Goal: Task Accomplishment & Management: Use online tool/utility

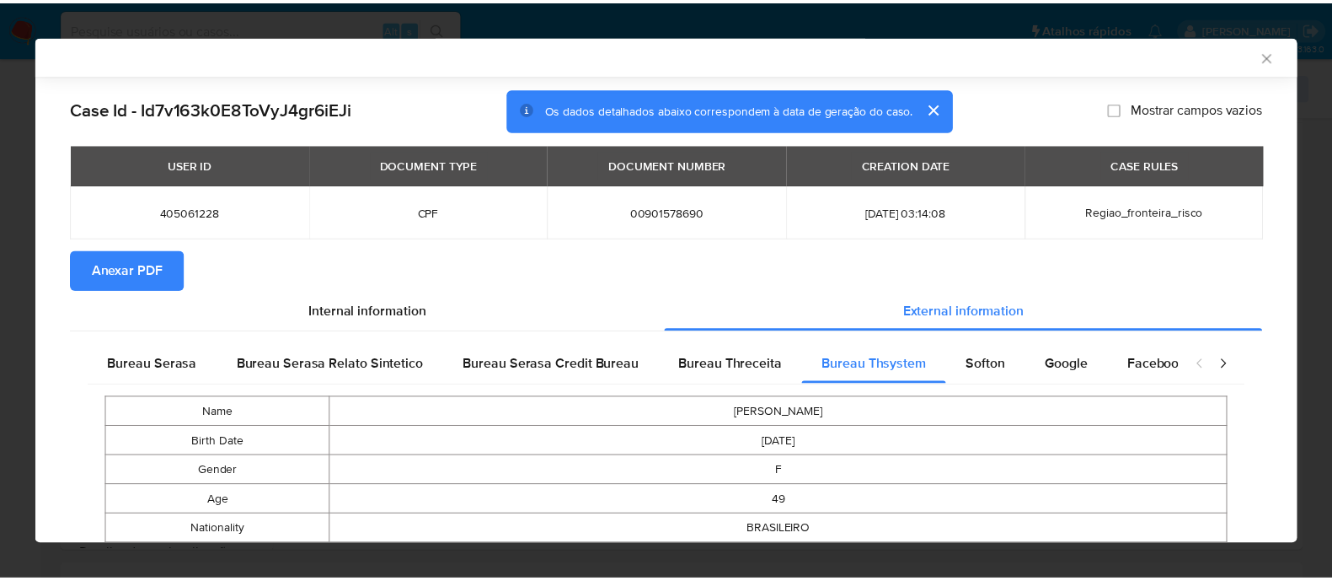
scroll to position [1129, 0]
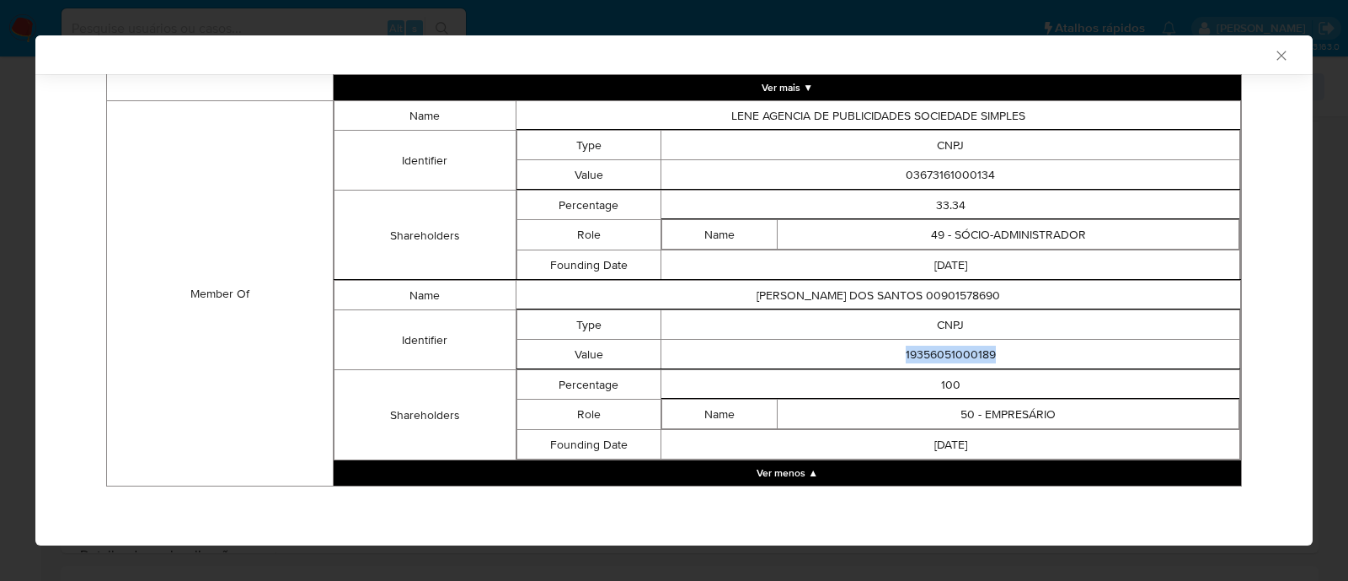
click at [1273, 53] on icon "Fechar a janela" at bounding box center [1281, 55] width 17 height 17
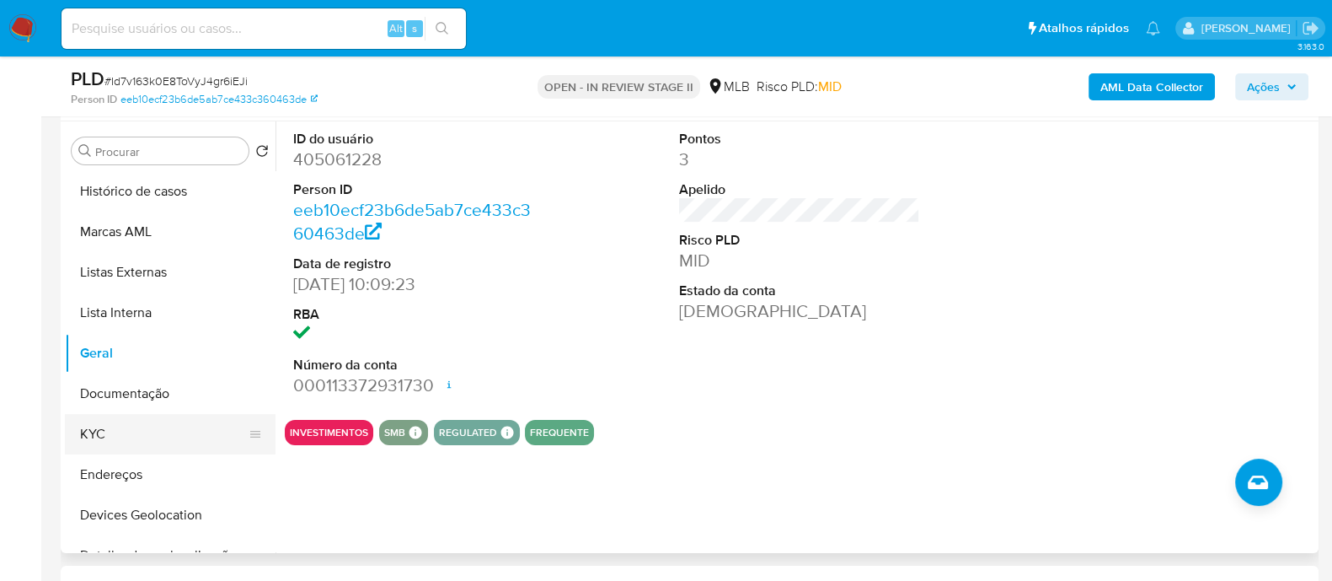
scroll to position [210, 0]
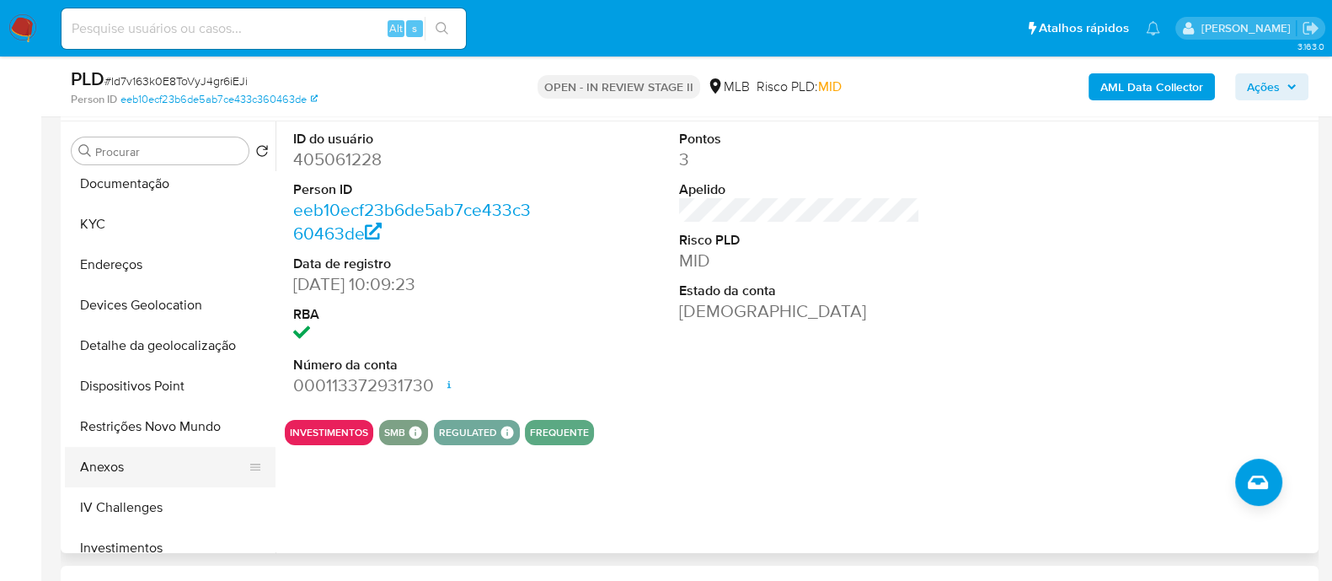
click at [116, 463] on button "Anexos" at bounding box center [163, 467] width 197 height 40
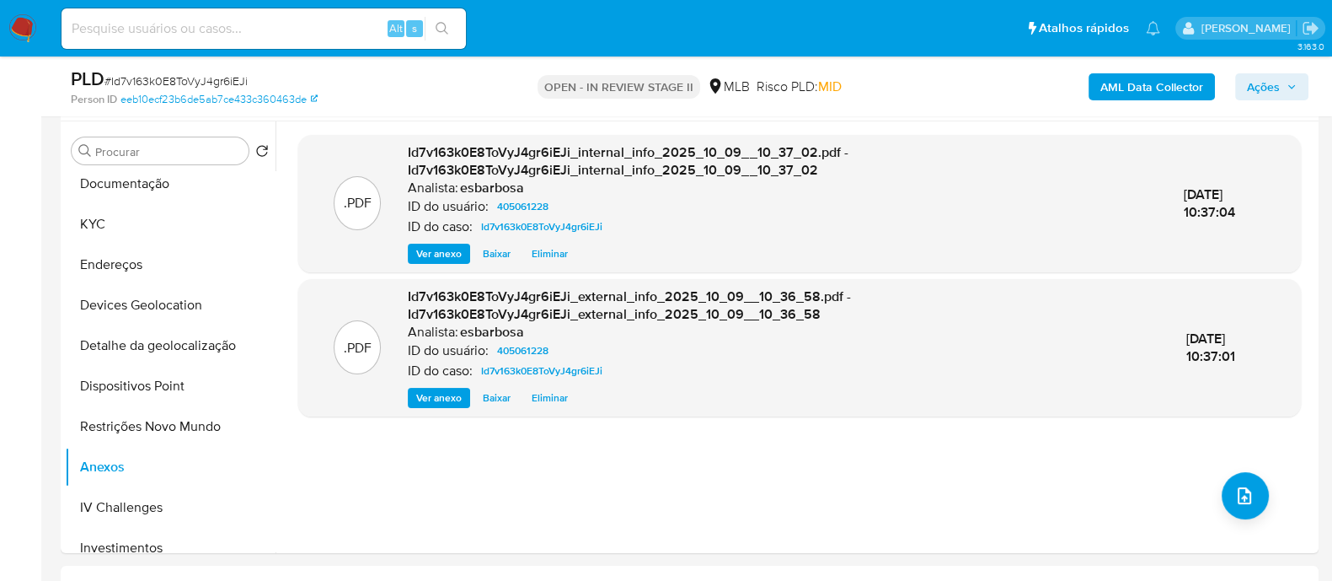
click at [1261, 83] on span "Ações" at bounding box center [1263, 86] width 33 height 27
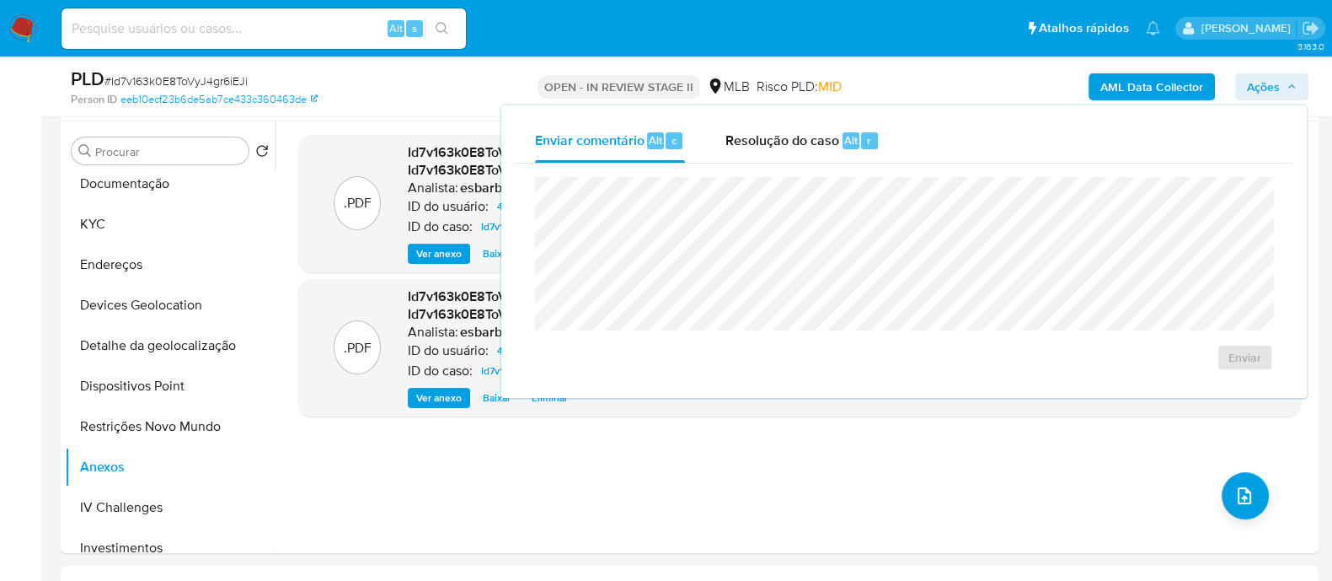
drag, startPoint x: 801, startPoint y: 139, endPoint x: 808, endPoint y: 163, distance: 24.5
click at [803, 147] on span "Resolução do caso" at bounding box center [783, 139] width 114 height 19
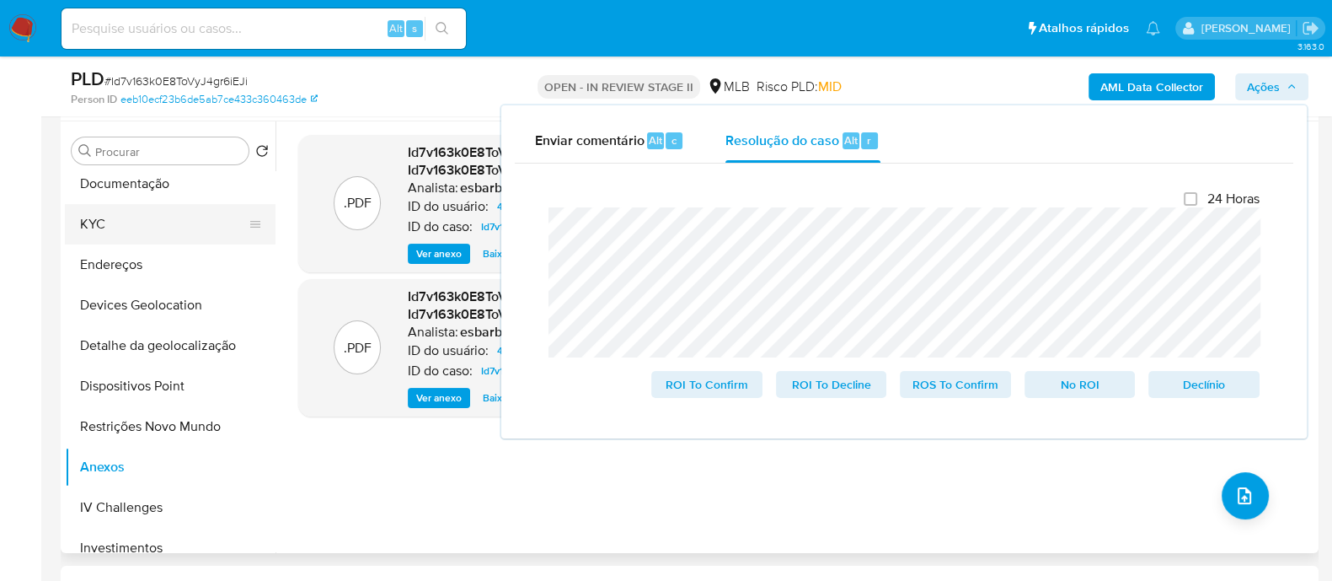
click at [137, 223] on button "KYC" at bounding box center [163, 224] width 197 height 40
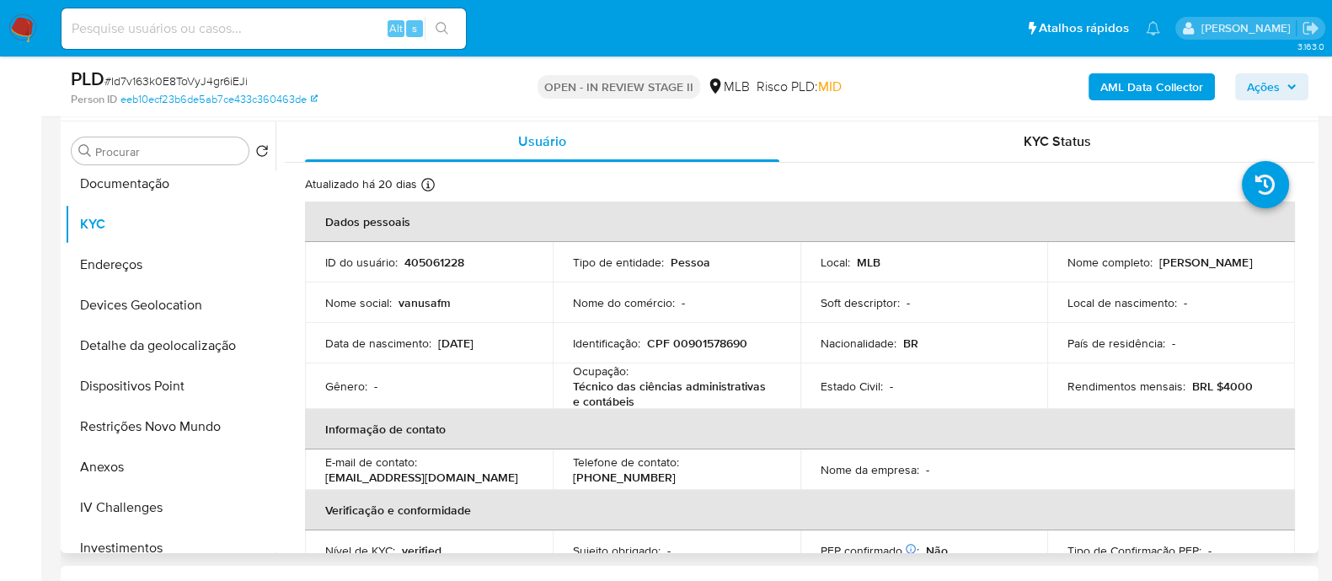
drag, startPoint x: 1205, startPoint y: 270, endPoint x: 1061, endPoint y: 268, distance: 144.1
click at [1061, 268] on td "Nome completo : Vanusa Garcia Dos Santos" at bounding box center [1171, 262] width 248 height 40
copy p "Vanusa Garcia Dos Santos"
click at [163, 431] on button "Restrições Novo Mundo" at bounding box center [163, 426] width 197 height 40
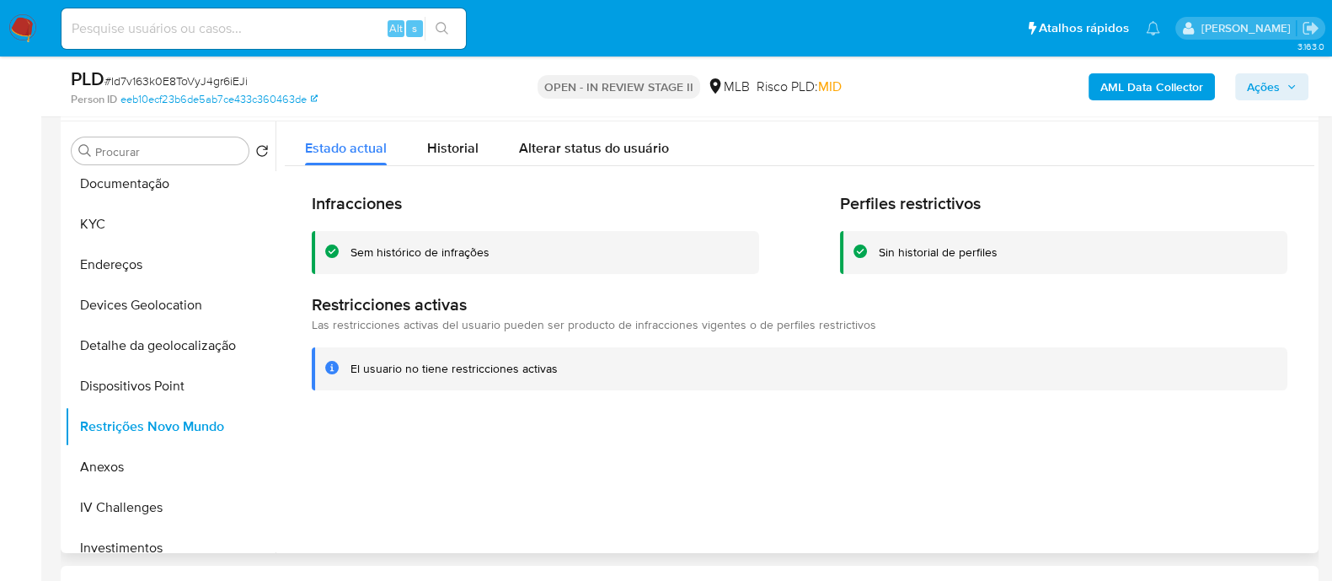
click at [447, 254] on div "Sem histórico de infrações" at bounding box center [420, 252] width 139 height 16
click at [527, 483] on div at bounding box center [795, 336] width 1039 height 431
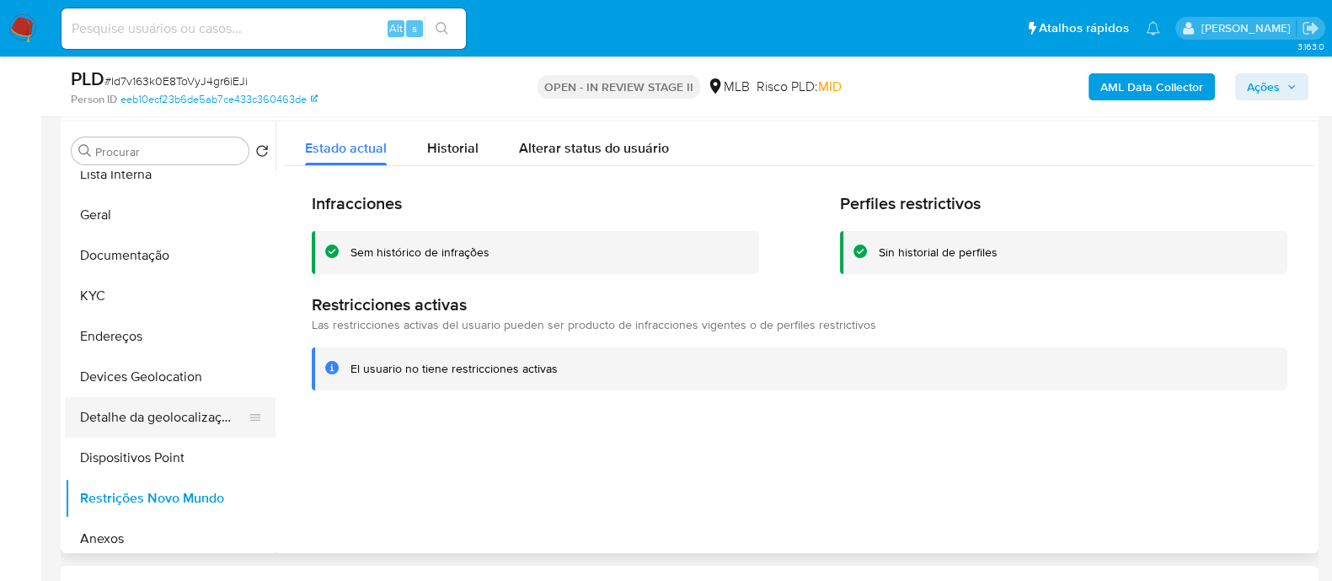
scroll to position [104, 0]
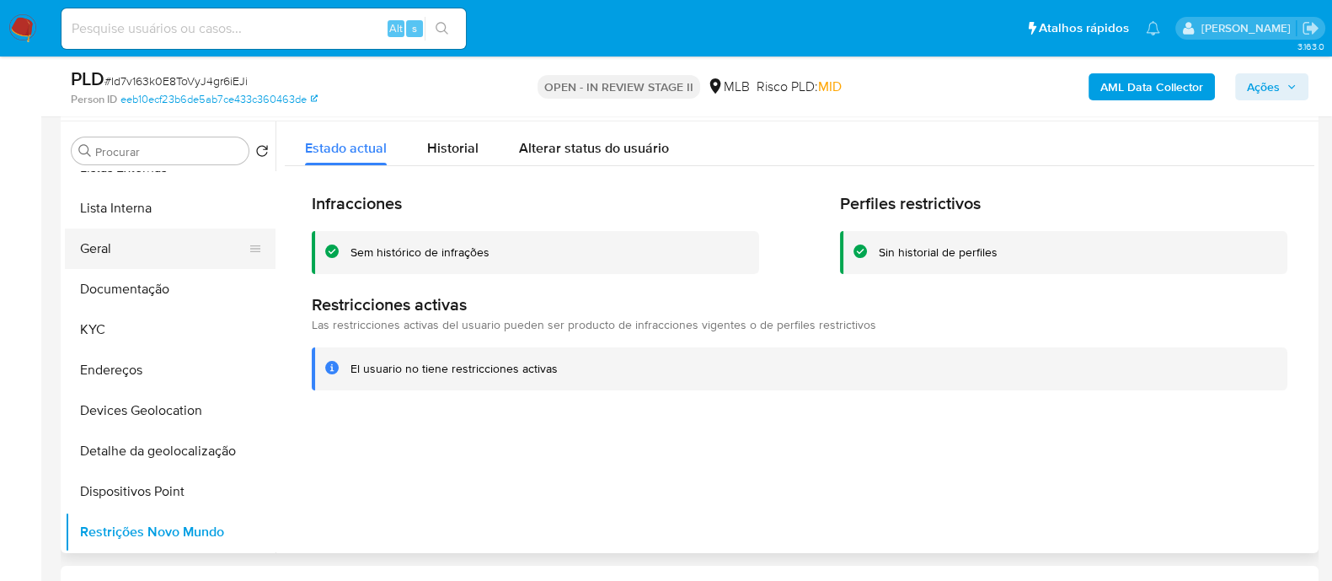
click at [143, 228] on button "Geral" at bounding box center [163, 248] width 197 height 40
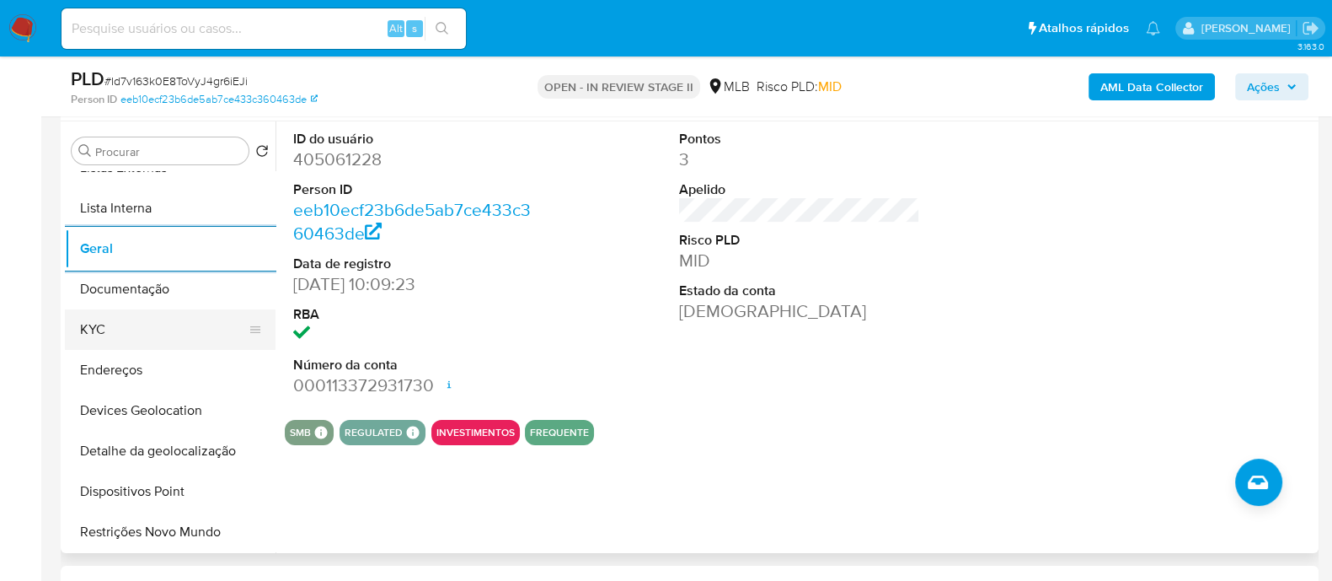
click at [167, 313] on button "KYC" at bounding box center [163, 329] width 197 height 40
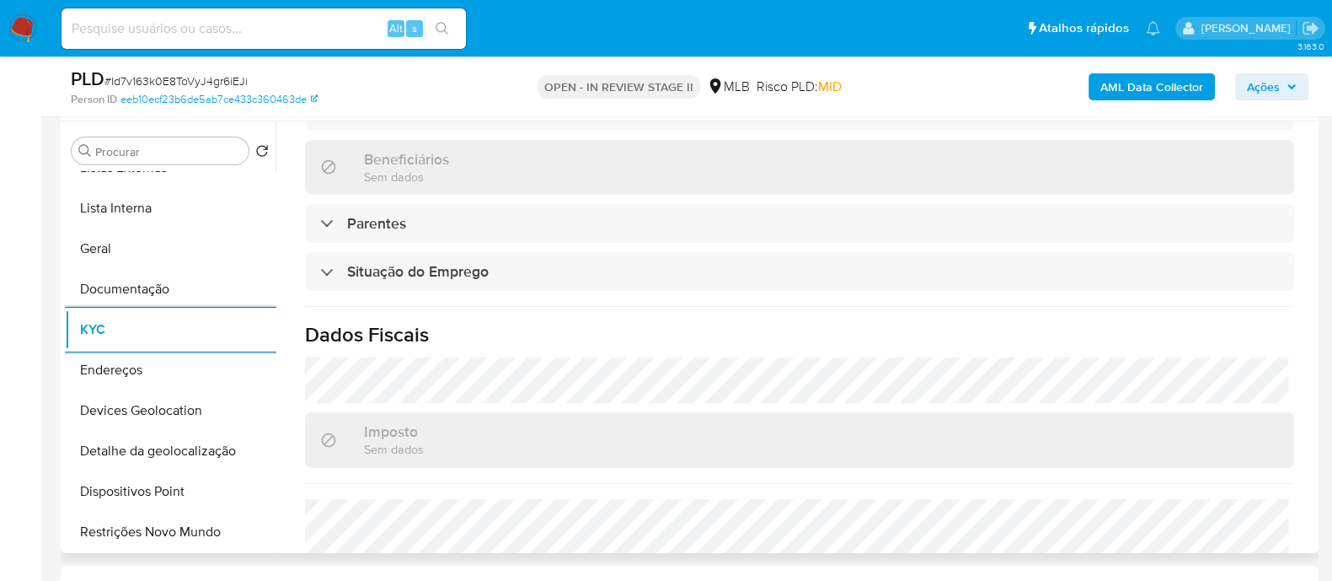
scroll to position [736, 0]
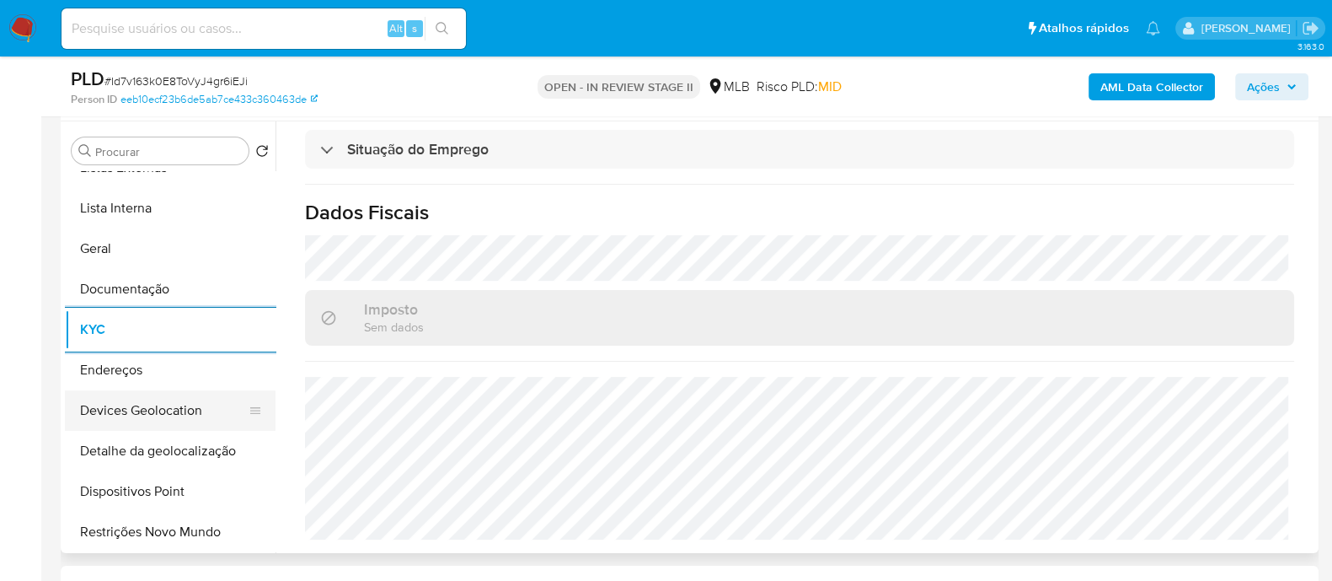
click at [177, 413] on button "Devices Geolocation" at bounding box center [163, 410] width 197 height 40
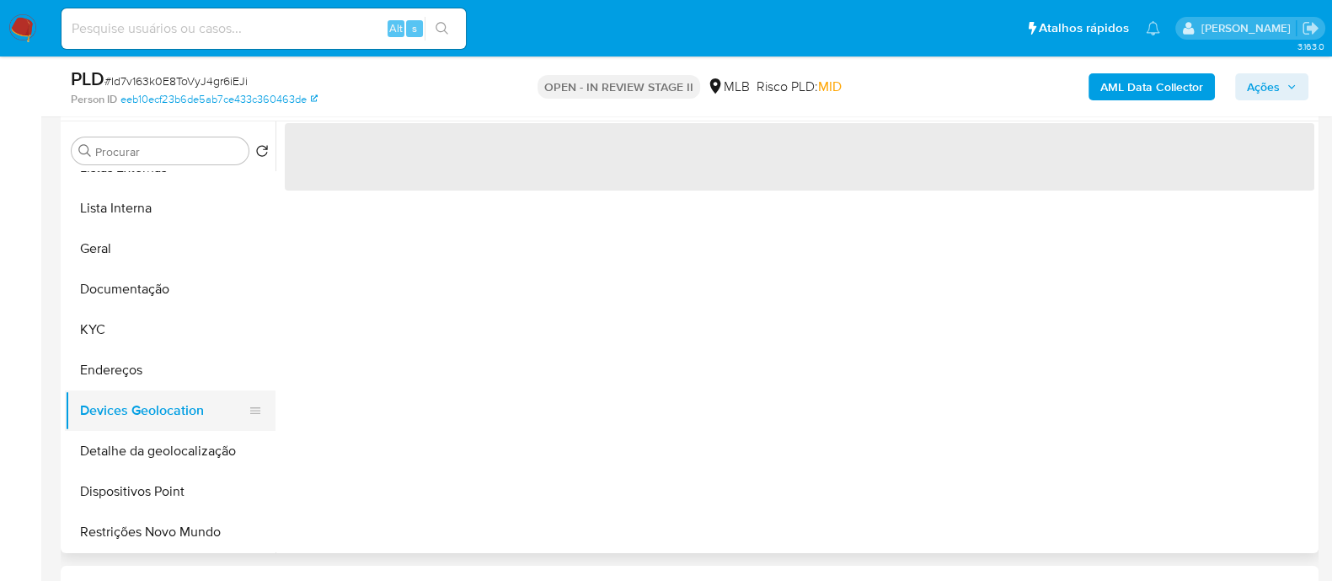
scroll to position [0, 0]
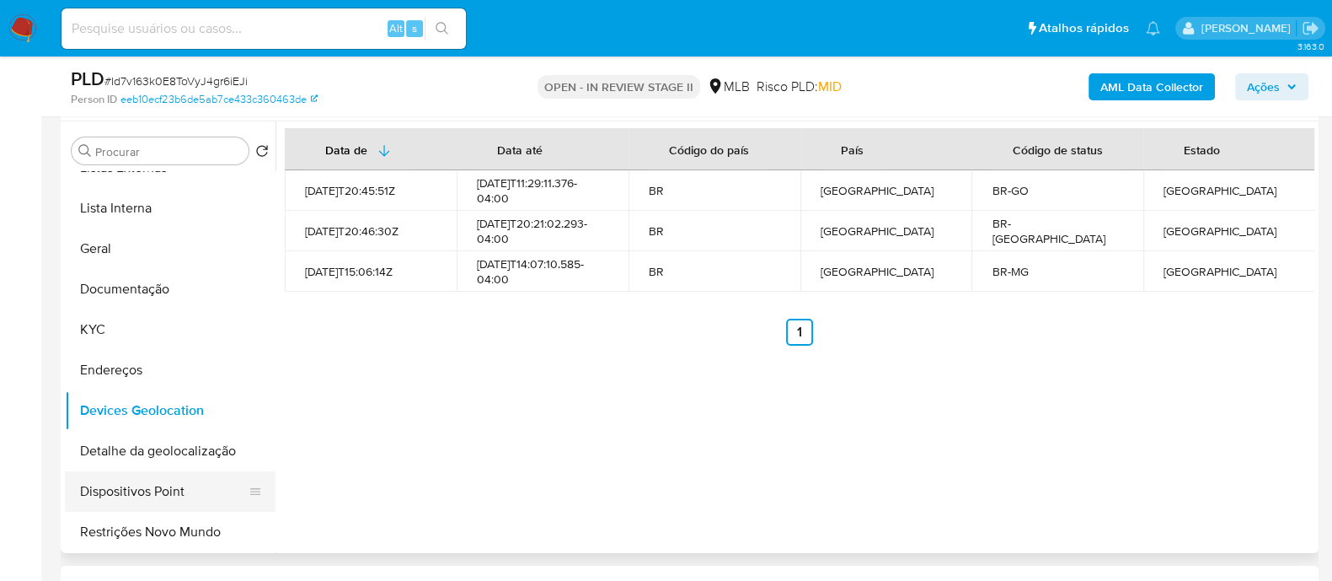
click at [198, 491] on button "Dispositivos Point" at bounding box center [163, 491] width 197 height 40
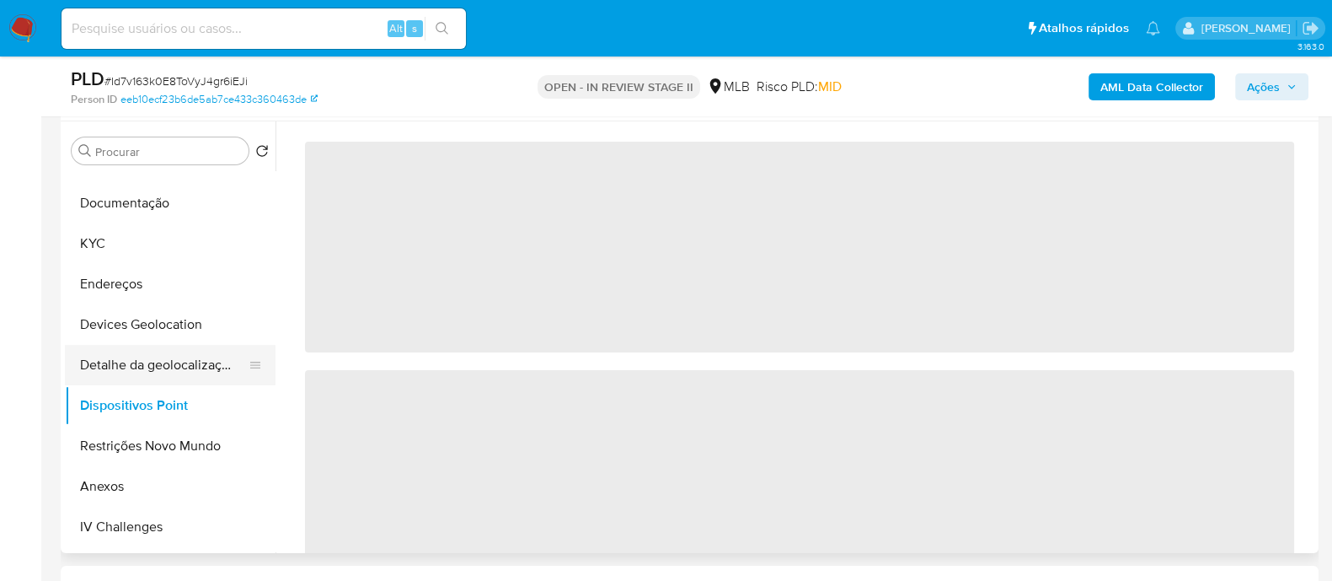
scroll to position [210, 0]
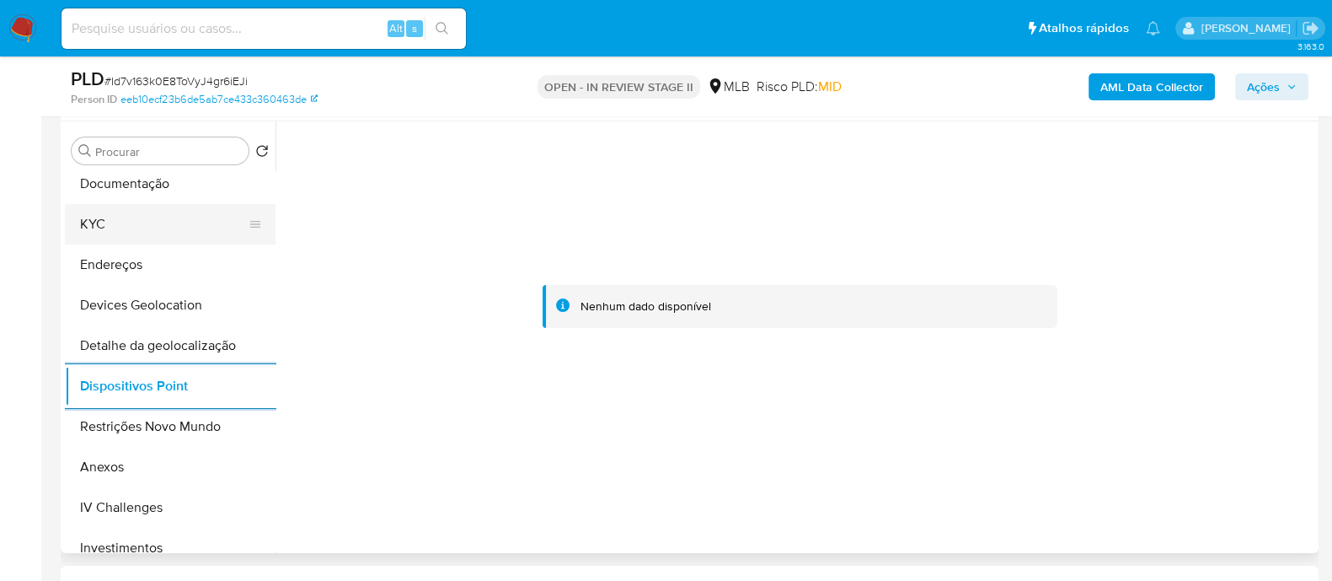
click at [180, 221] on button "KYC" at bounding box center [163, 224] width 197 height 40
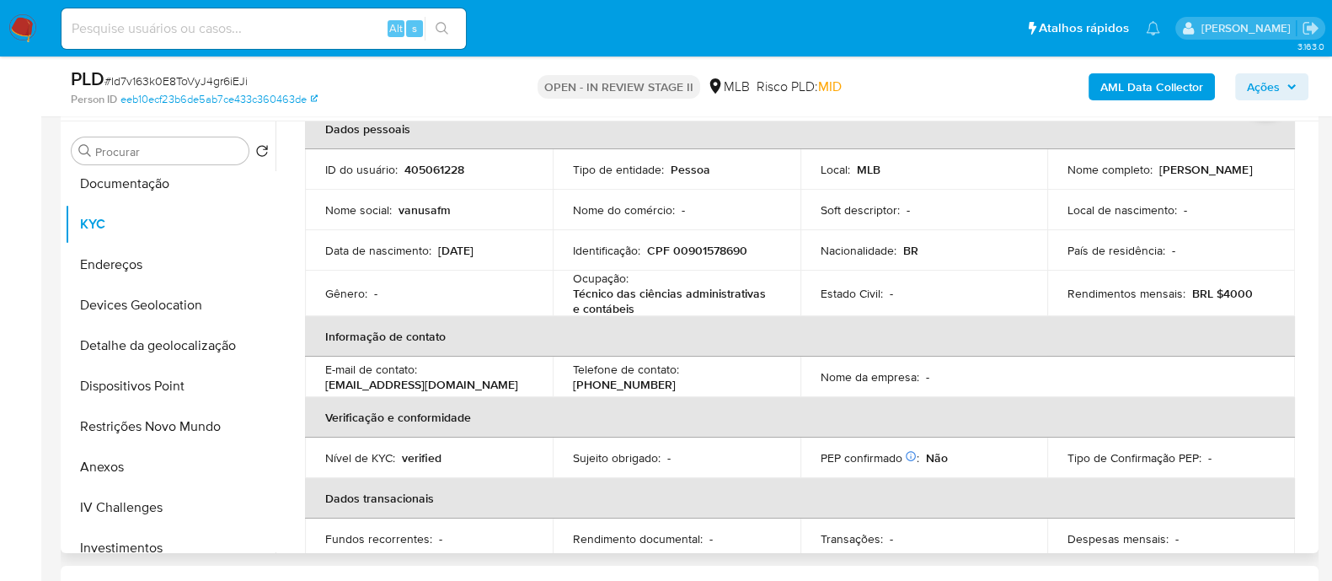
scroll to position [0, 0]
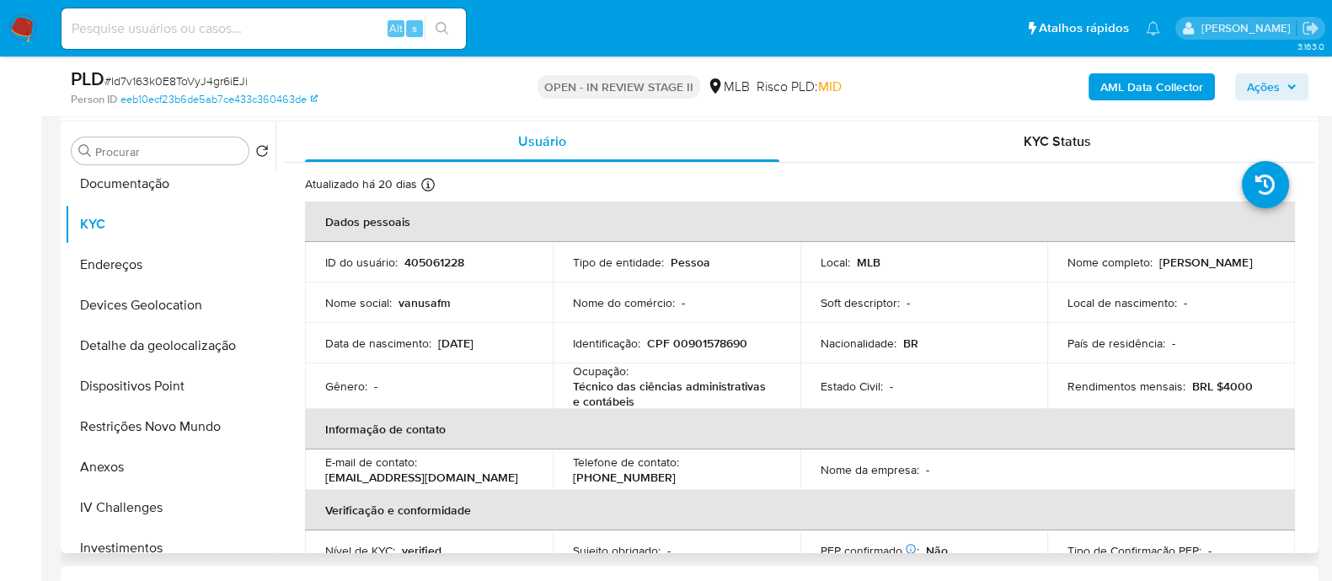
click at [726, 340] on p "CPF 00901578690" at bounding box center [697, 342] width 100 height 15
click at [725, 341] on p "CPF 00901578690" at bounding box center [697, 342] width 100 height 15
copy p "00901578690"
click at [104, 473] on button "Anexos" at bounding box center [163, 467] width 197 height 40
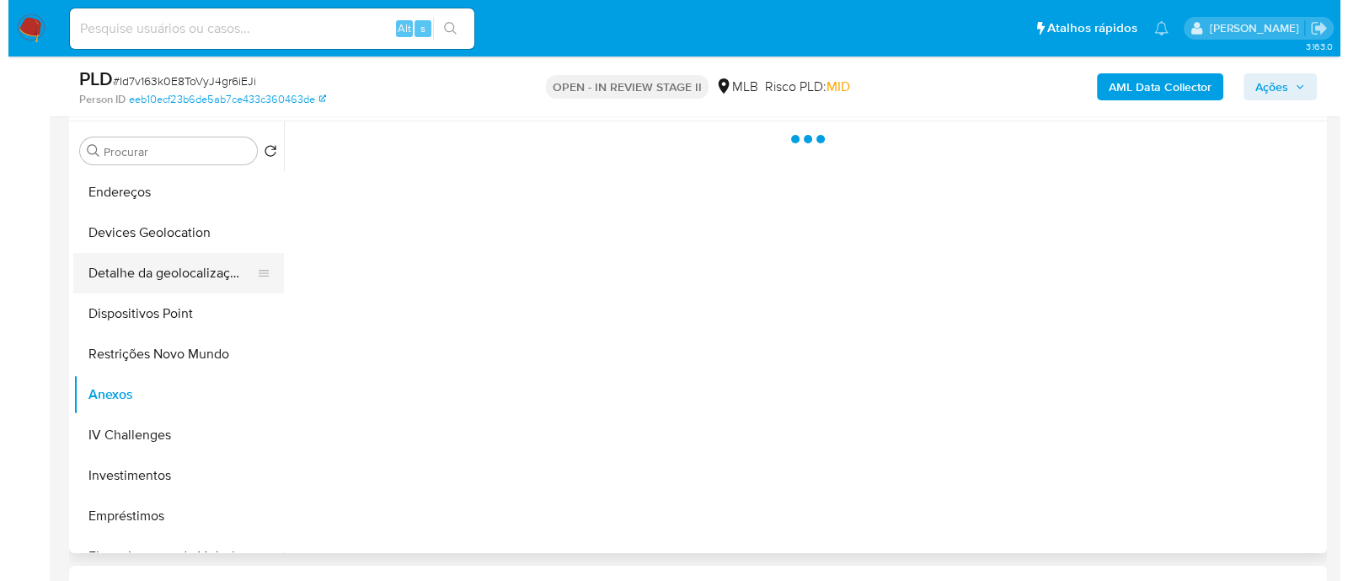
scroll to position [316, 0]
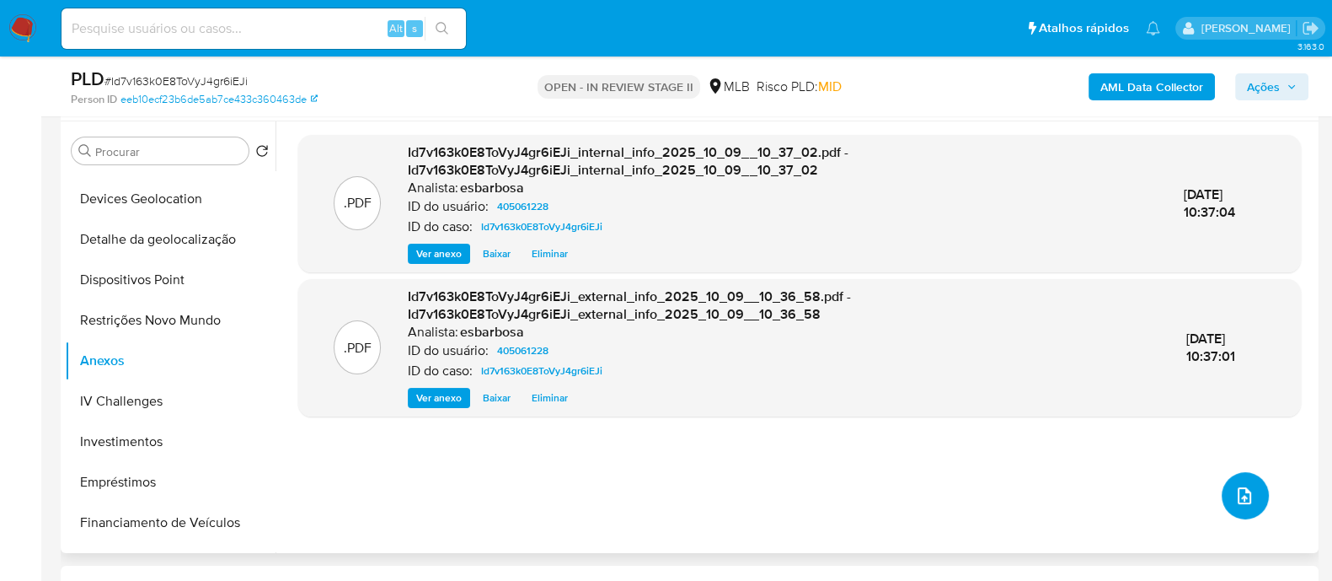
click at [1243, 498] on icon "upload-file" at bounding box center [1244, 495] width 13 height 17
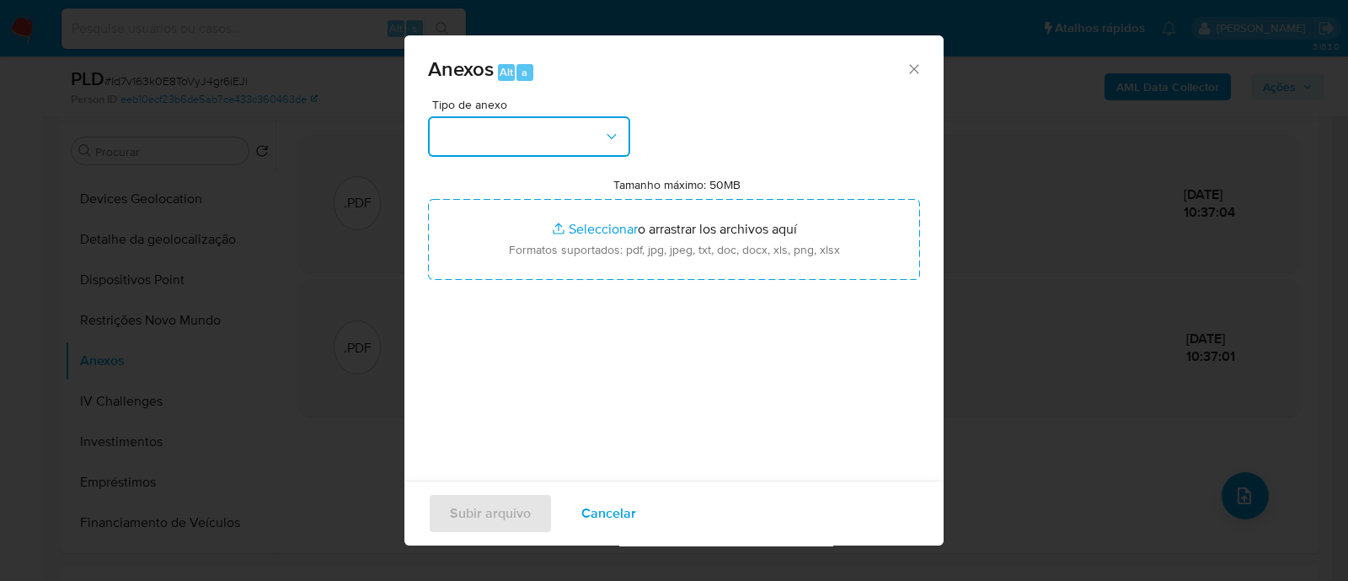
click at [573, 152] on button "button" at bounding box center [529, 136] width 202 height 40
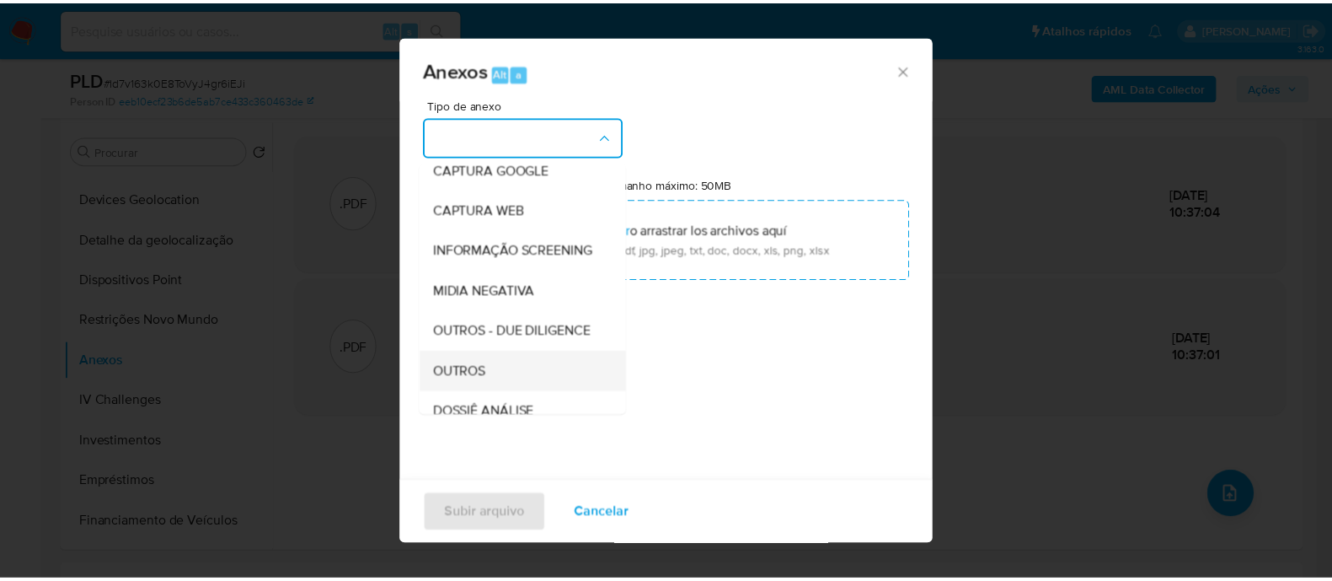
scroll to position [210, 0]
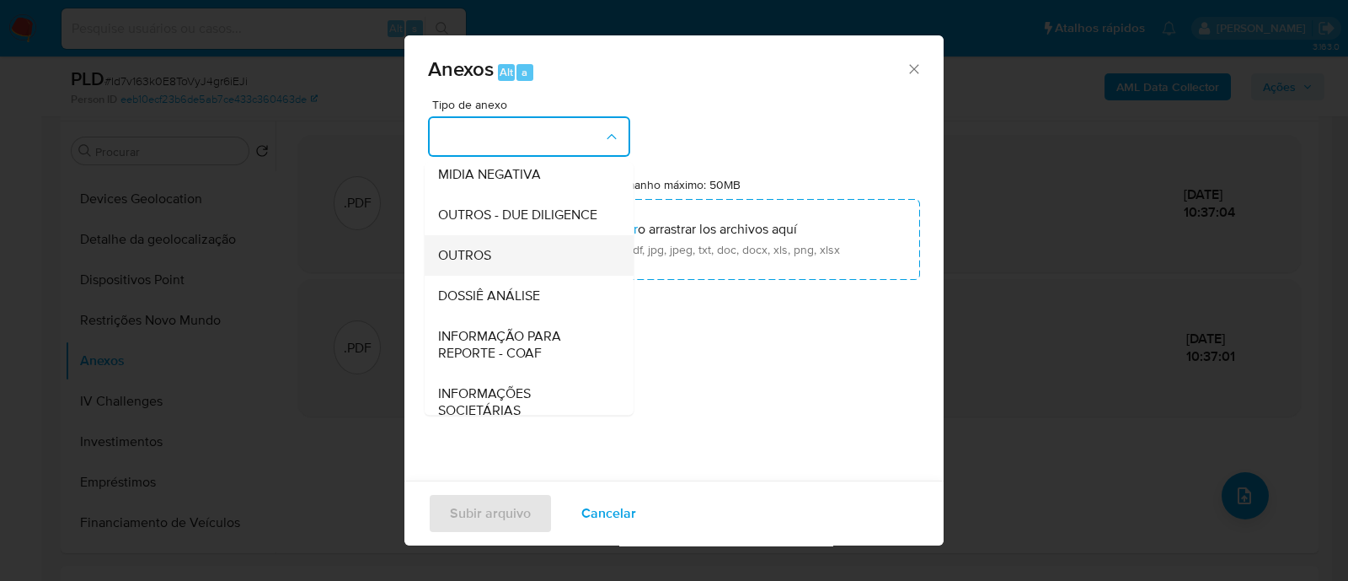
click at [472, 264] on span "OUTROS" at bounding box center [464, 255] width 53 height 17
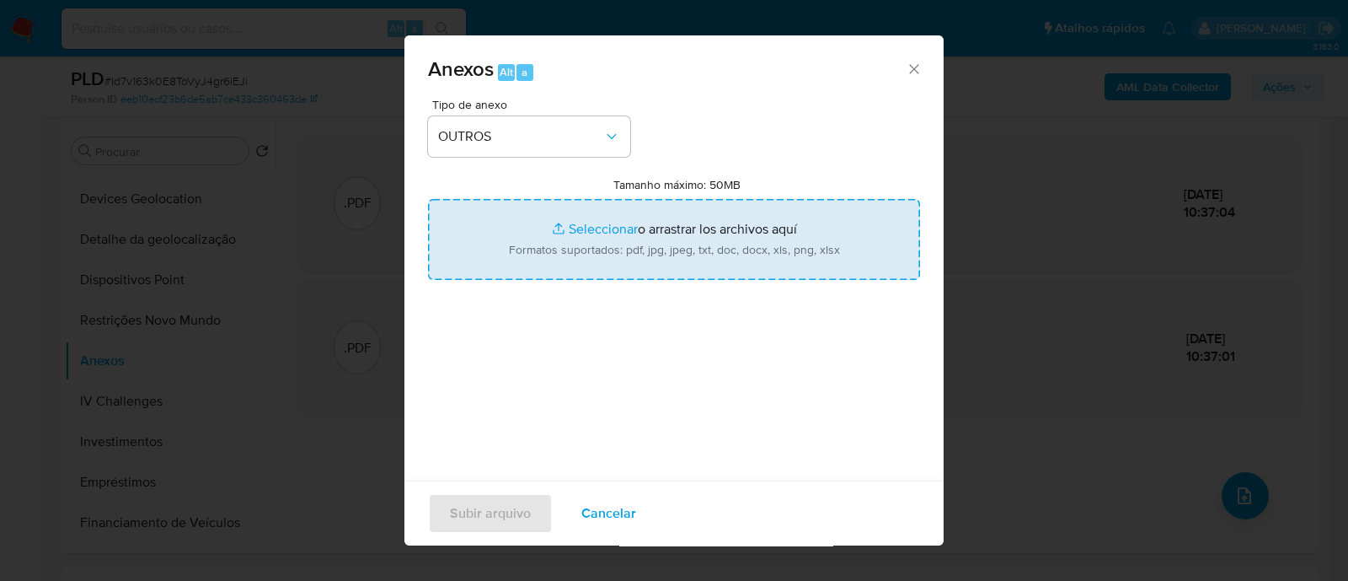
click at [594, 228] on input "Tamanho máximo: 50MB Seleccionar archivos" at bounding box center [674, 239] width 492 height 81
type input "C:\fakepath\Mulan 405061228_2025_10_09_07_32_59.xlsx"
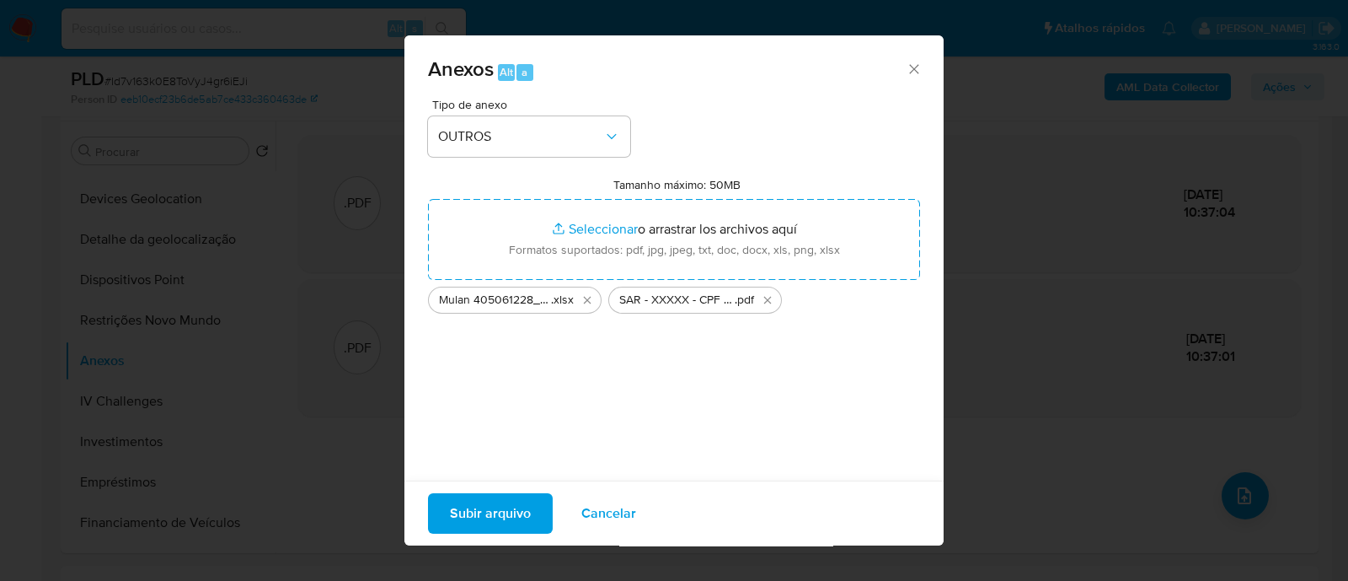
click at [479, 528] on span "Subir arquivo" at bounding box center [490, 513] width 81 height 37
click at [616, 507] on span "Cancelar" at bounding box center [608, 513] width 55 height 37
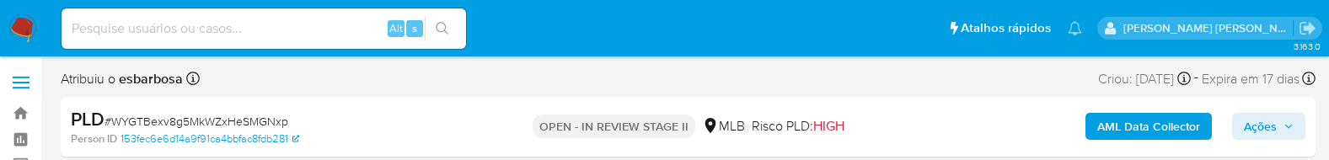
select select "10"
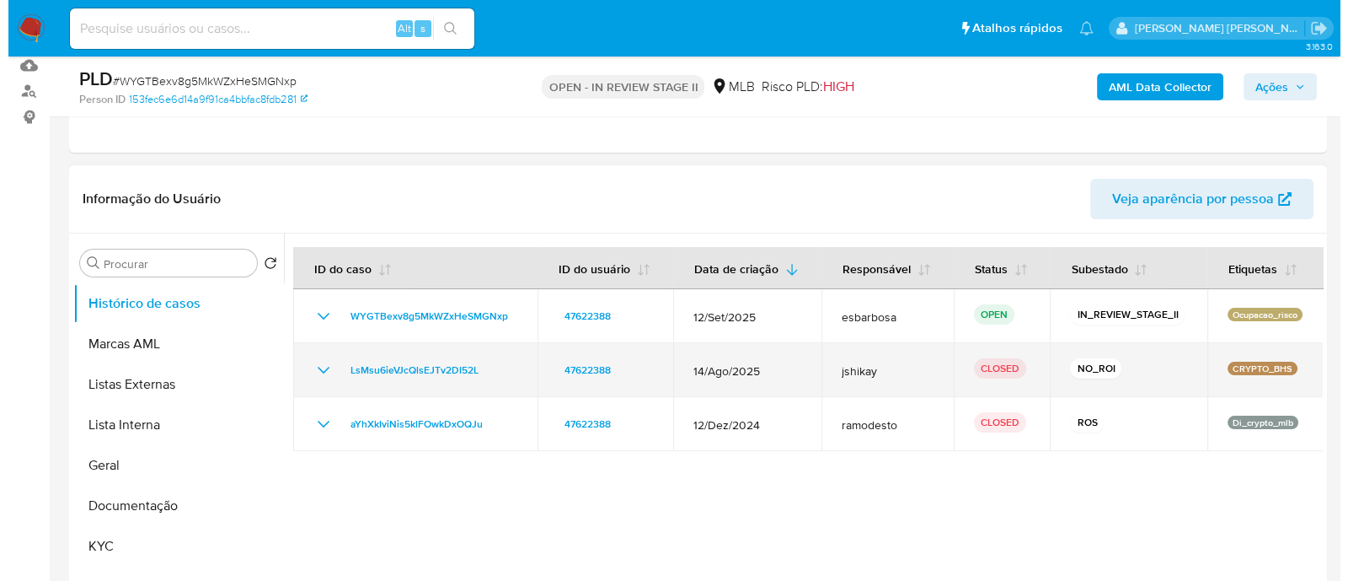
scroll to position [210, 0]
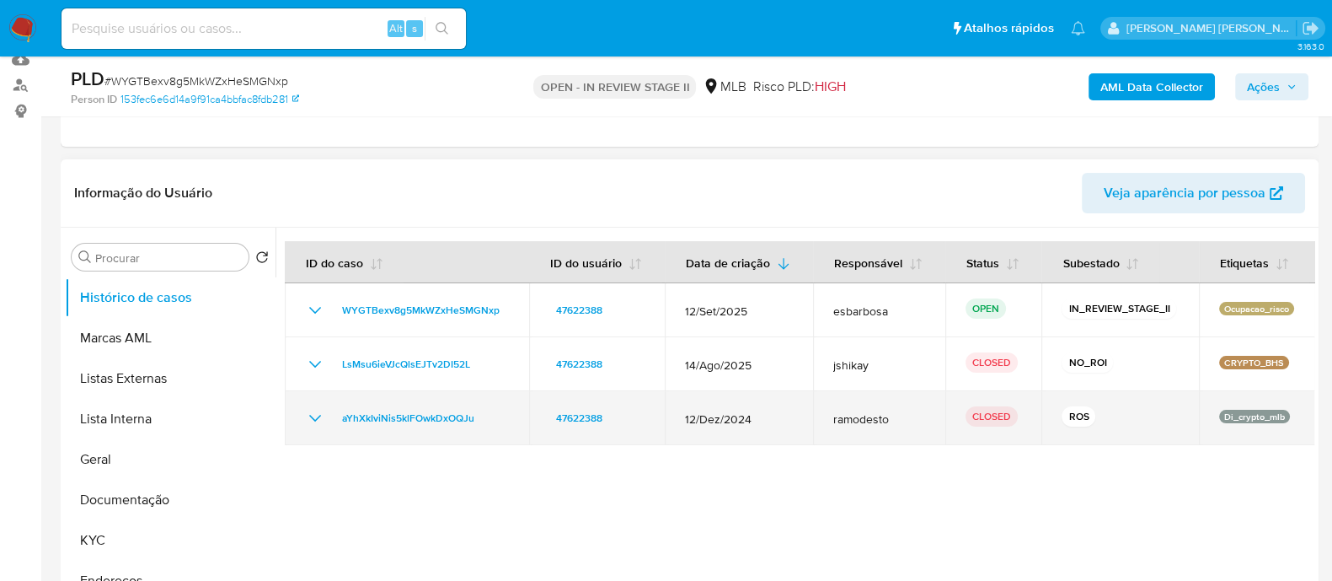
click at [318, 159] on icon "Mostrar/Ocultar" at bounding box center [315, 418] width 20 height 20
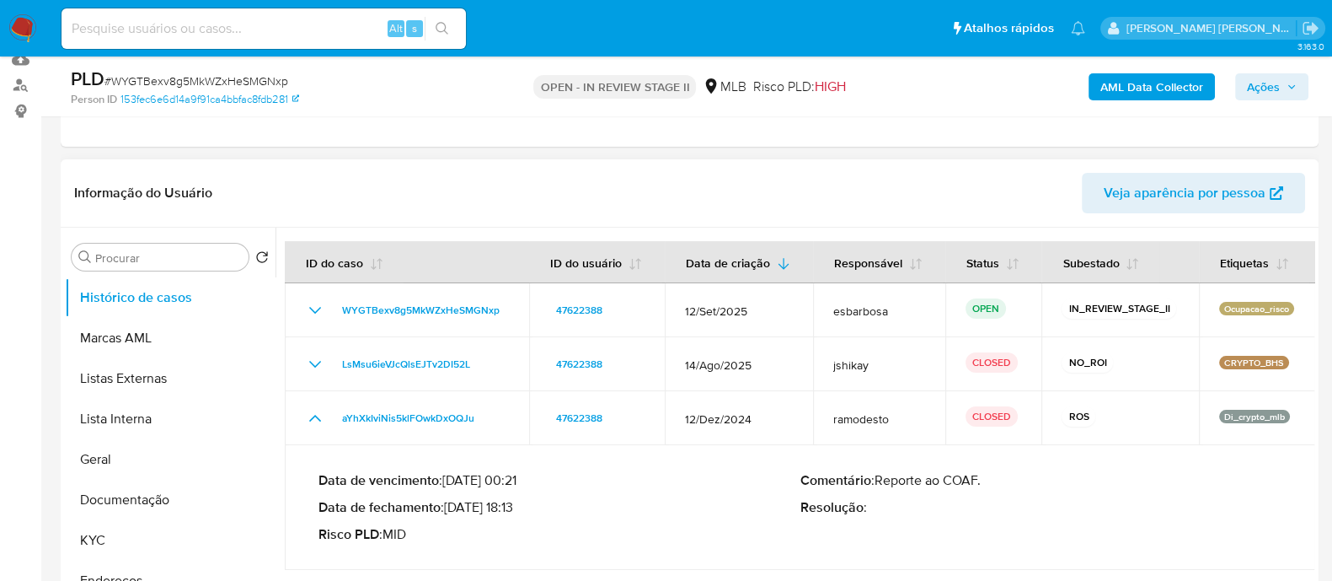
drag, startPoint x: 519, startPoint y: 504, endPoint x: 447, endPoint y: 505, distance: 71.6
click at [447, 159] on p "Data de fechamento : 09/01/2025 18:13" at bounding box center [560, 507] width 482 height 17
click at [164, 159] on button "Geral" at bounding box center [163, 459] width 197 height 40
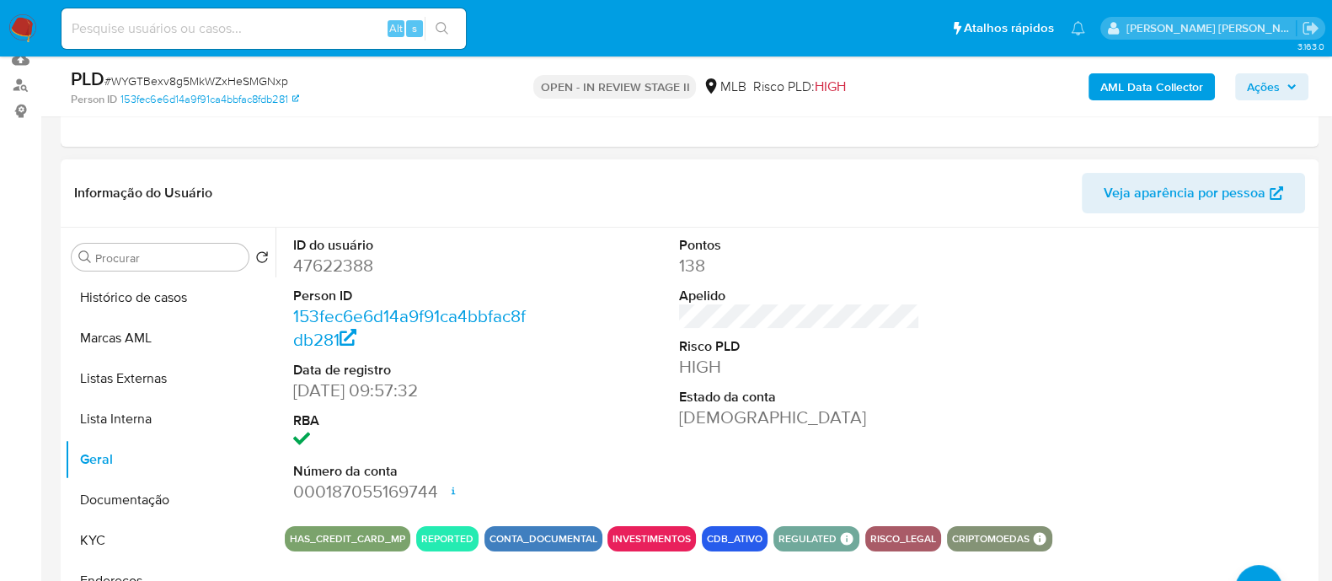
click at [350, 159] on dd "47622388" at bounding box center [413, 266] width 241 height 24
copy dd "47622388"
click at [153, 159] on button "Documentação" at bounding box center [163, 499] width 197 height 40
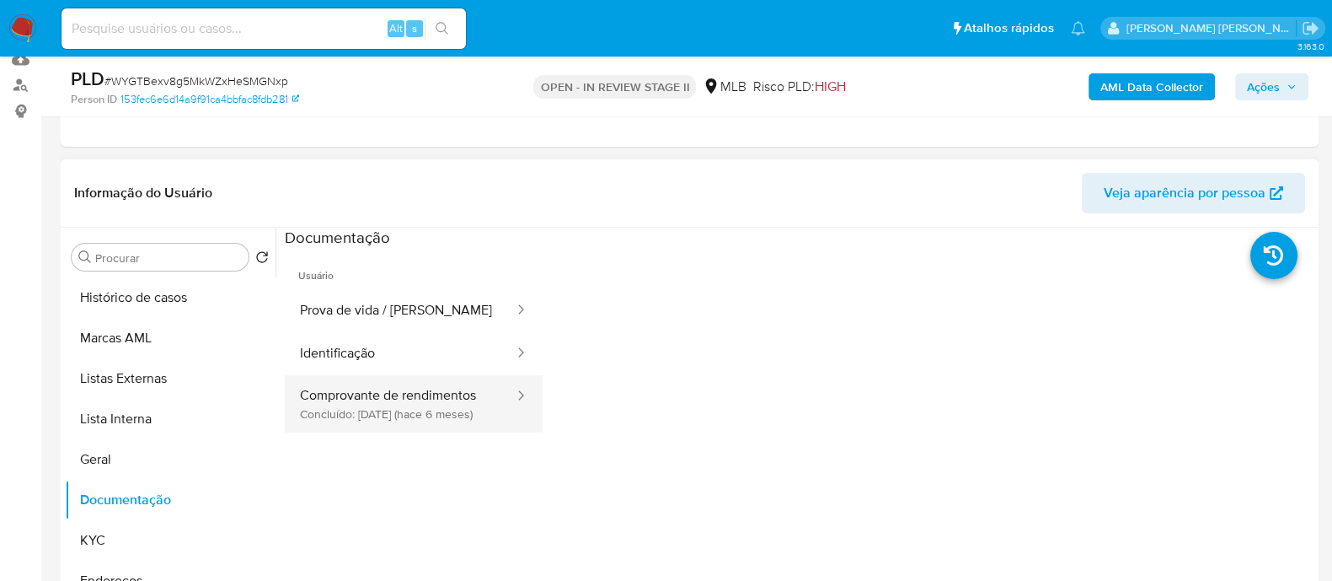
click at [388, 159] on button "Comprovante de rendimentos Concluído: 24/04/2025 (hace 6 meses)" at bounding box center [400, 403] width 231 height 57
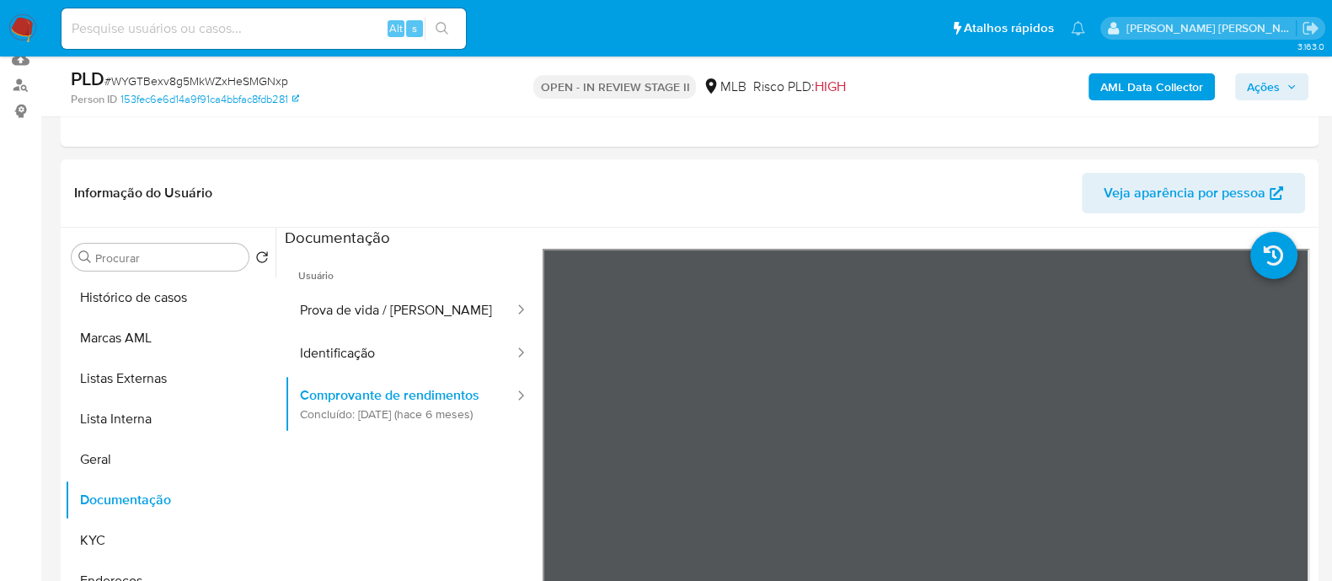
click at [1124, 84] on b "AML Data Collector" at bounding box center [1152, 86] width 103 height 27
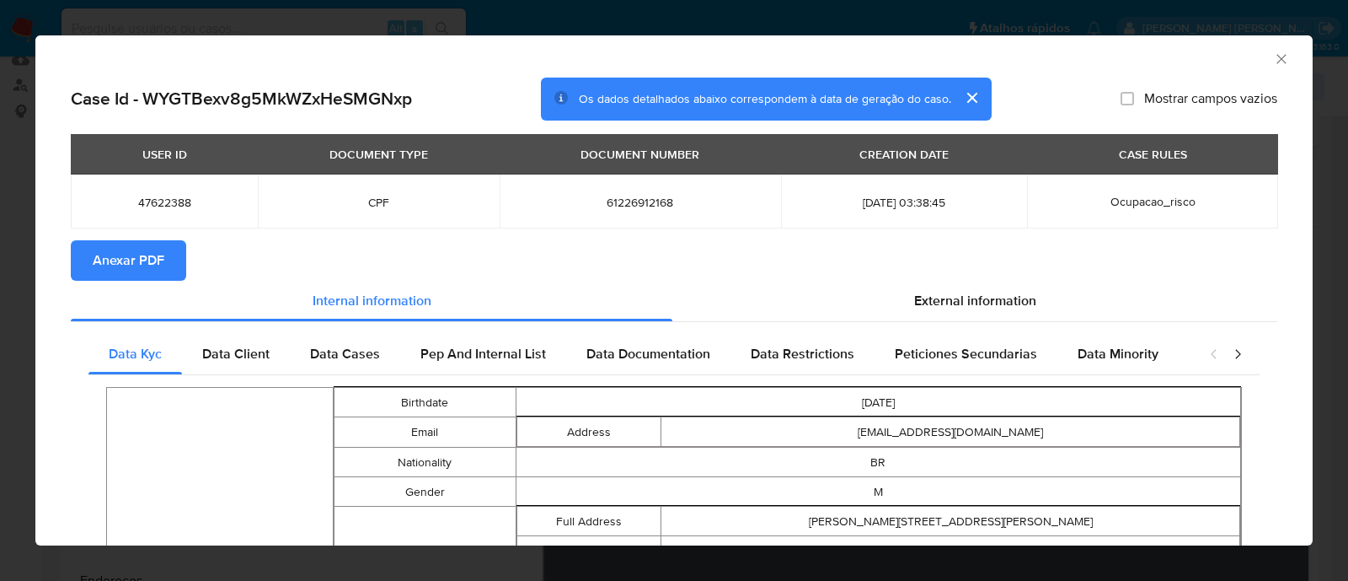
click at [128, 159] on span "Anexar PDF" at bounding box center [129, 260] width 72 height 37
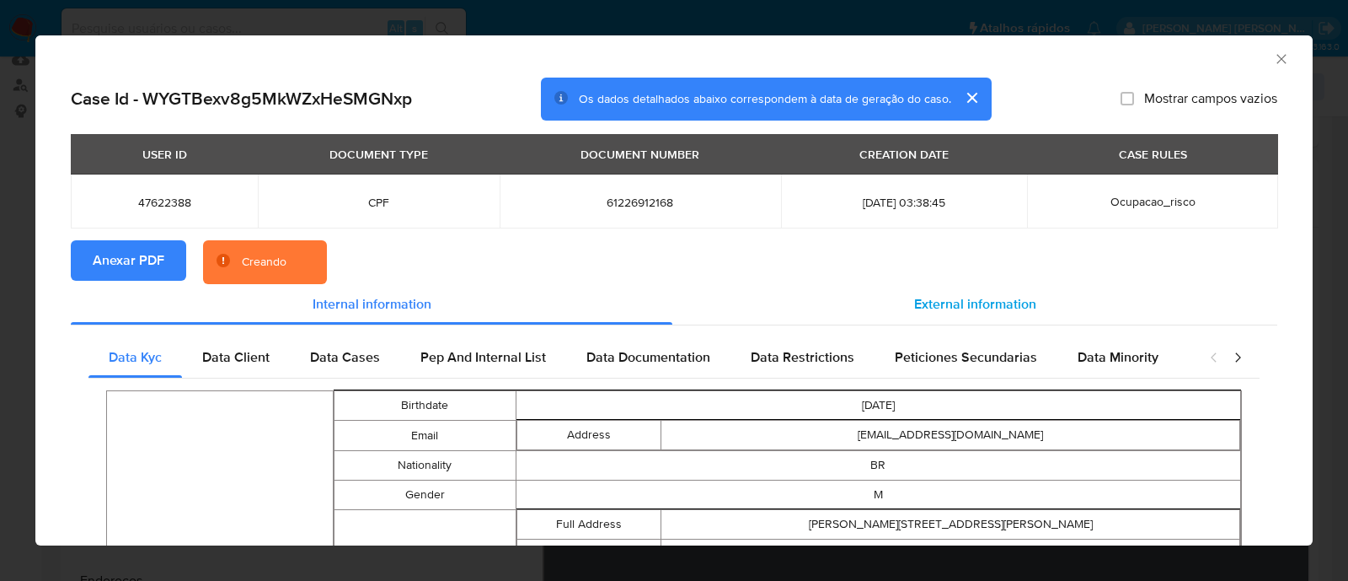
click at [935, 159] on span "External information" at bounding box center [975, 303] width 122 height 19
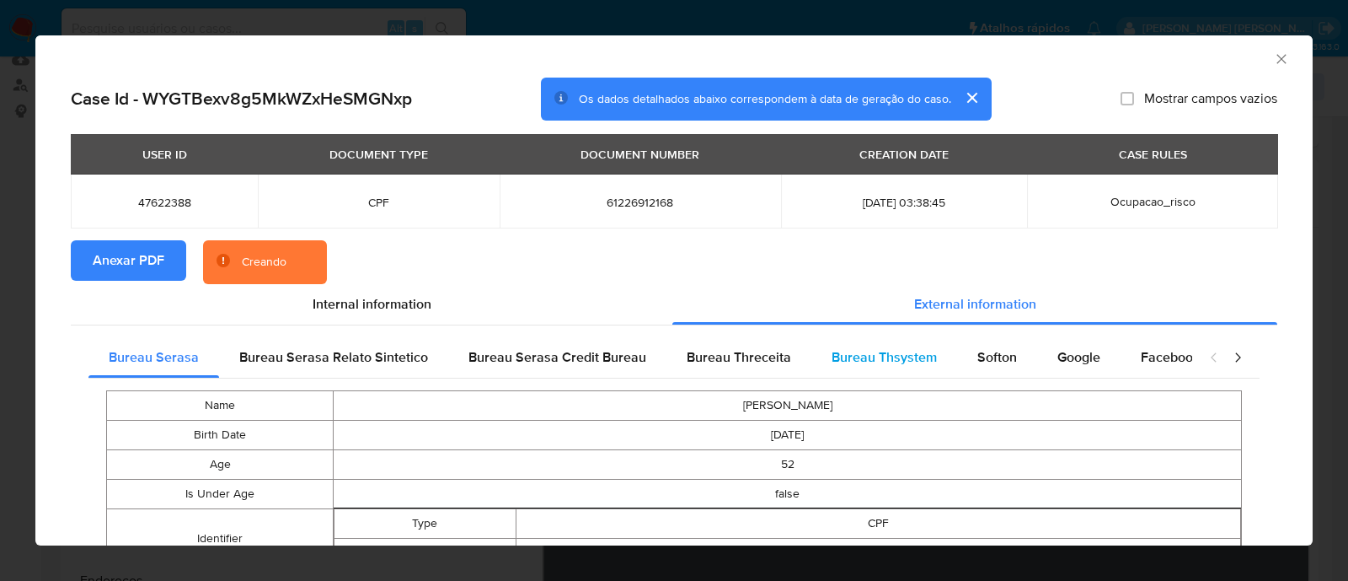
click at [845, 159] on span "Bureau Thsystem" at bounding box center [884, 356] width 105 height 19
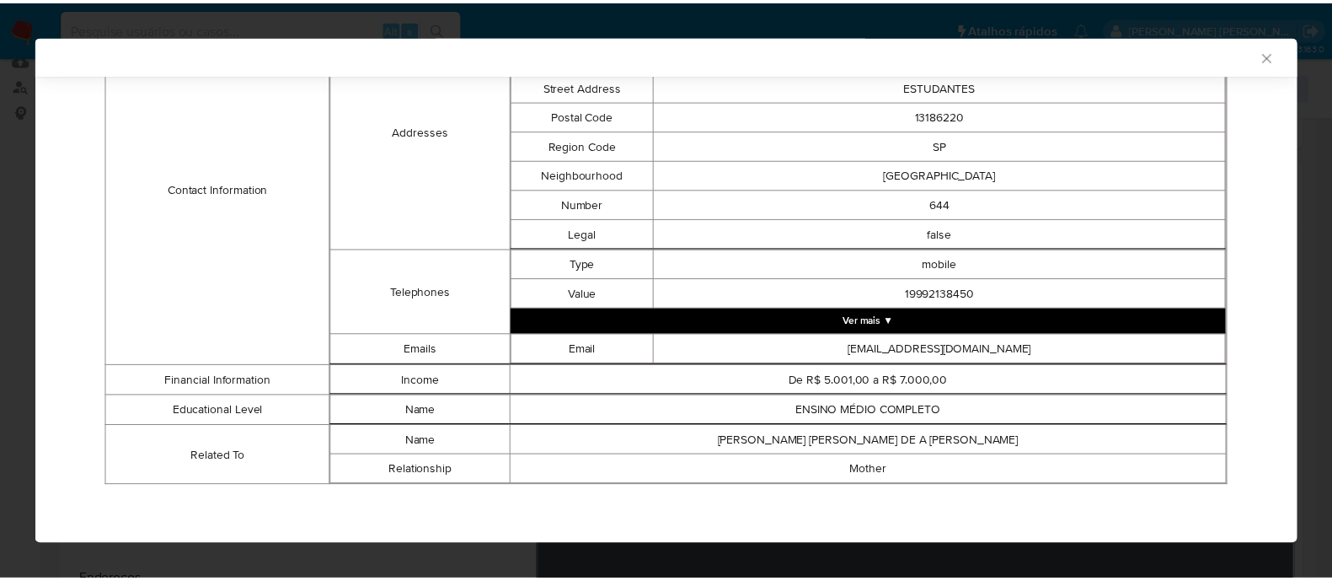
scroll to position [729, 0]
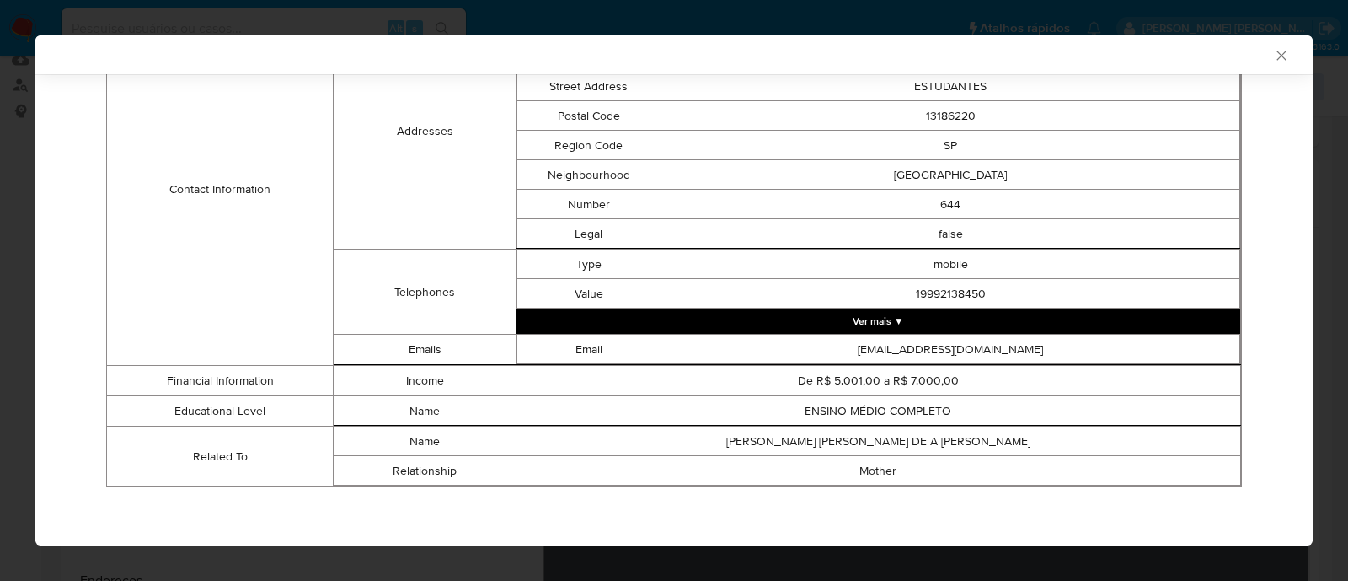
click at [1277, 56] on icon "Fechar a janela" at bounding box center [1281, 55] width 9 height 9
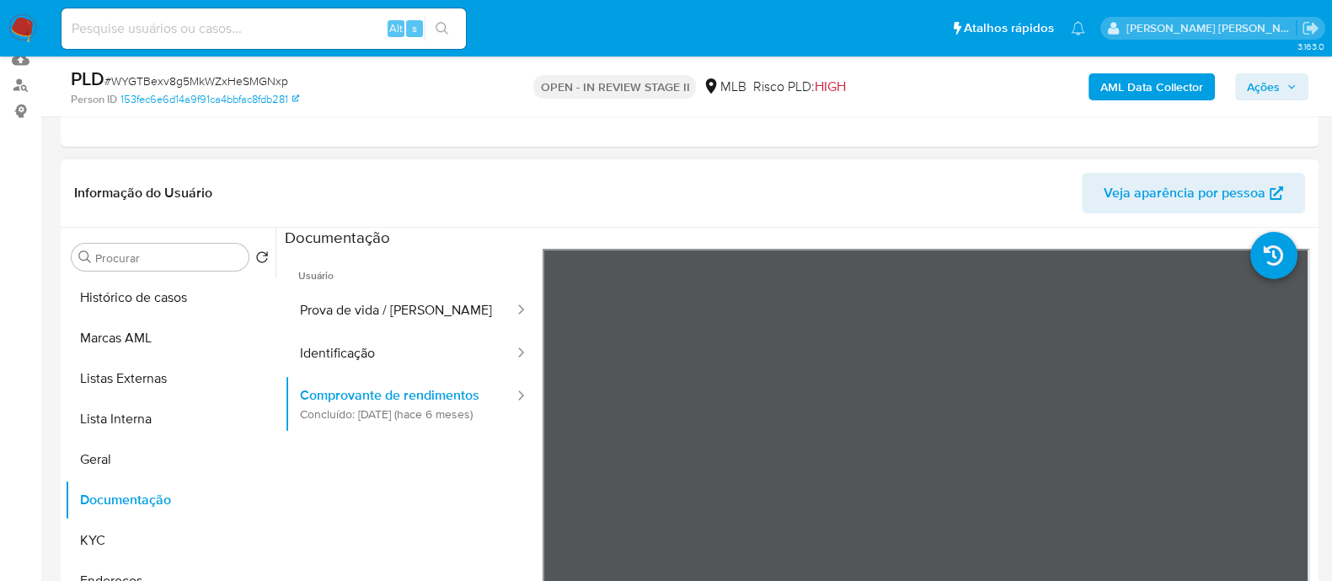
scroll to position [0, 0]
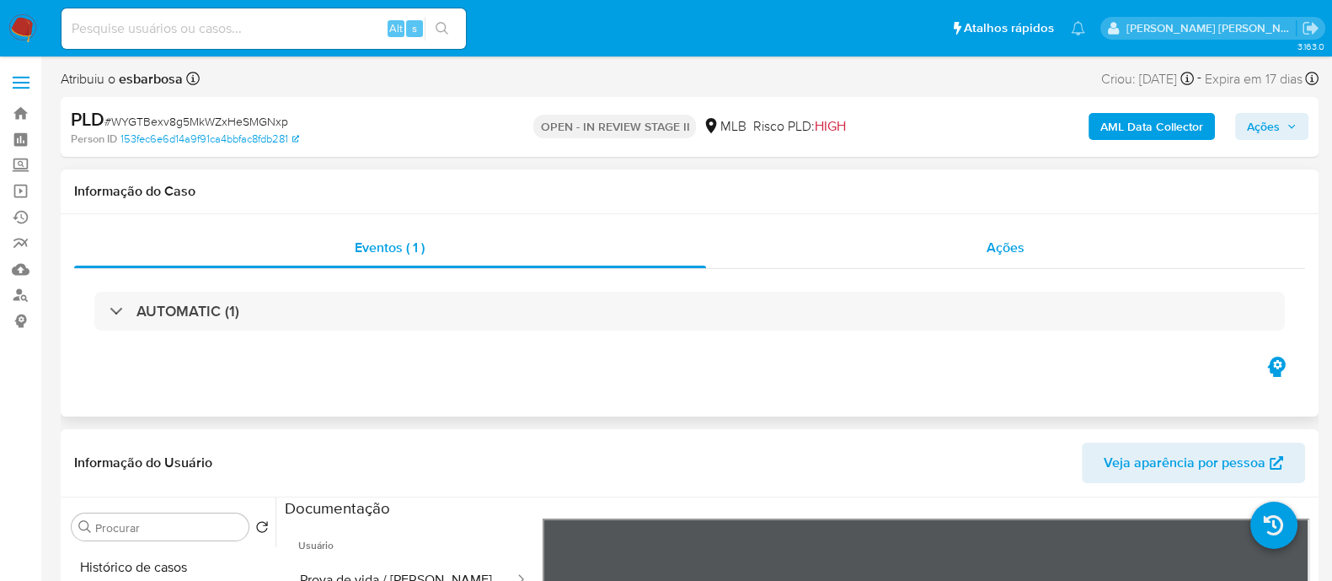
click at [898, 159] on div "Ações" at bounding box center [1006, 248] width 600 height 40
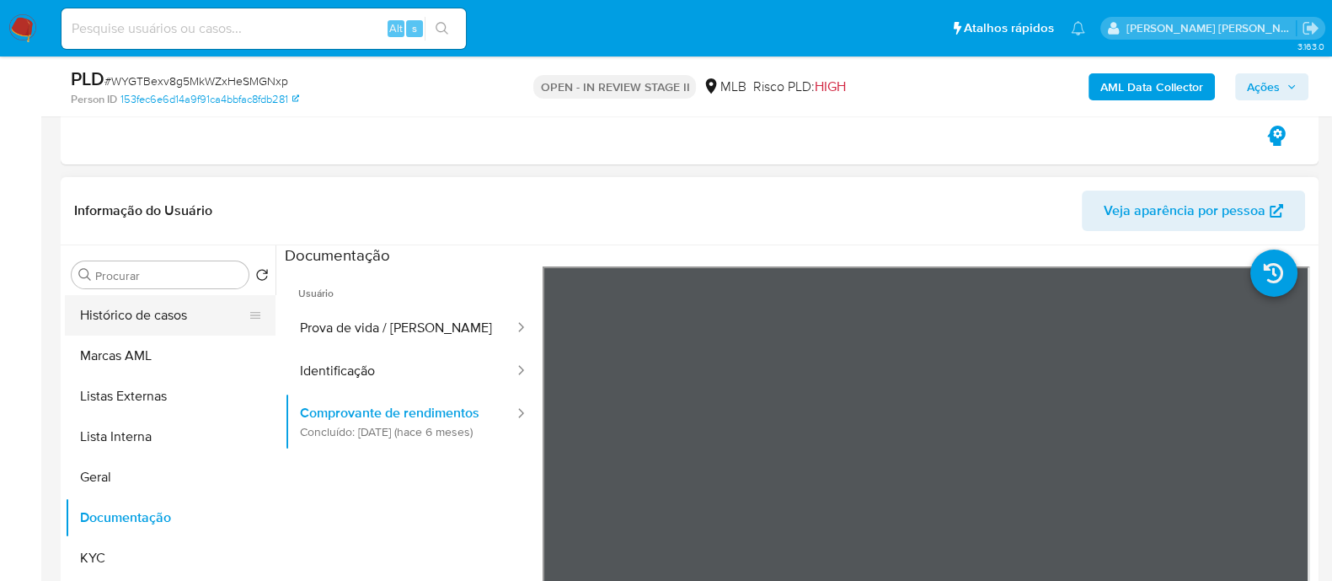
click at [161, 159] on button "Histórico de casos" at bounding box center [163, 315] width 197 height 40
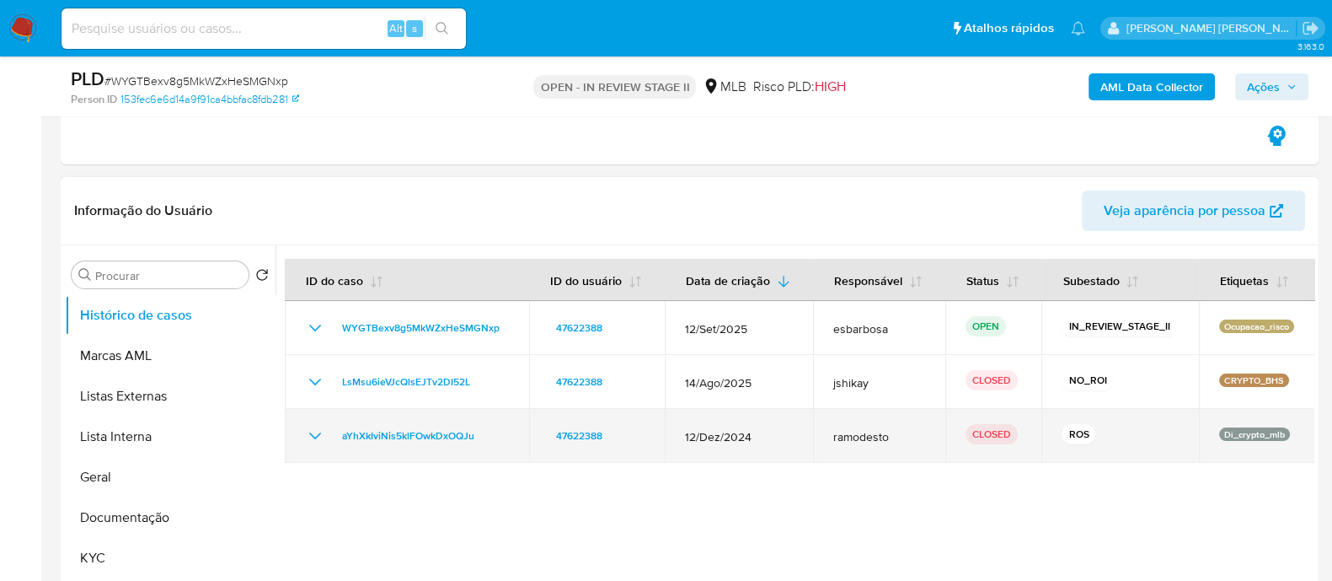
click at [316, 159] on icon "Mostrar/Ocultar" at bounding box center [315, 436] width 20 height 20
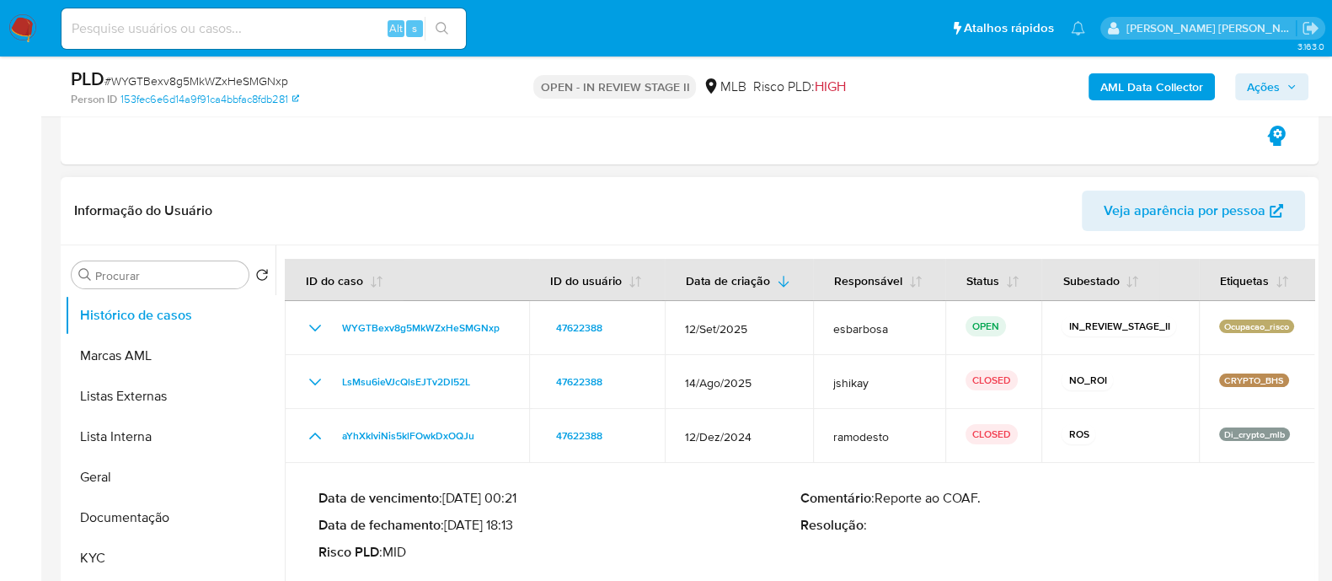
drag, startPoint x: 522, startPoint y: 528, endPoint x: 453, endPoint y: 527, distance: 69.1
click at [453, 159] on p "Data de fechamento : 09/01/2025 18:13" at bounding box center [560, 525] width 482 height 17
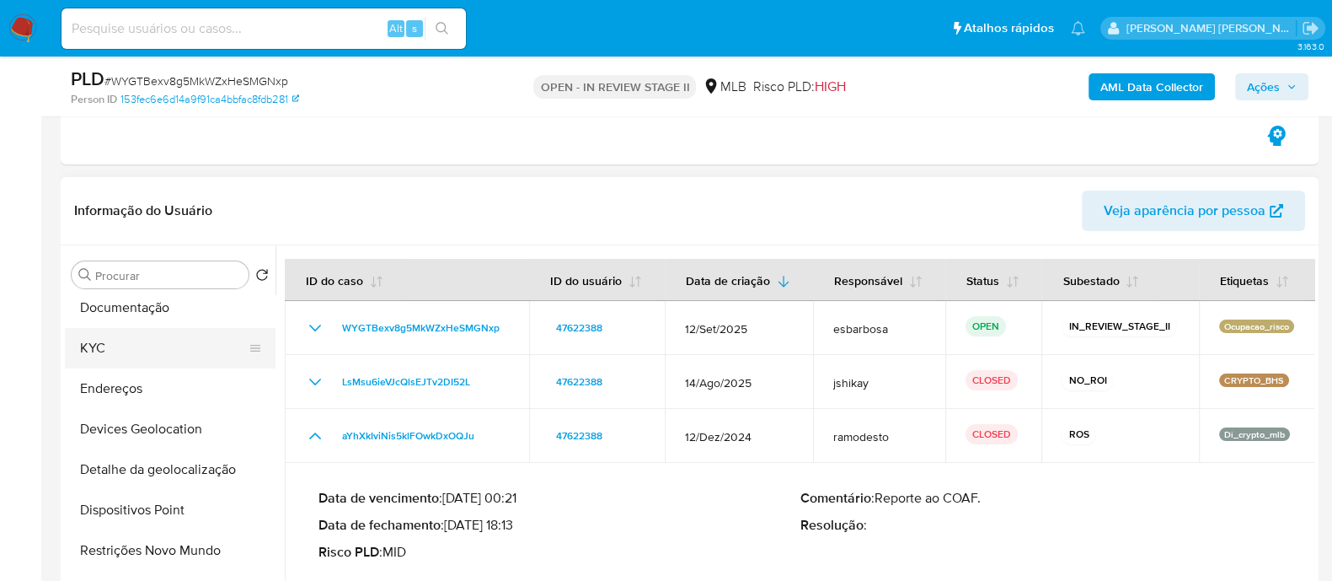
scroll to position [316, 0]
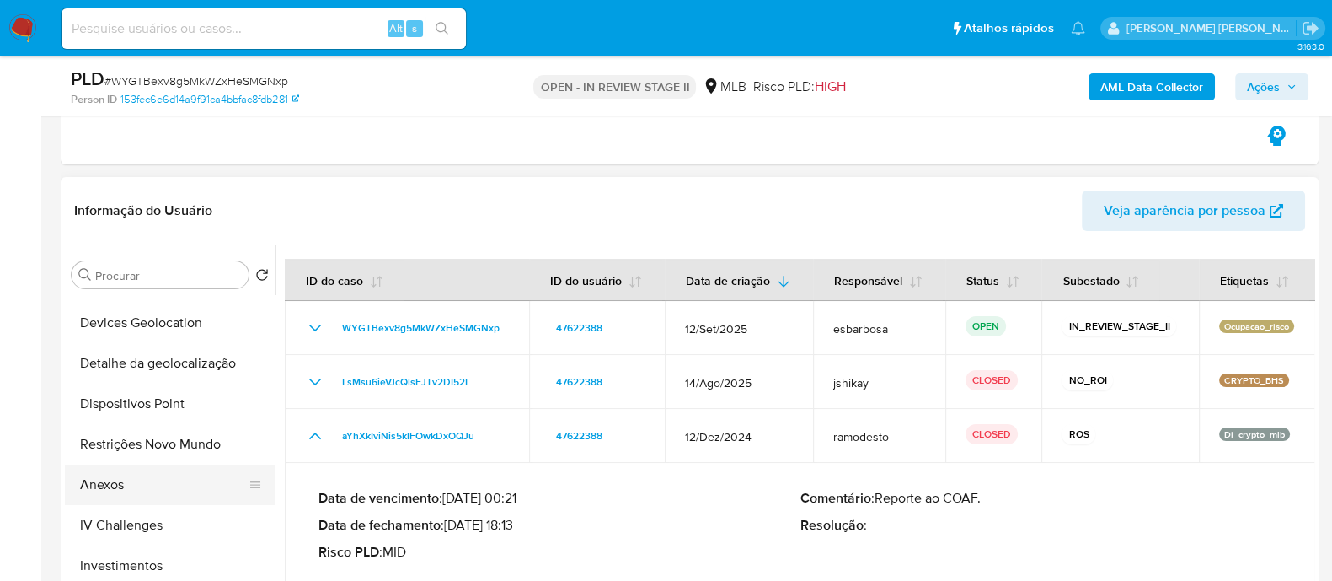
click at [140, 159] on button "Anexos" at bounding box center [163, 484] width 197 height 40
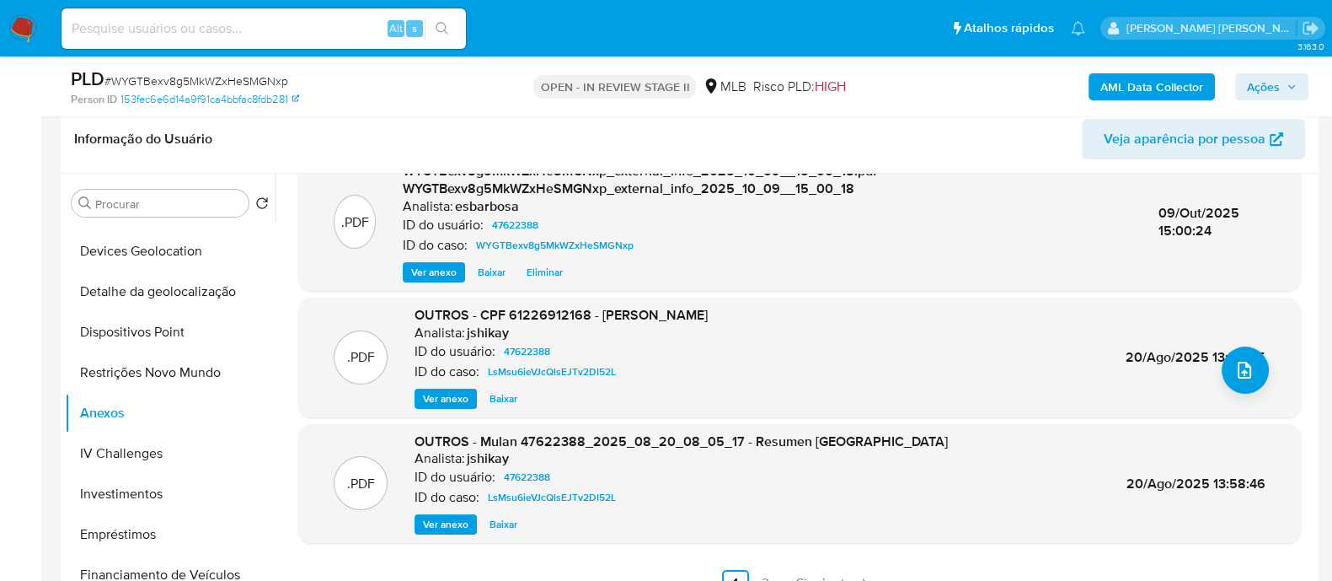
scroll to position [420, 0]
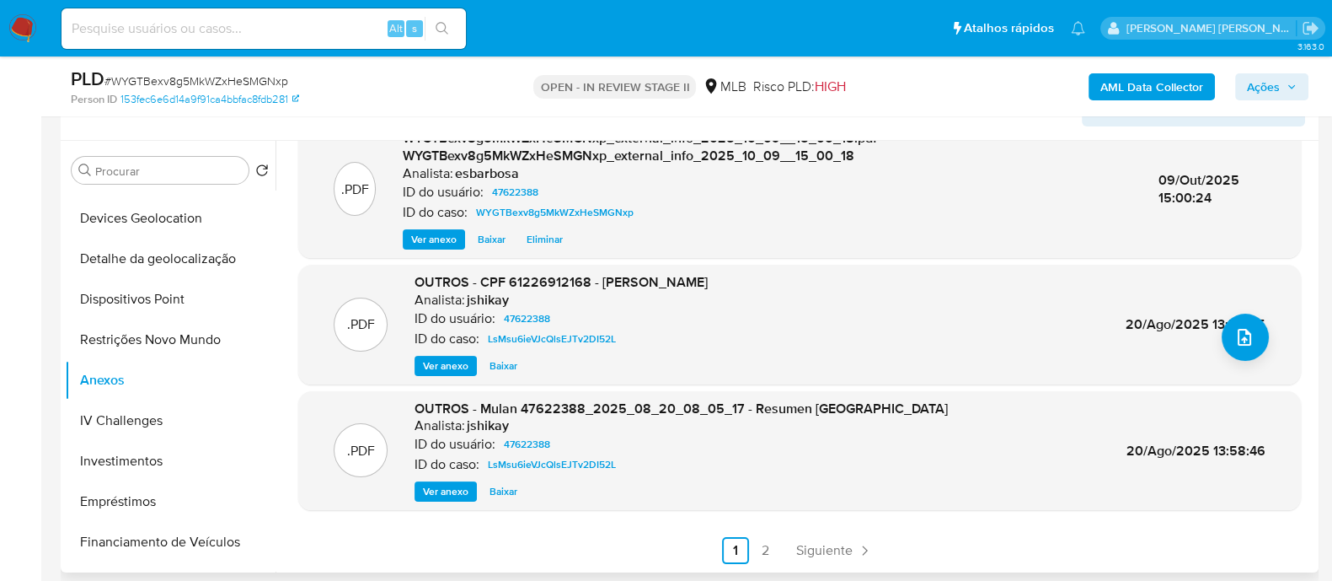
click at [449, 159] on span "Ver anexo" at bounding box center [446, 365] width 46 height 17
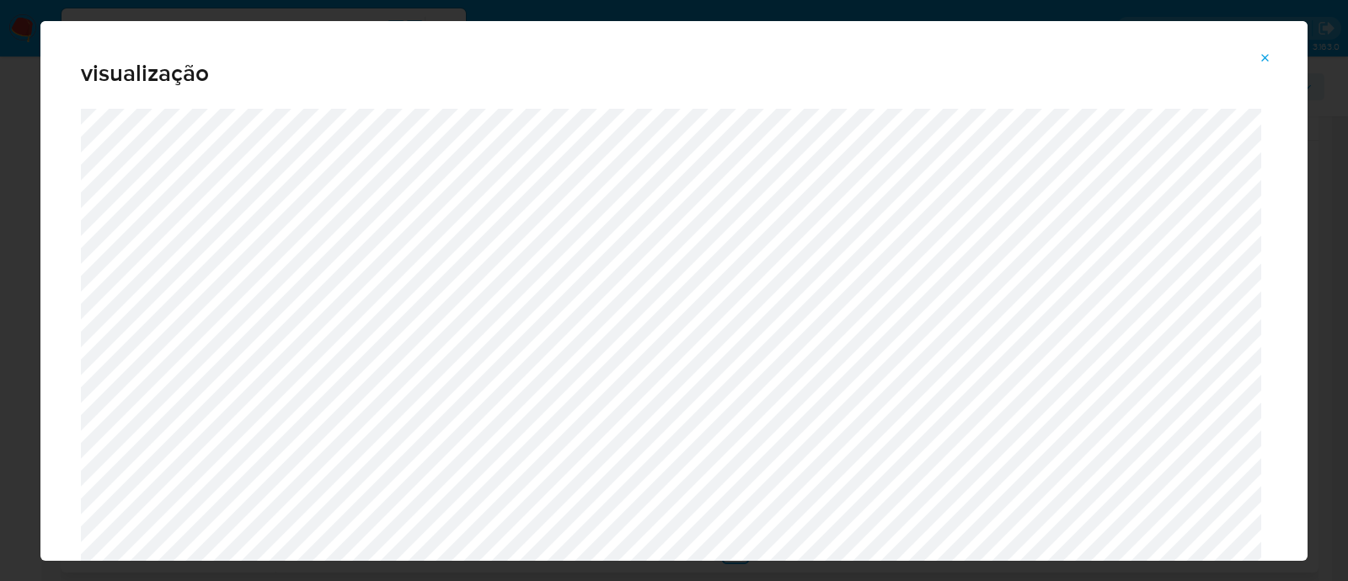
click at [1266, 53] on icon "Attachment preview" at bounding box center [1265, 57] width 13 height 13
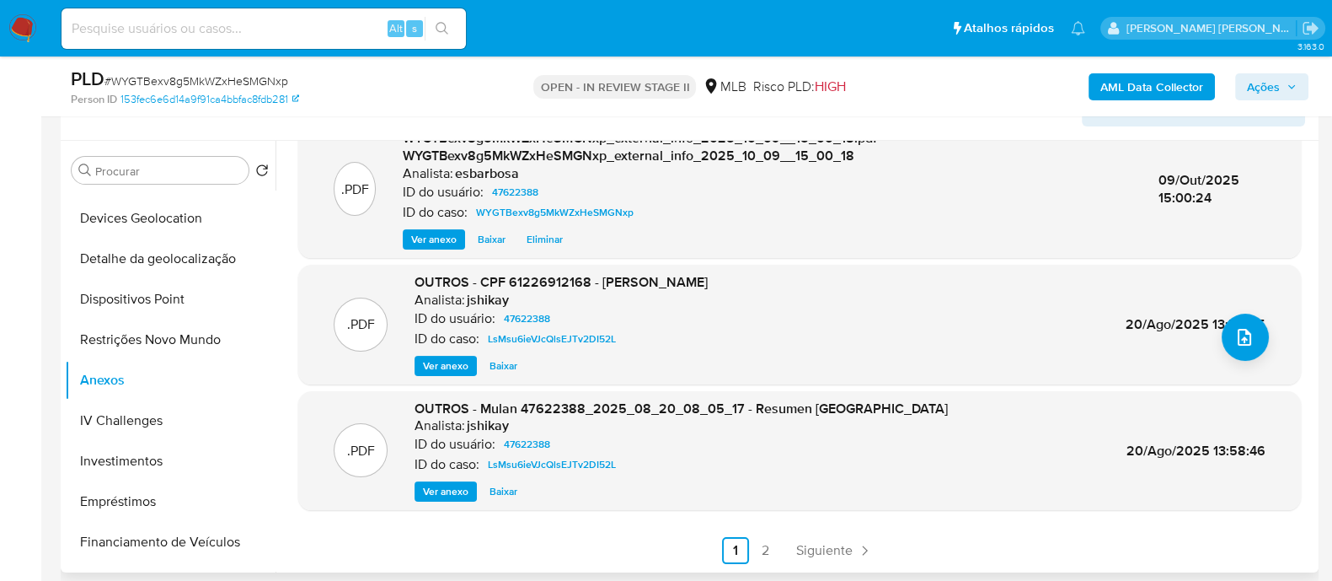
click at [1262, 79] on span "Ações" at bounding box center [1263, 86] width 33 height 27
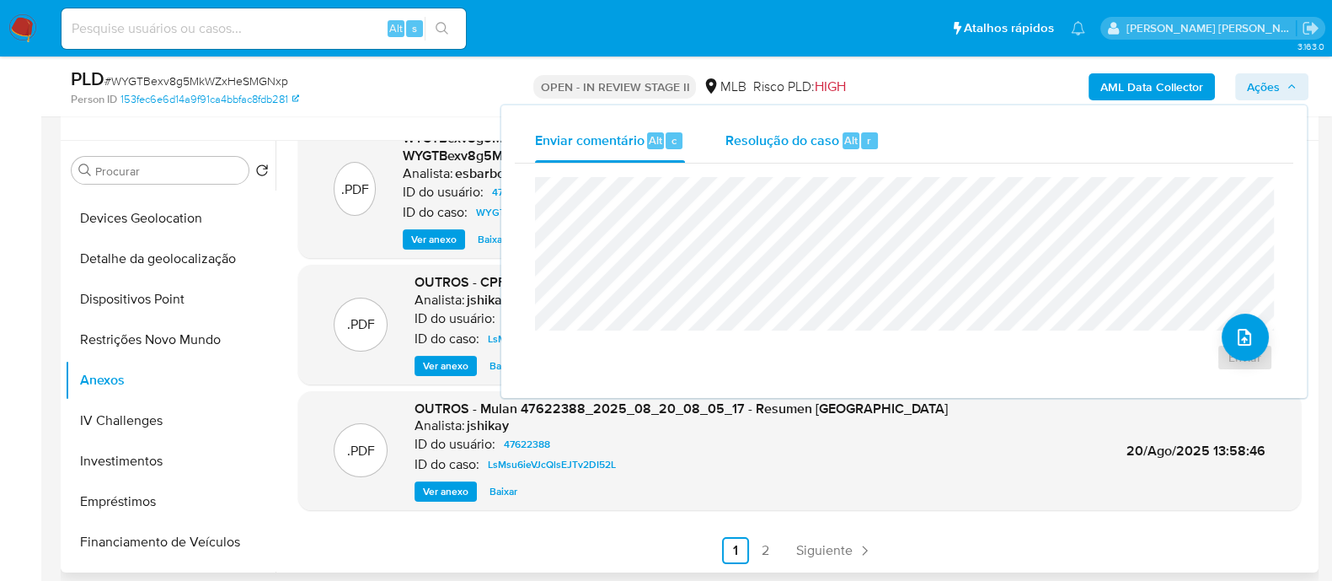
click at [793, 144] on span "Resolução do caso" at bounding box center [783, 139] width 114 height 19
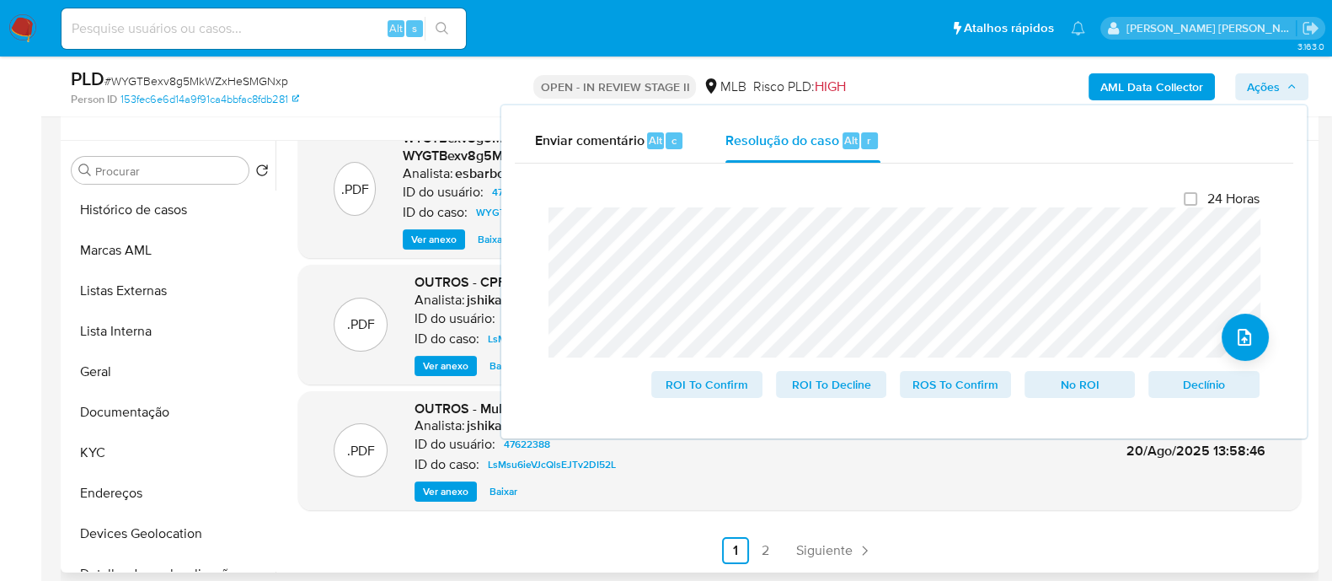
scroll to position [0, 0]
click at [128, 159] on button "KYC" at bounding box center [163, 453] width 197 height 40
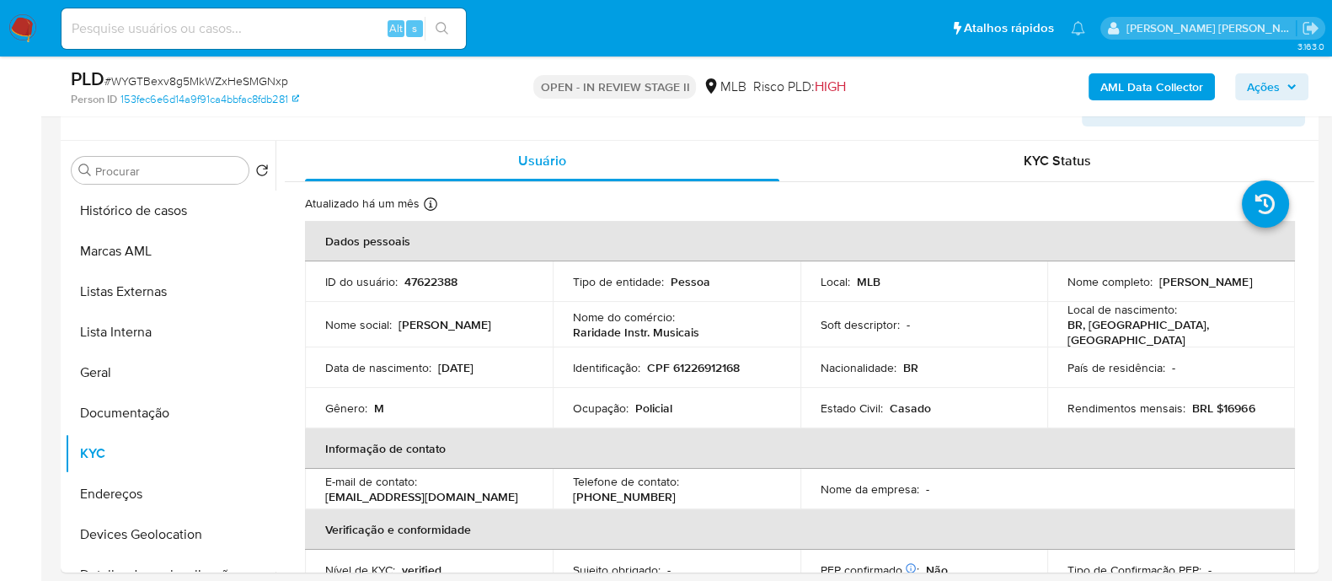
drag, startPoint x: 1209, startPoint y: 289, endPoint x: 1058, endPoint y: 297, distance: 151.9
click at [1058, 159] on td "Nome completo : Sergio Benedito de Oliveira" at bounding box center [1171, 281] width 248 height 40
copy p "Sergio Benedito de Oliveira"
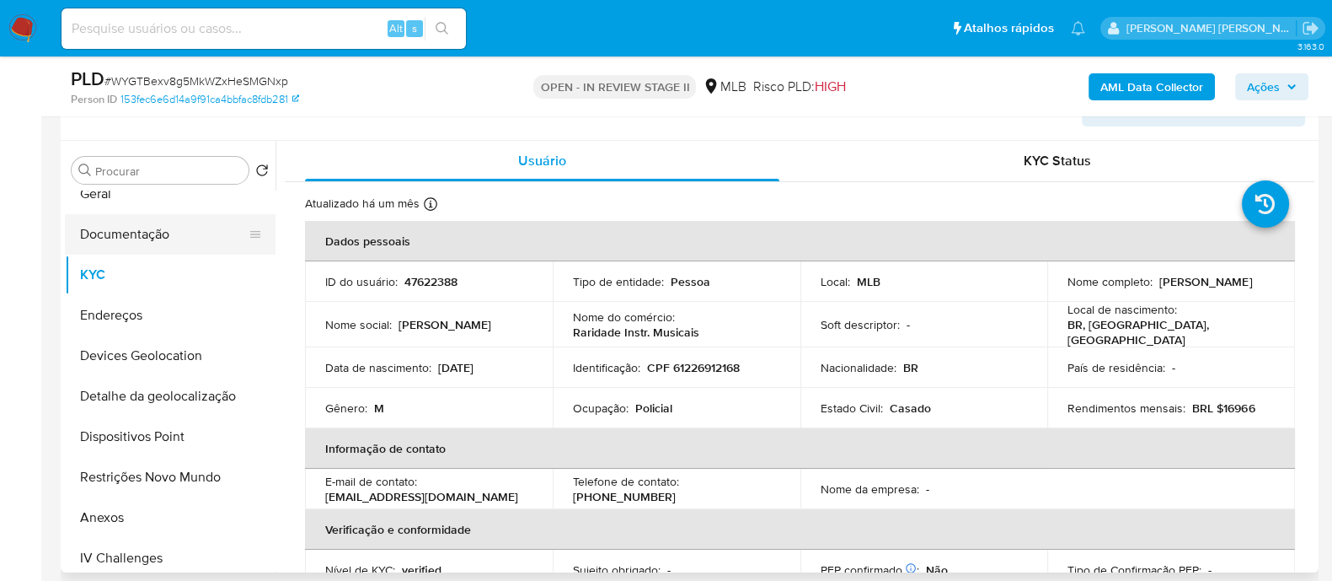
scroll to position [210, 0]
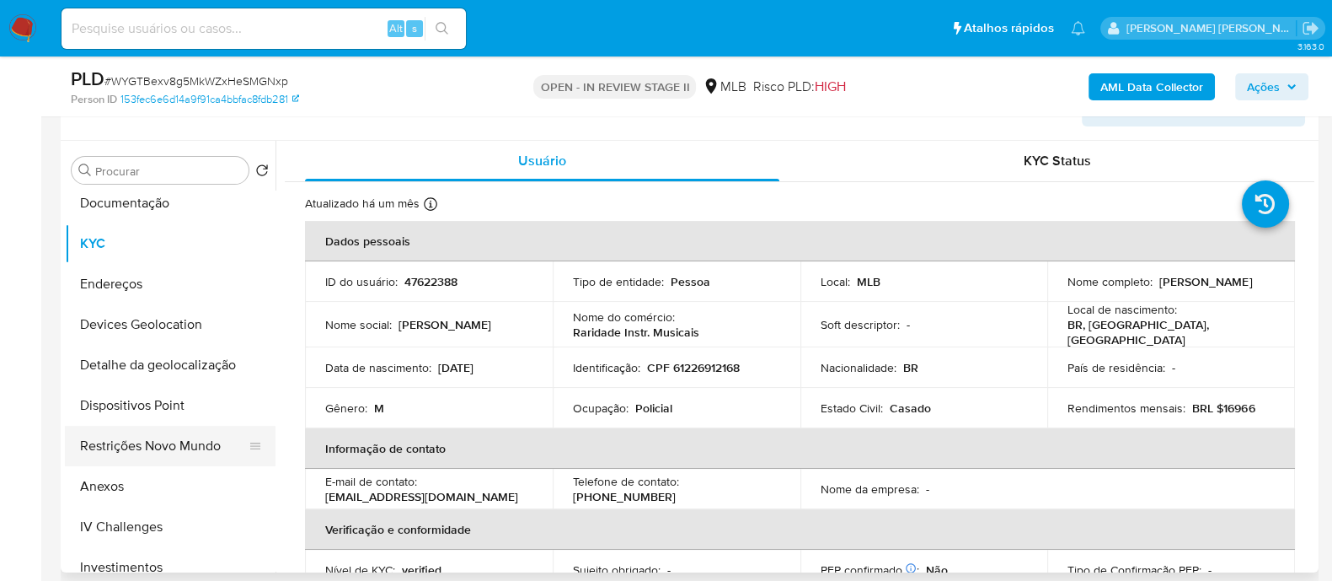
click at [136, 159] on button "Restrições Novo Mundo" at bounding box center [163, 446] width 197 height 40
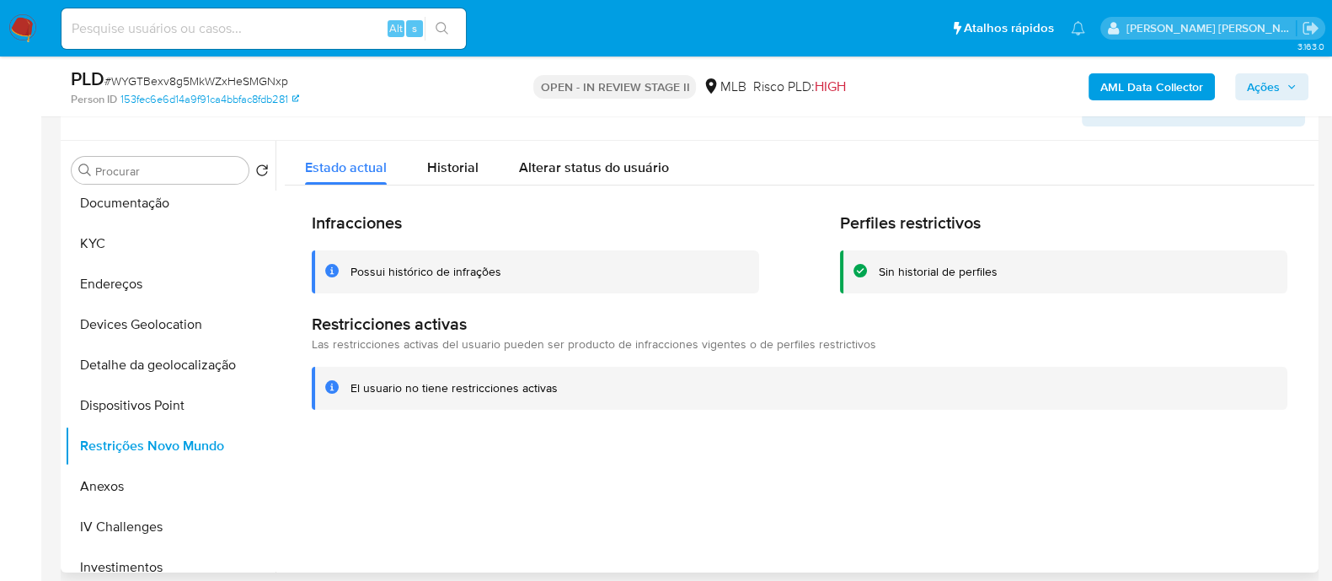
click at [428, 159] on div "Possui histórico de infrações" at bounding box center [426, 272] width 151 height 16
click at [522, 159] on div at bounding box center [795, 356] width 1039 height 431
click at [458, 159] on span "Historial" at bounding box center [452, 167] width 51 height 19
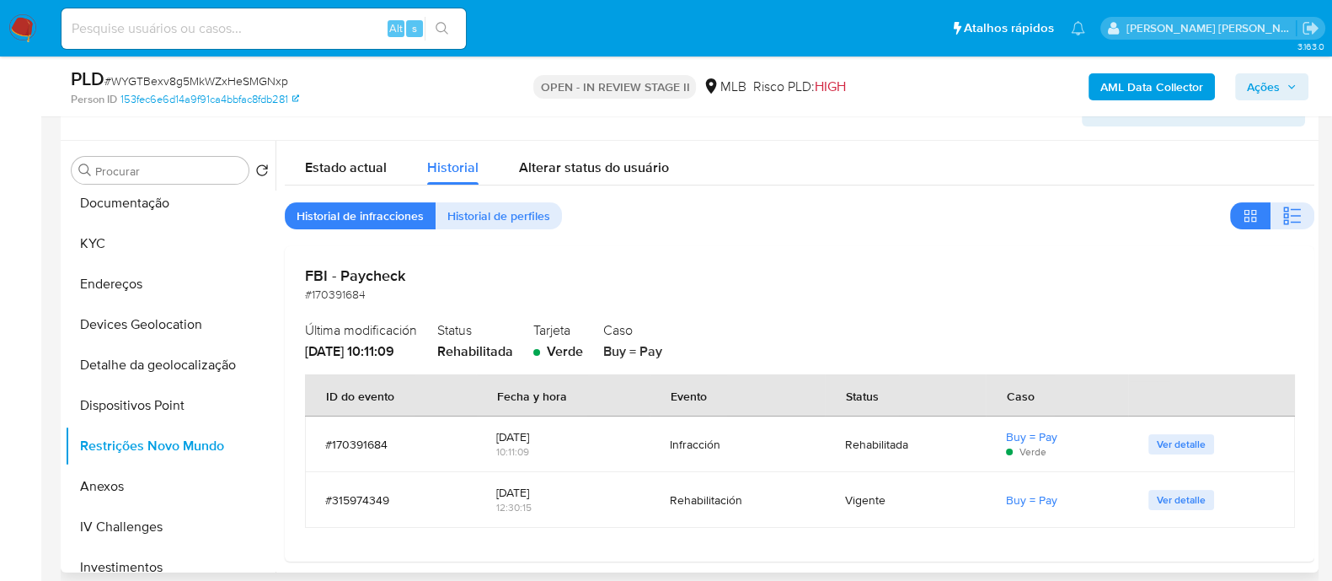
drag, startPoint x: 1288, startPoint y: 216, endPoint x: 1279, endPoint y: 200, distance: 18.5
click at [1287, 159] on icon "button" at bounding box center [1293, 216] width 20 height 20
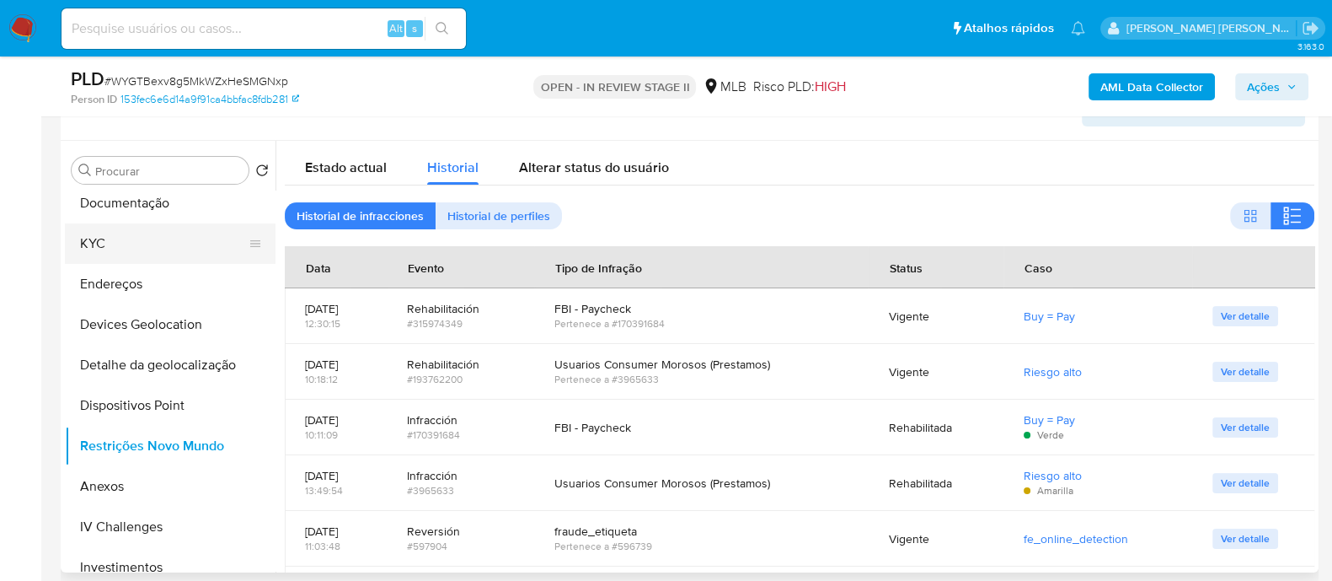
click at [96, 159] on button "KYC" at bounding box center [163, 243] width 197 height 40
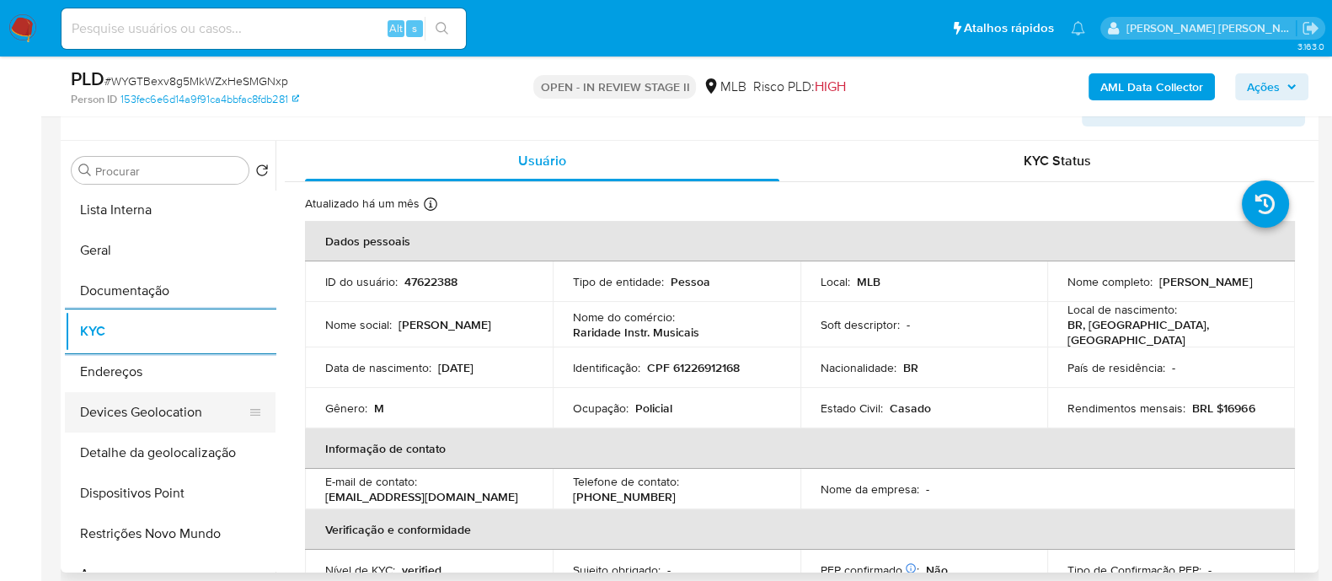
scroll to position [0, 0]
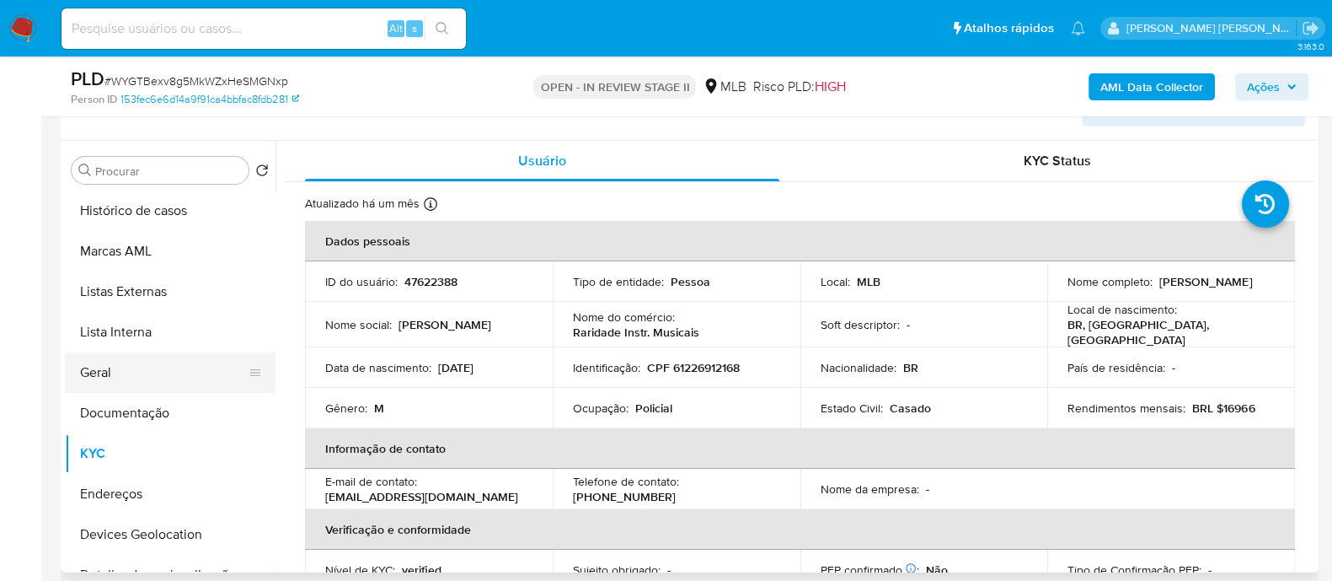
drag, startPoint x: 135, startPoint y: 370, endPoint x: 147, endPoint y: 370, distance: 11.8
click at [139, 159] on button "Geral" at bounding box center [163, 372] width 197 height 40
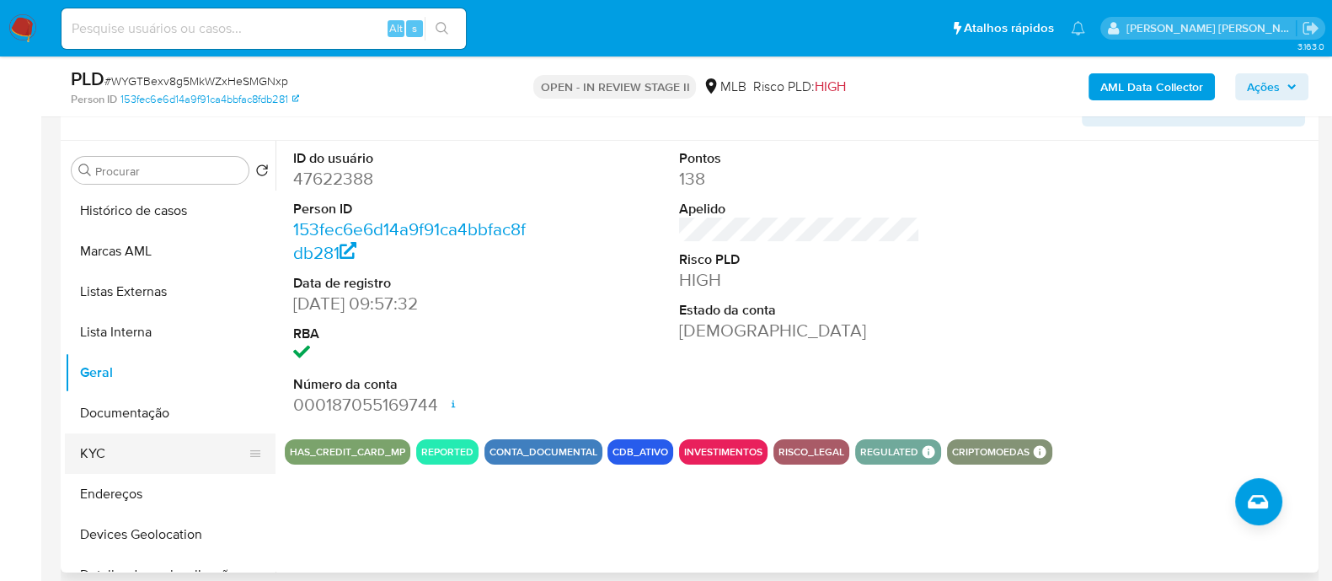
click at [142, 159] on button "KYC" at bounding box center [163, 453] width 197 height 40
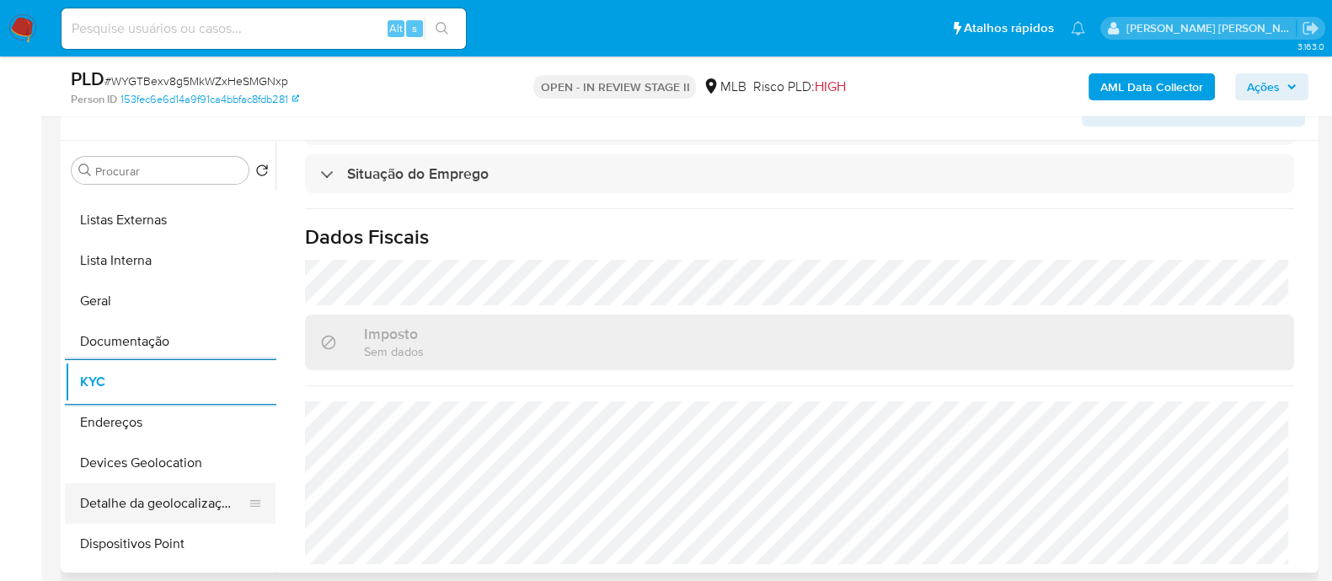
scroll to position [104, 0]
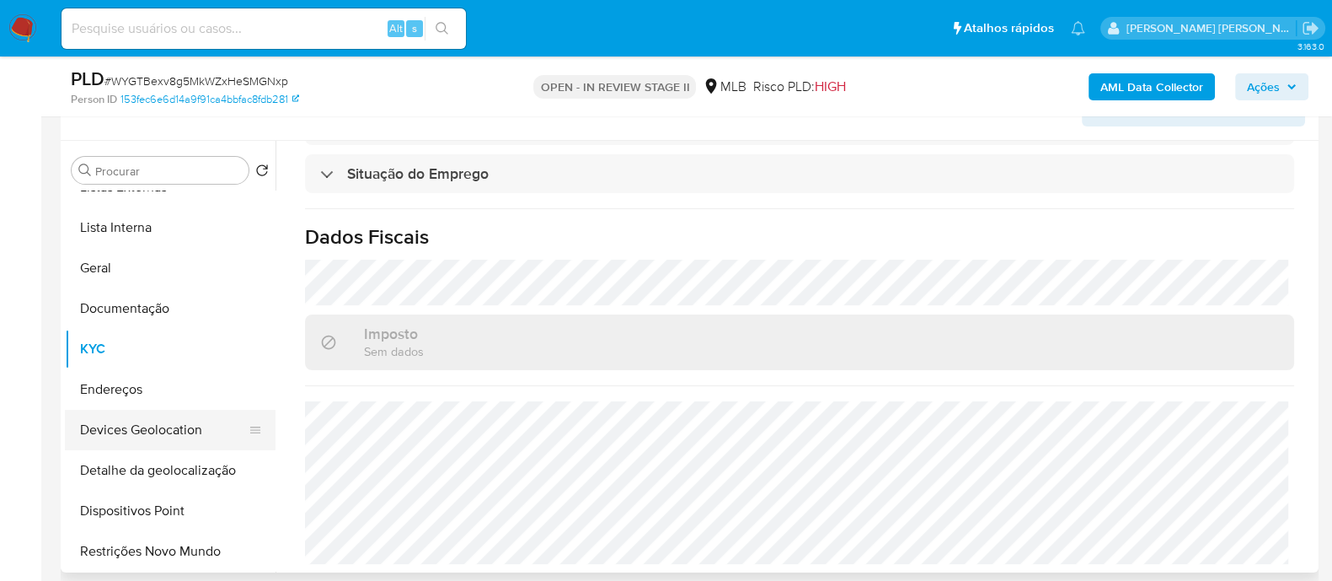
click at [175, 159] on button "Devices Geolocation" at bounding box center [163, 430] width 197 height 40
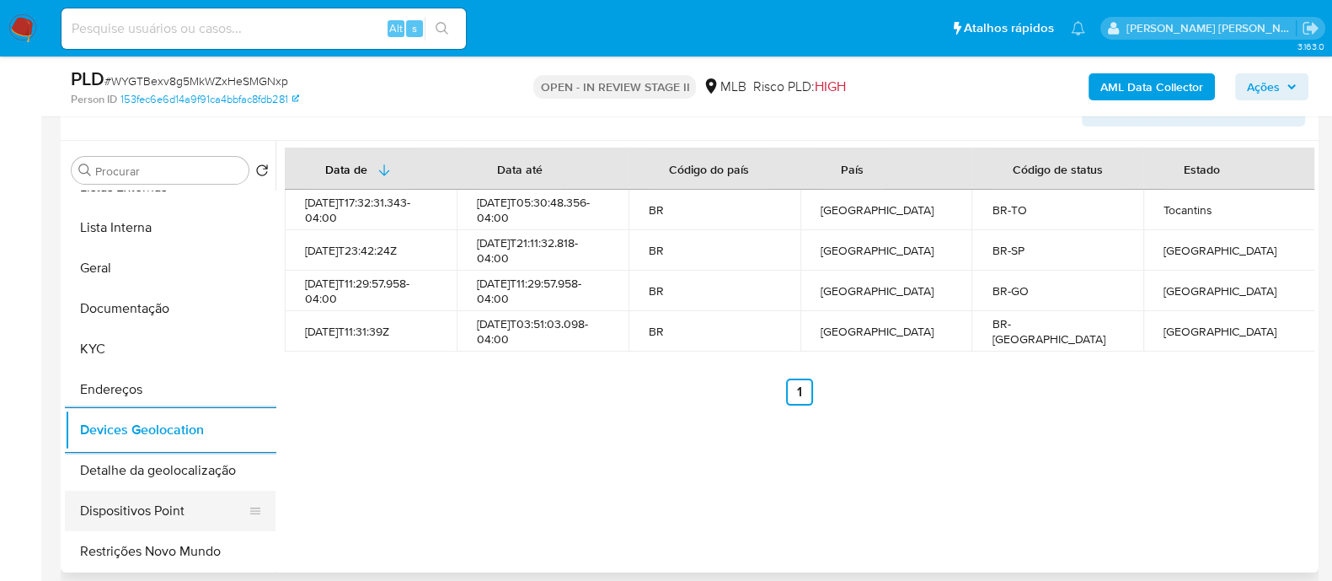
click at [186, 159] on button "Dispositivos Point" at bounding box center [163, 510] width 197 height 40
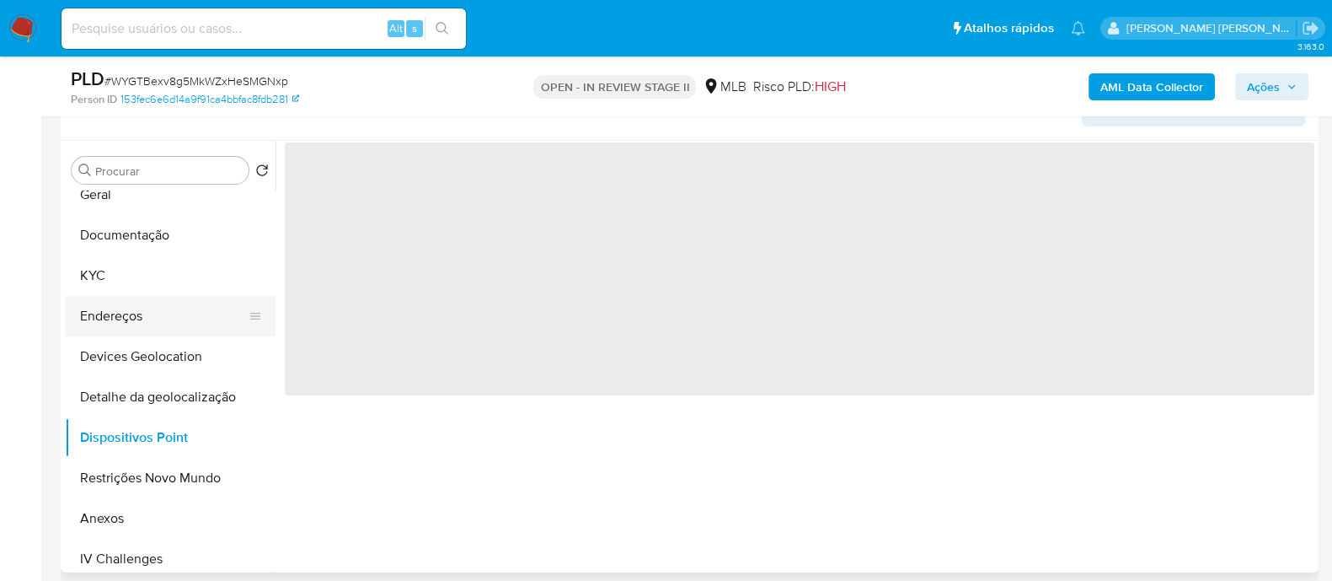
scroll to position [210, 0]
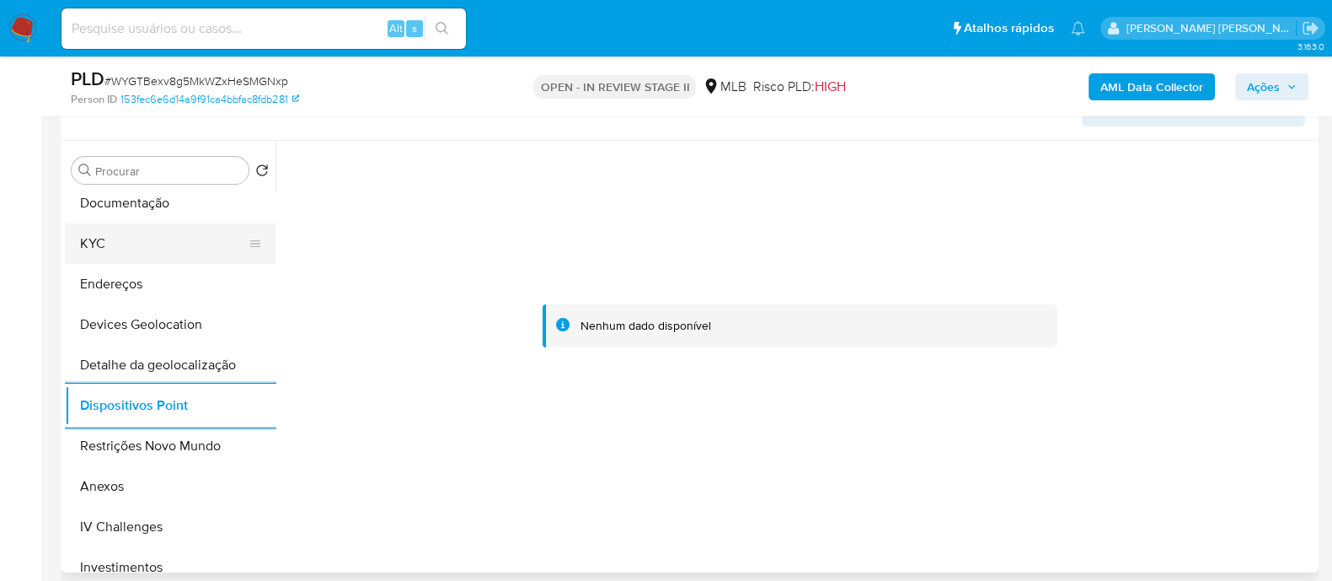
click at [165, 159] on button "KYC" at bounding box center [163, 243] width 197 height 40
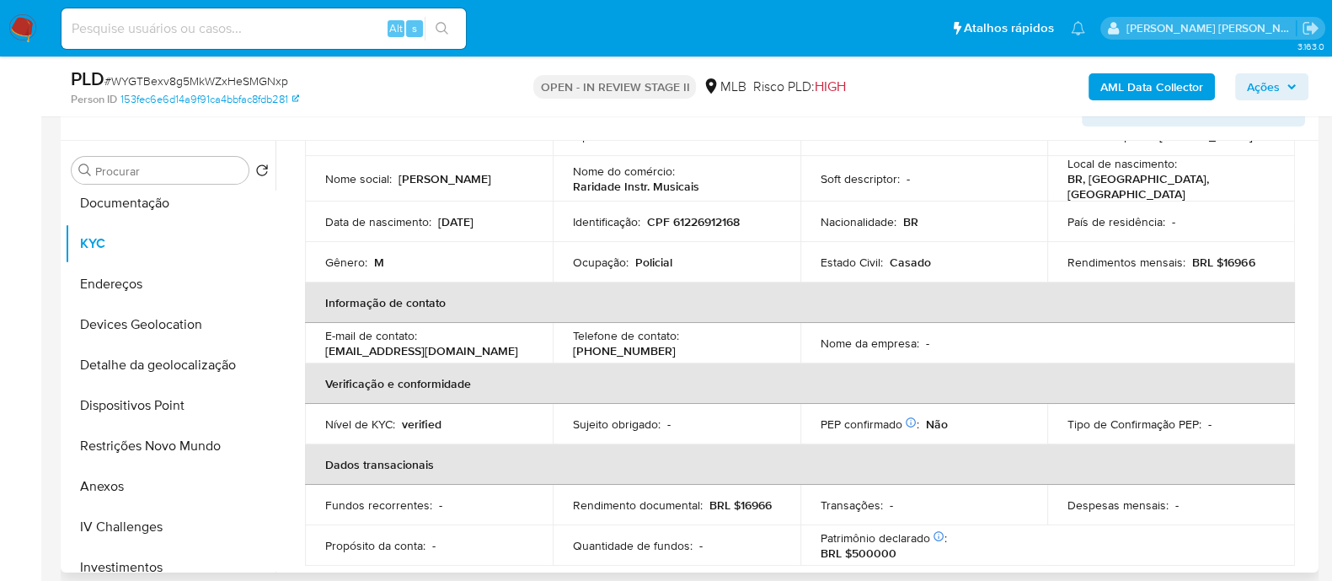
scroll to position [99, 0]
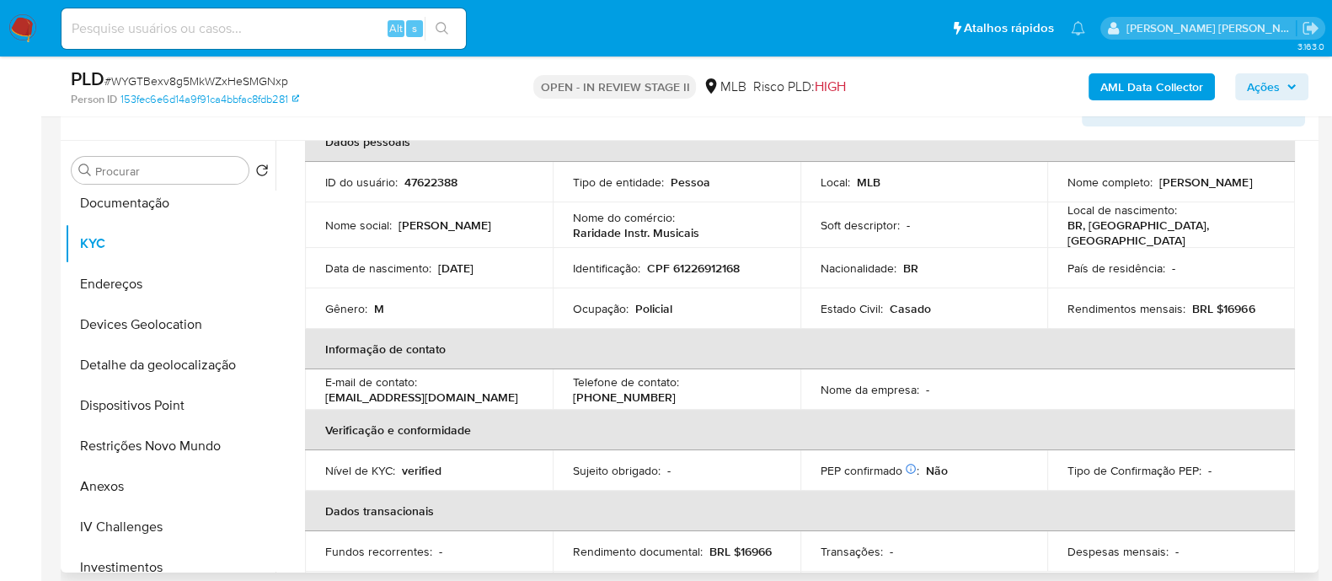
click at [714, 159] on p "CPF 61226912168" at bounding box center [693, 267] width 93 height 15
copy p "61226912168"
click at [126, 159] on button "Anexos" at bounding box center [163, 486] width 197 height 40
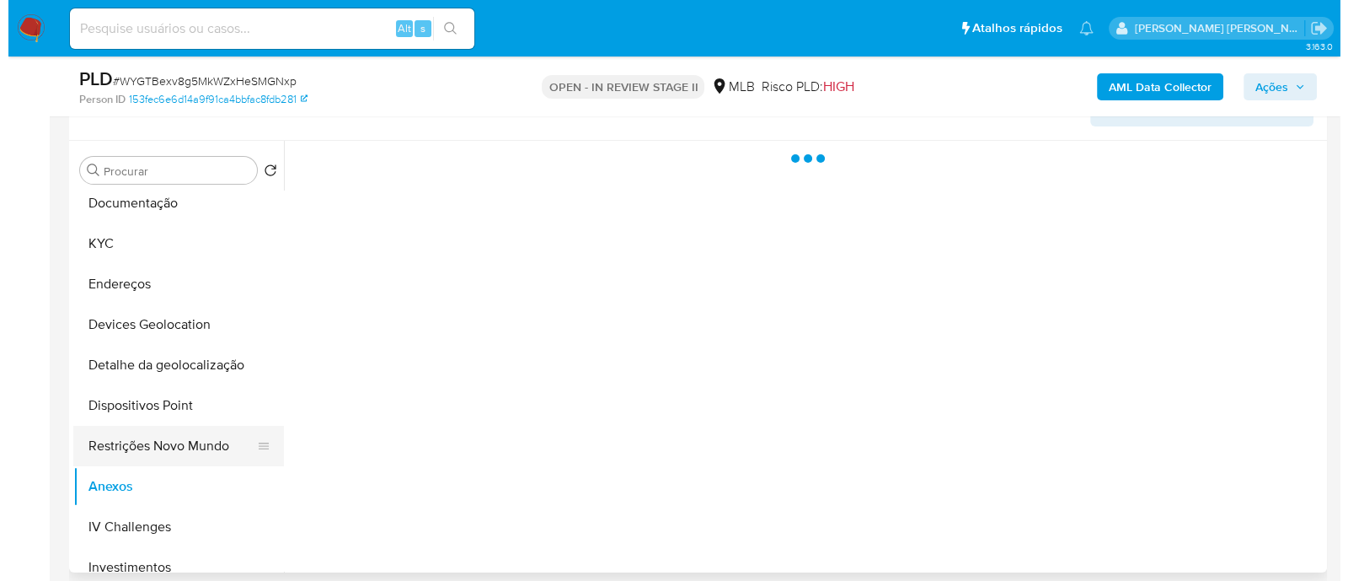
scroll to position [0, 0]
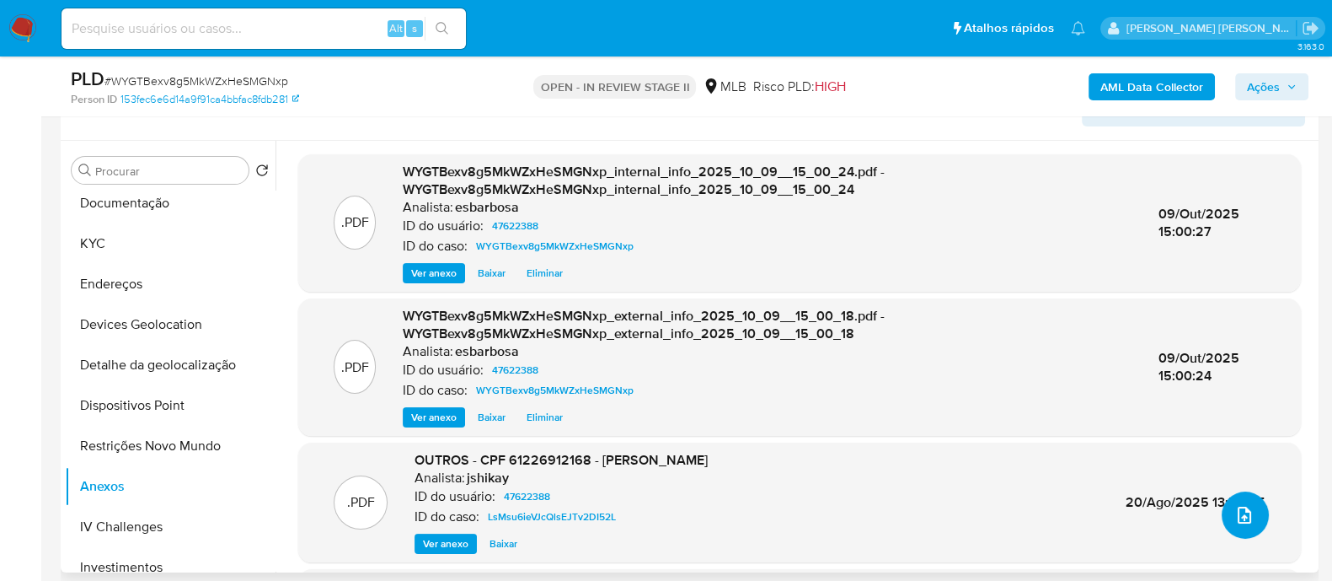
click at [1246, 159] on icon "upload-file" at bounding box center [1244, 515] width 20 height 20
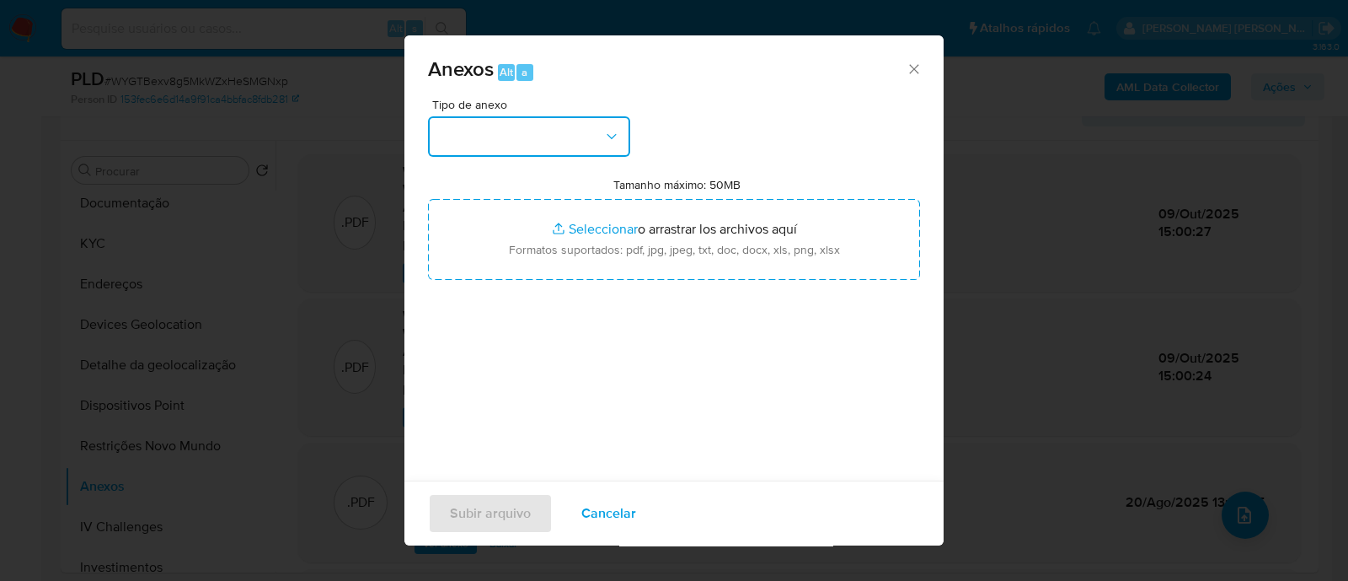
click at [586, 138] on button "button" at bounding box center [529, 136] width 202 height 40
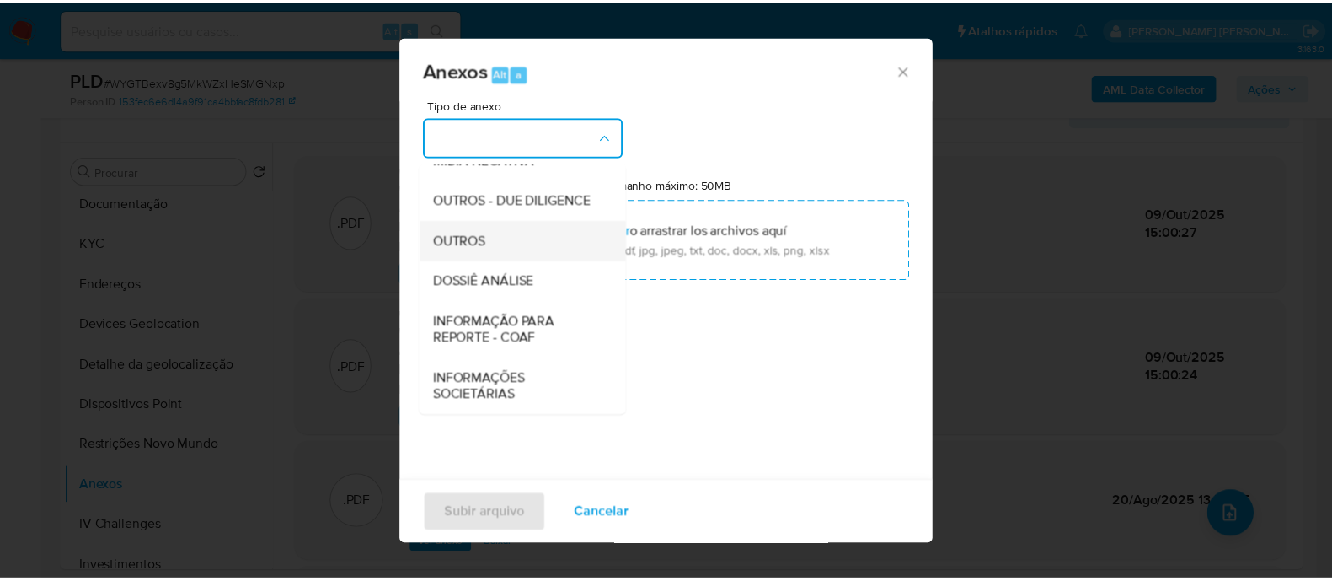
scroll to position [260, 0]
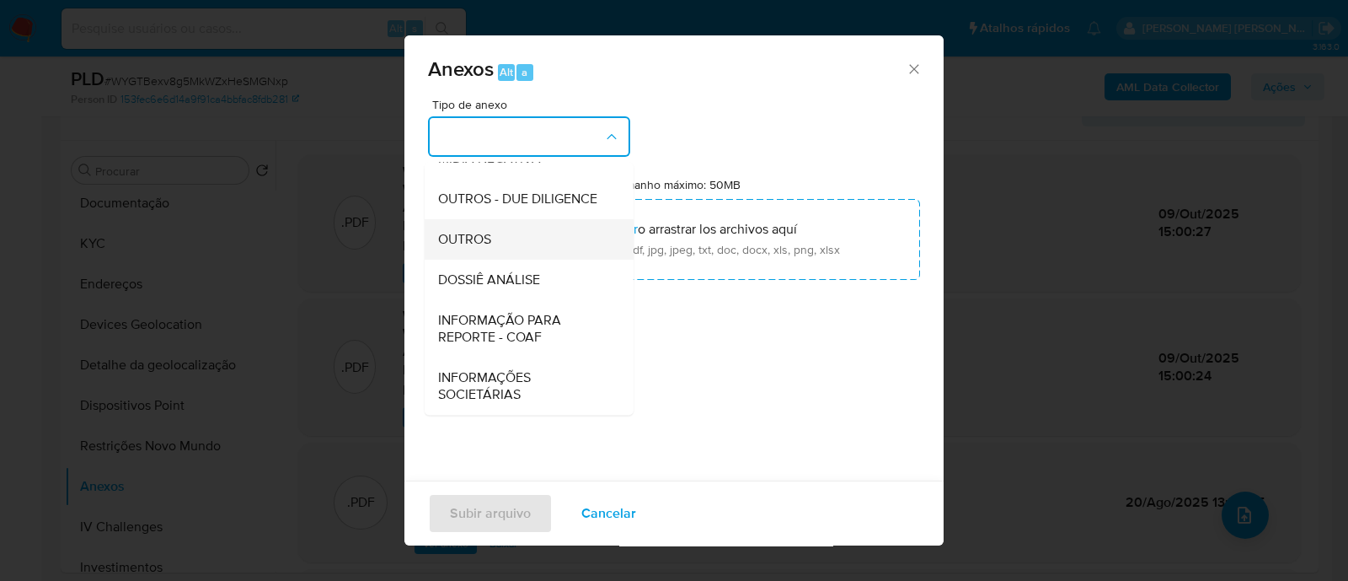
click at [479, 159] on span "OUTROS" at bounding box center [464, 239] width 53 height 17
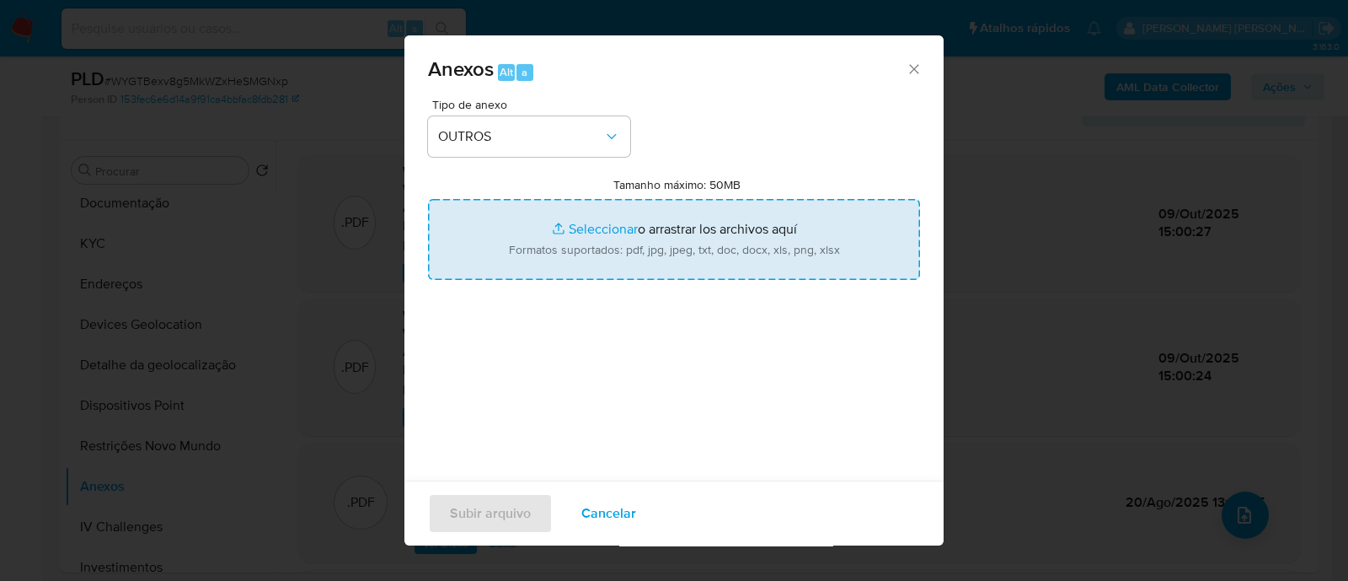
click at [581, 159] on input "Tamanho máximo: 50MB Seleccionar archivos" at bounding box center [674, 239] width 492 height 81
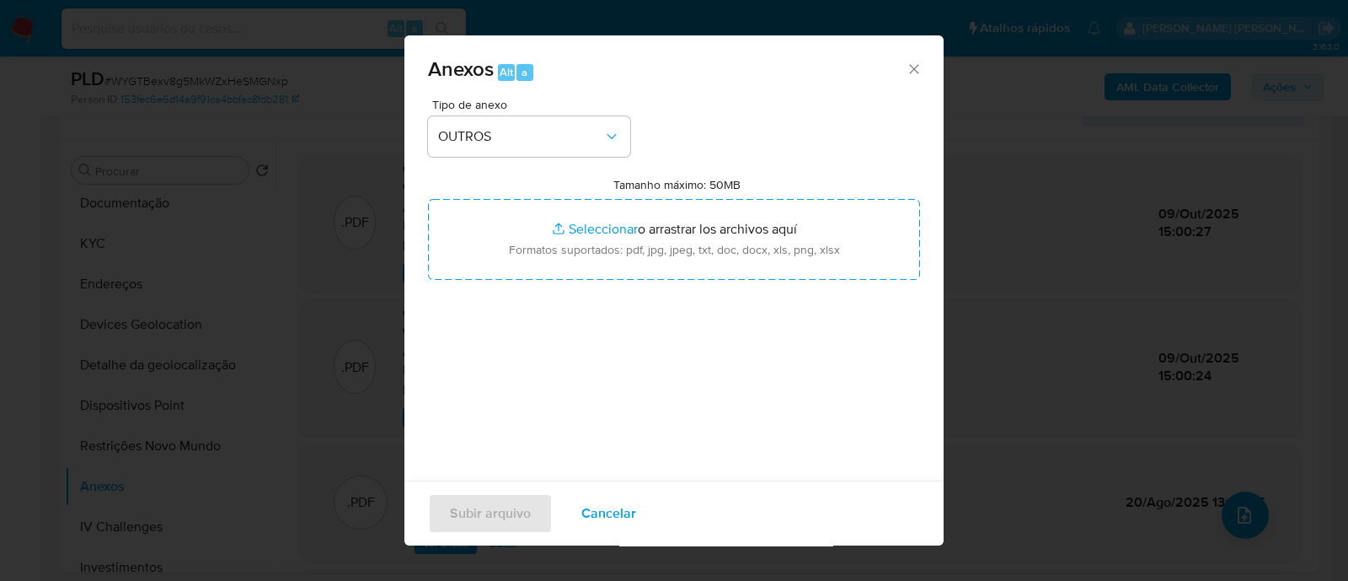
click at [812, 159] on div "Tipo de anexo OUTROS Tamanho máximo: 50MB Seleccionar archivos Seleccionar o ar…" at bounding box center [674, 298] width 492 height 398
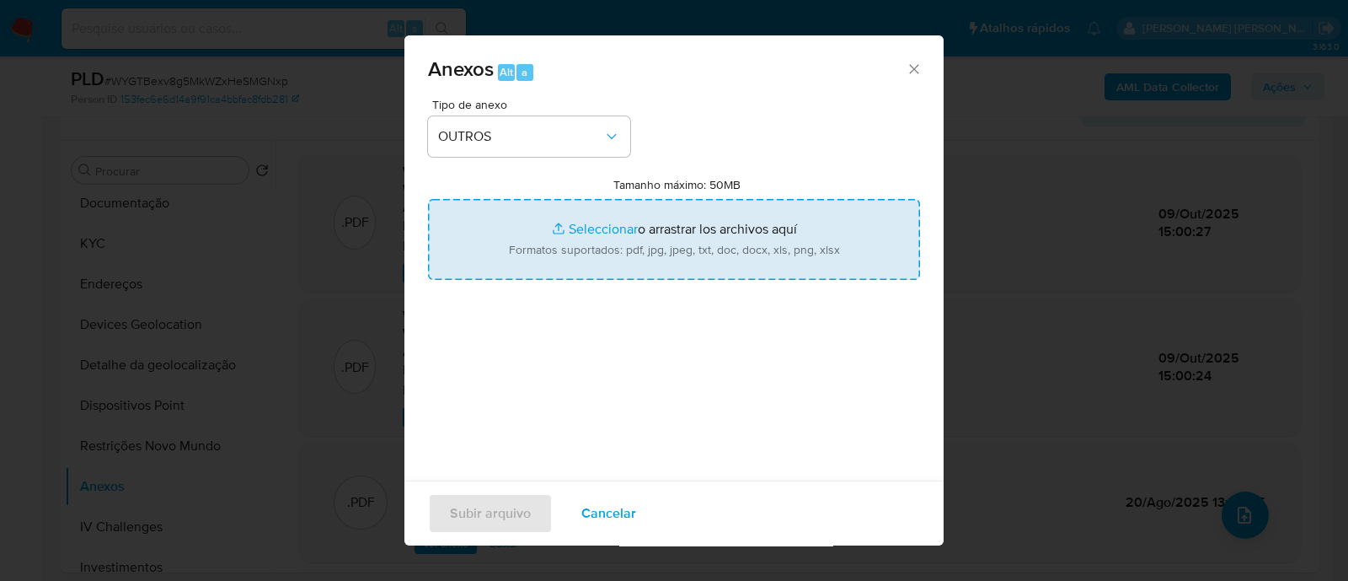
click at [586, 159] on input "Tamanho máximo: 50MB Seleccionar archivos" at bounding box center [674, 239] width 492 height 81
type input "C:\fakepath\Declinio SAR - WYGTBexv8g5MkWZxHeSMGNxp - CPF 61226912168 - SERGIO …"
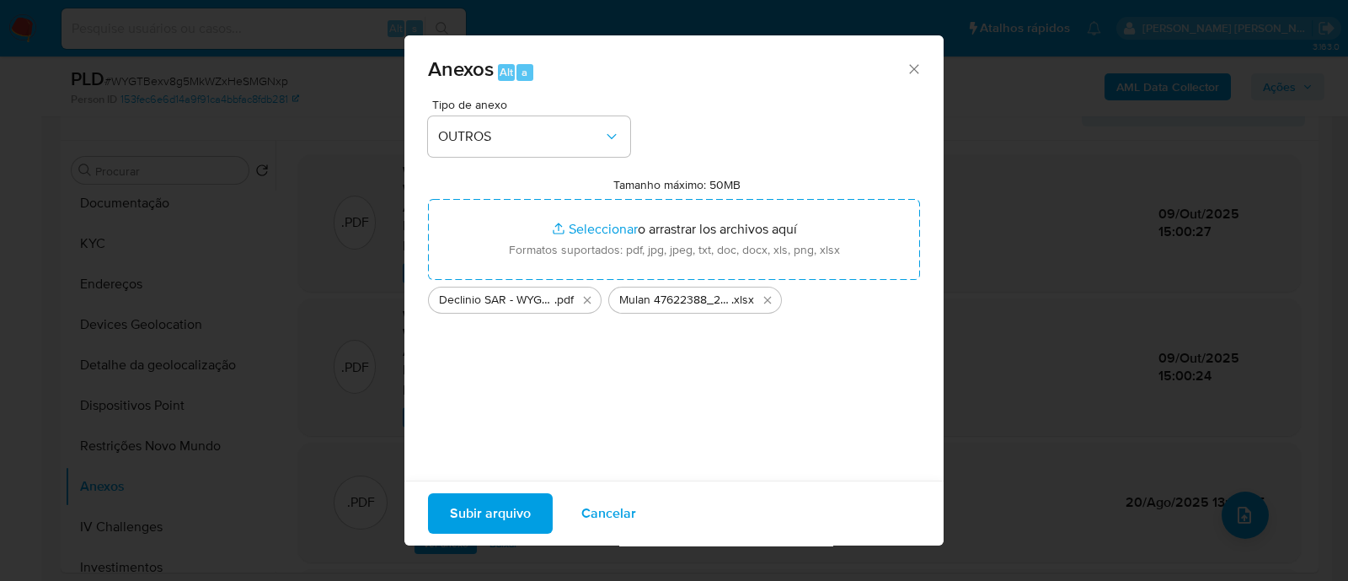
click at [486, 159] on span "Subir arquivo" at bounding box center [490, 513] width 81 height 37
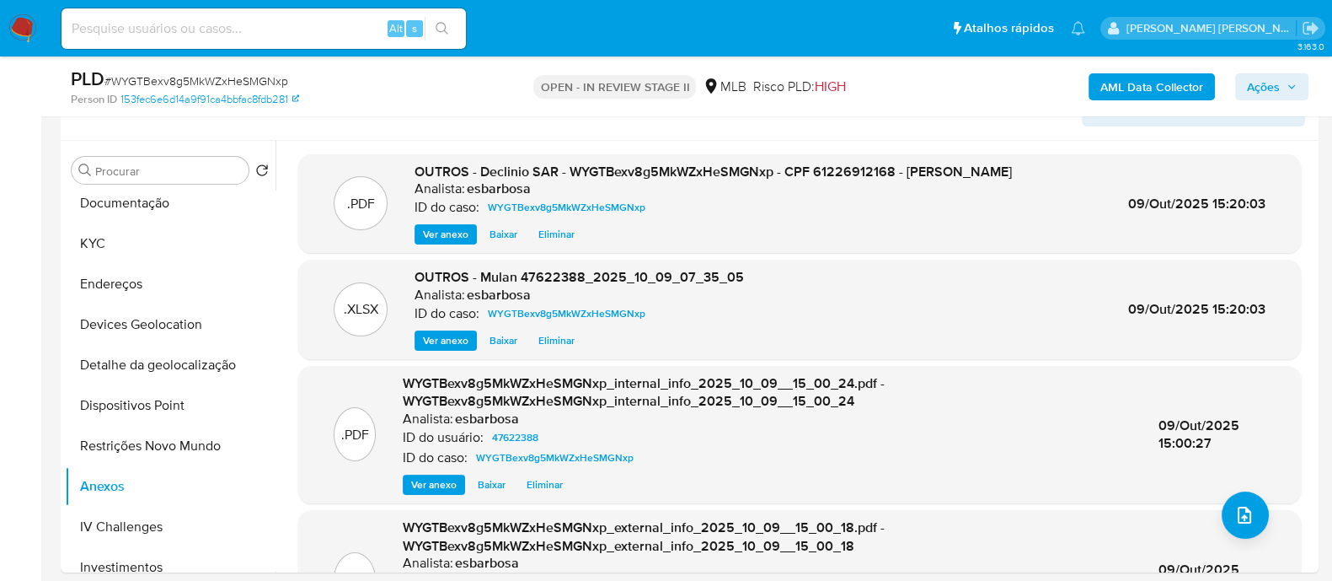
drag, startPoint x: 1261, startPoint y: 82, endPoint x: 1239, endPoint y: 89, distance: 24.0
click at [1261, 81] on span "Ações" at bounding box center [1263, 86] width 33 height 27
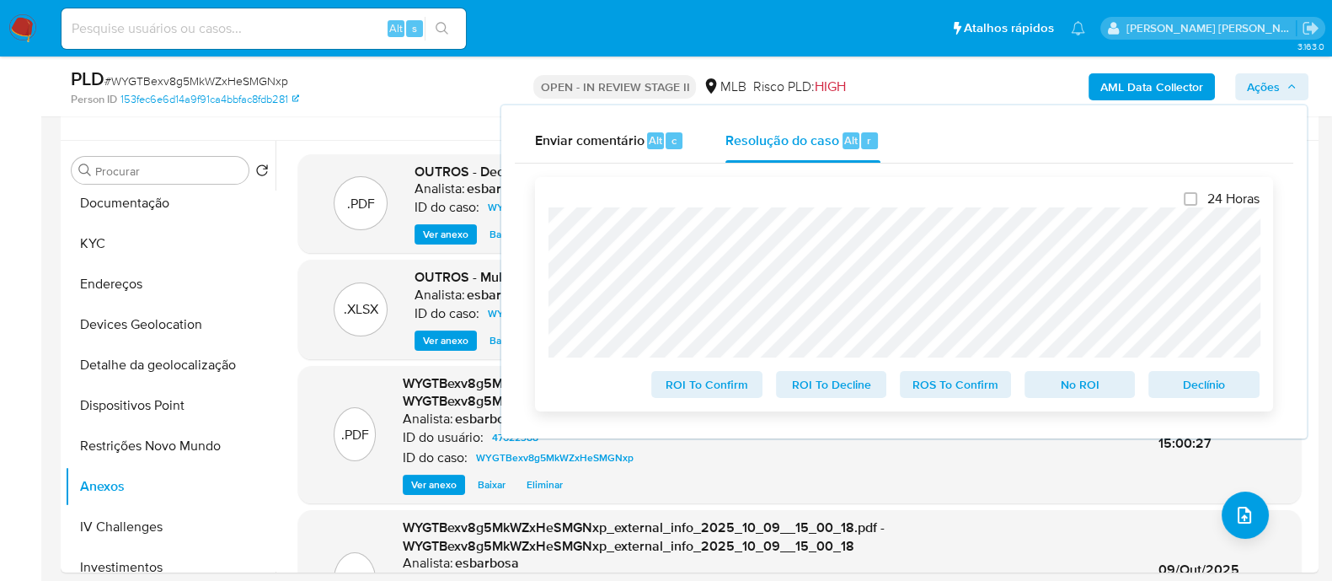
click at [1068, 159] on span "No ROI" at bounding box center [1080, 384] width 88 height 24
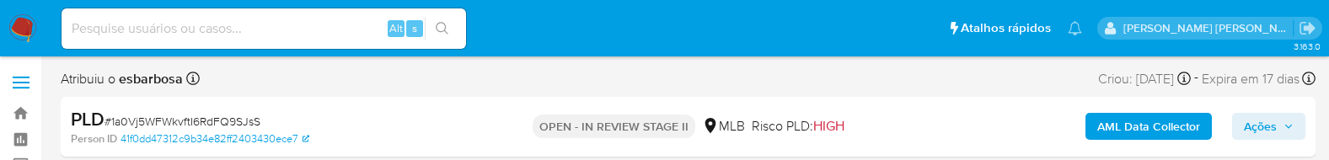
select select "10"
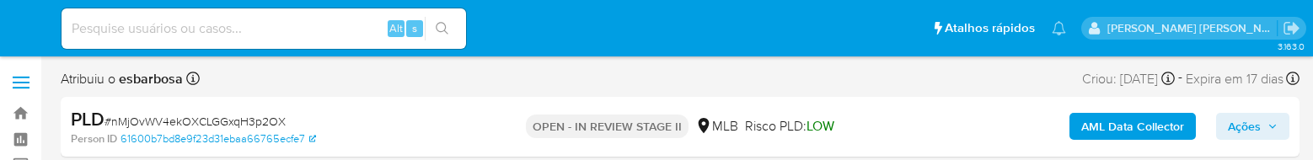
select select "10"
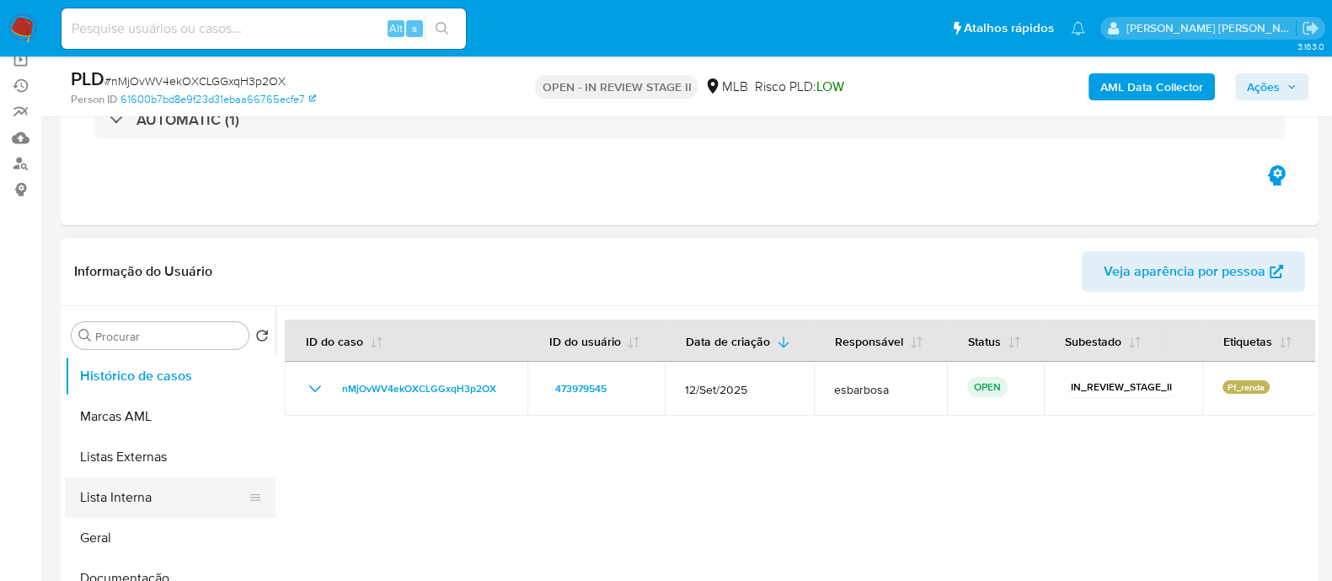
scroll to position [210, 0]
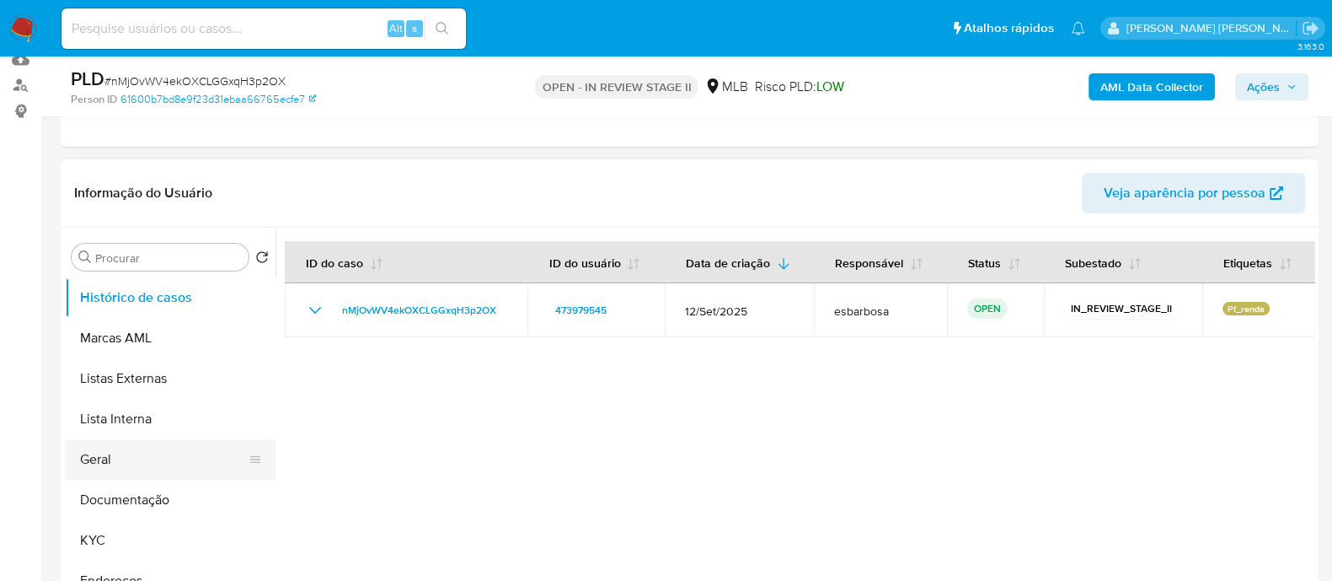
click at [163, 159] on button "Geral" at bounding box center [163, 459] width 197 height 40
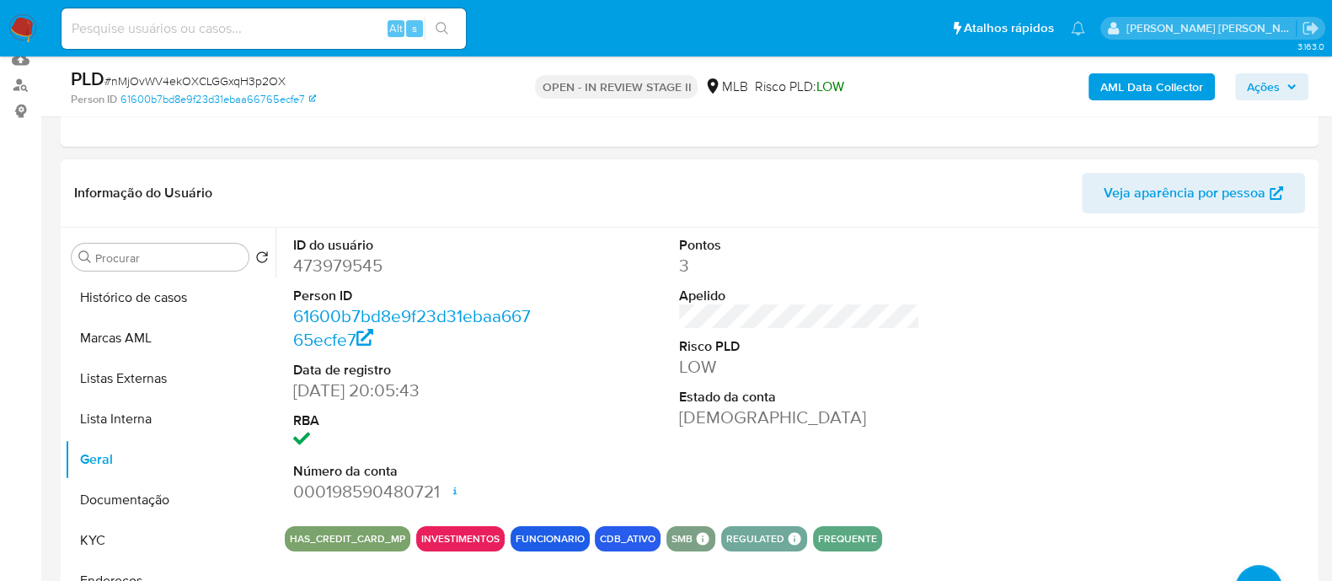
click at [360, 159] on dd "473979545" at bounding box center [413, 266] width 241 height 24
copy dd "473979545"
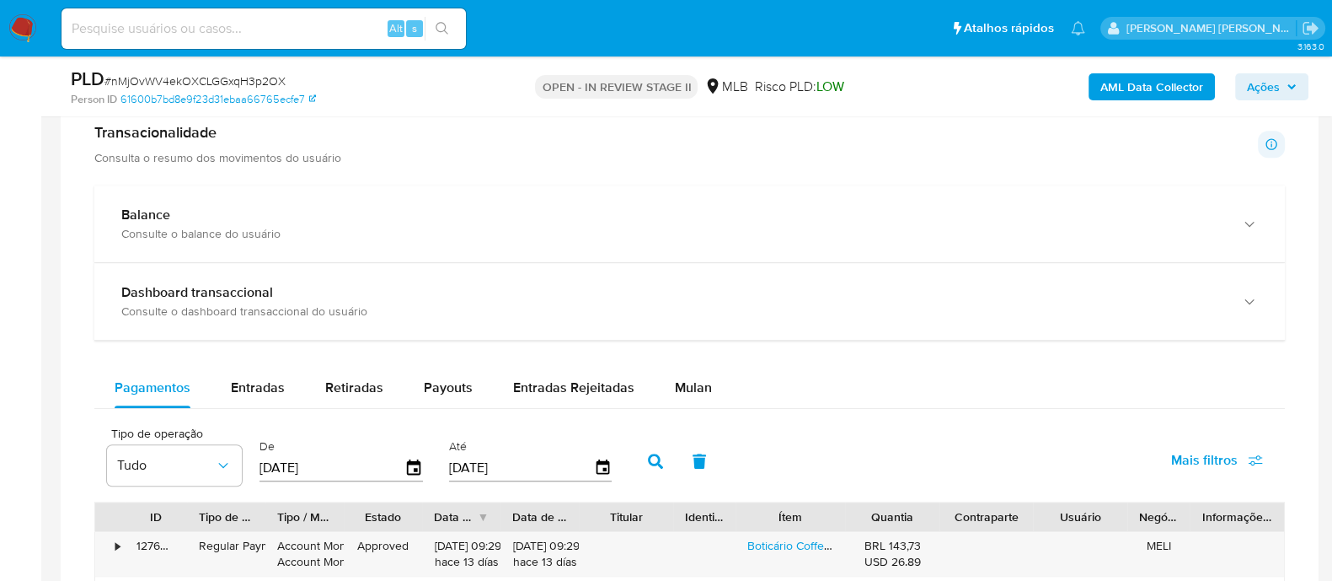
scroll to position [736, 0]
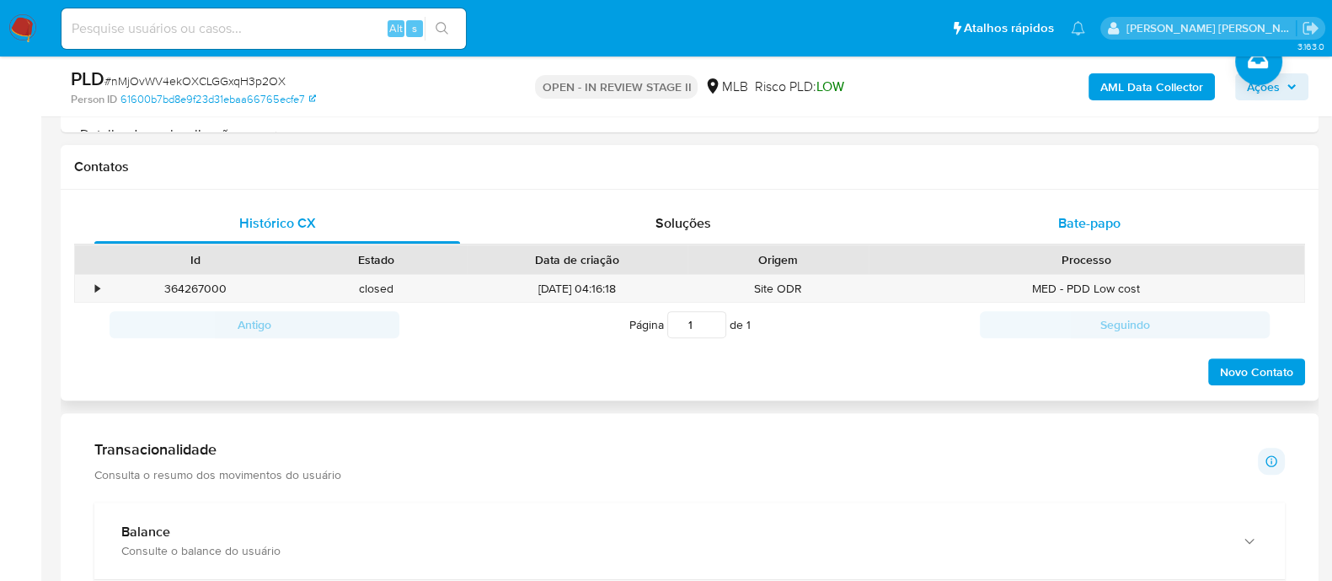
click at [1068, 159] on span "Bate-papo" at bounding box center [1089, 222] width 62 height 19
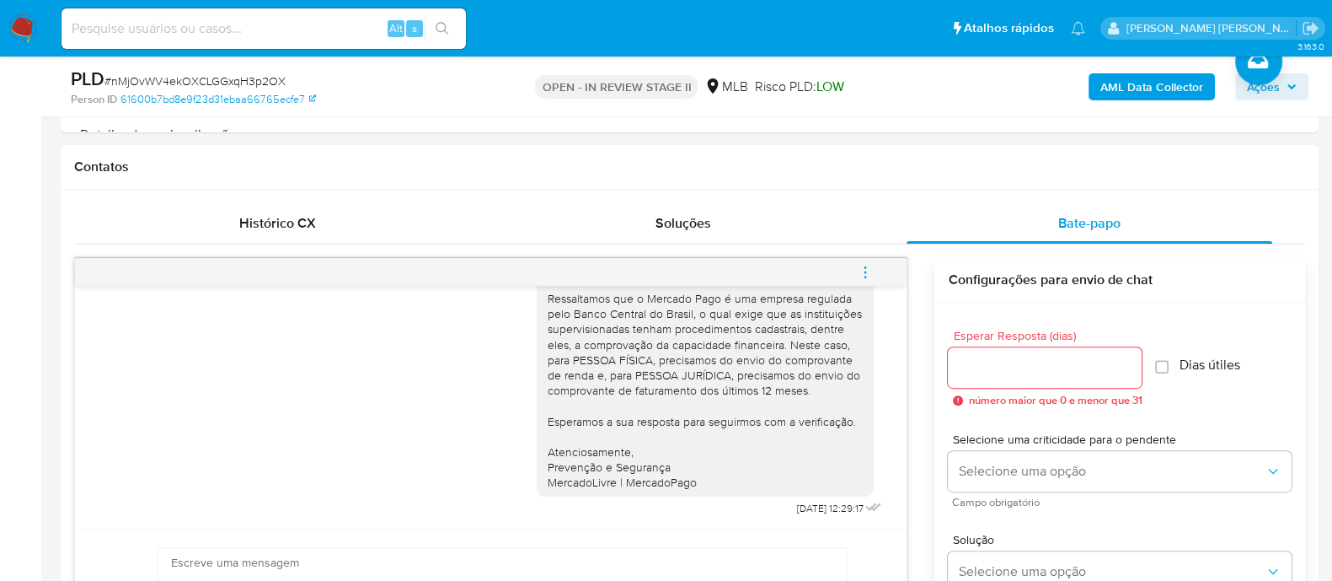
scroll to position [842, 0]
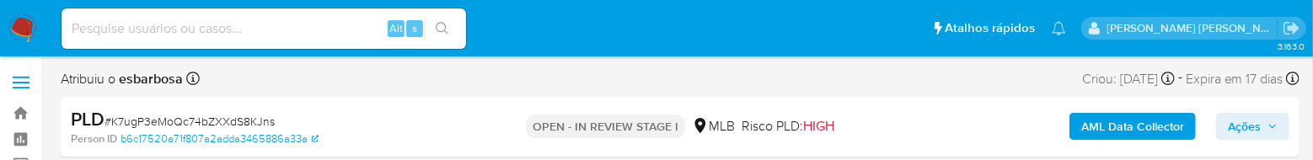
select select "10"
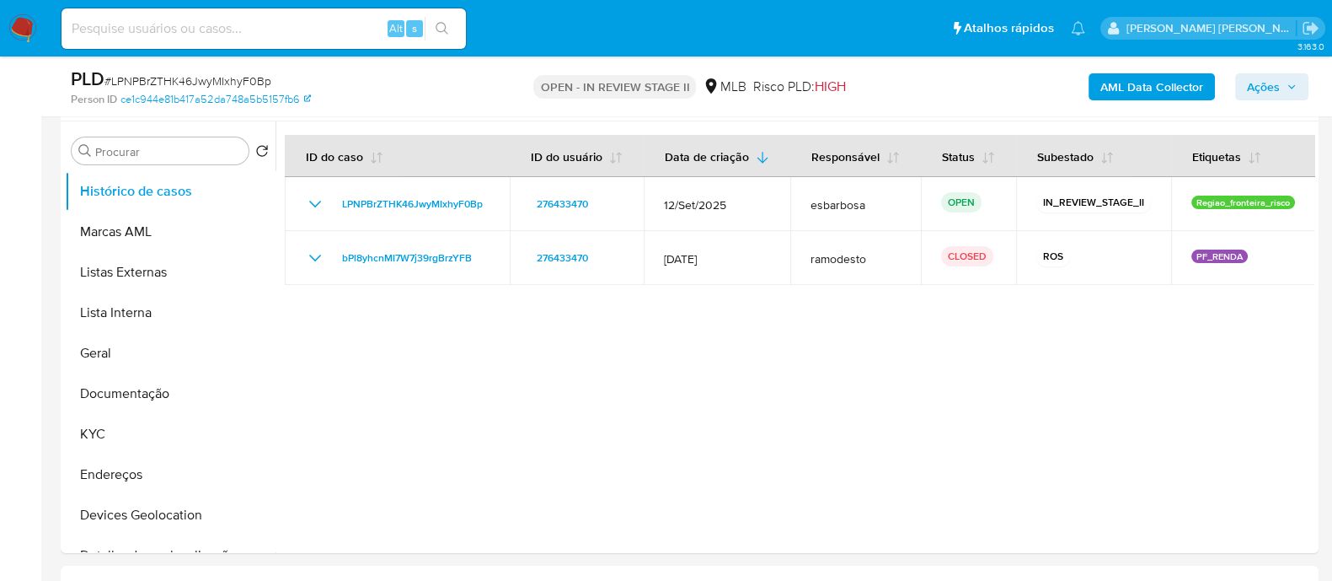
scroll to position [316, 0]
click at [135, 354] on button "Geral" at bounding box center [163, 353] width 197 height 40
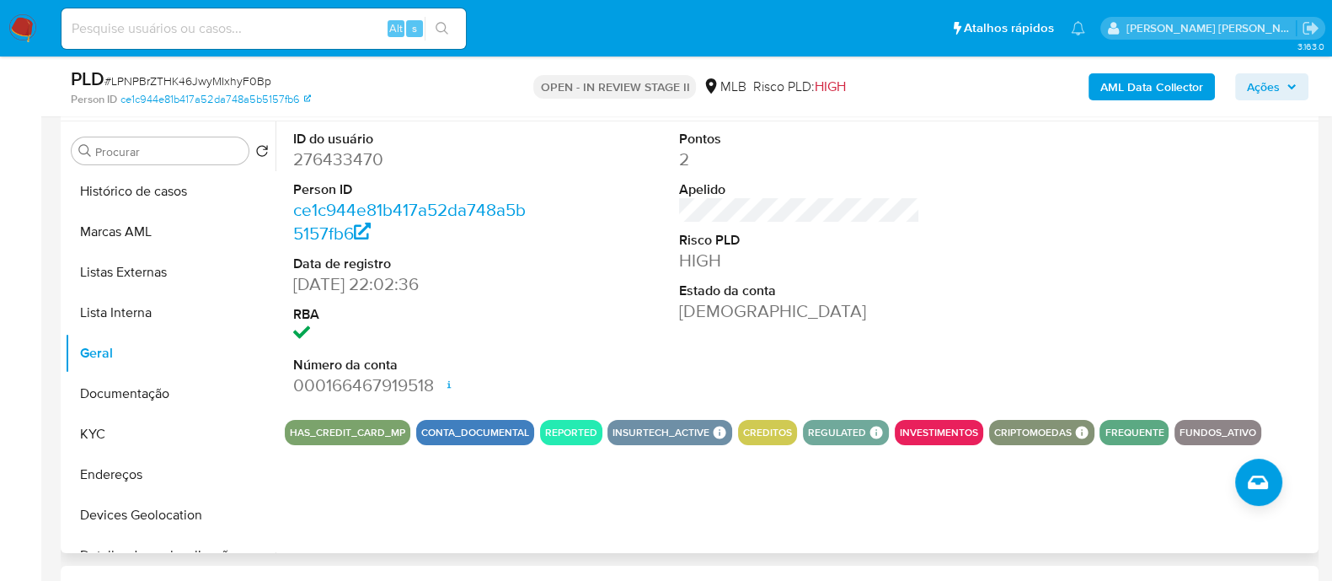
click at [338, 165] on dd "276433470" at bounding box center [413, 159] width 241 height 24
copy dd "276433470"
click at [131, 387] on button "Documentação" at bounding box center [163, 393] width 197 height 40
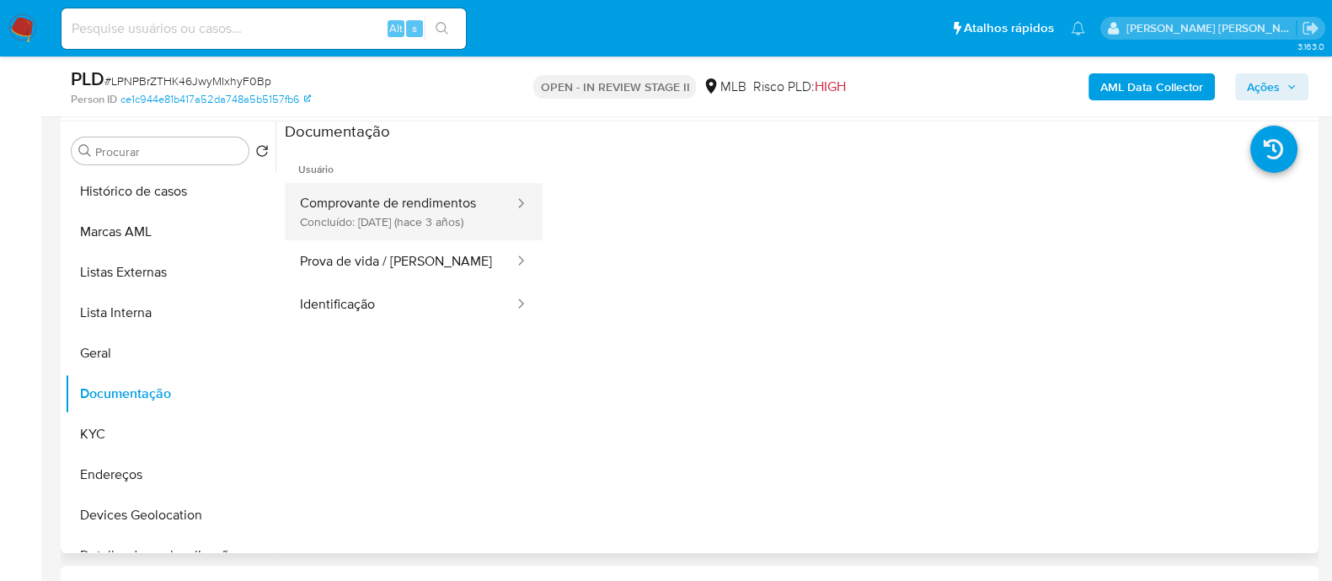
click at [421, 208] on button "Comprovante de rendimentos Concluído: 14/11/2022 (hace 3 años)" at bounding box center [400, 211] width 231 height 57
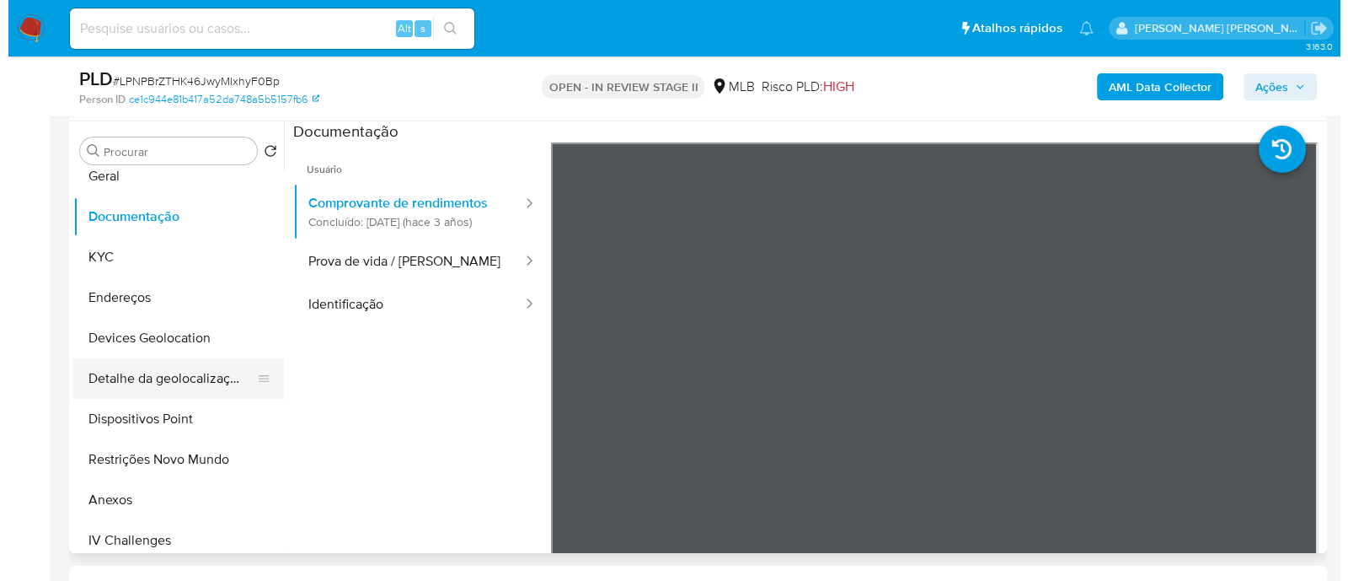
scroll to position [210, 0]
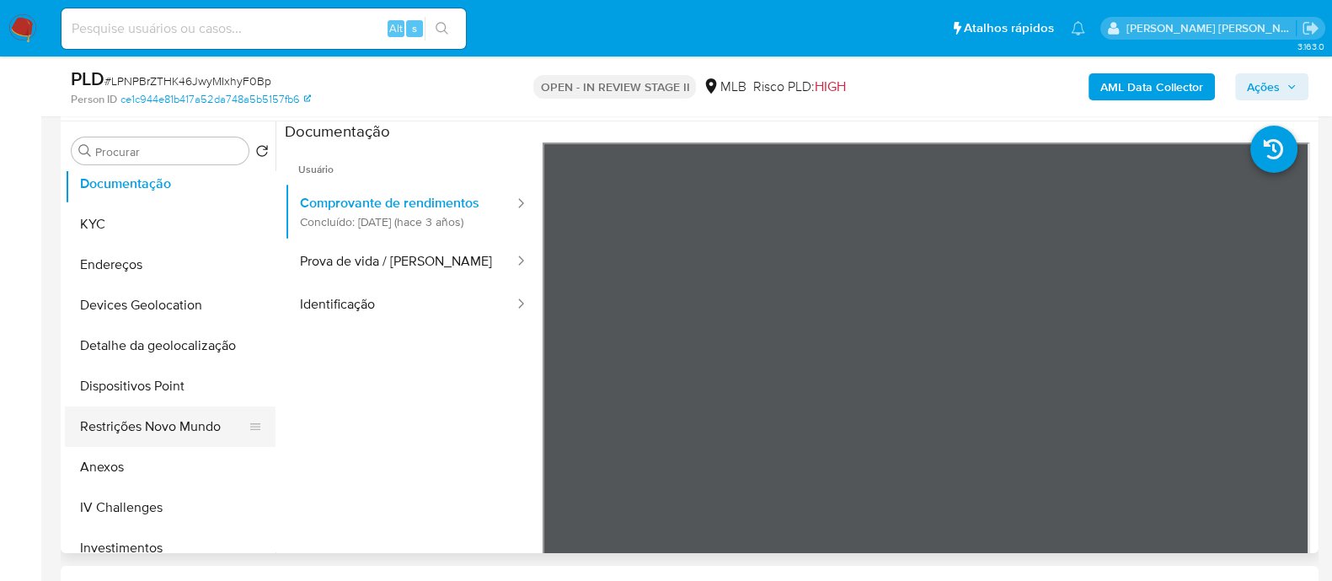
click at [144, 429] on button "Restrições Novo Mundo" at bounding box center [163, 426] width 197 height 40
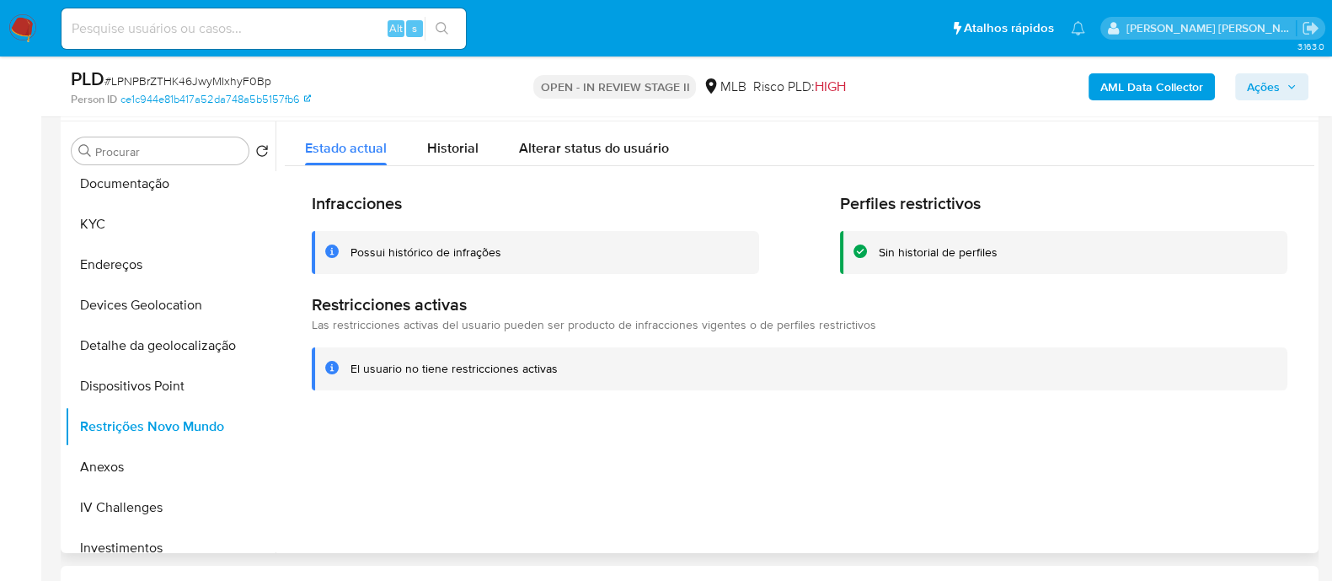
click at [415, 254] on div "Possui histórico de infrações" at bounding box center [426, 252] width 151 height 16
click at [471, 147] on span "Historial" at bounding box center [452, 147] width 51 height 19
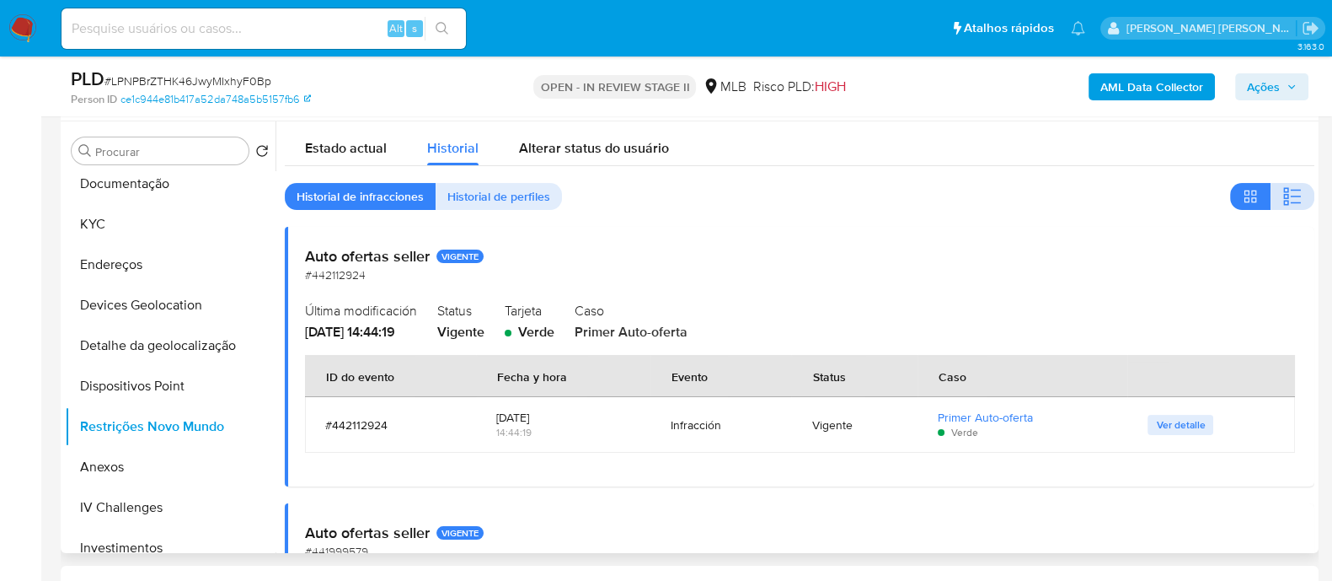
drag, startPoint x: 1293, startPoint y: 199, endPoint x: 1281, endPoint y: 199, distance: 12.6
click at [1293, 199] on icon "button" at bounding box center [1293, 196] width 20 height 20
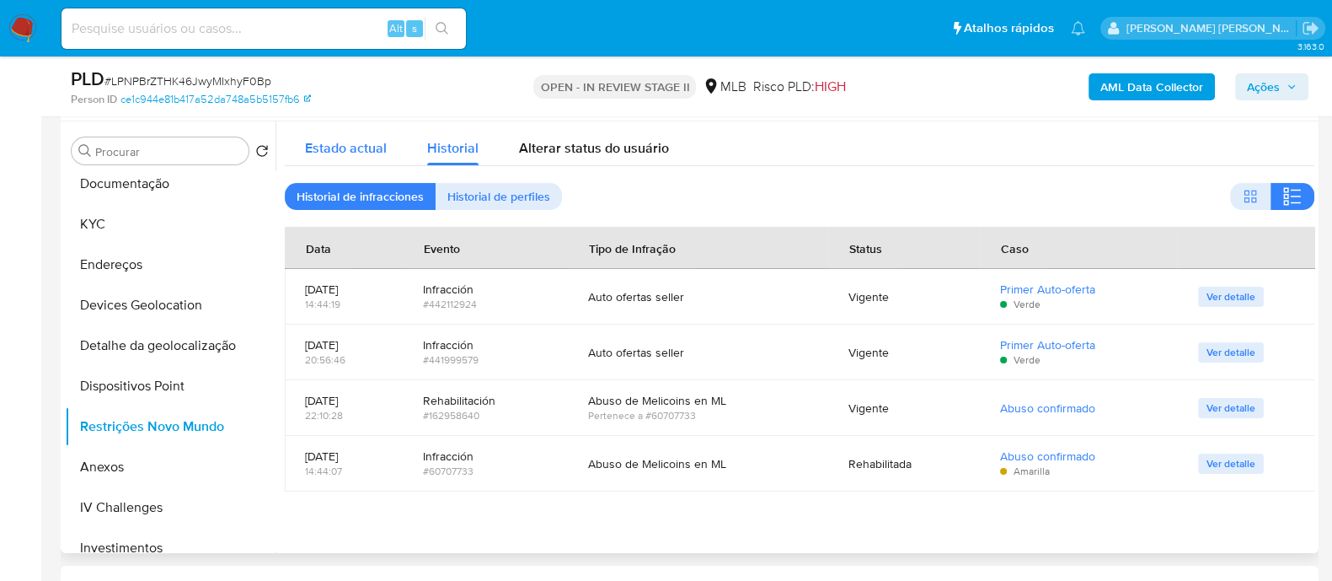
click at [351, 153] on span "Estado actual" at bounding box center [346, 147] width 82 height 19
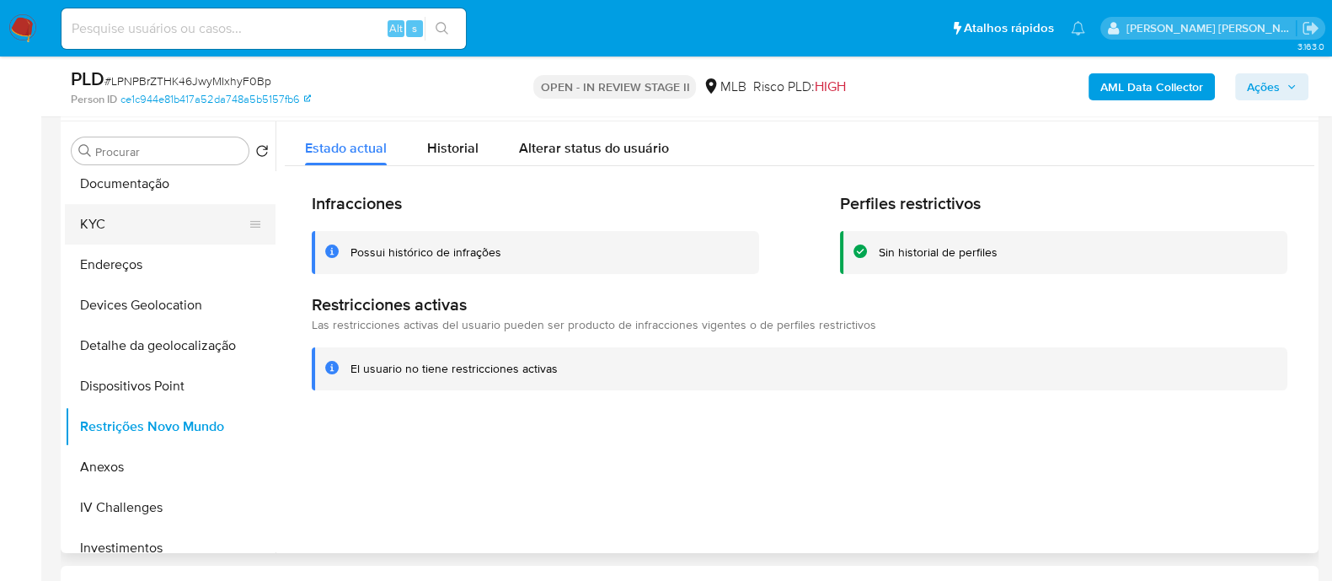
click at [150, 215] on button "KYC" at bounding box center [163, 224] width 197 height 40
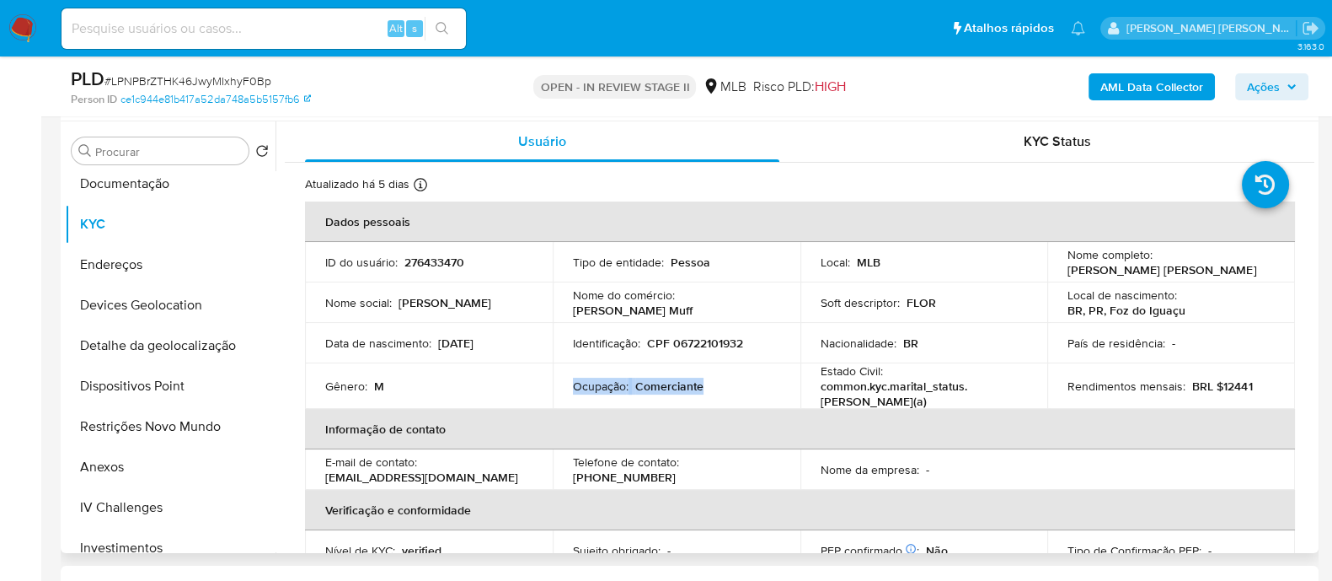
drag, startPoint x: 711, startPoint y: 383, endPoint x: 570, endPoint y: 383, distance: 141.6
click at [570, 383] on td "Ocupação : Comerciante" at bounding box center [677, 386] width 248 height 46
copy div "Ocupação : Comerciante"
click at [1134, 83] on b "AML Data Collector" at bounding box center [1152, 86] width 103 height 27
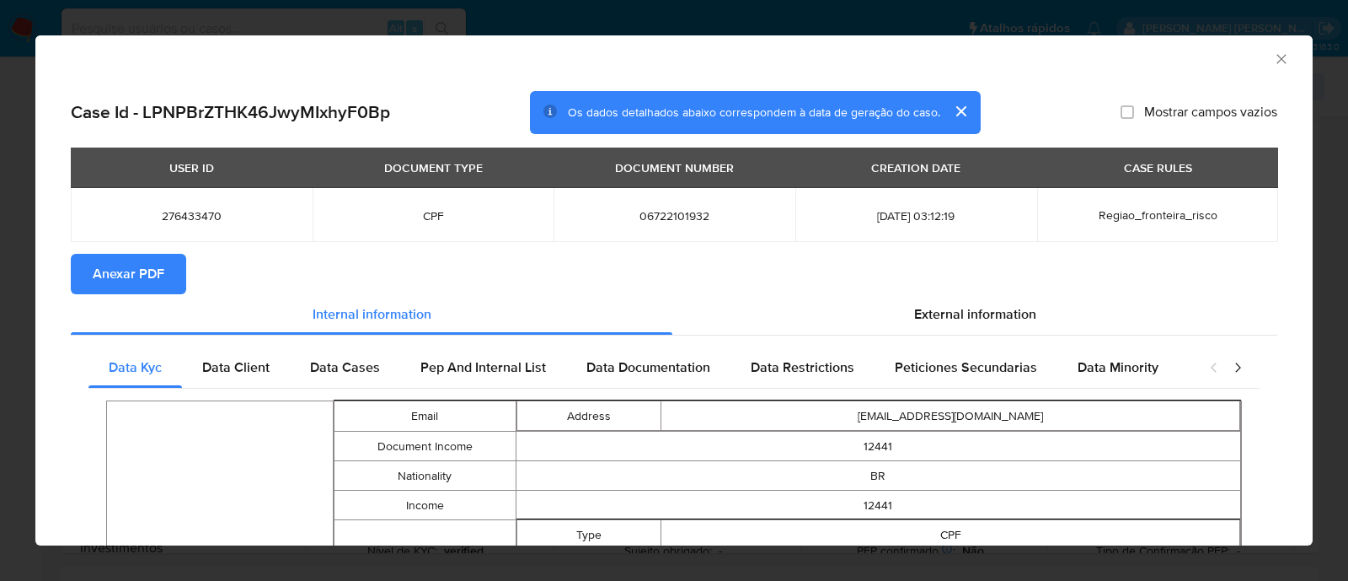
click at [142, 268] on span "Anexar PDF" at bounding box center [129, 273] width 72 height 37
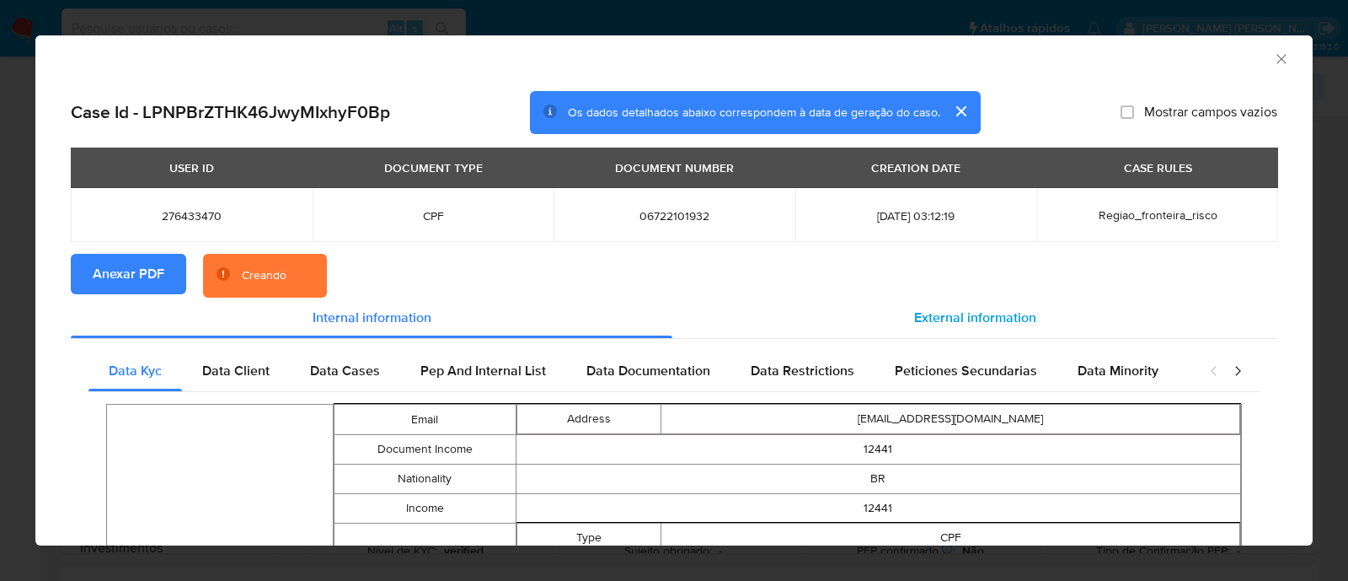
click at [945, 317] on span "External information" at bounding box center [975, 317] width 122 height 19
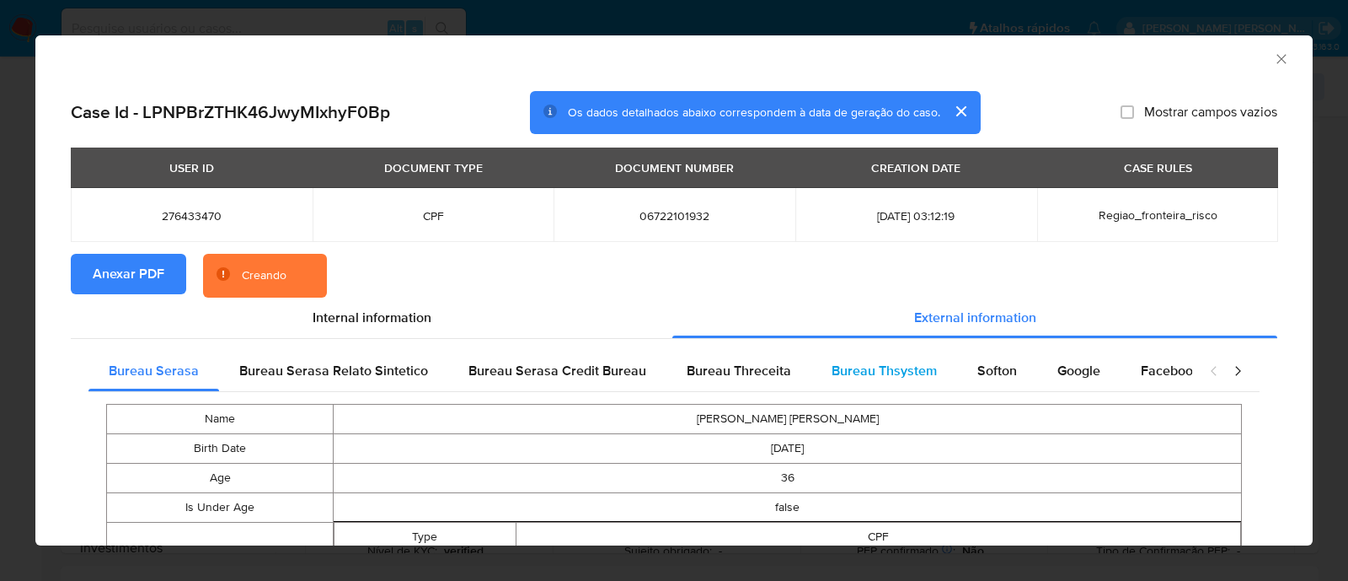
click at [864, 375] on span "Bureau Thsystem" at bounding box center [884, 370] width 105 height 19
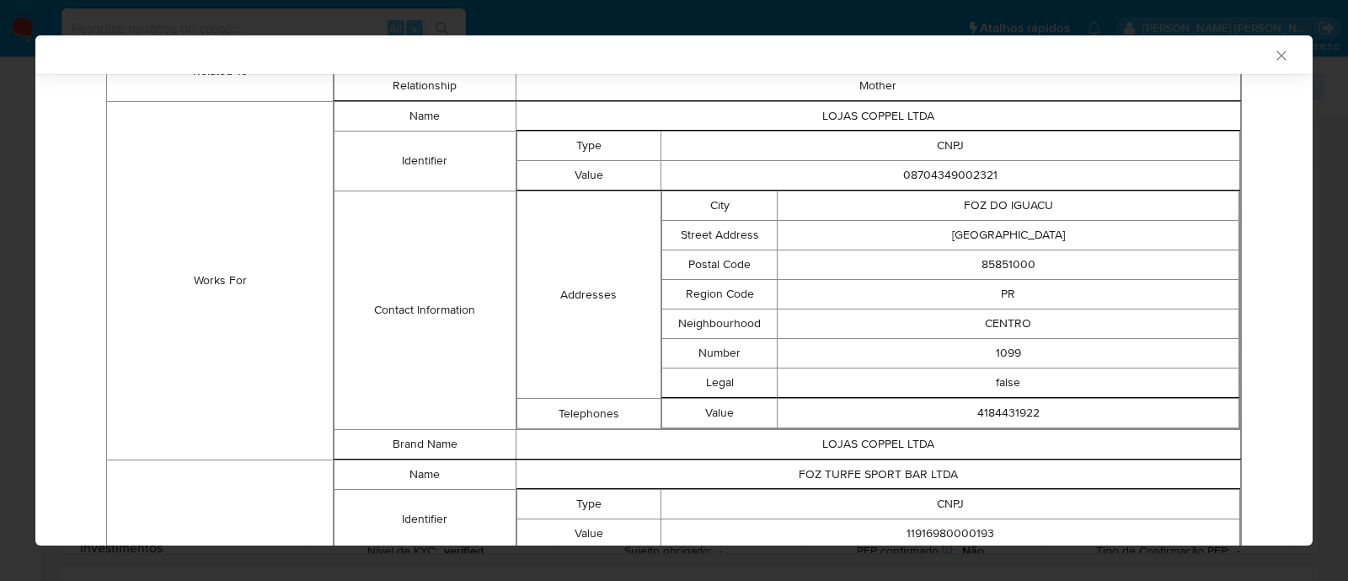
scroll to position [1346, 0]
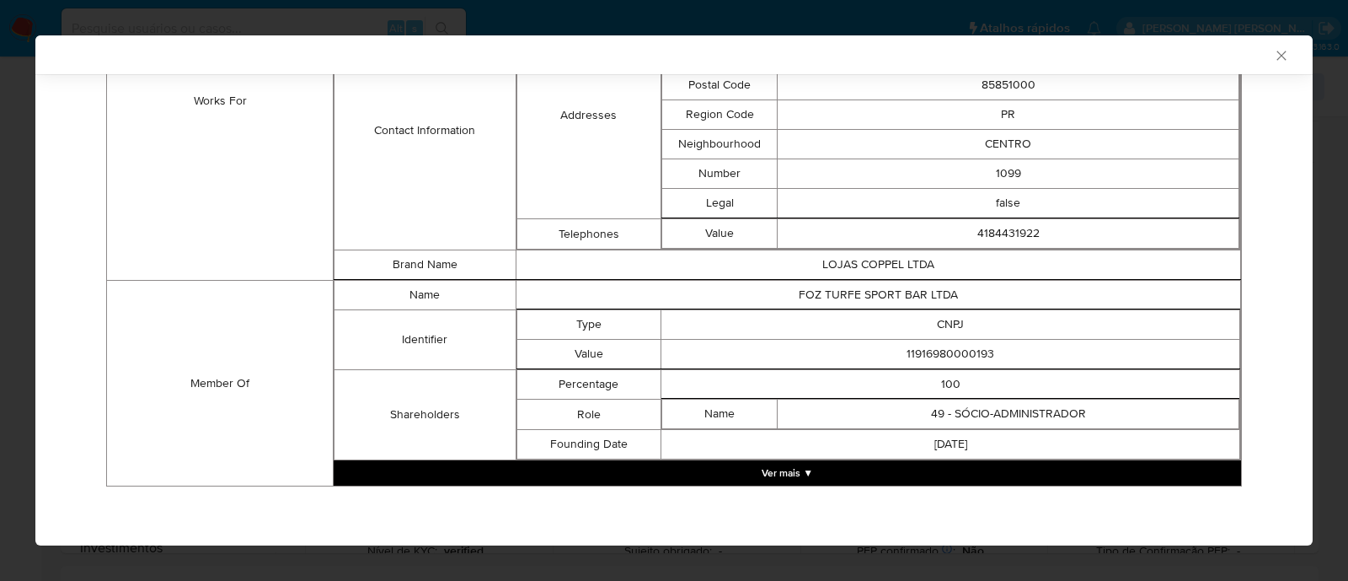
click at [783, 471] on button "Ver mais ▼" at bounding box center [788, 472] width 908 height 25
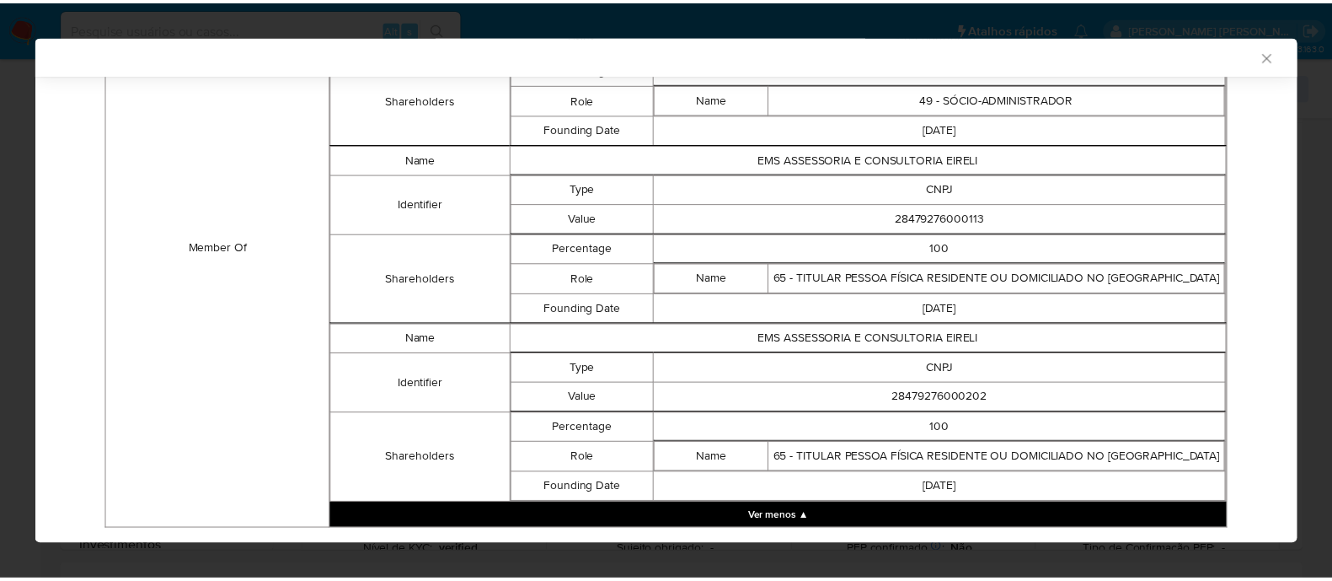
scroll to position [1605, 0]
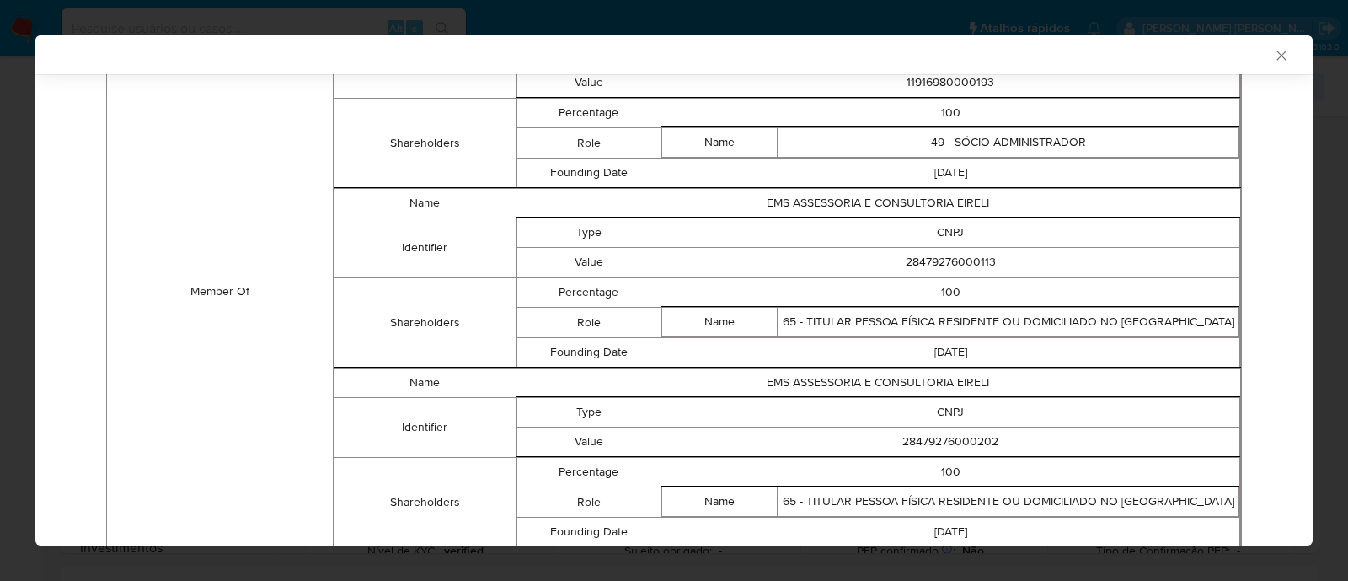
click at [1273, 60] on icon "Fechar a janela" at bounding box center [1281, 55] width 17 height 17
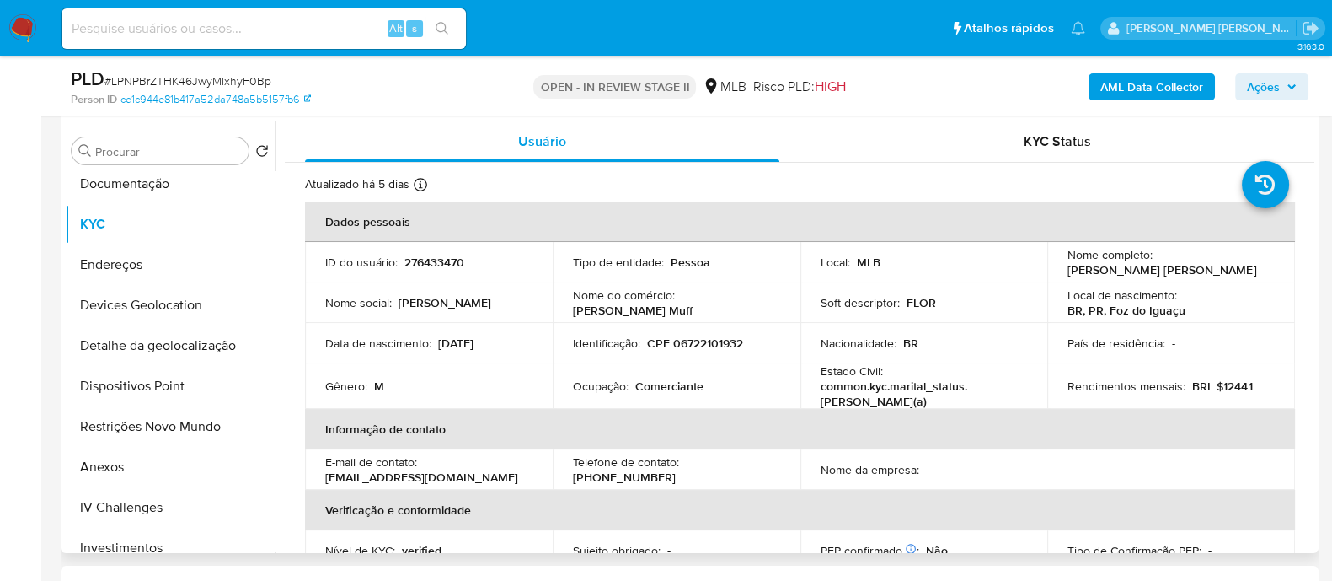
click at [713, 341] on p "CPF 06722101932" at bounding box center [695, 342] width 96 height 15
copy p "06722101932"
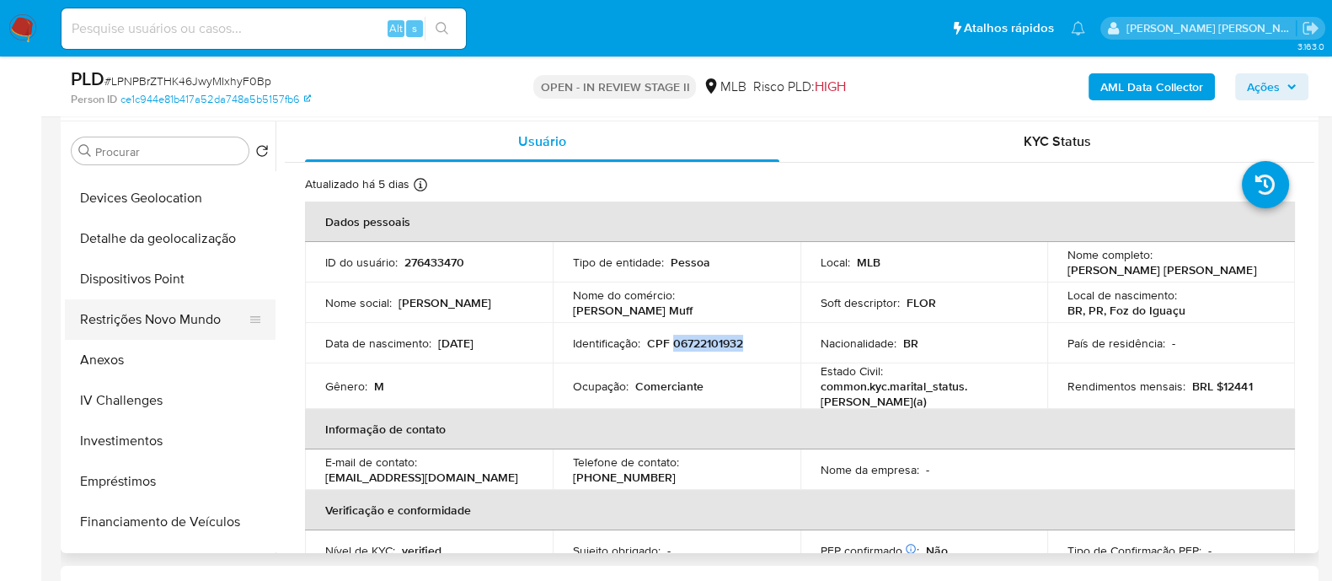
scroll to position [420, 0]
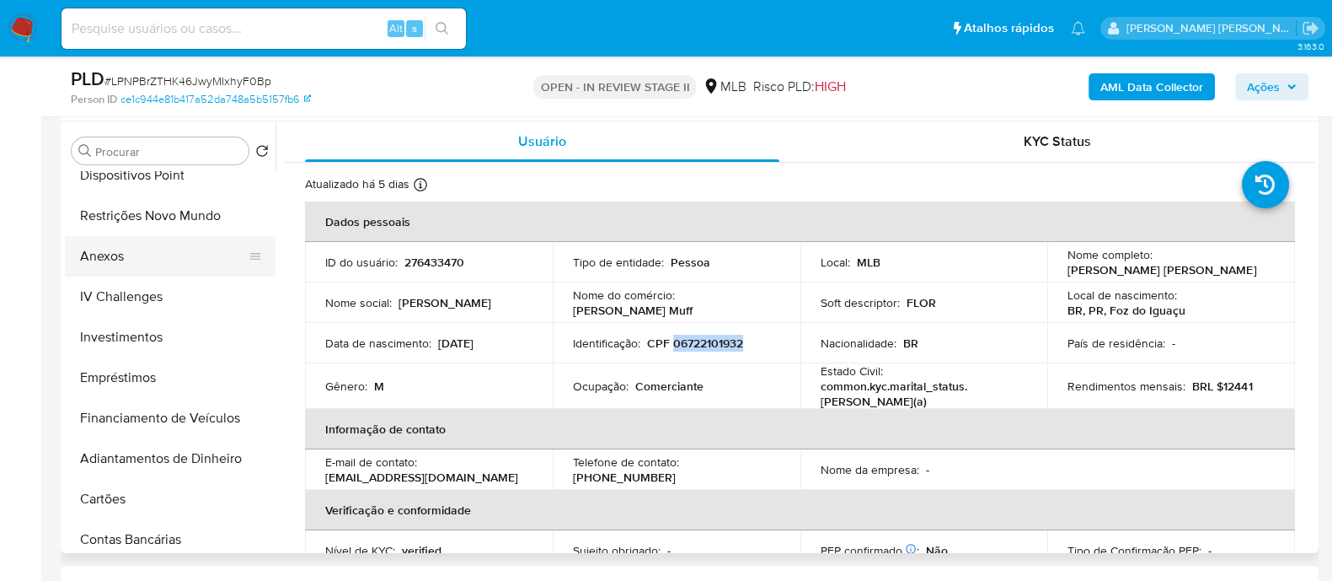
click at [131, 257] on button "Anexos" at bounding box center [163, 256] width 197 height 40
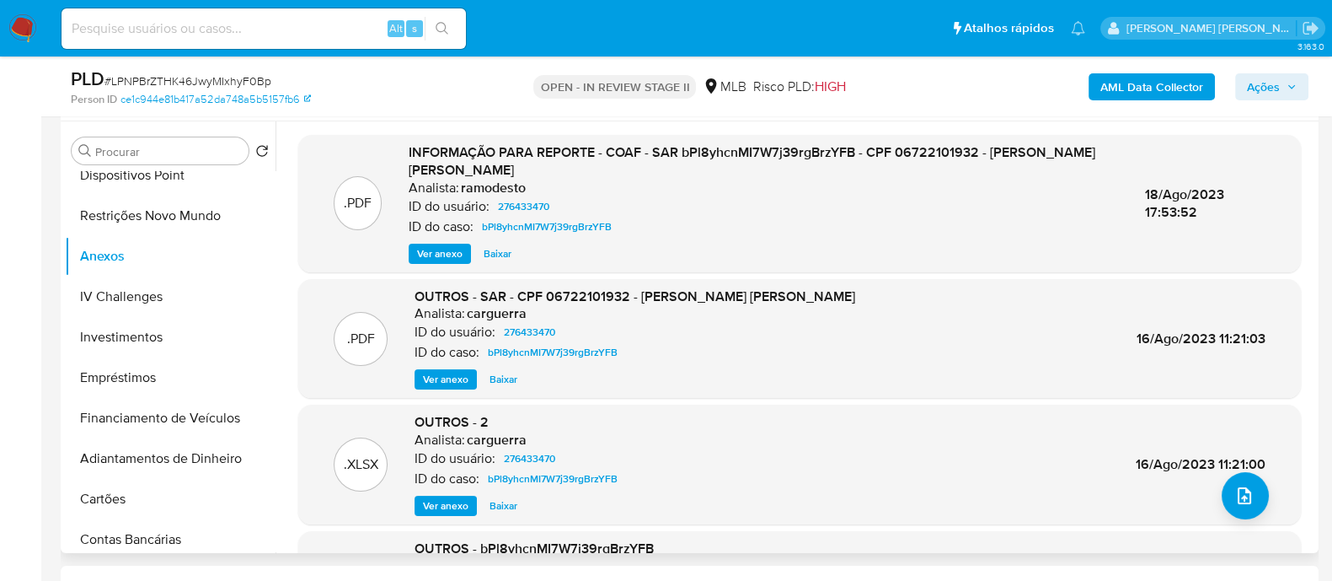
click at [451, 247] on span "Ver anexo" at bounding box center [440, 253] width 46 height 17
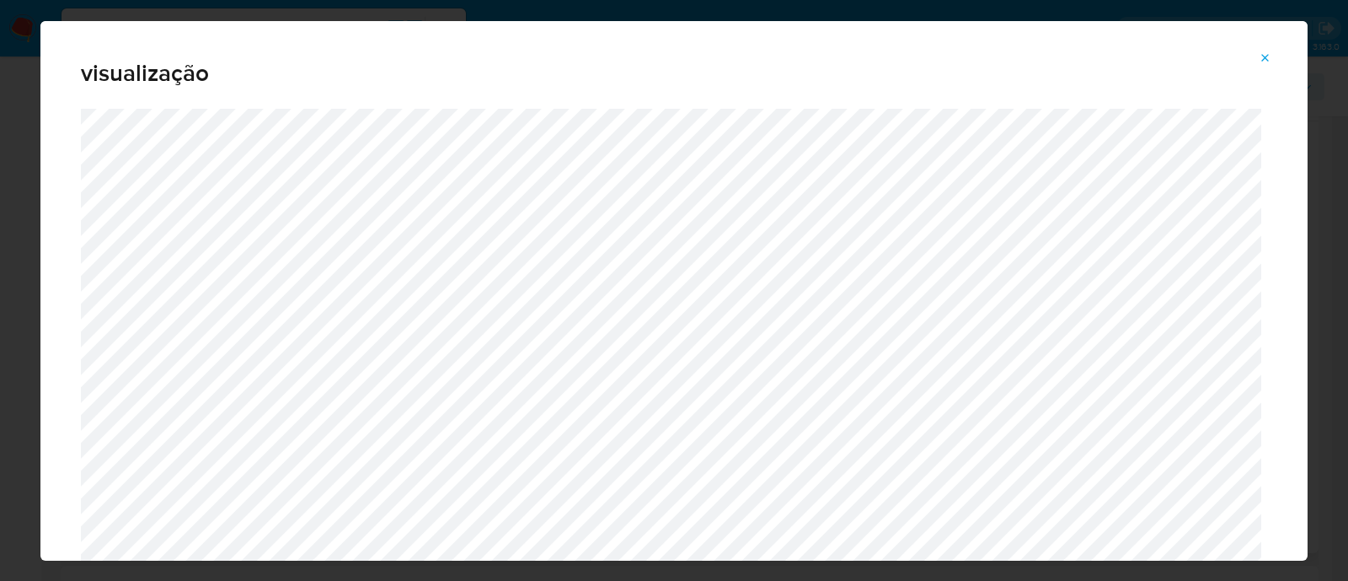
click at [1272, 56] on icon "Attachment preview" at bounding box center [1265, 57] width 13 height 13
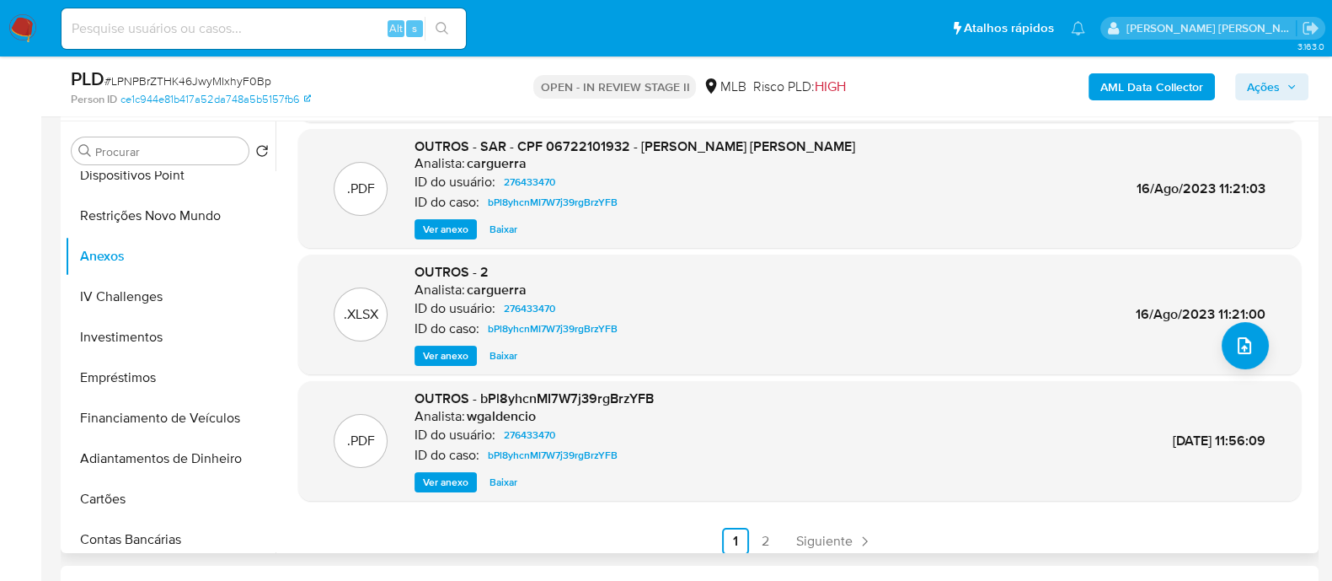
scroll to position [160, 0]
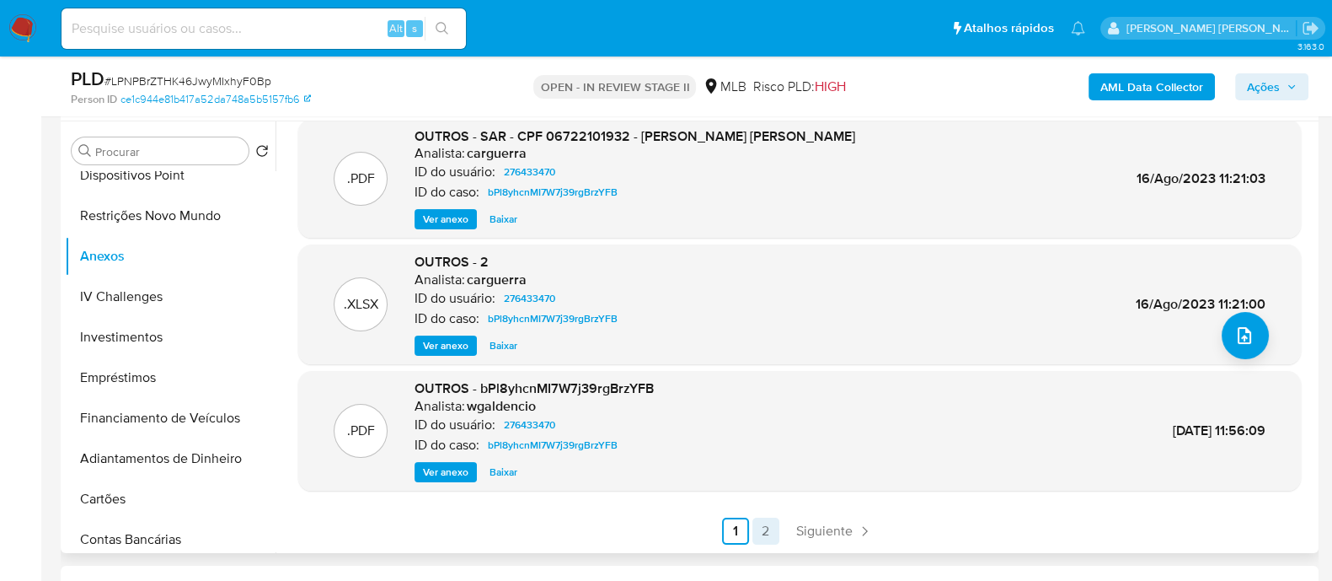
click at [763, 527] on link "2" at bounding box center [765, 530] width 27 height 27
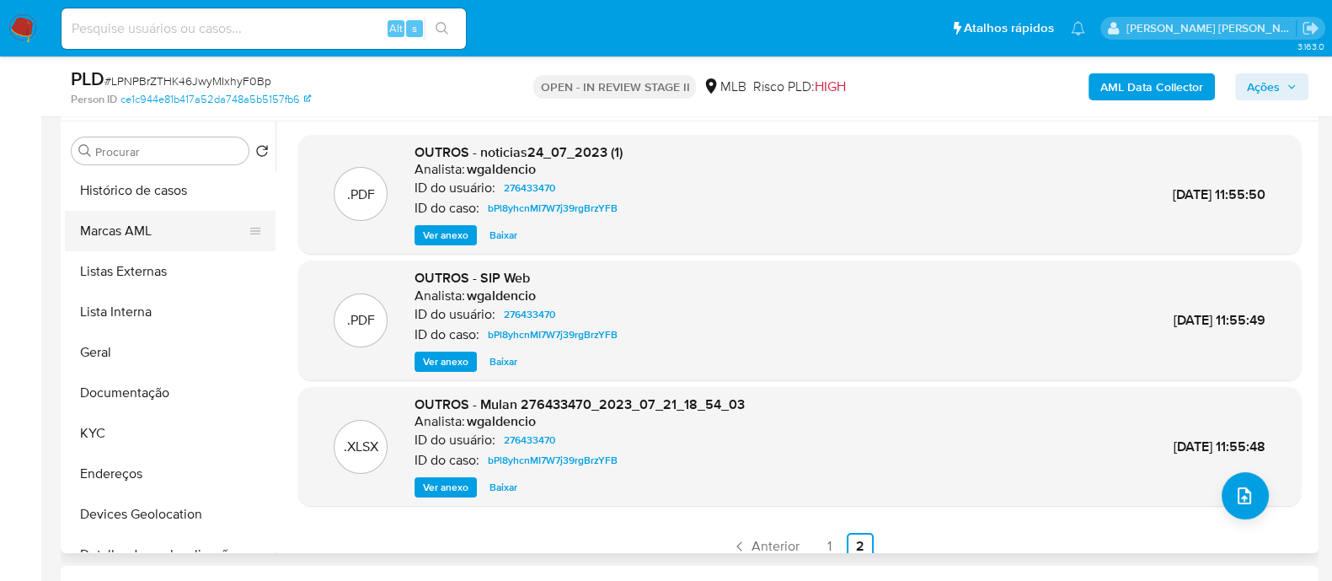
scroll to position [0, 0]
click at [147, 195] on button "Histórico de casos" at bounding box center [163, 191] width 197 height 40
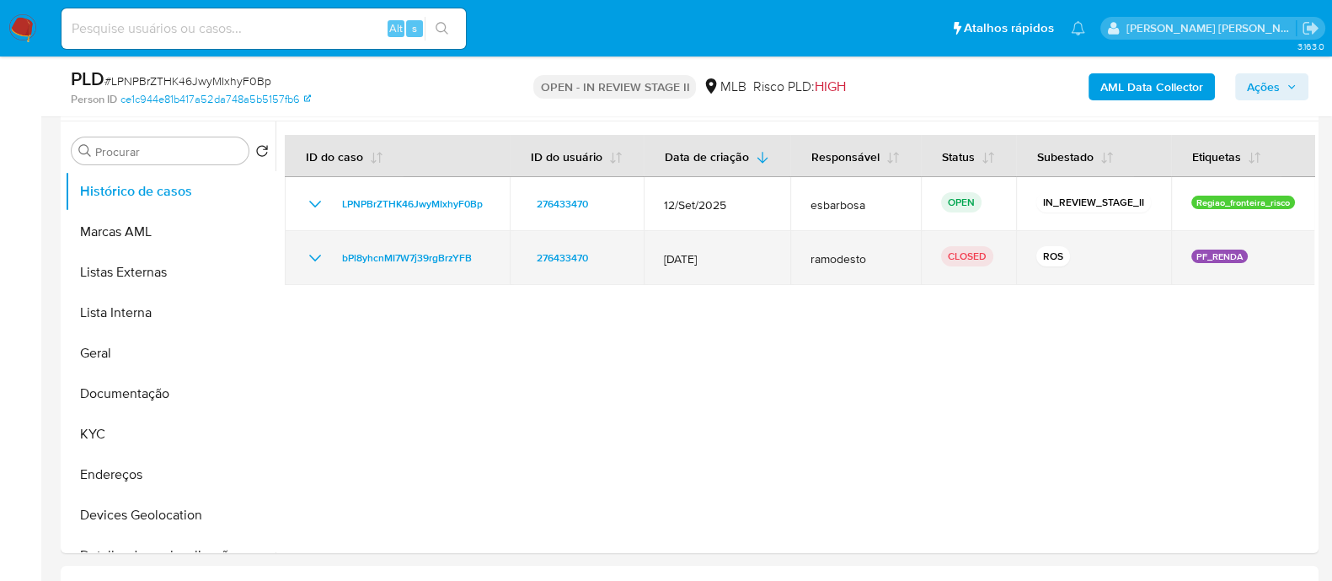
click at [320, 268] on icon "Mostrar/Ocultar" at bounding box center [315, 258] width 20 height 20
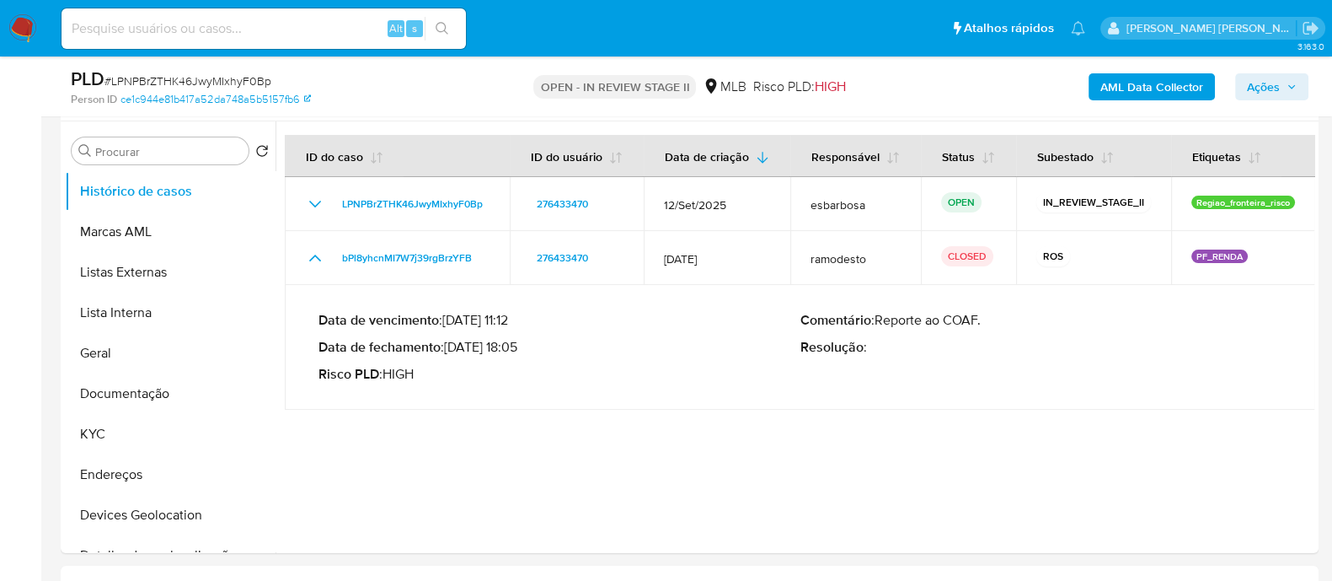
drag, startPoint x: 521, startPoint y: 360, endPoint x: 451, endPoint y: 361, distance: 70.0
click at [451, 356] on p "Data de fechamento : 18/08/2023 18:05" at bounding box center [560, 347] width 482 height 17
click at [99, 438] on button "KYC" at bounding box center [163, 434] width 197 height 40
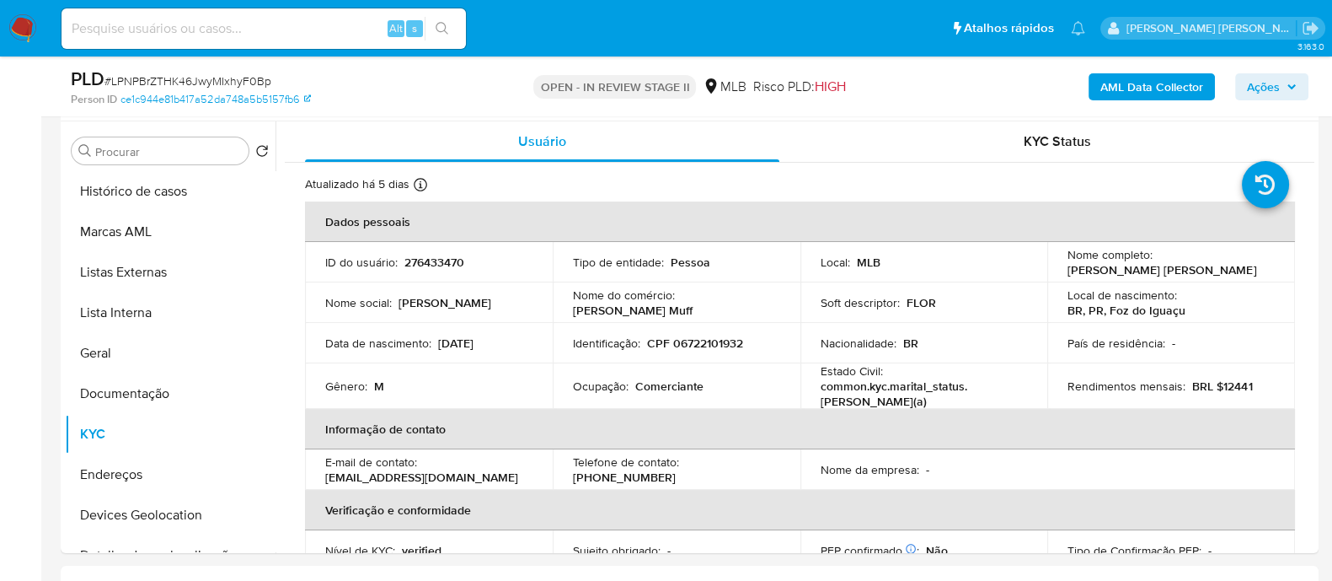
click at [711, 339] on p "CPF 06722101932" at bounding box center [695, 342] width 96 height 15
click at [710, 339] on p "CPF 06722101932" at bounding box center [695, 342] width 96 height 15
copy p "06722101932"
drag, startPoint x: 1272, startPoint y: 88, endPoint x: 1043, endPoint y: 101, distance: 228.8
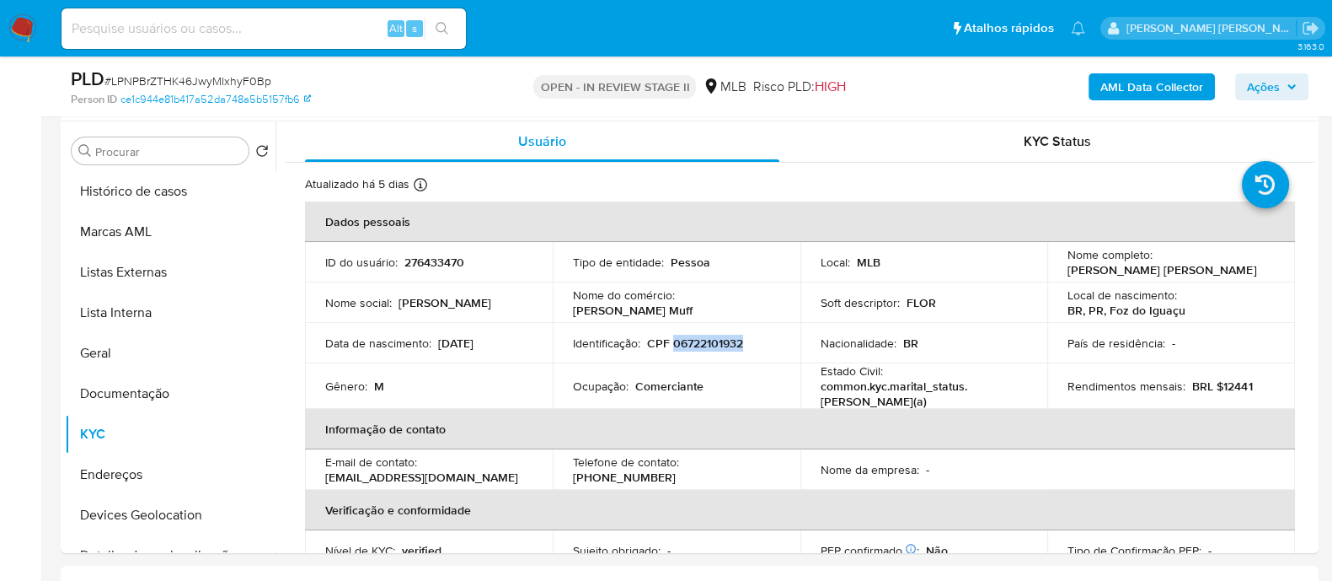
click at [1272, 86] on span "Ações" at bounding box center [1263, 86] width 33 height 27
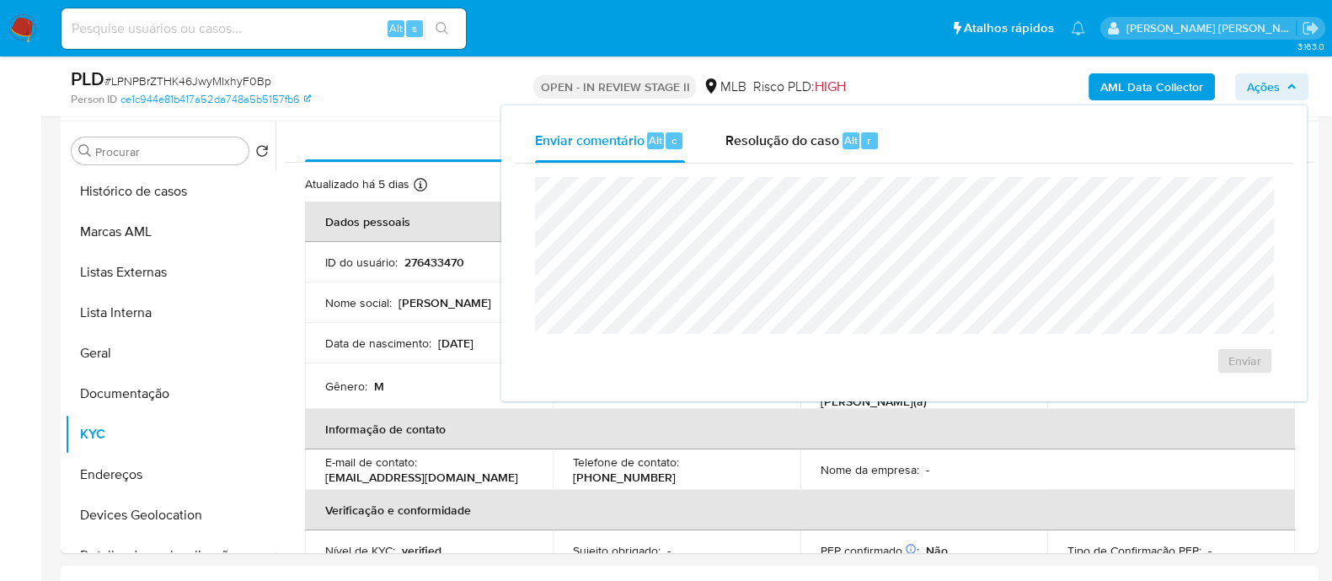
drag, startPoint x: 749, startPoint y: 146, endPoint x: 767, endPoint y: 162, distance: 23.9
click at [754, 152] on div "Resolução do caso Alt r" at bounding box center [803, 141] width 154 height 44
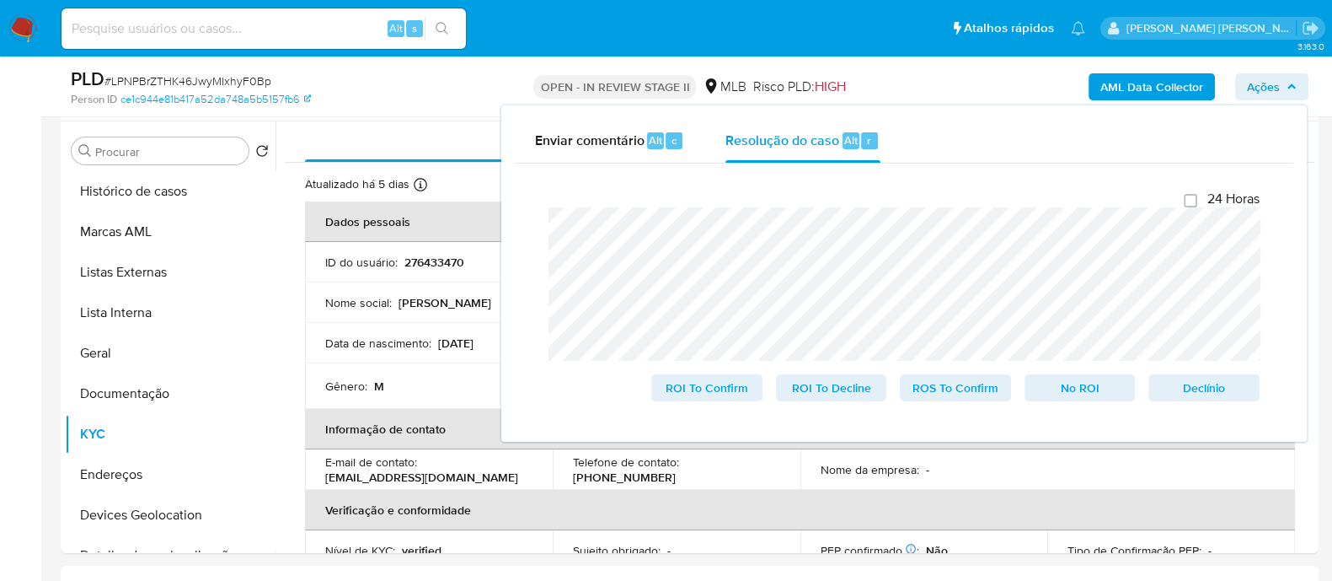
click at [371, 115] on div "PLD # LPNPBrZTHK46JwyMIxhyF0Bp Person ID ce1c944e81b417a52da748a5b5157fb6 OPEN …" at bounding box center [690, 86] width 1258 height 60
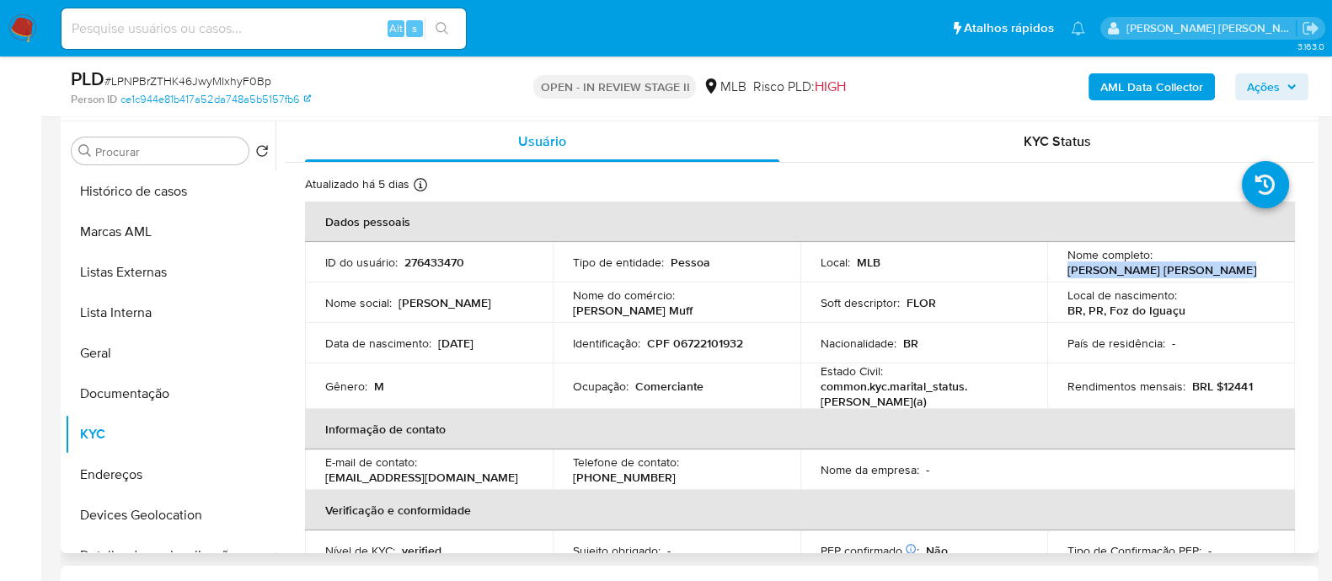
drag, startPoint x: 1138, startPoint y: 271, endPoint x: 1063, endPoint y: 271, distance: 75.0
click at [1068, 271] on div "Nome completo : Alan Carlos Linden da Silva" at bounding box center [1171, 262] width 207 height 30
copy p "Alan Carlos Linden da Silva"
click at [118, 445] on button "KYC" at bounding box center [163, 434] width 197 height 40
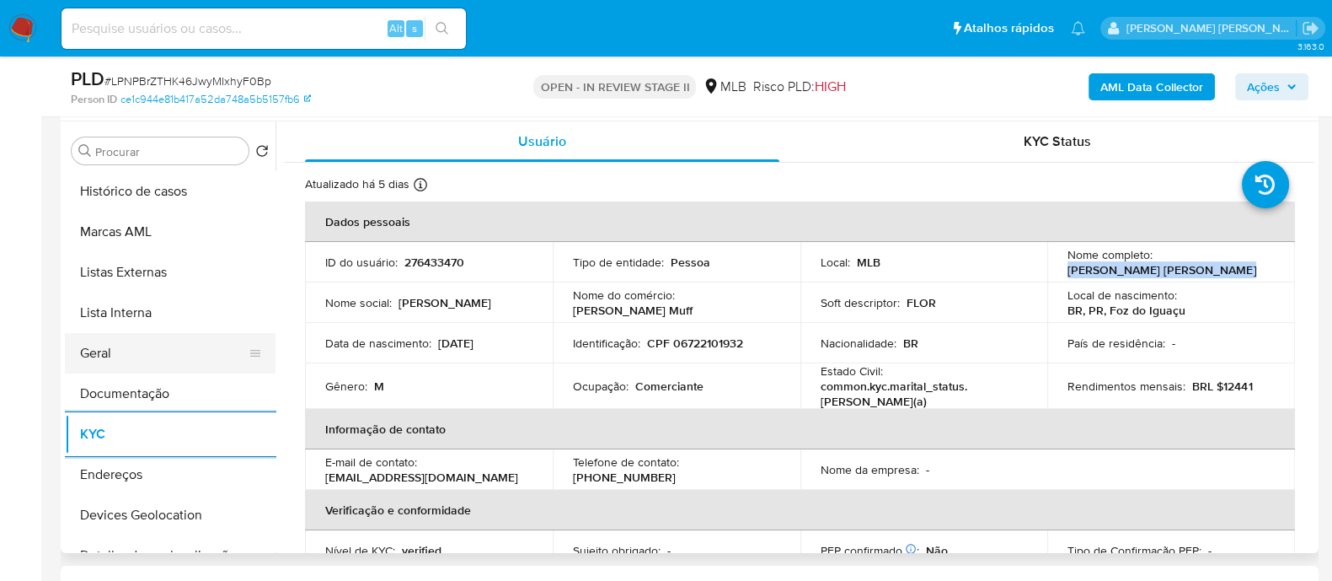
click at [135, 354] on button "Geral" at bounding box center [163, 353] width 197 height 40
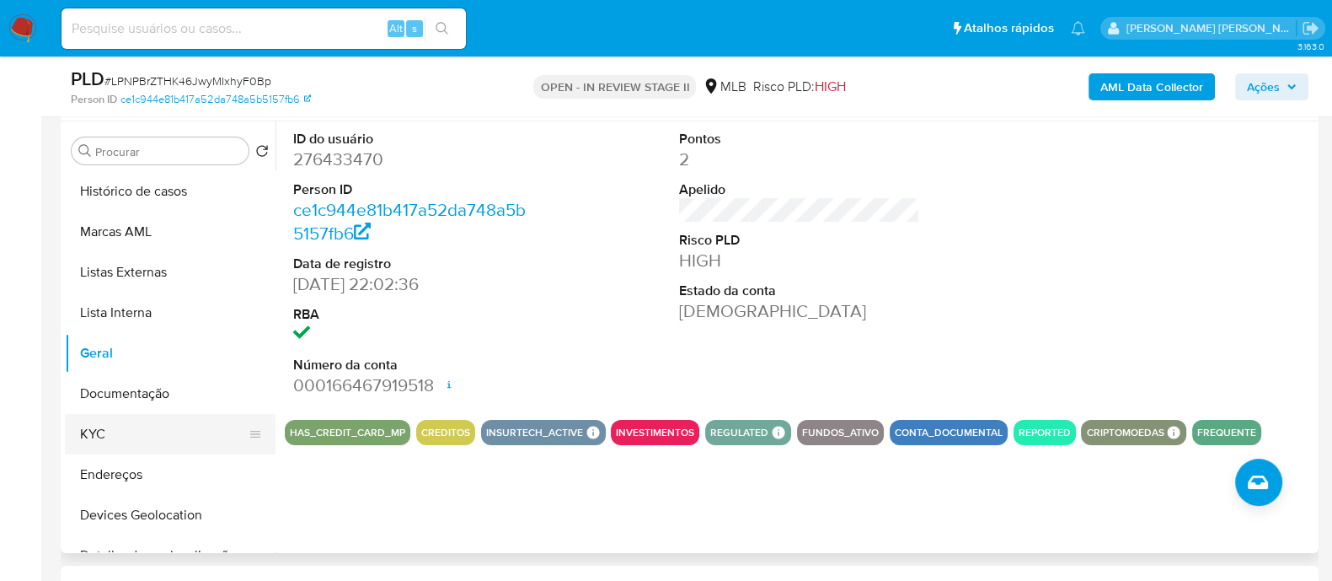
click at [151, 429] on button "KYC" at bounding box center [163, 434] width 197 height 40
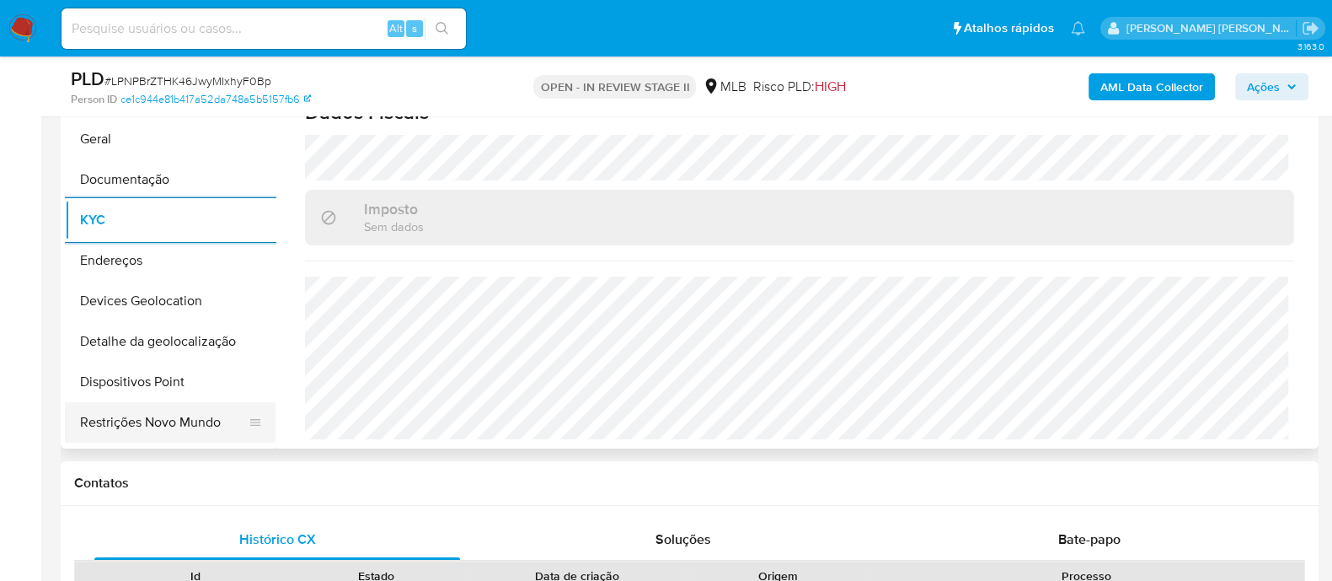
scroll to position [210, 0]
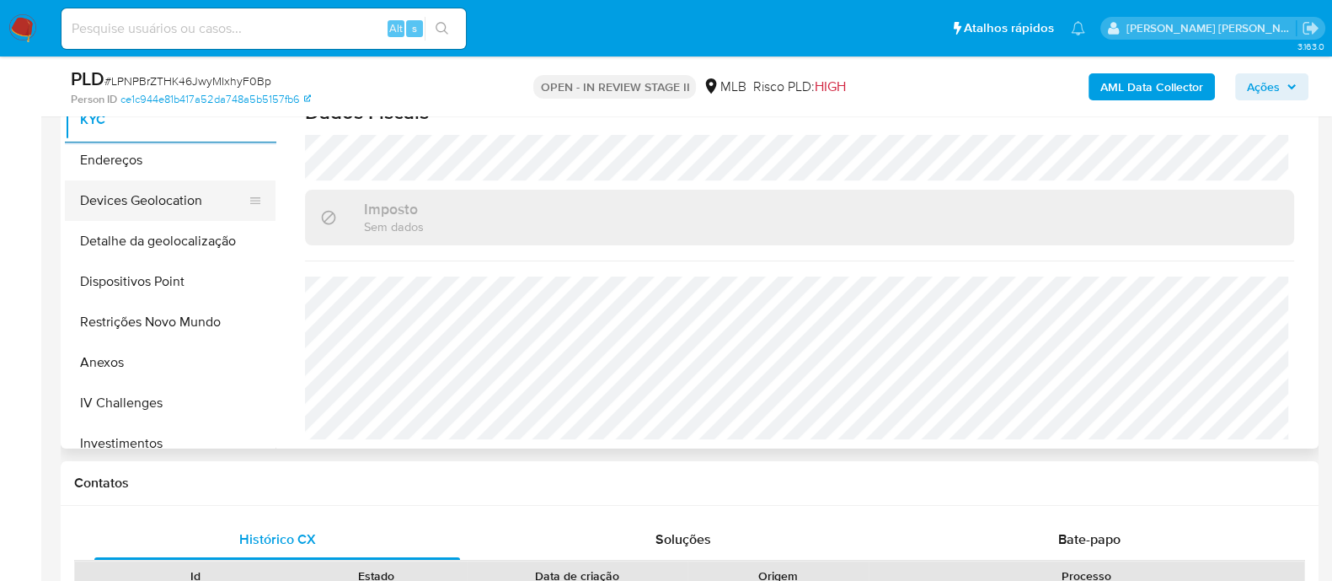
click at [191, 200] on button "Devices Geolocation" at bounding box center [163, 200] width 197 height 40
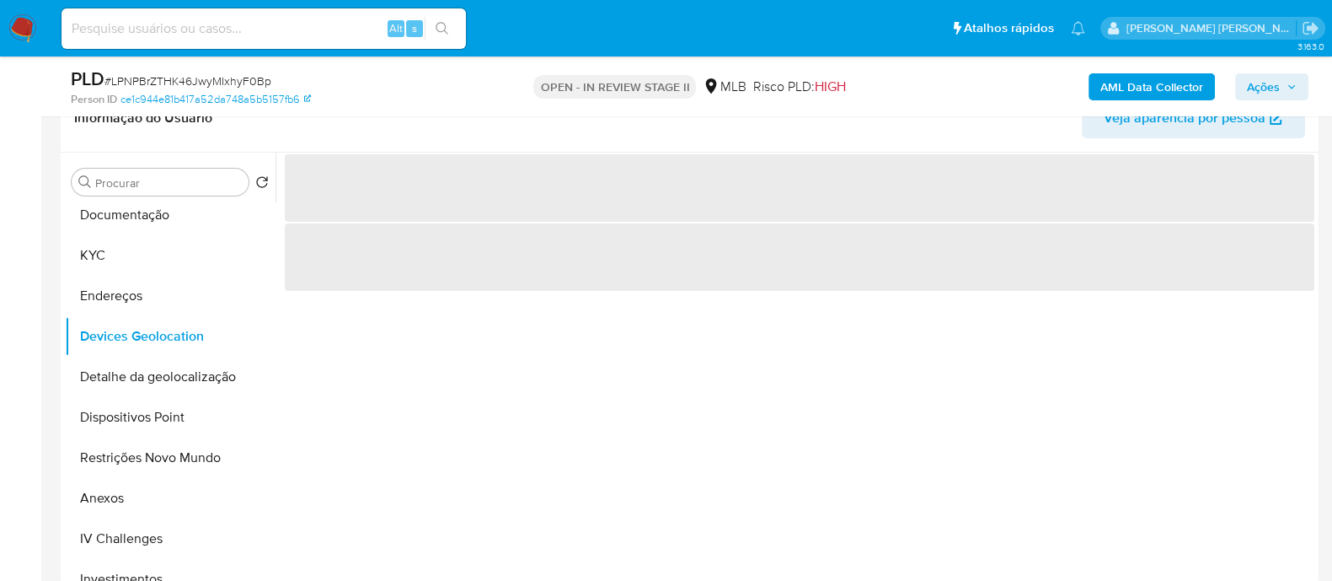
scroll to position [316, 0]
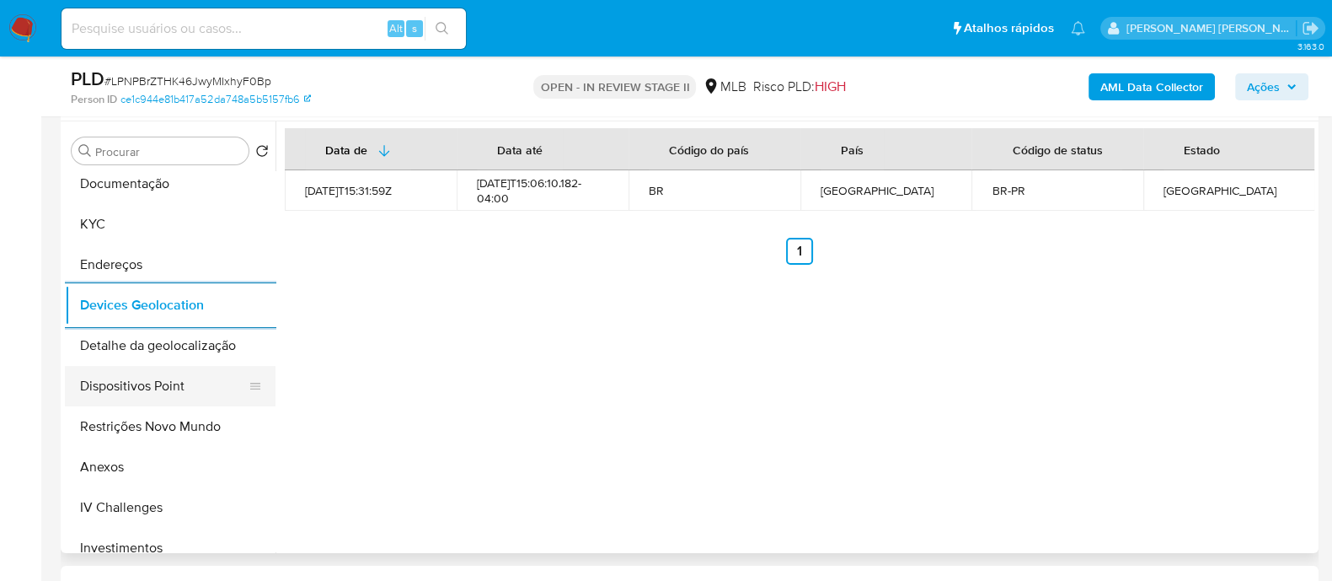
click at [200, 389] on button "Dispositivos Point" at bounding box center [163, 386] width 197 height 40
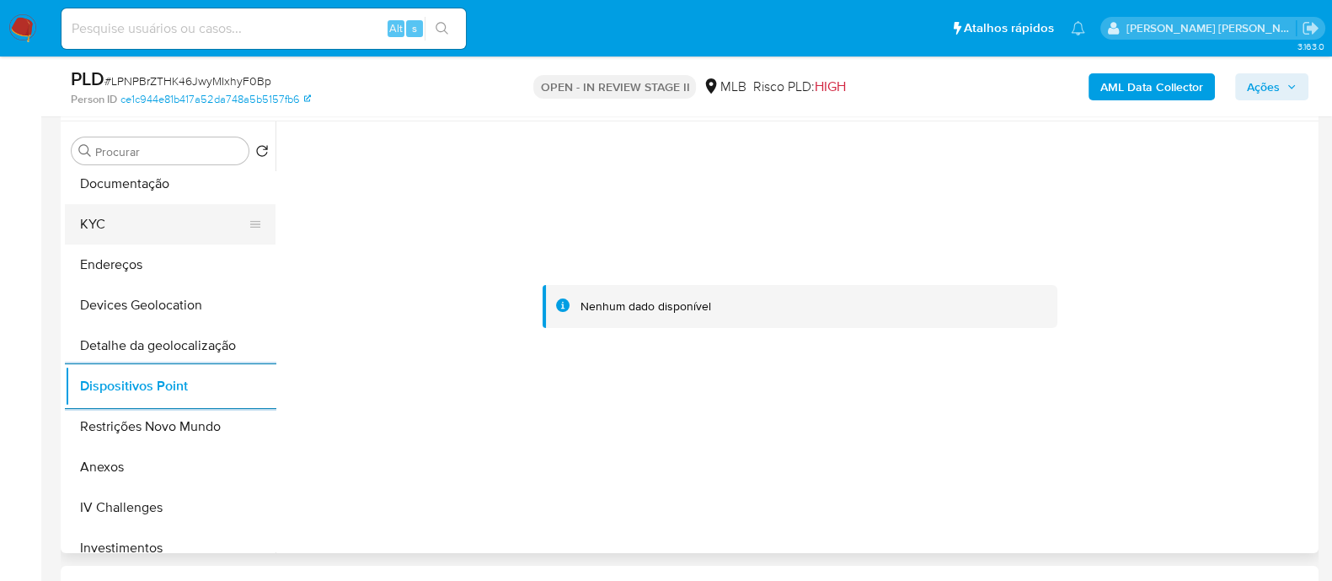
click at [158, 229] on button "KYC" at bounding box center [163, 224] width 197 height 40
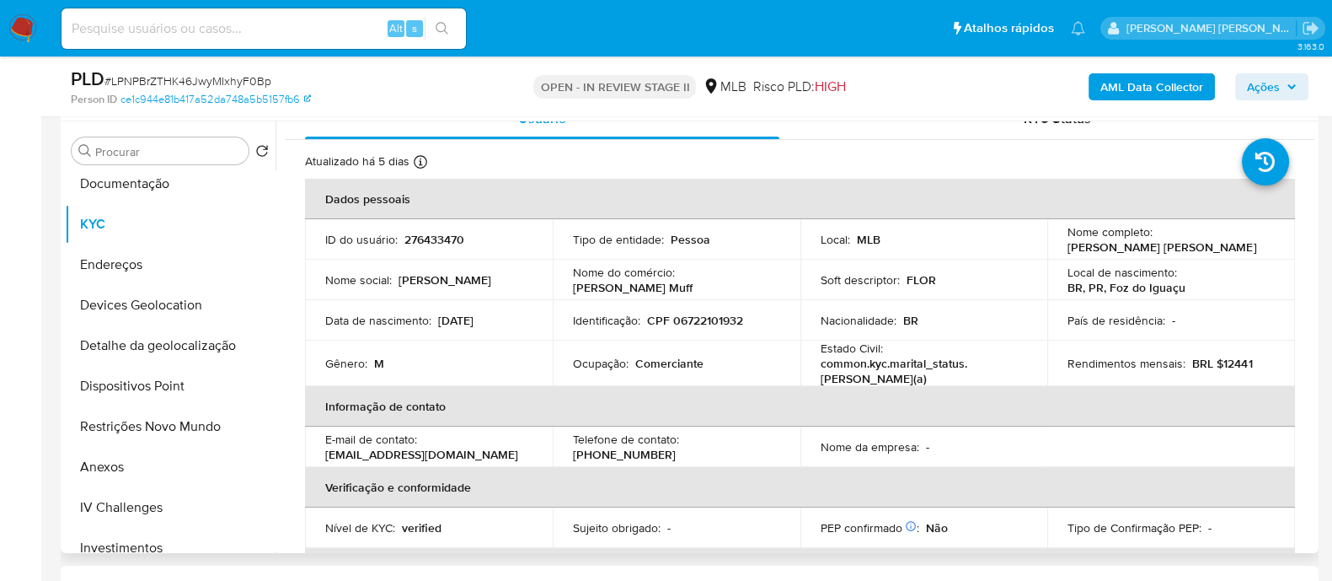
scroll to position [0, 0]
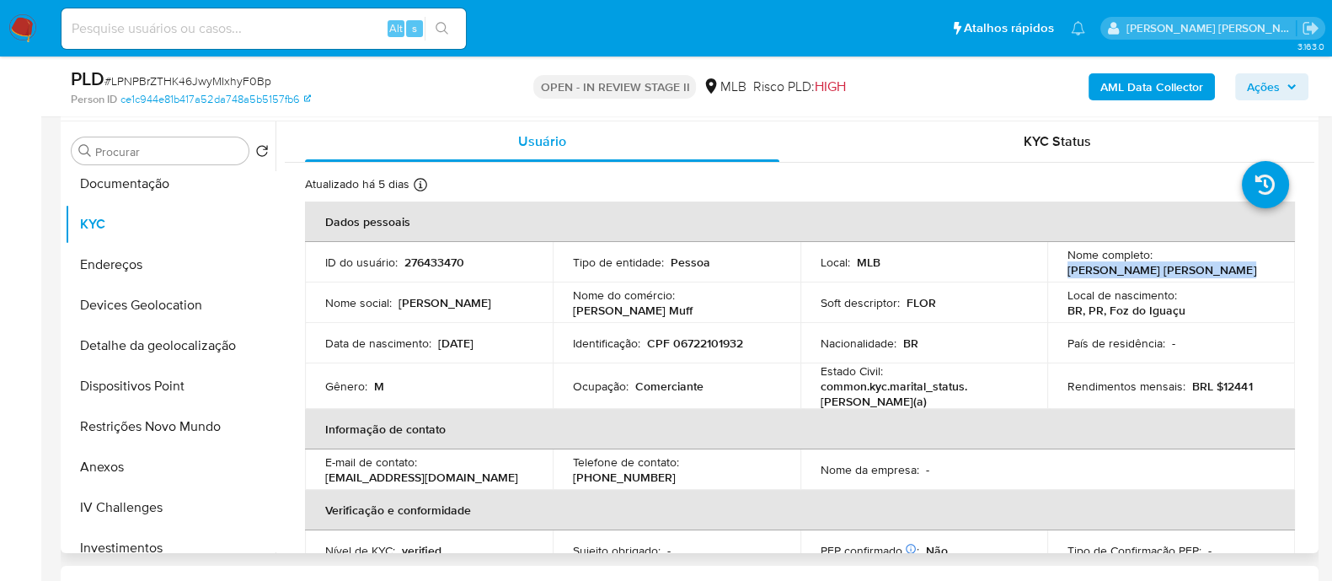
drag, startPoint x: 1208, startPoint y: 271, endPoint x: 1060, endPoint y: 276, distance: 148.4
click at [1060, 276] on td "Nome completo : Alan Carlos Linden da Silva" at bounding box center [1171, 262] width 248 height 40
copy p "Alan Carlos Linden da Silva"
click at [105, 462] on button "Anexos" at bounding box center [163, 467] width 197 height 40
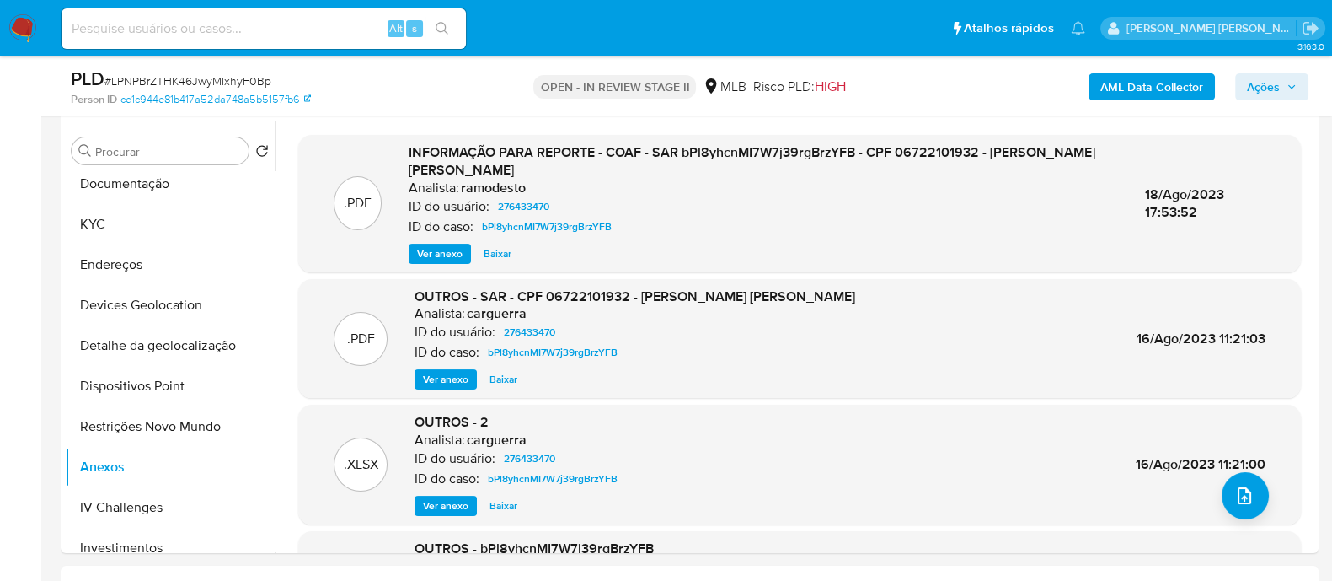
click at [822, 35] on ul "Pausado Ver notificaciones Alt s Atalhos rápidos Presiona las siguientes teclas…" at bounding box center [573, 28] width 1041 height 42
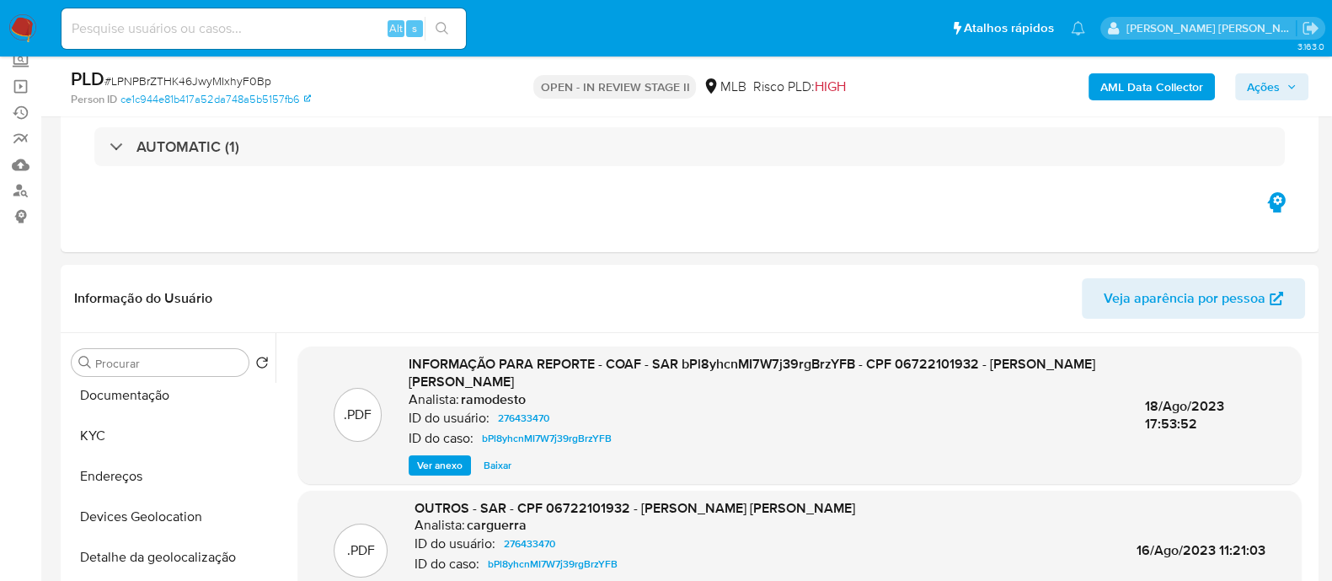
click at [1143, 88] on b "AML Data Collector" at bounding box center [1152, 86] width 103 height 27
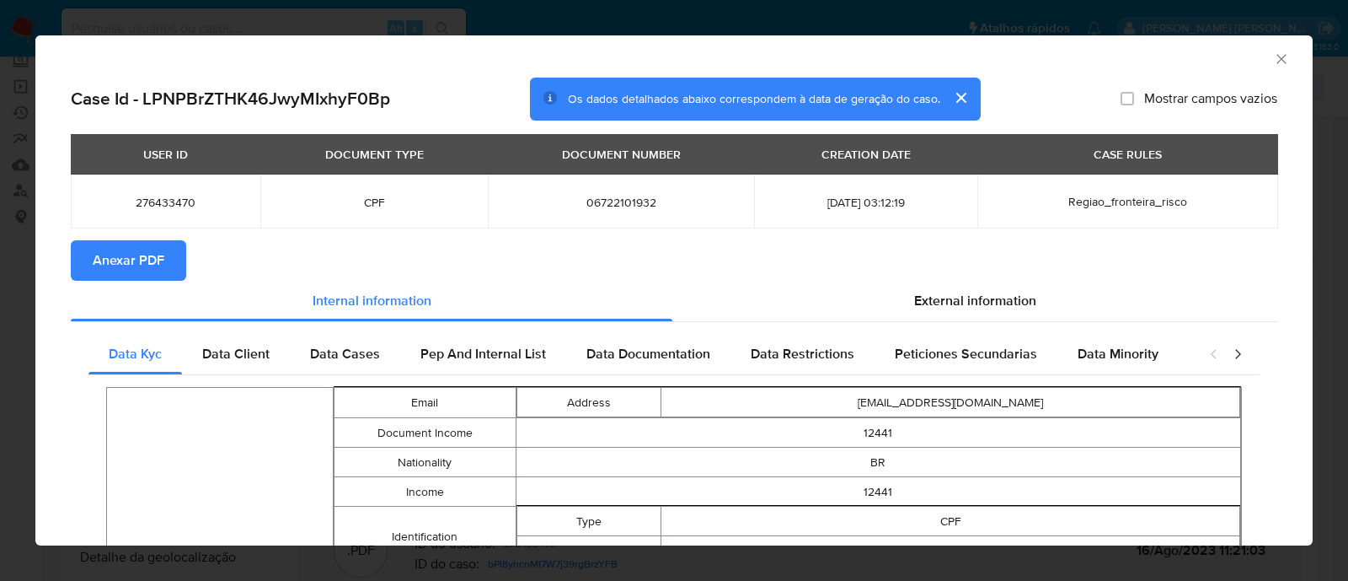
click at [135, 261] on span "Anexar PDF" at bounding box center [129, 260] width 72 height 37
click at [1273, 60] on icon "Fechar a janela" at bounding box center [1281, 59] width 17 height 17
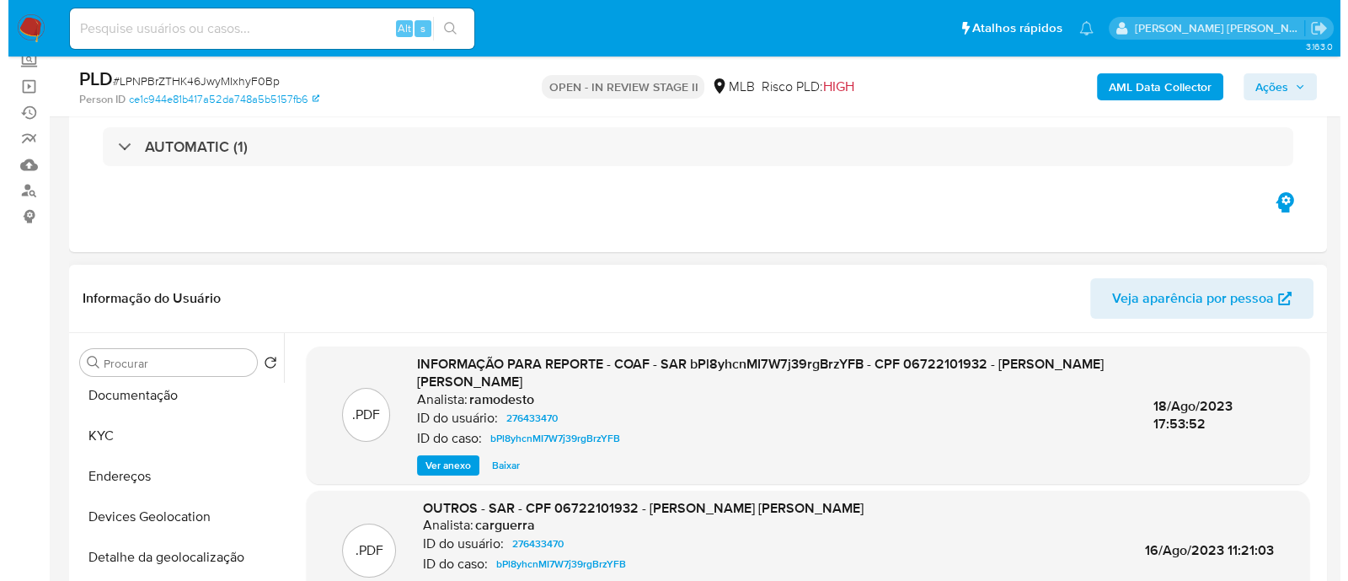
scroll to position [160, 0]
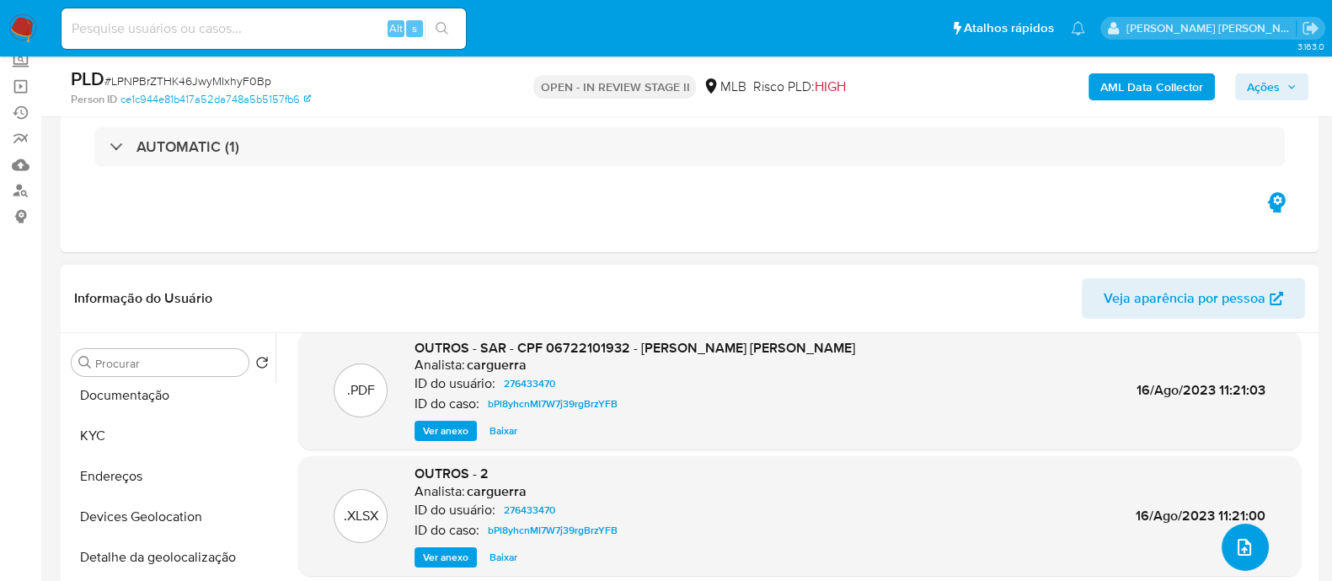
click at [1247, 537] on span "upload-file" at bounding box center [1244, 547] width 20 height 20
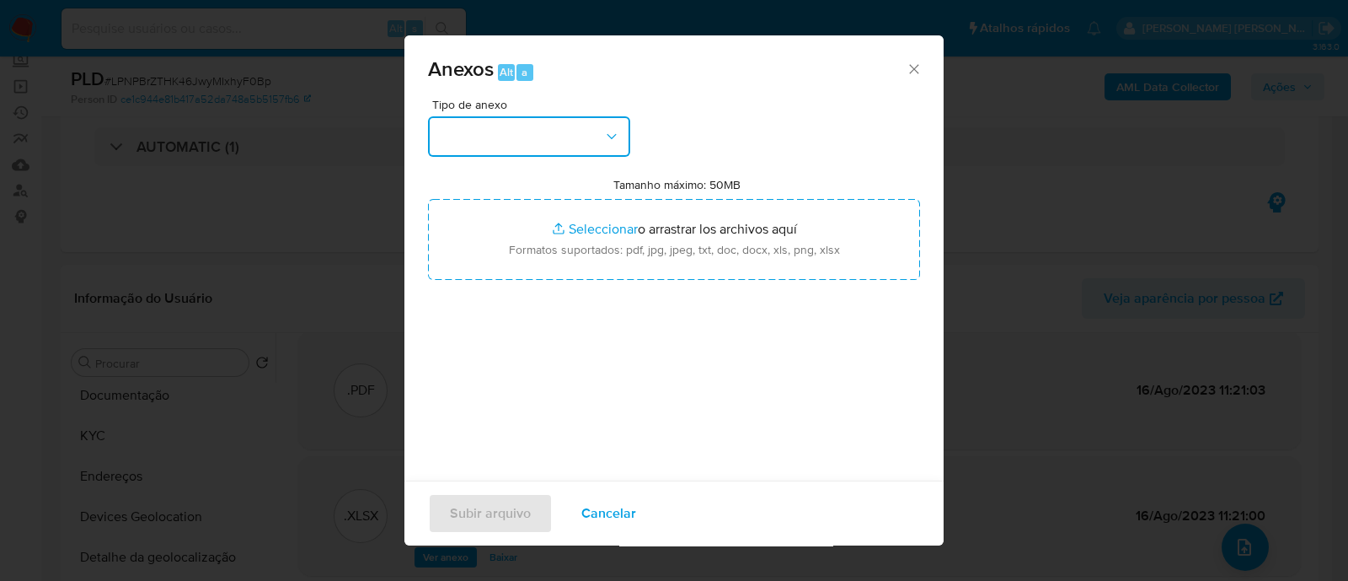
click at [587, 138] on button "button" at bounding box center [529, 136] width 202 height 40
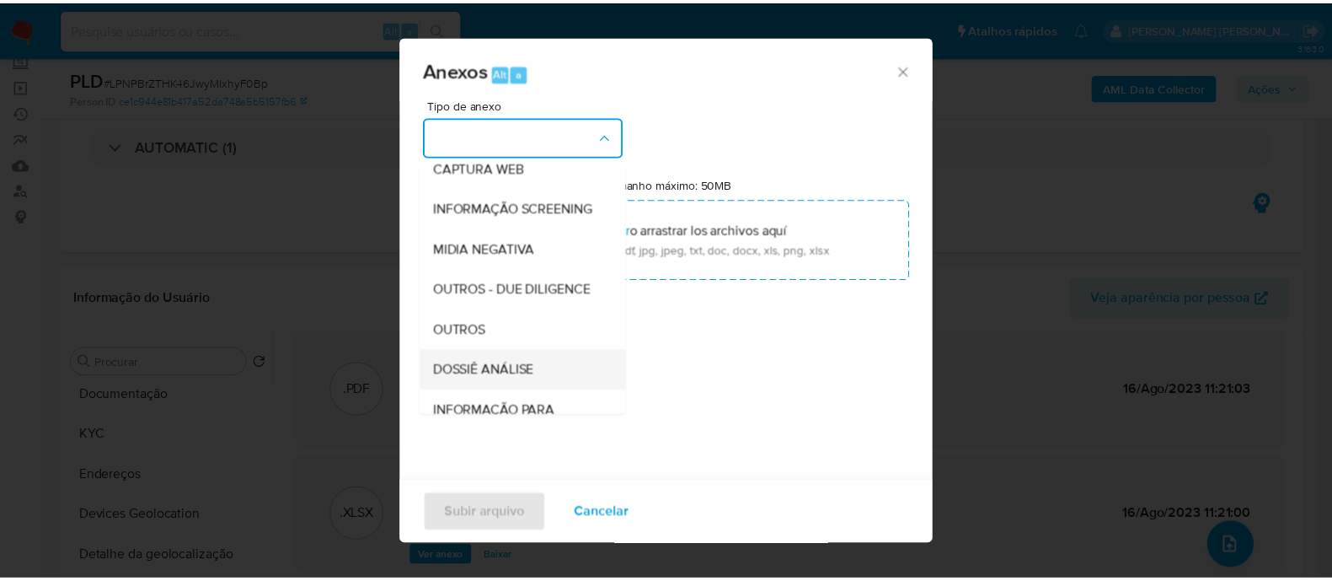
scroll to position [260, 0]
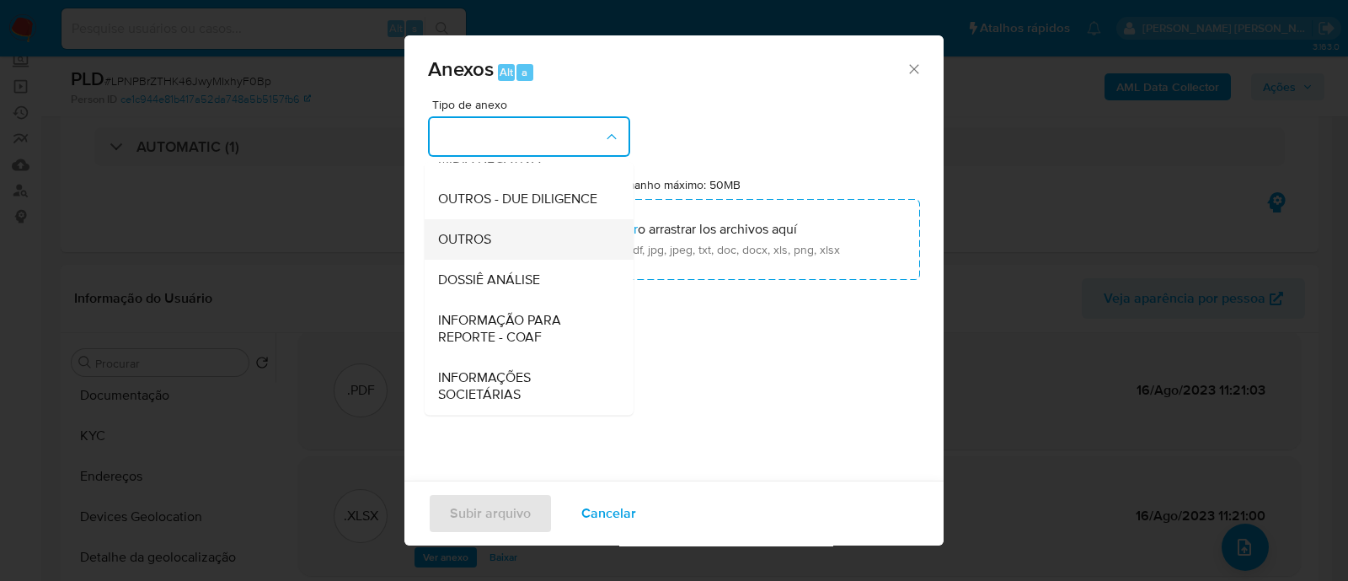
click at [480, 244] on span "OUTROS" at bounding box center [464, 239] width 53 height 17
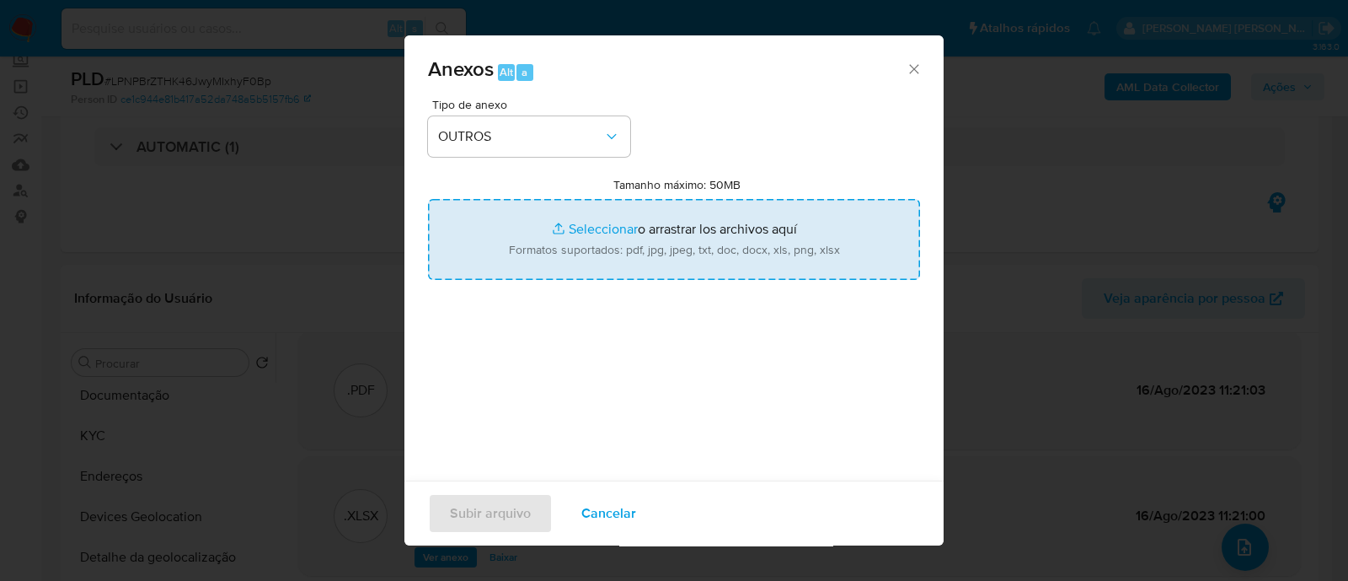
click at [582, 227] on input "Tamanho máximo: 50MB Seleccionar archivos" at bounding box center [674, 239] width 492 height 81
type input "C:\fakepath\Mulan 276433470_2025_10_09_07_33_12.xlsx"
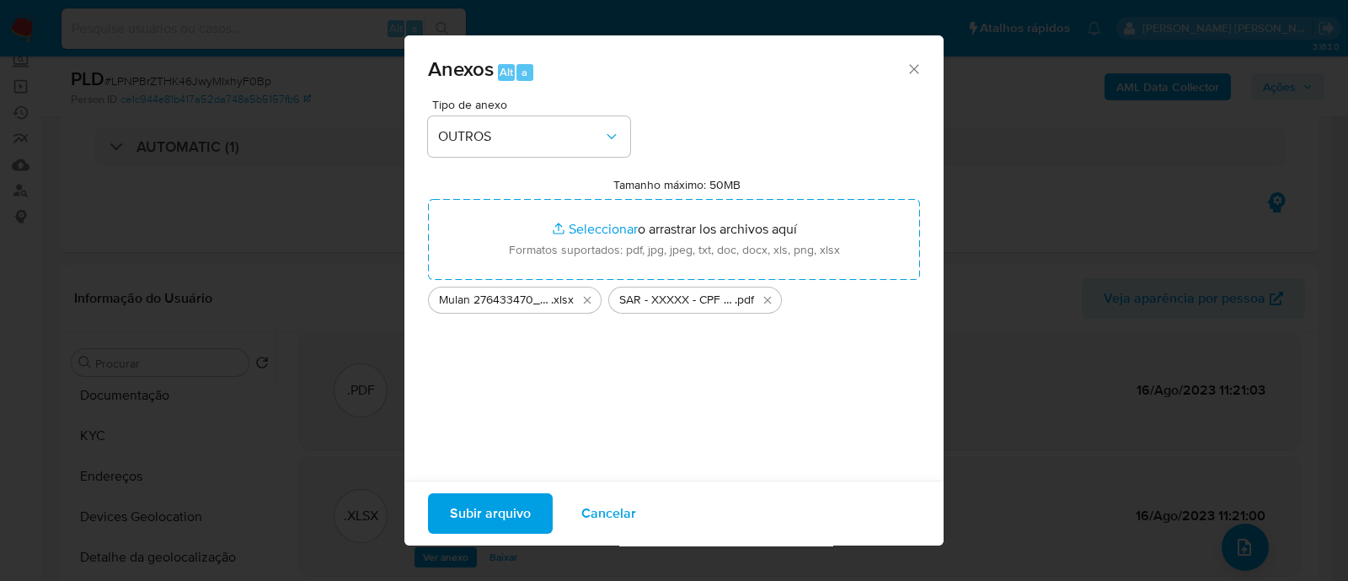
click at [485, 511] on span "Subir arquivo" at bounding box center [490, 513] width 81 height 37
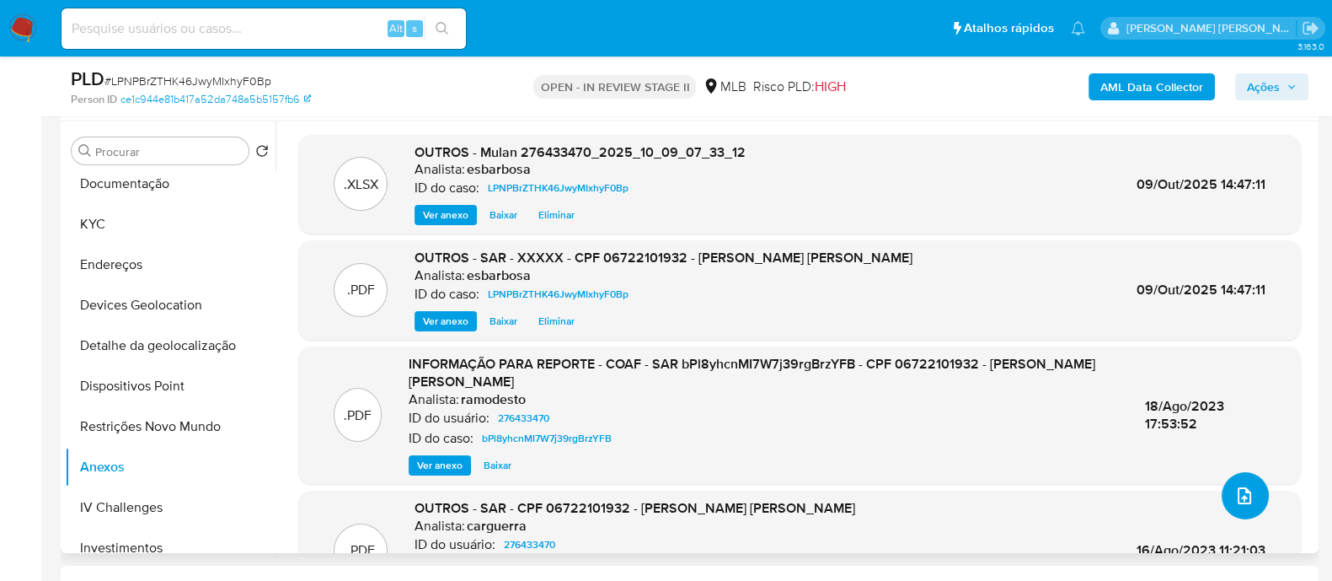
scroll to position [0, 0]
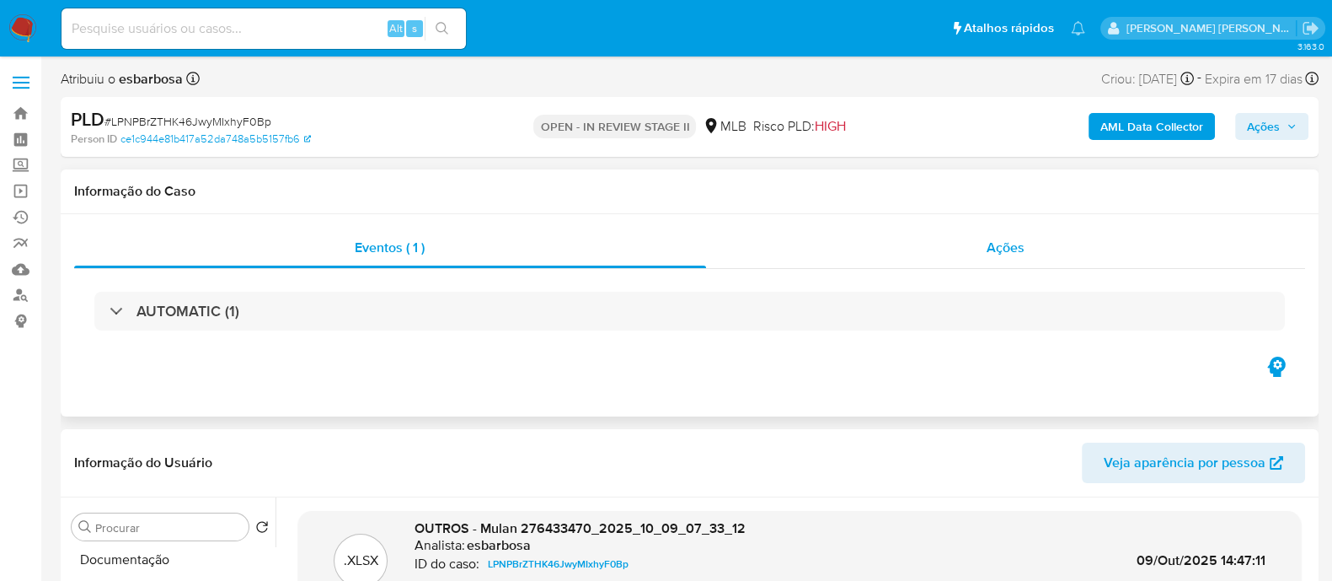
click at [814, 260] on div "Ações" at bounding box center [1006, 248] width 600 height 40
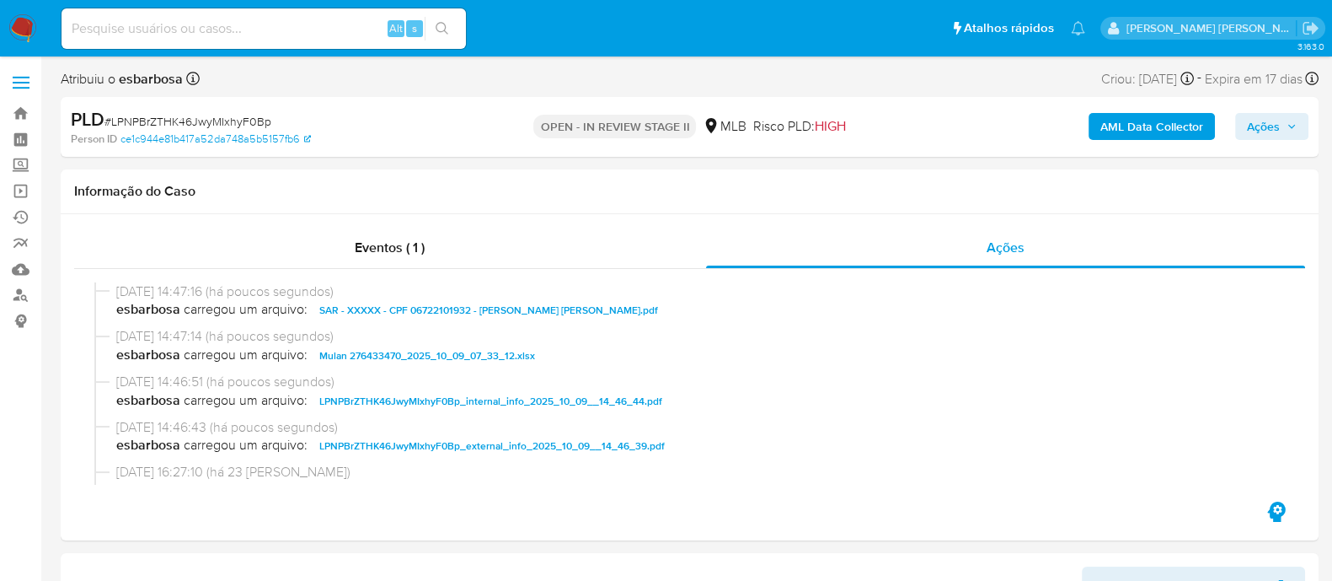
click at [1247, 121] on span "Ações" at bounding box center [1263, 126] width 33 height 27
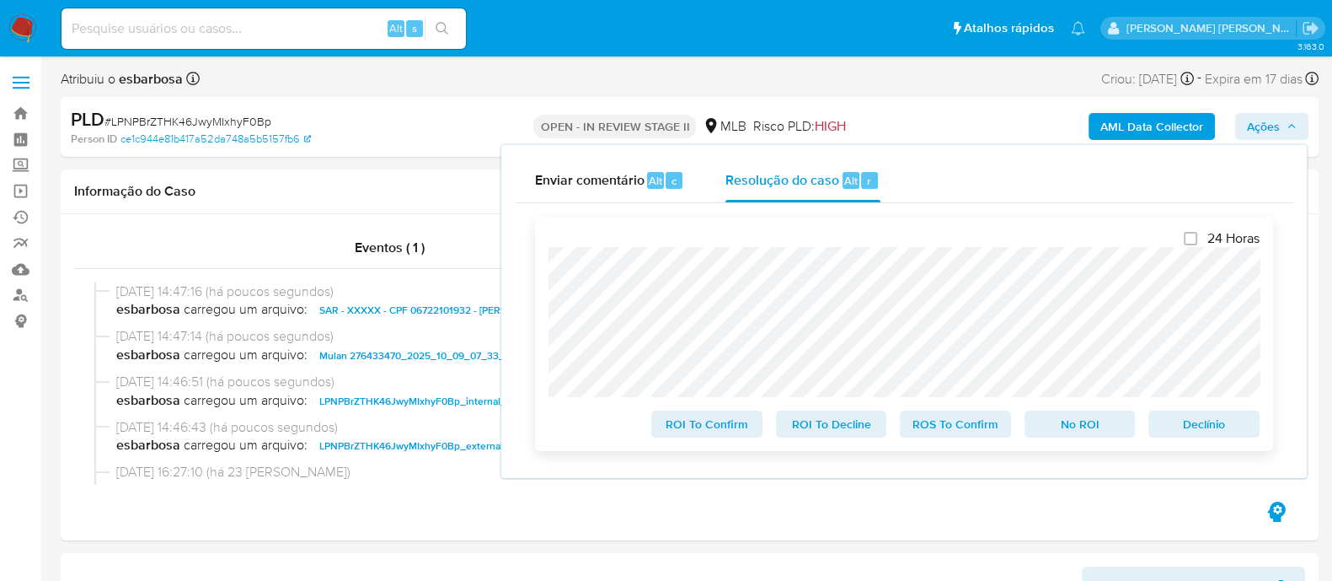
click at [947, 423] on span "ROS To Confirm" at bounding box center [956, 424] width 88 height 24
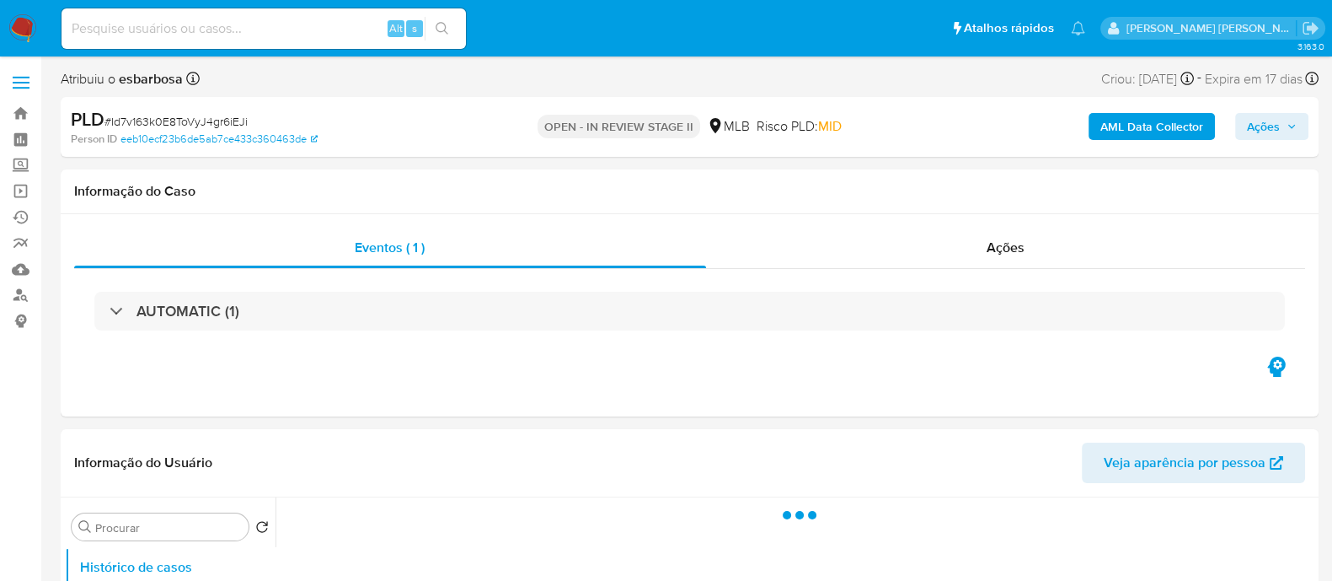
select select "10"
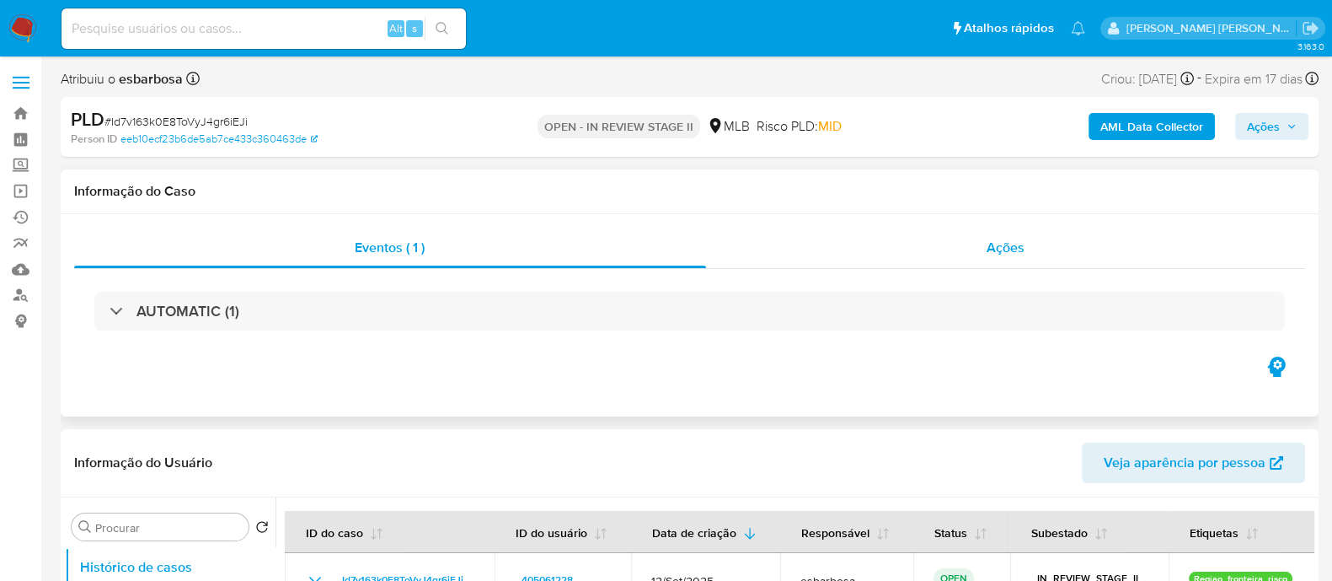
drag, startPoint x: 948, startPoint y: 265, endPoint x: 900, endPoint y: 259, distance: 48.5
click at [942, 265] on div "Ações" at bounding box center [1006, 248] width 600 height 40
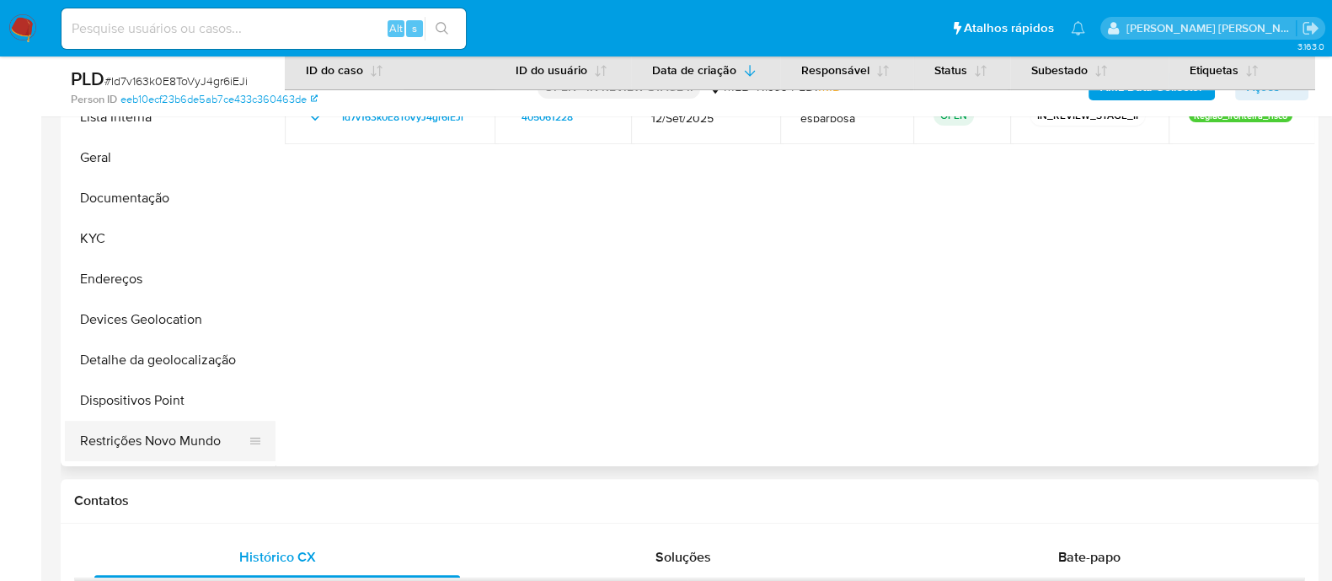
scroll to position [210, 0]
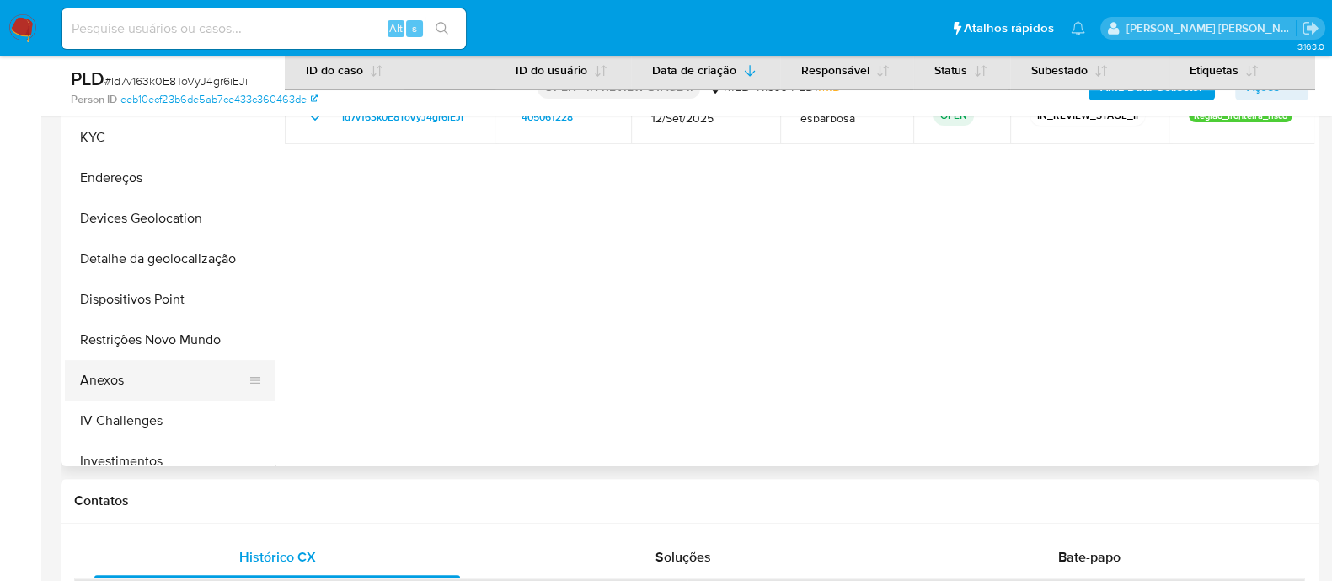
click at [95, 369] on button "Anexos" at bounding box center [163, 380] width 197 height 40
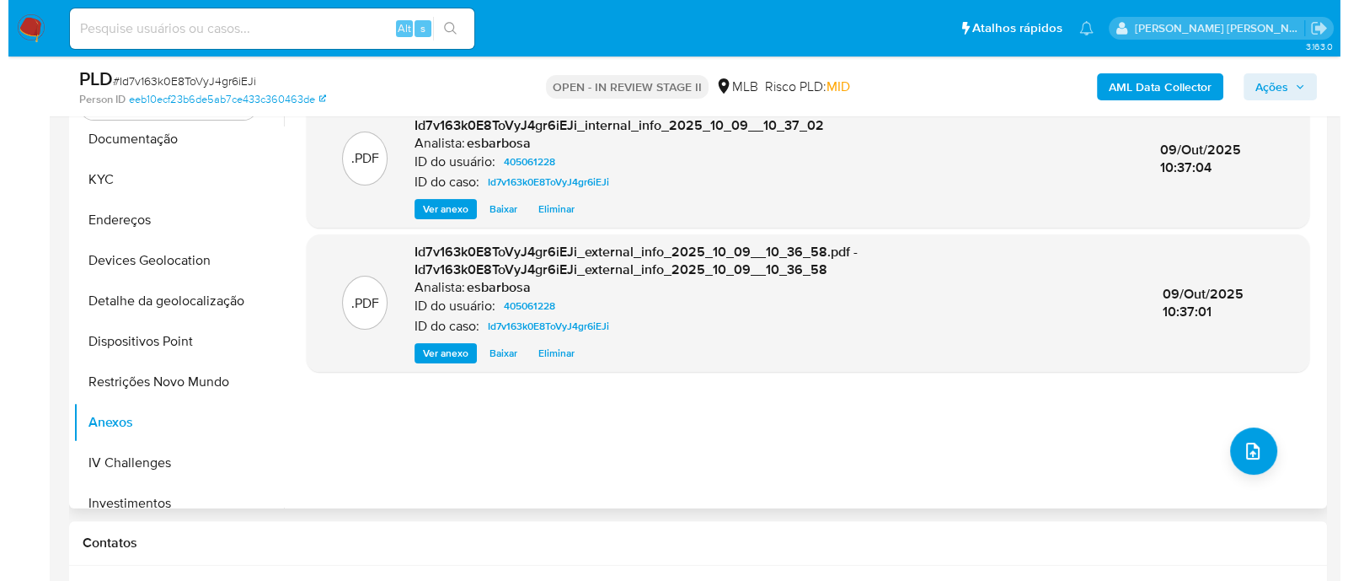
scroll to position [420, 0]
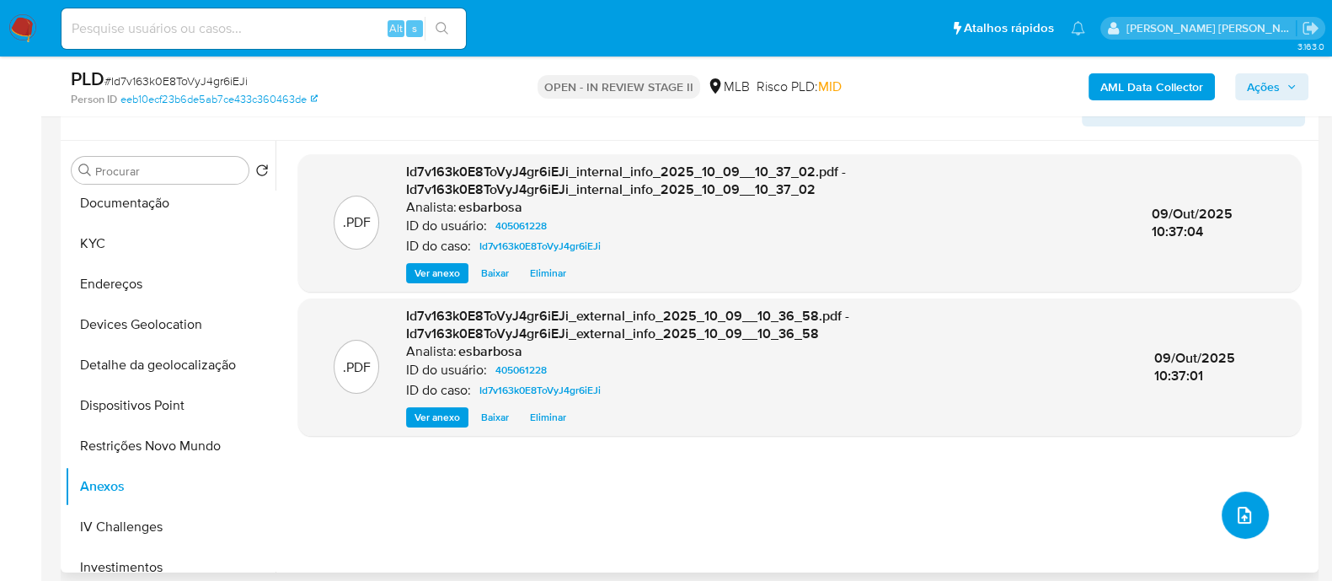
click at [1250, 520] on button "upload-file" at bounding box center [1245, 514] width 47 height 47
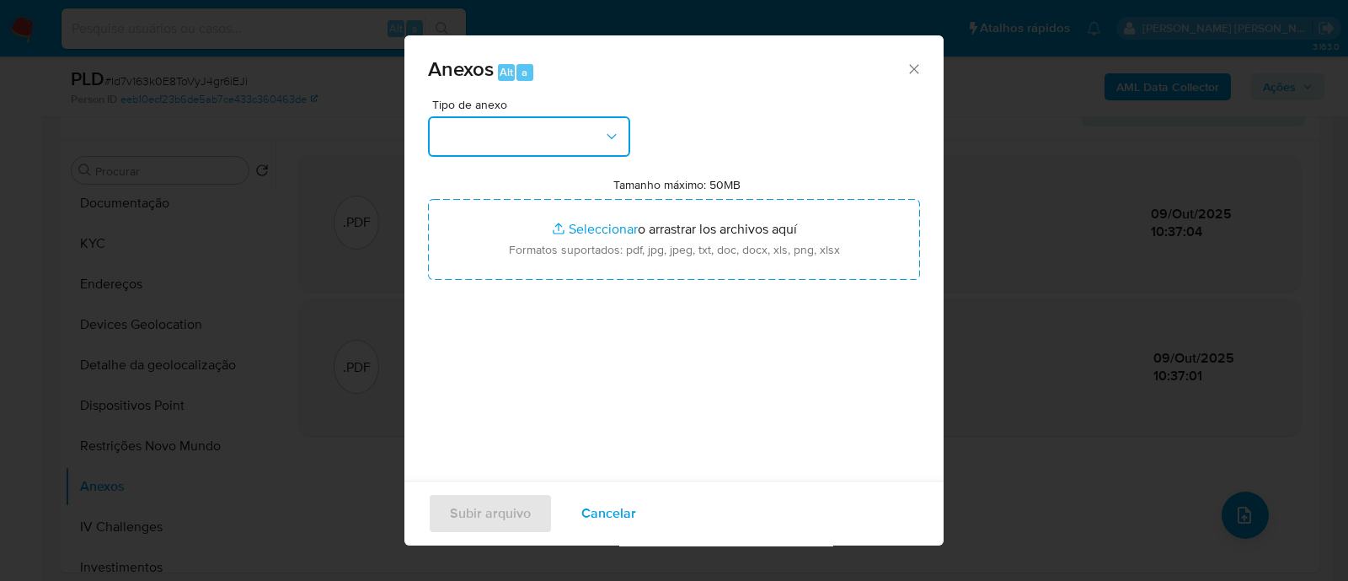
click at [591, 142] on button "button" at bounding box center [529, 136] width 202 height 40
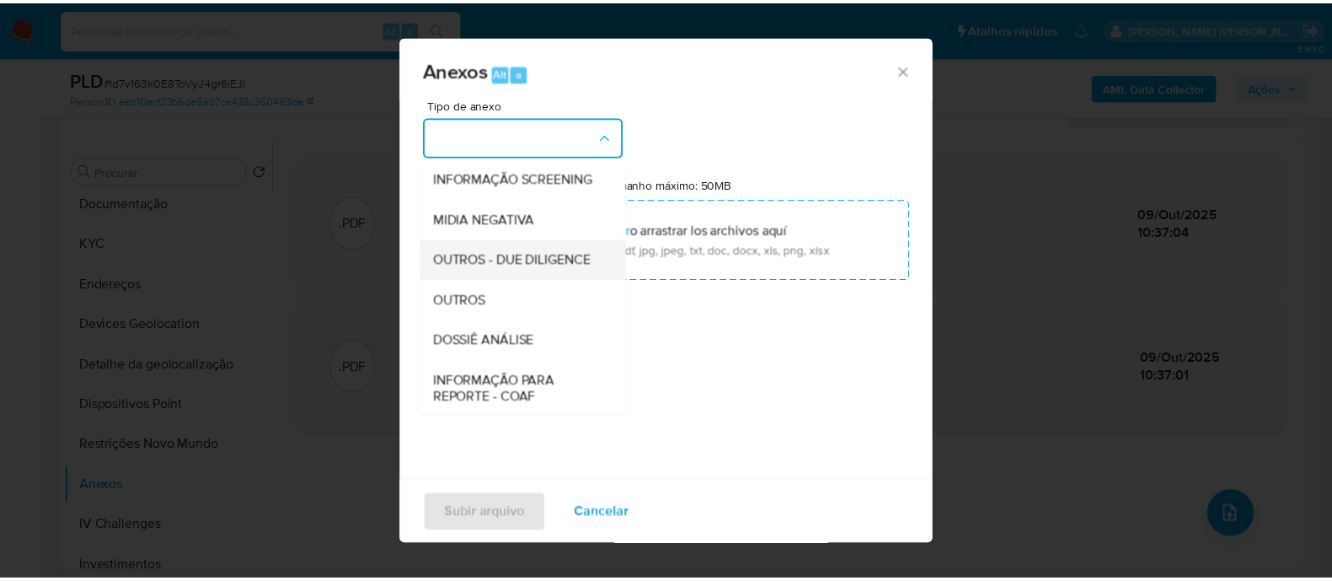
scroll to position [210, 0]
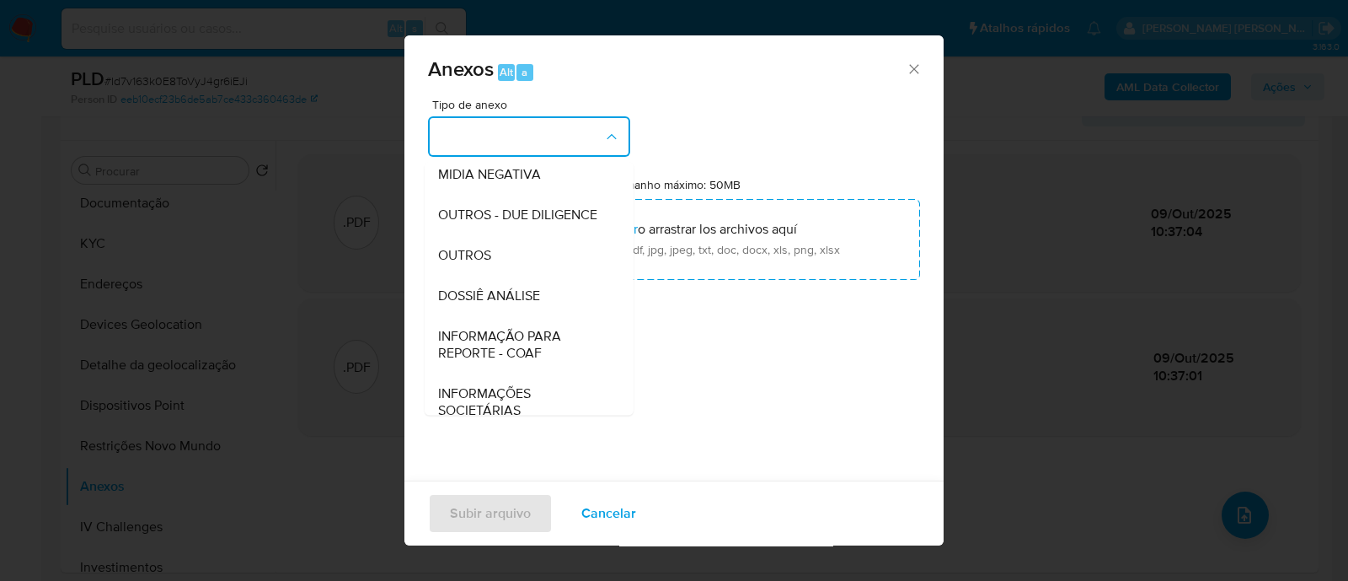
click at [489, 264] on span "OUTROS" at bounding box center [464, 255] width 53 height 17
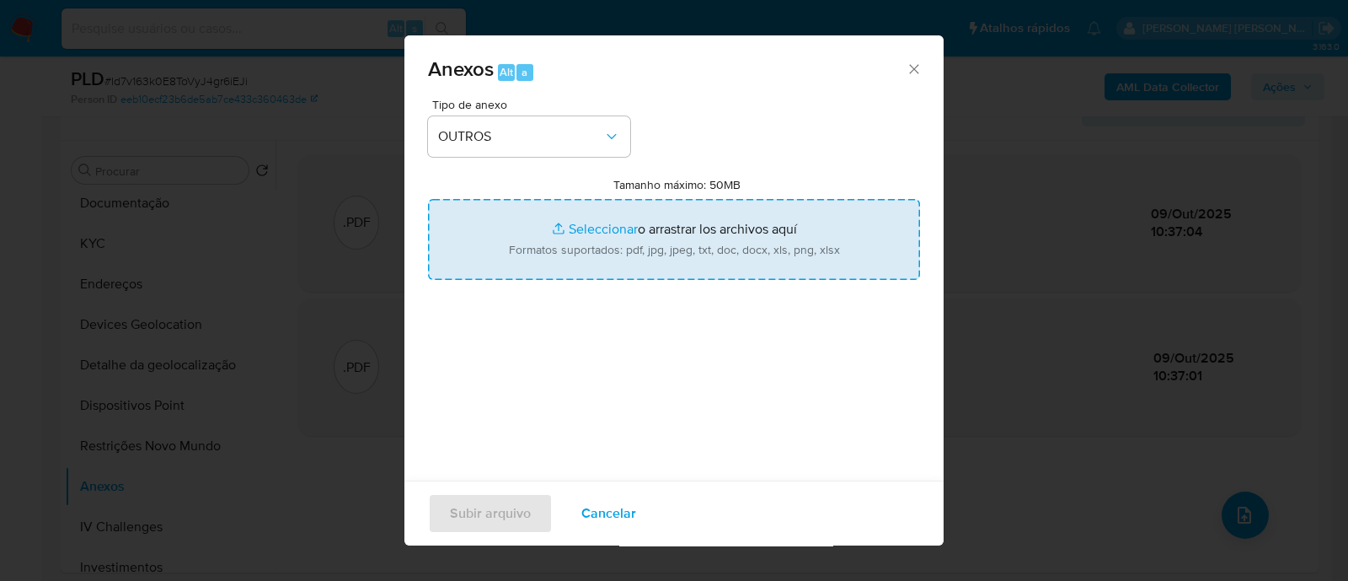
click at [578, 229] on input "Tamanho máximo: 50MB Seleccionar archivos" at bounding box center [674, 239] width 492 height 81
type input "C:\fakepath\Mulan 405061228_2025_10_09_07_32_59.xlsx"
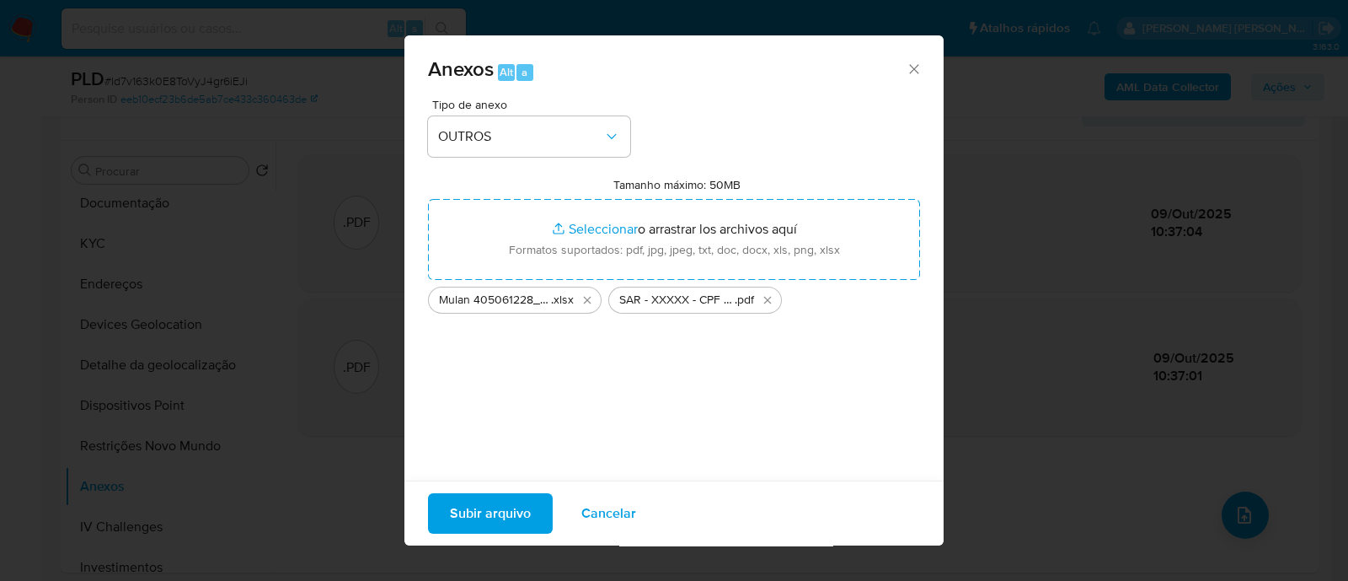
drag, startPoint x: 497, startPoint y: 506, endPoint x: 810, endPoint y: 31, distance: 568.2
click at [497, 506] on span "Subir arquivo" at bounding box center [490, 513] width 81 height 37
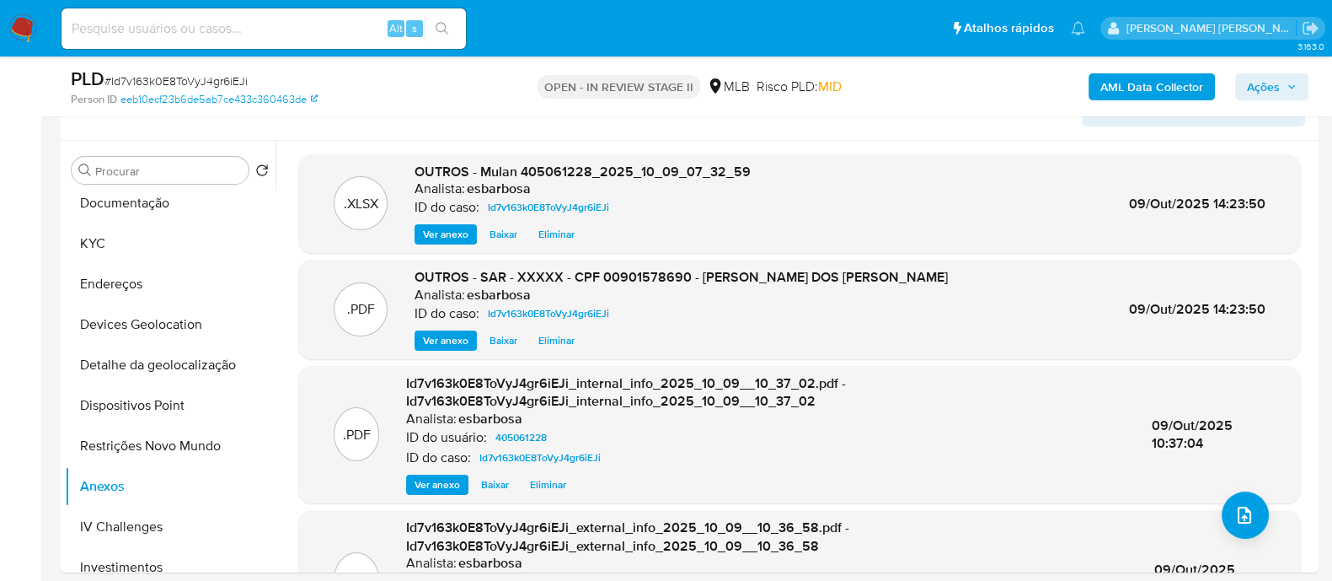
click at [1256, 84] on span "Ações" at bounding box center [1263, 86] width 33 height 27
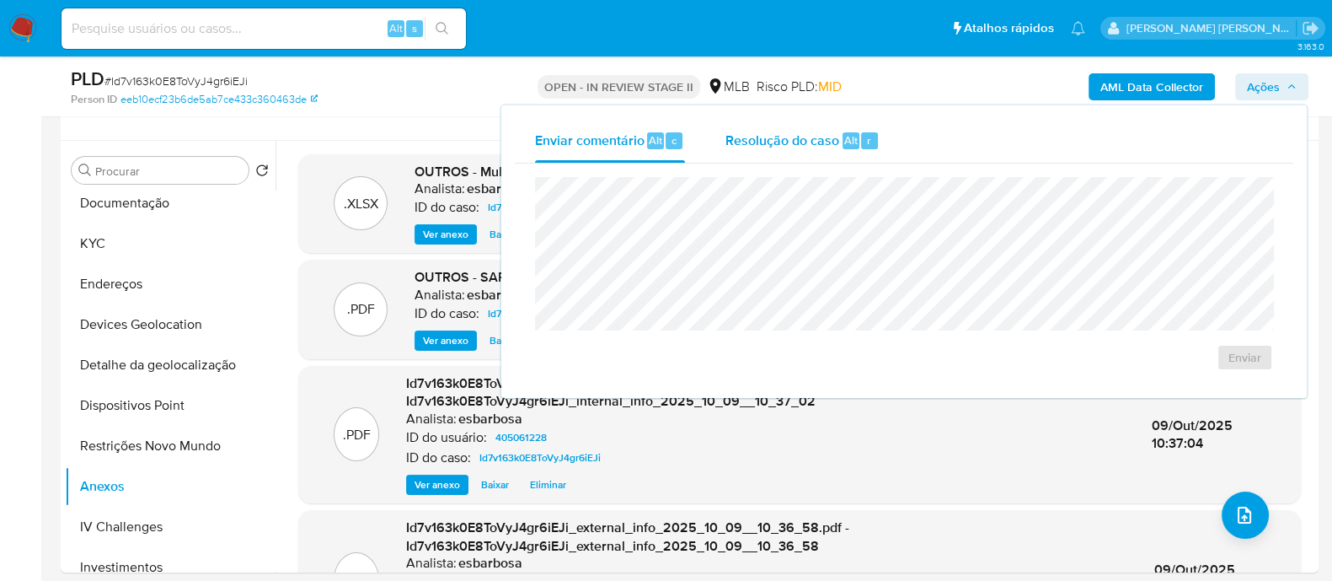
click at [760, 135] on span "Resolução do caso" at bounding box center [783, 139] width 114 height 19
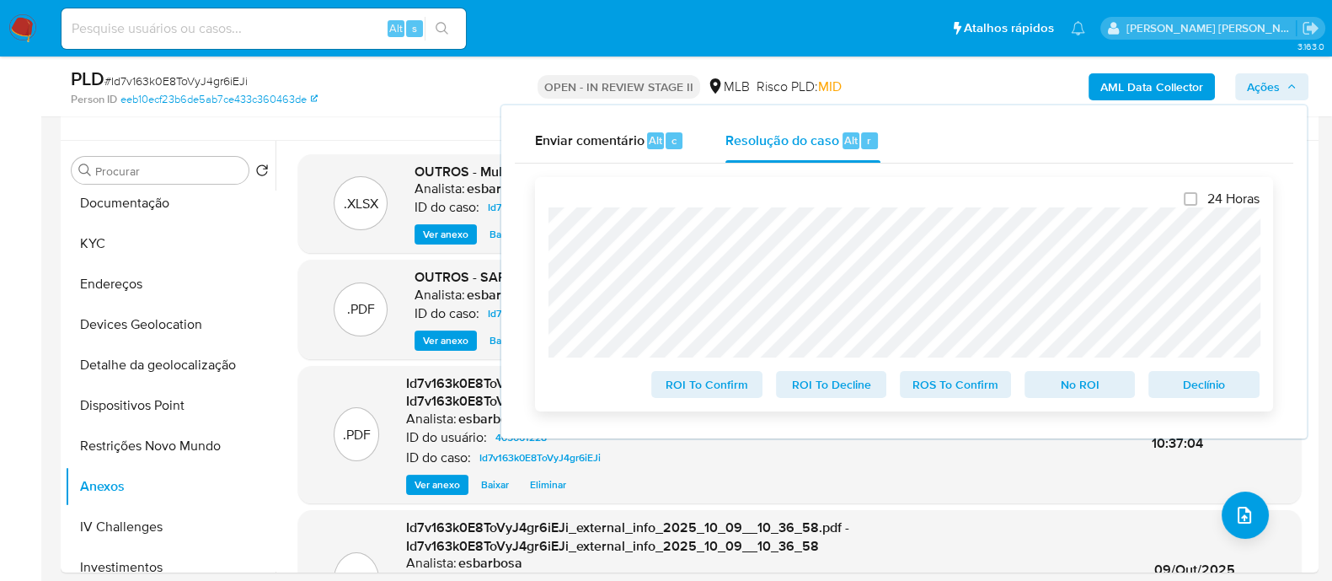
click at [929, 401] on div "24 Horas ROI To Confirm ROI To Decline ROS To Confirm No ROI Declínio" at bounding box center [904, 294] width 738 height 234
click at [953, 389] on span "ROS To Confirm" at bounding box center [956, 384] width 88 height 24
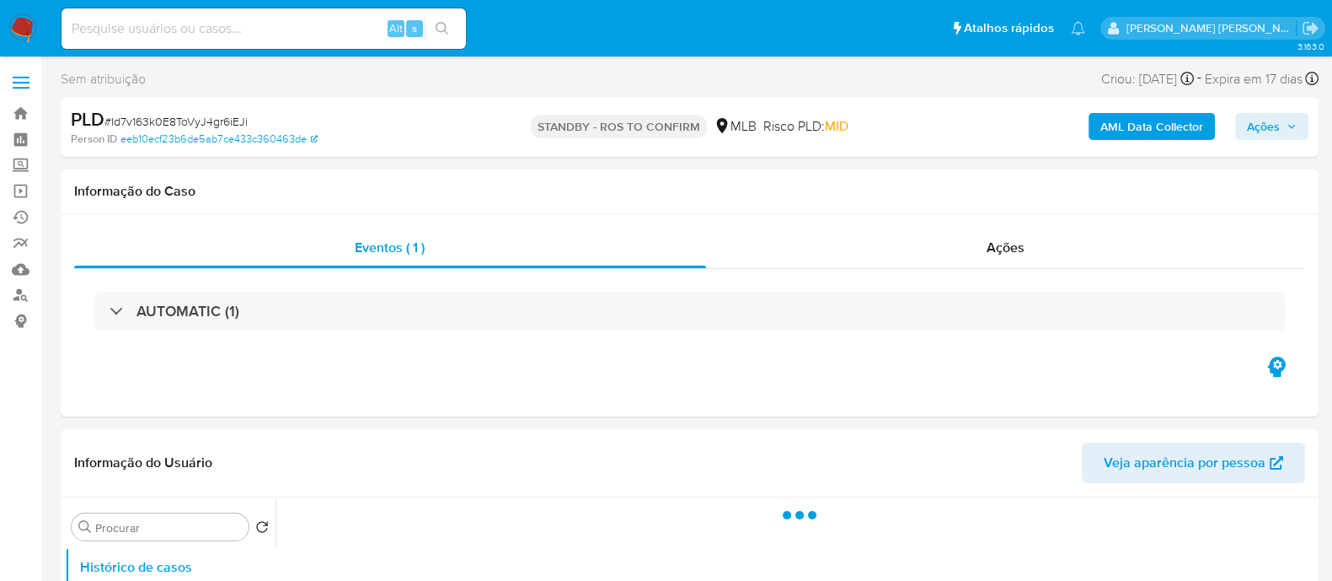
select select "10"
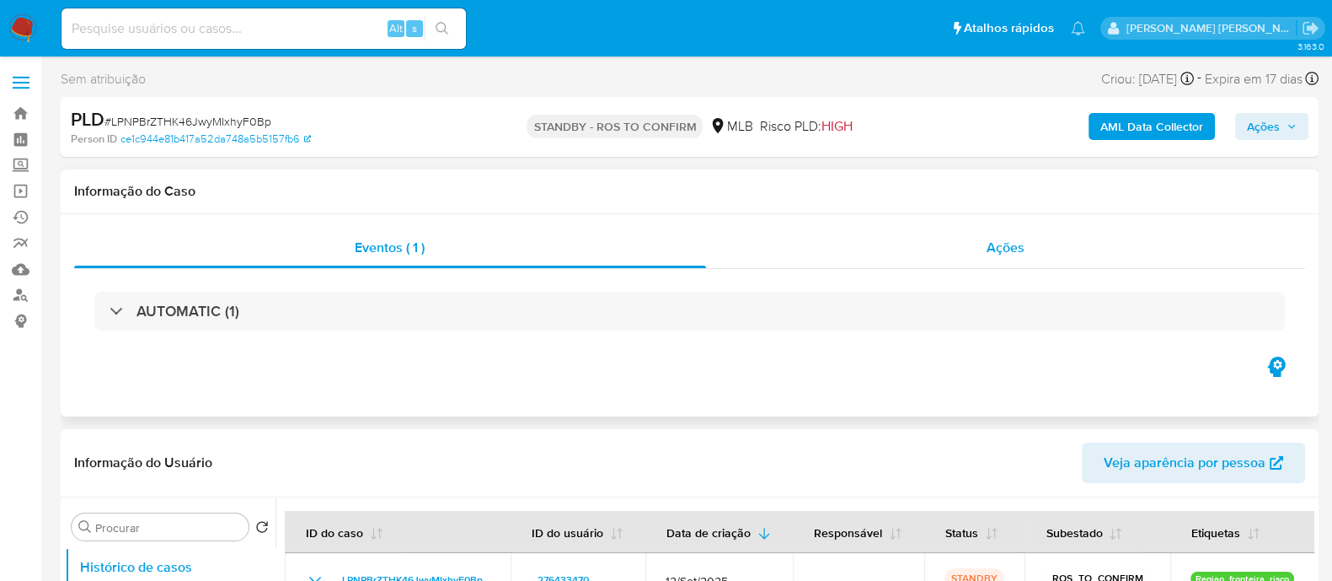
click at [854, 251] on div "Ações" at bounding box center [1006, 248] width 600 height 40
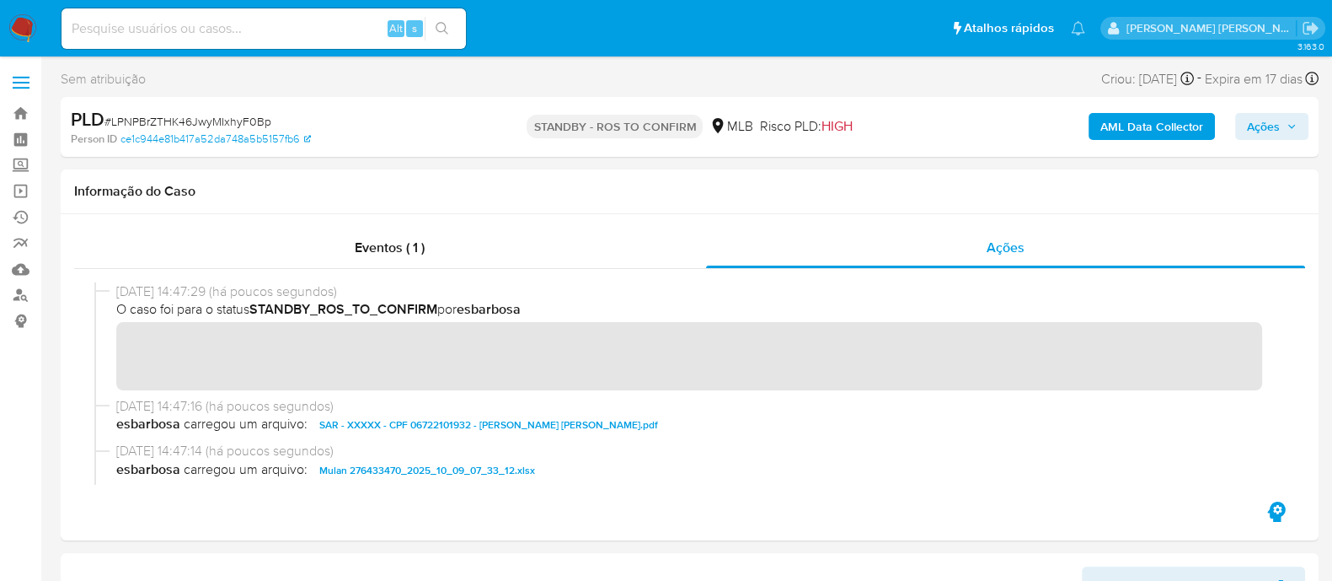
scroll to position [104, 0]
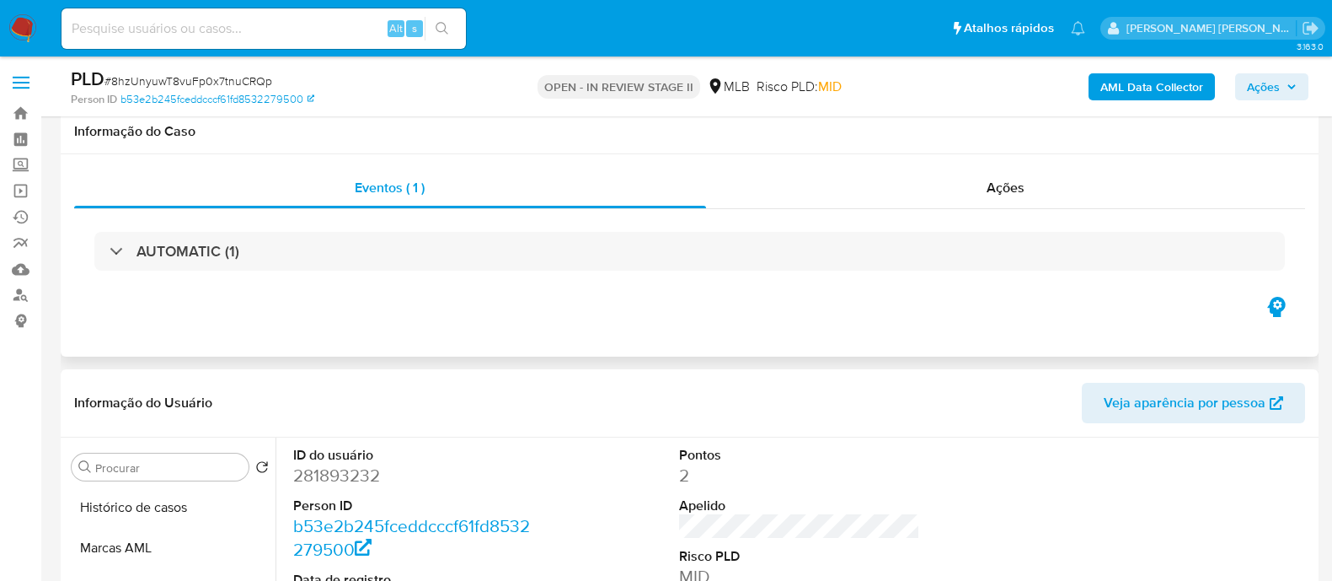
scroll to position [210, 0]
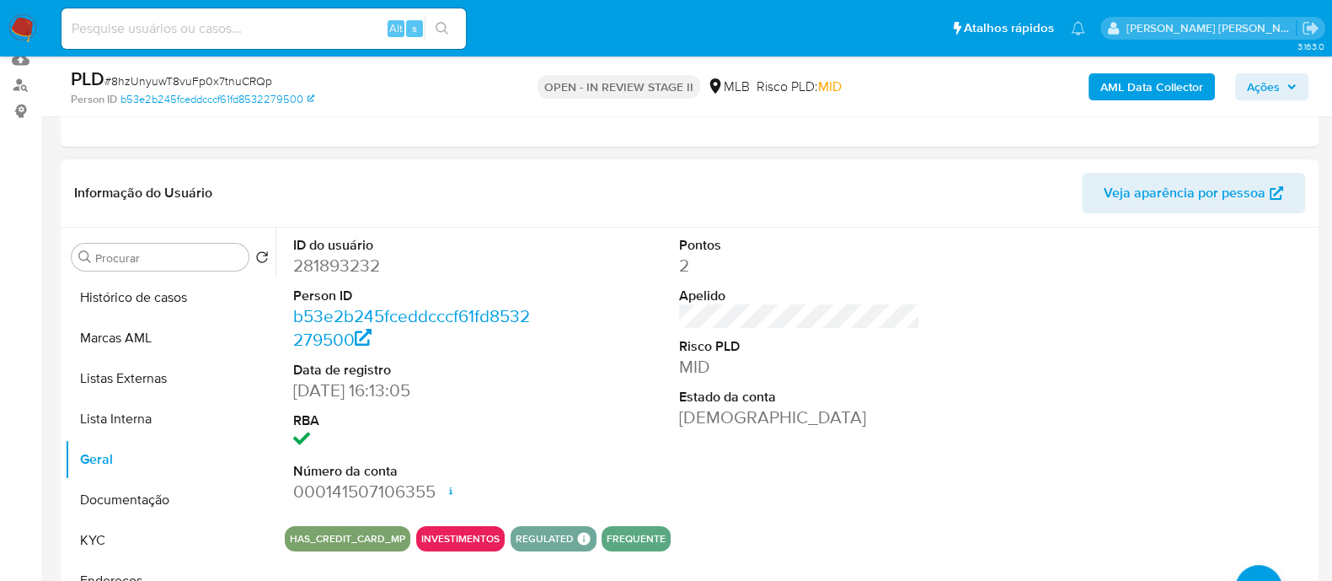
click at [354, 268] on dd "281893232" at bounding box center [413, 266] width 241 height 24
copy dd "281893232"
click at [211, 82] on span "# 8hzUnyuwT8vuFp0x7tnuCRQp" at bounding box center [188, 80] width 168 height 17
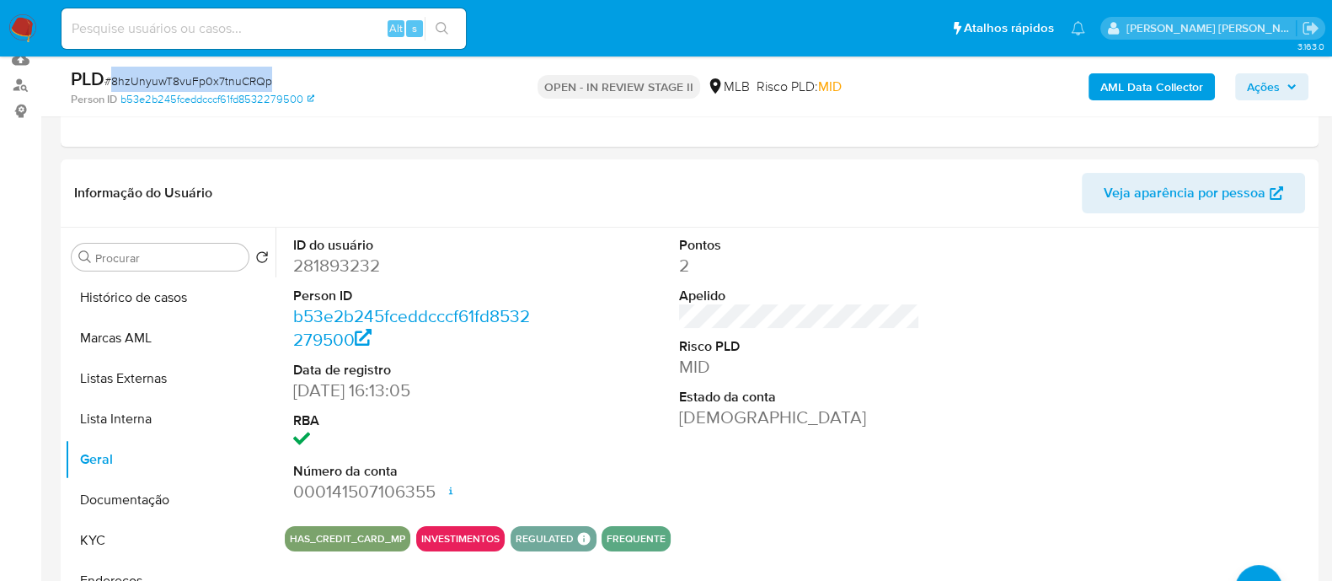
copy span "8hzUnyuwT8vuFp0x7tnuCRQp"
click at [344, 263] on dd "281893232" at bounding box center [413, 266] width 241 height 24
copy dd "281893232"
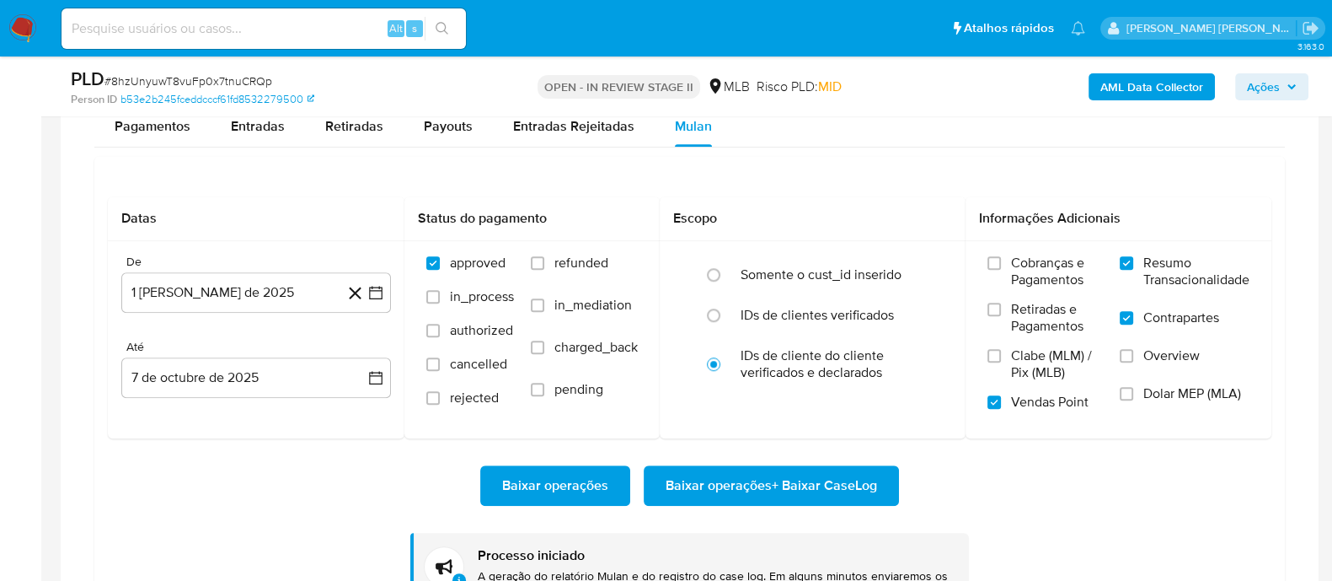
scroll to position [1474, 0]
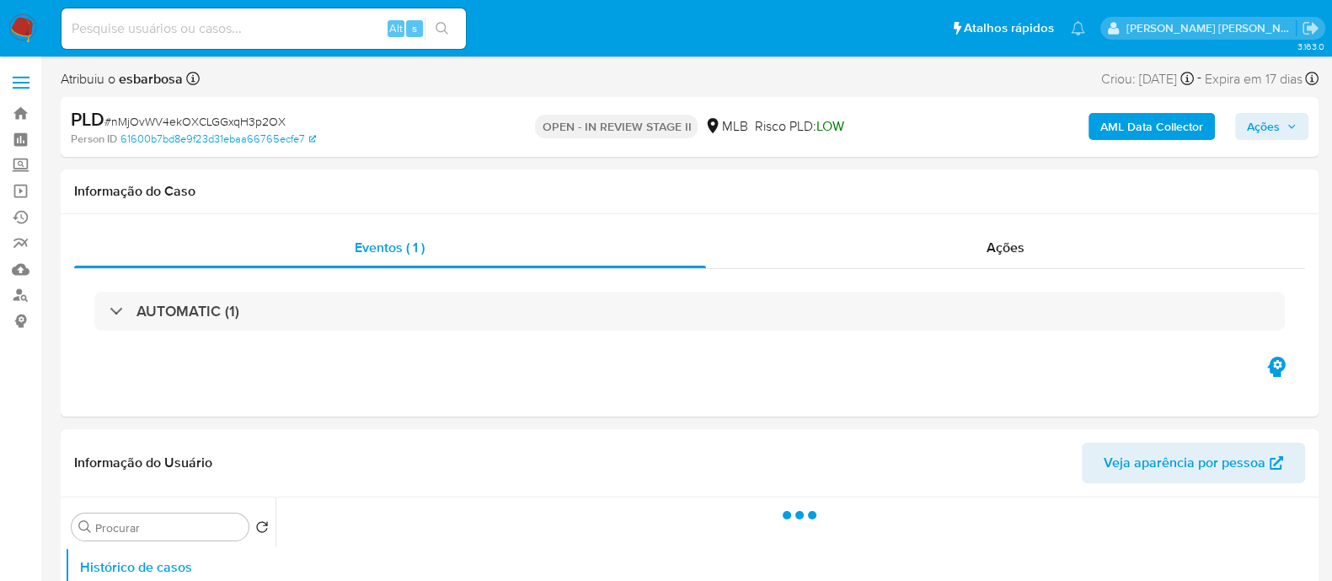
select select "10"
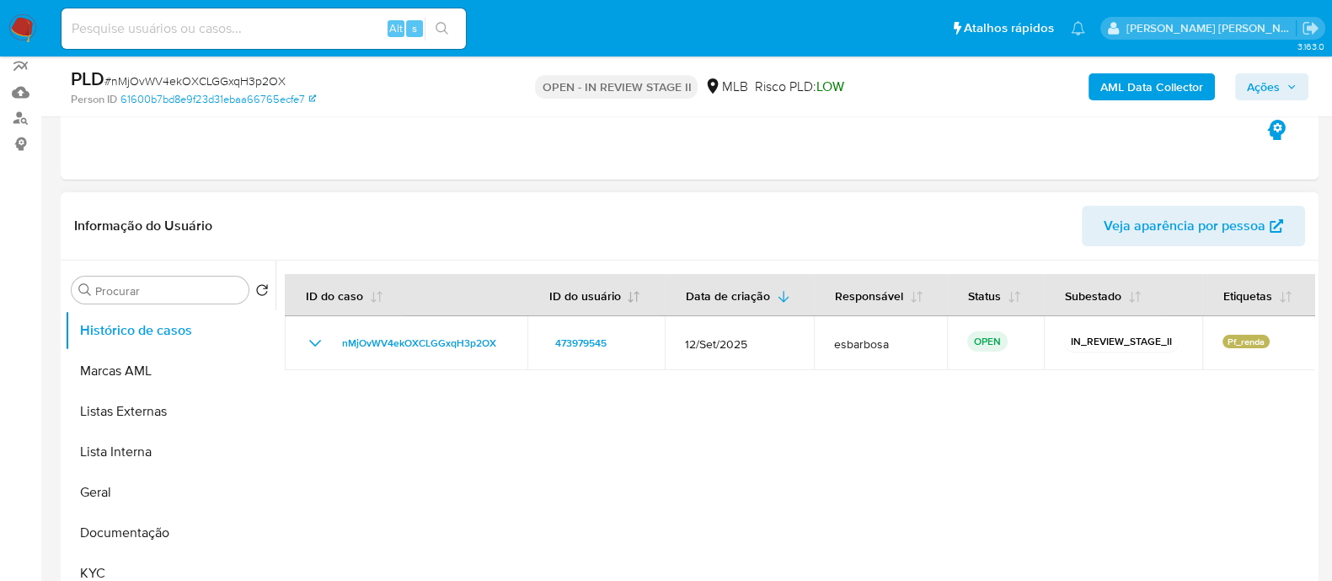
scroll to position [210, 0]
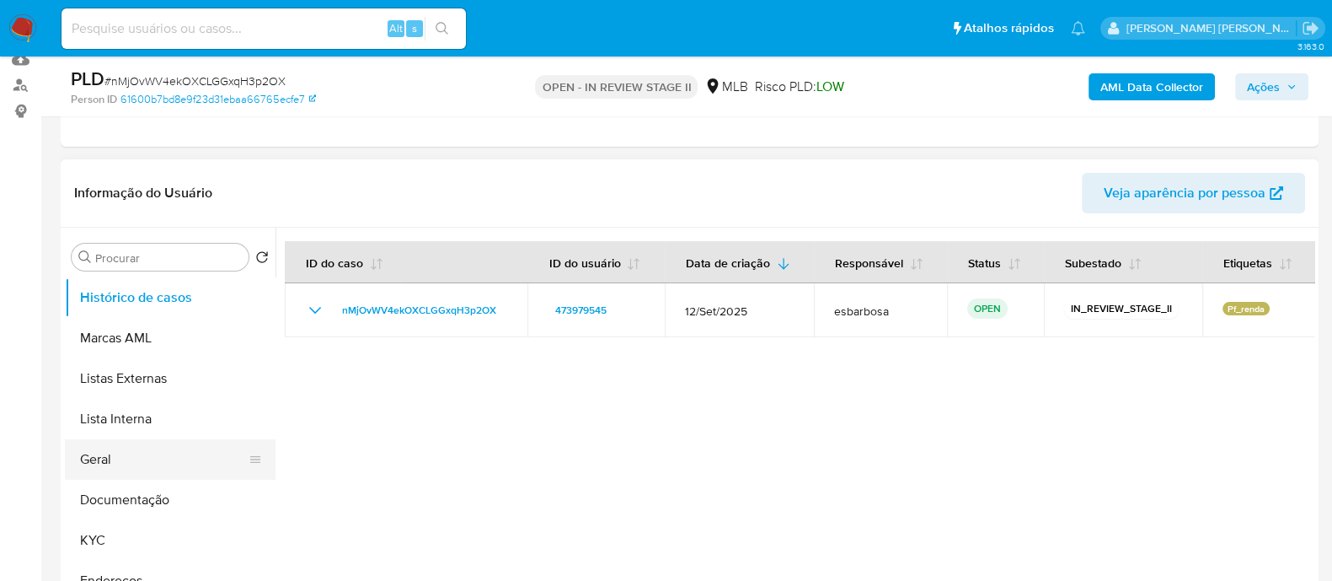
click at [142, 466] on button "Geral" at bounding box center [163, 459] width 197 height 40
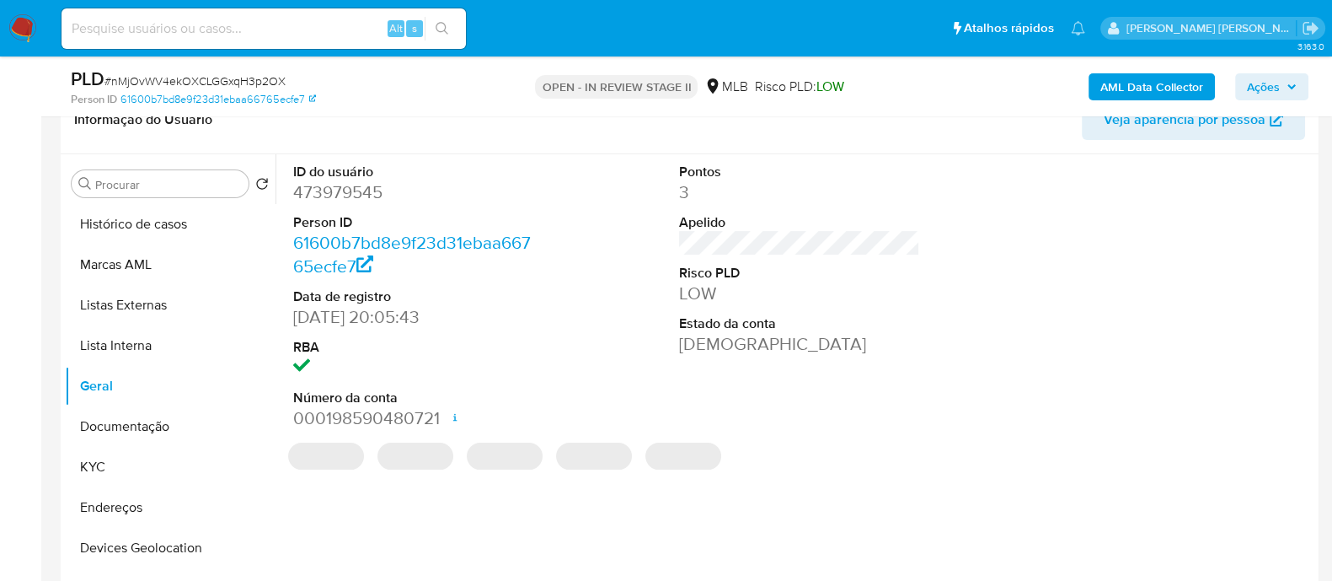
scroll to position [316, 0]
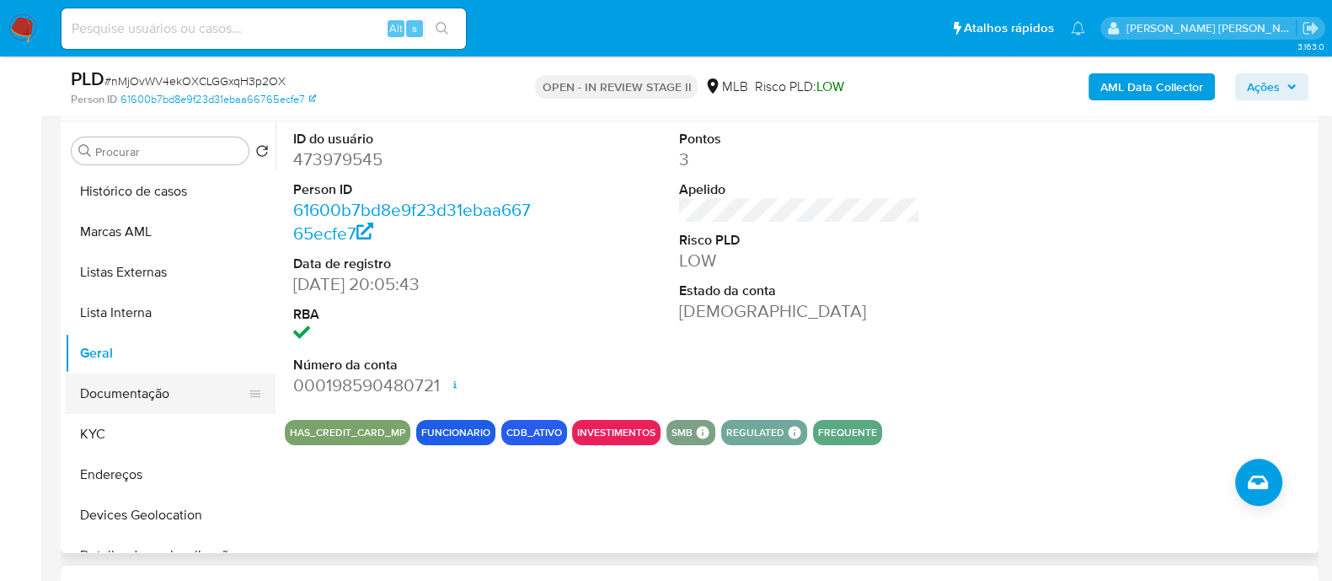
click at [160, 396] on button "Documentação" at bounding box center [163, 393] width 197 height 40
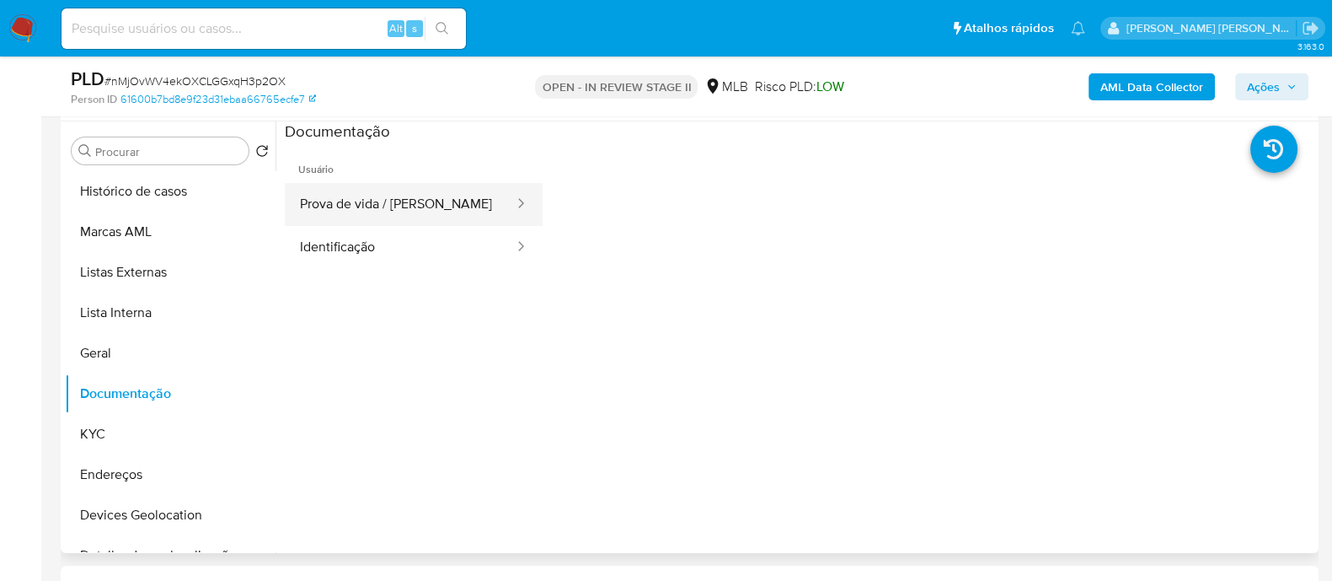
click at [420, 199] on button "Prova de vida / [PERSON_NAME]" at bounding box center [400, 204] width 231 height 43
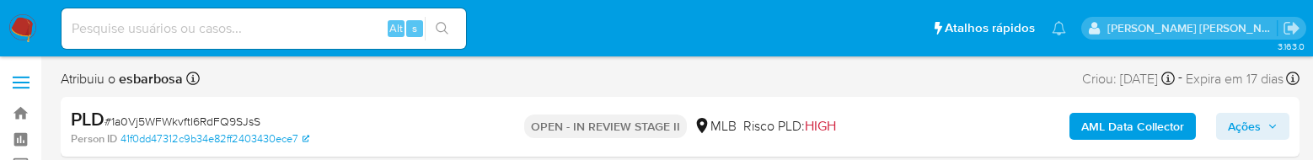
select select "10"
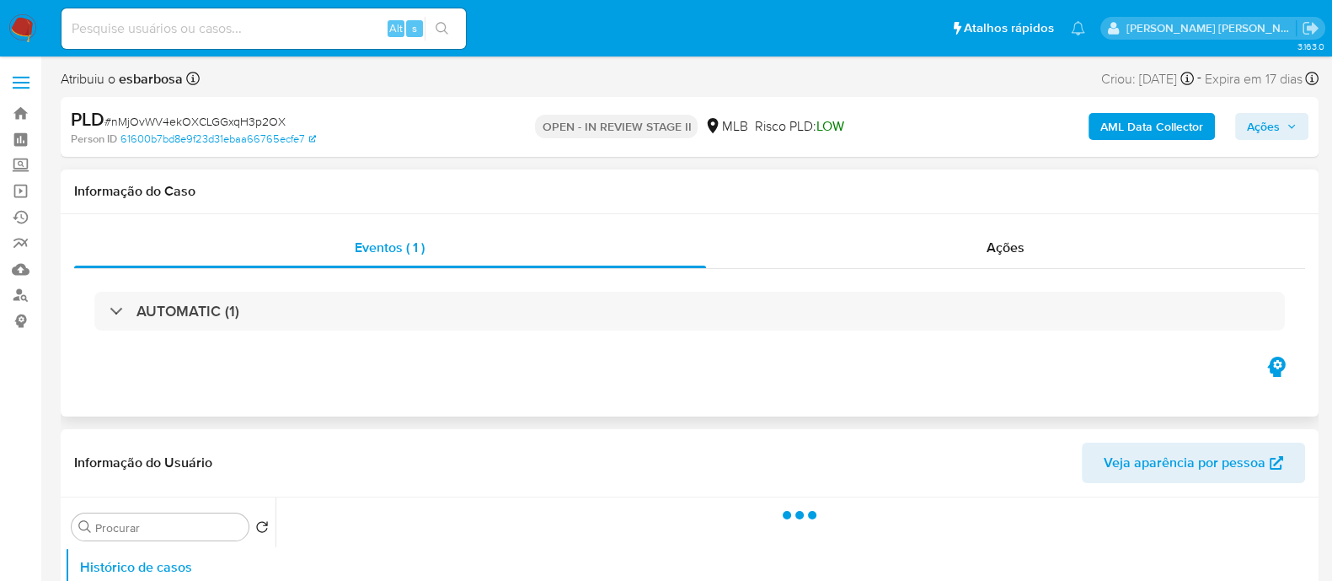
select select "10"
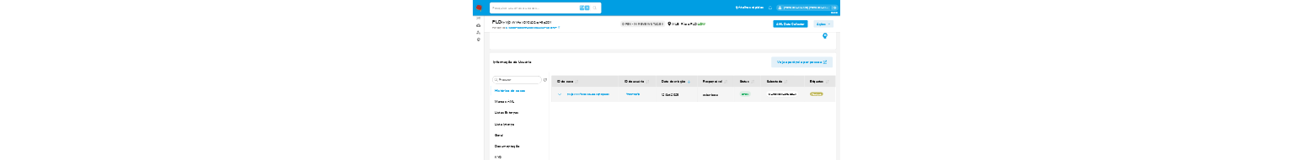
scroll to position [210, 0]
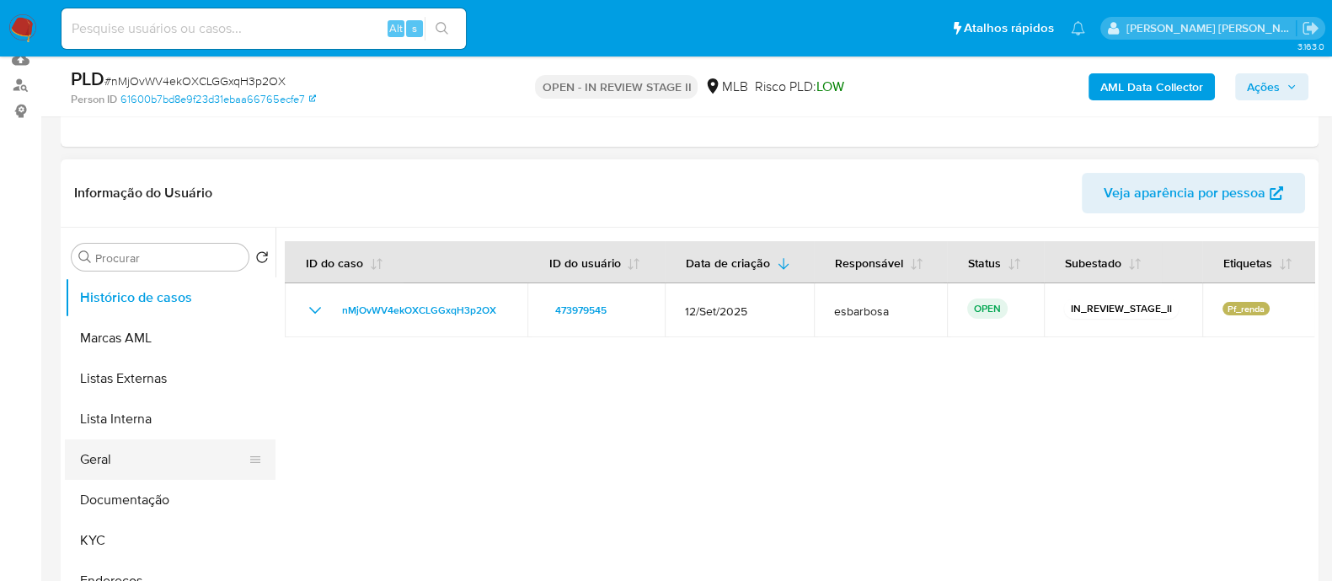
click at [147, 461] on button "Geral" at bounding box center [163, 459] width 197 height 40
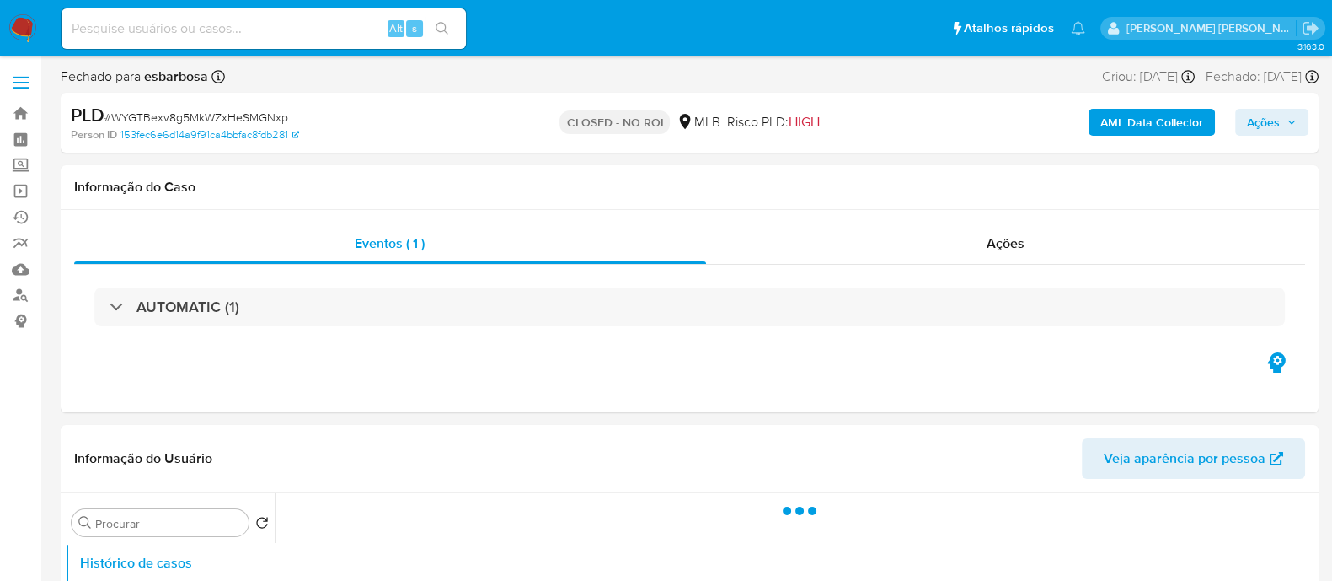
select select "10"
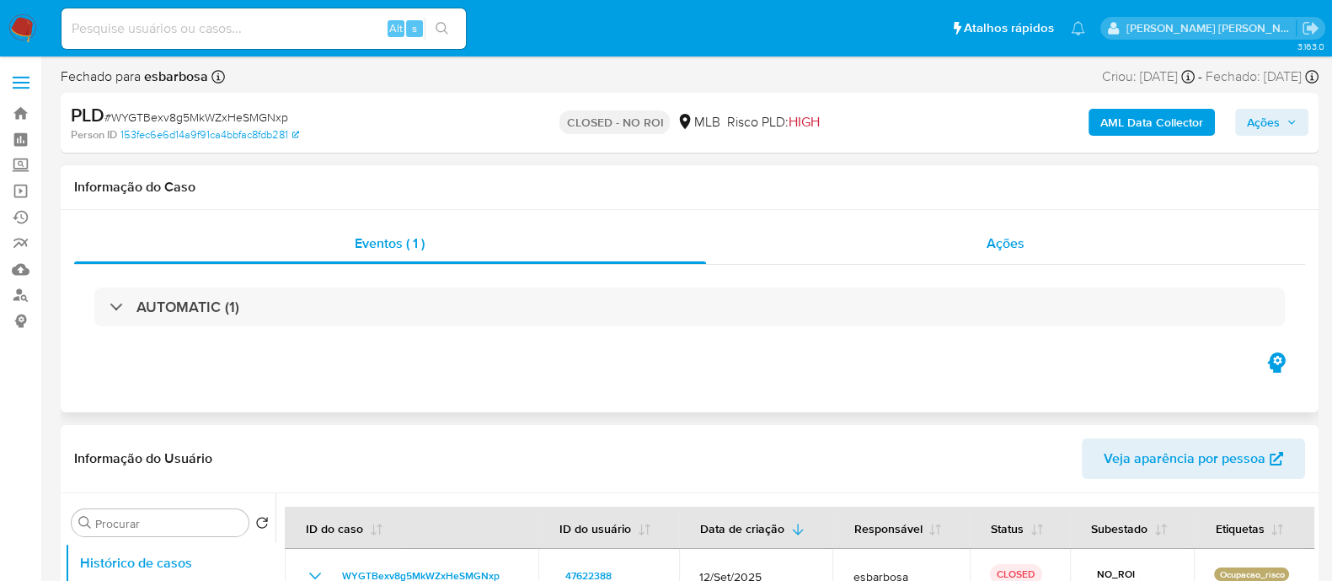
click at [829, 253] on div "Ações" at bounding box center [1006, 243] width 600 height 40
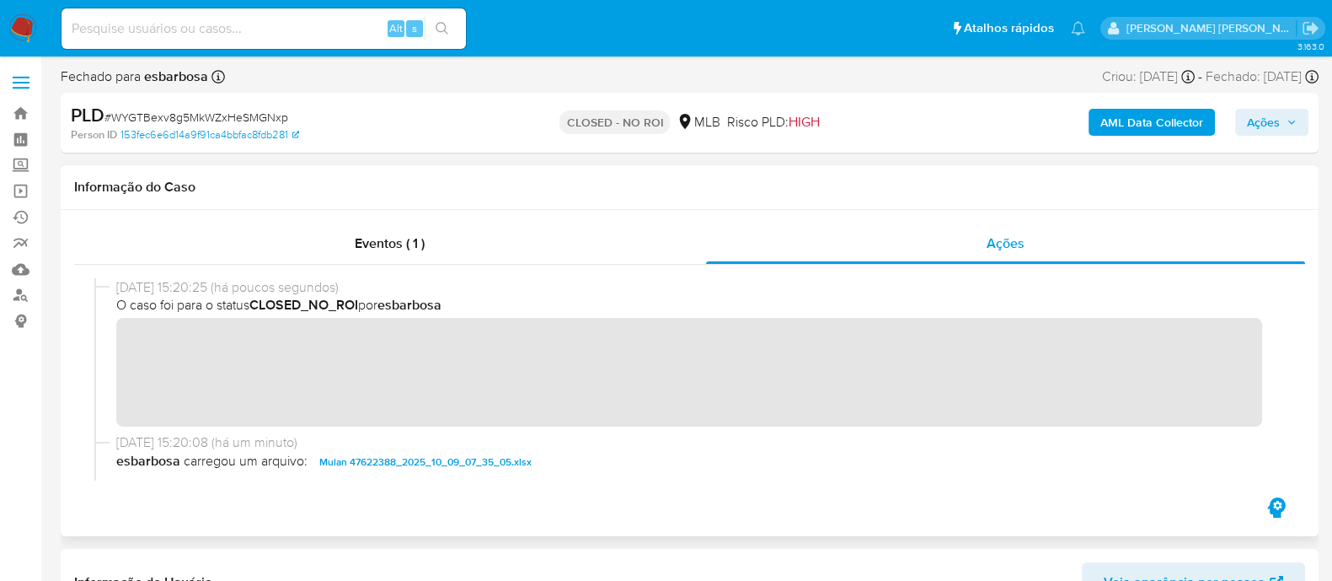
scroll to position [210, 0]
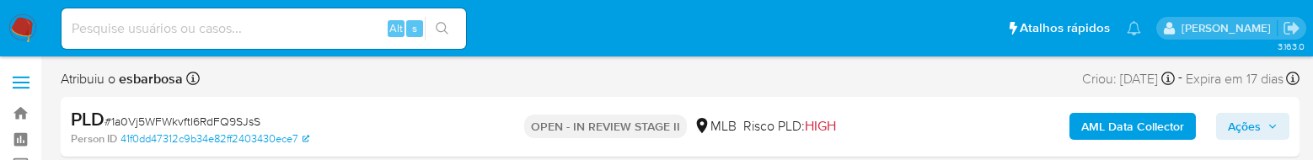
select select "10"
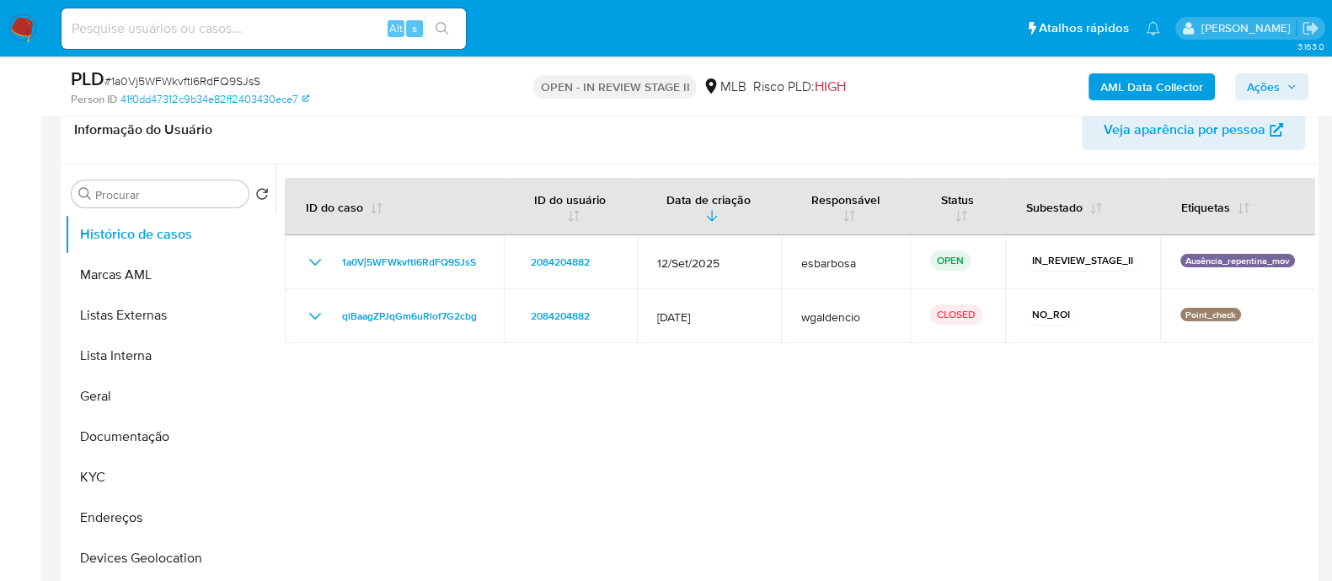
scroll to position [316, 0]
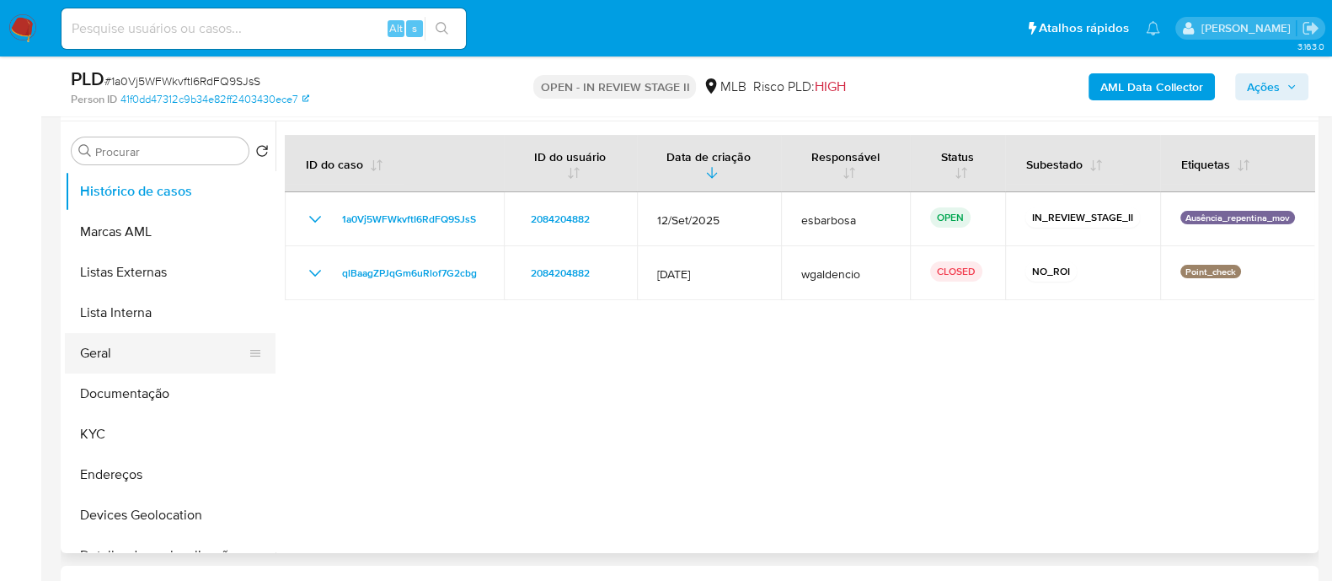
drag, startPoint x: 109, startPoint y: 360, endPoint x: 117, endPoint y: 359, distance: 8.5
click at [109, 159] on button "Geral" at bounding box center [163, 353] width 197 height 40
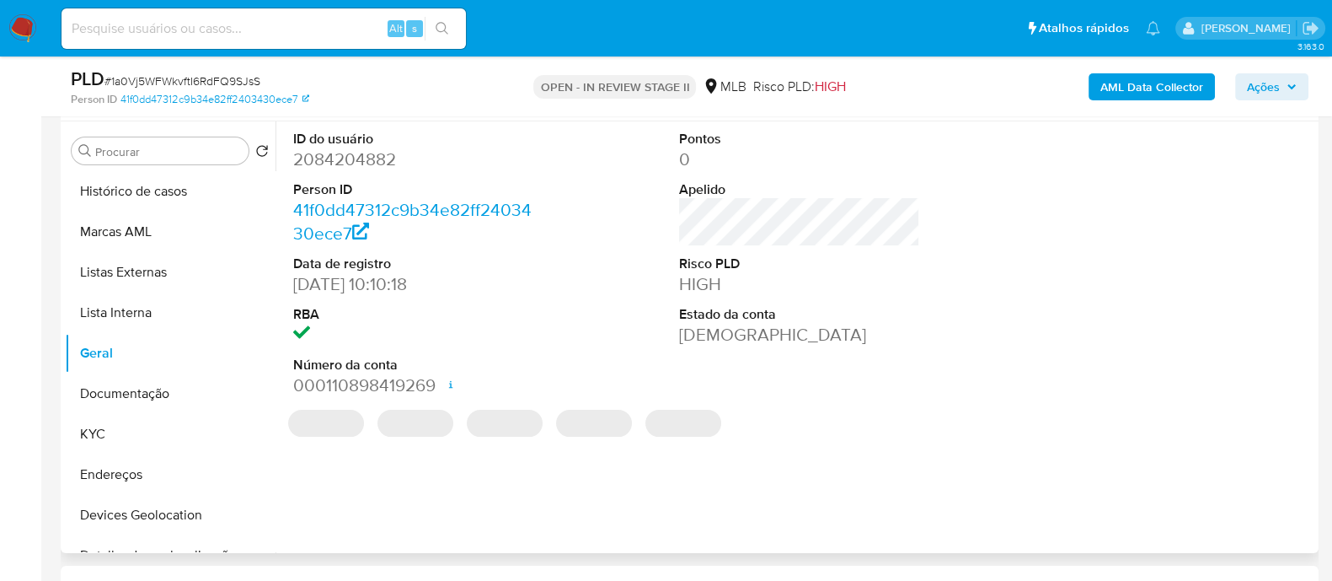
click at [363, 159] on dd "2084204882" at bounding box center [413, 159] width 241 height 24
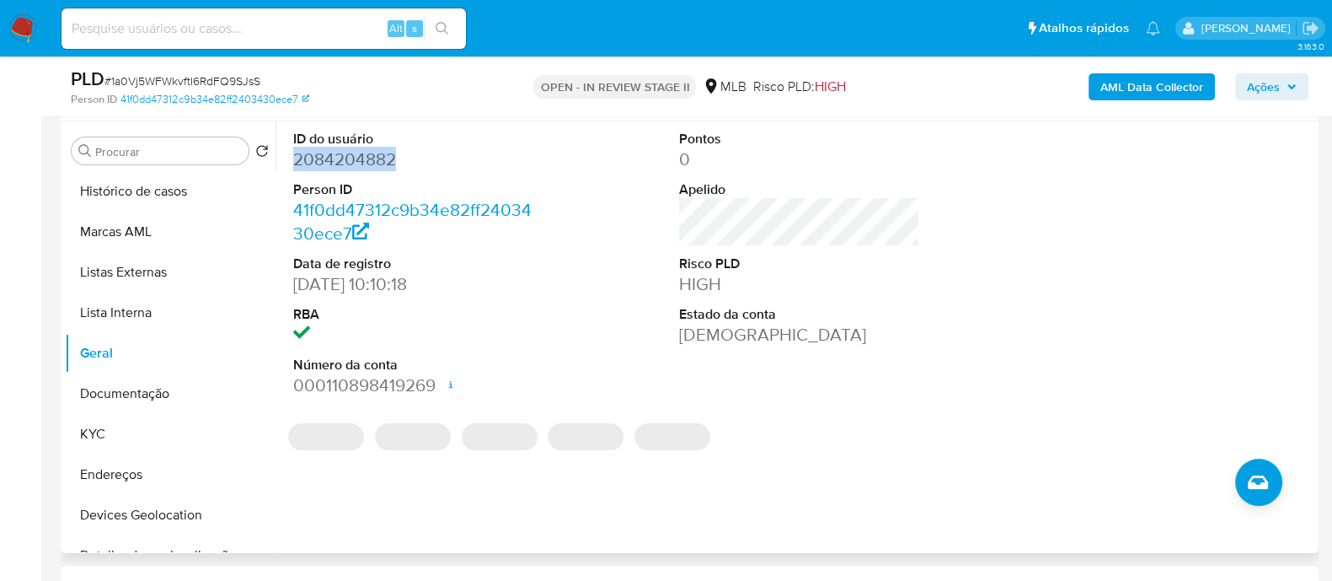
copy dd "2084204882"
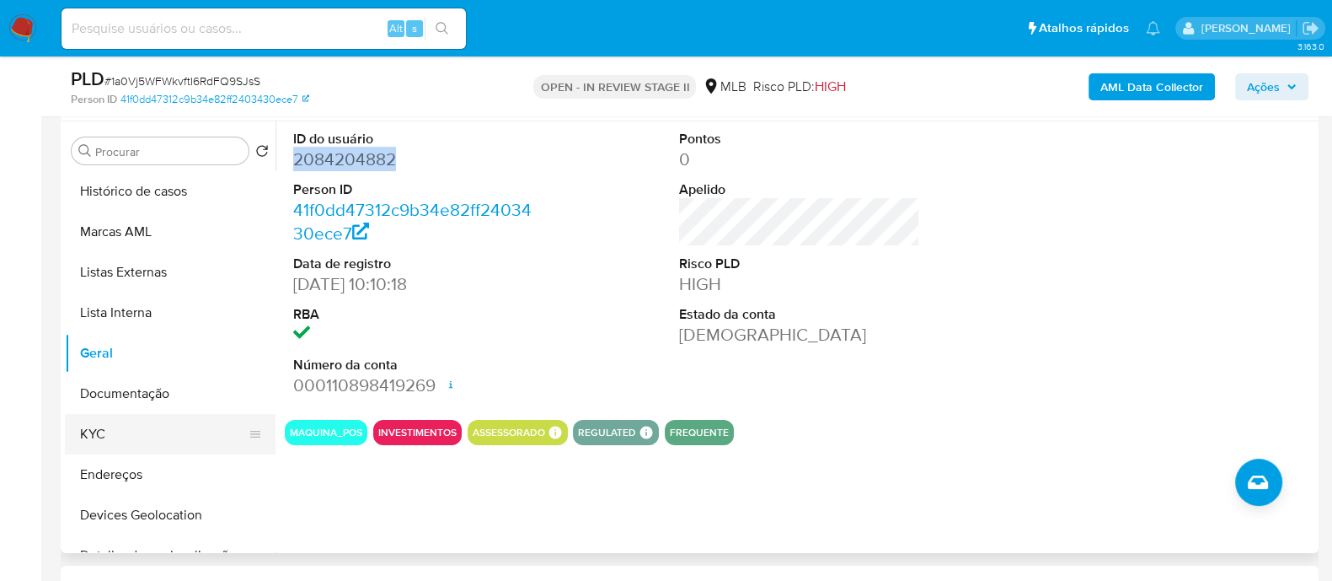
click at [116, 159] on button "KYC" at bounding box center [163, 434] width 197 height 40
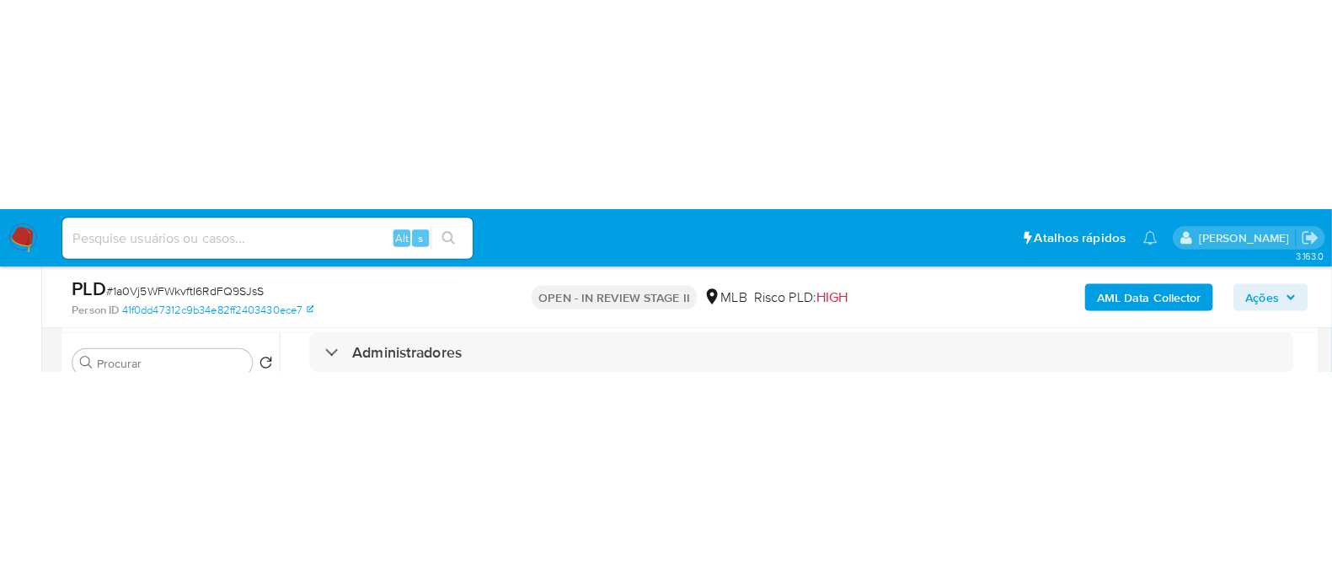
scroll to position [842, 0]
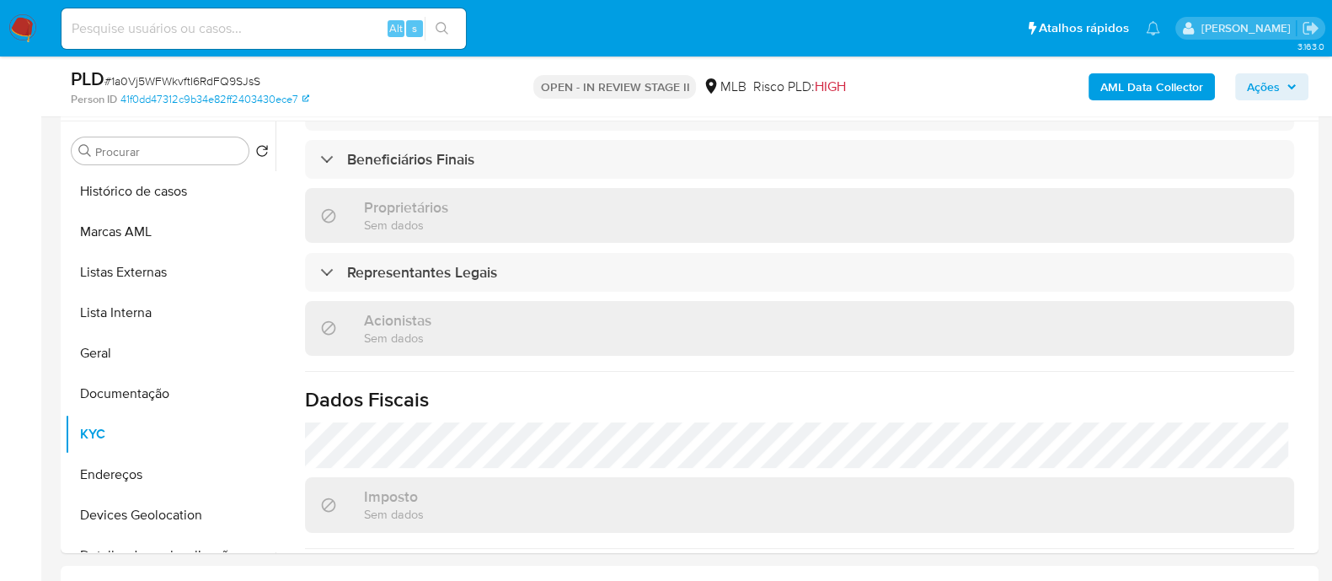
click at [244, 78] on span "# 1a0Vj5WFWkvftI6RdFQ9SJsS" at bounding box center [182, 80] width 156 height 17
copy span "1a0Vj5WFWkvftI6RdFQ9SJsS"
click at [131, 159] on button "Geral" at bounding box center [163, 353] width 197 height 40
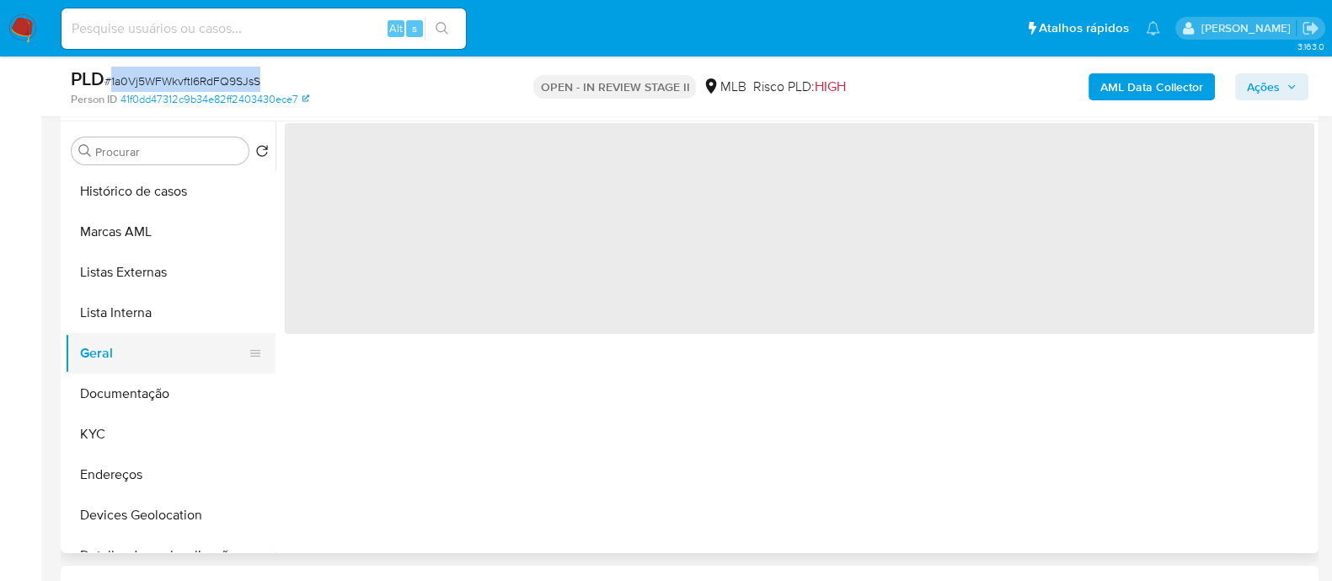
scroll to position [0, 0]
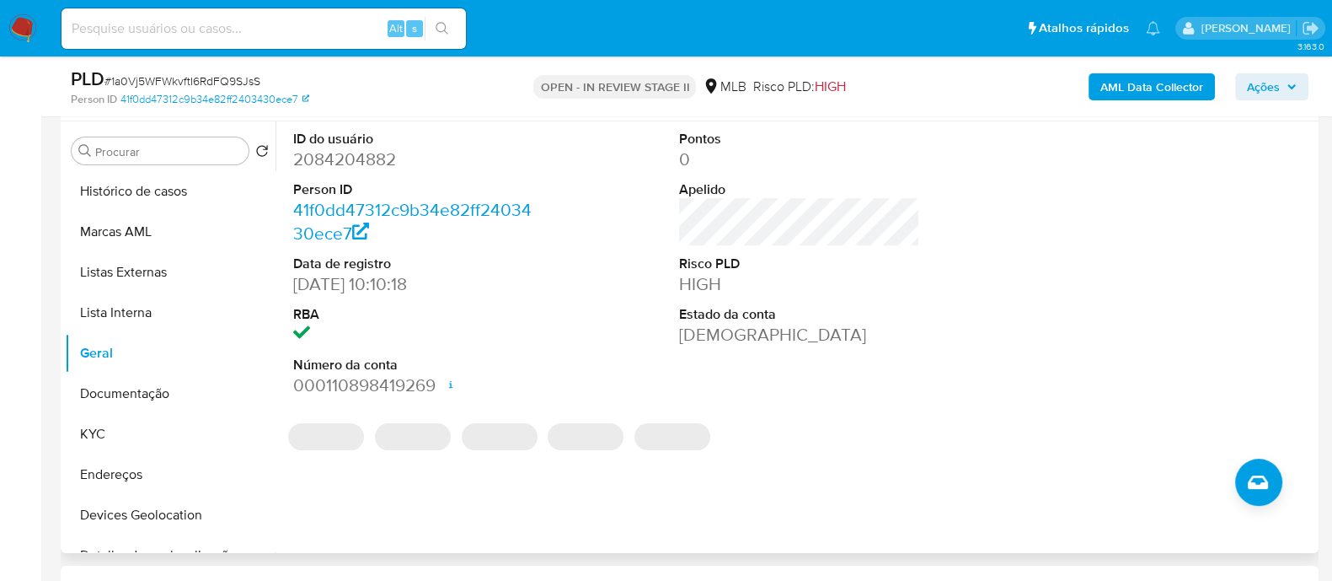
click at [350, 158] on dd "2084204882" at bounding box center [413, 159] width 241 height 24
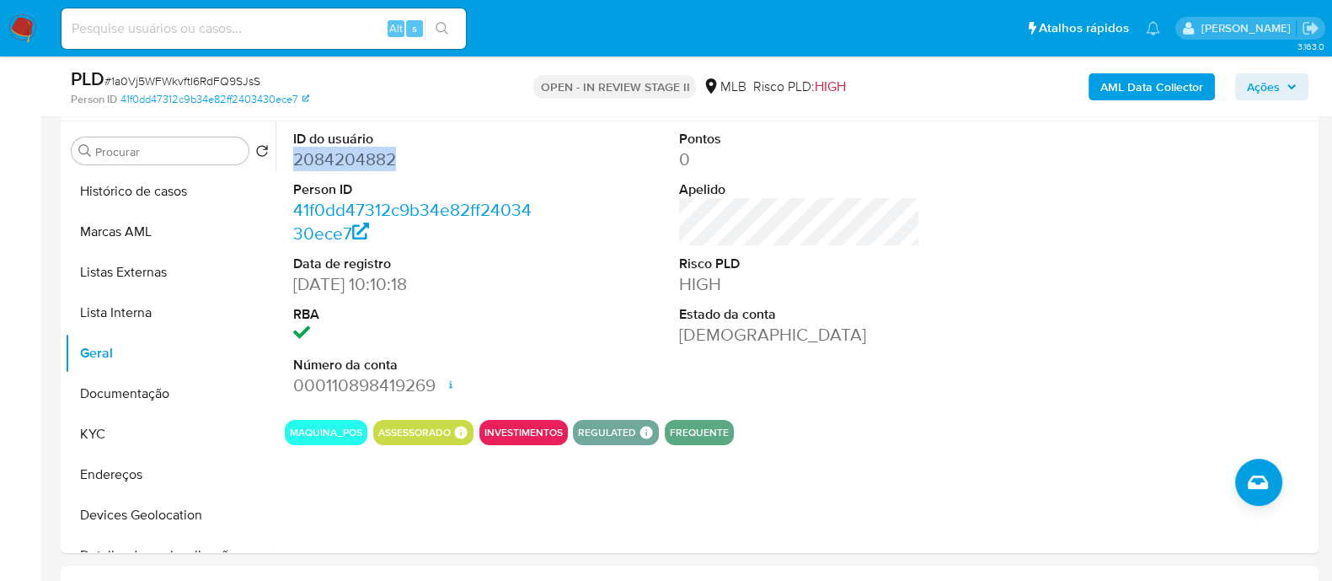
copy dd "2084204882"
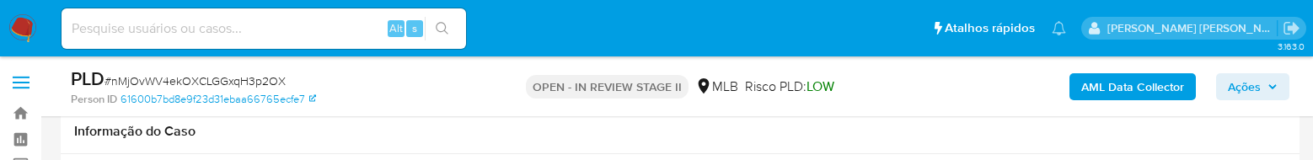
select select "10"
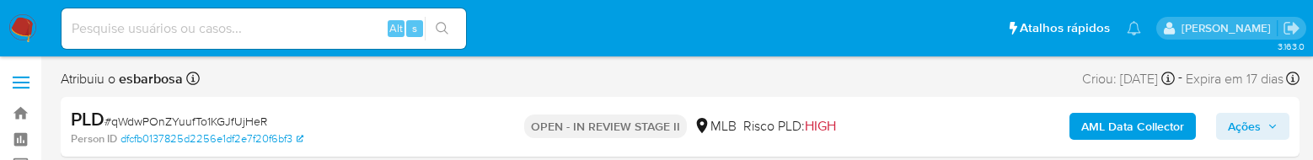
select select "10"
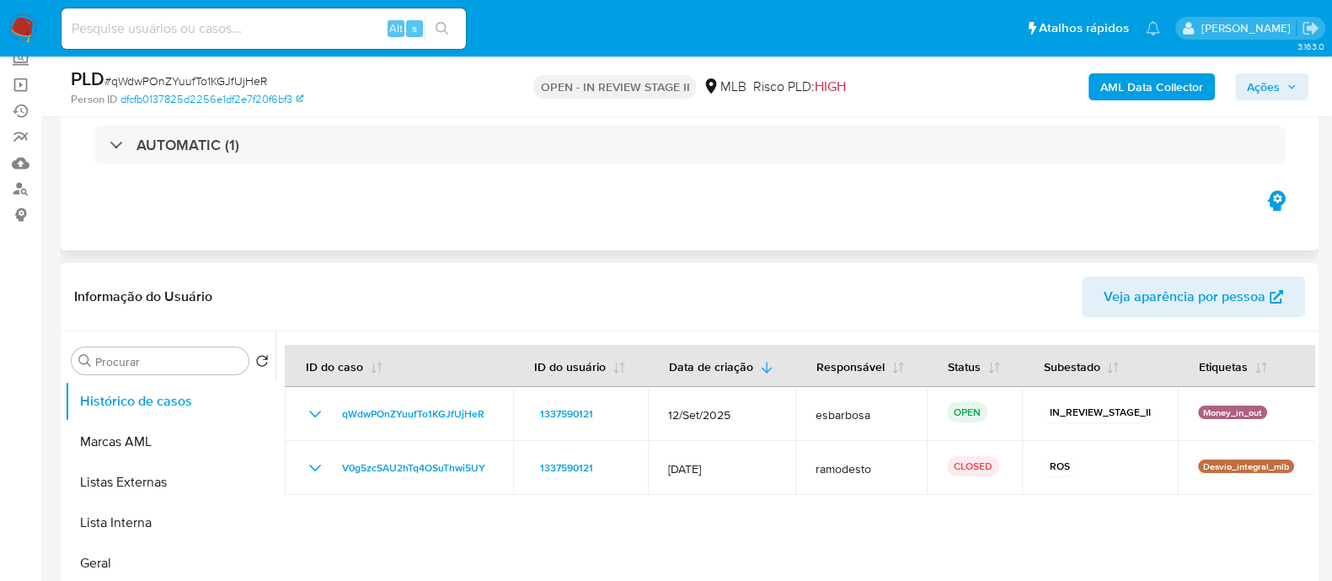
scroll to position [210, 0]
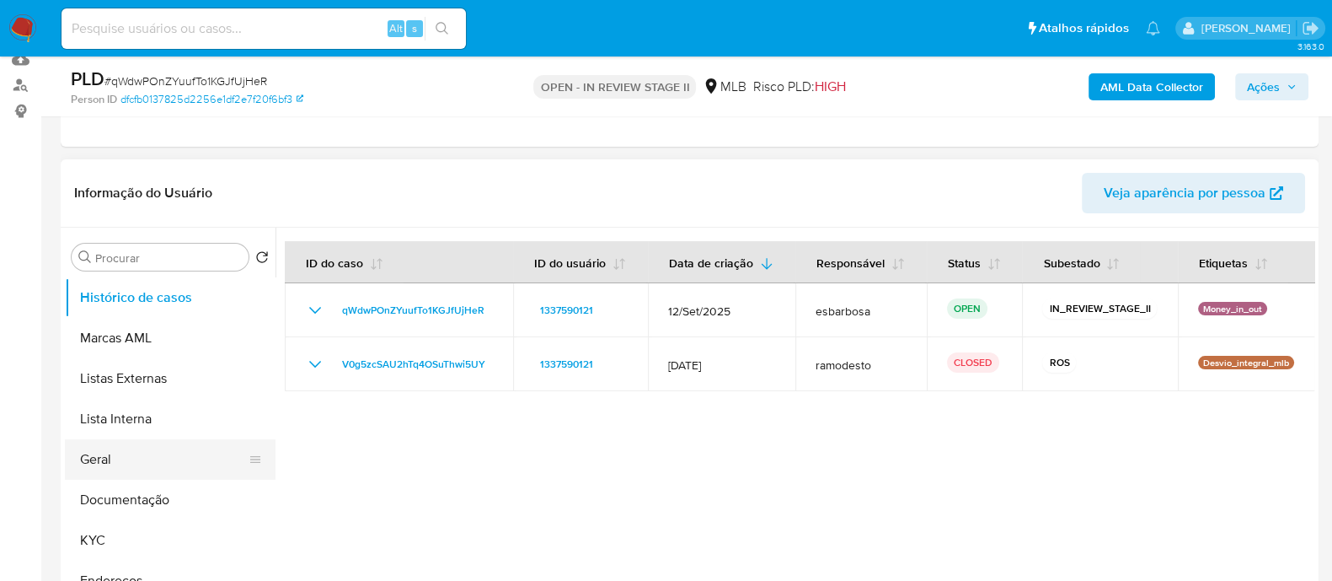
click at [128, 159] on button "Geral" at bounding box center [163, 459] width 197 height 40
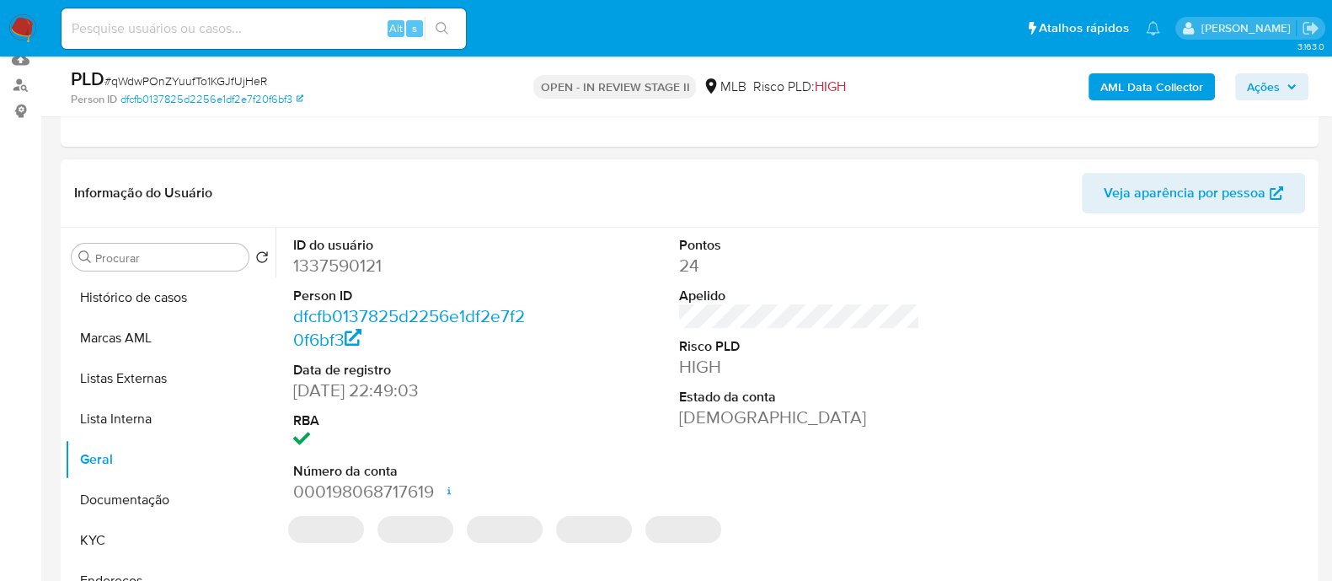
click at [367, 159] on dd "1337590121" at bounding box center [413, 266] width 241 height 24
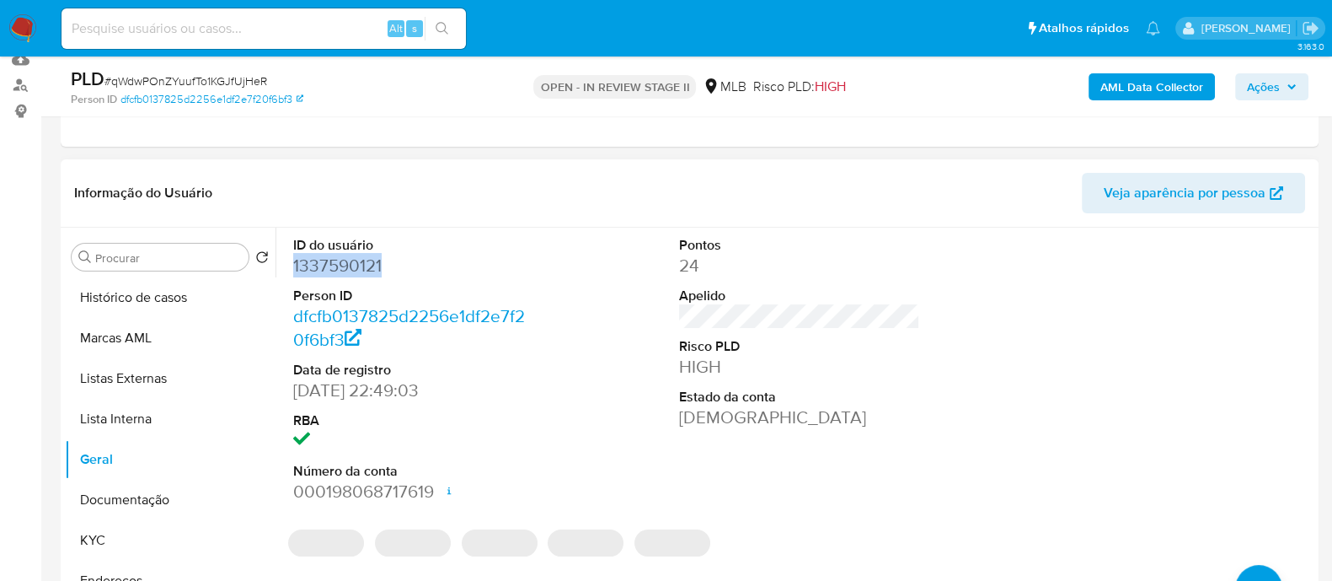
copy dd "1337590121"
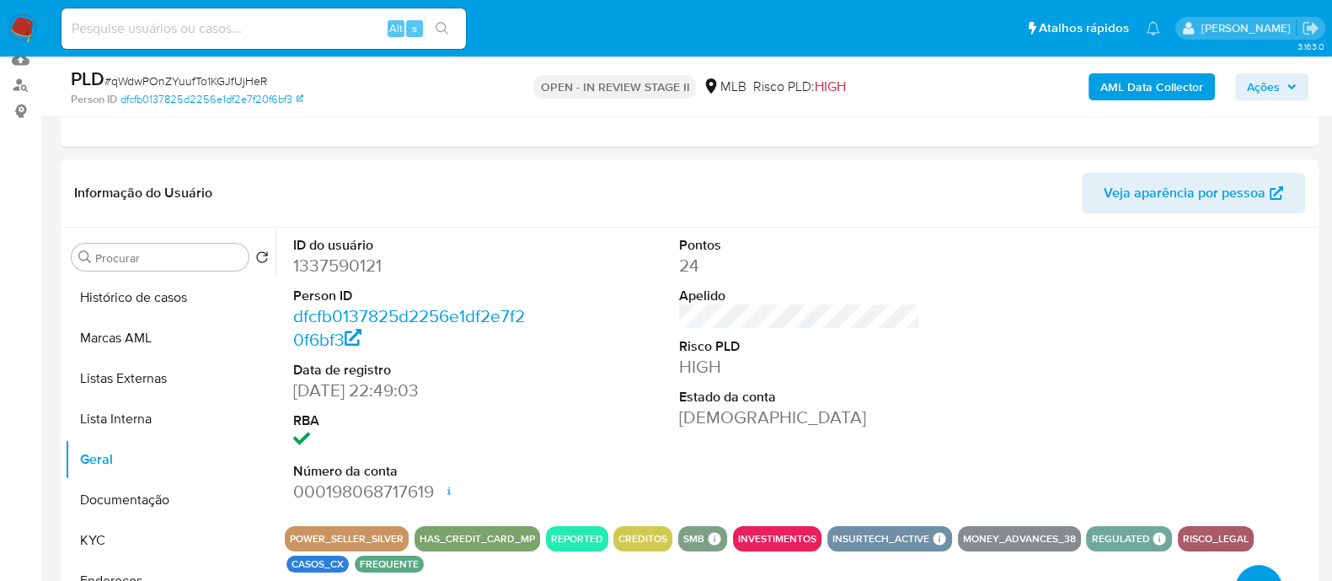
click at [240, 82] on span "# qWdwPOnZYuufTo1KGJfUjHeR" at bounding box center [185, 80] width 163 height 17
copy span "qWdwPOnZYuufTo1KGJfUjHeR"
click at [375, 159] on dd "1337590121" at bounding box center [413, 266] width 241 height 24
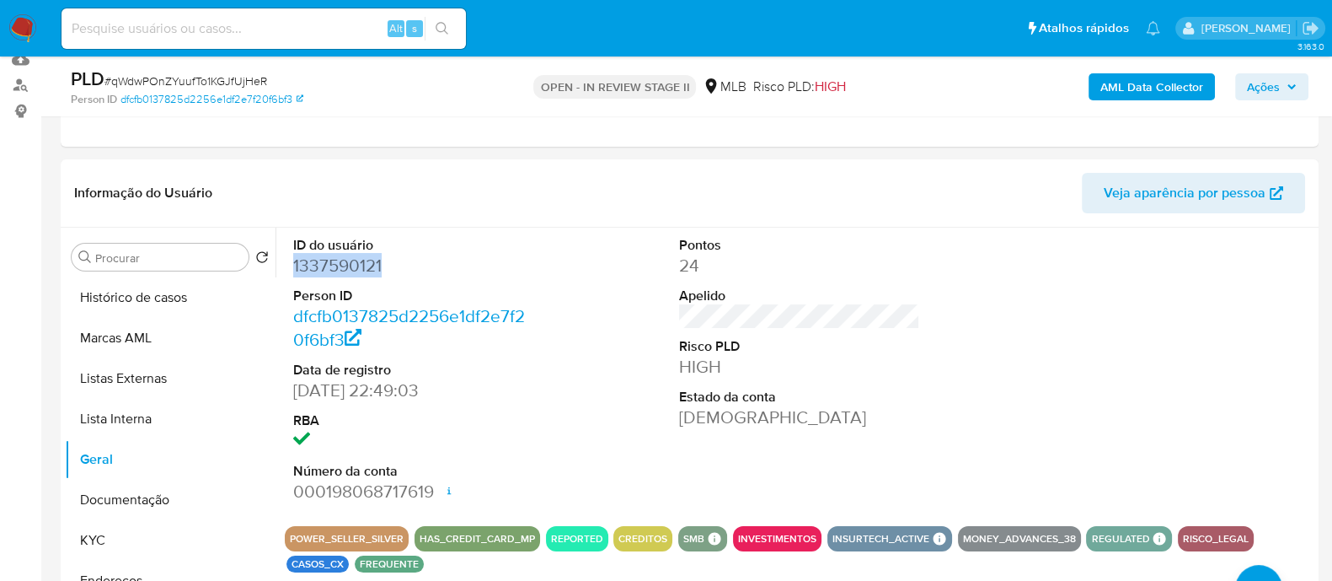
copy dd "1337590121"
click at [129, 159] on button "Histórico de casos" at bounding box center [163, 297] width 197 height 40
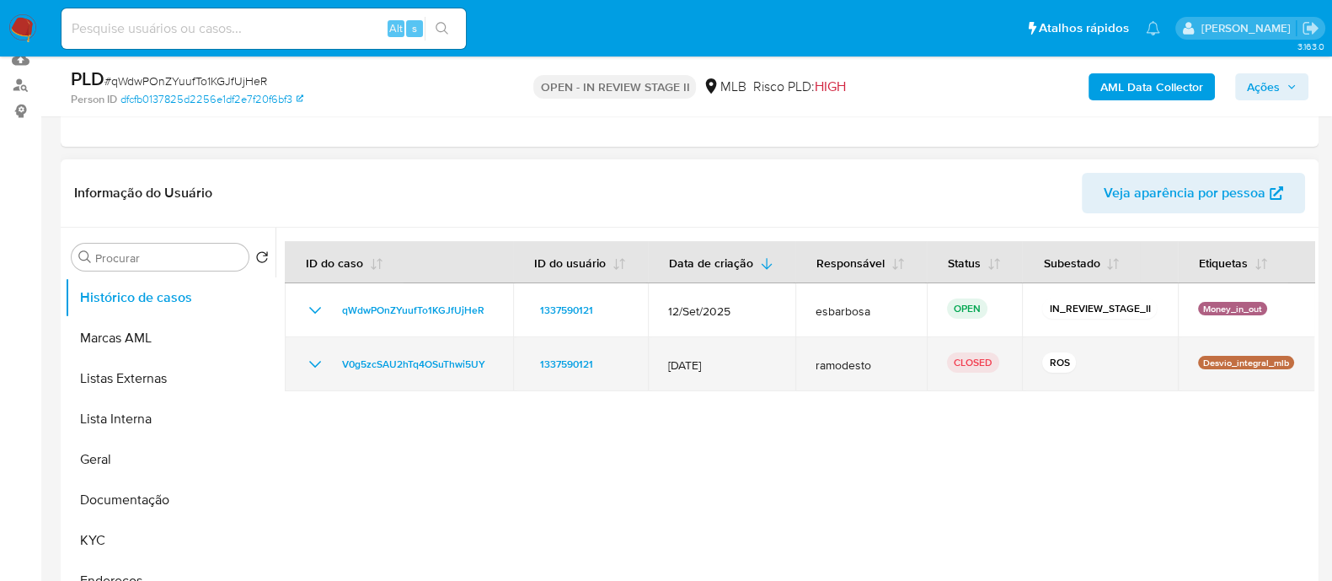
click at [316, 159] on icon "Mostrar/Ocultar" at bounding box center [315, 364] width 20 height 20
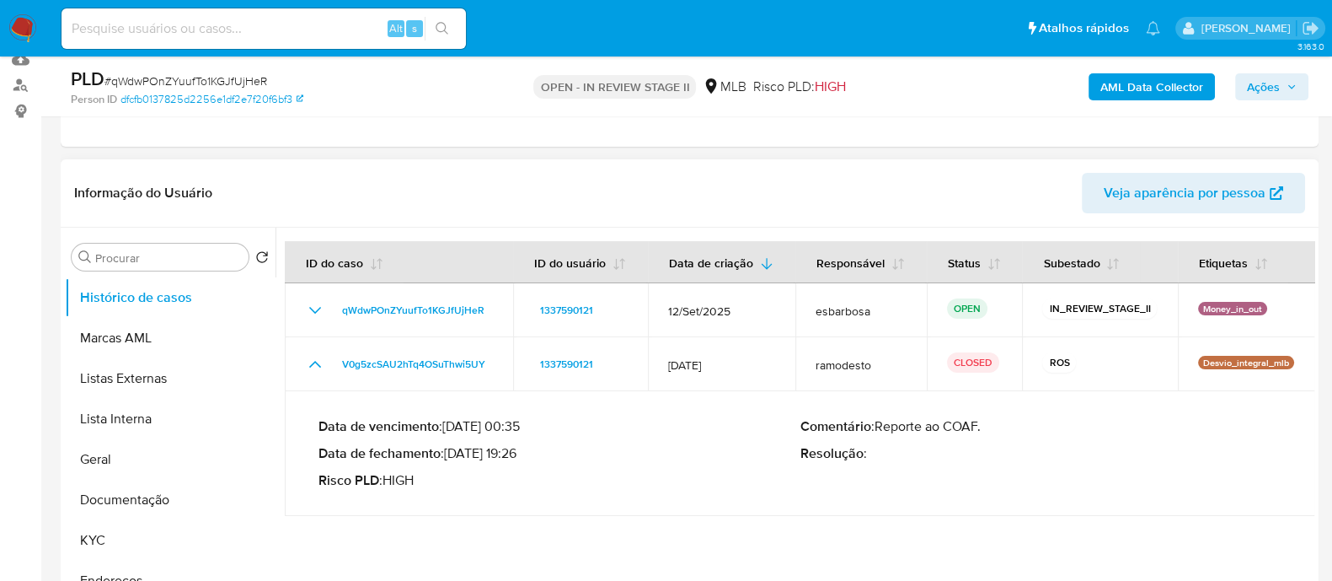
drag, startPoint x: 518, startPoint y: 454, endPoint x: 449, endPoint y: 453, distance: 69.1
click at [449, 159] on p "Data de fechamento : 30/01/2025 19:26" at bounding box center [560, 453] width 482 height 17
drag, startPoint x: 131, startPoint y: 495, endPoint x: 139, endPoint y: 493, distance: 8.8
click at [131, 159] on button "Documentação" at bounding box center [163, 499] width 197 height 40
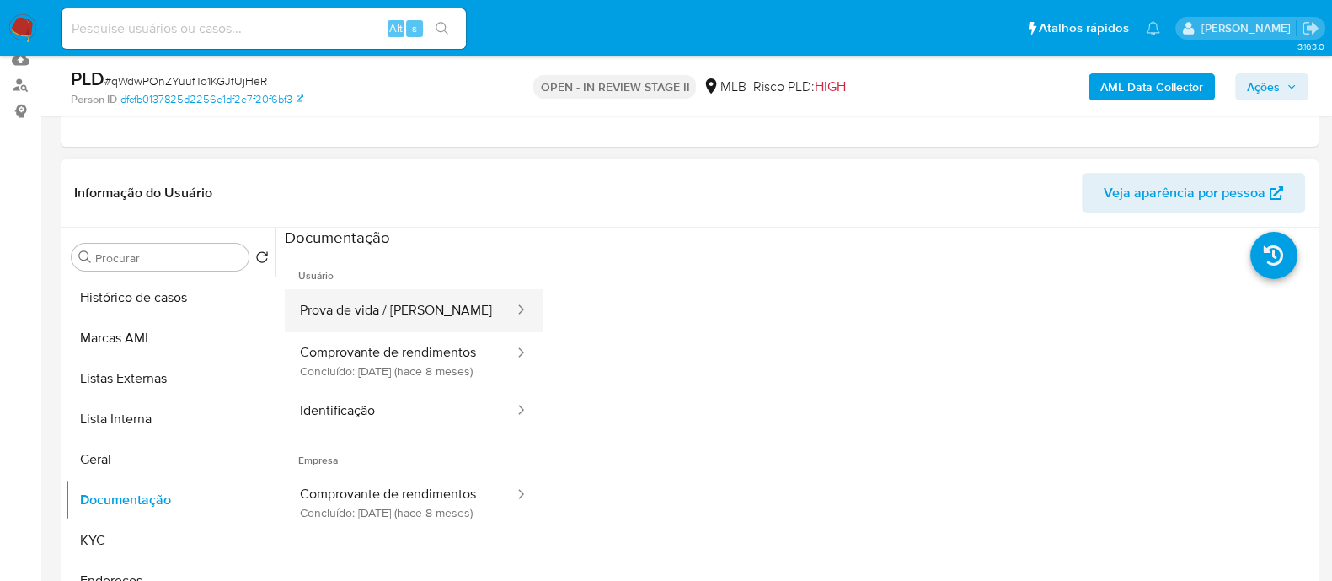
click at [345, 159] on button "Prova de vida / Selfie" at bounding box center [400, 310] width 231 height 43
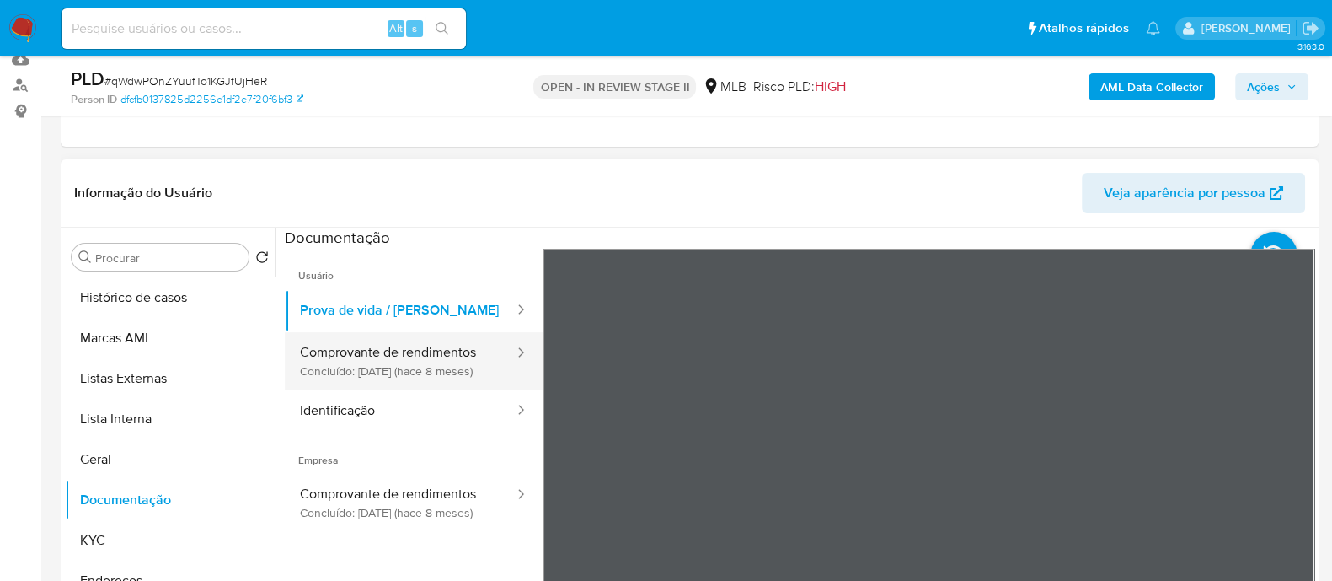
click at [385, 159] on button "Comprovante de rendimentos Concluído: 27/01/2025 (hace 8 meses)" at bounding box center [400, 360] width 231 height 57
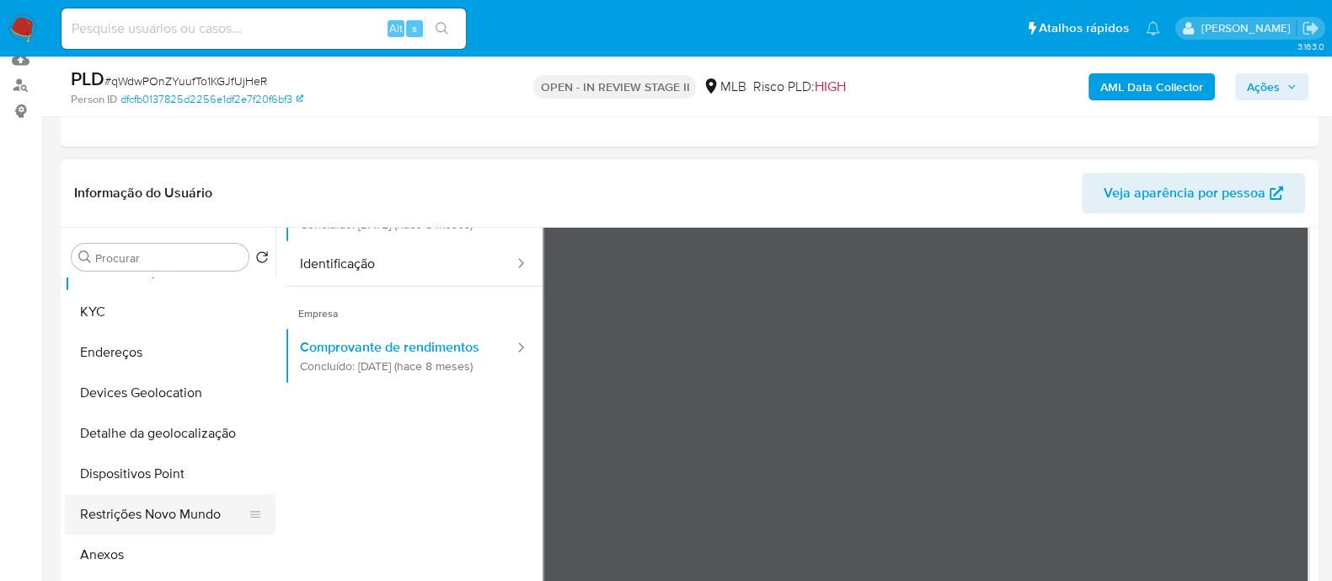
scroll to position [316, 0]
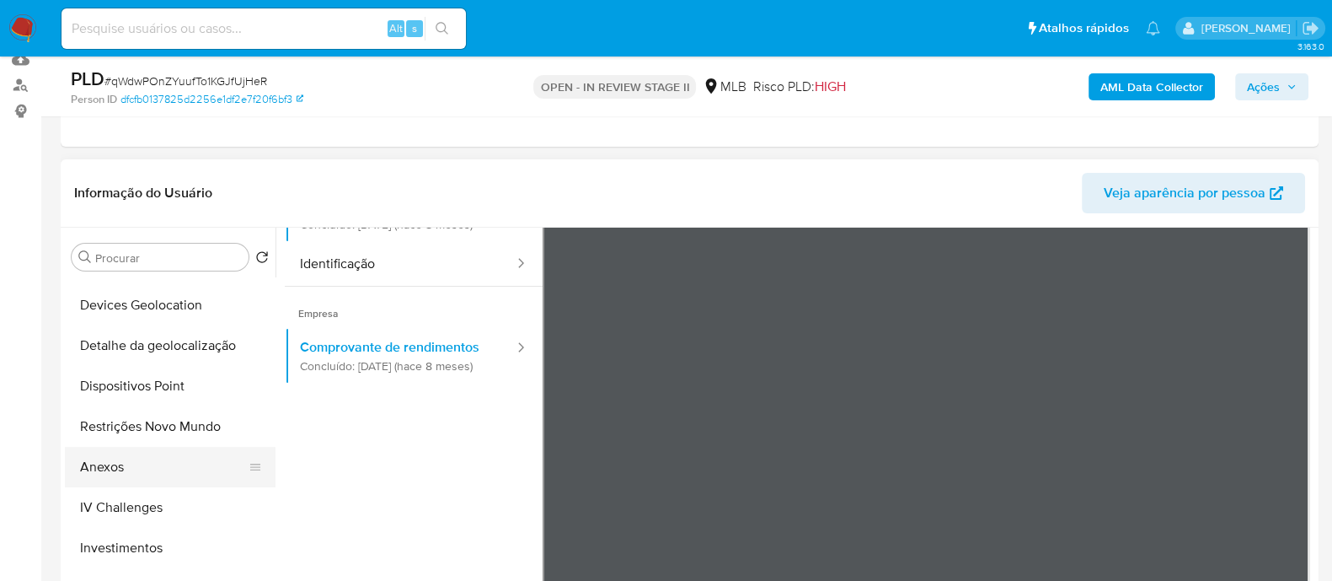
click at [141, 159] on button "Anexos" at bounding box center [163, 467] width 197 height 40
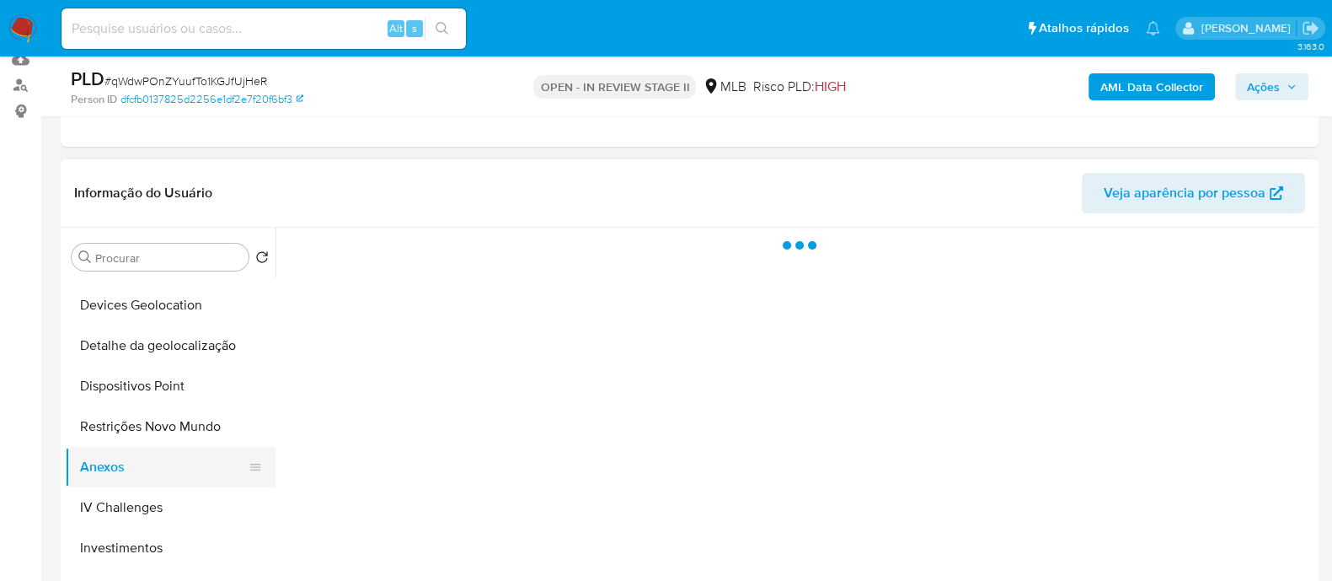
scroll to position [0, 0]
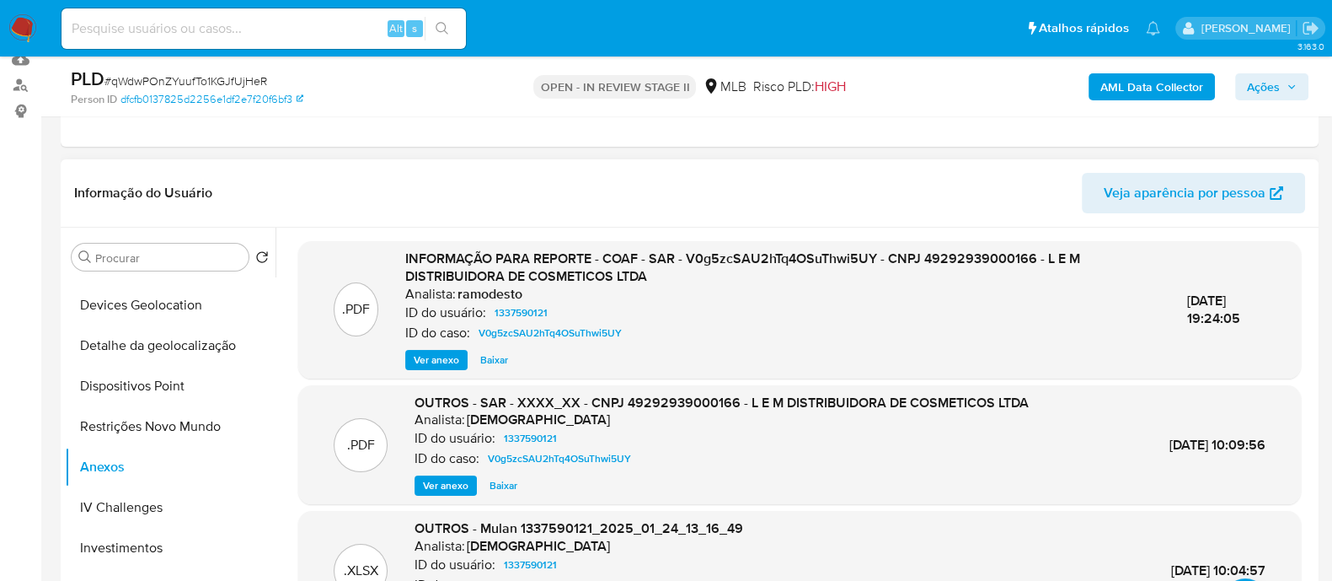
click at [426, 159] on span "Ver anexo" at bounding box center [437, 359] width 46 height 17
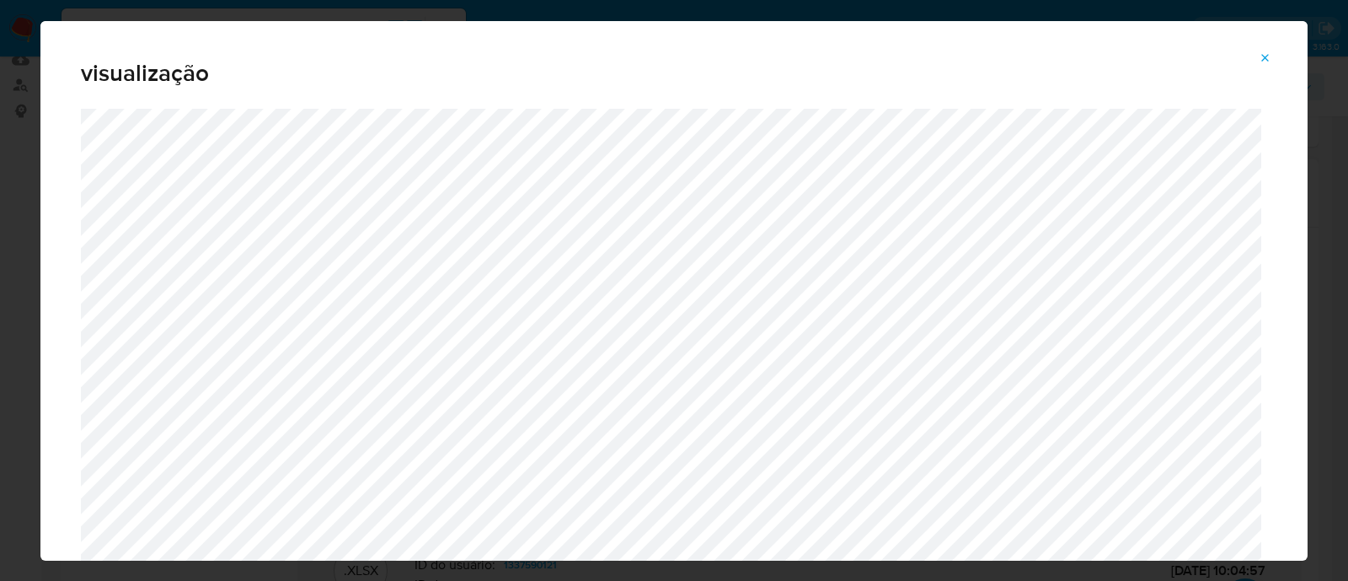
click at [1273, 56] on button "Attachment preview" at bounding box center [1265, 58] width 37 height 27
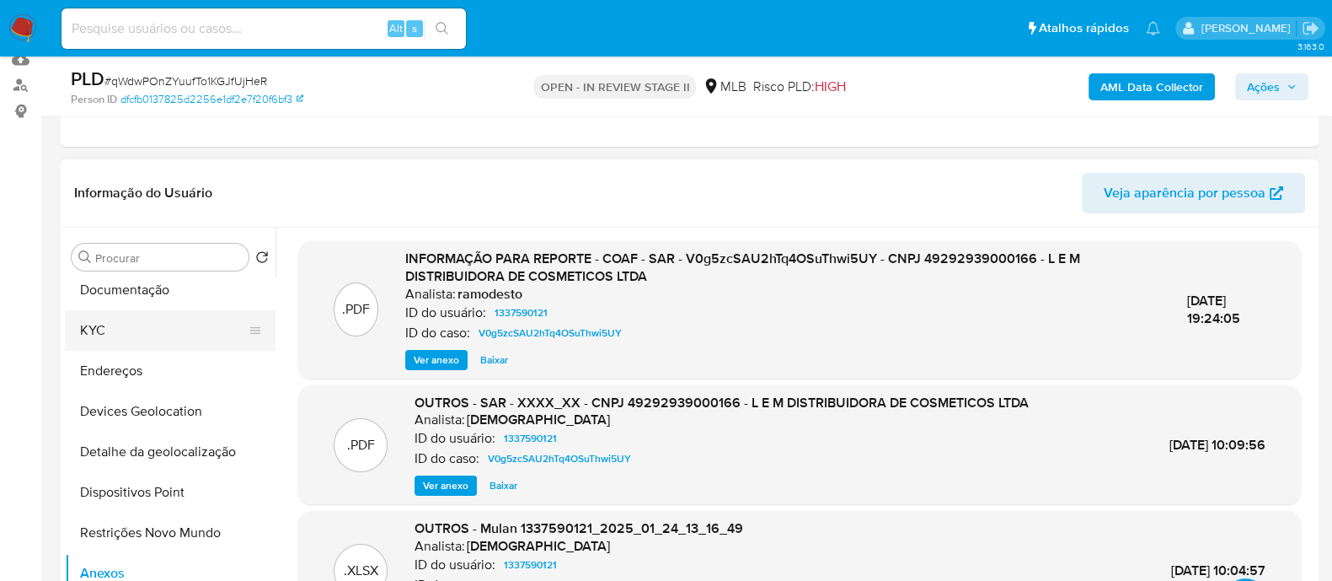
scroll to position [104, 0]
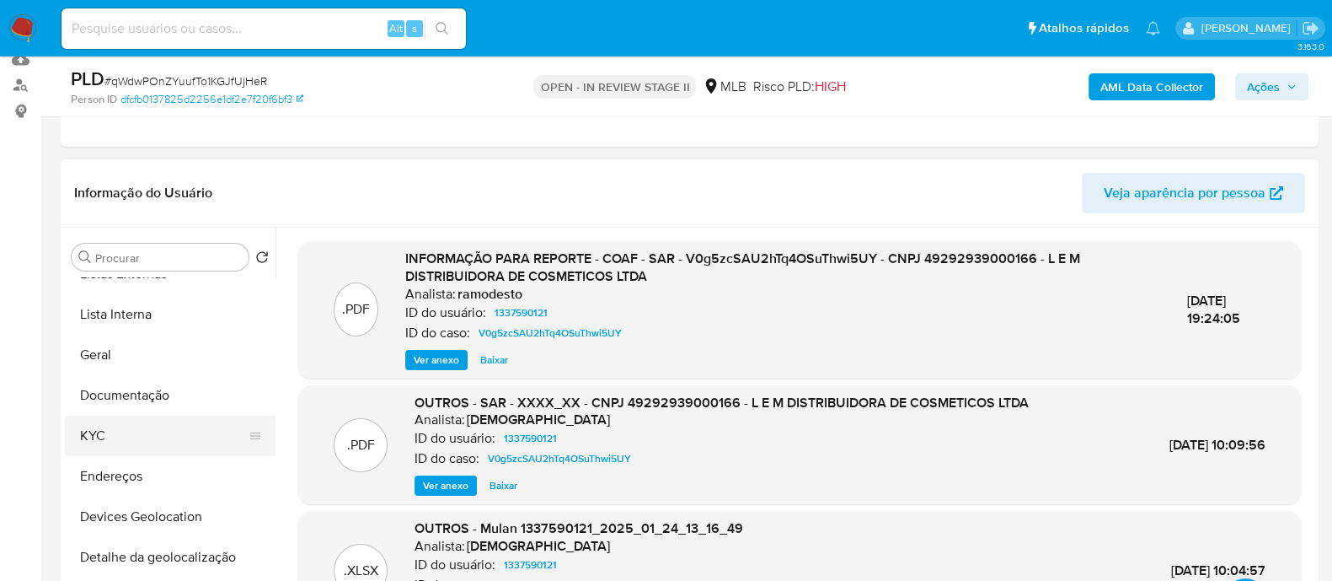
click at [94, 159] on button "KYC" at bounding box center [163, 435] width 197 height 40
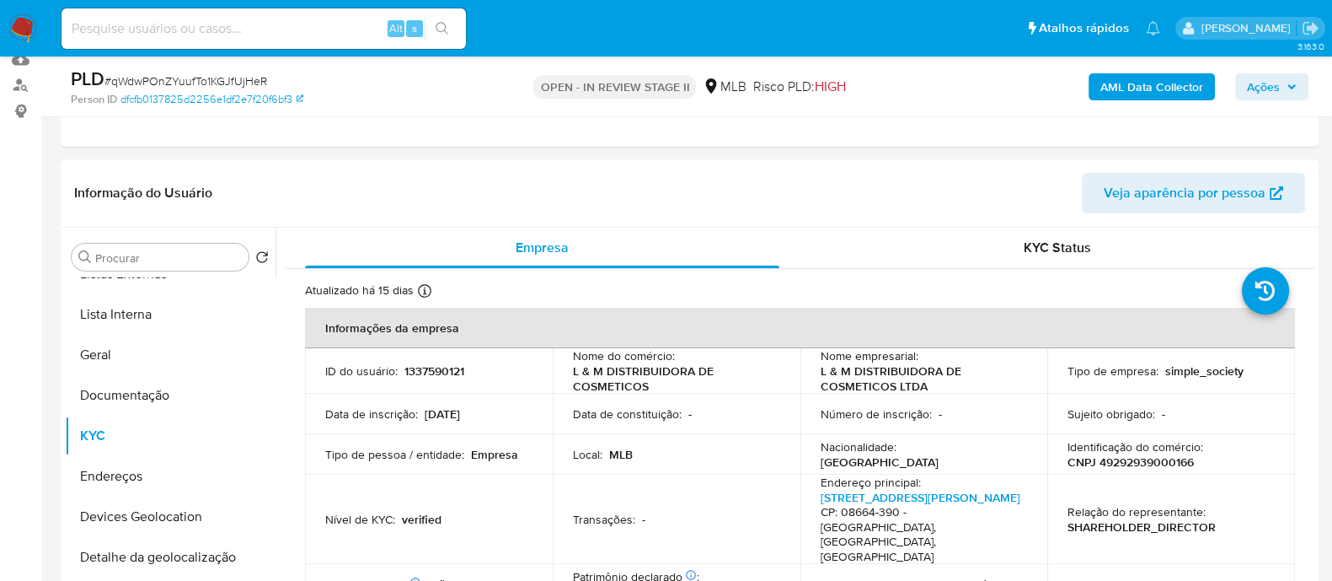
click at [1142, 159] on p "CNPJ 49292939000166" at bounding box center [1131, 461] width 126 height 15
copy p "49292939000166"
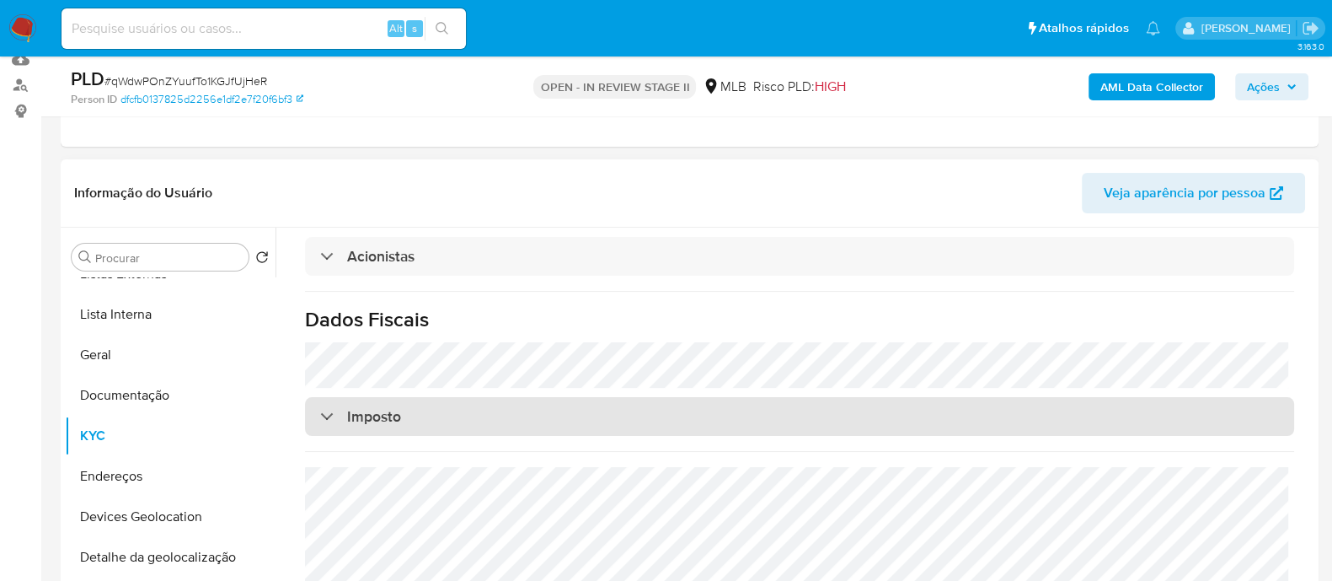
scroll to position [316, 0]
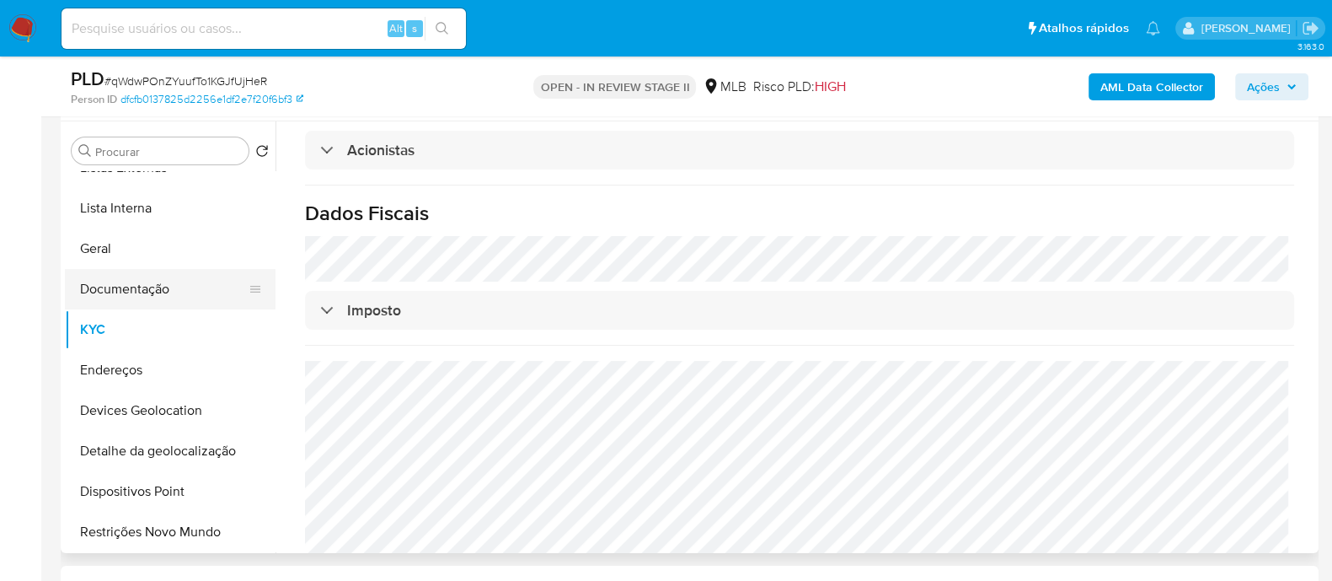
click at [148, 159] on button "Documentação" at bounding box center [163, 289] width 197 height 40
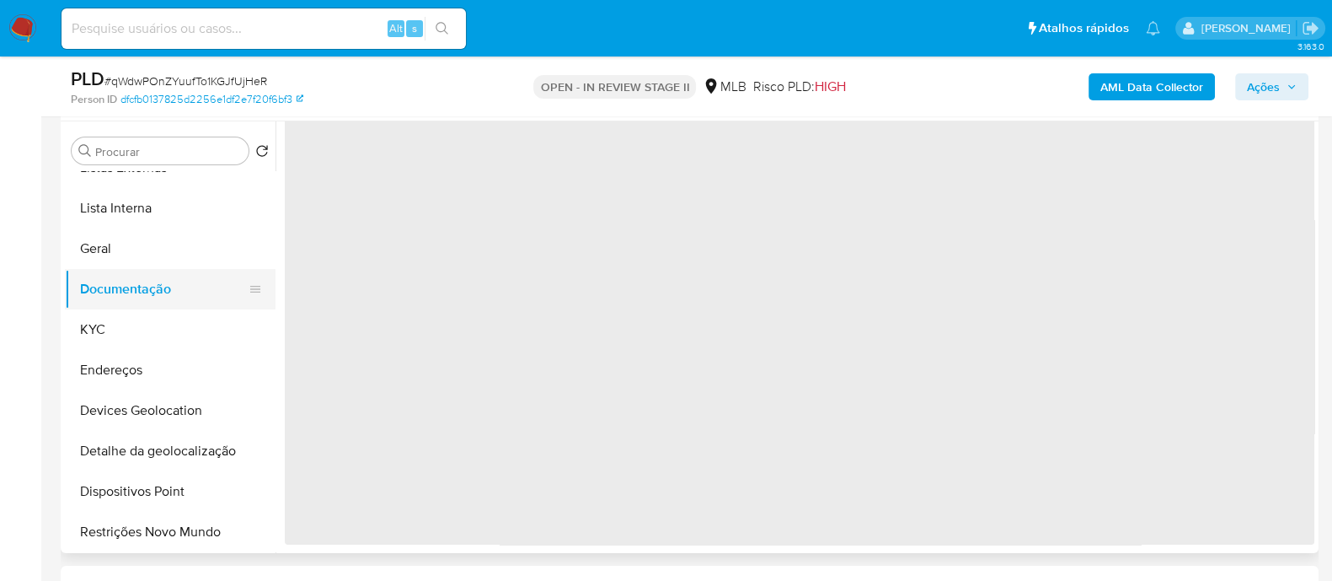
scroll to position [0, 0]
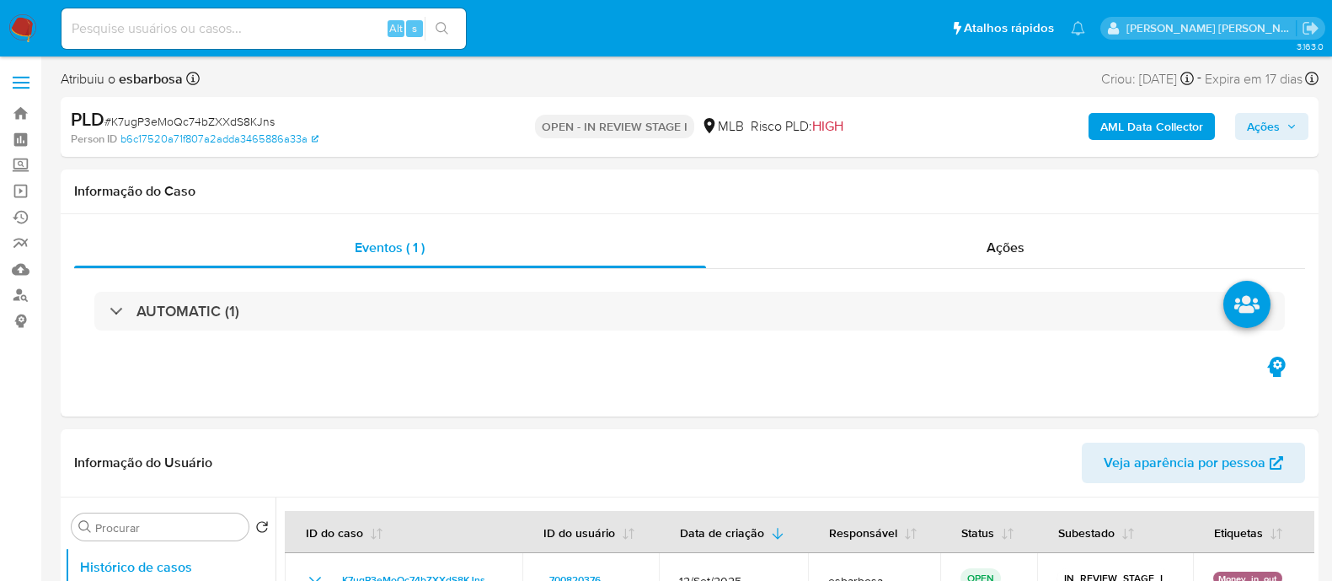
select select "10"
click at [194, 120] on span "# K7ugP3eMoQc74bZXXdS8KJns" at bounding box center [189, 121] width 170 height 17
copy span "K7ugP3eMoQc74bZXXdS8KJns"
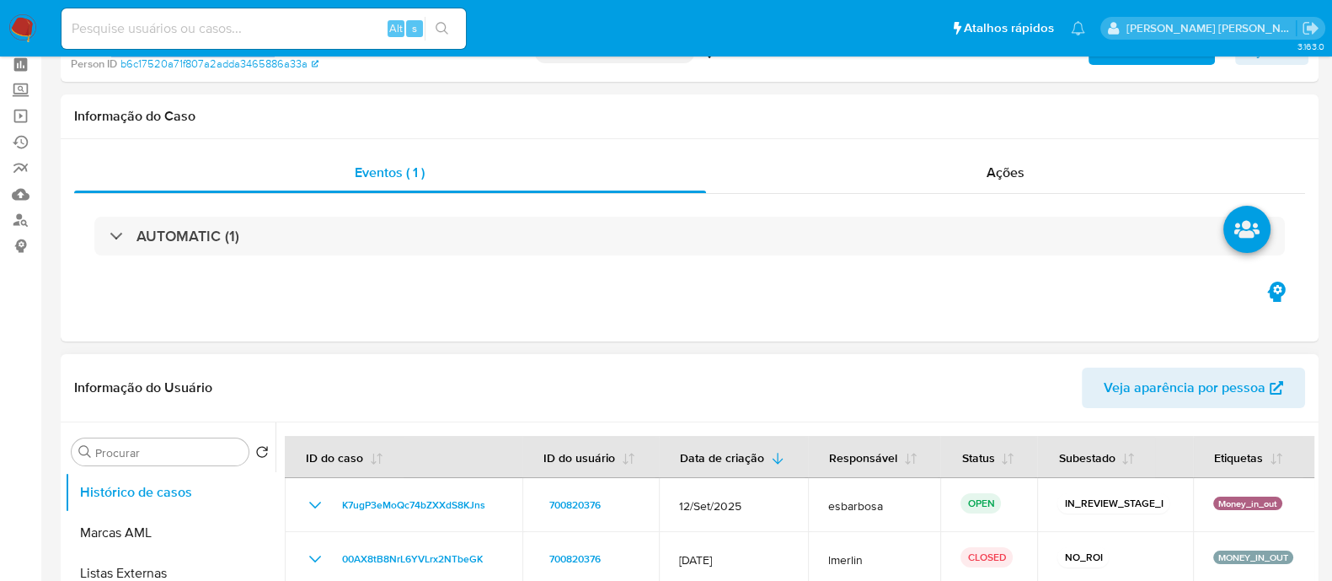
scroll to position [210, 0]
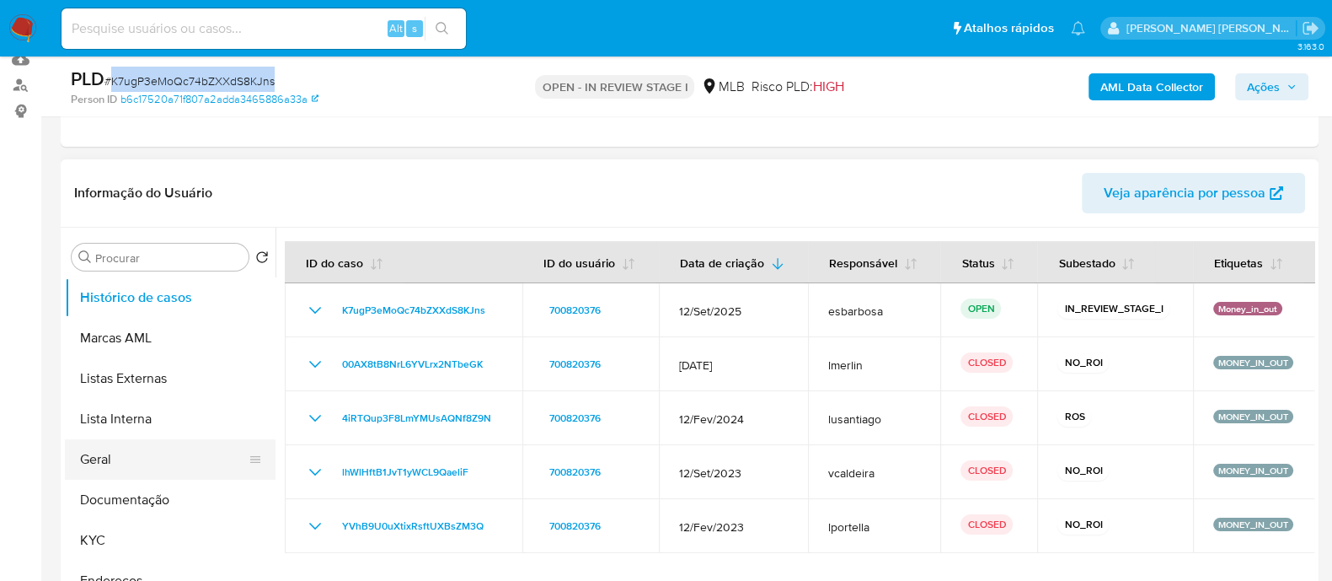
click at [129, 459] on button "Geral" at bounding box center [163, 459] width 197 height 40
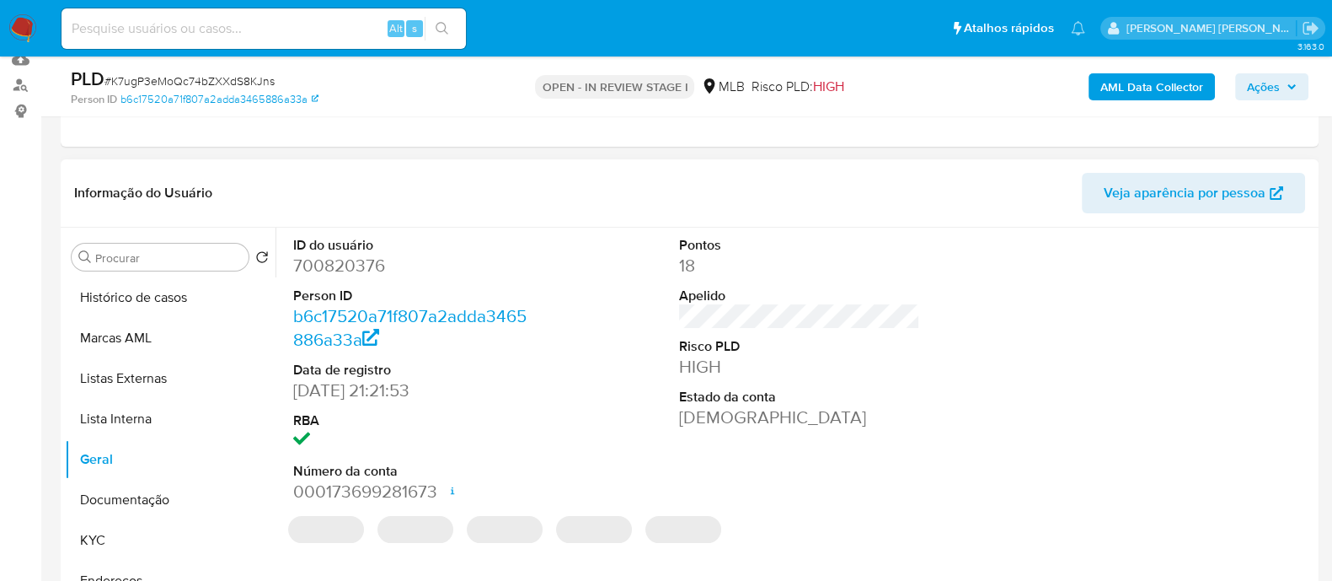
click at [313, 260] on dd "700820376" at bounding box center [413, 266] width 241 height 24
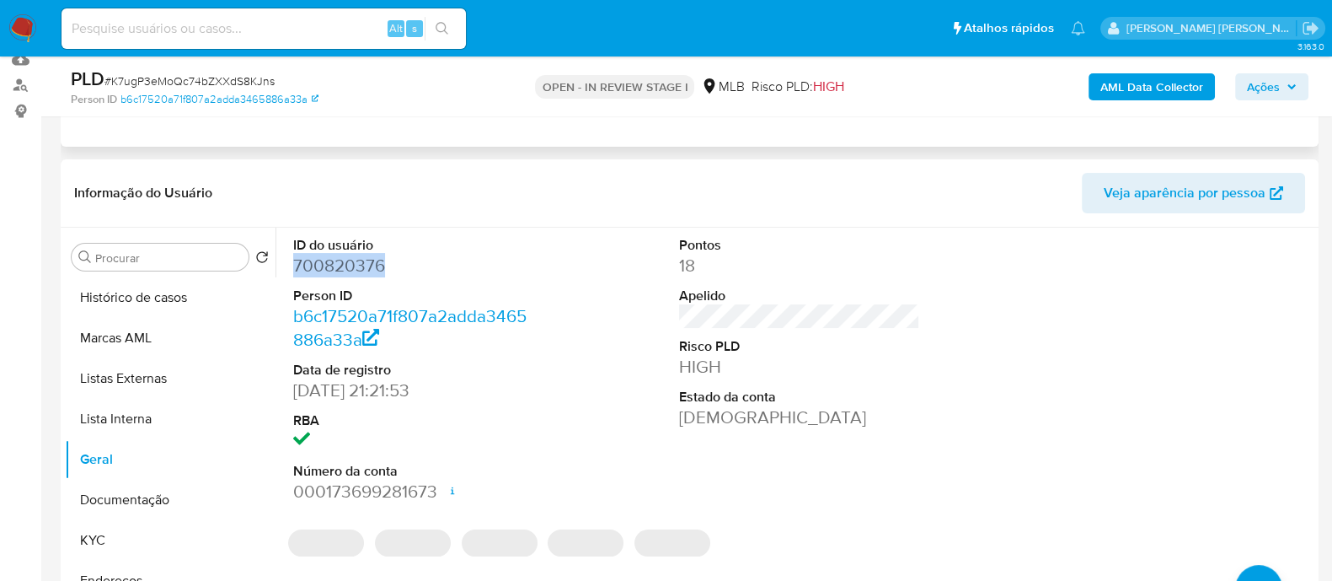
copy dd "700820376"
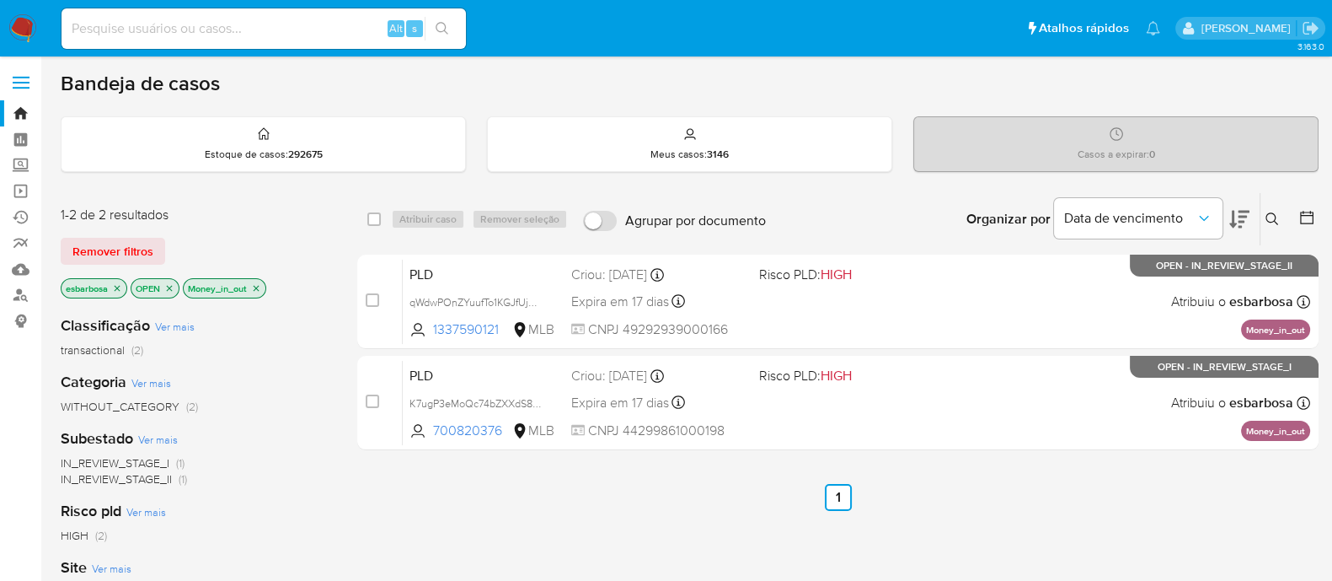
click at [22, 32] on img at bounding box center [22, 28] width 29 height 29
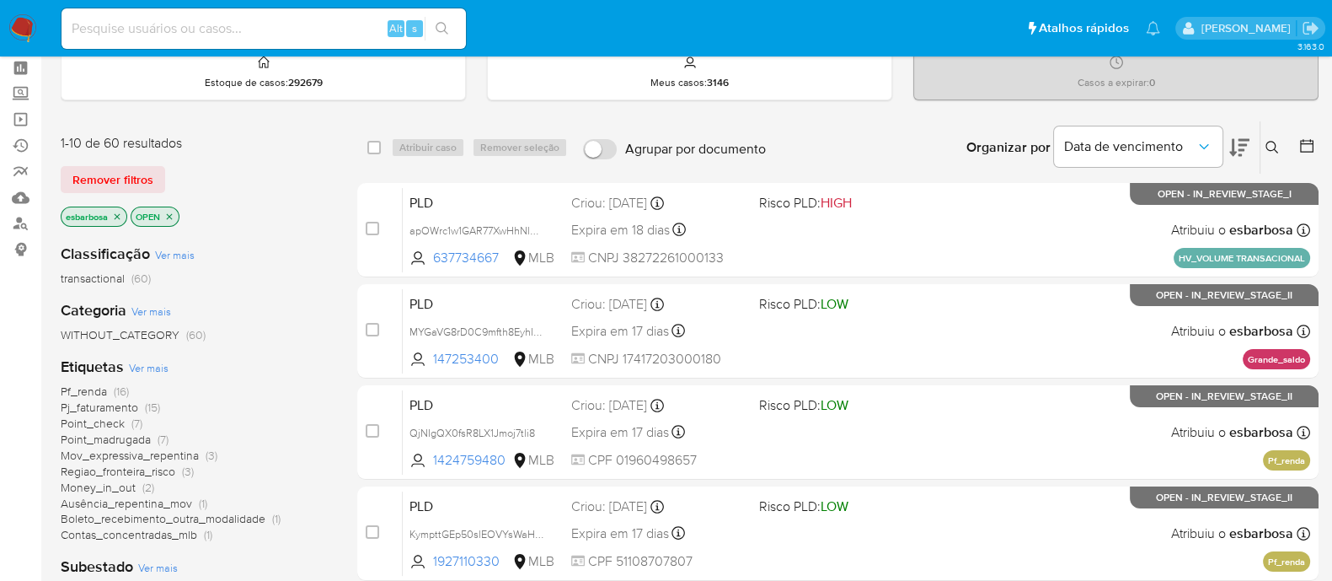
scroll to position [104, 0]
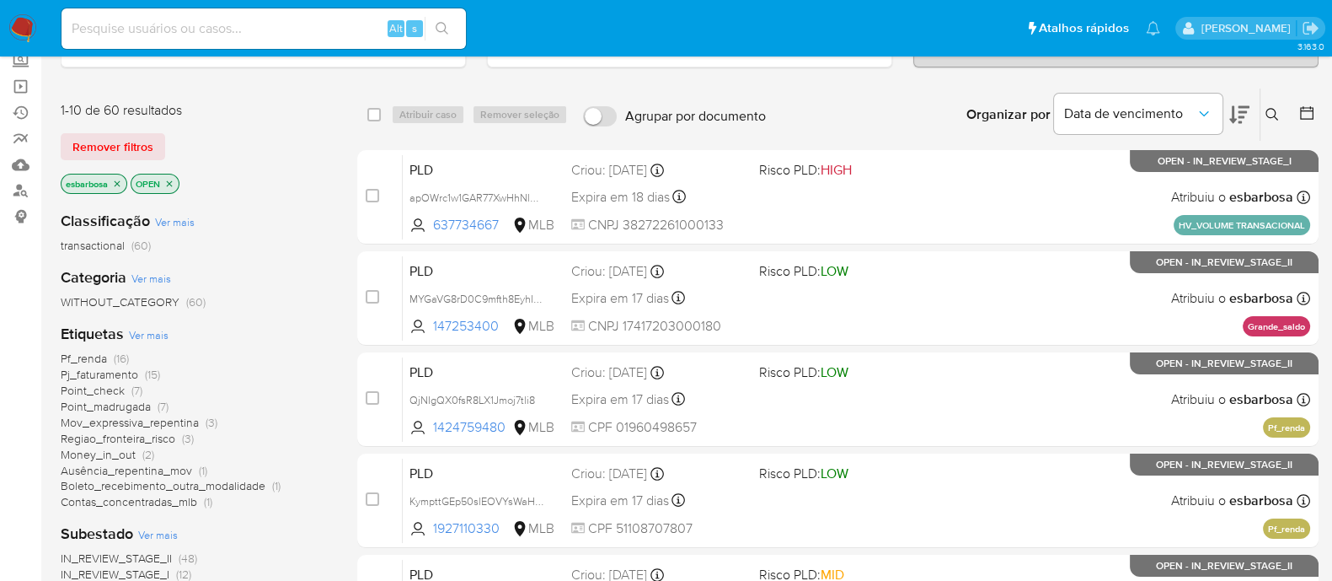
click at [90, 354] on span "Pf_renda" at bounding box center [84, 358] width 46 height 17
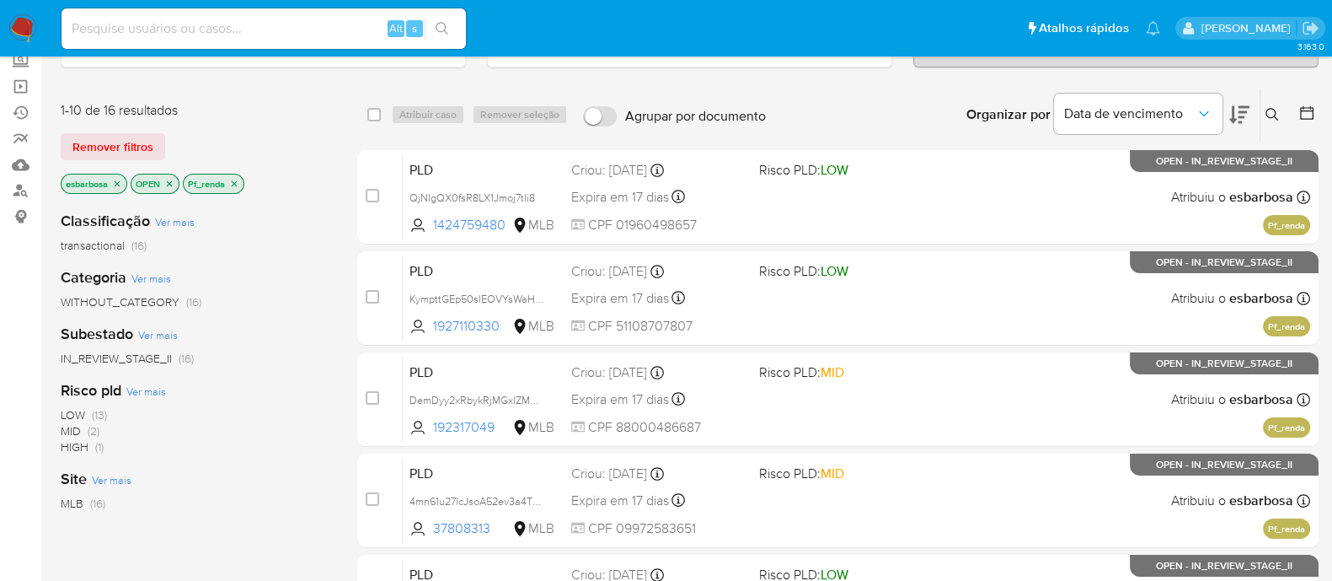
scroll to position [316, 0]
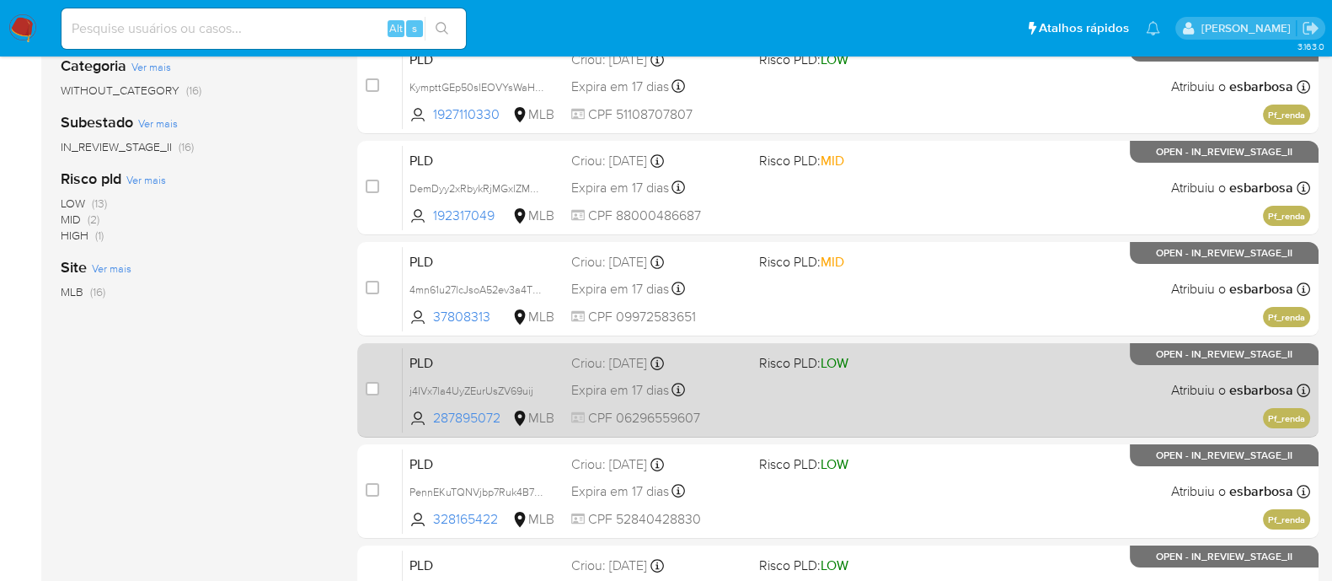
click at [855, 398] on div "PLD j4IVx7la4UyZEurUsZV69uij 287895072 MLB Risco PLD: LOW Criou: 12/09/2025 Cri…" at bounding box center [857, 389] width 908 height 85
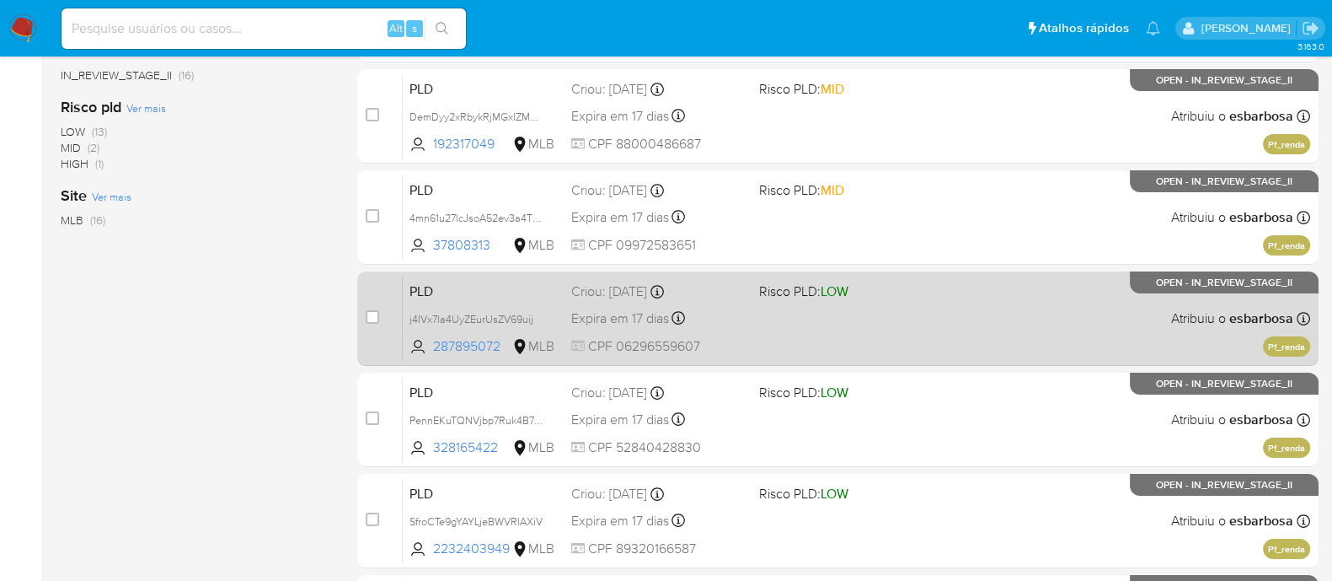
scroll to position [420, 0]
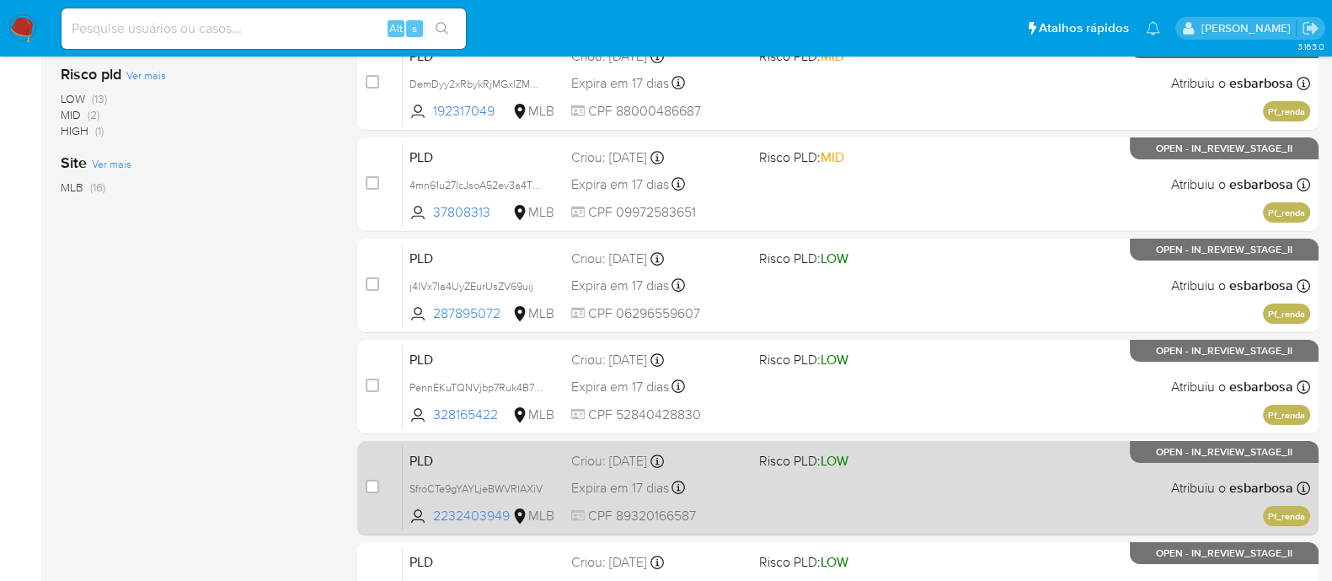
click at [879, 466] on span "Risco PLD: LOW" at bounding box center [846, 459] width 174 height 22
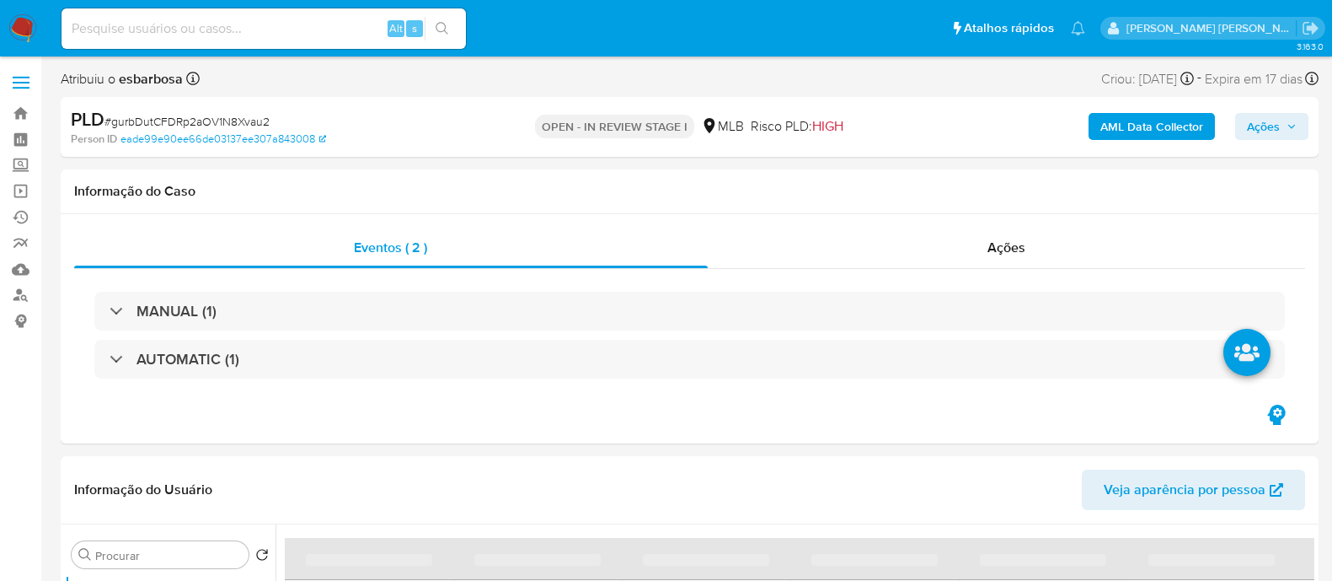
select select "10"
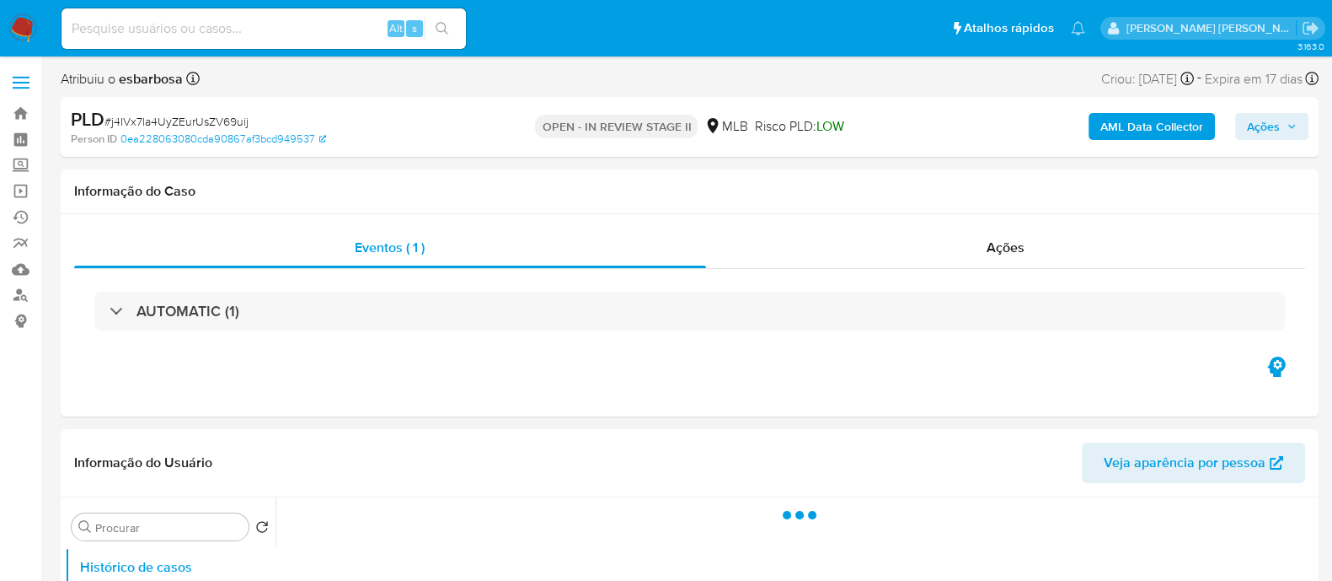
select select "10"
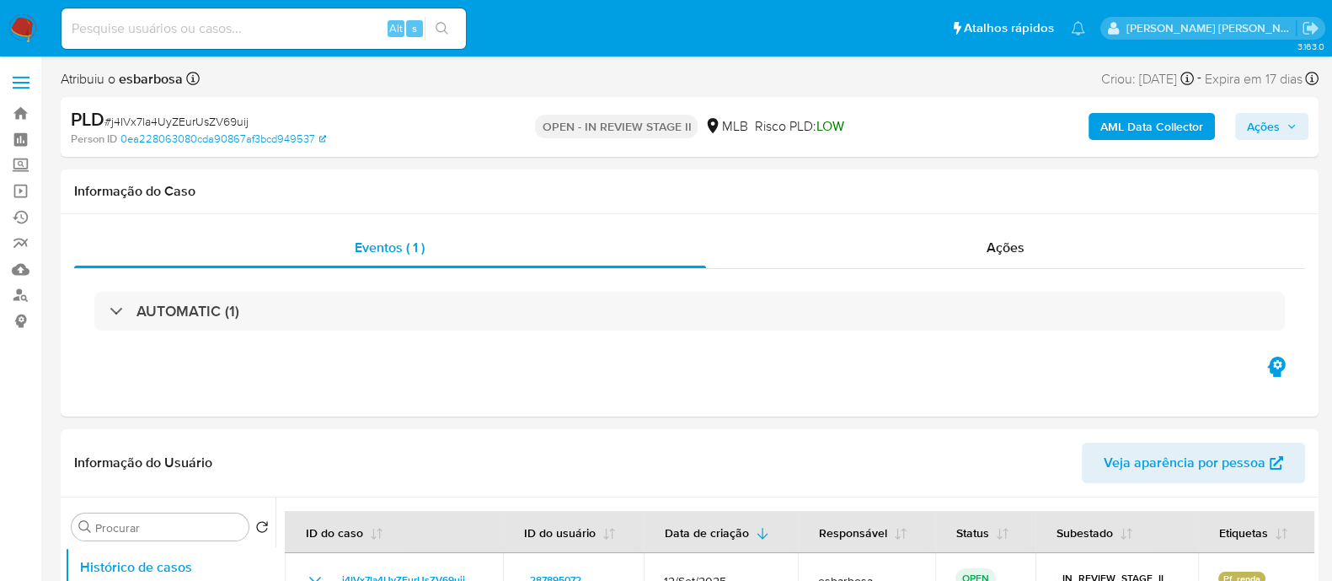
click at [217, 115] on span "# j4IVx7la4UyZEurUsZV69uij" at bounding box center [176, 121] width 144 height 17
copy span "j4IVx7la4UyZEurUsZV69uij"
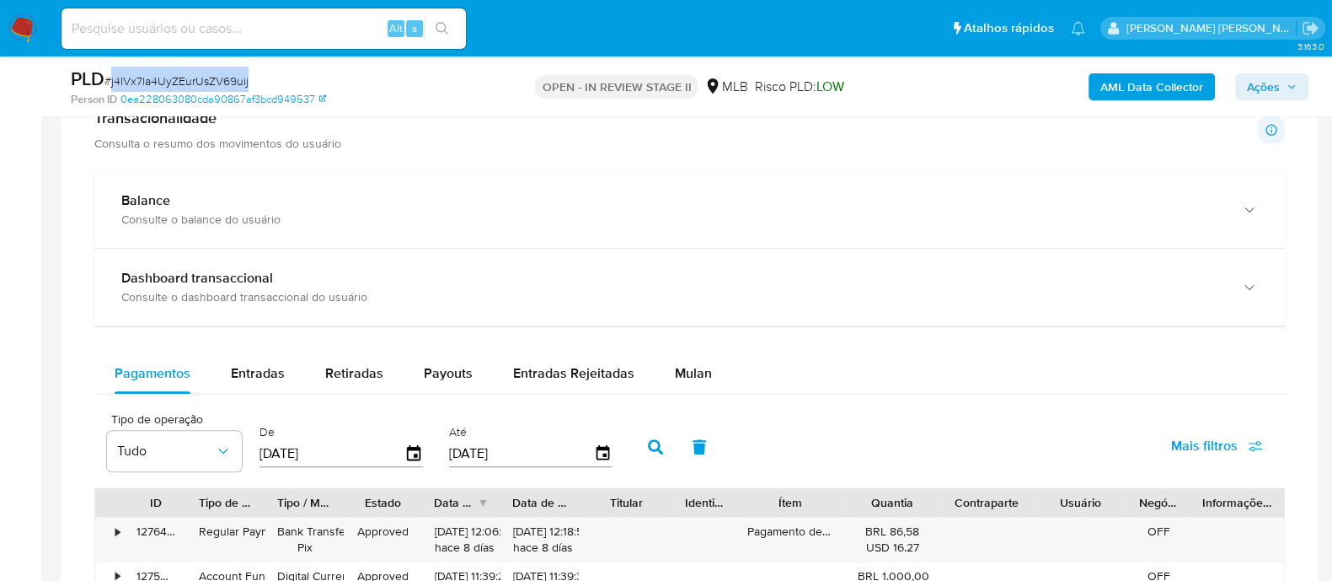
scroll to position [1159, 0]
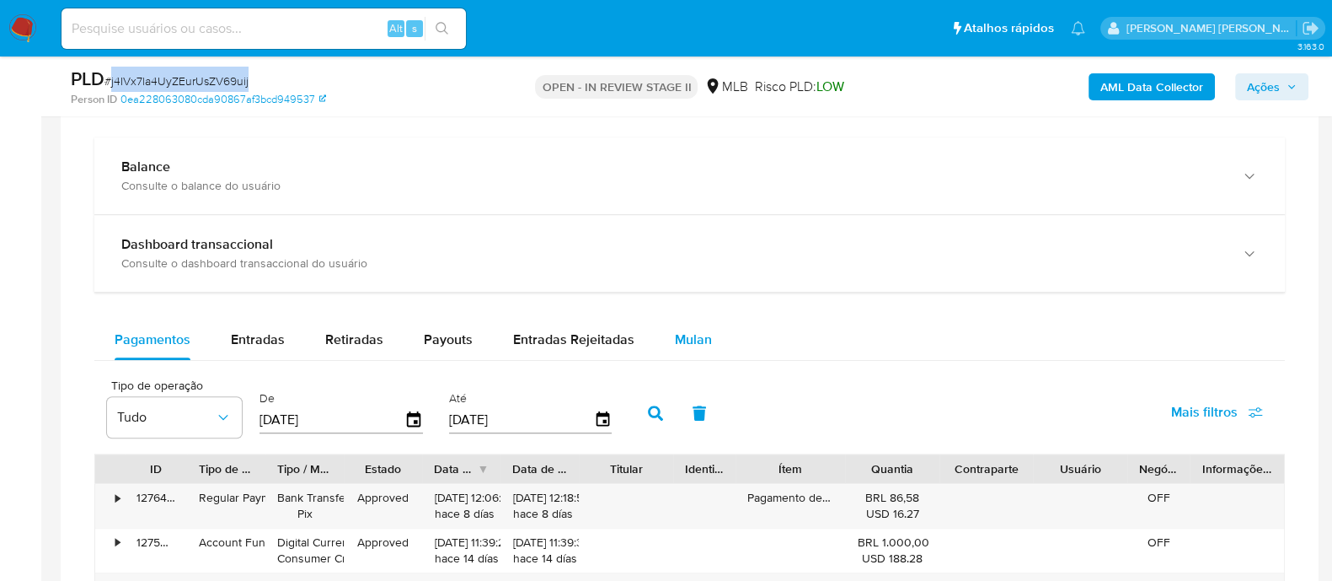
click at [697, 342] on span "Mulan" at bounding box center [693, 338] width 37 height 19
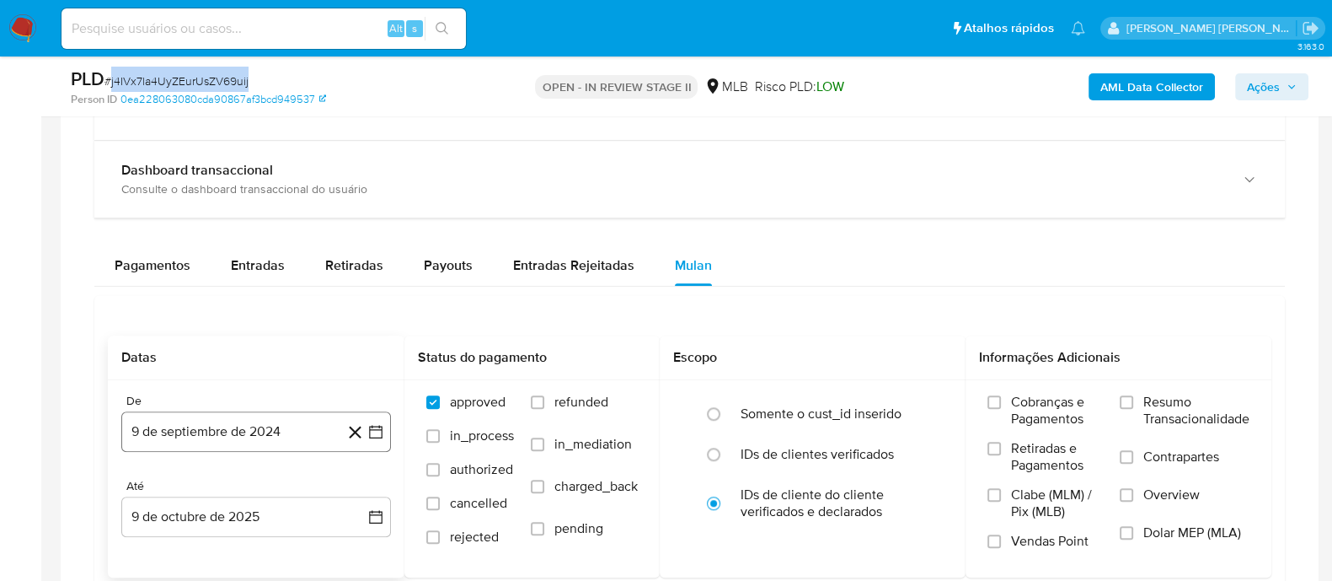
scroll to position [1264, 0]
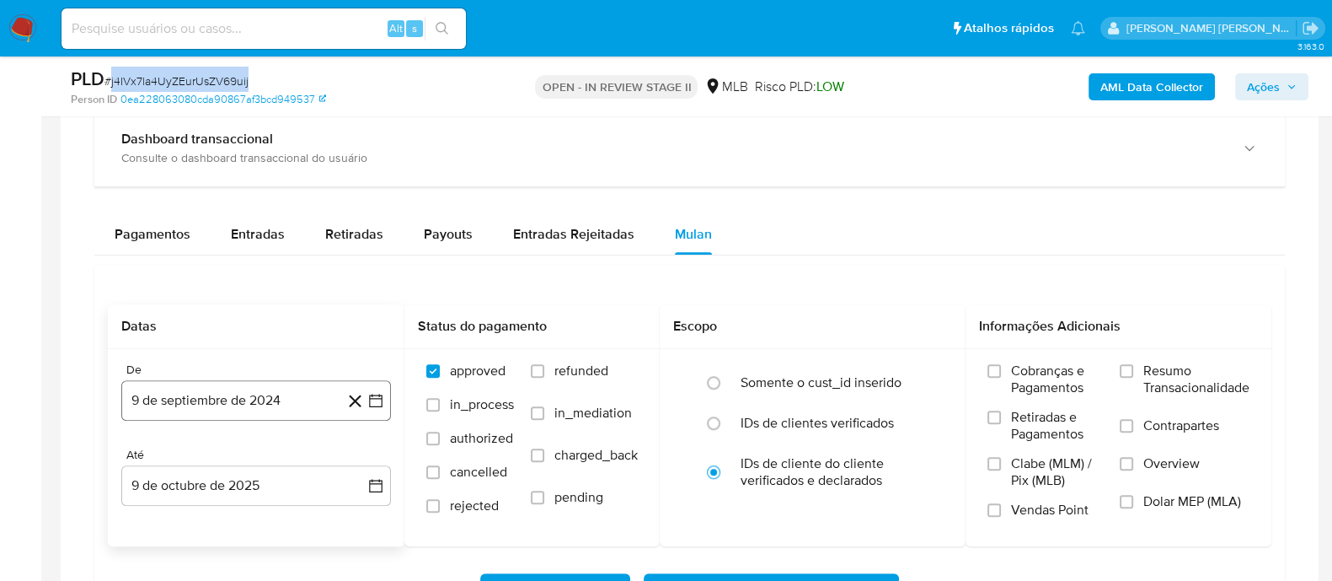
click at [224, 399] on button "9 de septiembre de 2024" at bounding box center [256, 400] width 270 height 40
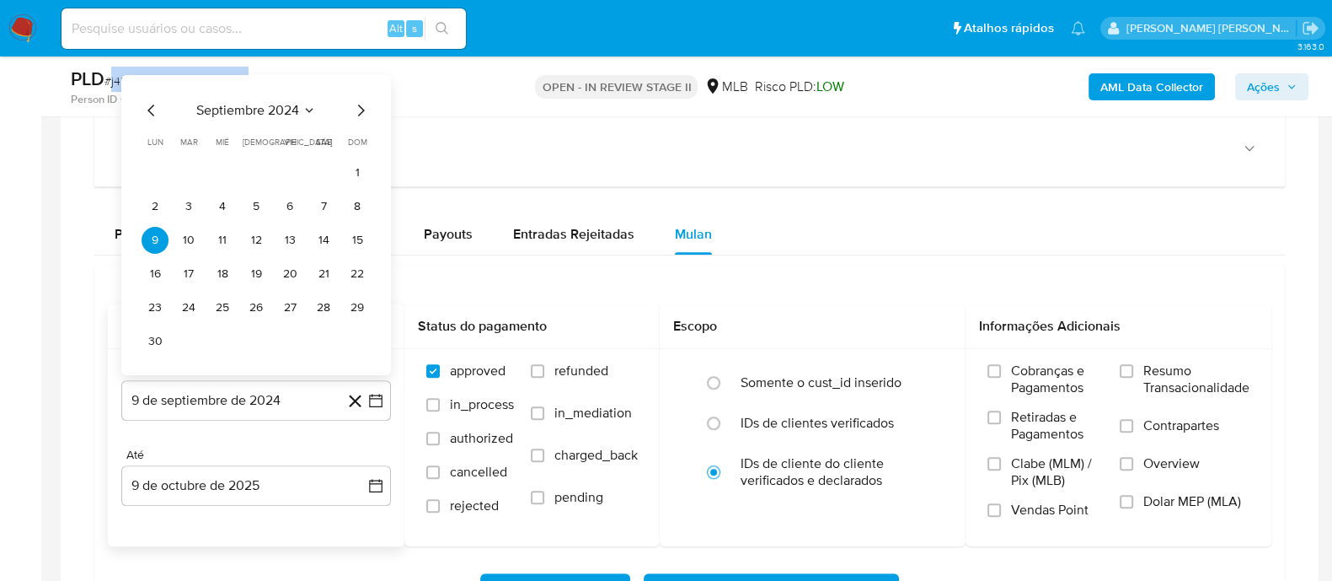
click at [265, 115] on span "septiembre 2024" at bounding box center [247, 110] width 103 height 17
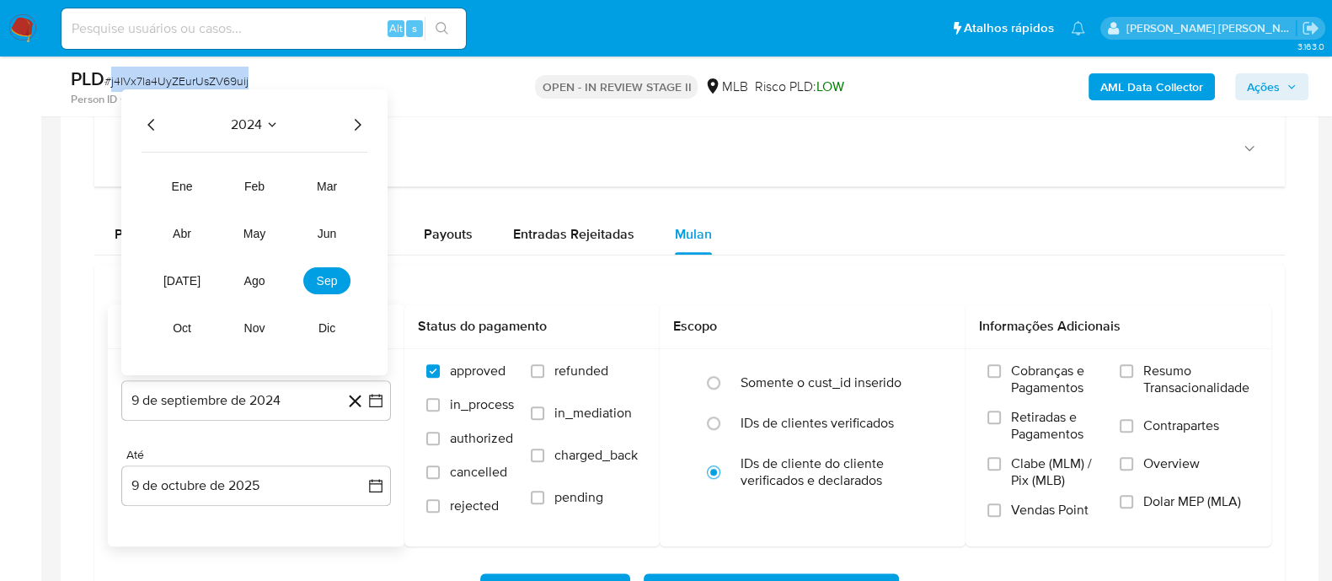
click at [356, 120] on icon "Año siguiente" at bounding box center [358, 125] width 7 height 12
click at [265, 276] on button "ago" at bounding box center [254, 280] width 47 height 27
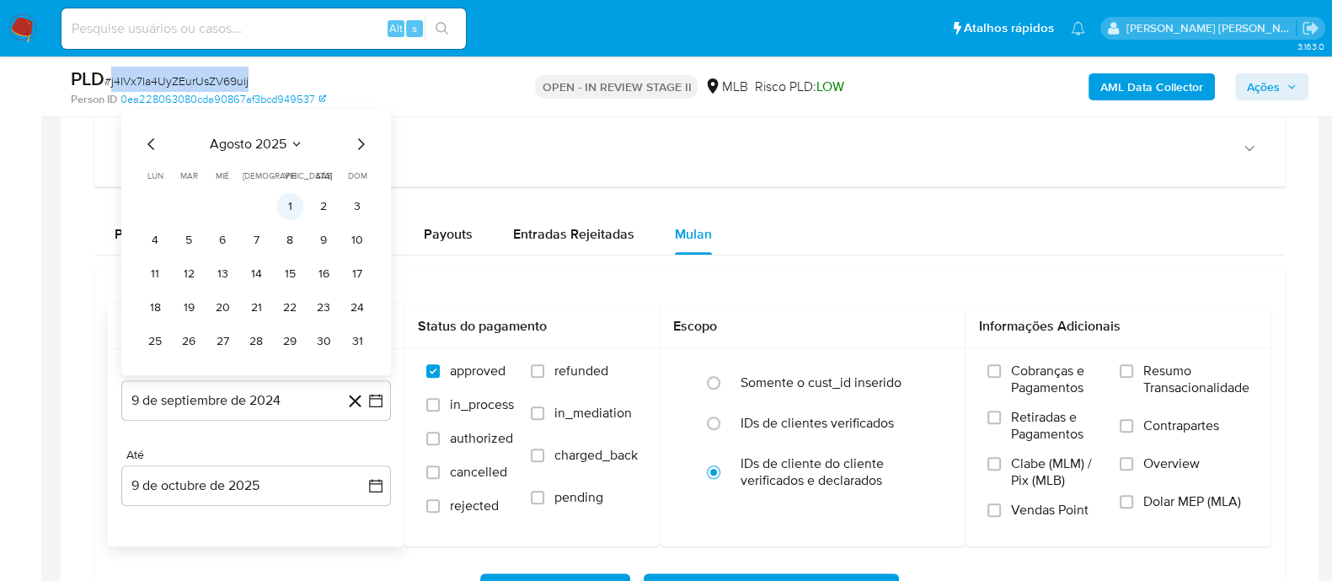
click at [295, 201] on button "1" at bounding box center [289, 206] width 27 height 27
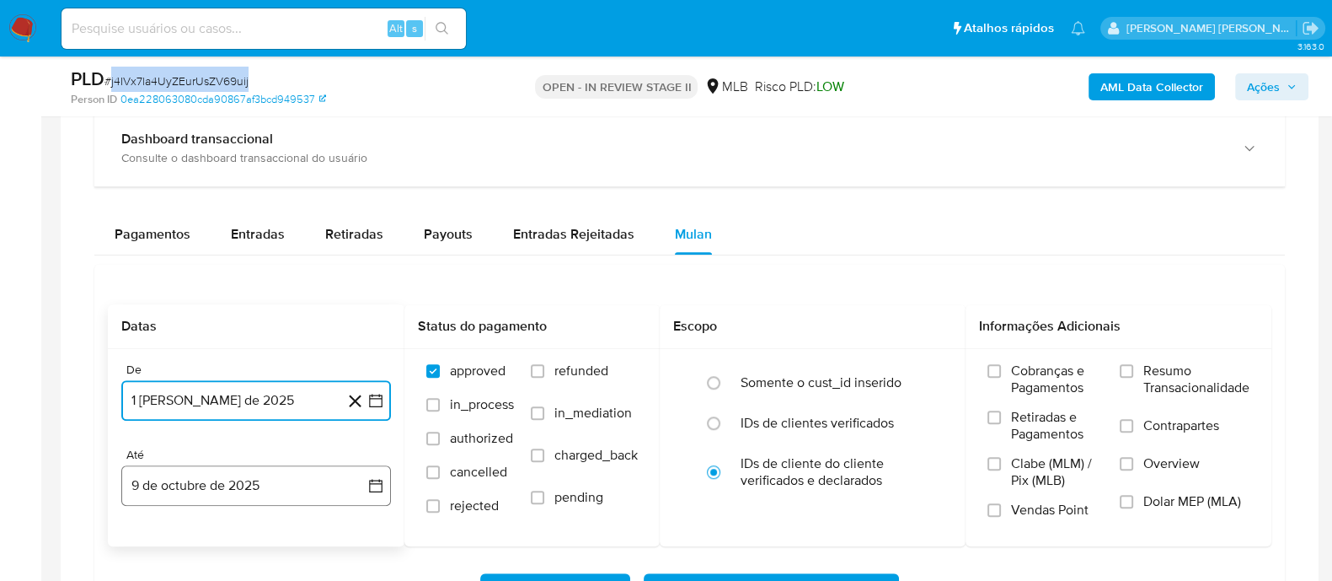
click at [244, 496] on button "9 de octubre de 2025" at bounding box center [256, 485] width 270 height 40
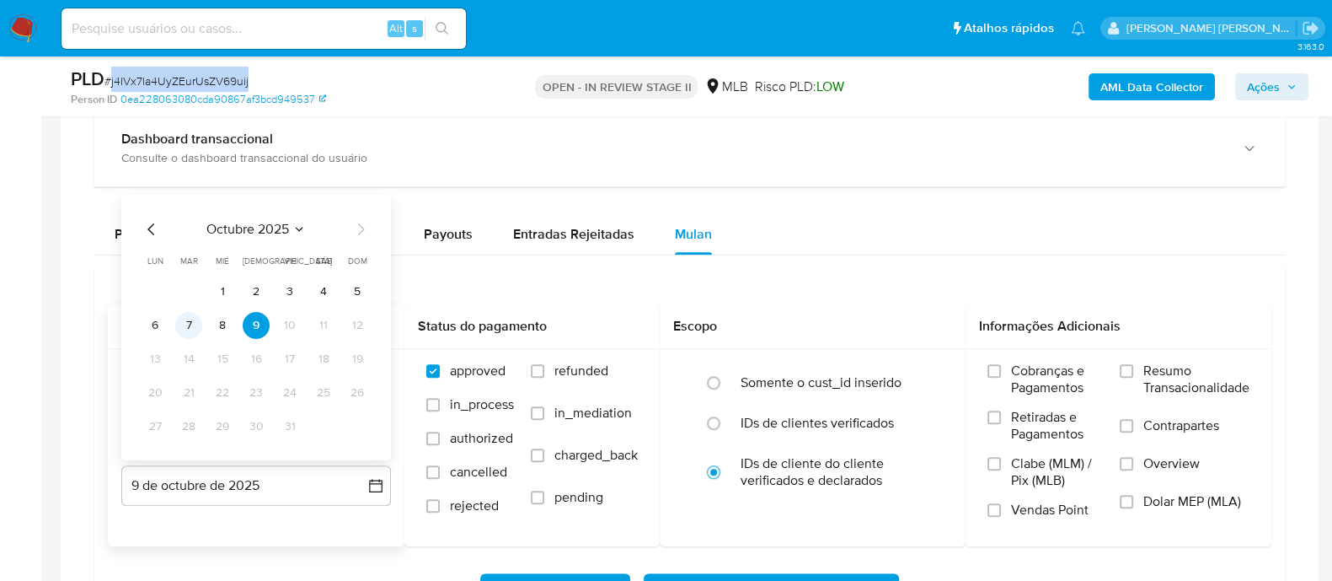
click at [191, 325] on button "7" at bounding box center [188, 325] width 27 height 27
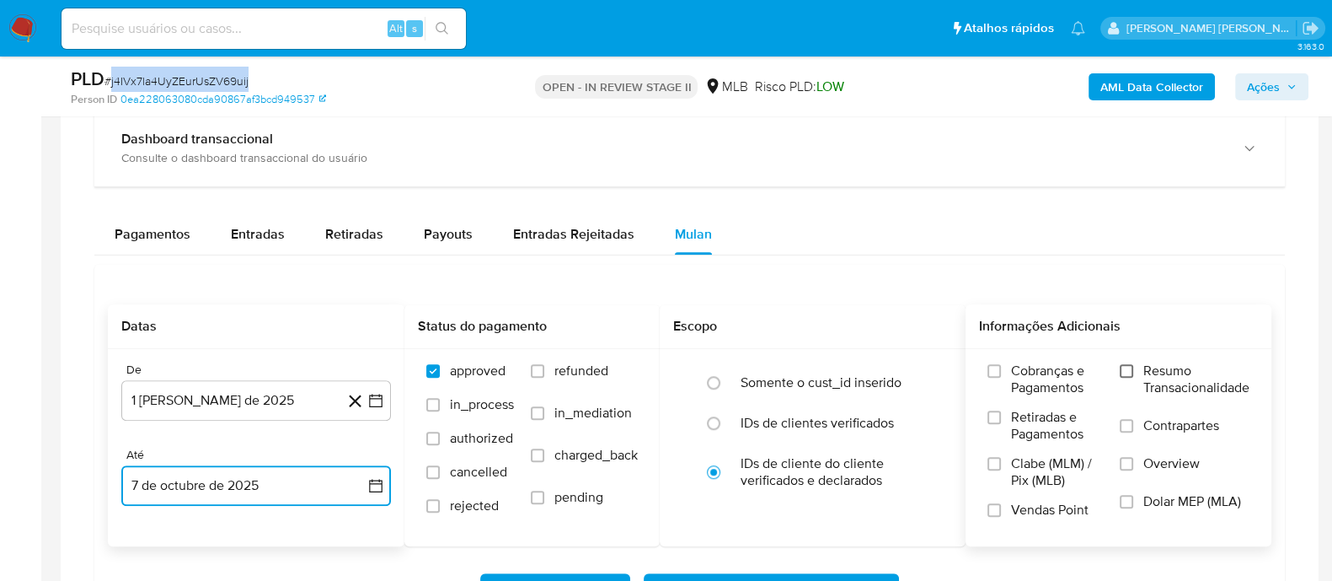
click at [1121, 372] on input "Resumo Transacionalidade" at bounding box center [1126, 370] width 13 height 13
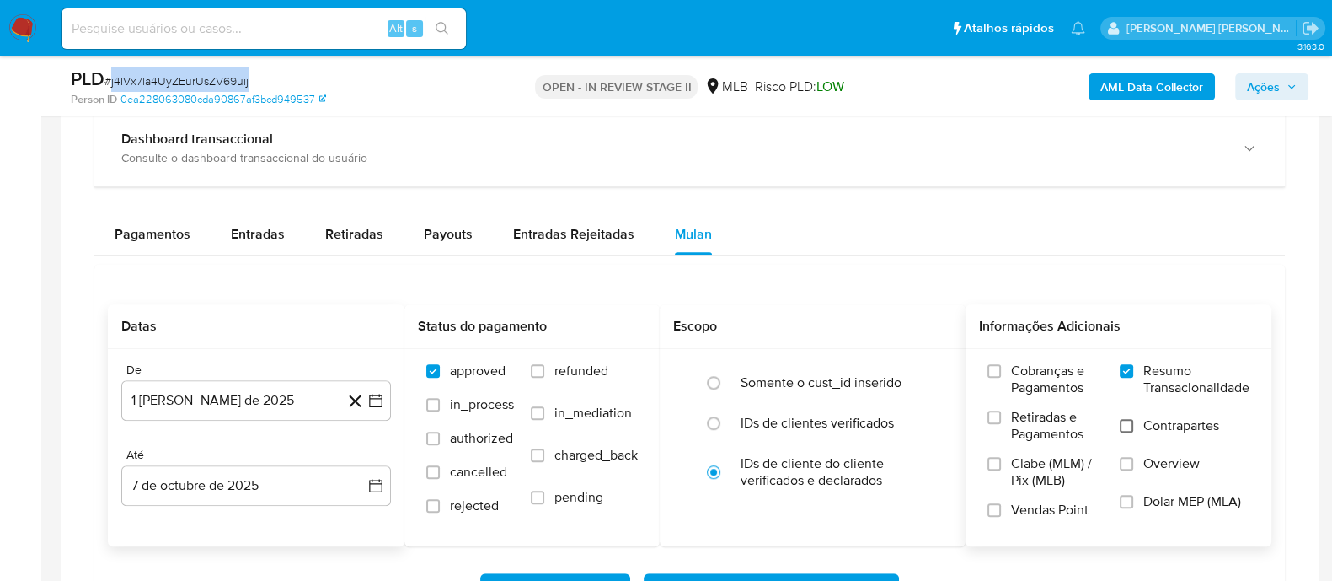
click at [1125, 427] on input "Contrapartes" at bounding box center [1126, 425] width 13 height 13
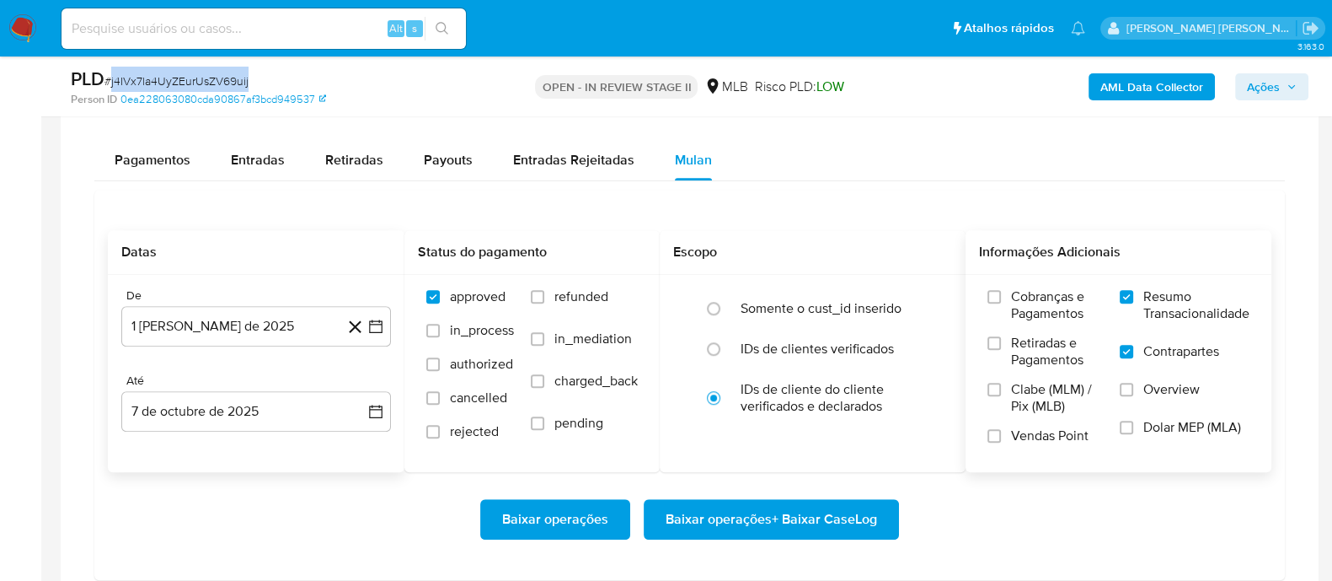
scroll to position [1368, 0]
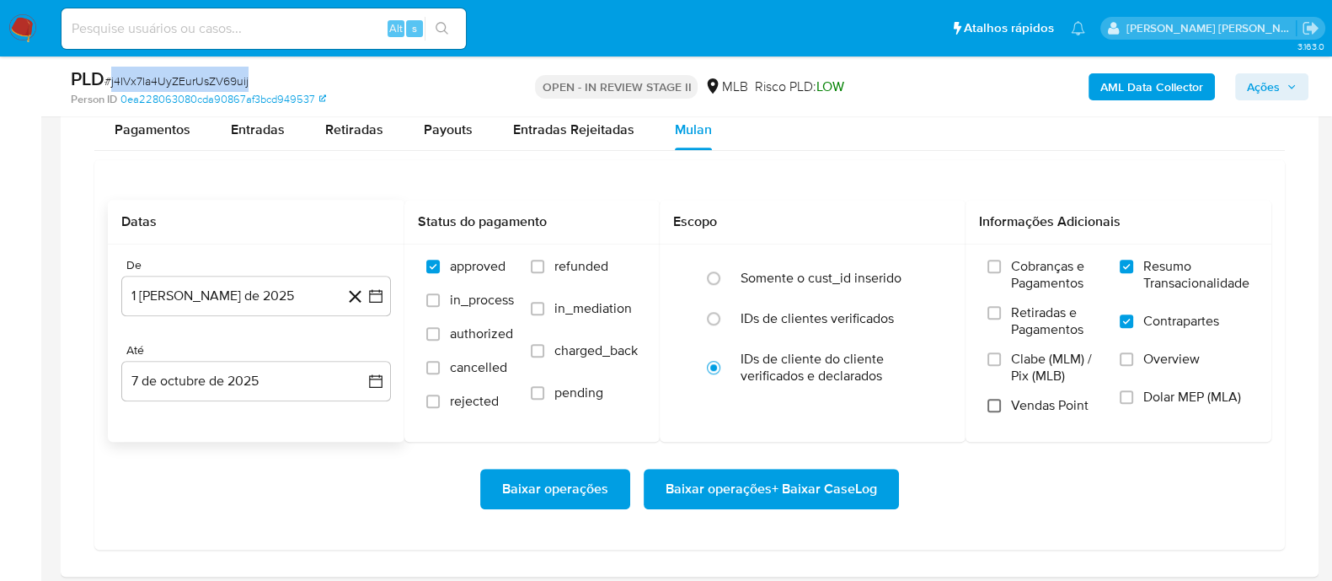
click at [998, 399] on input "Vendas Point" at bounding box center [994, 405] width 13 height 13
click at [784, 481] on span "Baixar operações + Baixar CaseLog" at bounding box center [772, 488] width 212 height 37
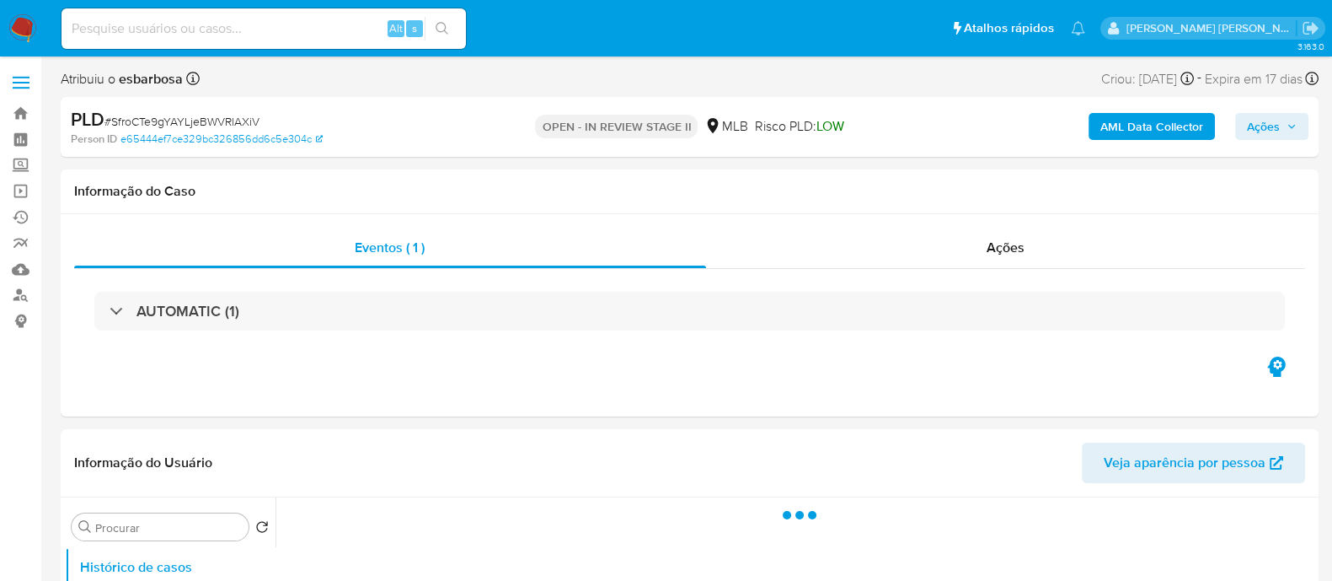
select select "10"
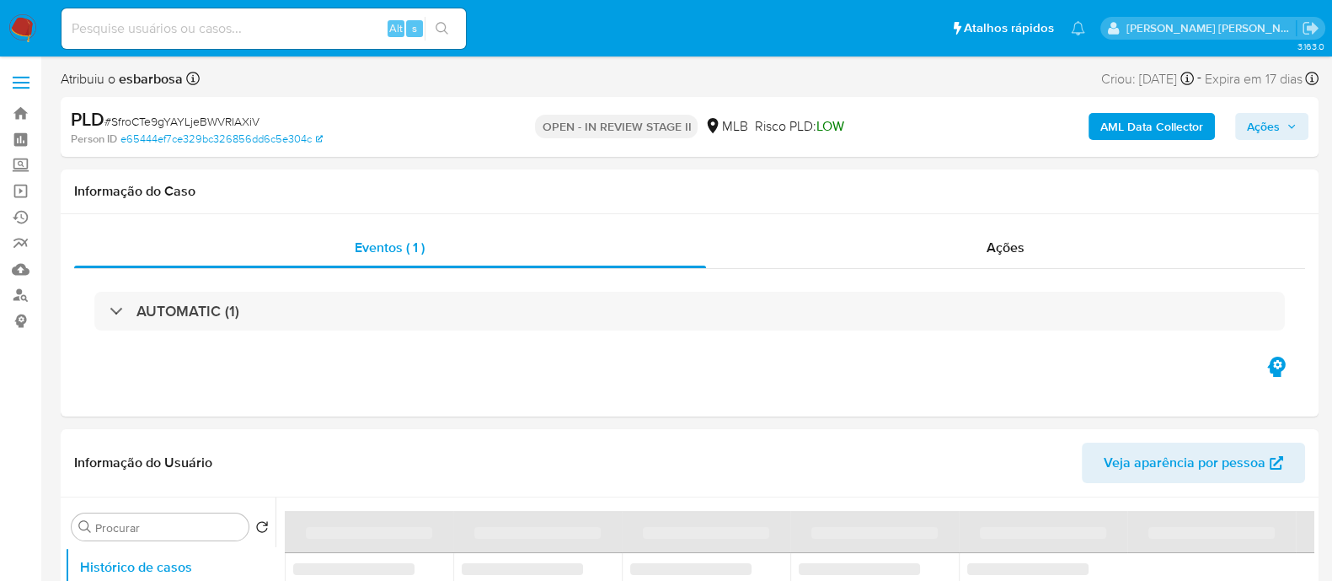
click at [211, 125] on span "# SfroCTe9gYAYLjeBWVRlAXiV" at bounding box center [181, 121] width 155 height 17
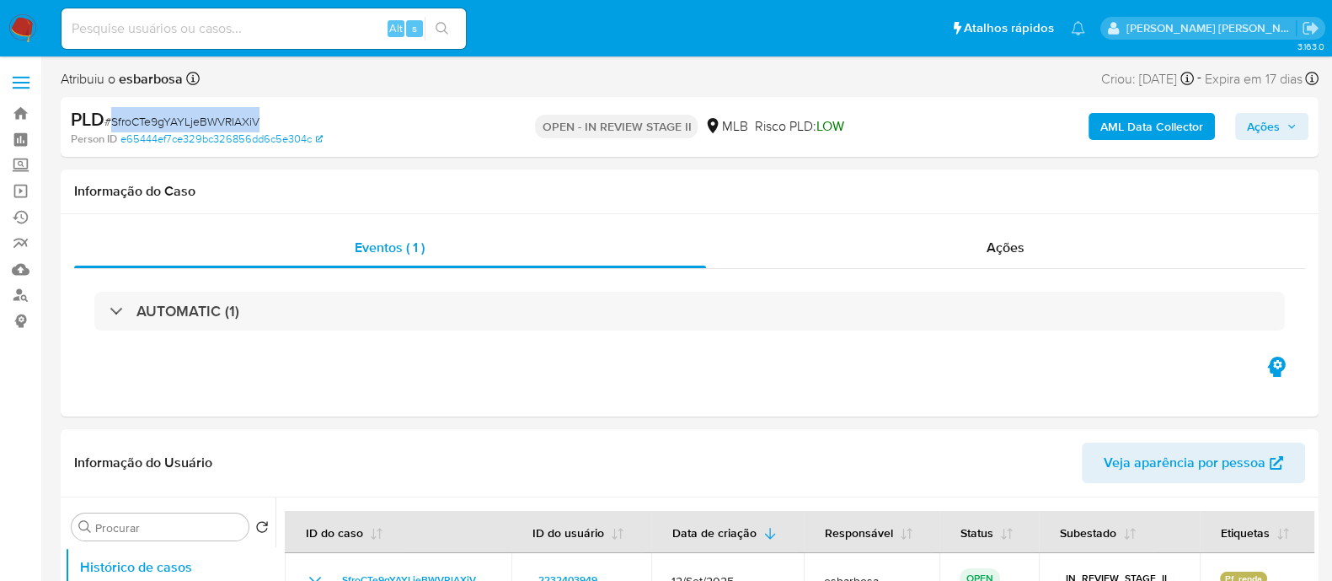
copy span "SfroCTe9gYAYLjeBWVRlAXiV"
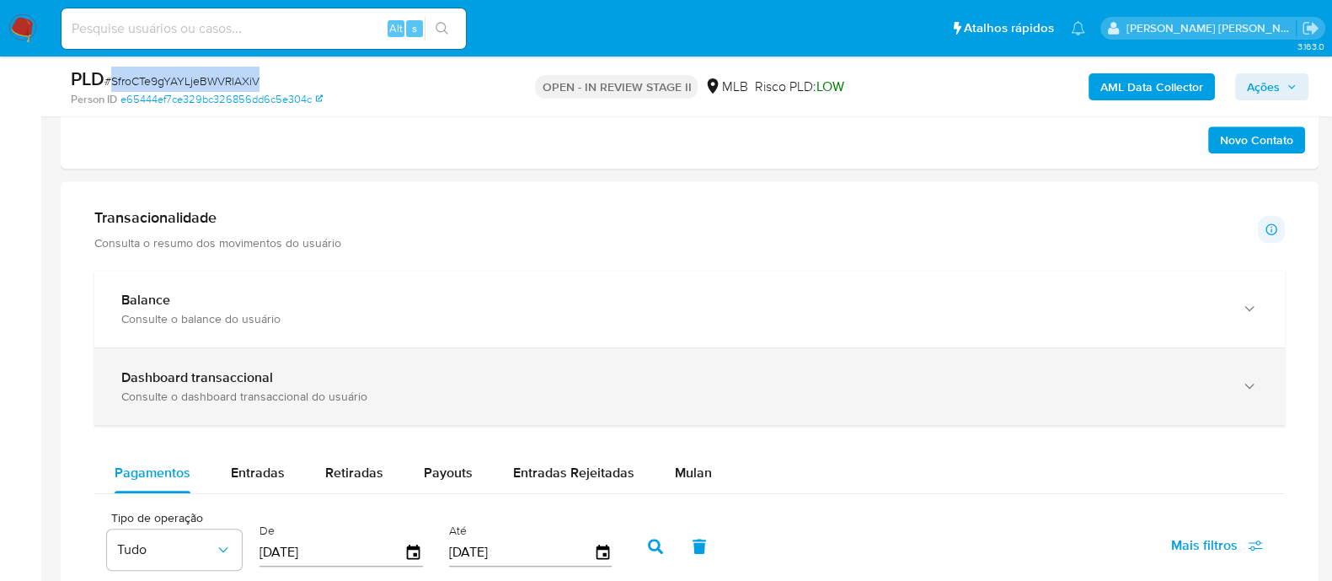
scroll to position [1159, 0]
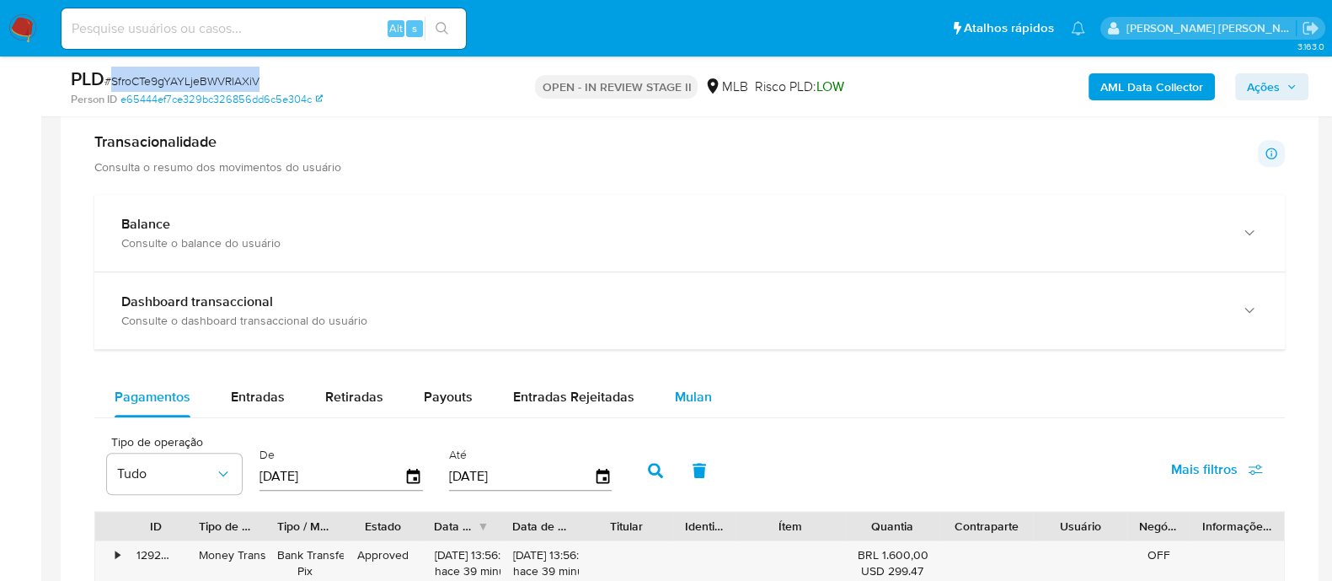
click at [686, 394] on span "Mulan" at bounding box center [693, 396] width 37 height 19
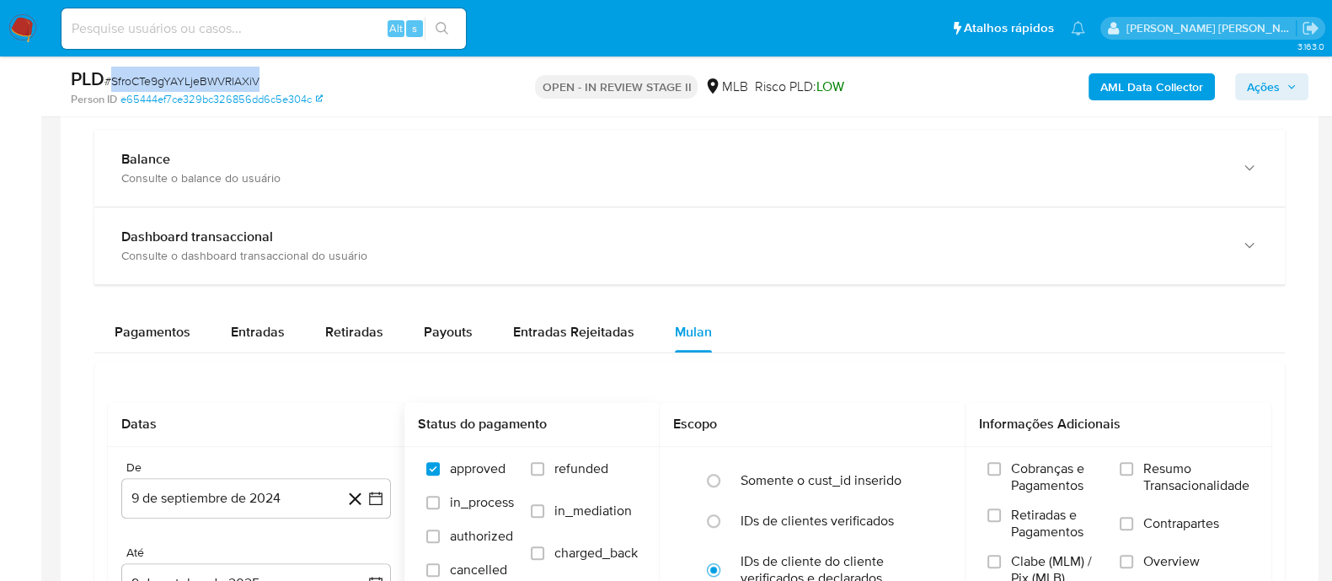
scroll to position [1368, 0]
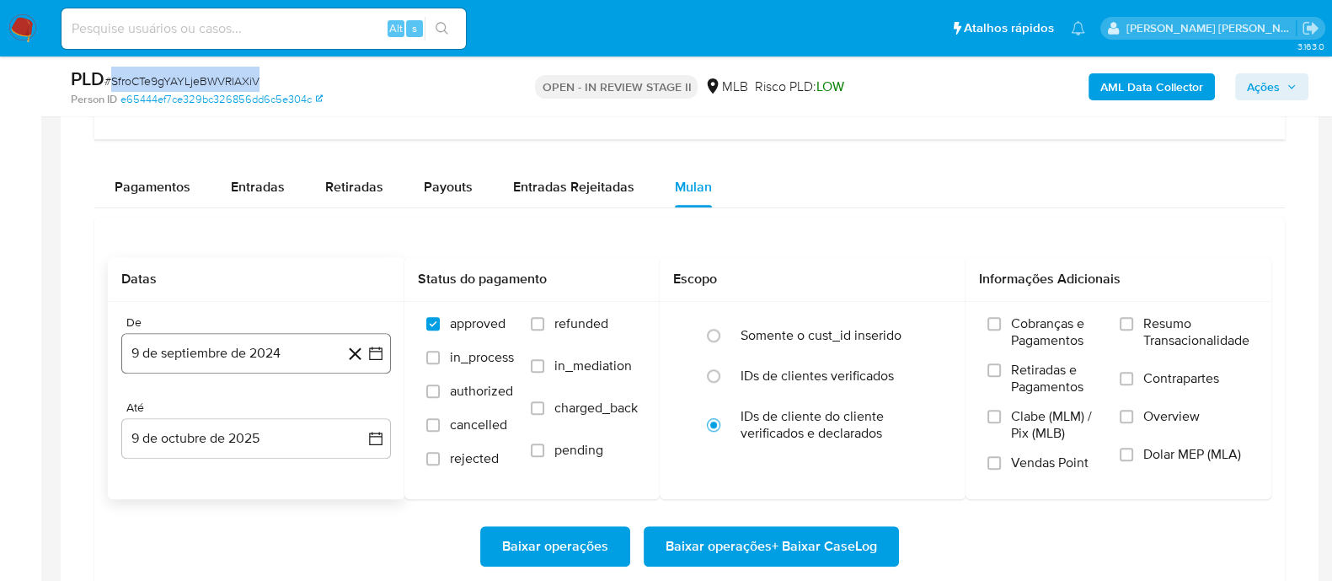
click at [307, 358] on button "9 de septiembre de 2024" at bounding box center [256, 353] width 270 height 40
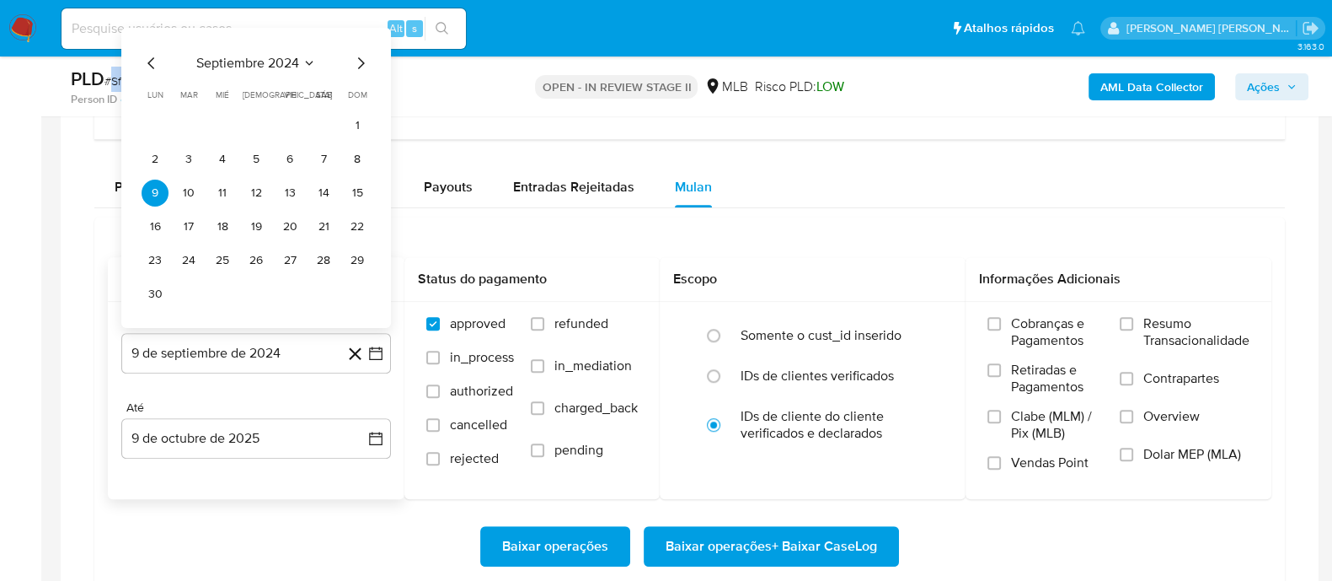
click at [267, 58] on span "septiembre 2024" at bounding box center [247, 63] width 103 height 17
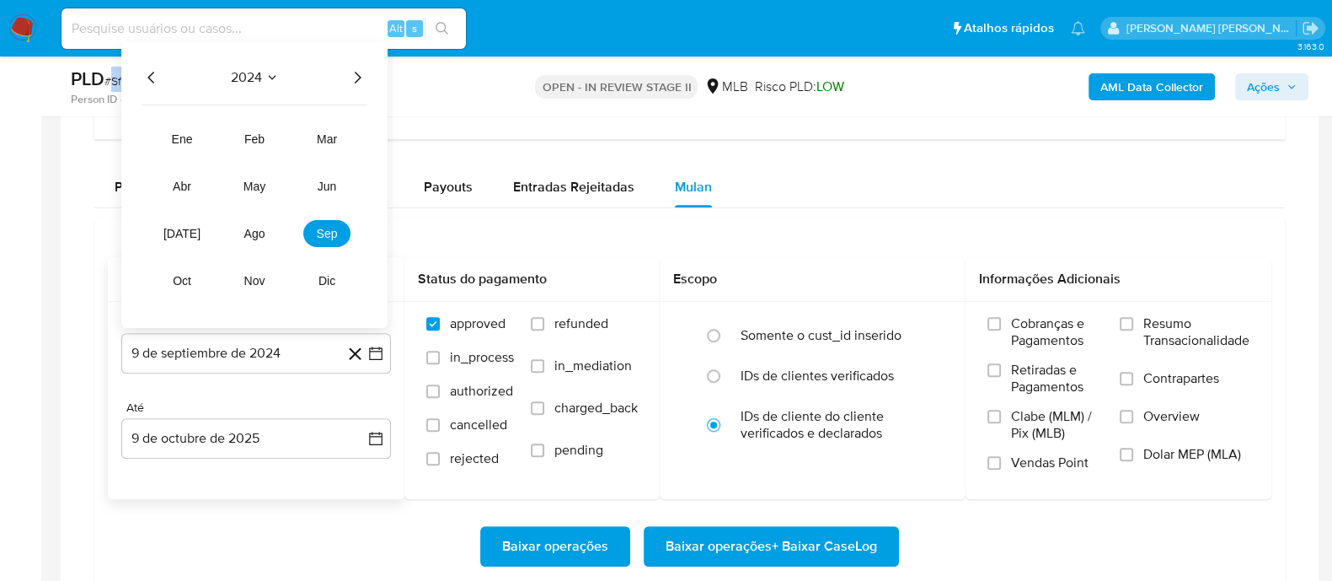
click at [360, 70] on icon "Año siguiente" at bounding box center [357, 77] width 20 height 20
click at [254, 227] on span "ago" at bounding box center [254, 233] width 21 height 13
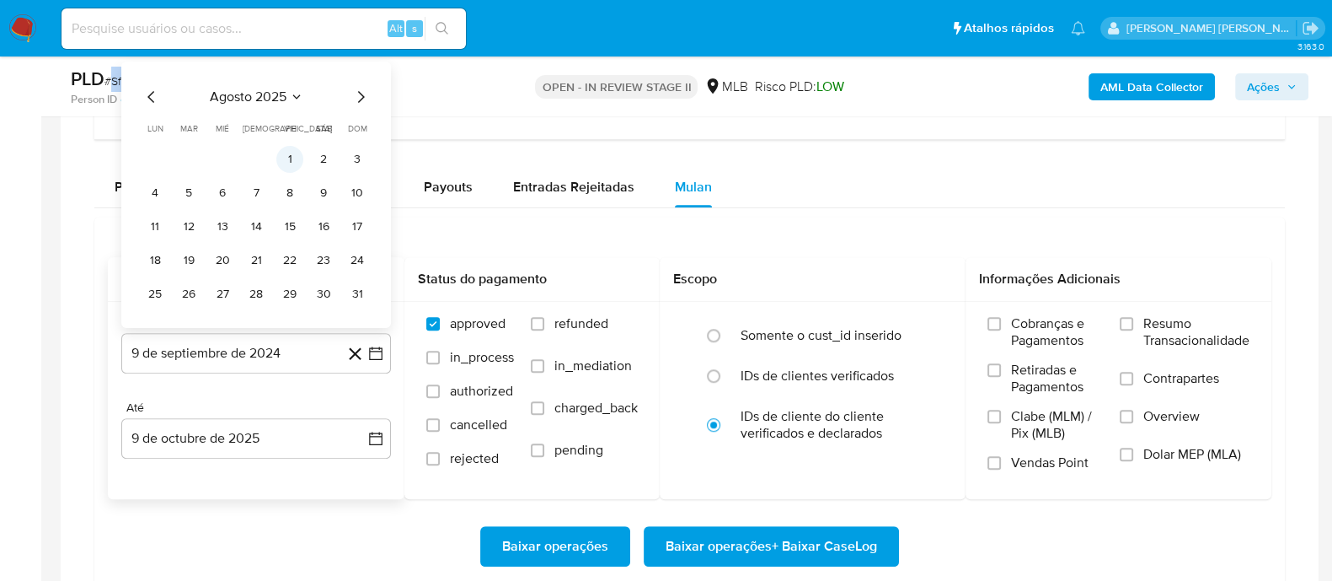
click at [300, 158] on button "1" at bounding box center [289, 159] width 27 height 27
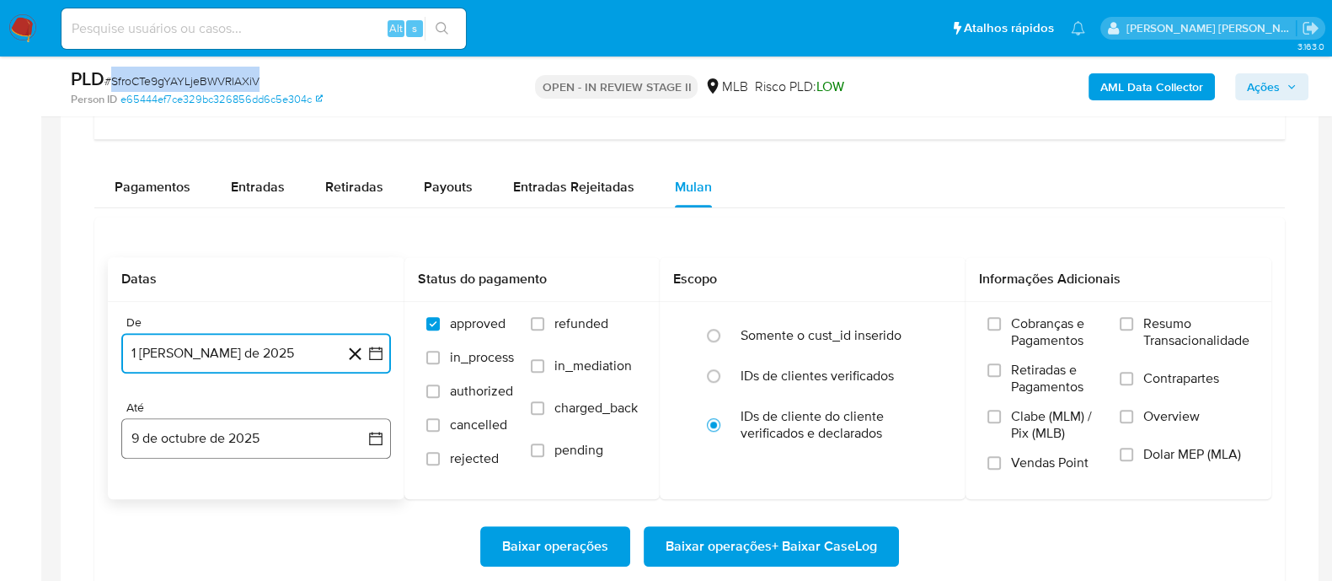
click at [291, 442] on button "9 de octubre de 2025" at bounding box center [256, 438] width 270 height 40
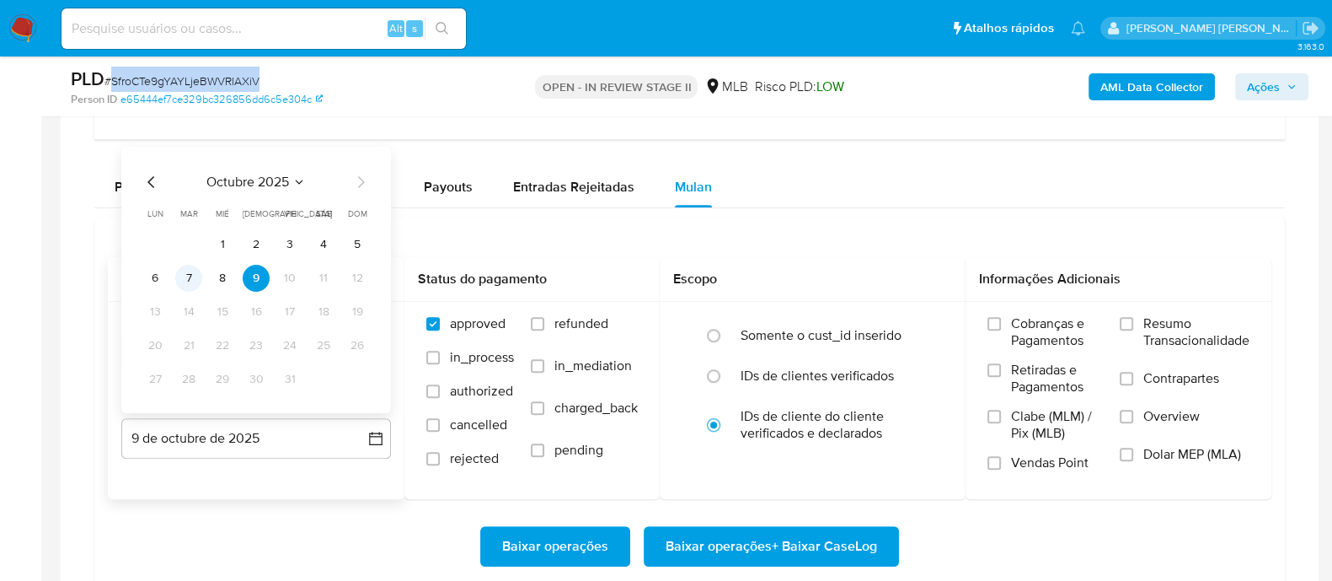
click at [185, 283] on button "7" at bounding box center [188, 278] width 27 height 27
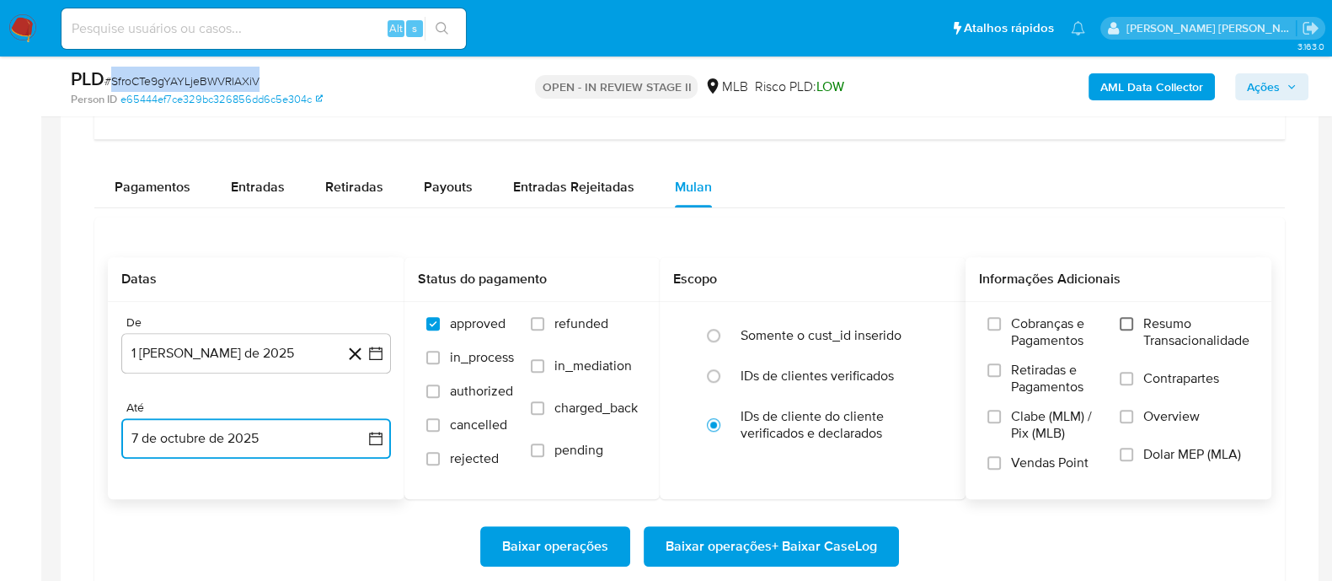
click at [1128, 324] on input "Resumo Transacionalidade" at bounding box center [1126, 323] width 13 height 13
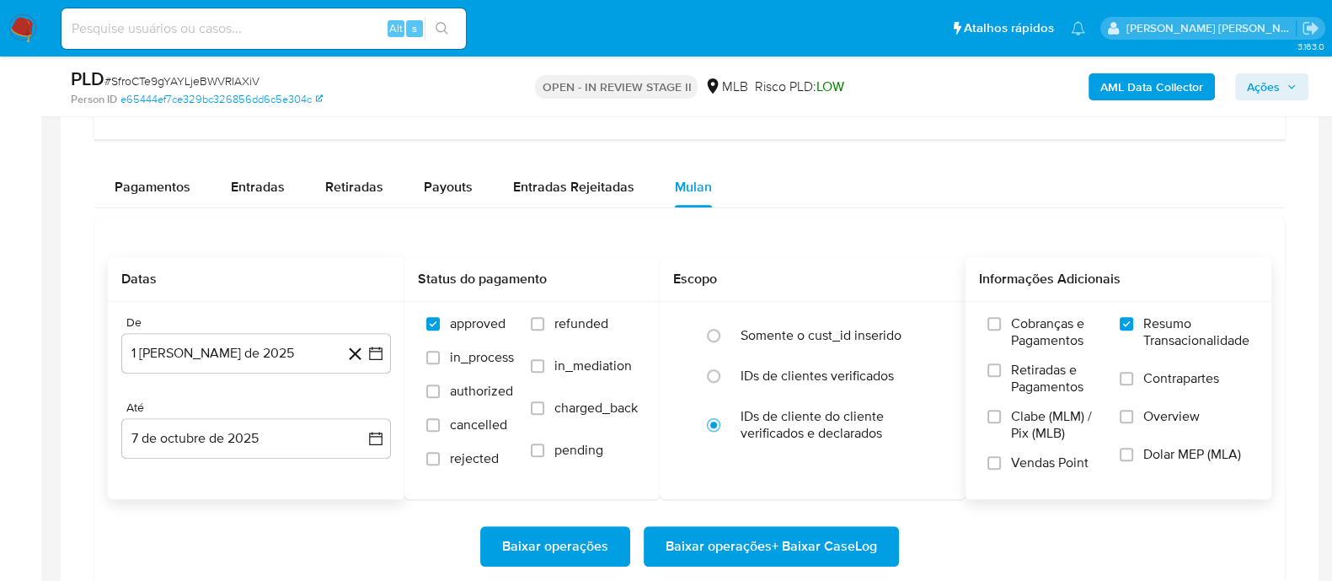
click at [1125, 382] on label "Contrapartes" at bounding box center [1185, 389] width 130 height 38
click at [1125, 382] on input "Contrapartes" at bounding box center [1126, 378] width 13 height 13
click at [992, 456] on input "Vendas Point" at bounding box center [994, 462] width 13 height 13
click at [786, 538] on span "Baixar operações + Baixar CaseLog" at bounding box center [772, 546] width 212 height 37
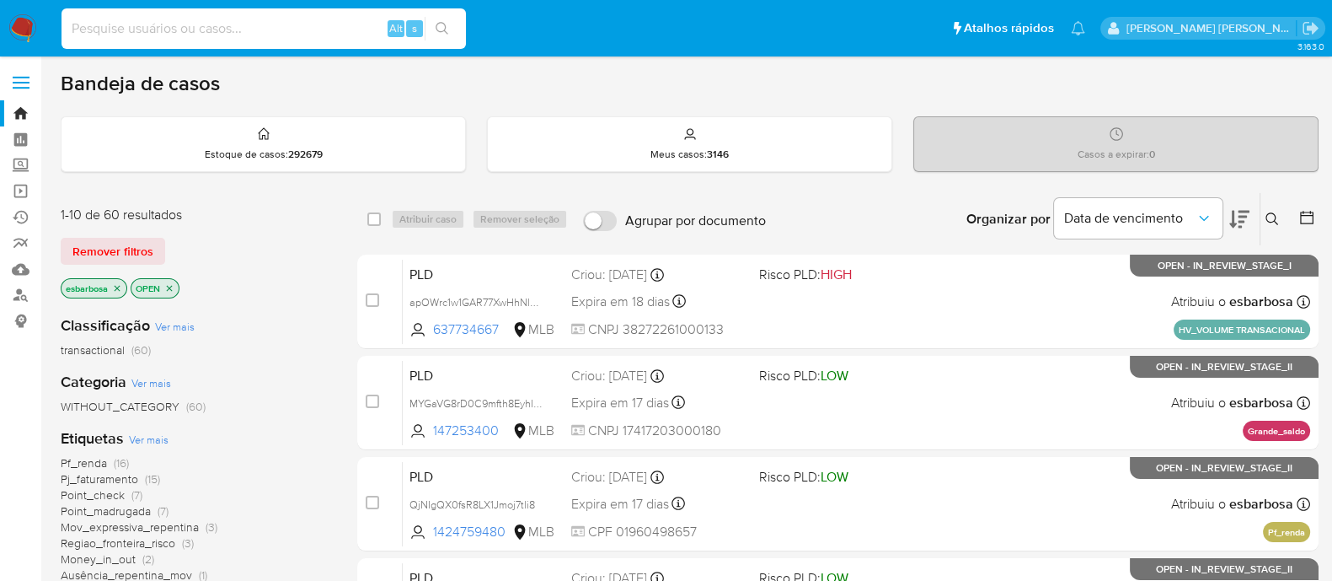
click at [220, 28] on input at bounding box center [264, 29] width 404 height 22
paste input "D8DkS8Vh0A3bsx1UEguVithe"
type input "D8DkS8Vh0A3bsx1UEguVithe"
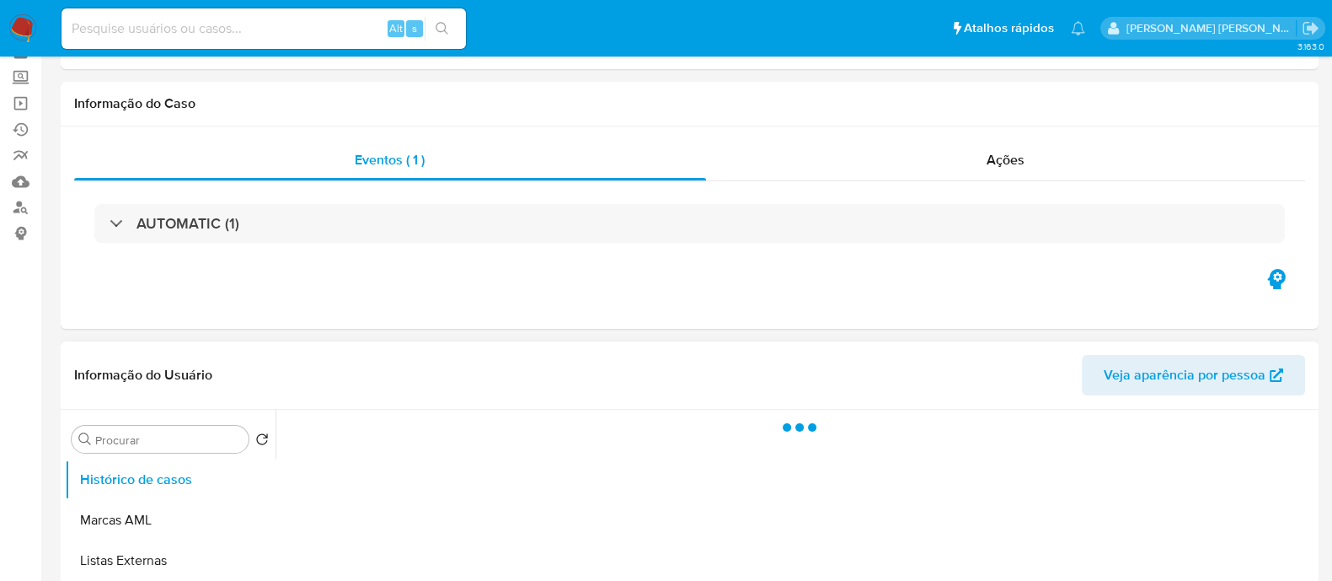
scroll to position [210, 0]
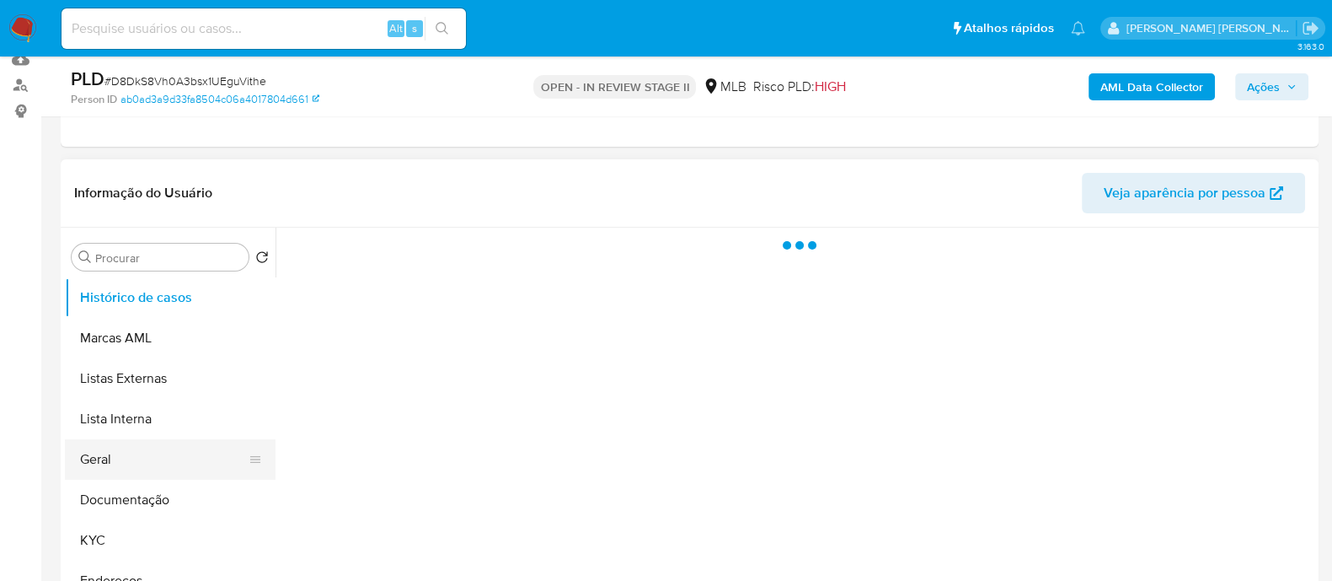
select select "10"
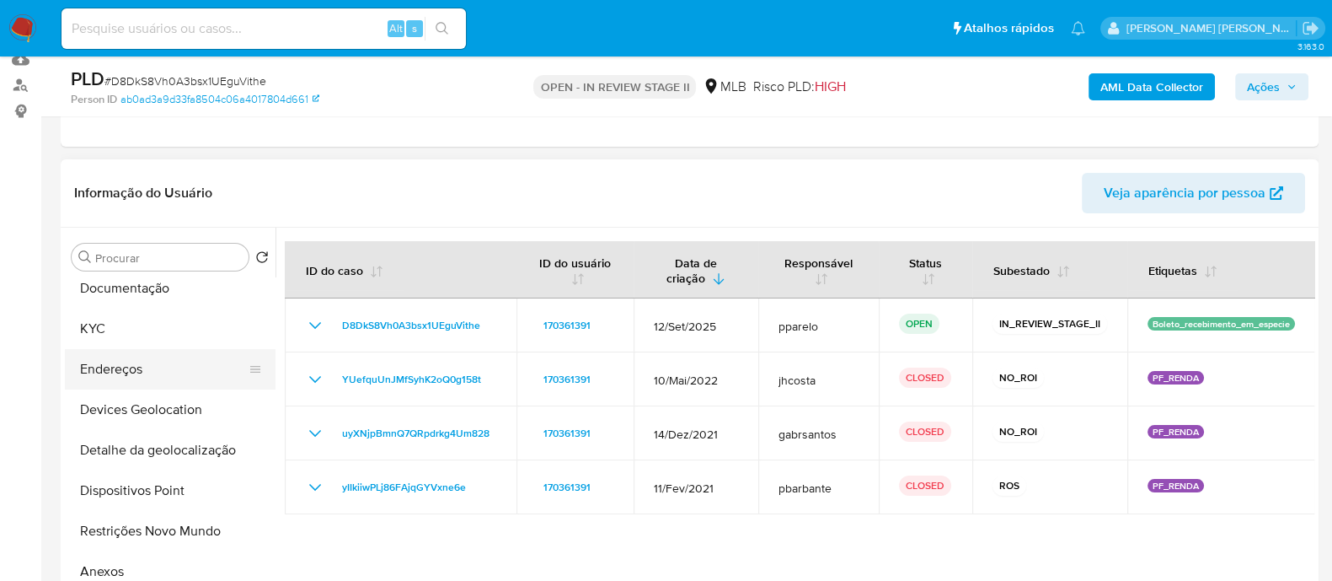
scroll to position [316, 0]
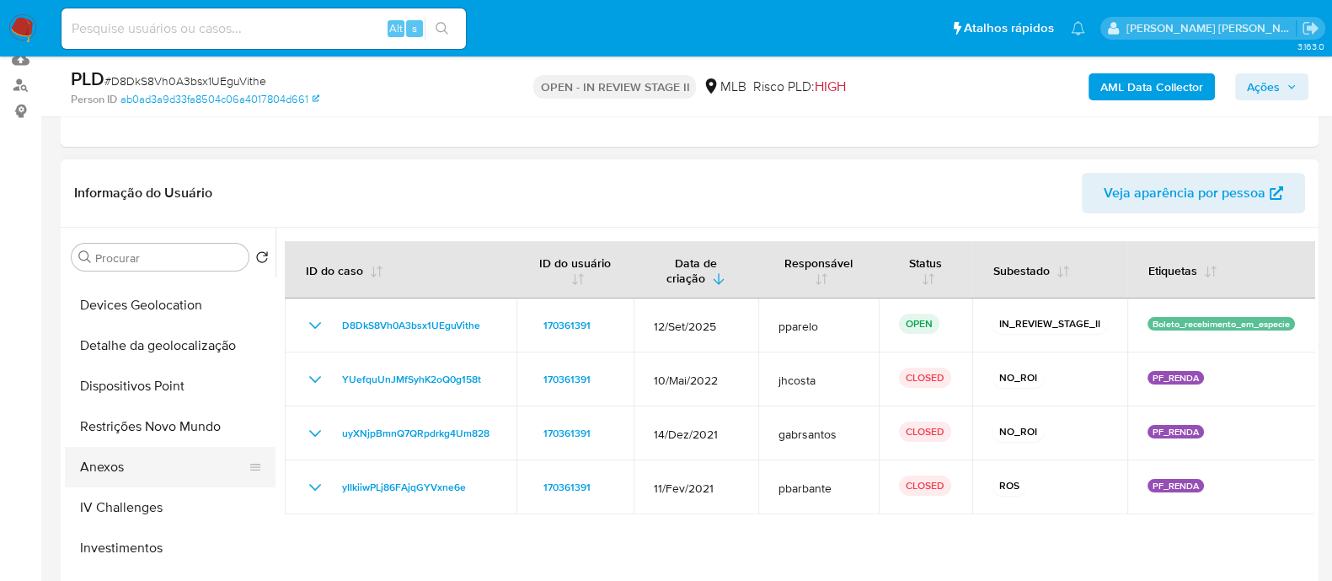
click at [147, 469] on button "Anexos" at bounding box center [163, 467] width 197 height 40
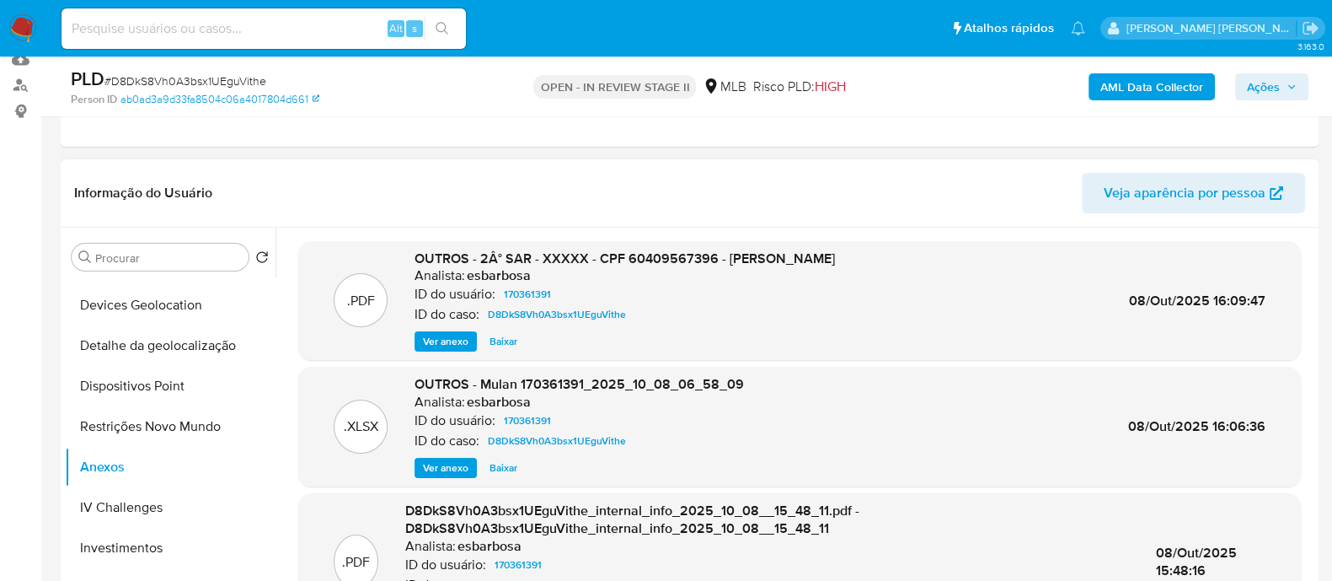
click at [431, 336] on span "Ver anexo" at bounding box center [446, 341] width 46 height 17
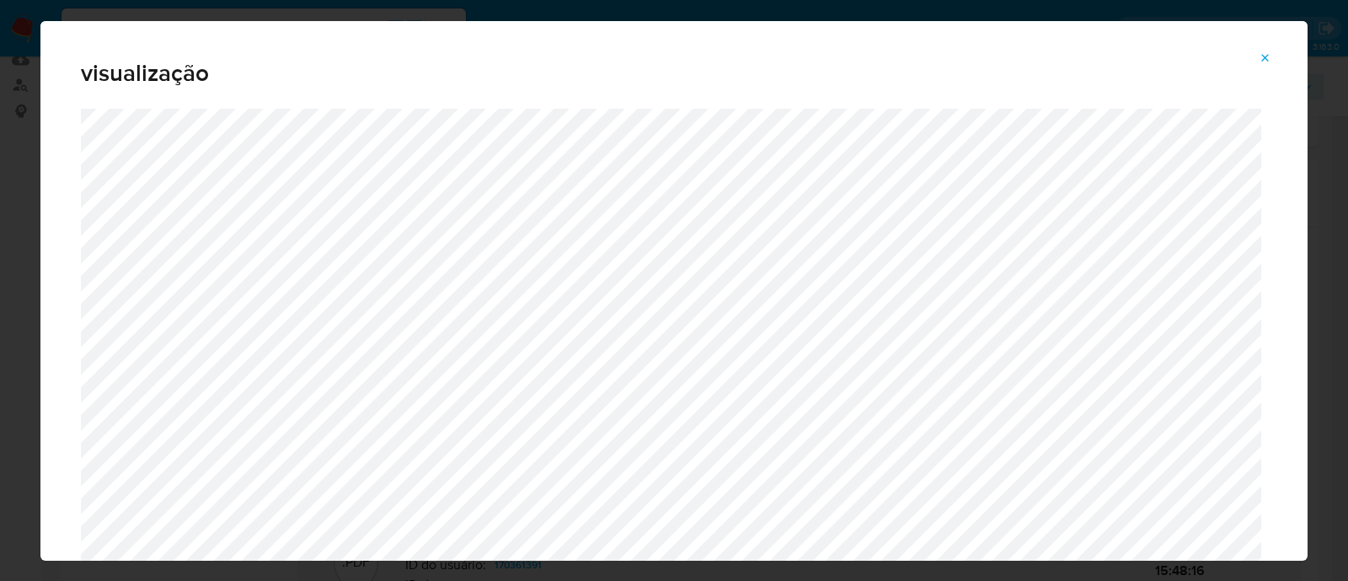
click at [1265, 60] on icon "Attachment preview" at bounding box center [1265, 57] width 13 height 13
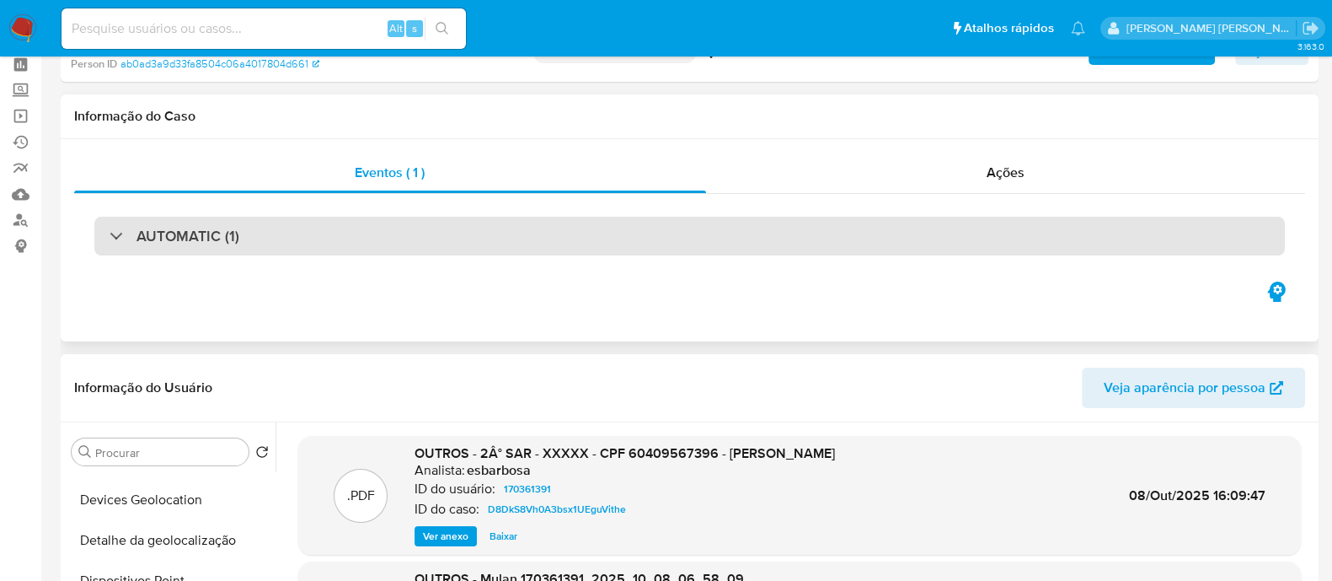
scroll to position [0, 0]
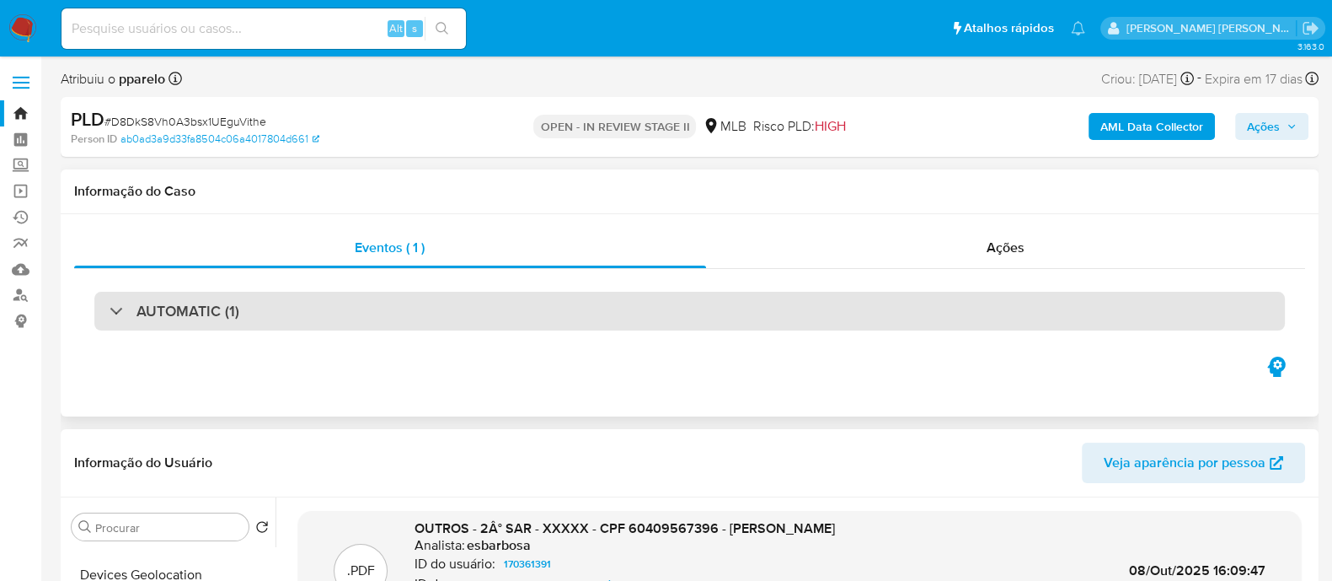
click at [656, 318] on div "AUTOMATIC (1)" at bounding box center [689, 311] width 1191 height 39
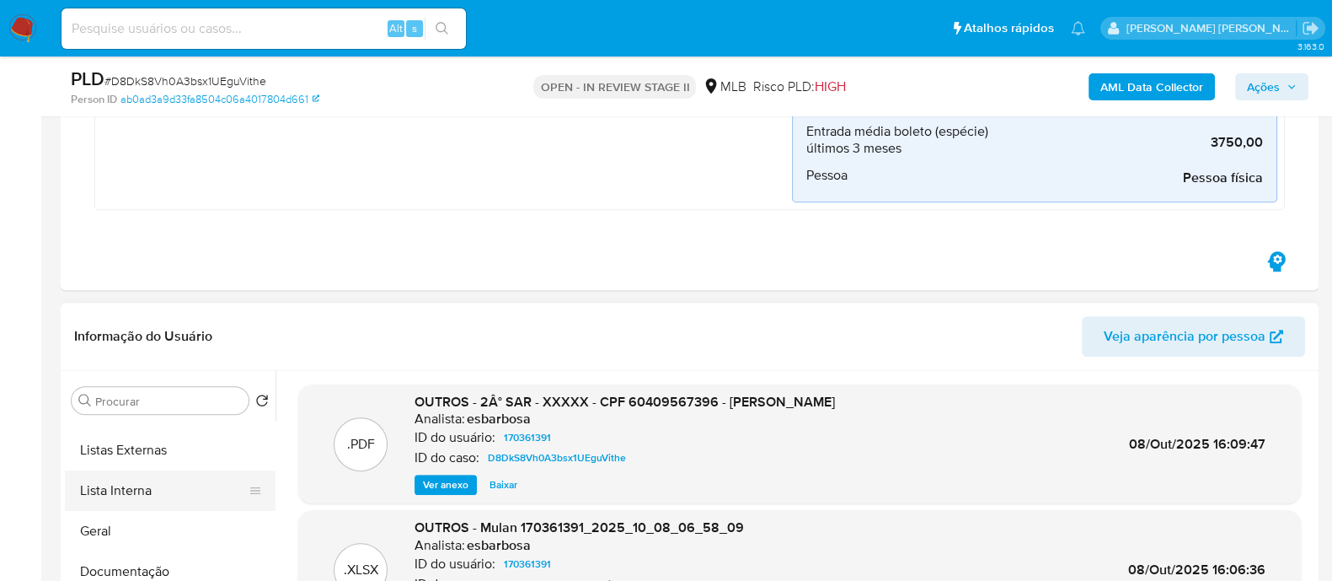
scroll to position [104, 0]
click at [147, 502] on button "Geral" at bounding box center [163, 498] width 197 height 40
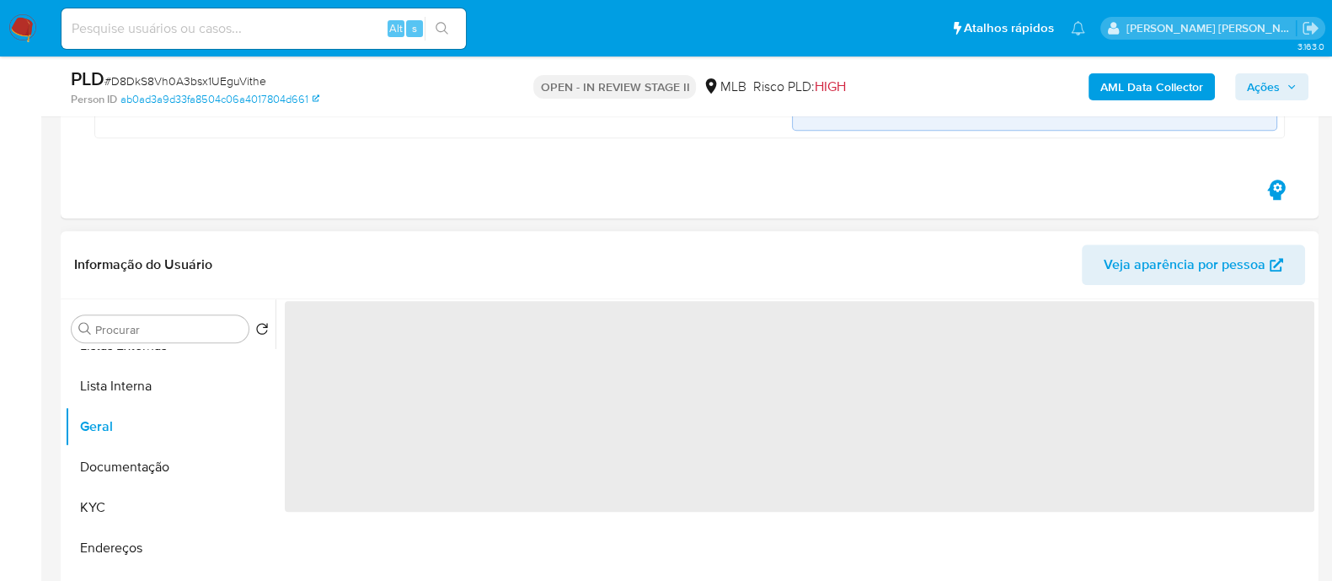
scroll to position [1159, 0]
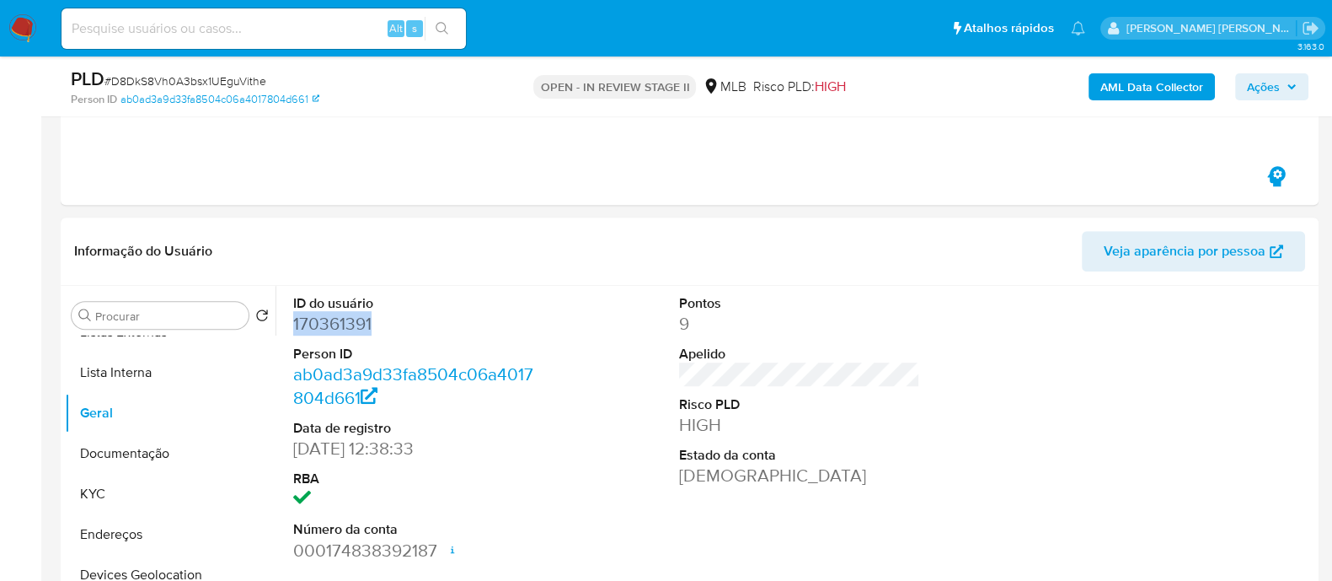
drag, startPoint x: 386, startPoint y: 332, endPoint x: 295, endPoint y: 327, distance: 91.1
click at [295, 327] on dd "170361391" at bounding box center [413, 324] width 241 height 24
copy dd "170361391"
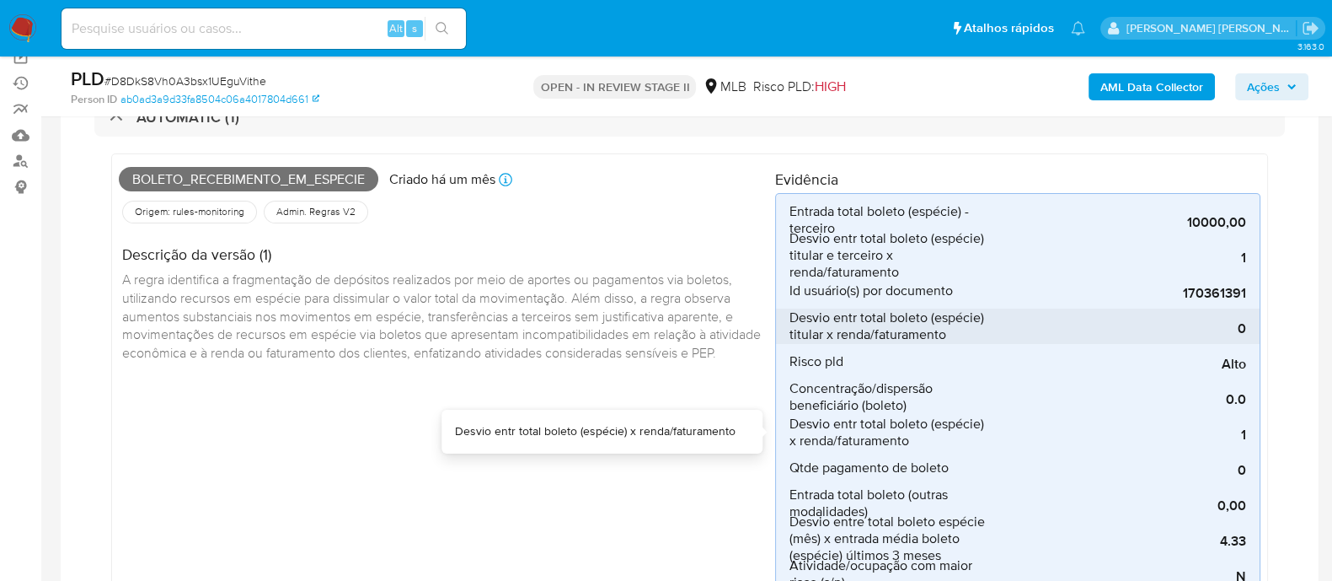
scroll to position [104, 0]
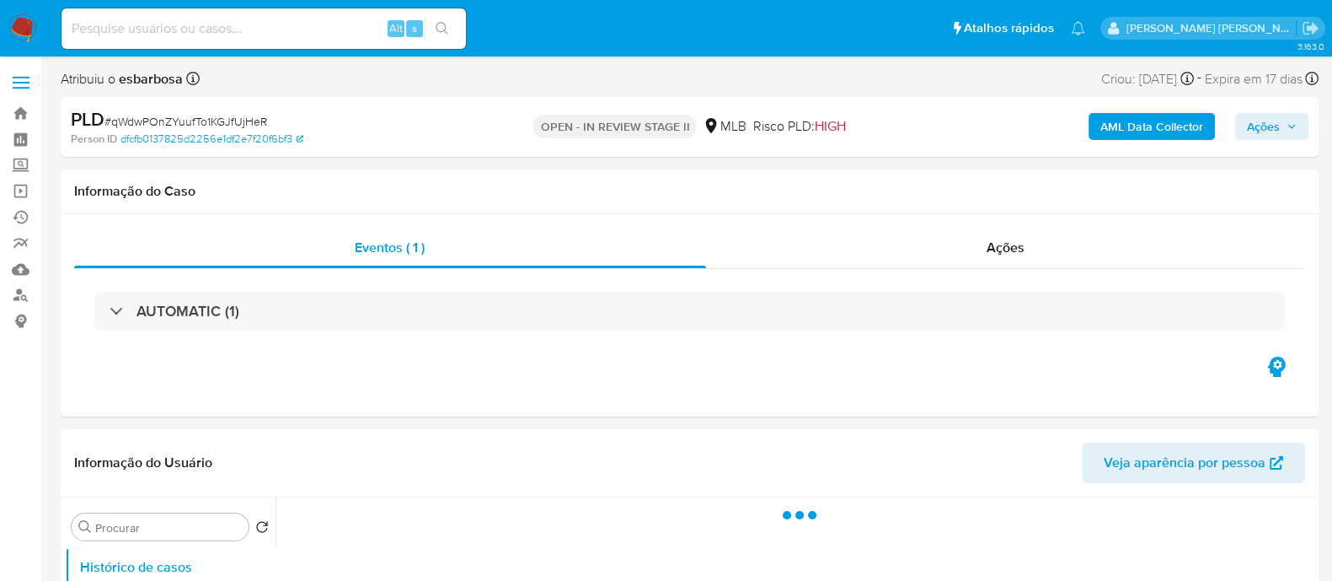
select select "10"
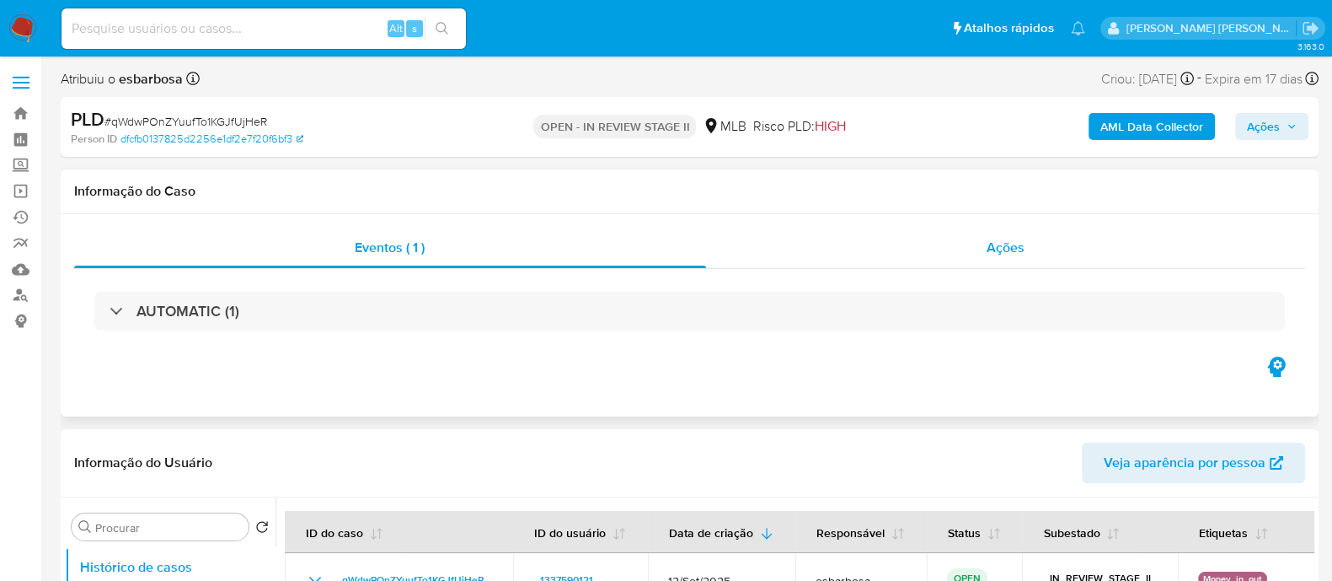
click at [833, 251] on div "Ações" at bounding box center [1006, 248] width 600 height 40
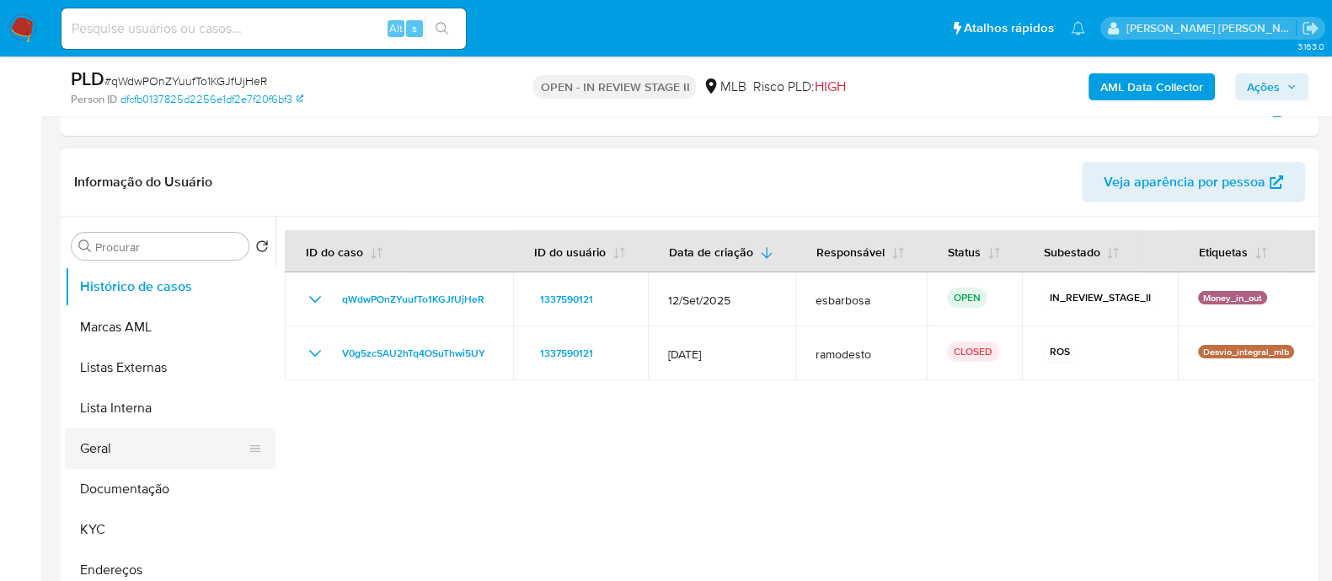
scroll to position [420, 0]
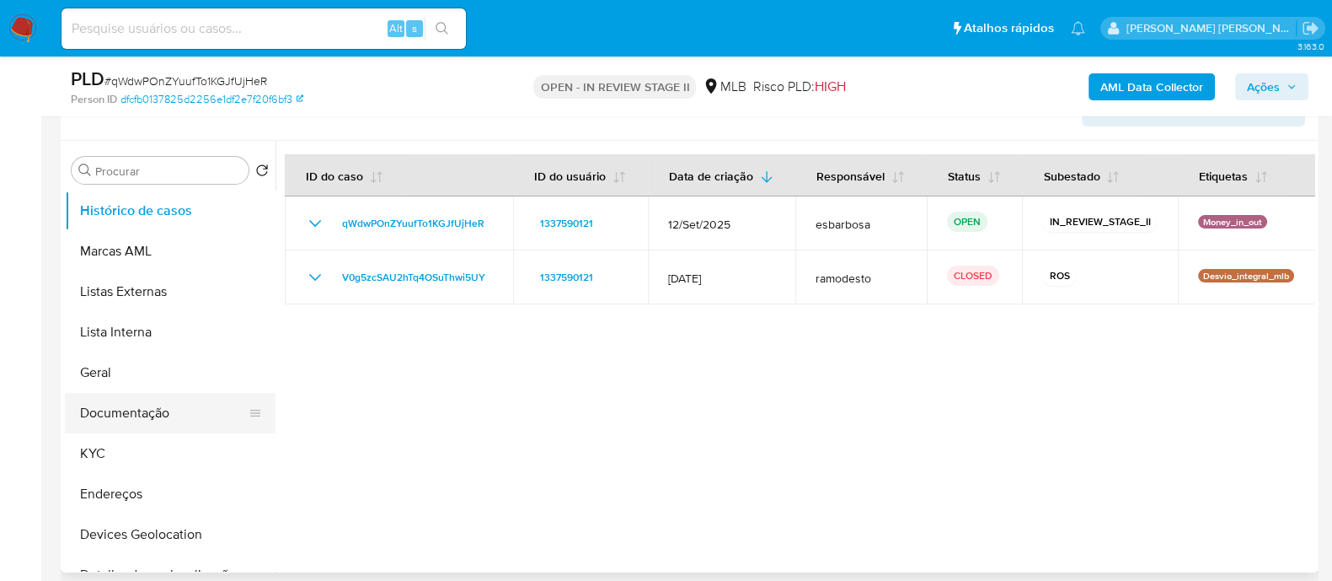
drag, startPoint x: 117, startPoint y: 407, endPoint x: 126, endPoint y: 404, distance: 9.9
click at [118, 407] on button "Documentação" at bounding box center [163, 413] width 197 height 40
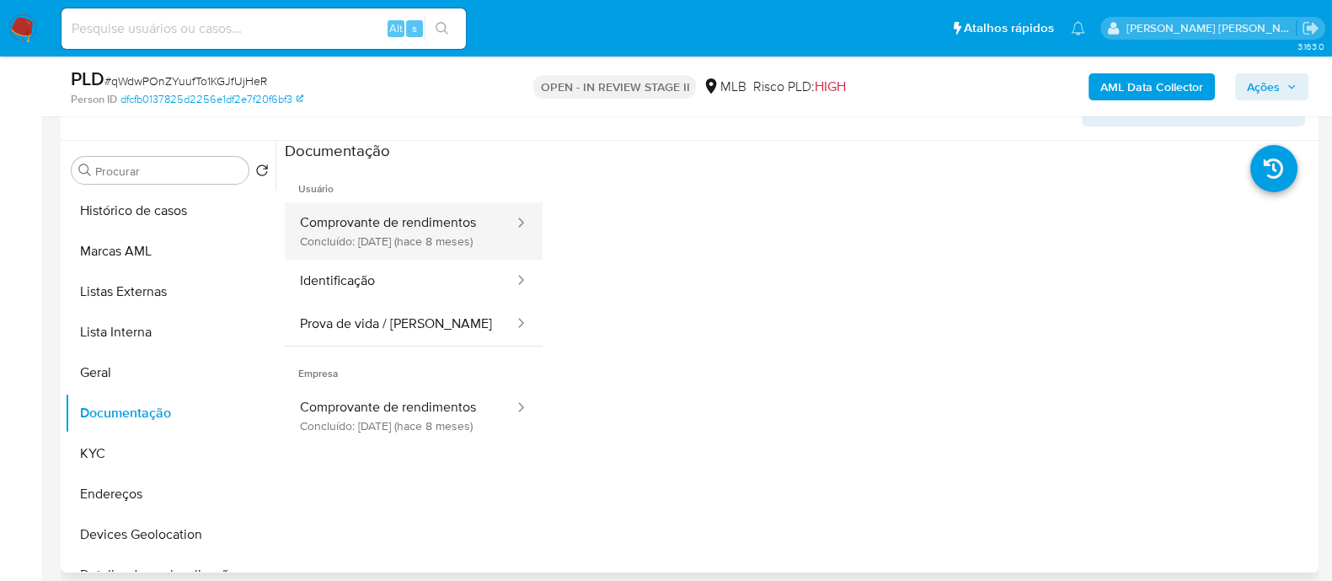
click at [386, 230] on button "Comprovante de rendimentos Concluído: 27/01/2025 (hace 8 meses)" at bounding box center [400, 230] width 231 height 57
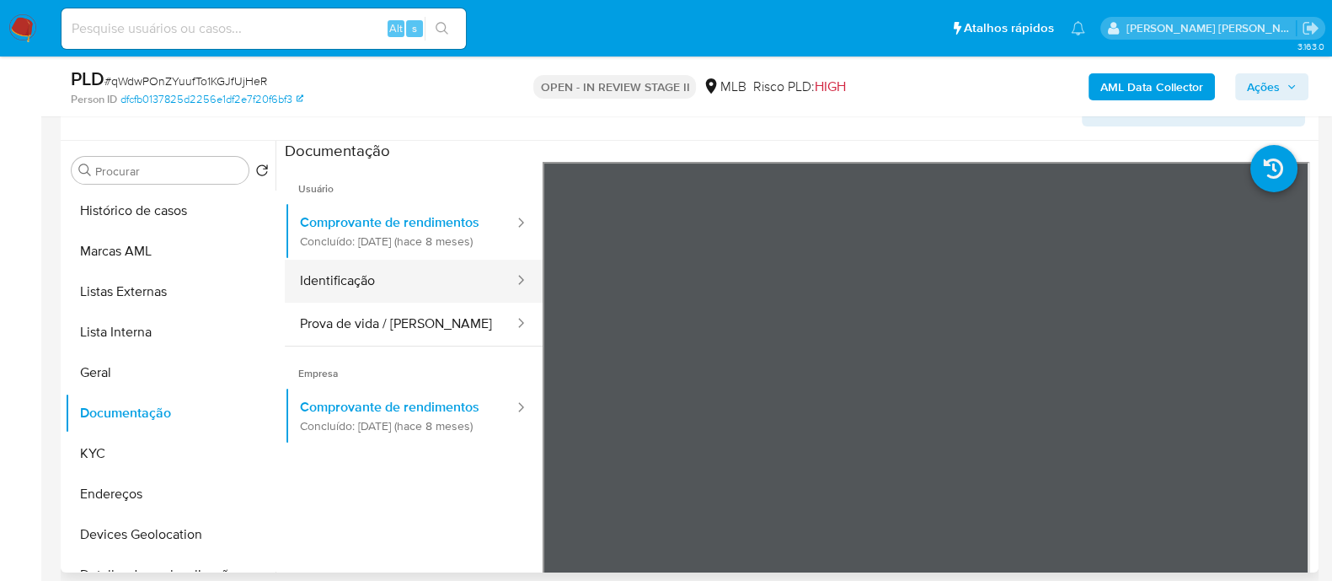
click at [379, 299] on button "Identificação" at bounding box center [400, 281] width 231 height 43
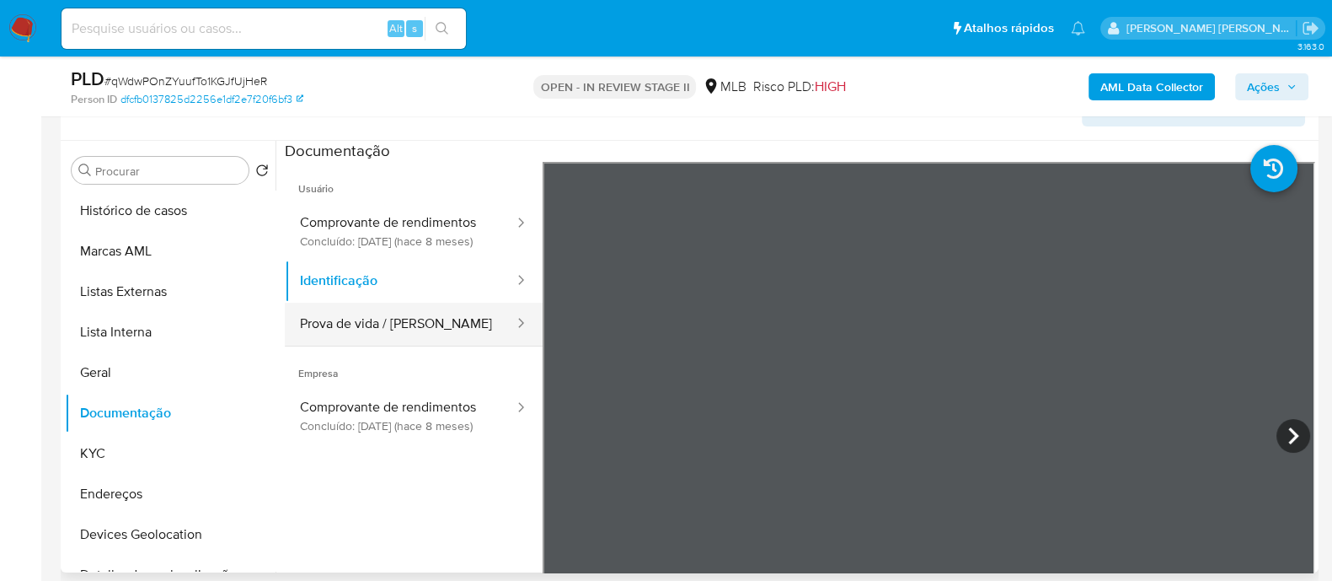
click at [388, 339] on button "Prova de vida / Selfie" at bounding box center [400, 324] width 231 height 43
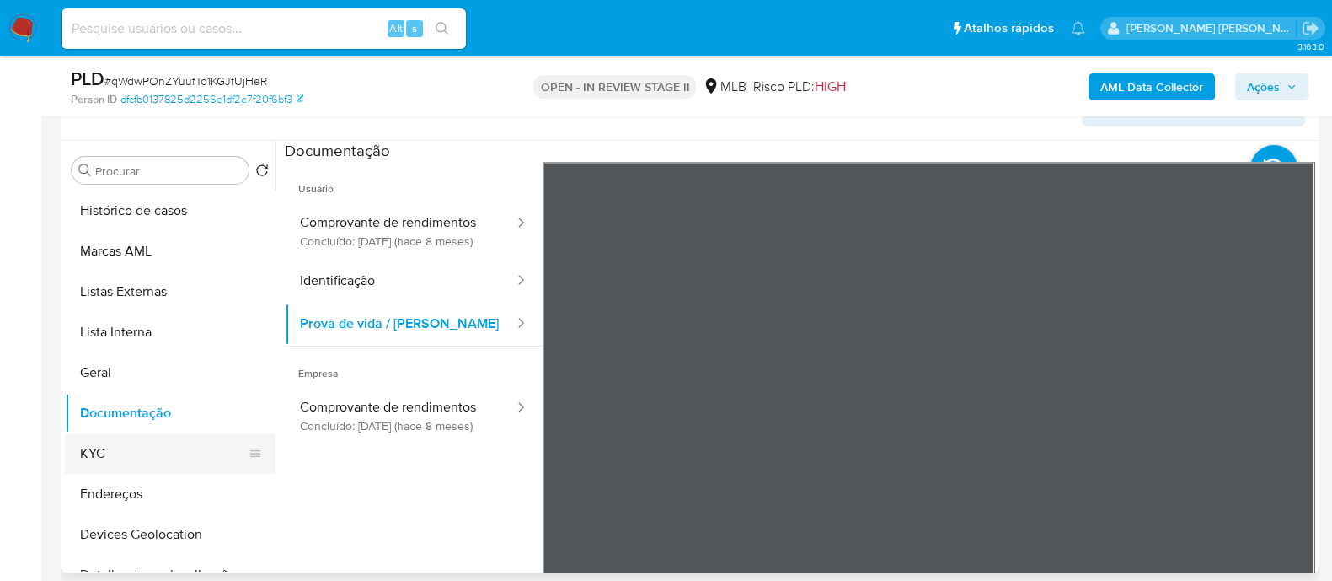
click at [143, 466] on button "KYC" at bounding box center [163, 453] width 197 height 40
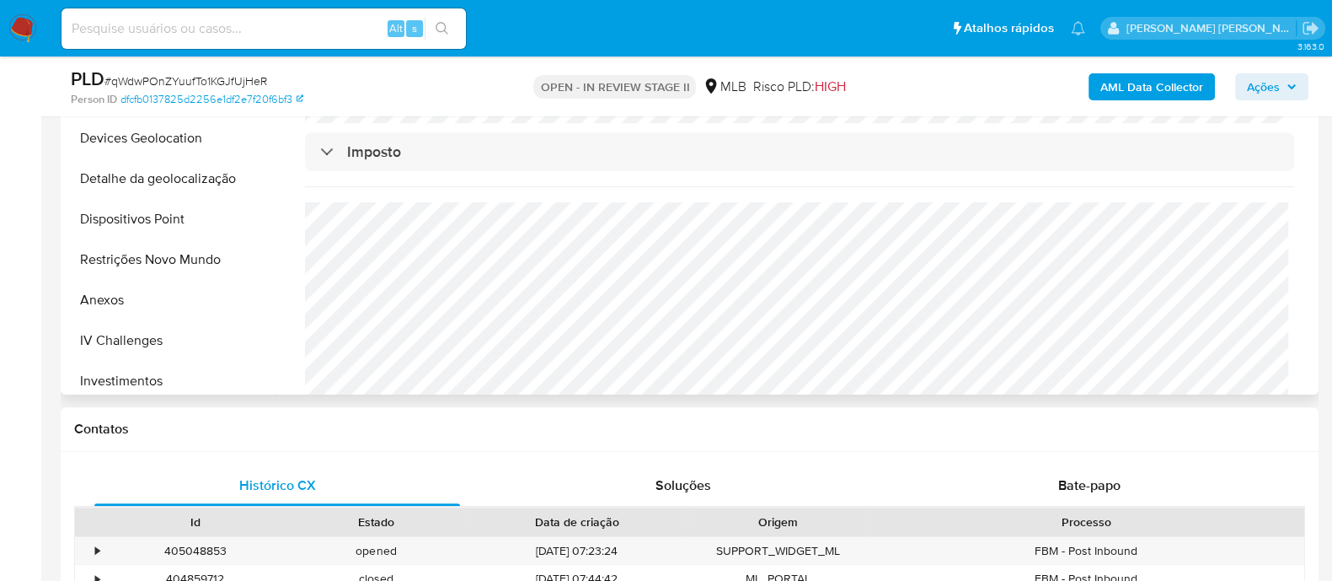
scroll to position [104, 0]
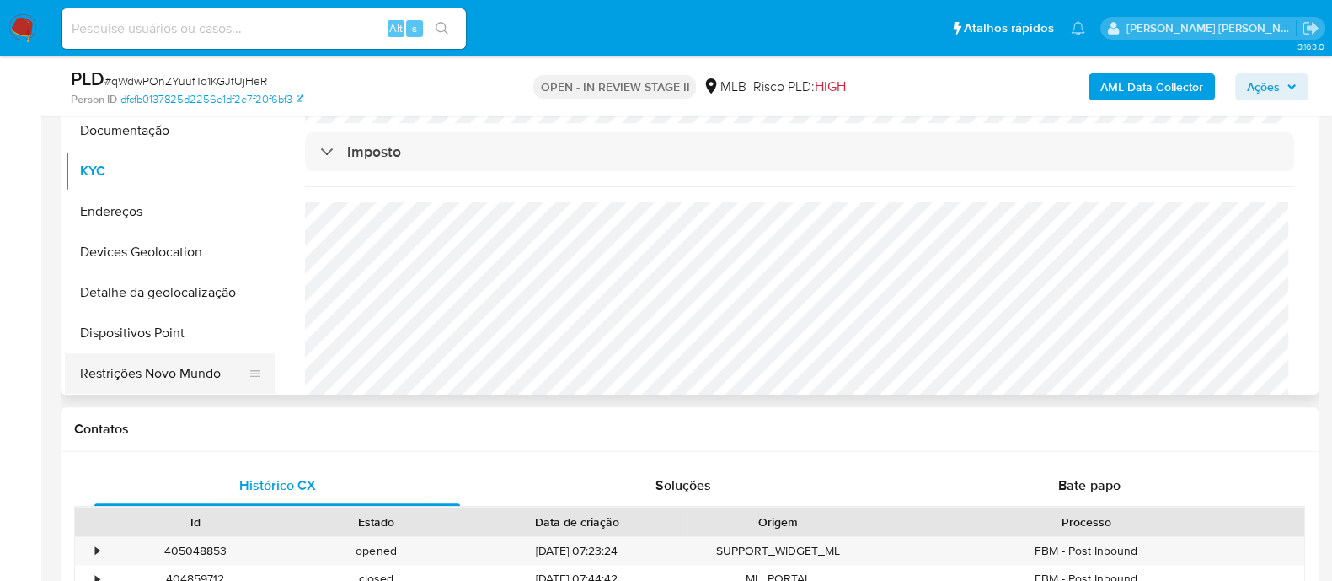
drag, startPoint x: 139, startPoint y: 374, endPoint x: 154, endPoint y: 368, distance: 16.3
click at [139, 373] on button "Restrições Novo Mundo" at bounding box center [163, 373] width 197 height 40
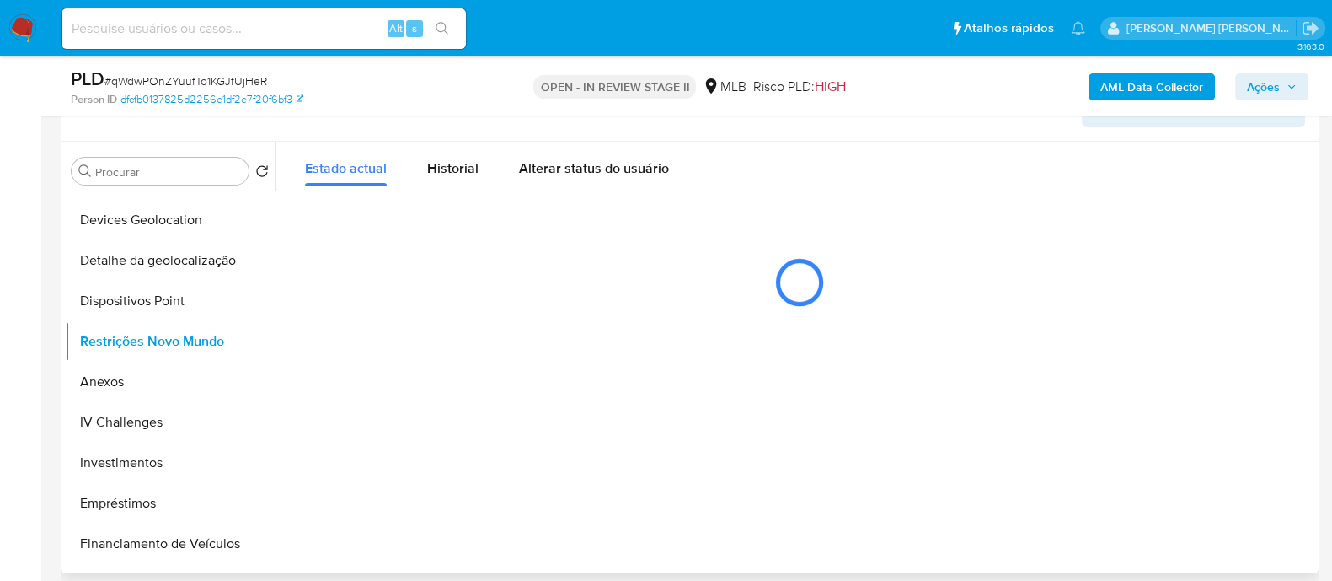
scroll to position [387, 0]
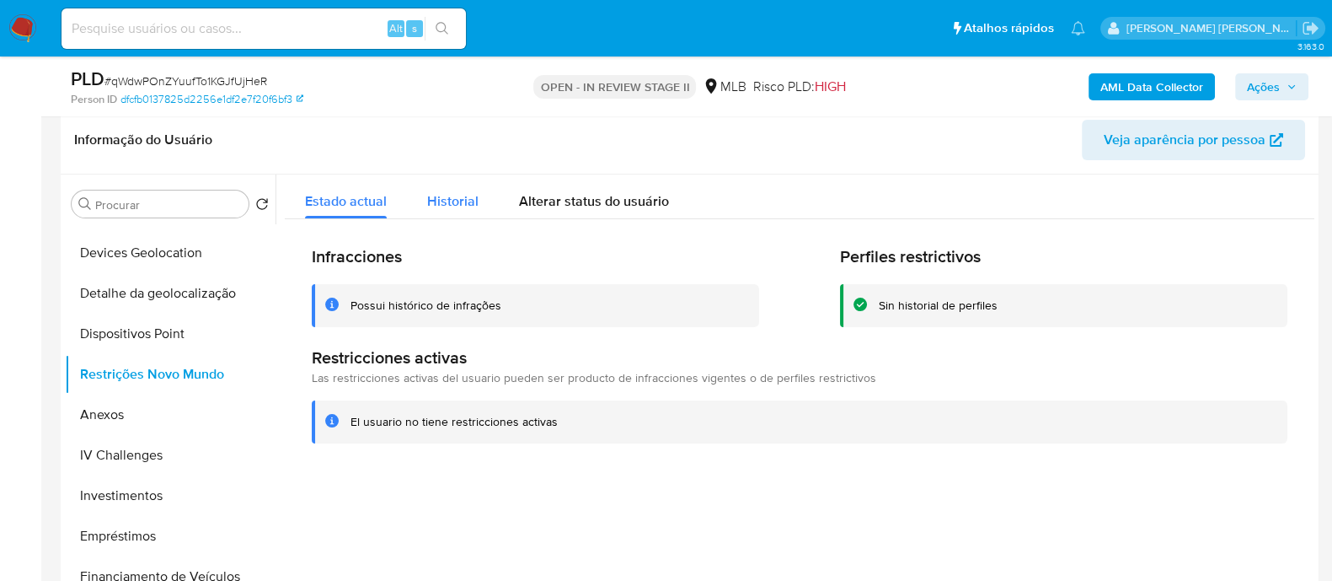
click at [456, 196] on span "Historial" at bounding box center [452, 200] width 51 height 19
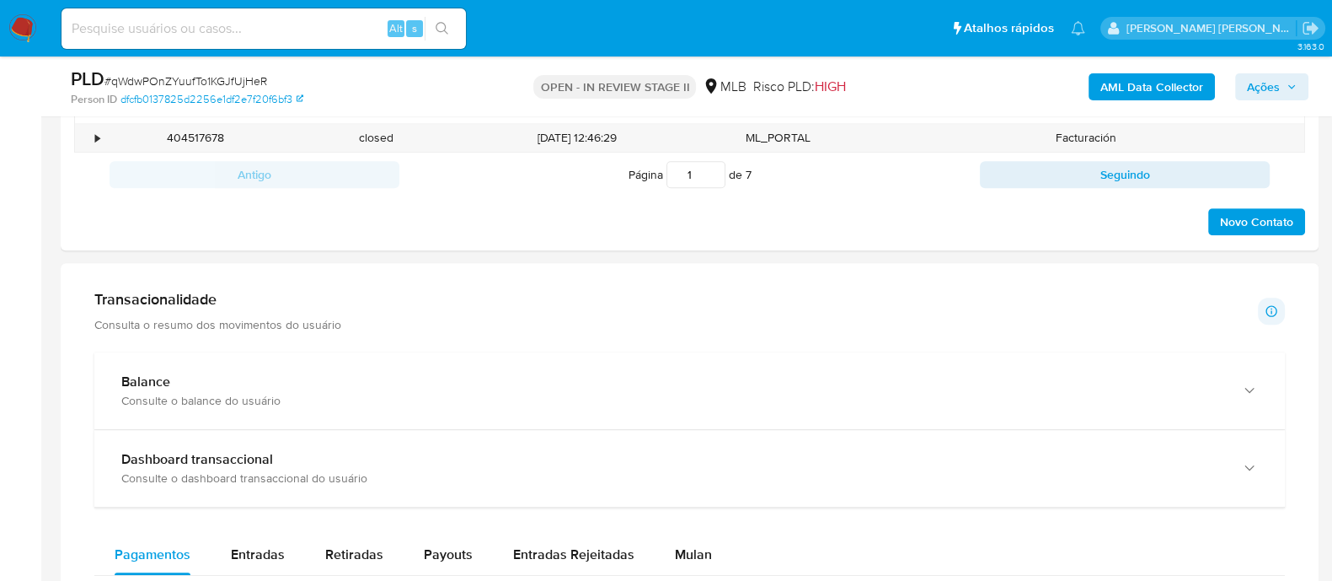
scroll to position [1440, 0]
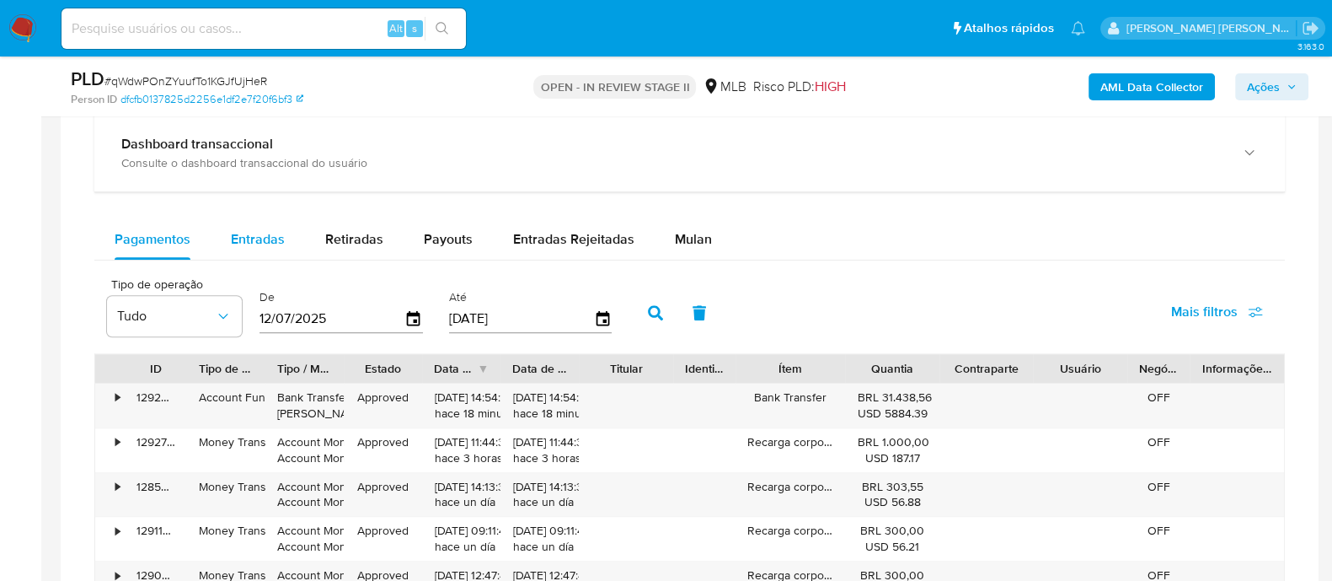
click at [255, 235] on span "Entradas" at bounding box center [258, 238] width 54 height 19
select select "10"
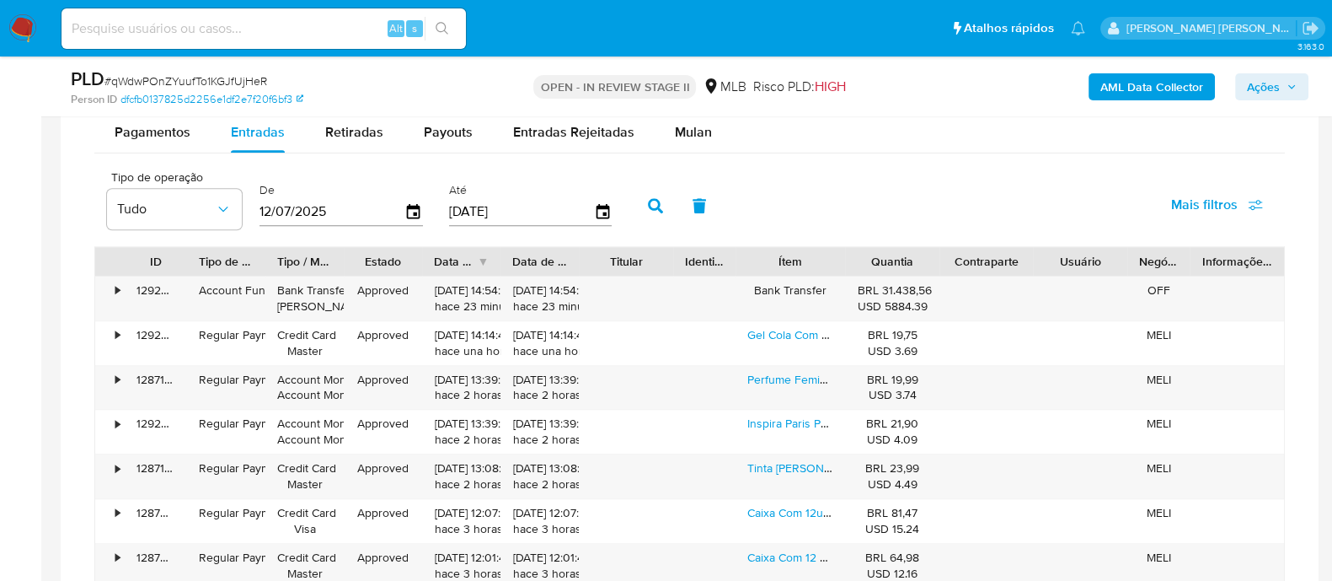
scroll to position [1651, 0]
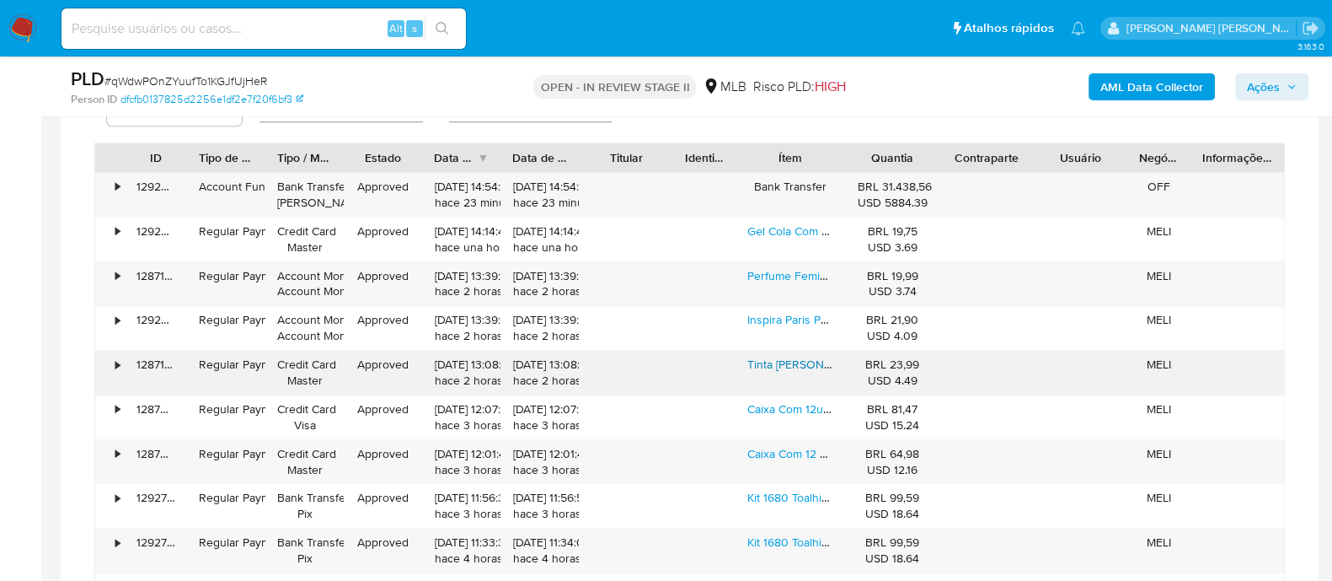
click at [796, 365] on link "Tinta Da Alegria Verde 150ml 80g Un" at bounding box center [861, 364] width 229 height 17
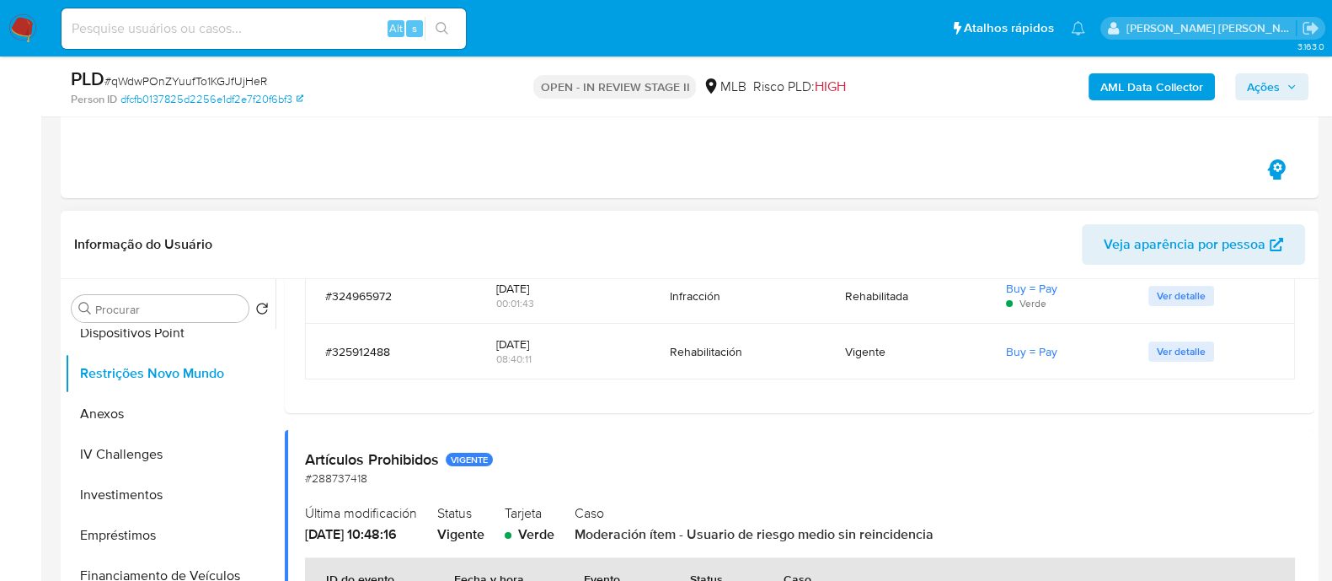
scroll to position [0, 0]
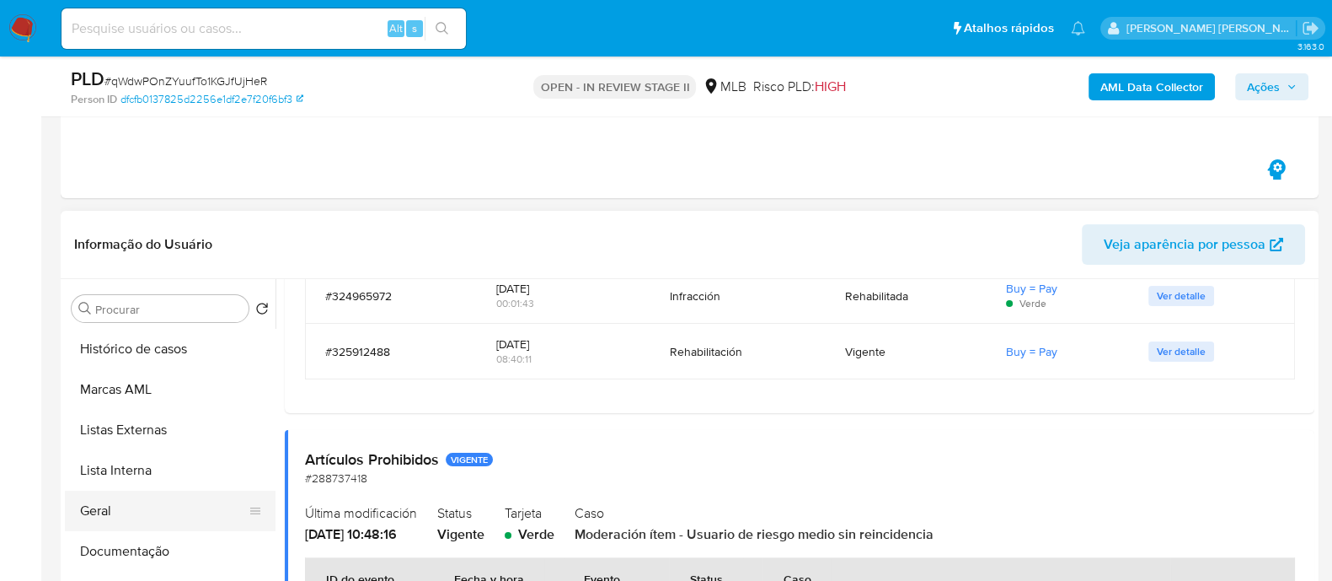
click at [126, 502] on button "Geral" at bounding box center [163, 510] width 197 height 40
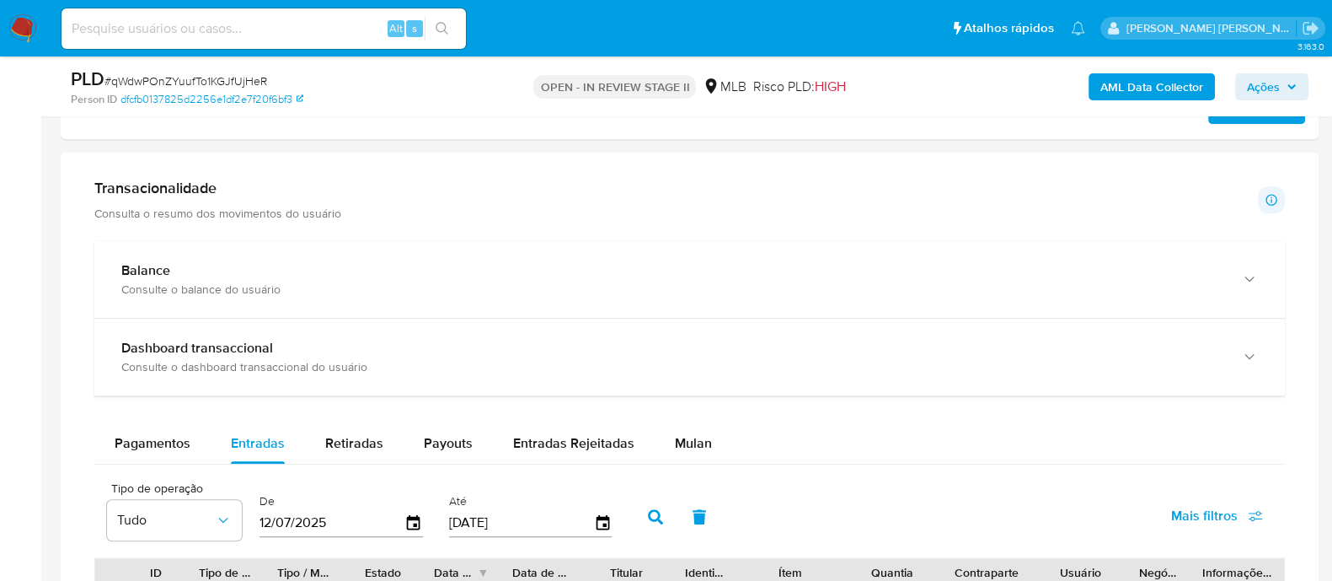
scroll to position [1545, 0]
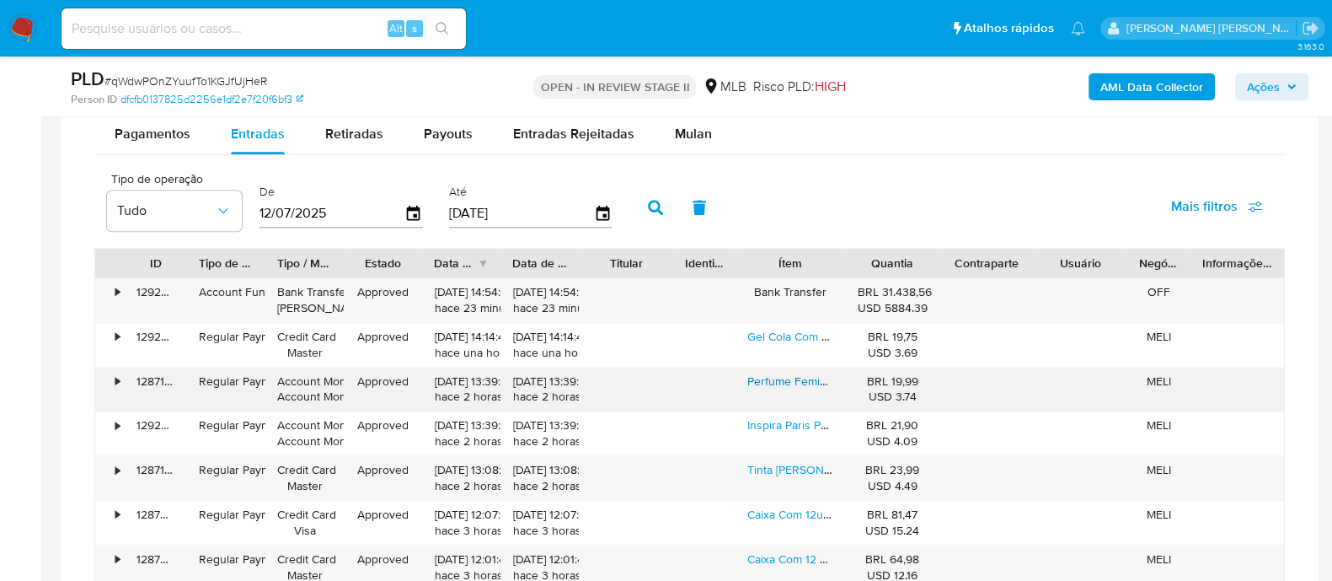
click at [795, 382] on link "Perfume Feminino Diva Money 15ml La Belle Paris Bolso Bolsa" at bounding box center [909, 380] width 324 height 17
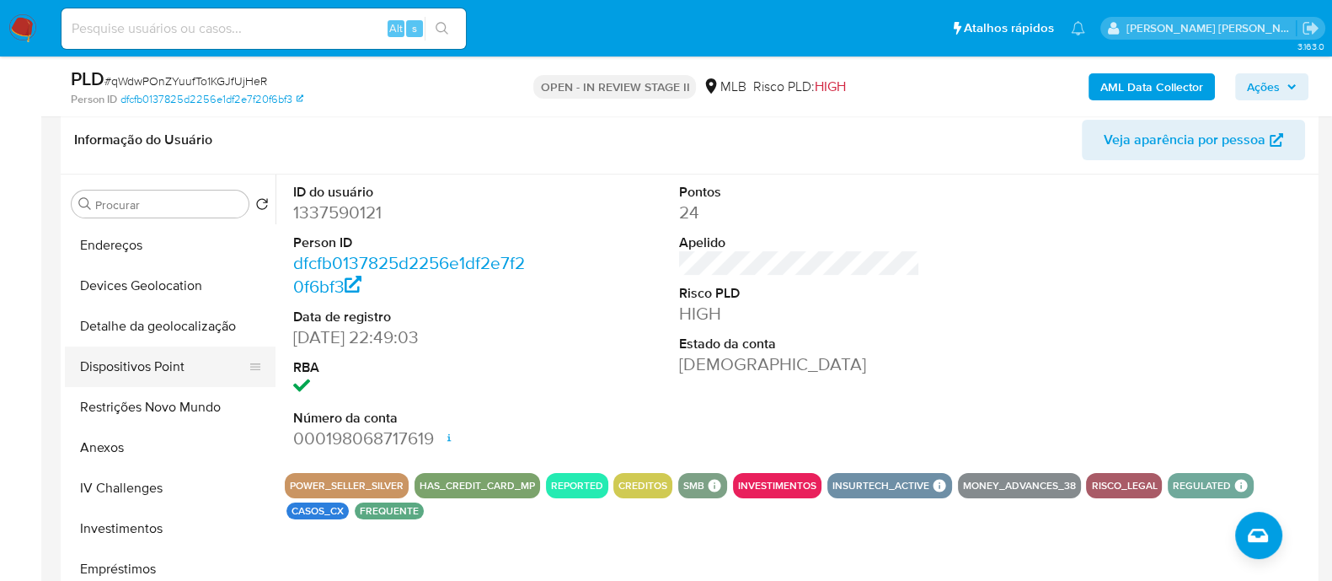
scroll to position [316, 0]
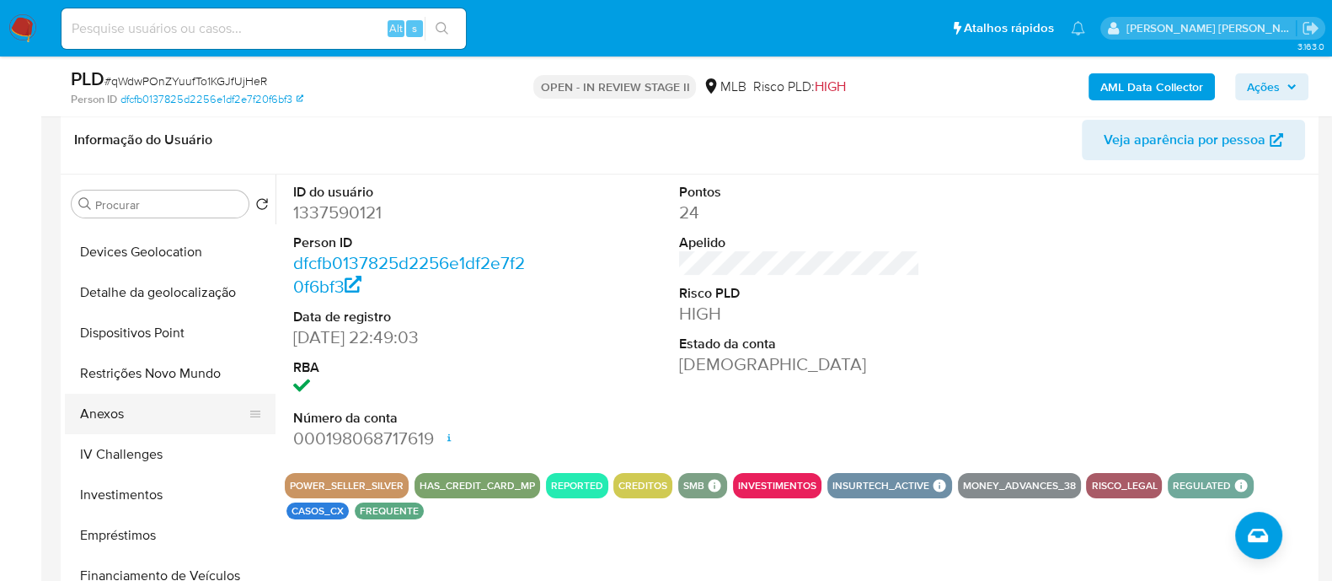
click at [137, 416] on button "Anexos" at bounding box center [163, 414] width 197 height 40
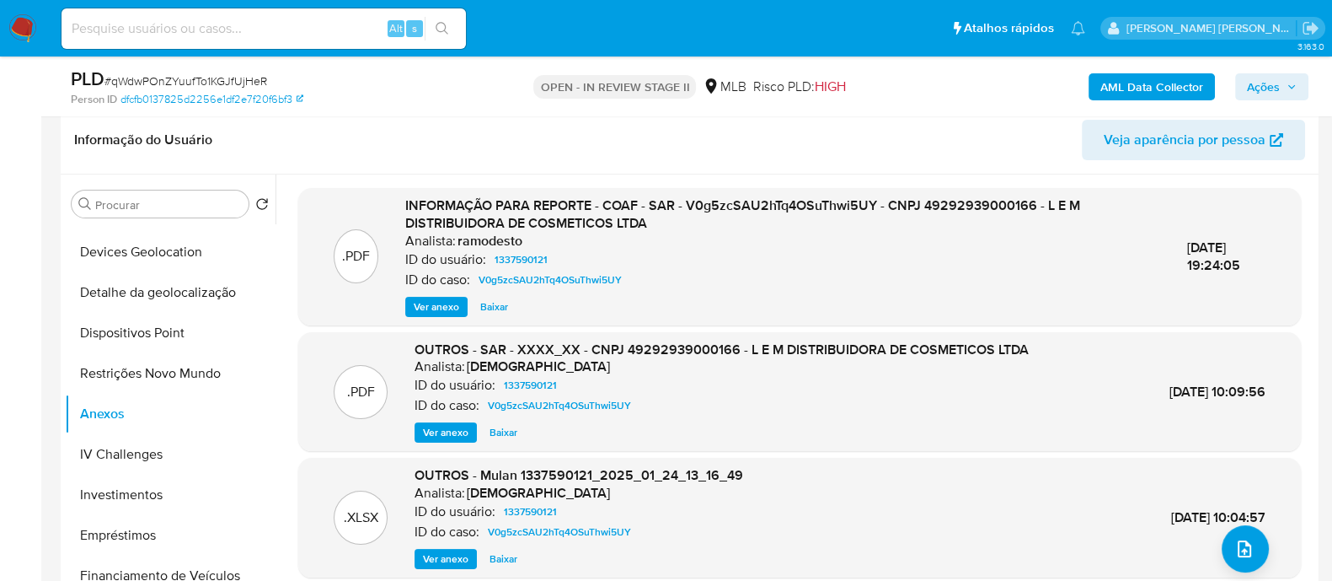
click at [438, 306] on span "Ver anexo" at bounding box center [437, 306] width 46 height 17
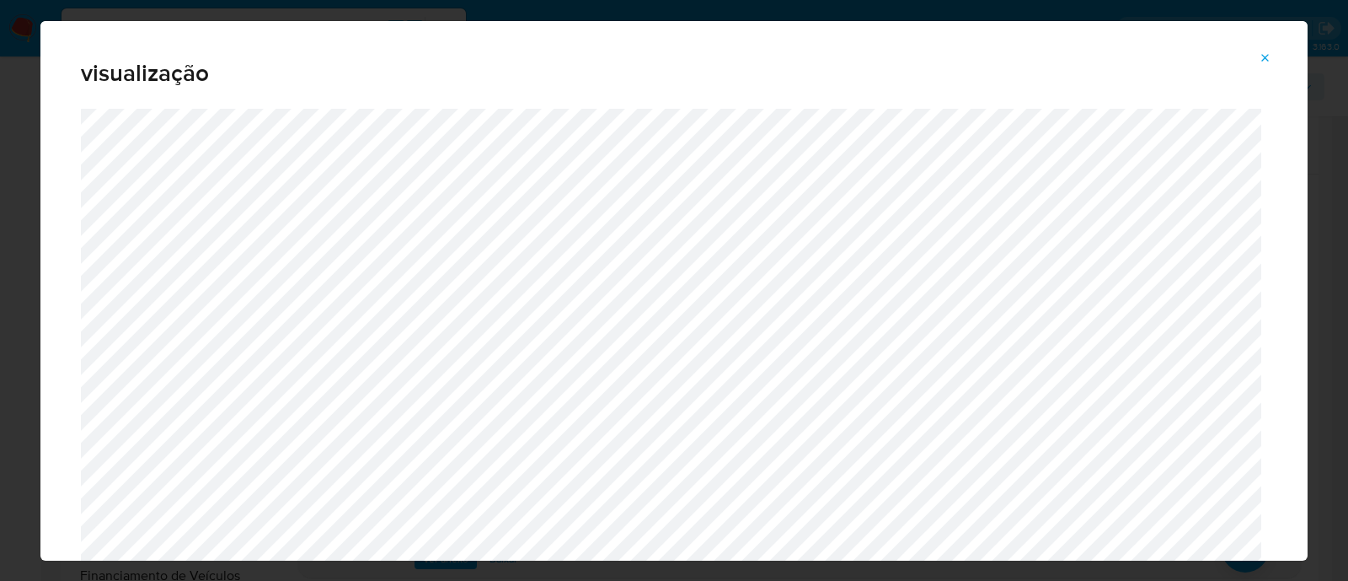
click at [1265, 55] on icon "Attachment preview" at bounding box center [1265, 57] width 13 height 13
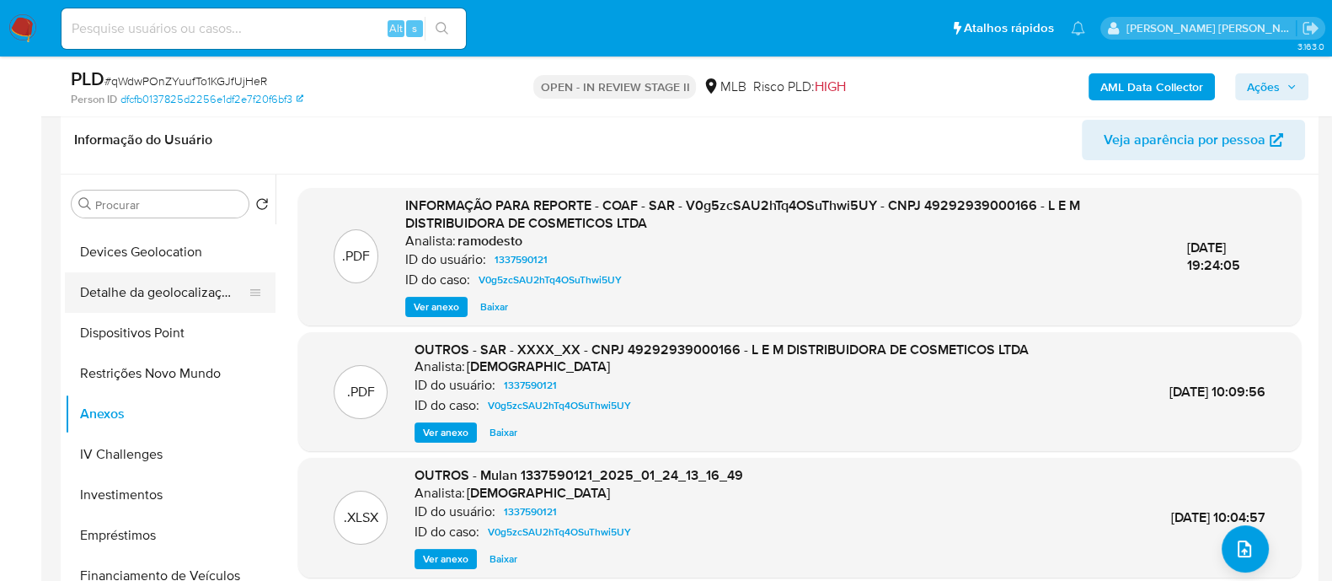
scroll to position [0, 0]
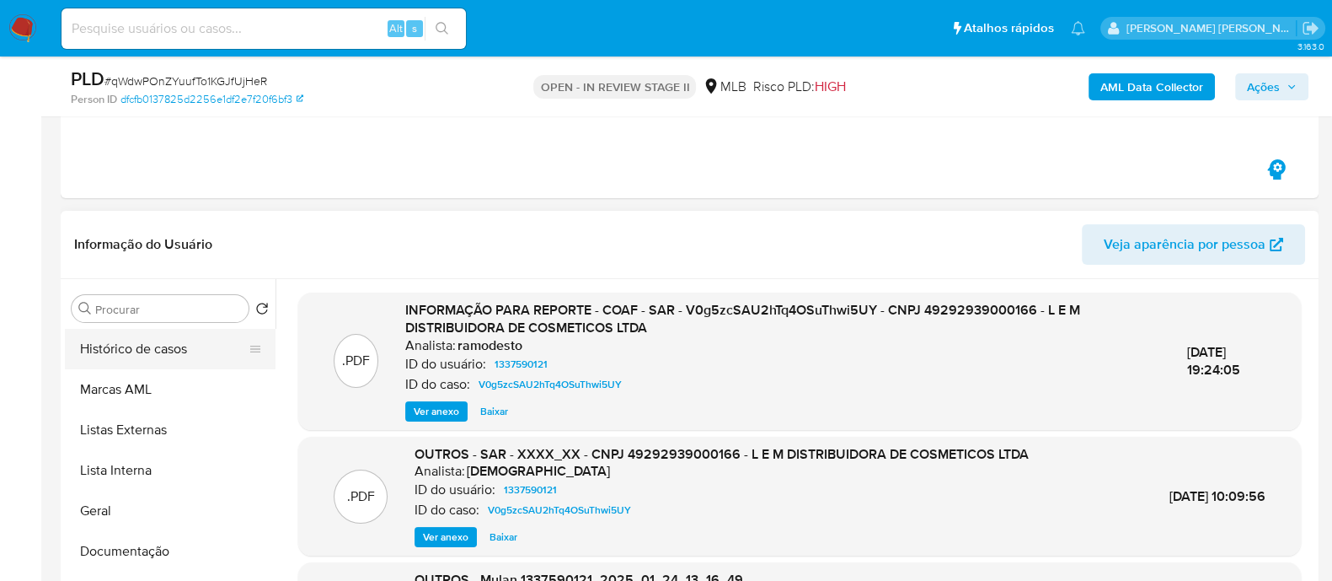
click at [146, 346] on button "Histórico de casos" at bounding box center [163, 349] width 197 height 40
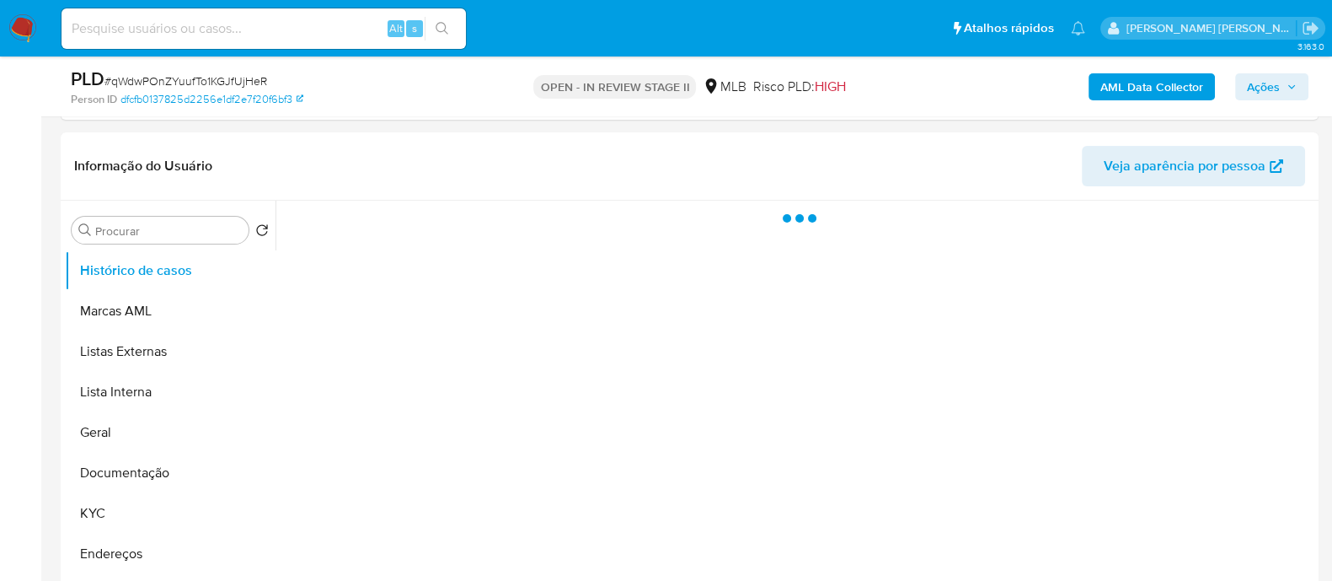
scroll to position [493, 0]
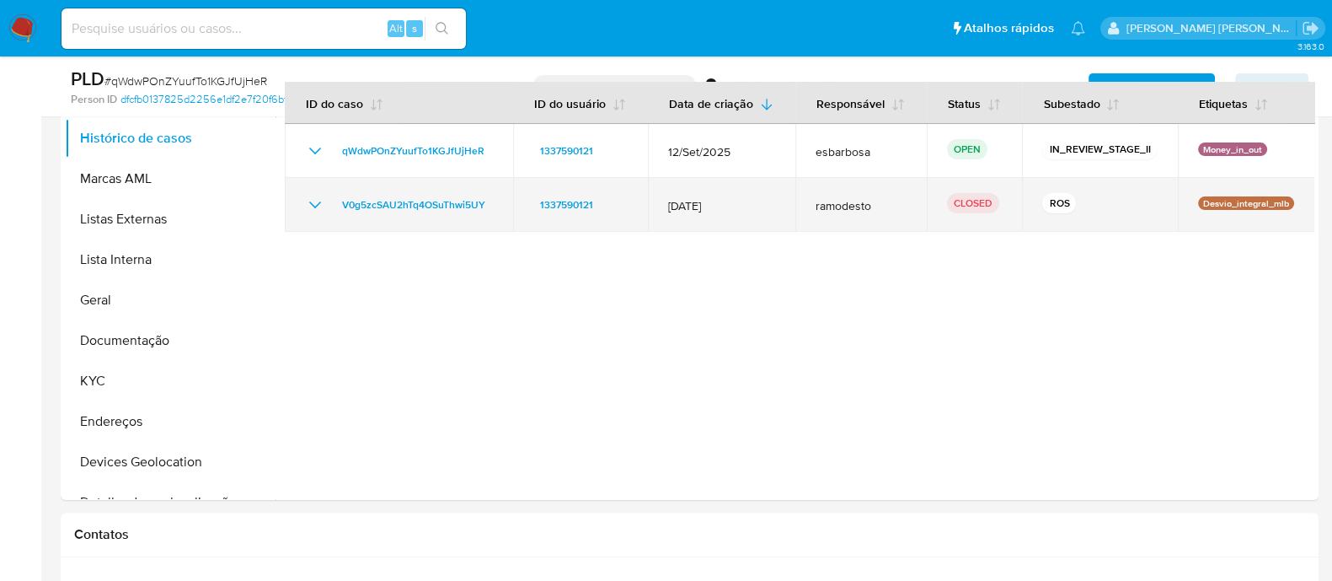
click at [321, 206] on icon "Mostrar/Ocultar" at bounding box center [315, 205] width 20 height 20
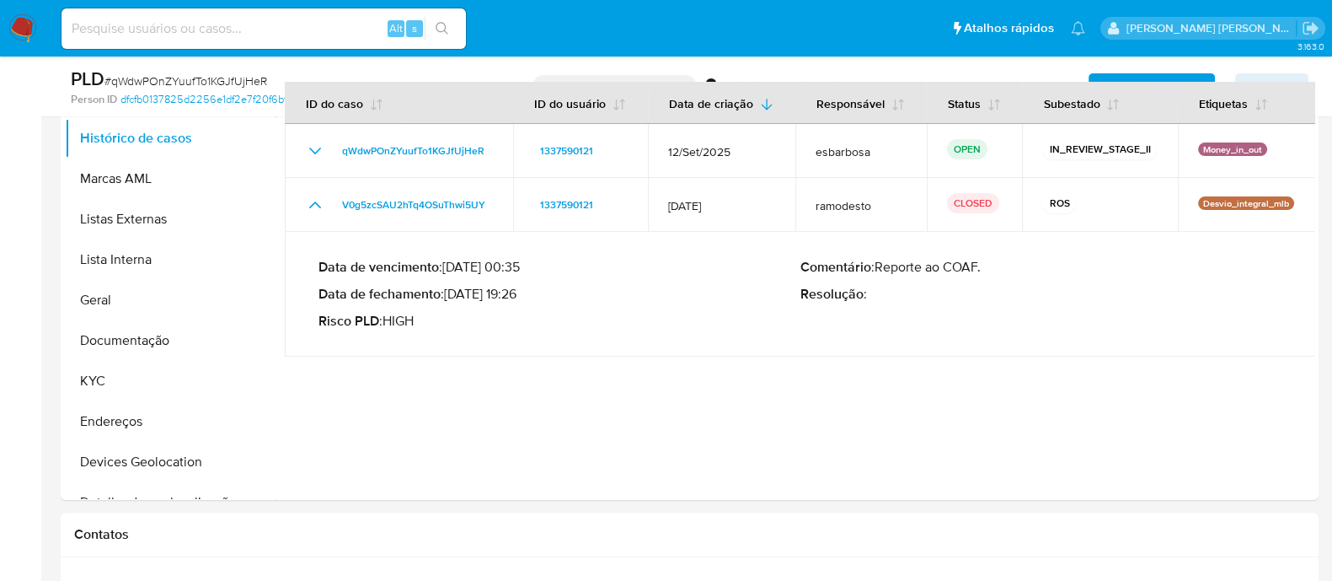
drag, startPoint x: 517, startPoint y: 294, endPoint x: 451, endPoint y: 292, distance: 66.6
click at [451, 292] on p "Data de fechamento : 30/01/2025 19:26" at bounding box center [560, 294] width 482 height 17
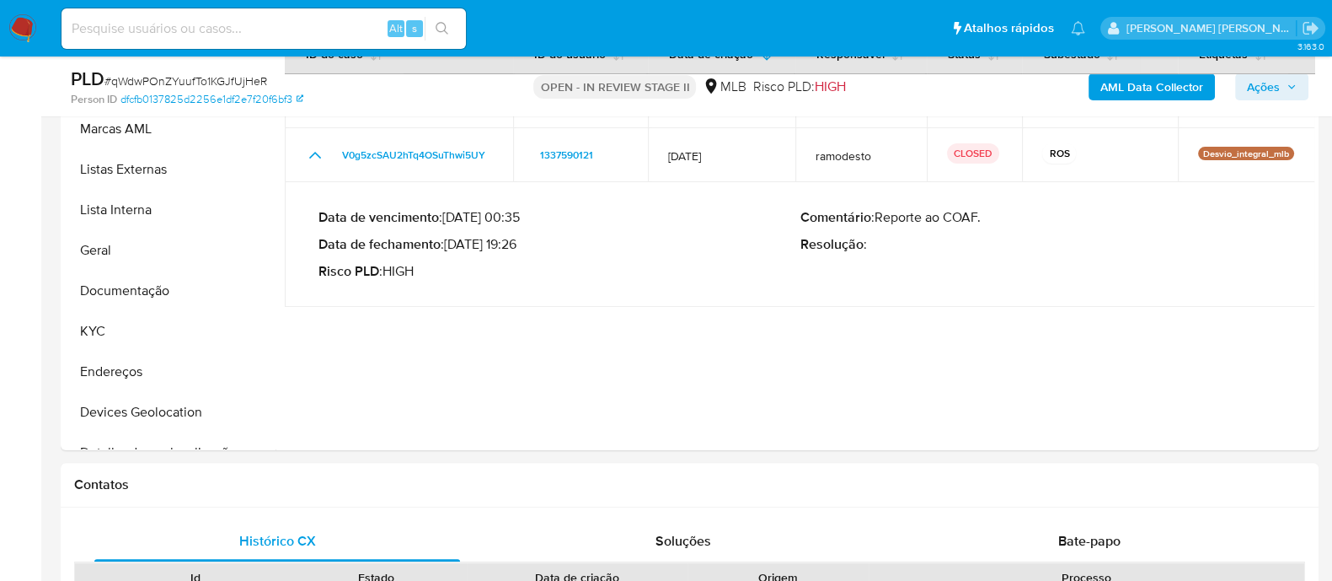
scroll to position [387, 0]
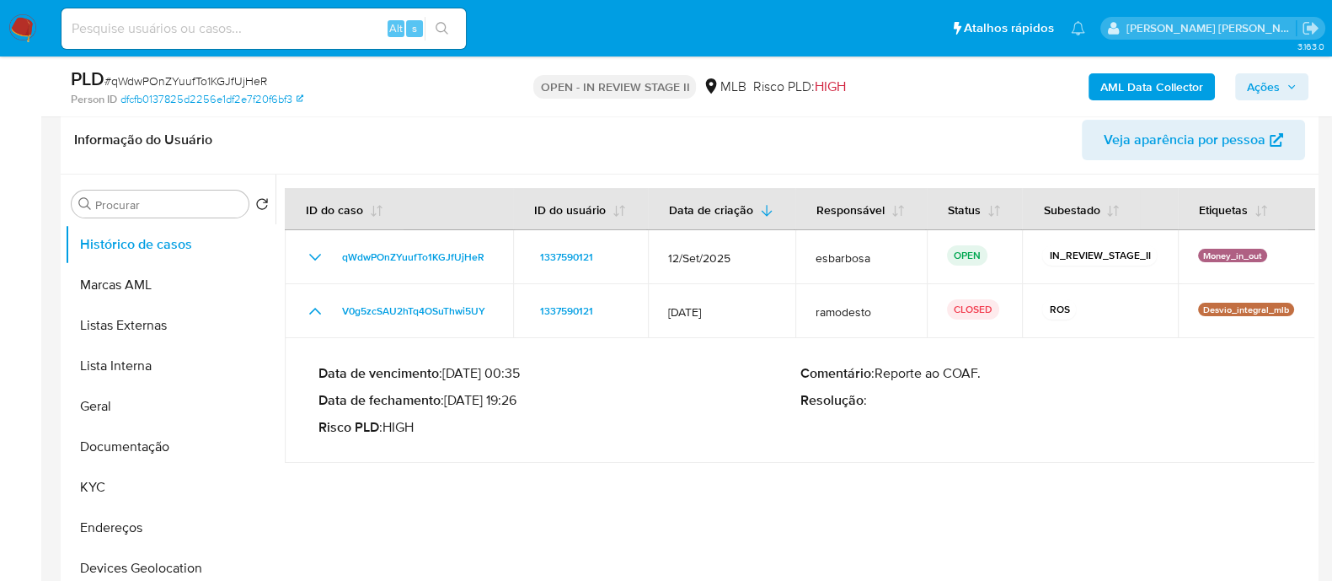
click at [1259, 90] on span "Ações" at bounding box center [1263, 86] width 33 height 27
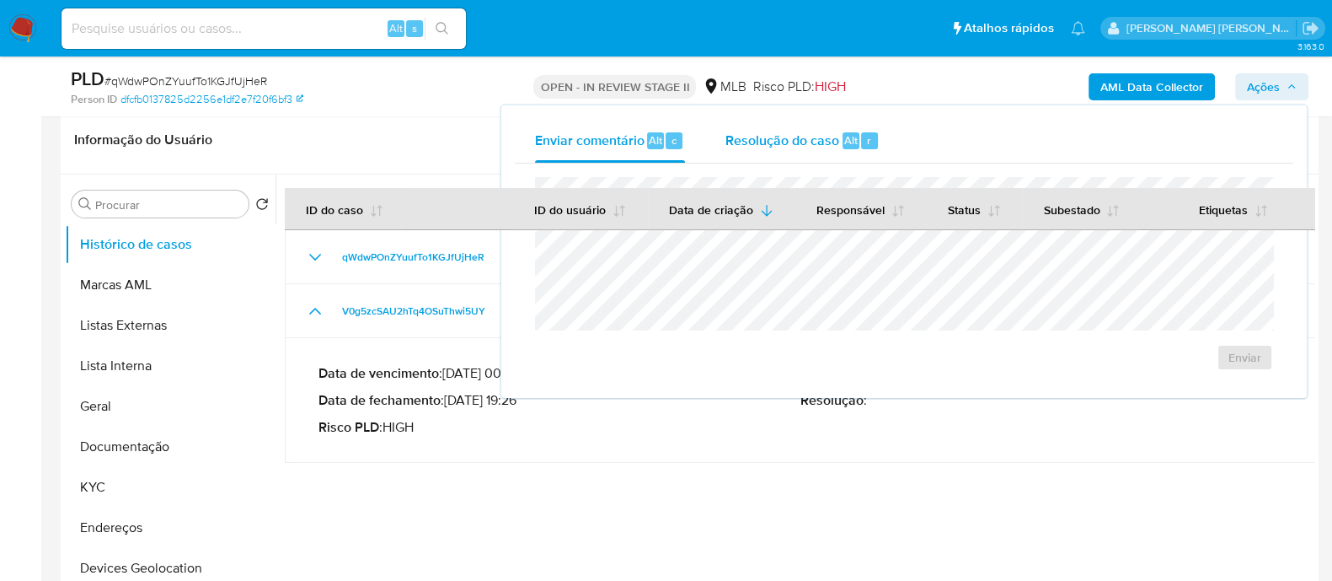
click at [791, 141] on span "Resolução do caso" at bounding box center [783, 139] width 114 height 19
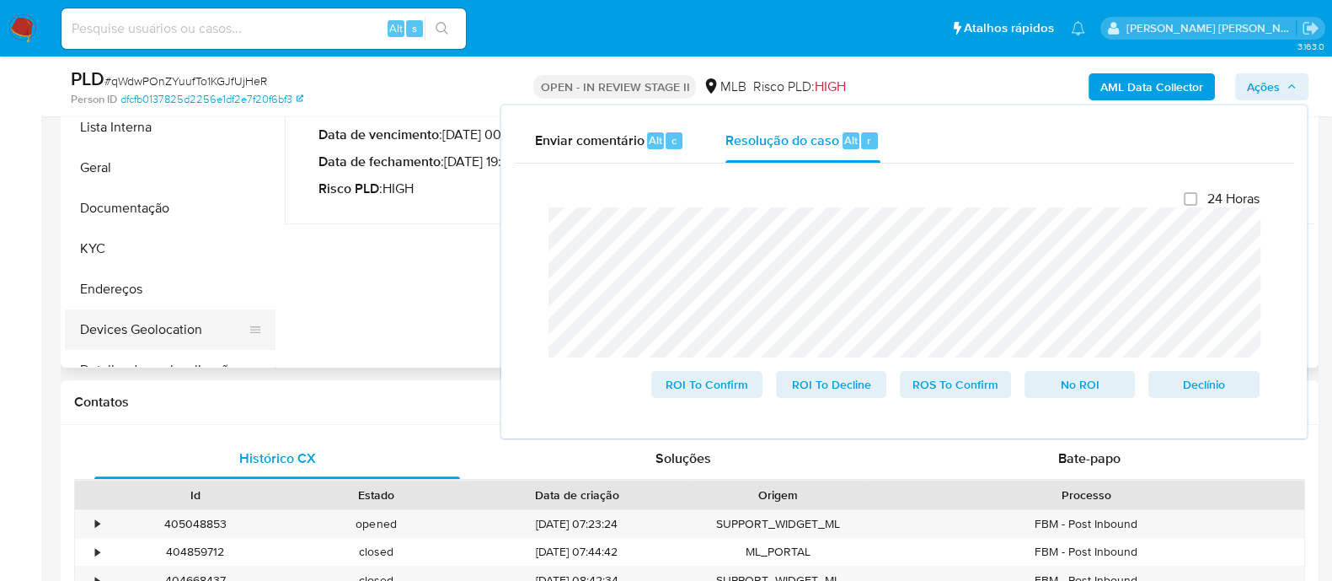
scroll to position [632, 0]
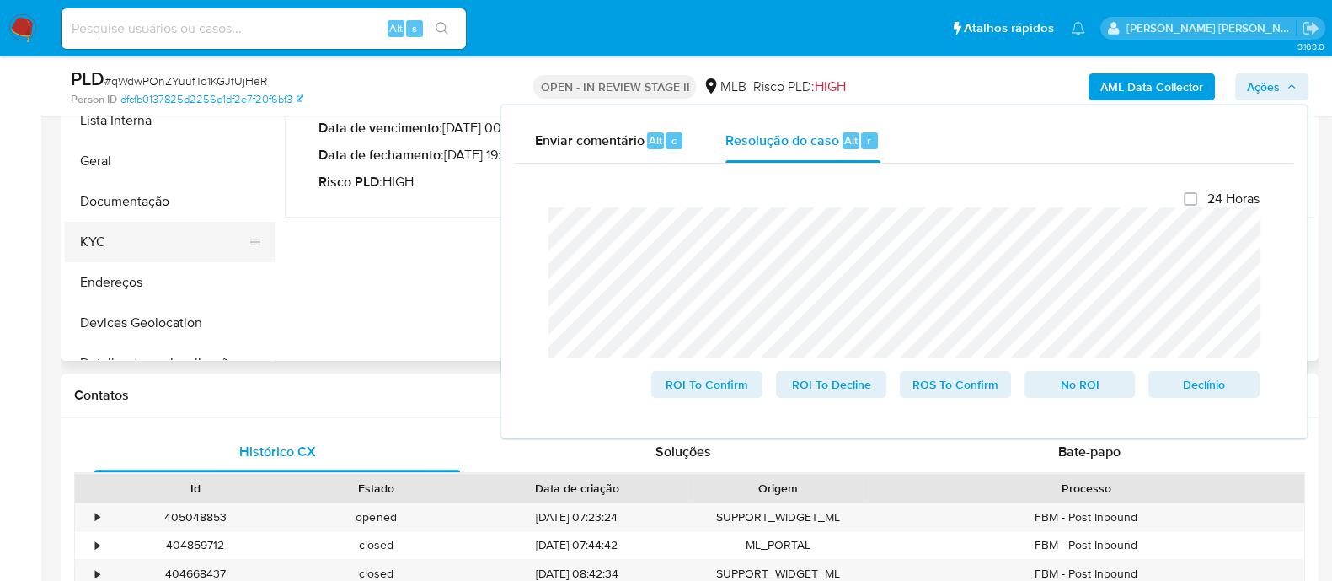
click at [136, 245] on button "KYC" at bounding box center [163, 242] width 197 height 40
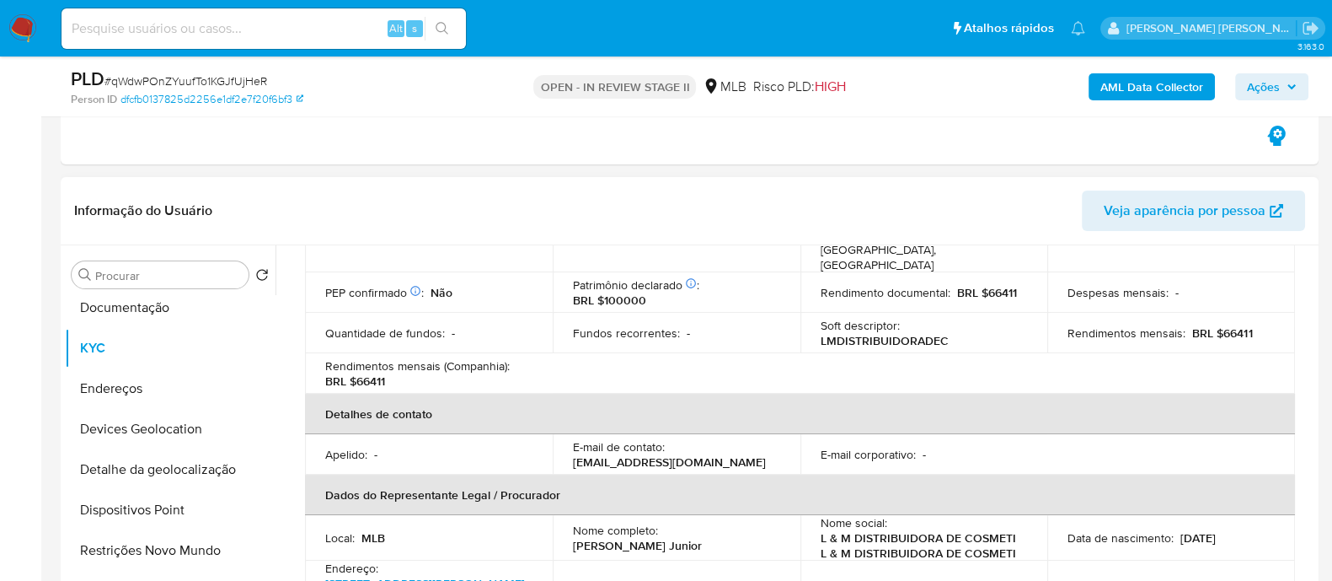
scroll to position [420, 0]
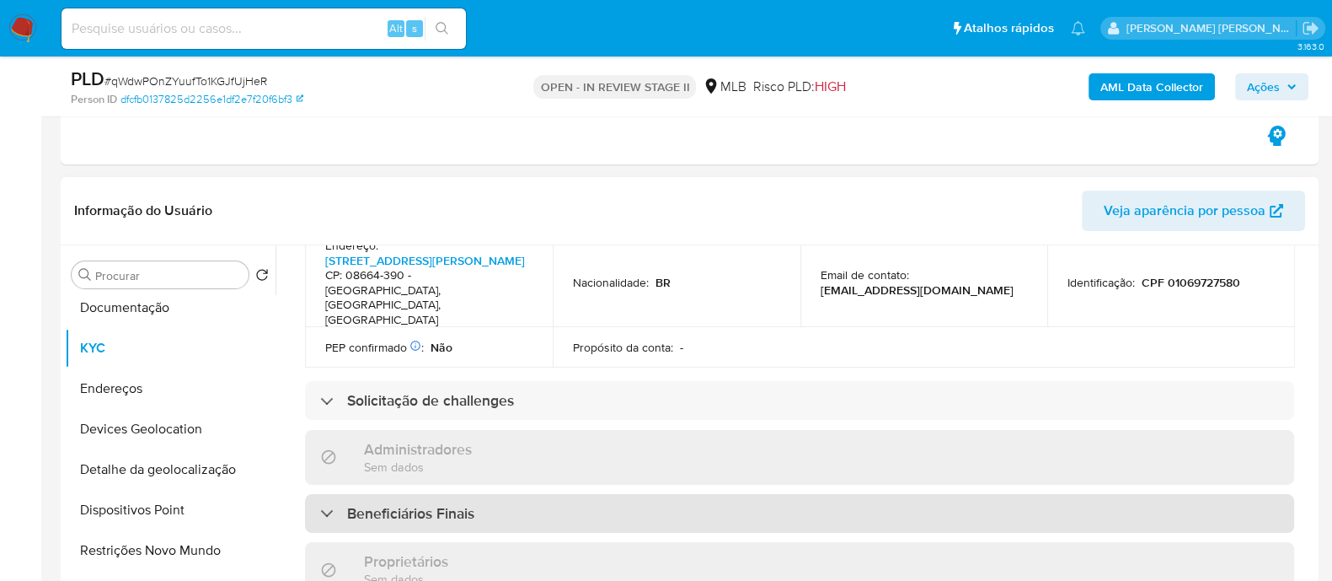
click at [431, 504] on h3 "Beneficiários Finais" at bounding box center [410, 513] width 127 height 19
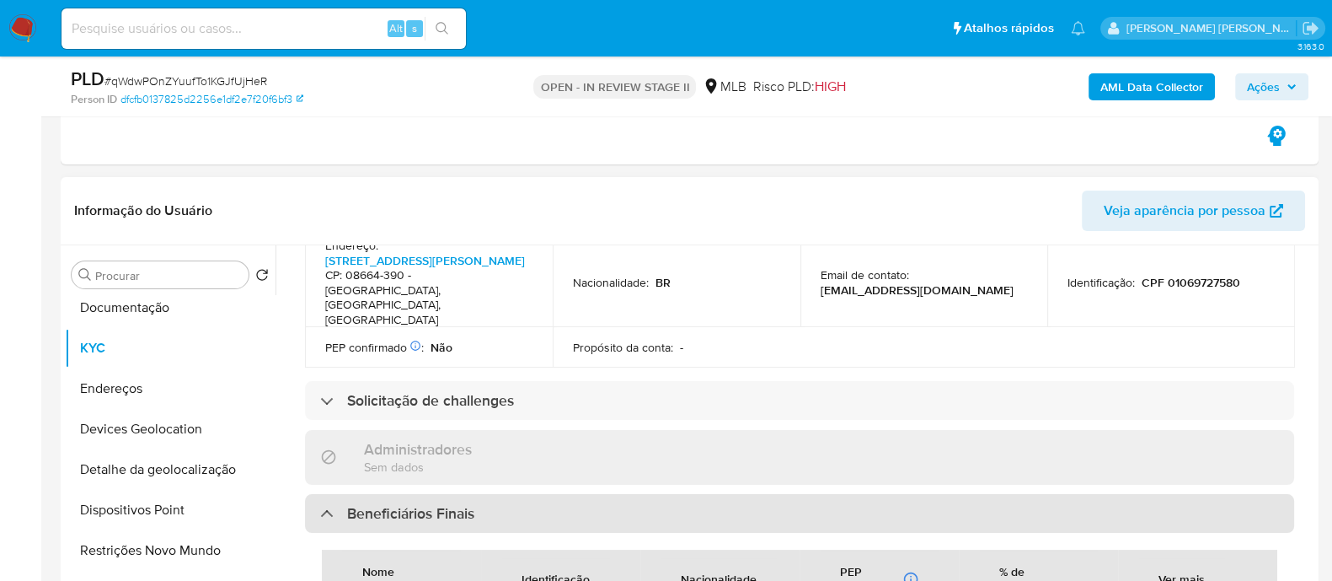
scroll to position [736, 0]
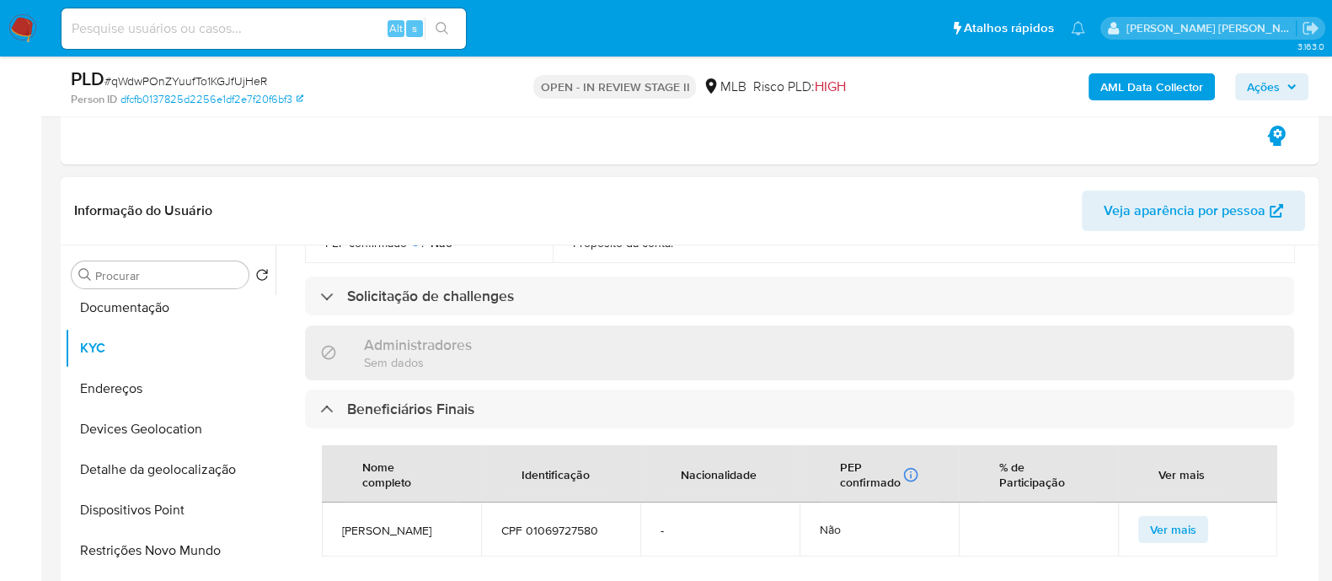
drag, startPoint x: 451, startPoint y: 515, endPoint x: 342, endPoint y: 503, distance: 109.3
click at [342, 522] on span "[PERSON_NAME]" at bounding box center [401, 529] width 119 height 15
copy span "[PERSON_NAME]"
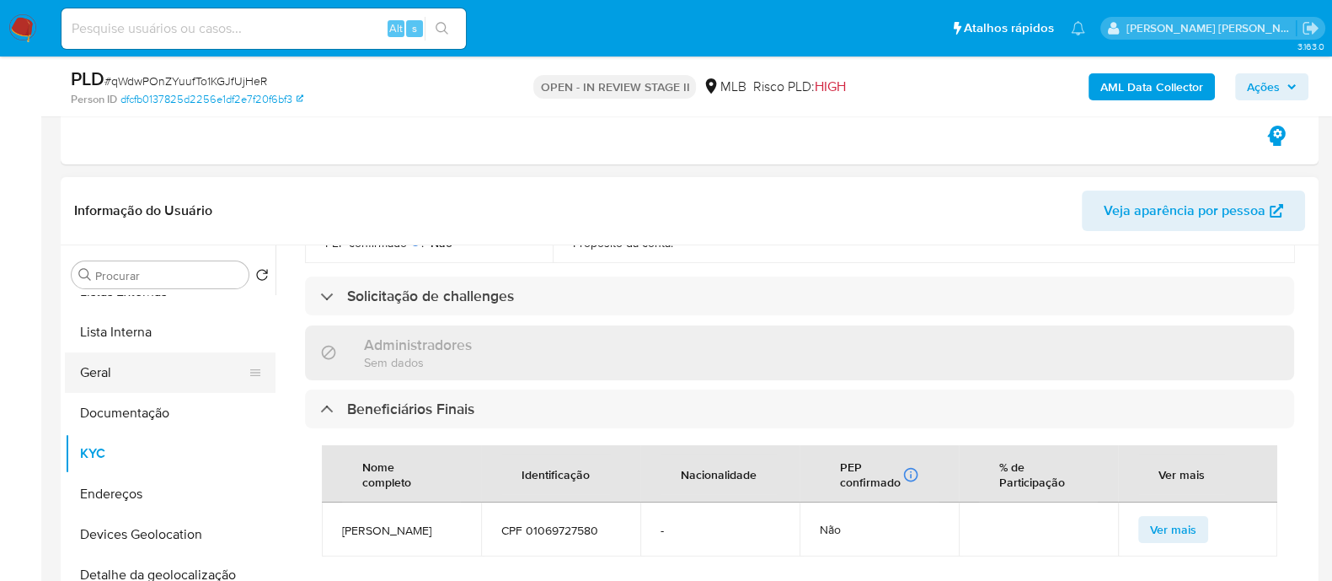
click at [144, 381] on button "Geral" at bounding box center [163, 372] width 197 height 40
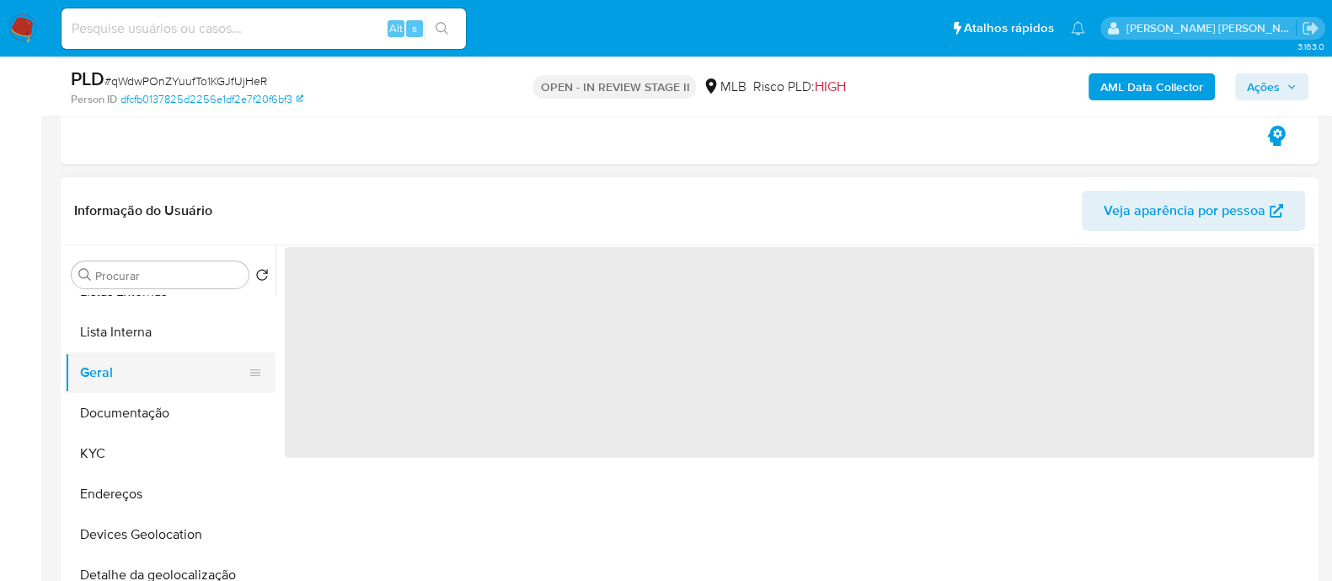
scroll to position [0, 0]
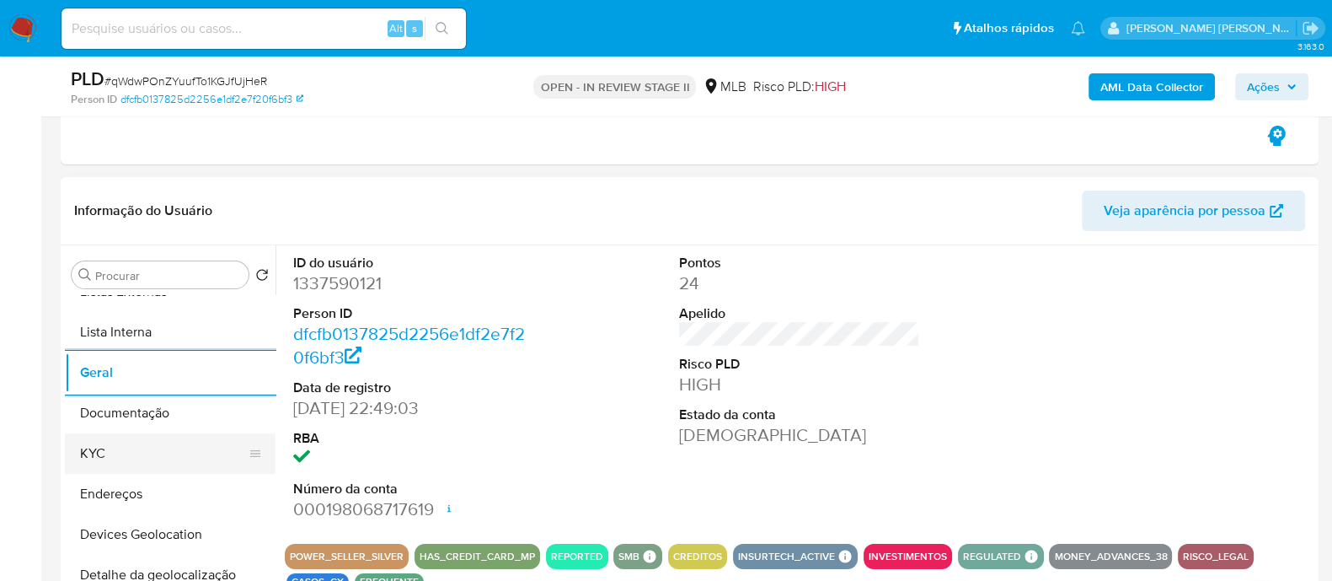
click at [185, 453] on button "KYC" at bounding box center [163, 453] width 197 height 40
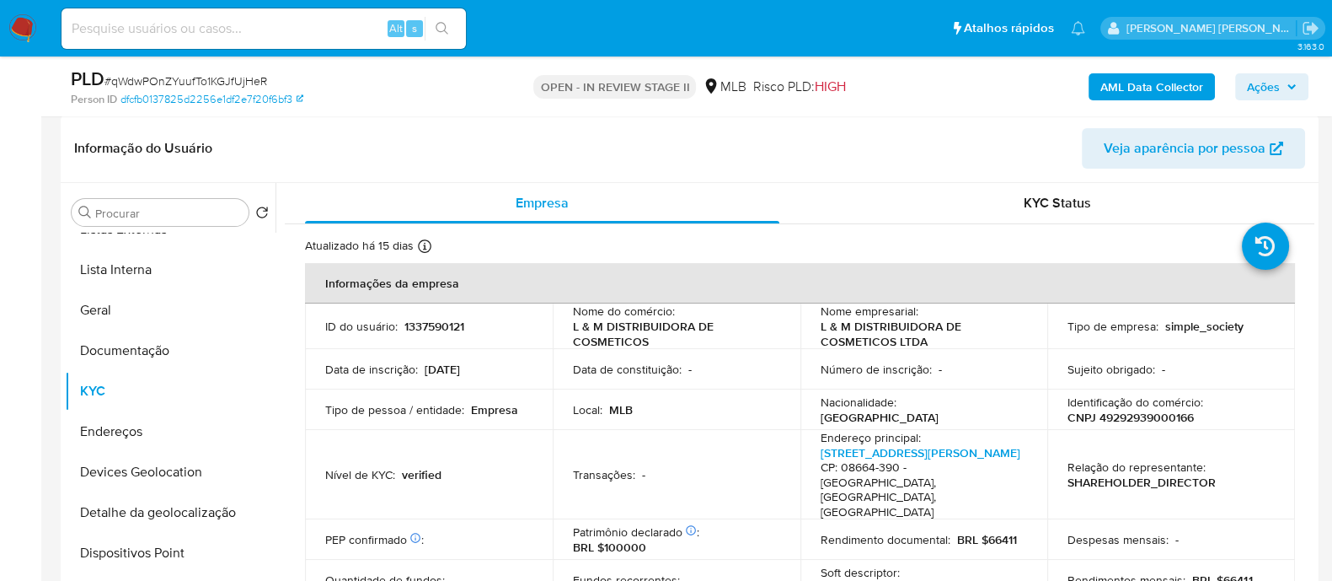
scroll to position [420, 0]
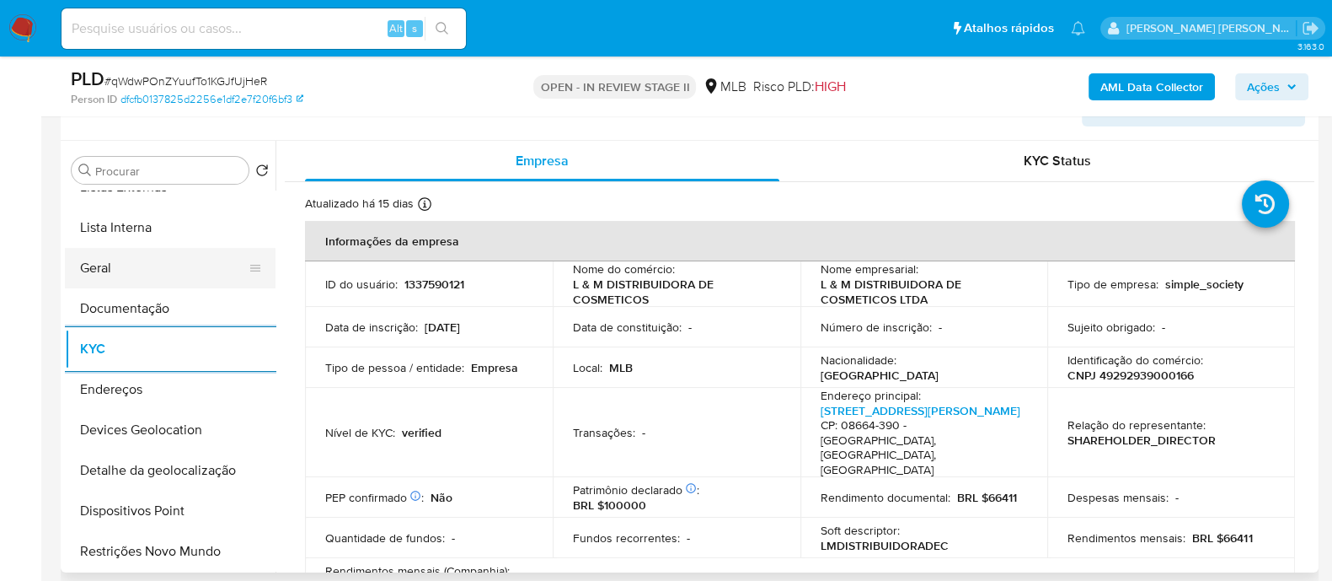
click at [130, 271] on button "Geral" at bounding box center [163, 268] width 197 height 40
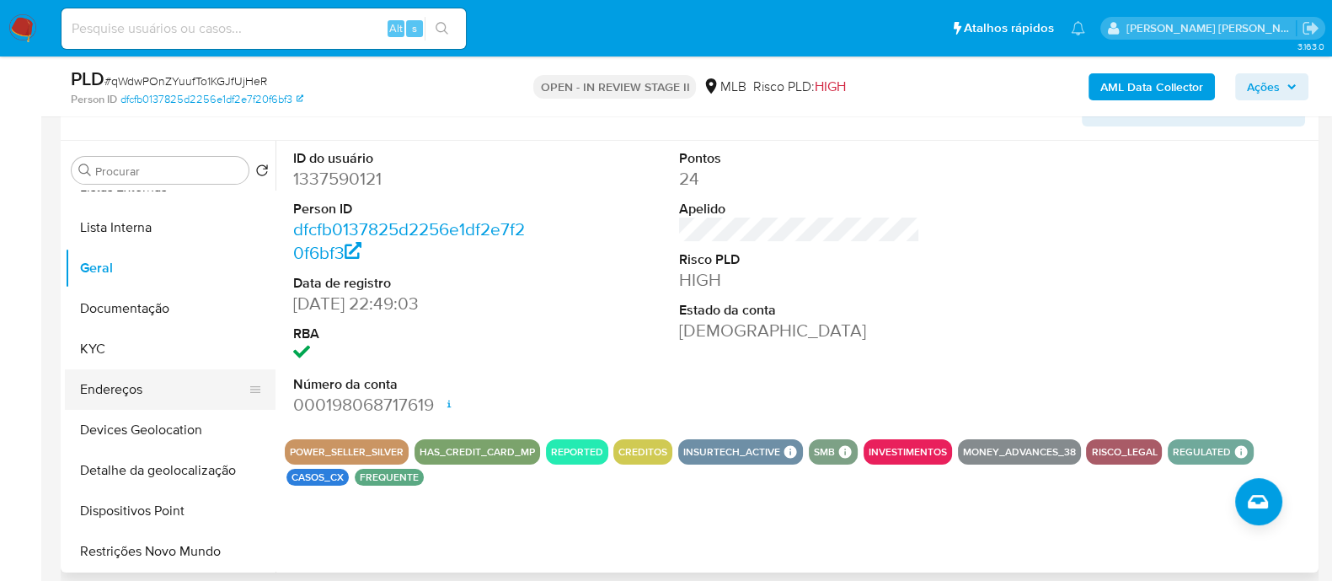
click at [126, 369] on button "Endereços" at bounding box center [163, 389] width 197 height 40
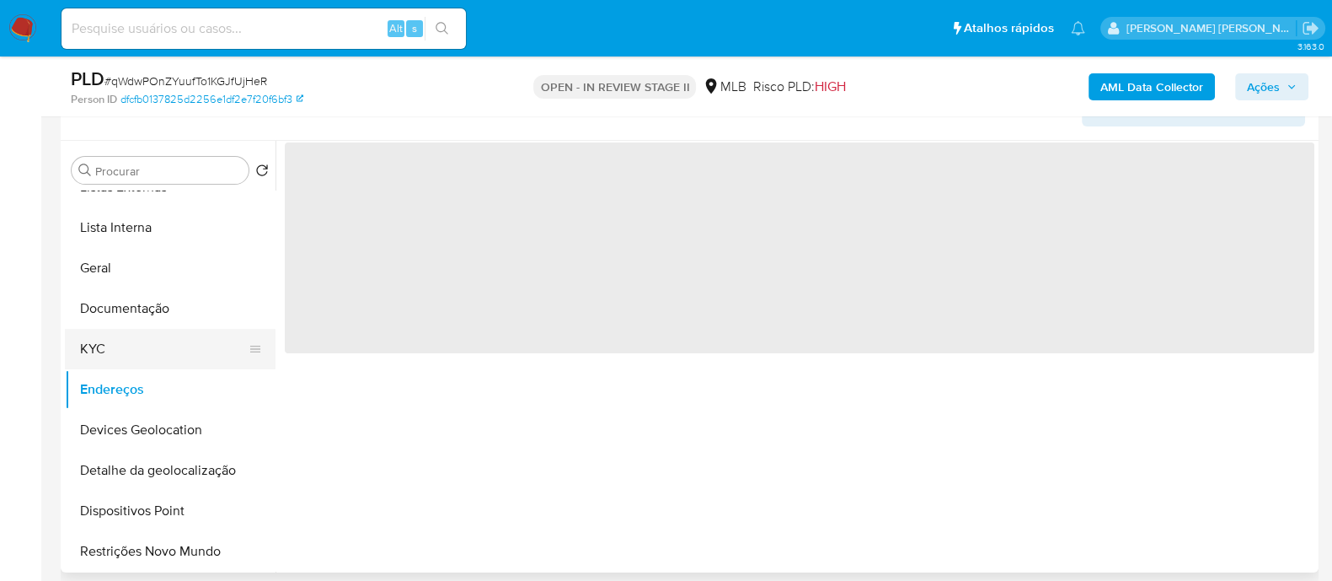
click at [130, 358] on button "KYC" at bounding box center [163, 349] width 197 height 40
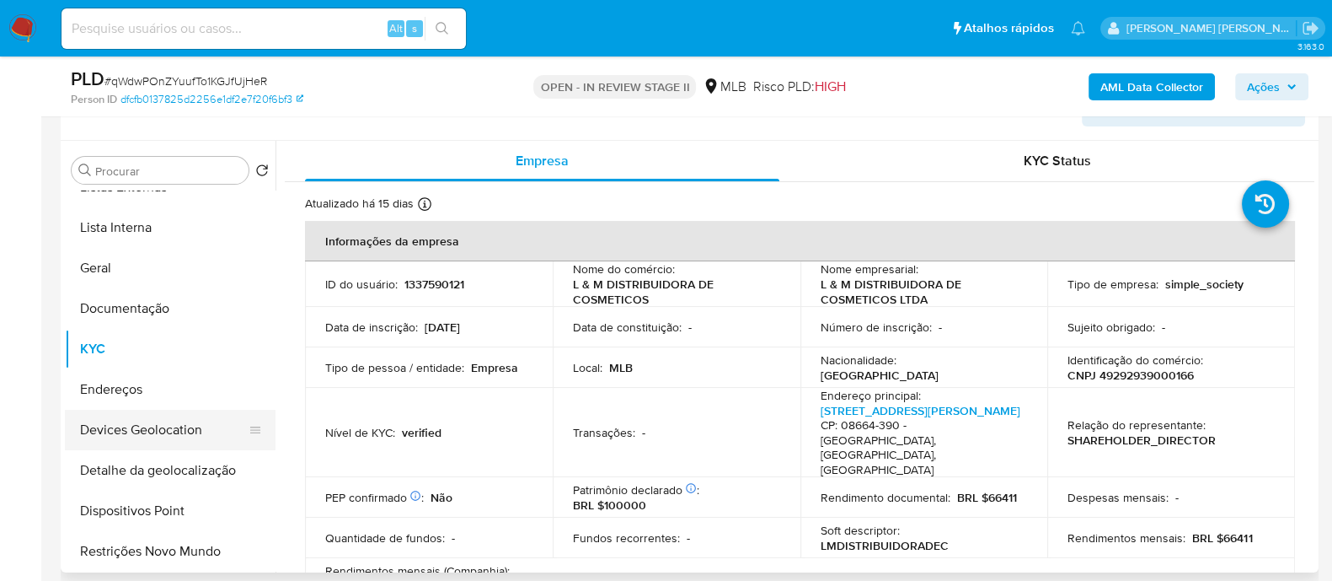
click at [190, 431] on button "Devices Geolocation" at bounding box center [163, 430] width 197 height 40
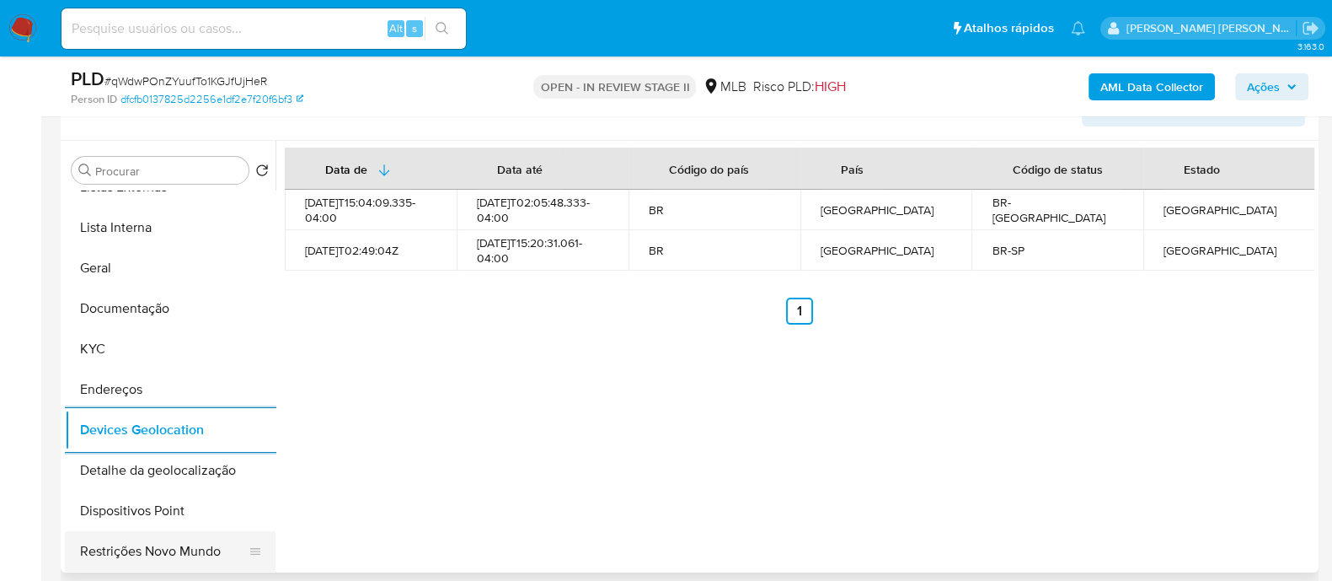
click at [148, 550] on button "Restrições Novo Mundo" at bounding box center [163, 551] width 197 height 40
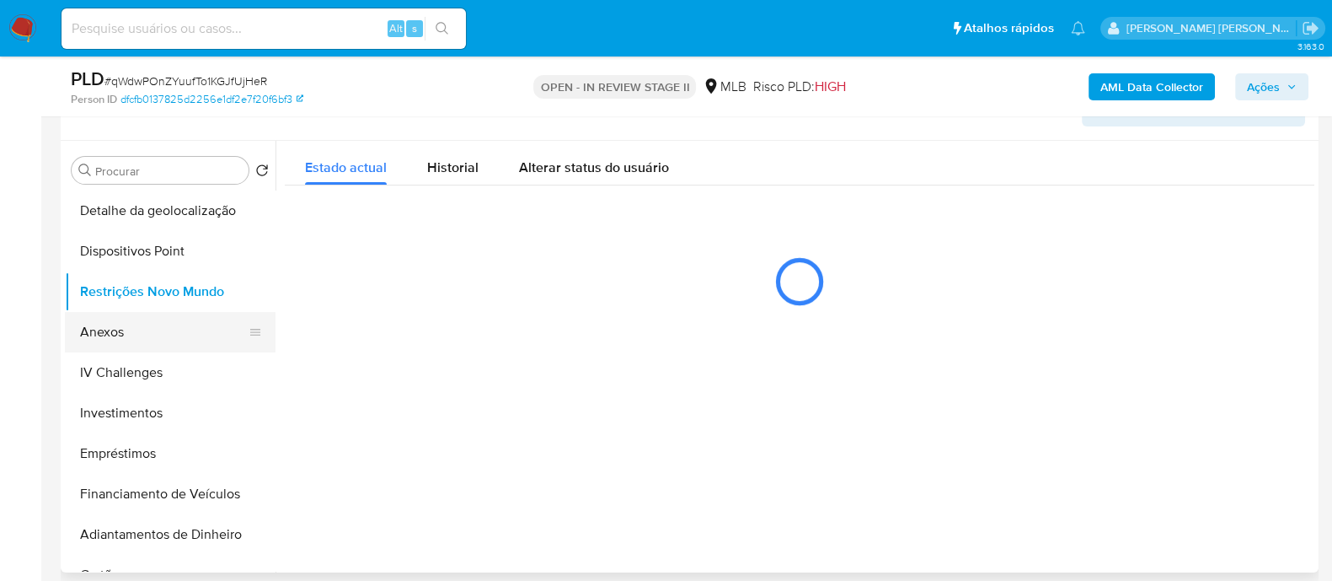
scroll to position [316, 0]
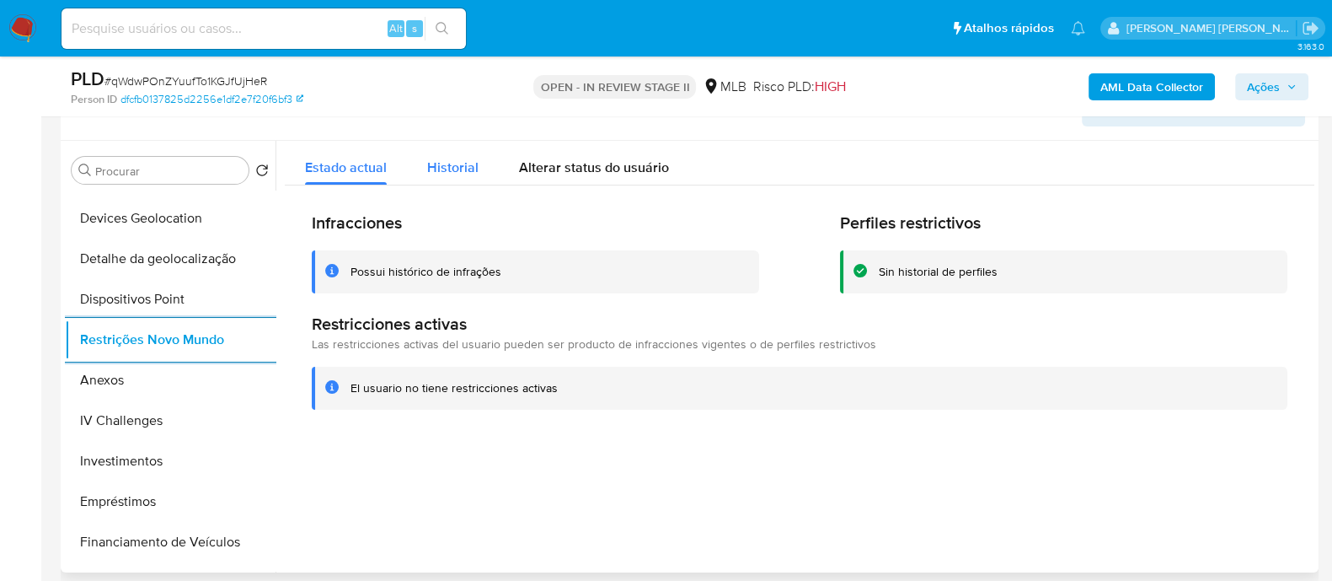
click at [468, 173] on span "Historial" at bounding box center [452, 167] width 51 height 19
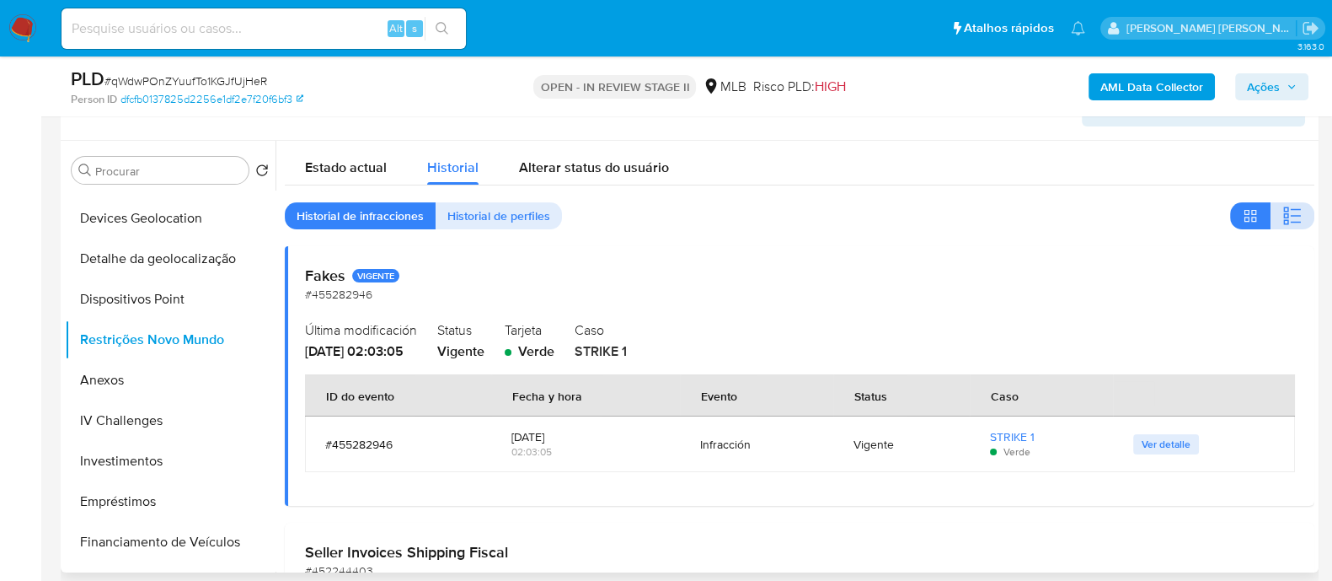
click at [1295, 209] on icon "button" at bounding box center [1293, 216] width 20 height 20
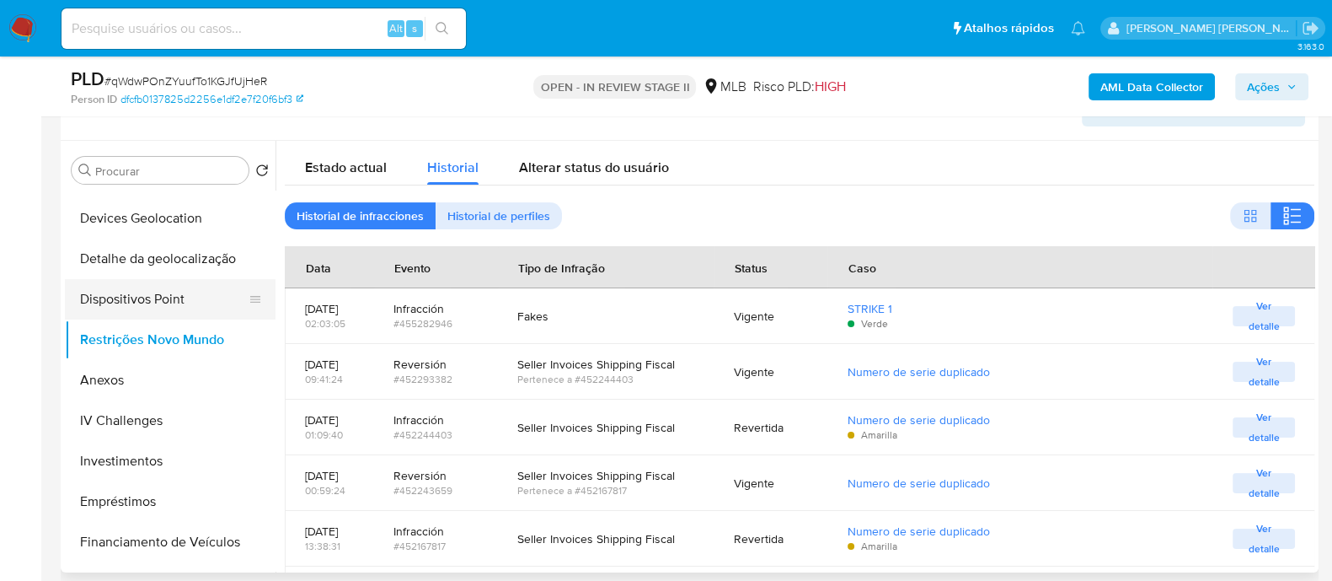
click at [198, 301] on button "Dispositivos Point" at bounding box center [163, 299] width 197 height 40
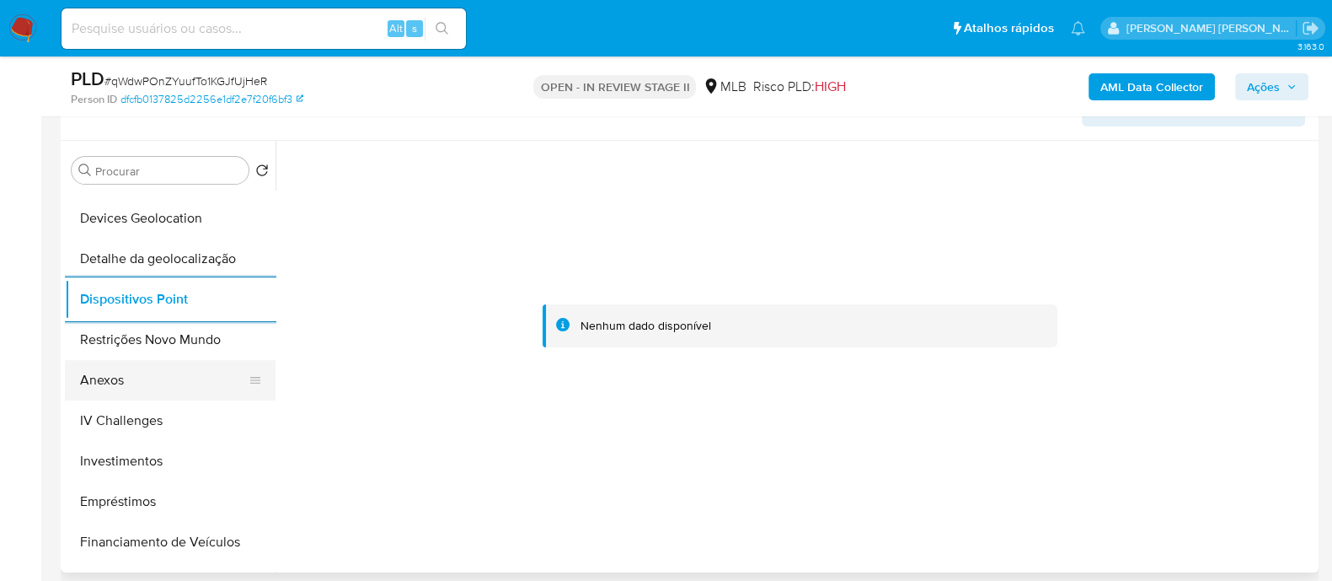
click at [136, 383] on button "Anexos" at bounding box center [163, 380] width 197 height 40
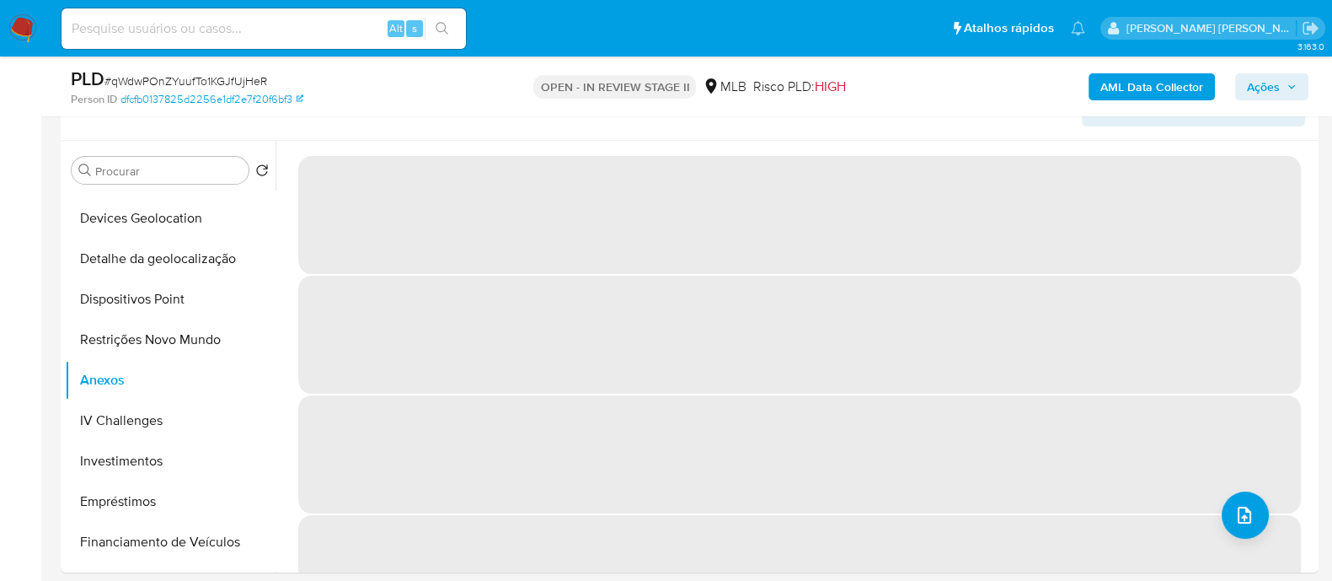
click at [212, 77] on span "# qWdwPOnZYuufTo1KGJfUjHeR" at bounding box center [185, 80] width 163 height 17
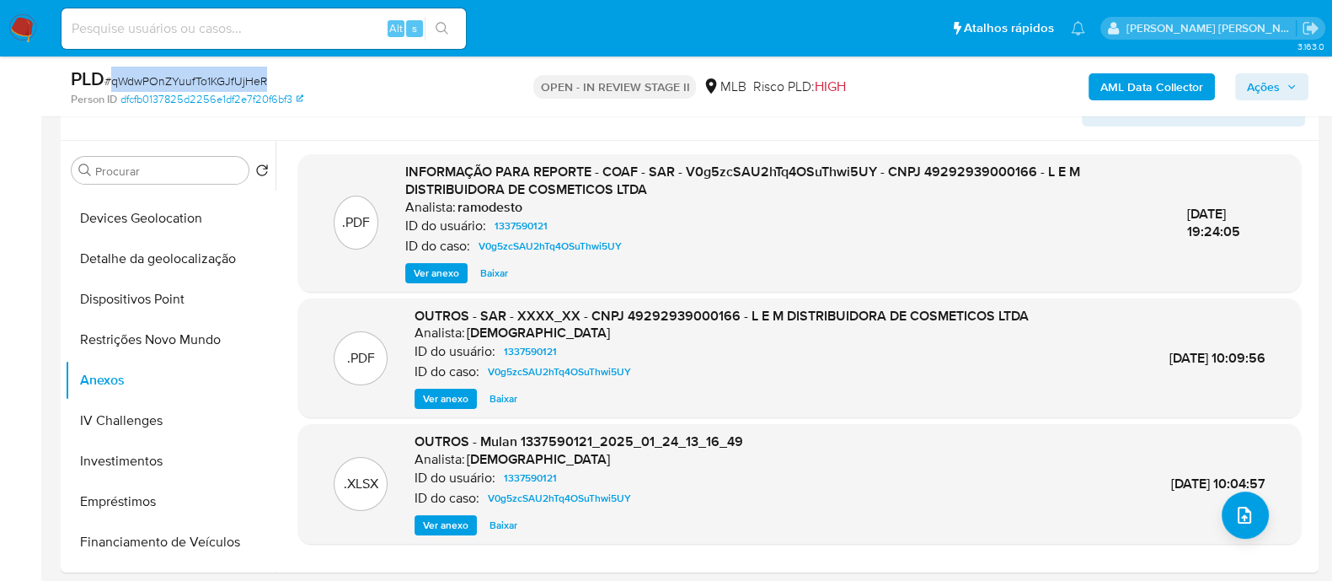
click at [212, 77] on span "# qWdwPOnZYuufTo1KGJfUjHeR" at bounding box center [185, 80] width 163 height 17
copy span "qWdwPOnZYuufTo1KGJfUjHeR"
click at [1149, 86] on b "AML Data Collector" at bounding box center [1152, 86] width 103 height 27
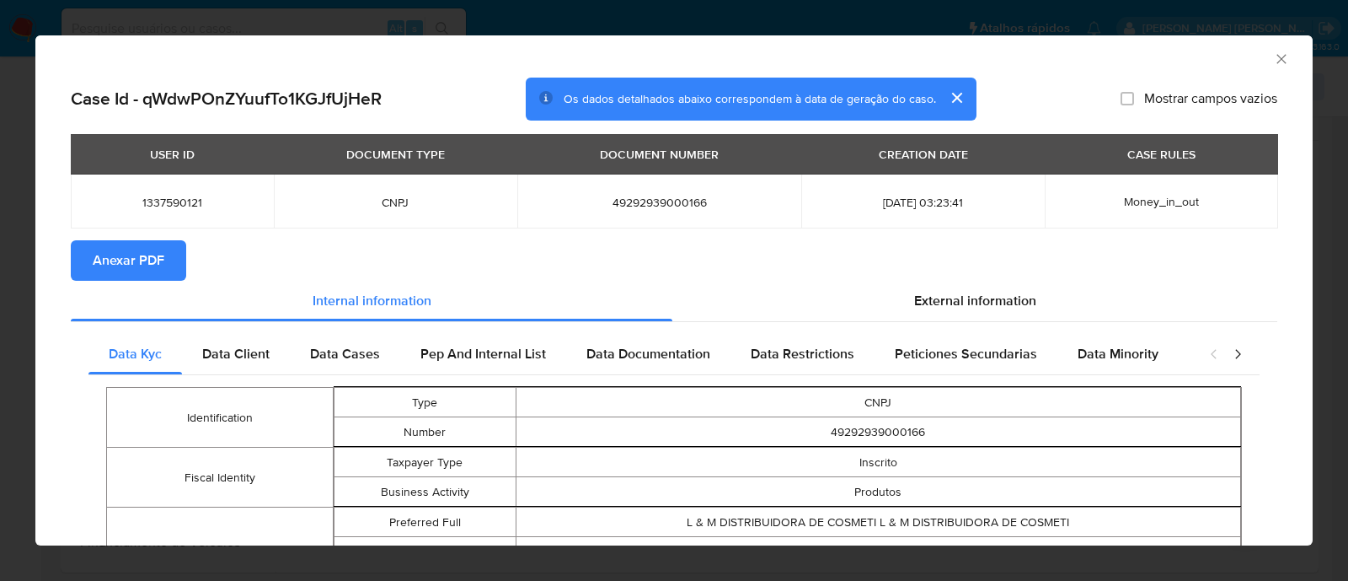
click at [155, 255] on span "Anexar PDF" at bounding box center [129, 260] width 72 height 37
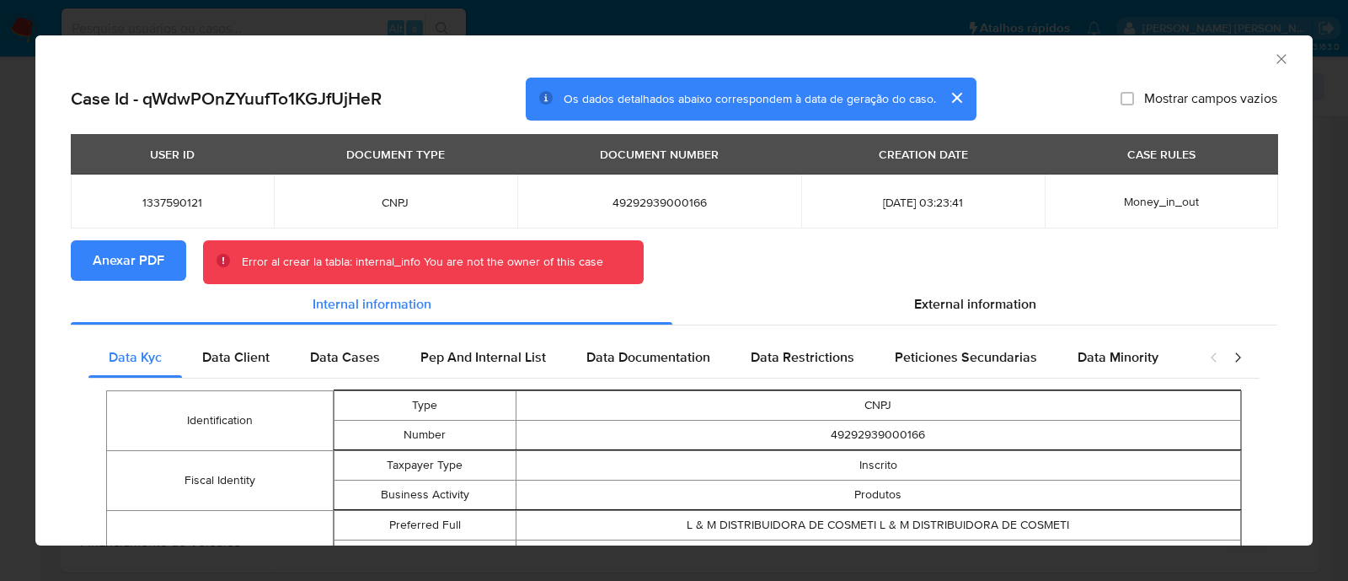
click at [1273, 65] on icon "Fechar a janela" at bounding box center [1281, 59] width 17 height 17
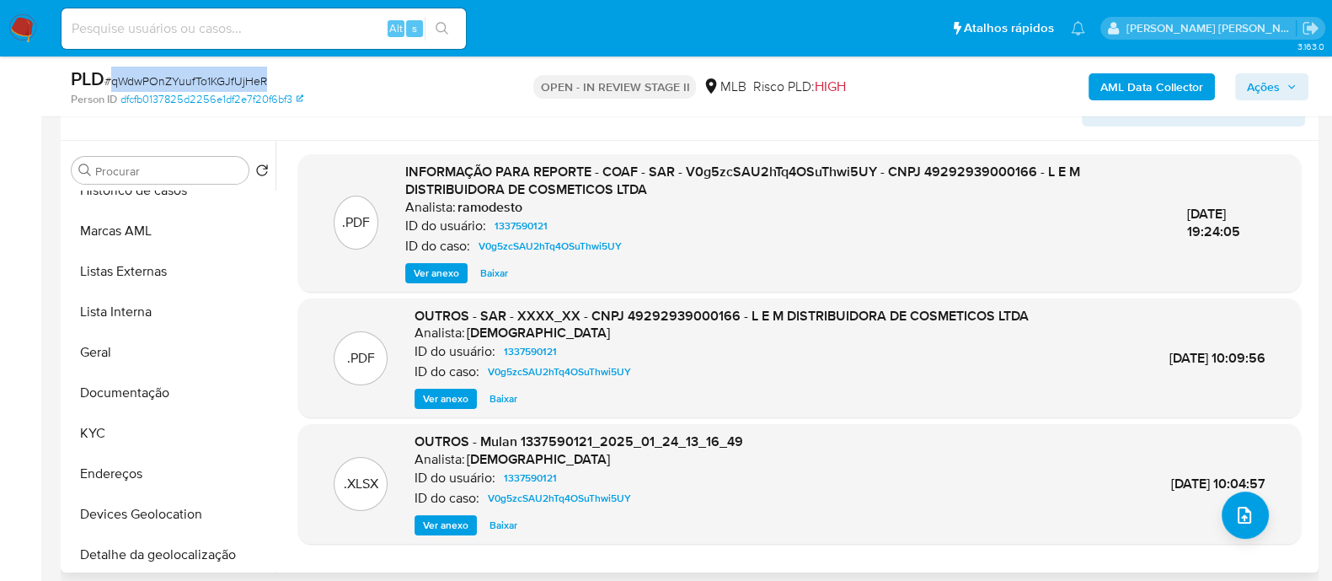
scroll to position [0, 0]
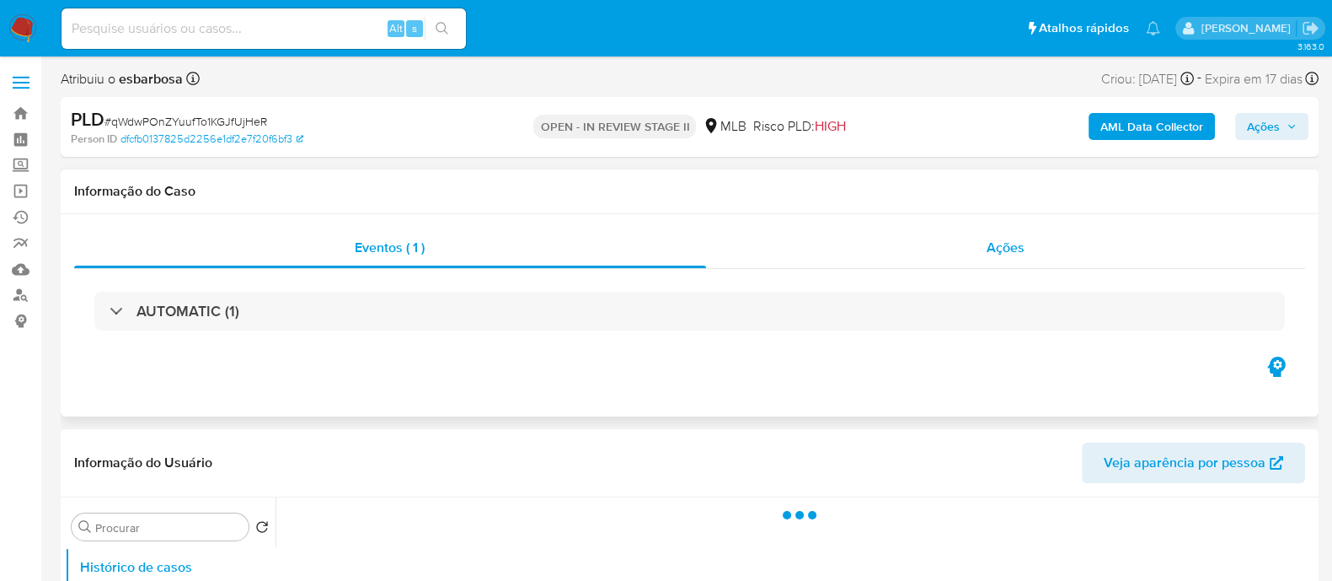
select select "10"
click at [865, 267] on div "Ações" at bounding box center [1006, 248] width 600 height 40
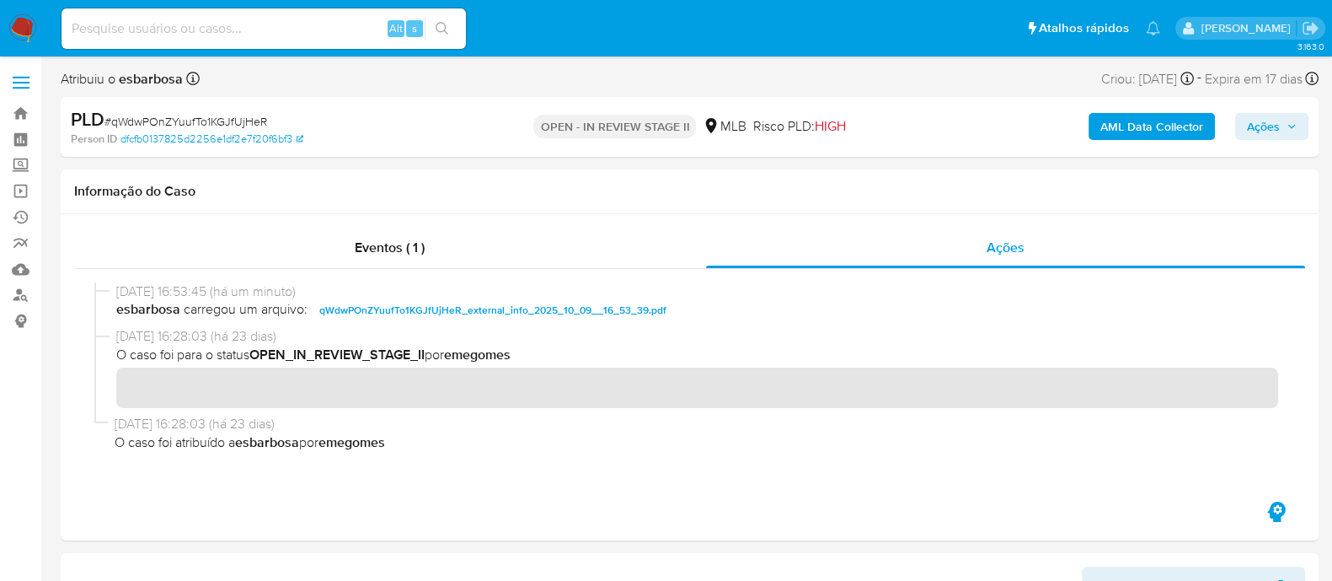
drag, startPoint x: 1103, startPoint y: 135, endPoint x: 1118, endPoint y: 133, distance: 15.3
click at [1118, 133] on b "AML Data Collector" at bounding box center [1152, 126] width 103 height 27
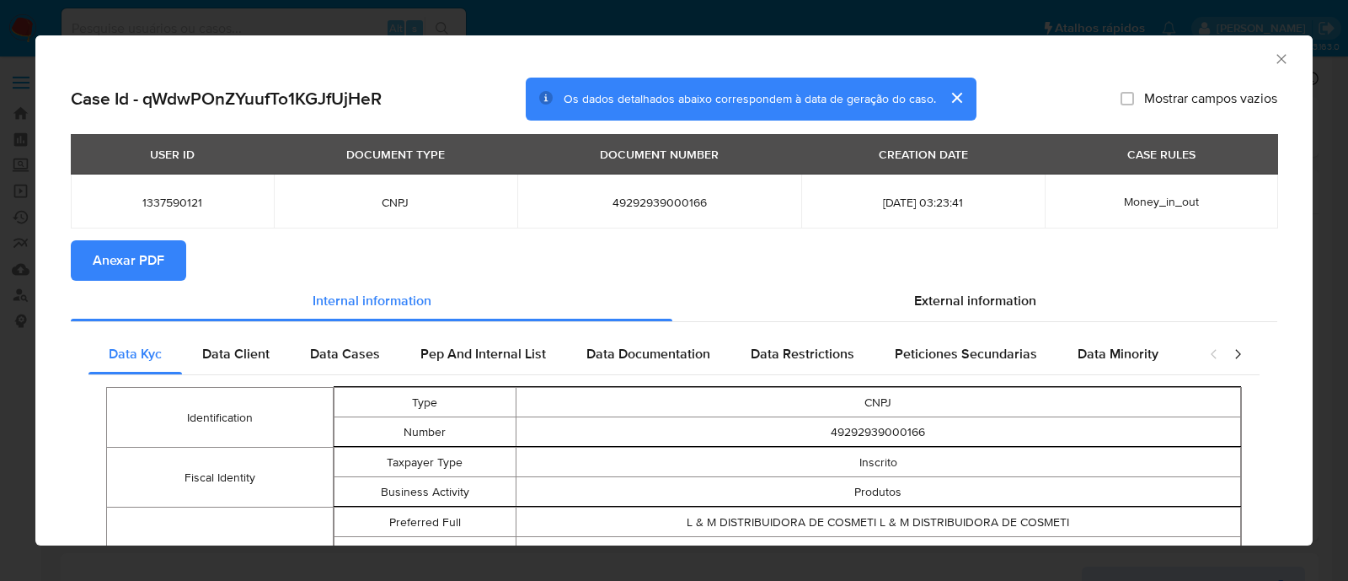
click at [144, 263] on span "Anexar PDF" at bounding box center [129, 260] width 72 height 37
click at [661, 40] on div "AML Data Collector" at bounding box center [673, 56] width 1277 height 42
click at [1273, 56] on icon "Fechar a janela" at bounding box center [1281, 59] width 17 height 17
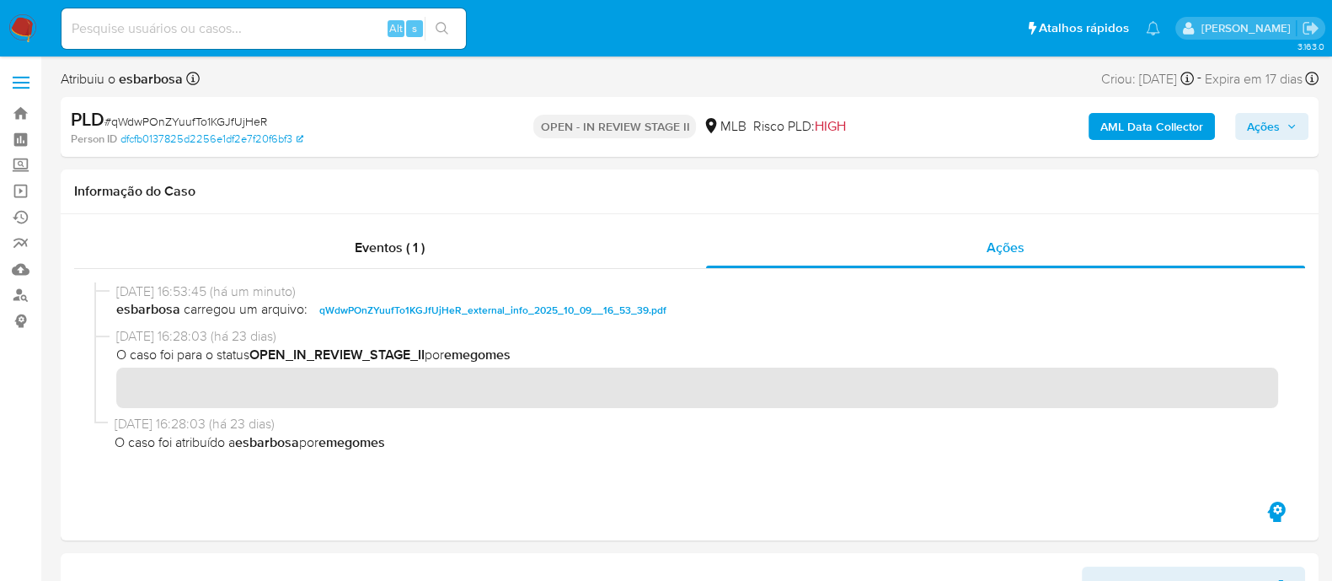
click at [1266, 124] on span "Ações" at bounding box center [1263, 126] width 33 height 27
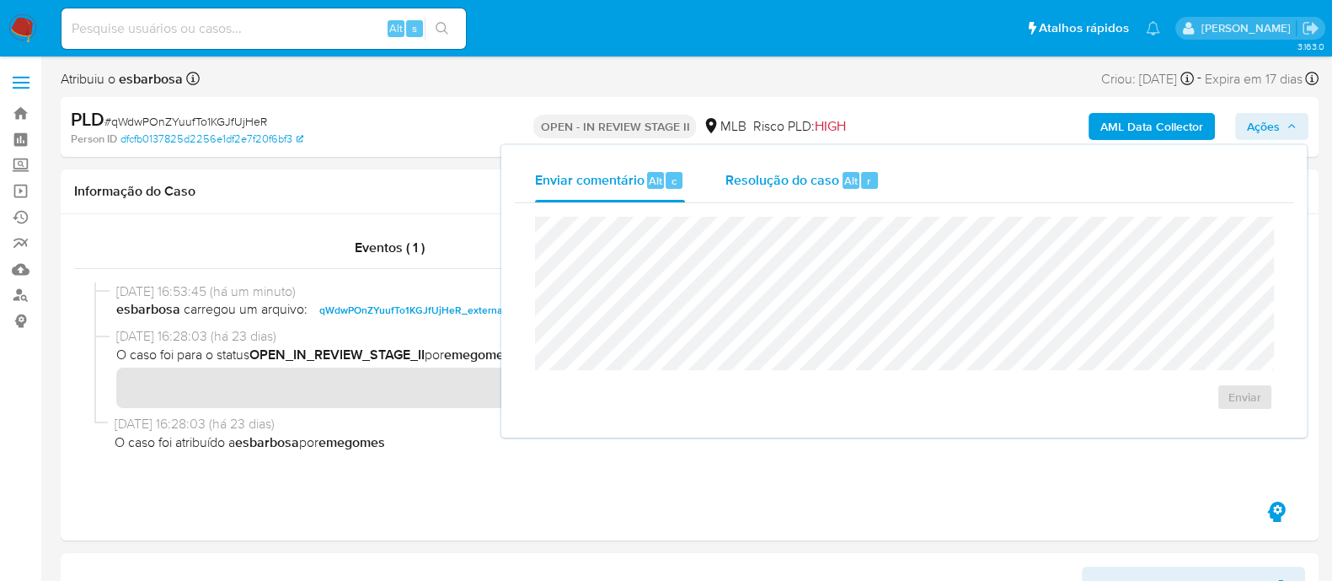
click at [801, 185] on span "Resolução do caso" at bounding box center [783, 179] width 114 height 19
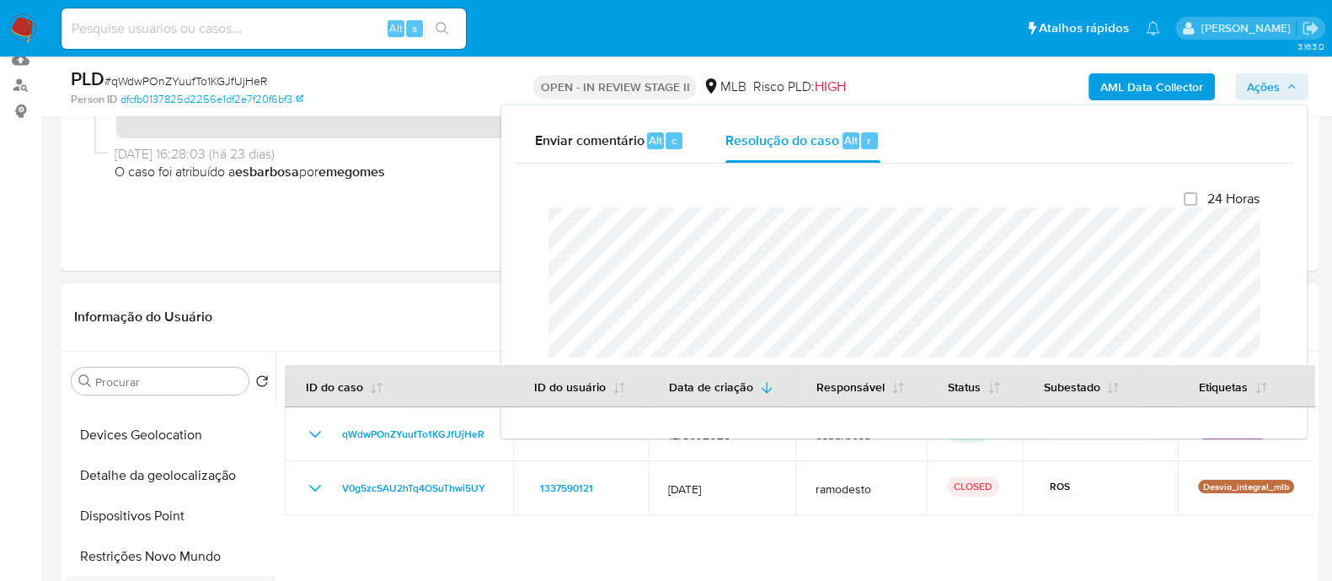
scroll to position [420, 0]
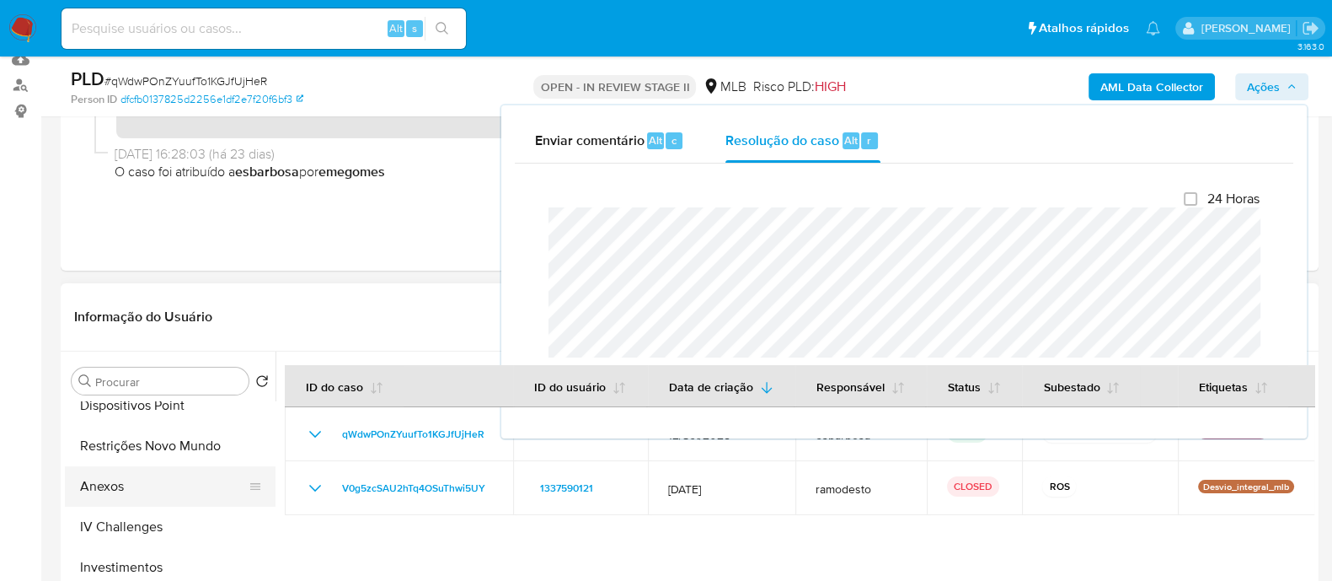
click at [139, 486] on button "Anexos" at bounding box center [163, 486] width 197 height 40
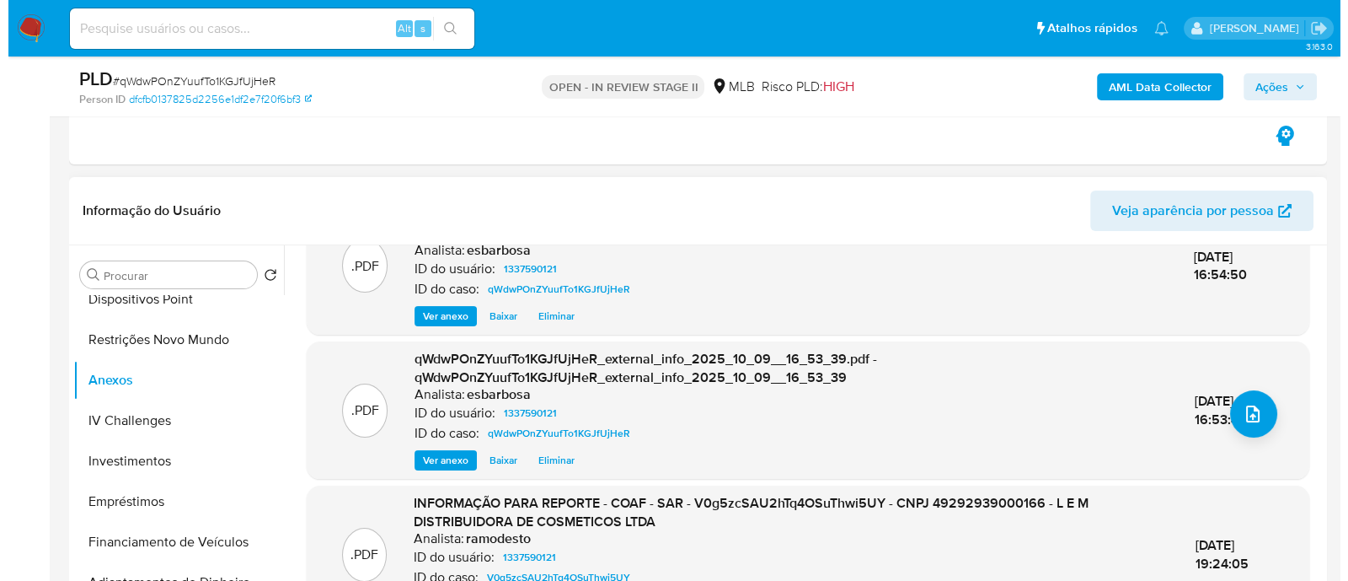
scroll to position [210, 0]
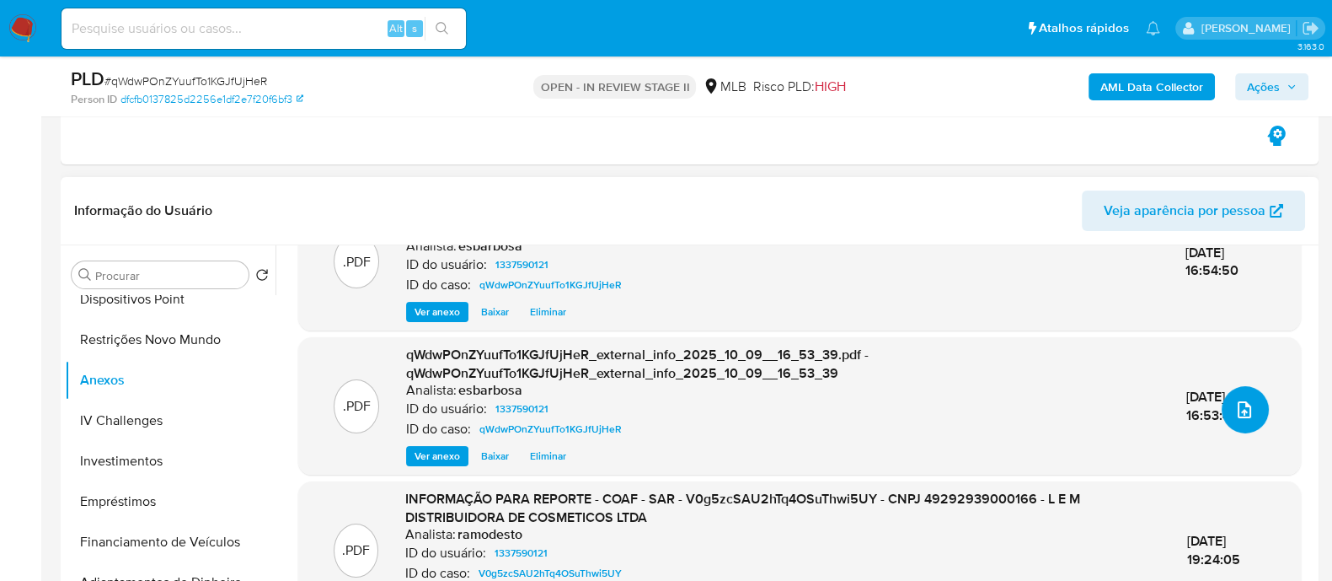
click at [1240, 418] on span "upload-file" at bounding box center [1244, 409] width 20 height 20
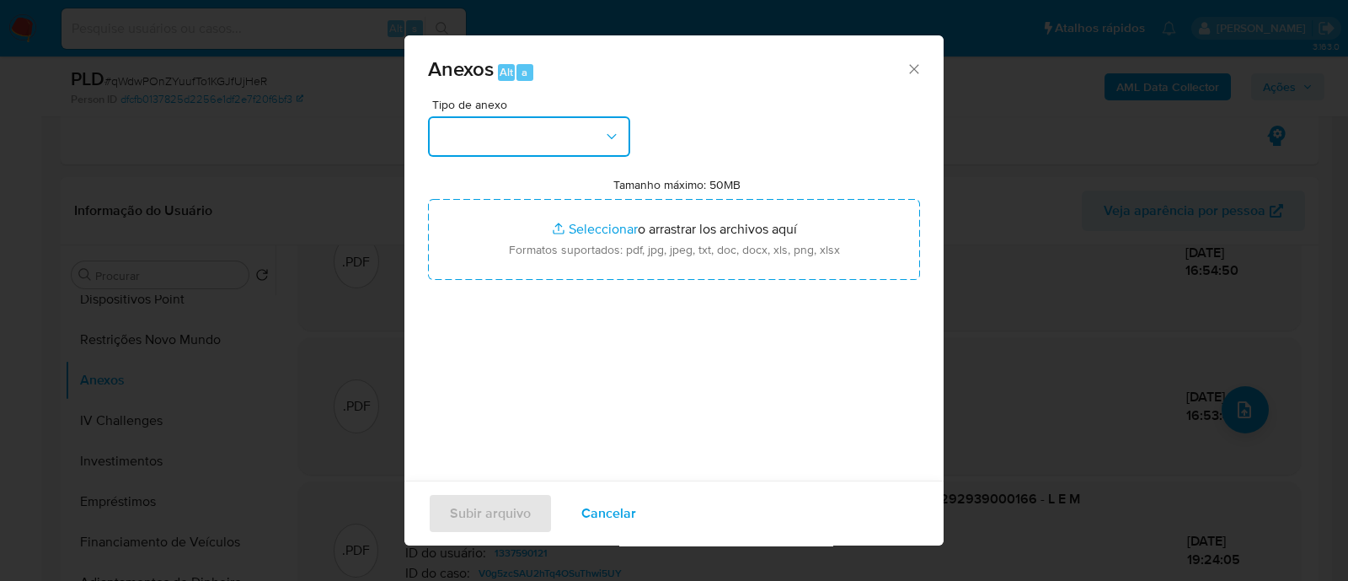
click at [561, 146] on button "button" at bounding box center [529, 136] width 202 height 40
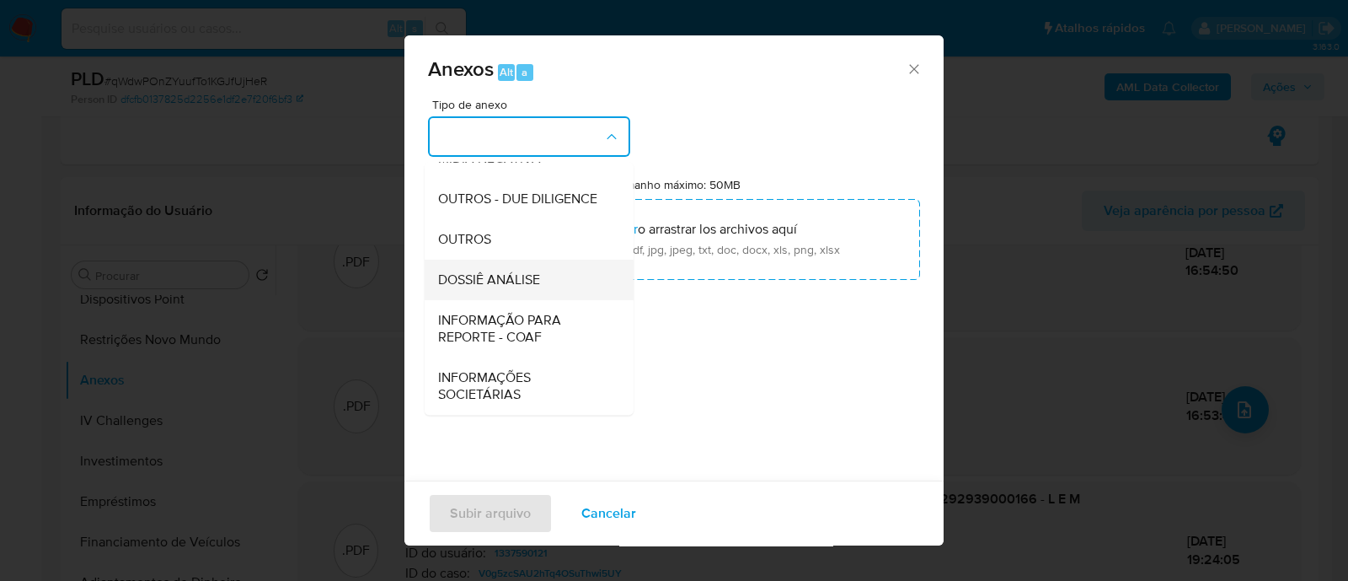
scroll to position [260, 0]
click at [469, 242] on span "OUTROS" at bounding box center [464, 239] width 53 height 17
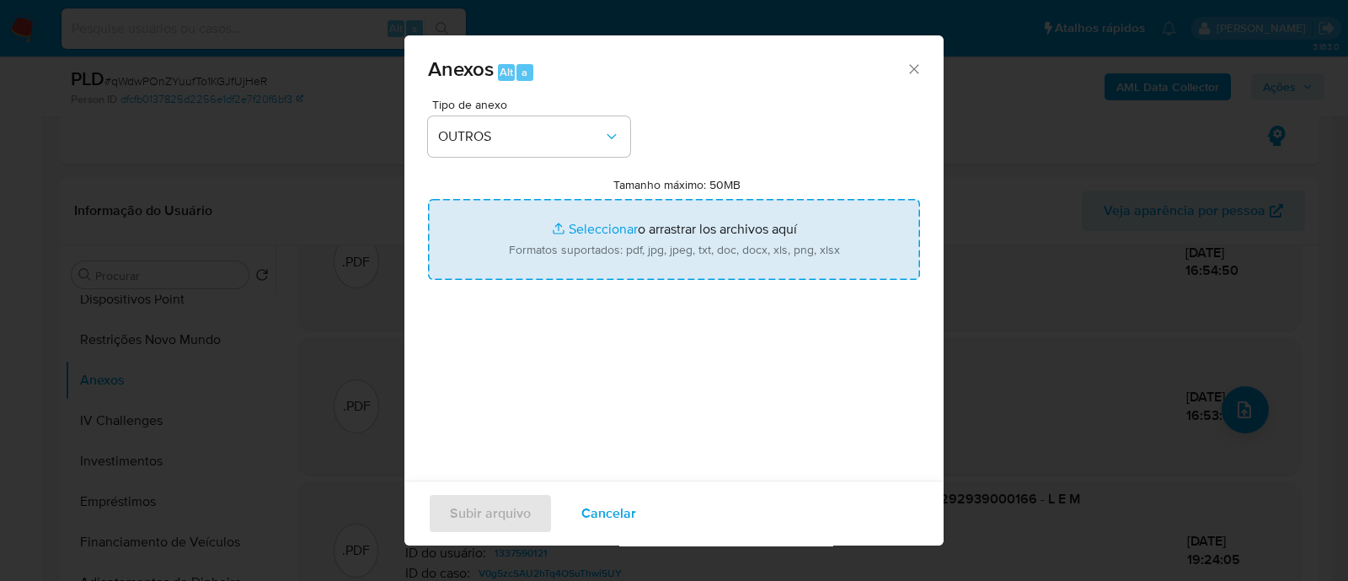
click at [588, 231] on input "Tamanho máximo: 50MB Seleccionar archivos" at bounding box center [674, 239] width 492 height 81
type input "C:\fakepath\2° SAR - XXXXX - CNPJ 49292939000166 - L e M DISTRIBUIDORA DE COSME…"
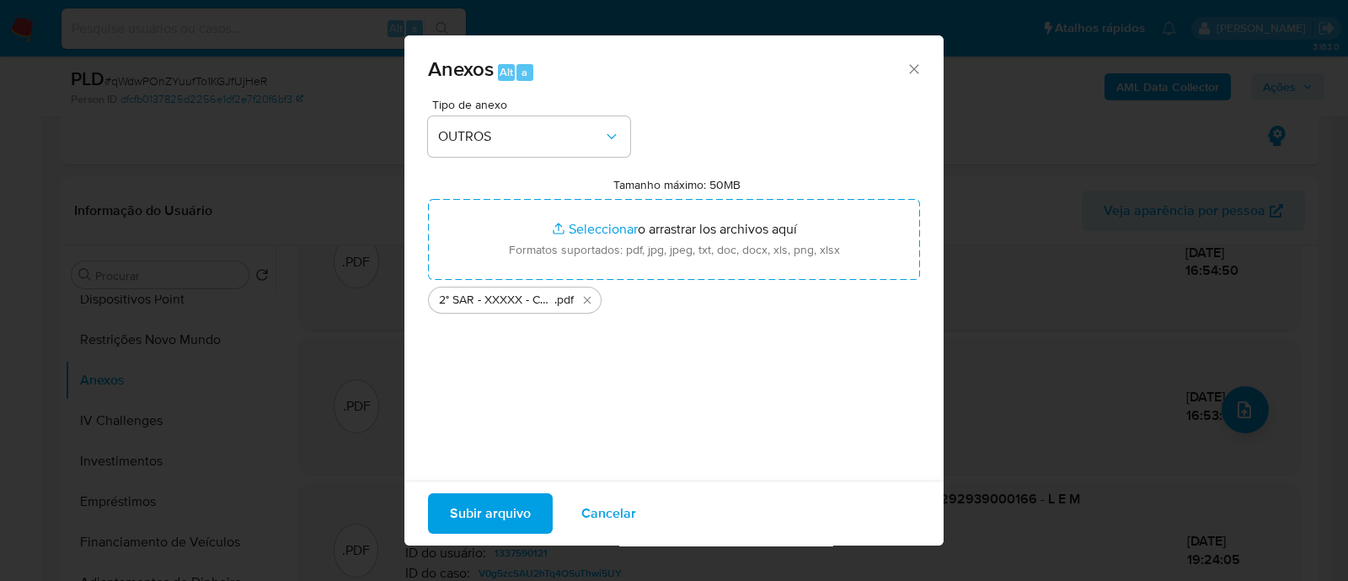
click at [483, 509] on span "Subir arquivo" at bounding box center [490, 513] width 81 height 37
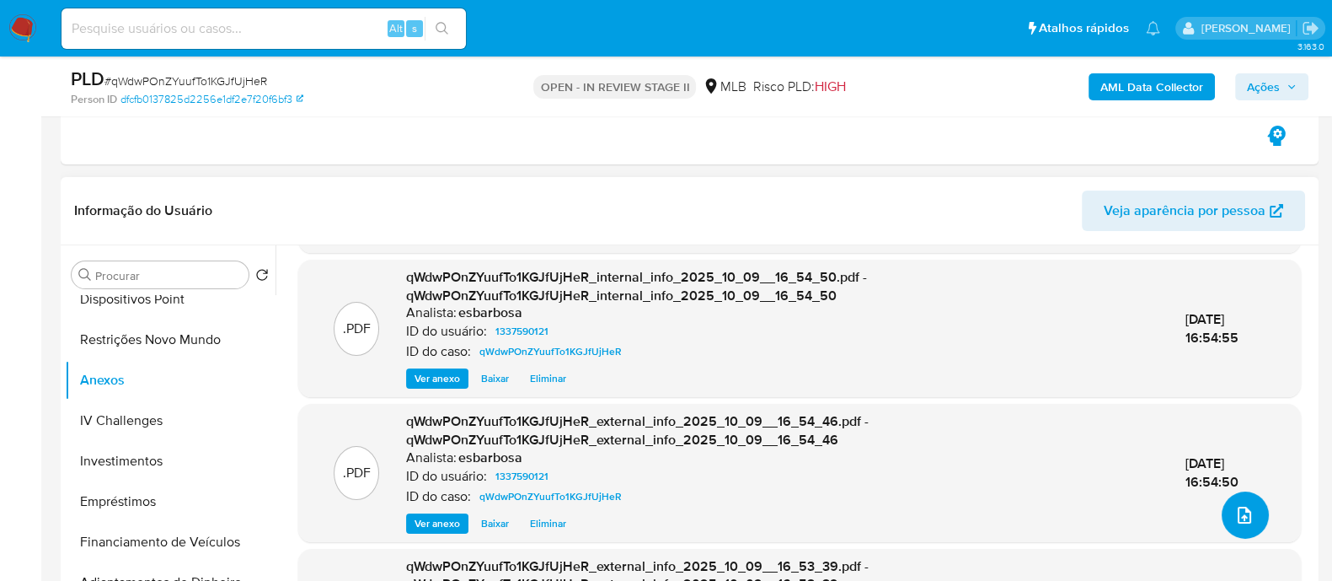
scroll to position [0, 0]
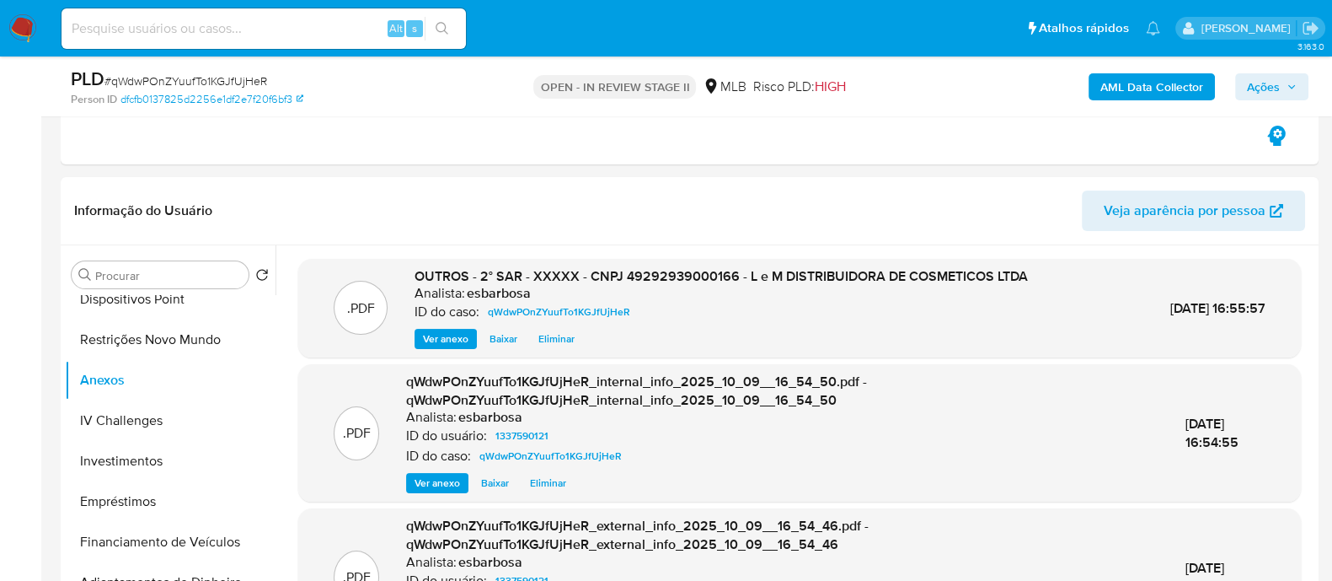
click at [1252, 90] on span "Ações" at bounding box center [1263, 86] width 33 height 27
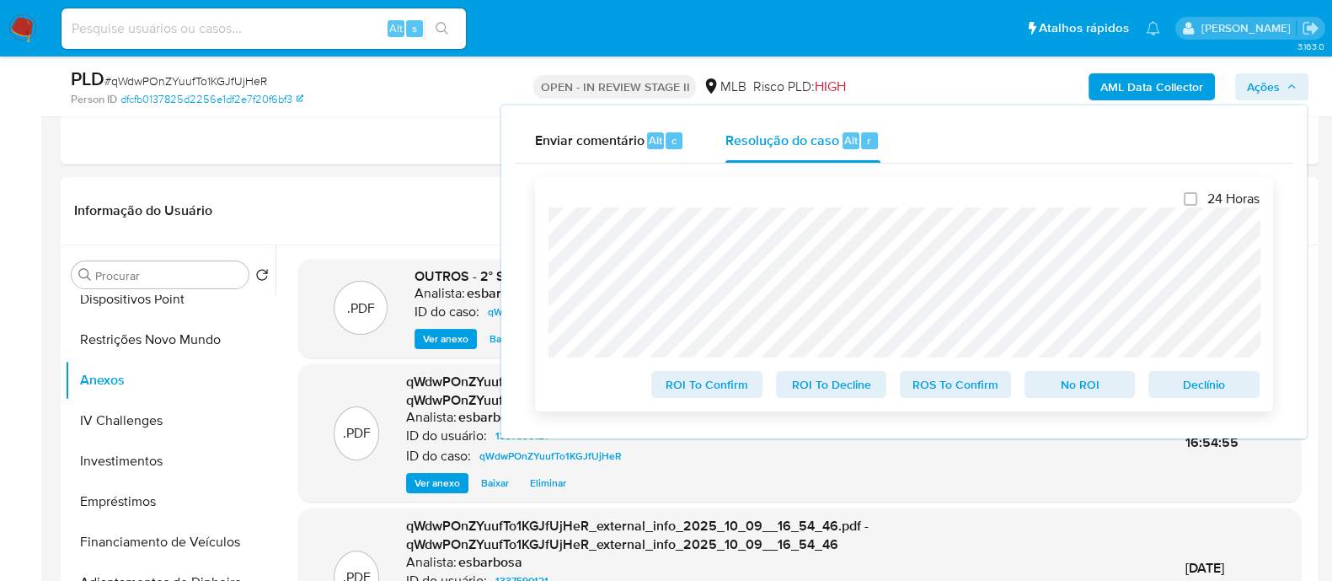
click at [933, 385] on span "ROS To Confirm" at bounding box center [956, 384] width 88 height 24
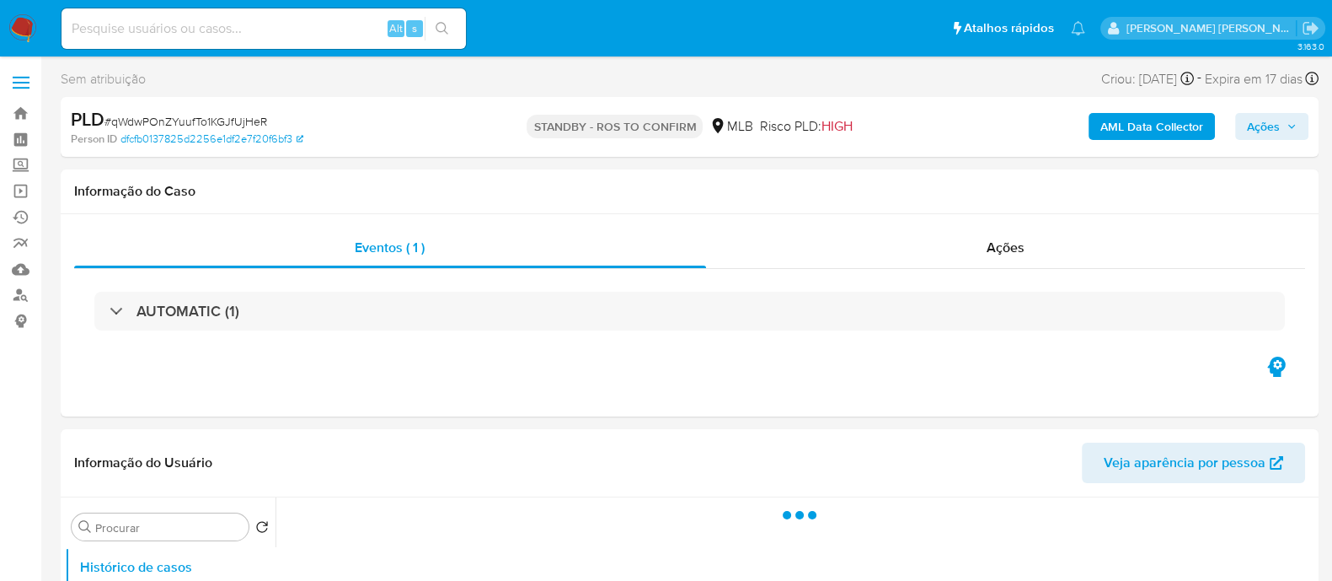
select select "10"
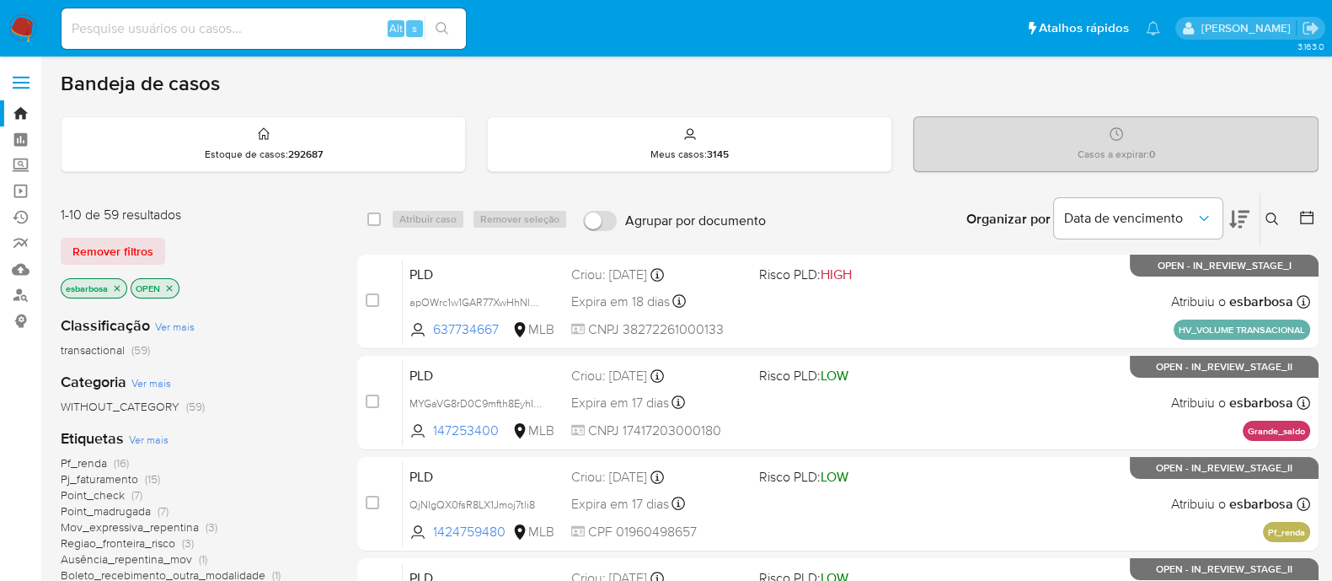
click at [313, 28] on input at bounding box center [264, 29] width 404 height 22
paste input "qWdwPOnZYuufTo1KGJfUjHeR"
type input "qWdwPOnZYuufTo1KGJfUjHeR"
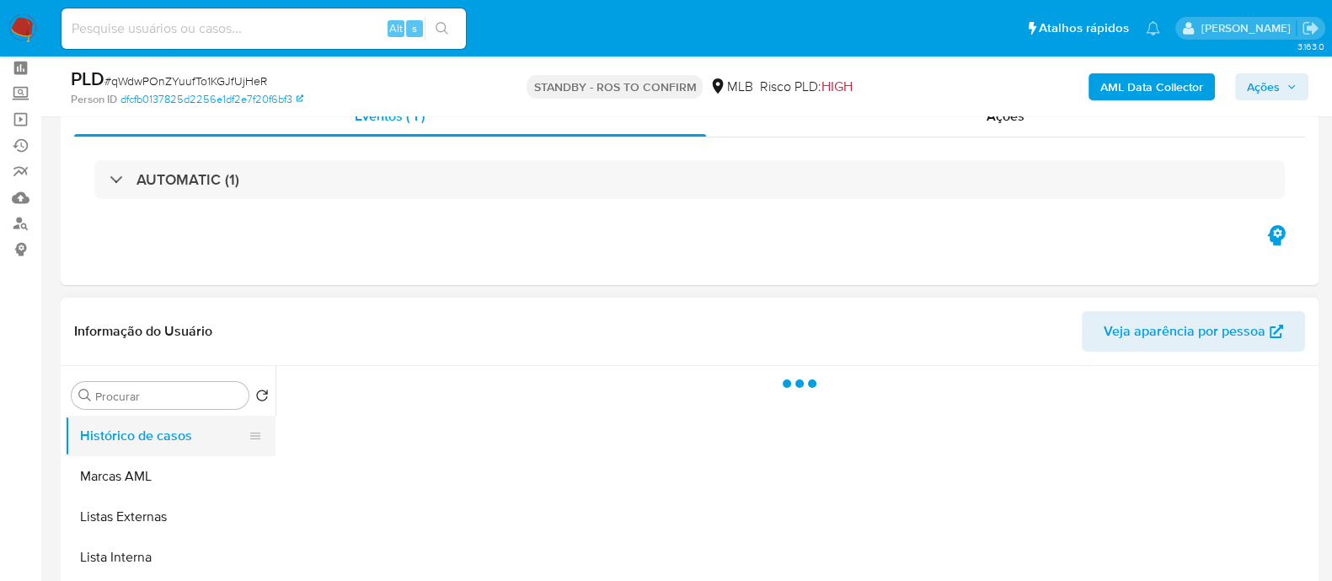
scroll to position [104, 0]
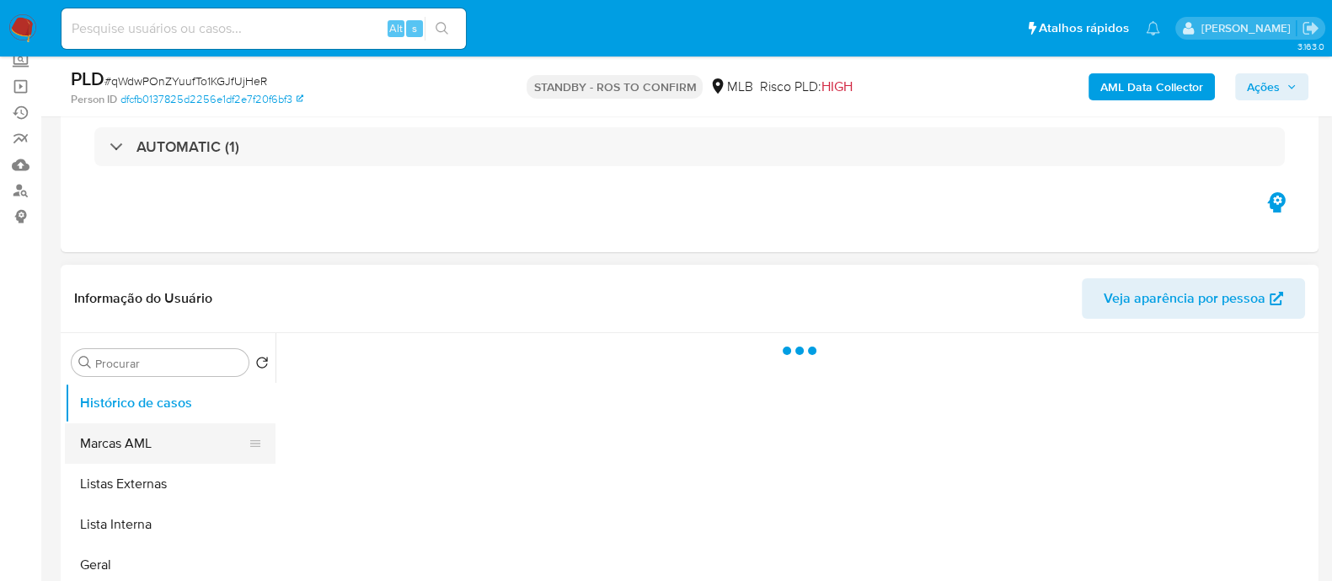
select select "10"
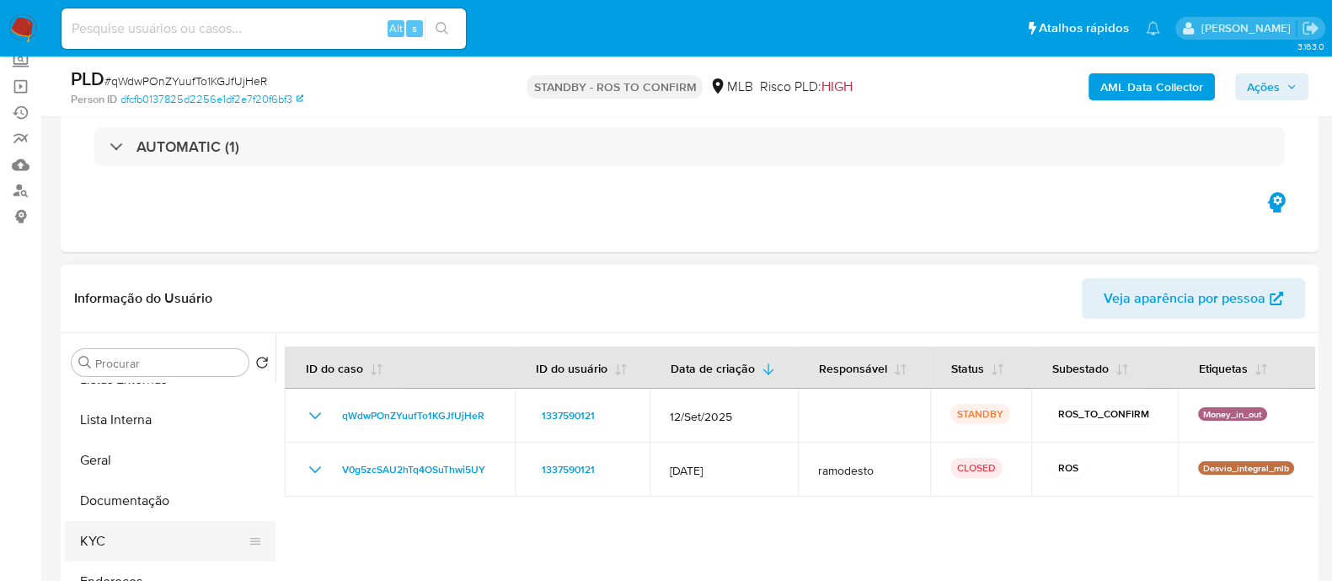
click at [128, 541] on button "KYC" at bounding box center [163, 541] width 197 height 40
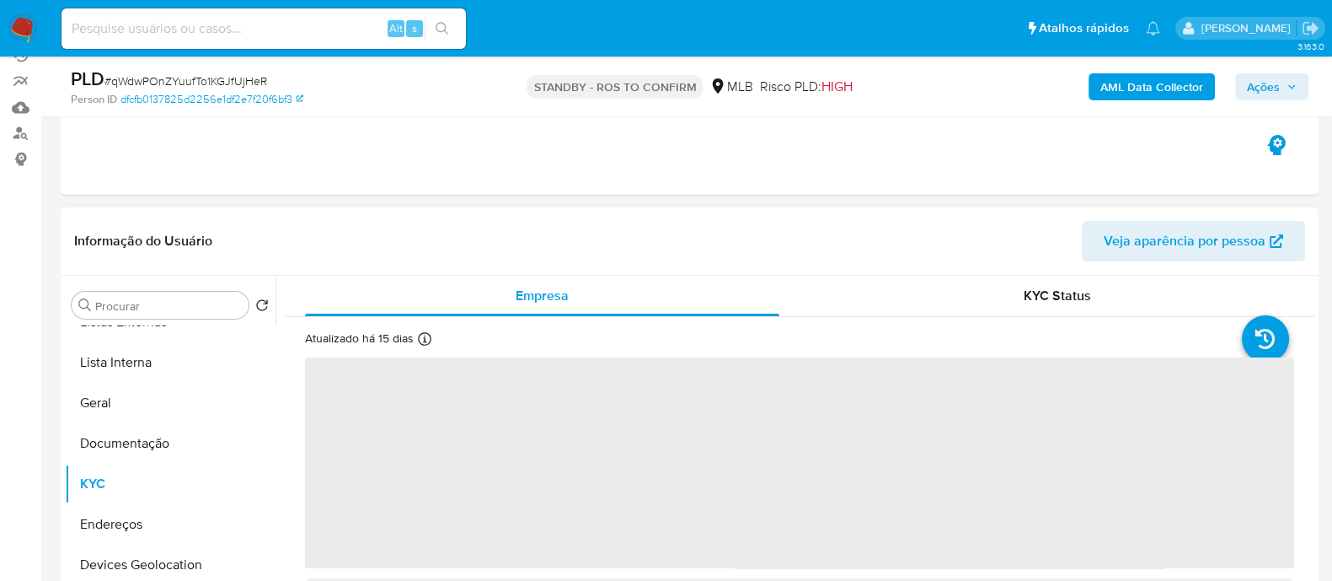
scroll to position [210, 0]
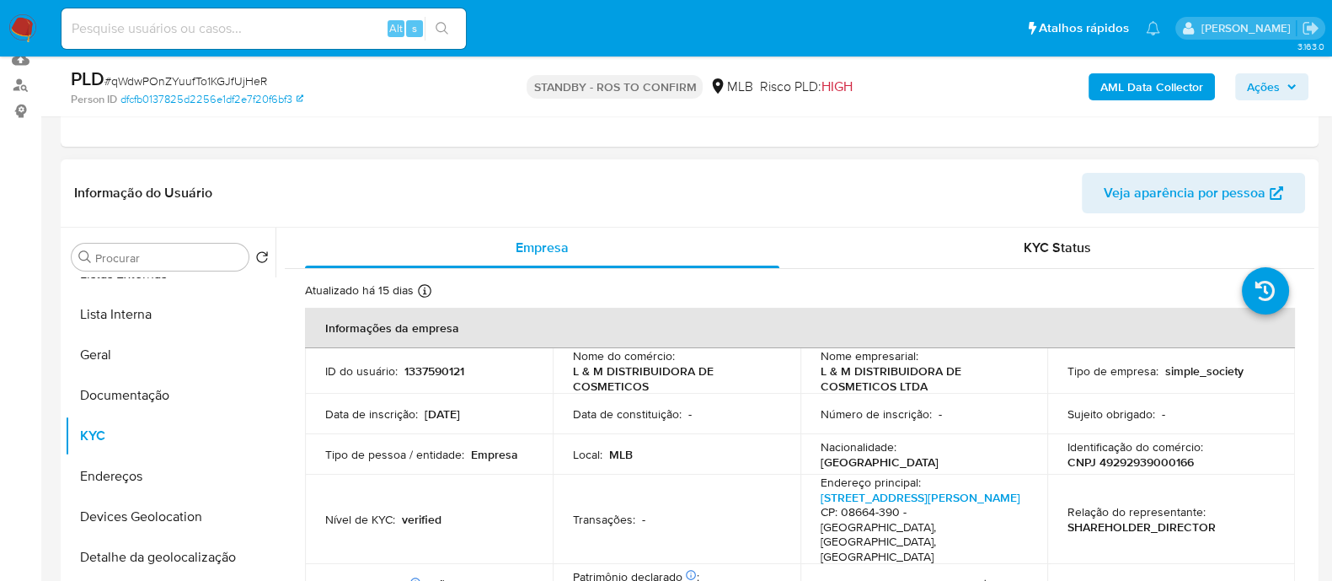
click at [1133, 458] on p "CNPJ 49292939000166" at bounding box center [1131, 461] width 126 height 15
copy p "49292939000166"
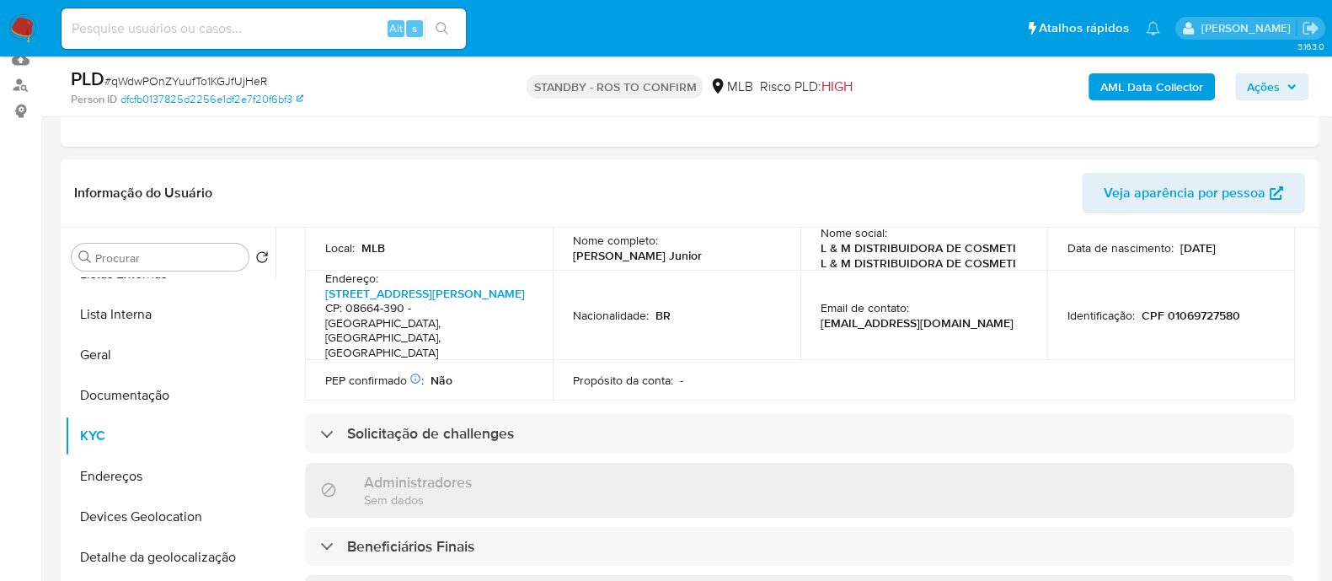
scroll to position [736, 0]
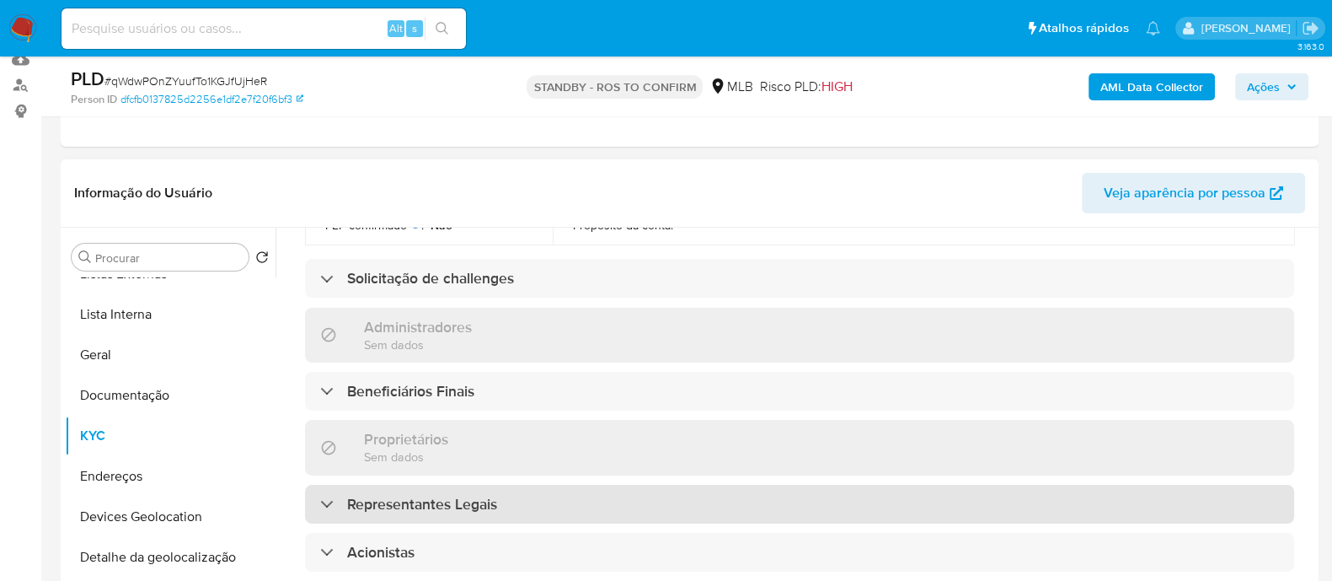
click at [415, 495] on h3 "Representantes Legais" at bounding box center [422, 504] width 150 height 19
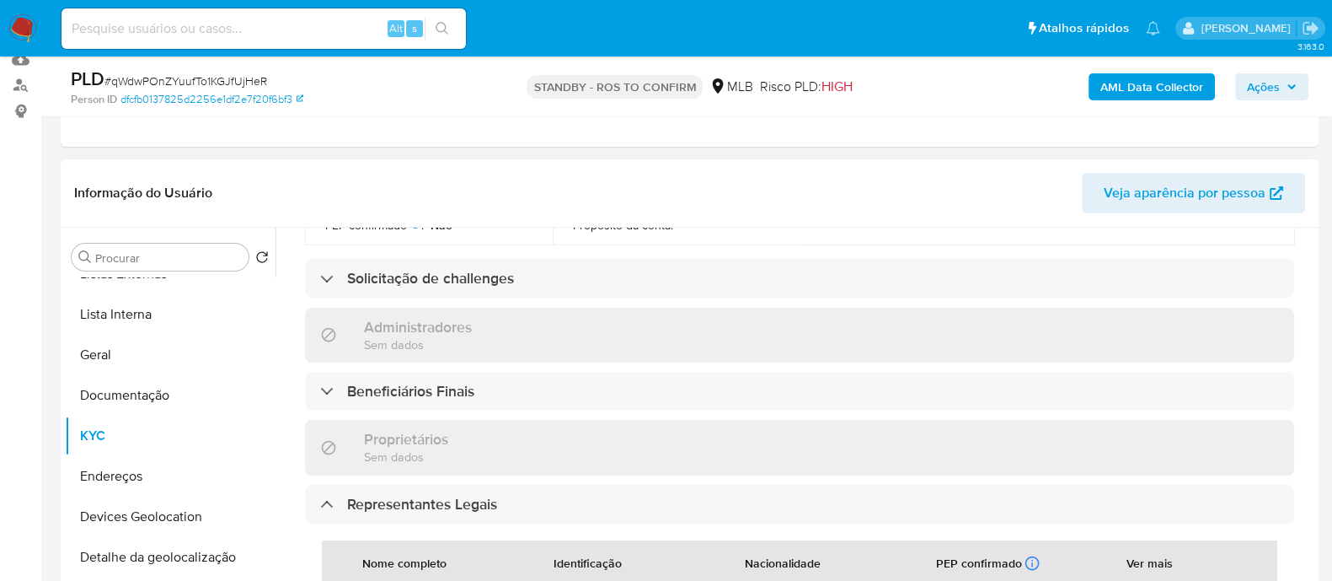
scroll to position [842, 0]
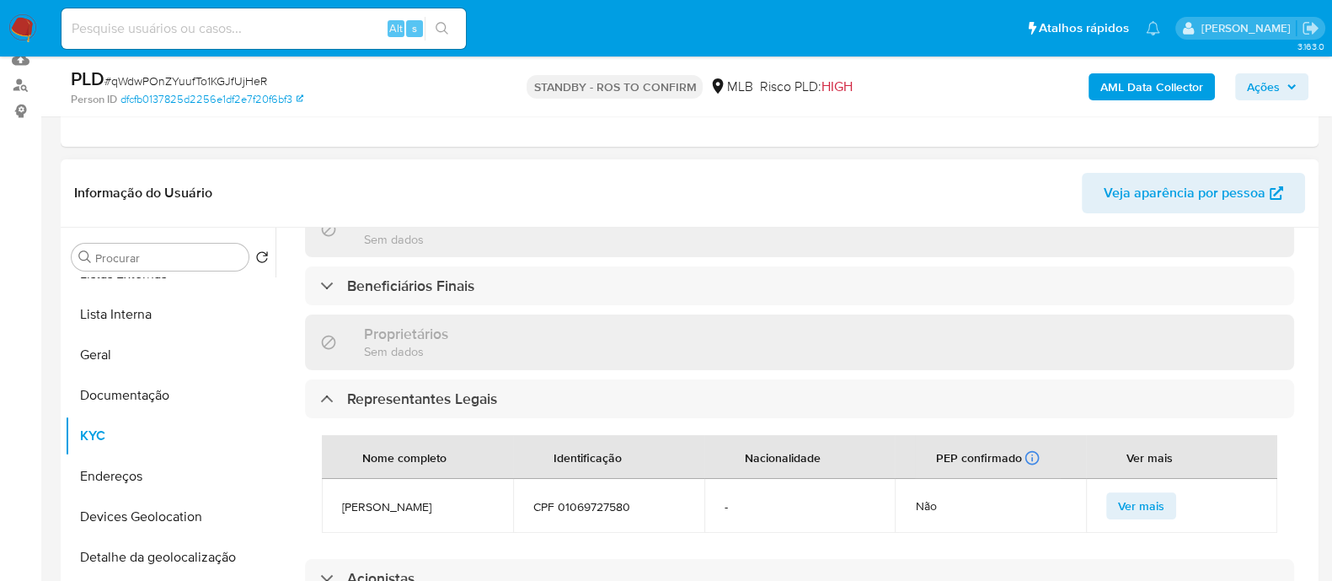
click at [570, 499] on span "CPF 01069727580" at bounding box center [608, 506] width 151 height 15
copy span "01069727580"
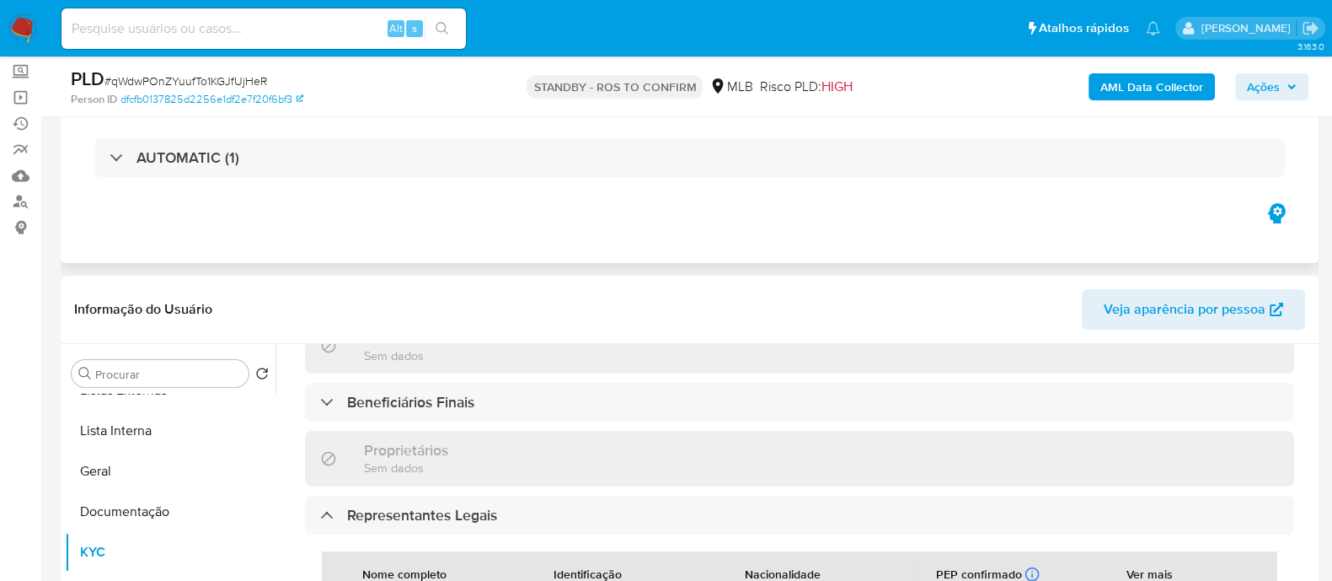
scroll to position [0, 0]
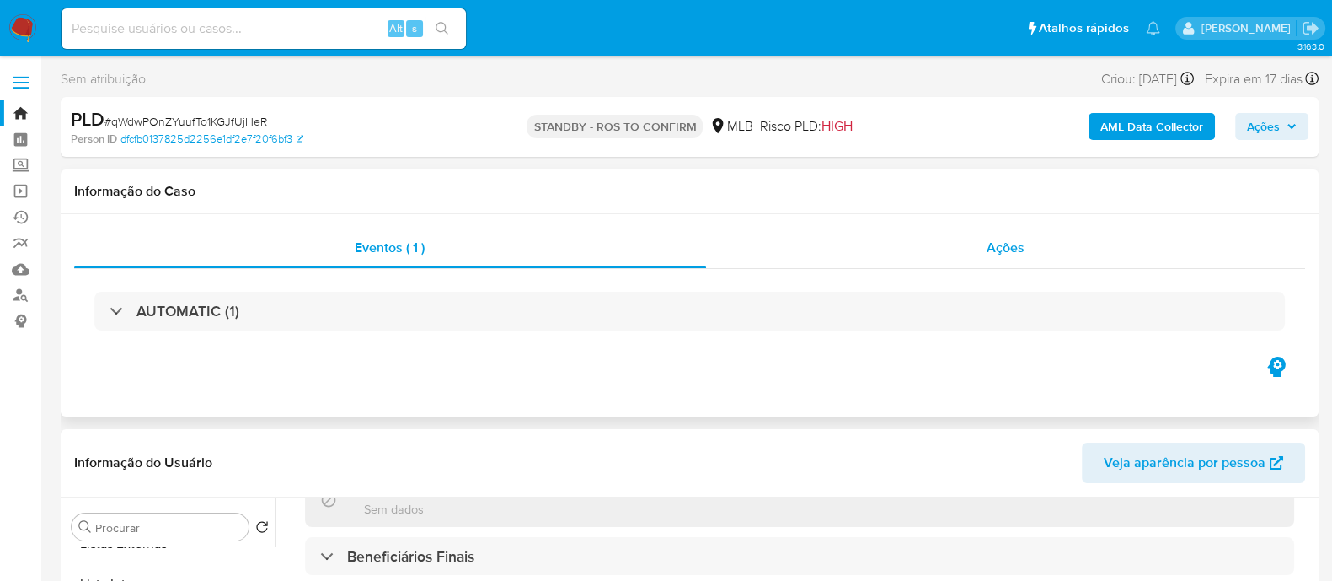
click at [782, 253] on div "Ações" at bounding box center [1006, 248] width 600 height 40
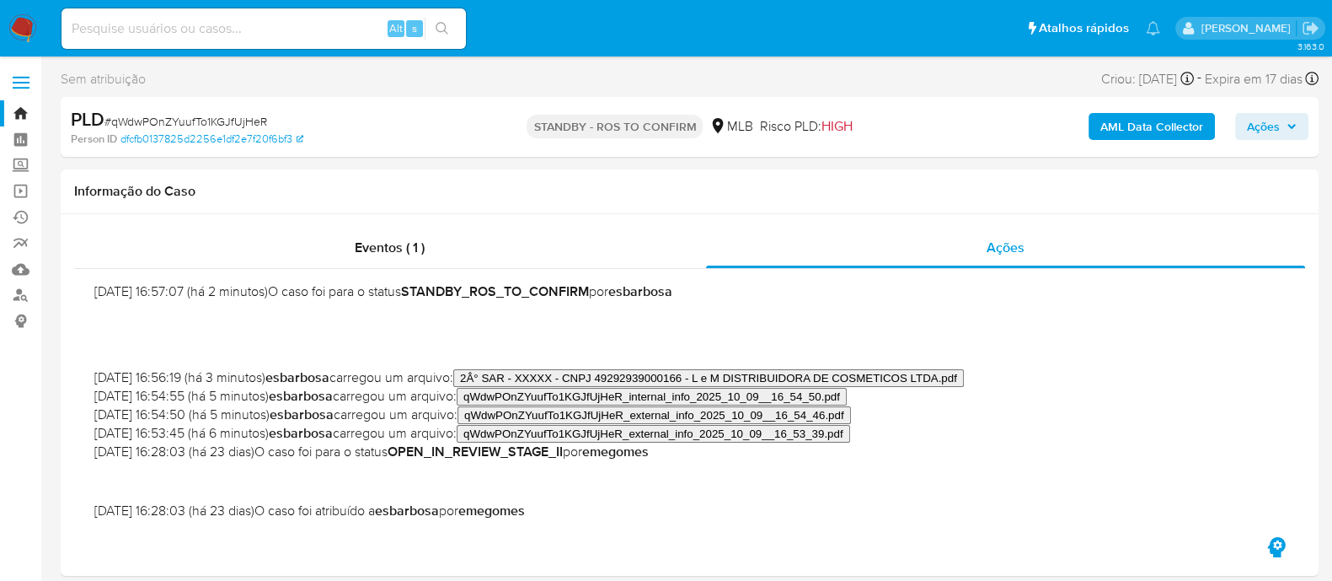
scroll to position [210, 0]
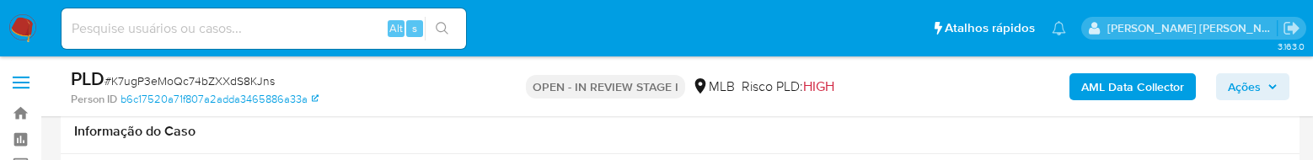
select select "10"
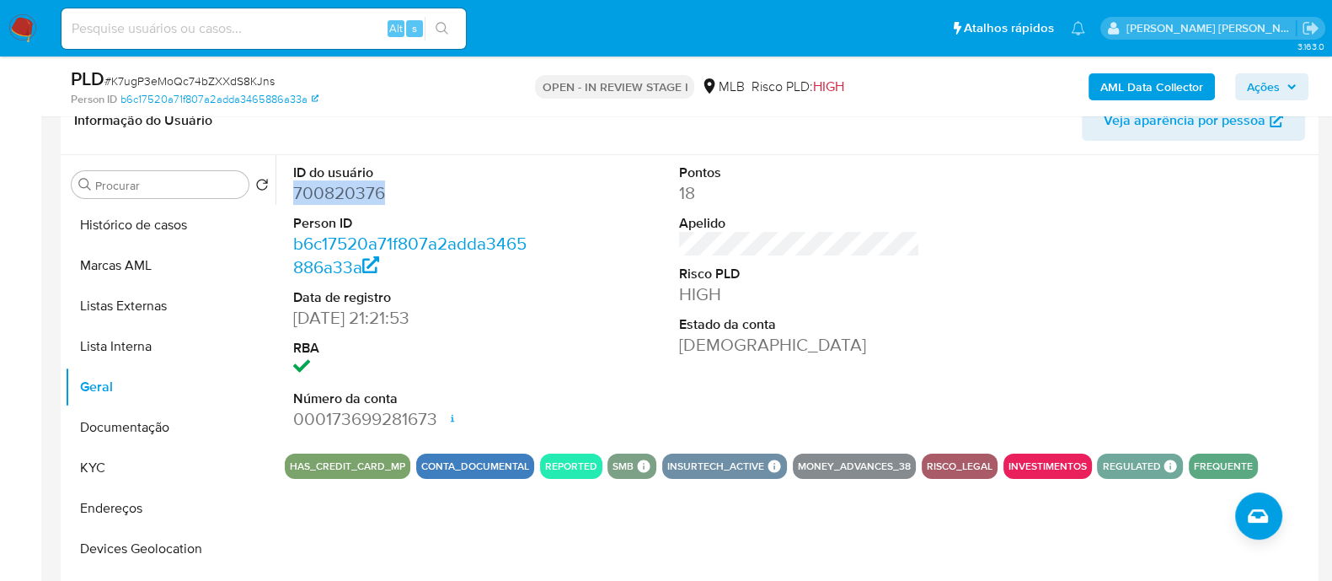
scroll to position [316, 0]
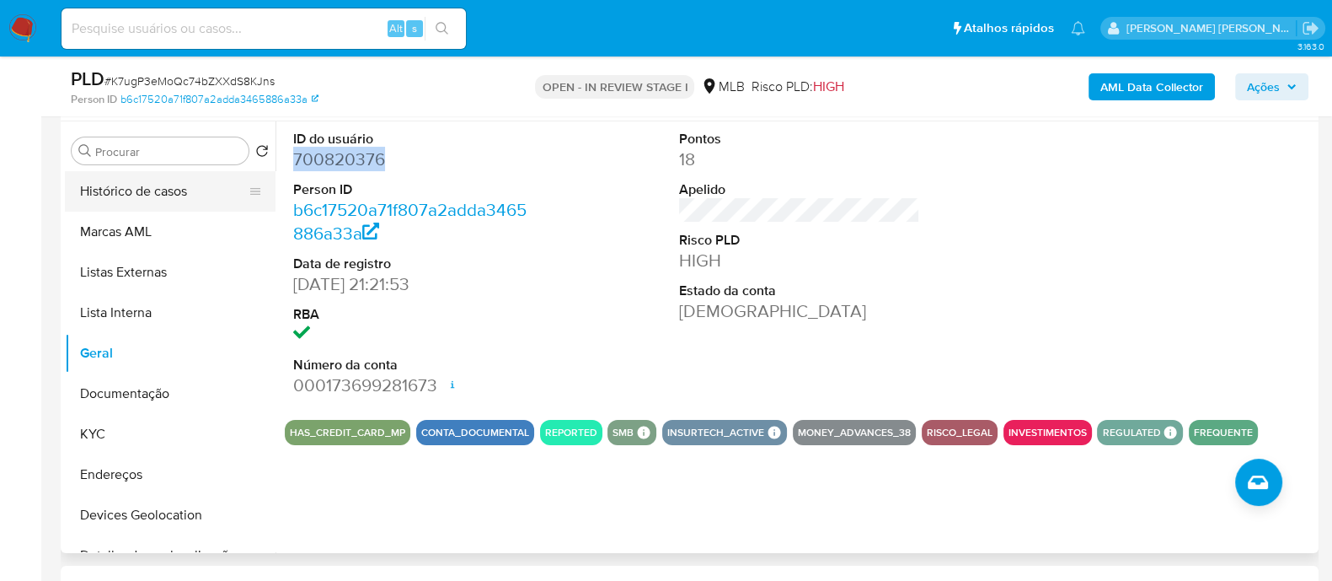
click at [172, 159] on button "Histórico de casos" at bounding box center [163, 191] width 197 height 40
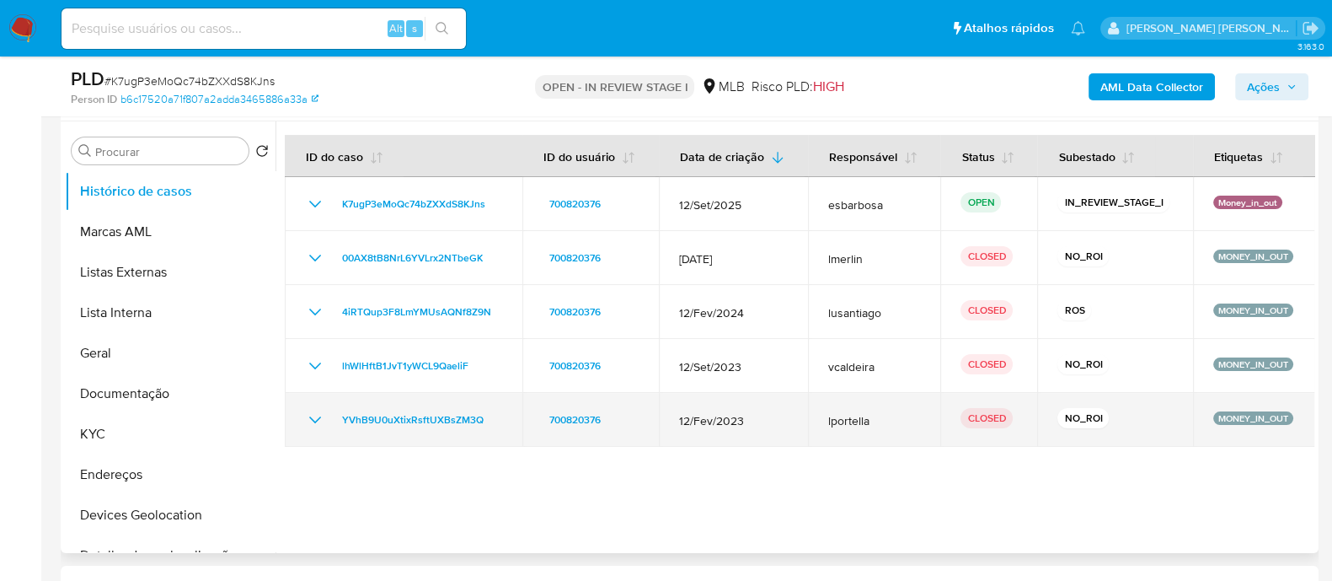
click at [312, 159] on icon "Mostrar/Ocultar" at bounding box center [315, 419] width 12 height 7
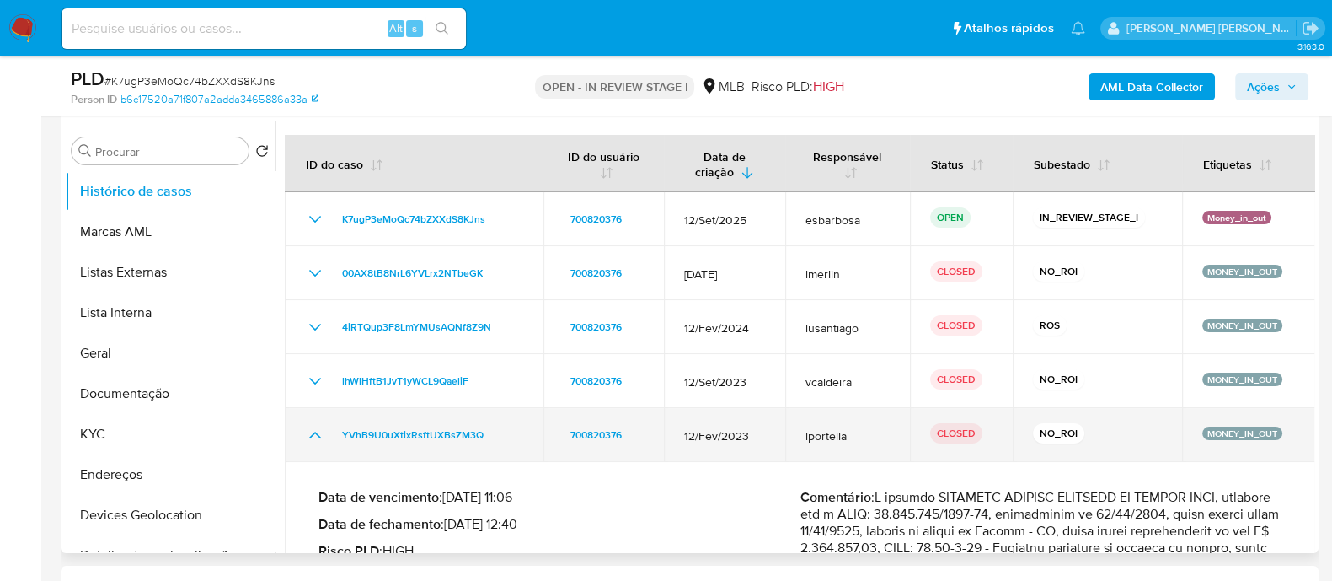
click at [312, 159] on td "YVhB9U0uXtixRsftUXBsZM3Q" at bounding box center [414, 435] width 259 height 54
click at [313, 159] on icon "Mostrar/Ocultar" at bounding box center [315, 435] width 20 height 20
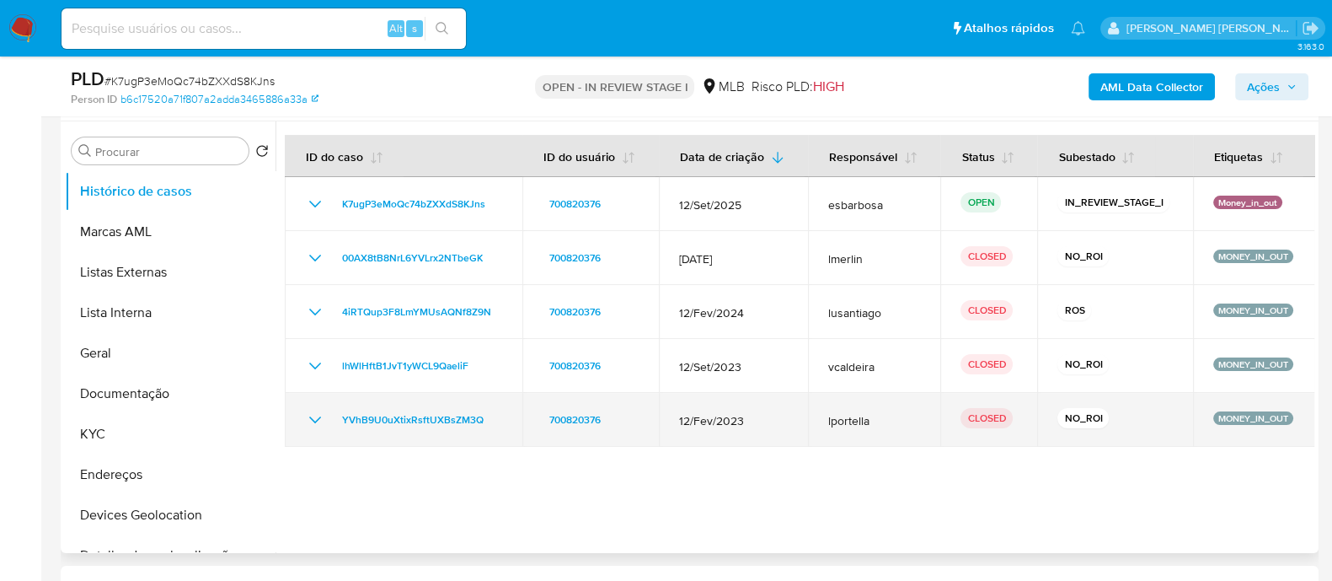
click at [316, 159] on icon "Mostrar/Ocultar" at bounding box center [315, 419] width 12 height 7
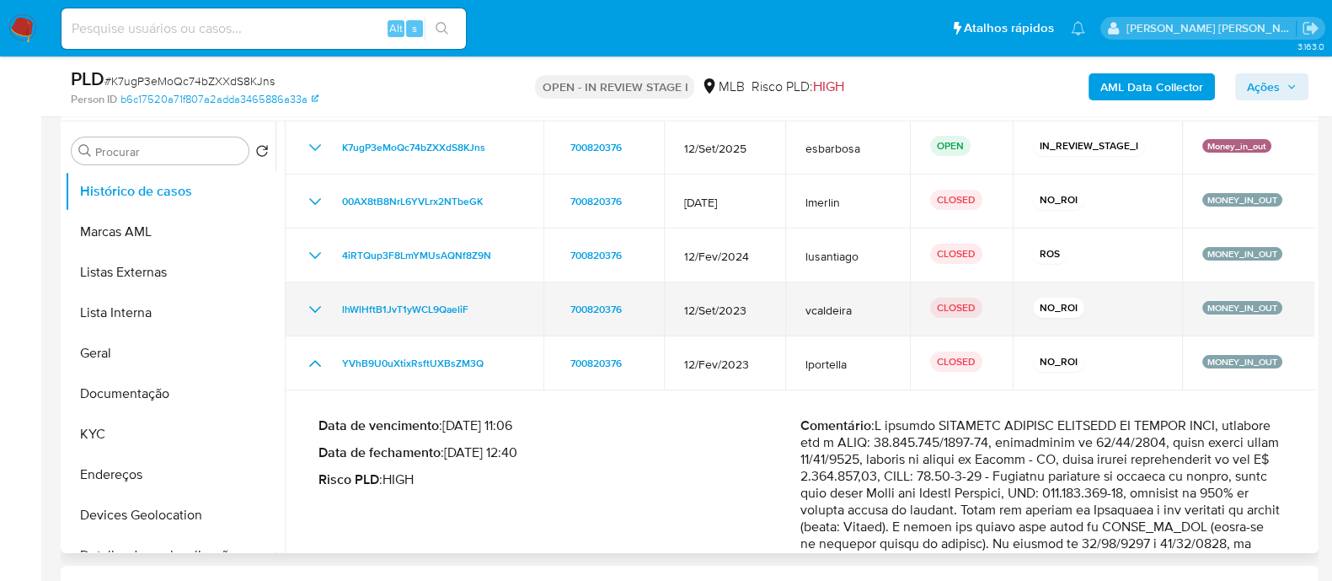
scroll to position [104, 0]
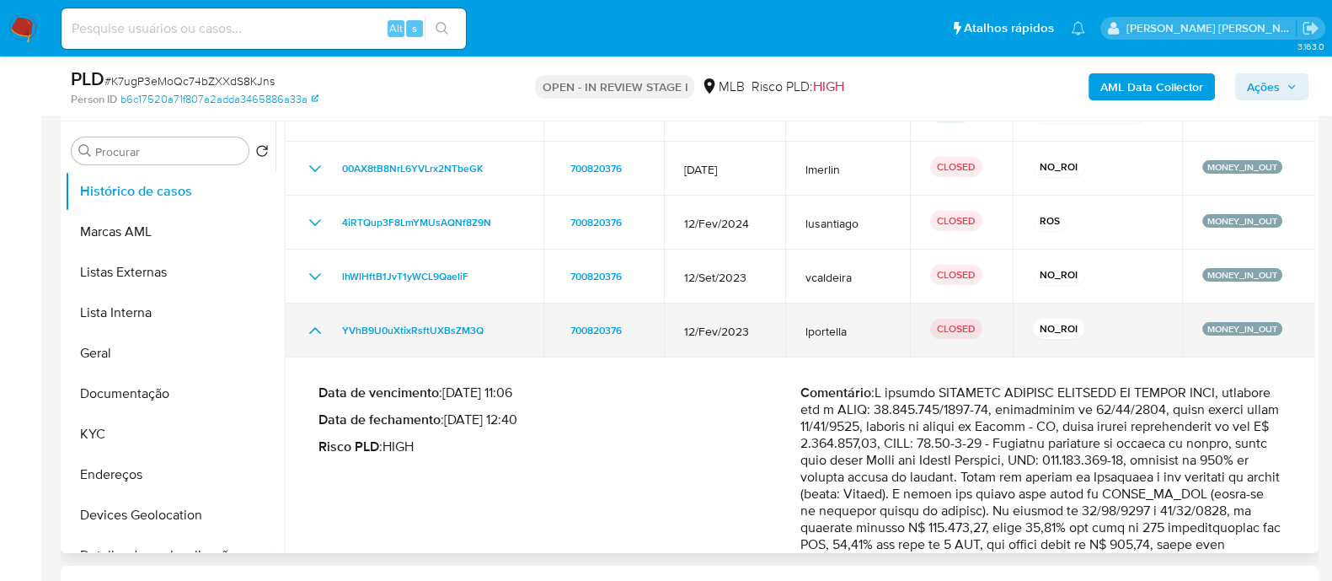
click at [316, 159] on icon "Mostrar/Ocultar" at bounding box center [315, 330] width 20 height 20
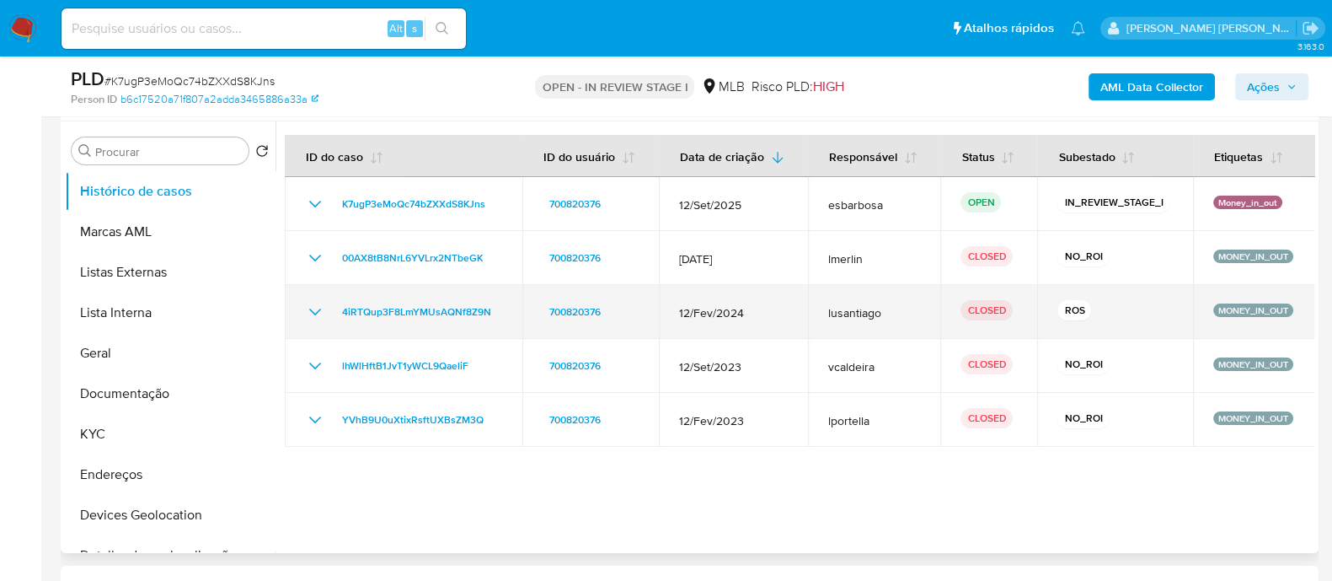
click at [320, 159] on icon "Mostrar/Ocultar" at bounding box center [315, 312] width 20 height 20
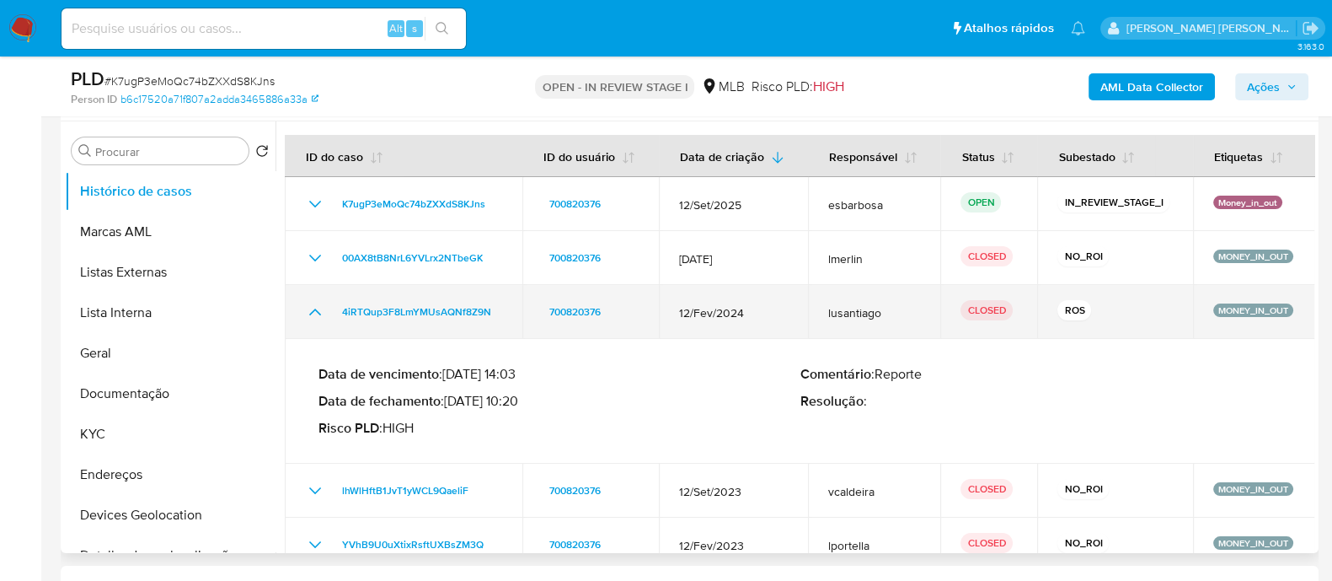
click at [320, 159] on icon "Mostrar/Ocultar" at bounding box center [315, 312] width 20 height 20
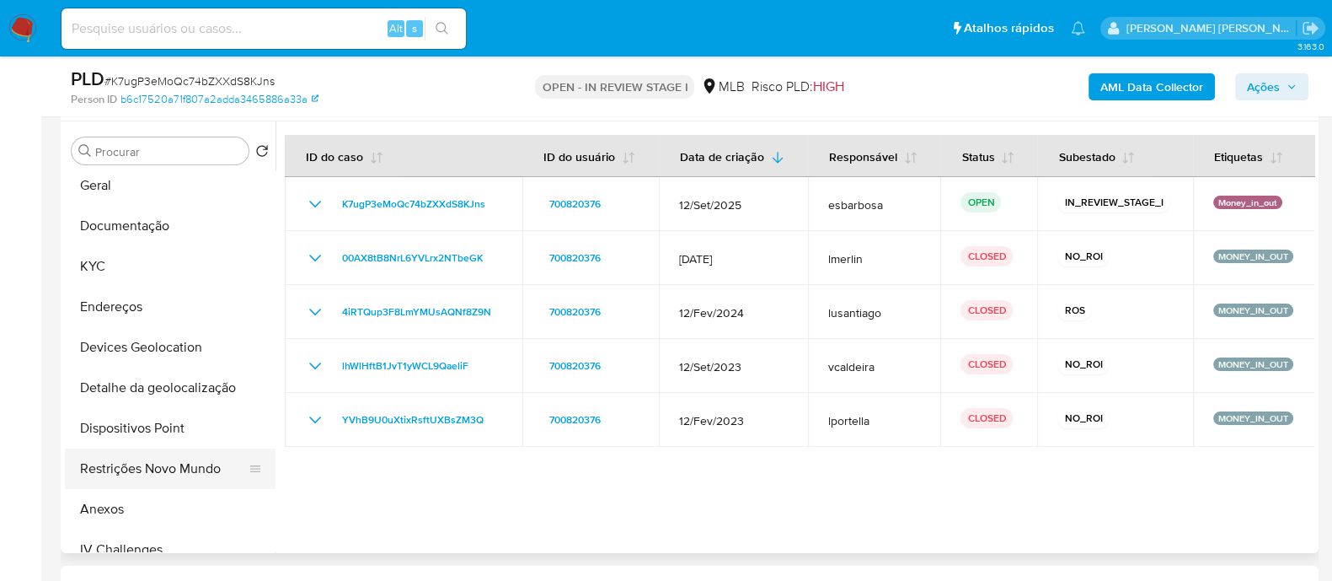
scroll to position [210, 0]
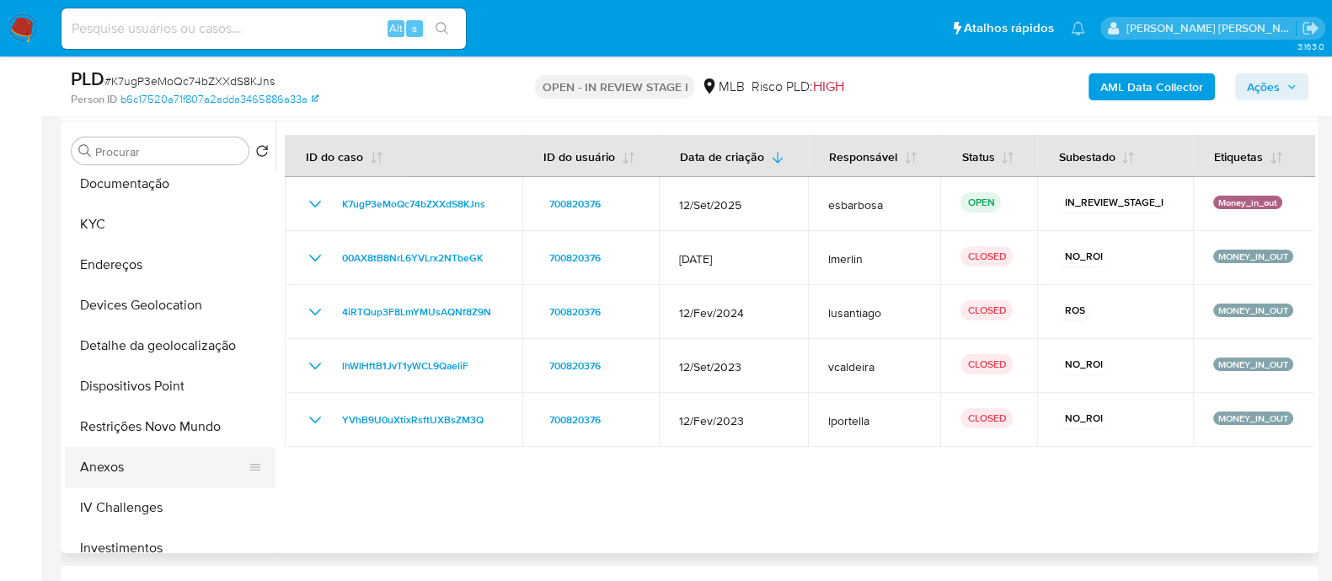
click at [155, 159] on button "Anexos" at bounding box center [163, 467] width 197 height 40
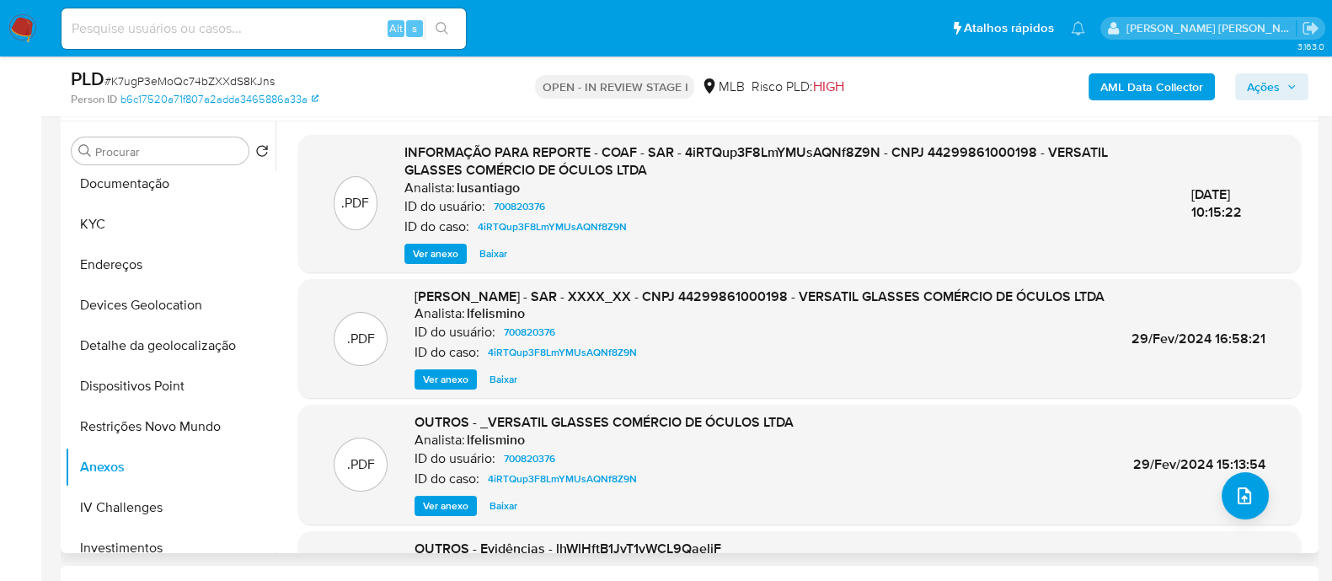
click at [431, 159] on span "Ver anexo" at bounding box center [436, 253] width 46 height 17
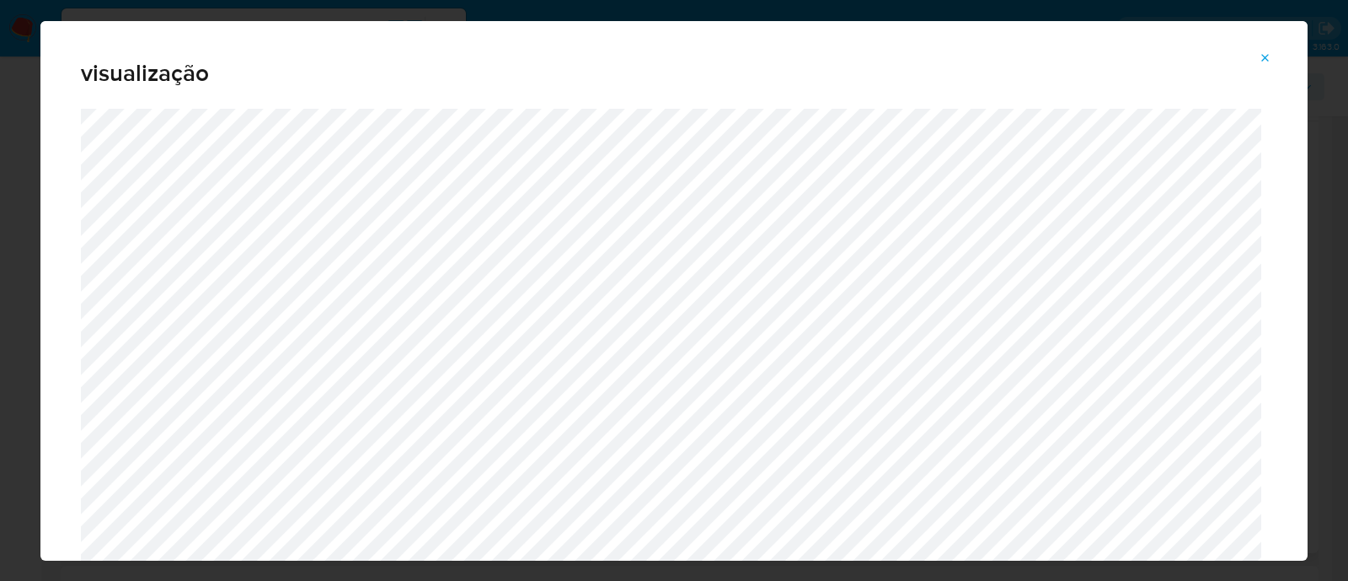
click at [1263, 56] on icon "Attachment preview" at bounding box center [1265, 57] width 13 height 13
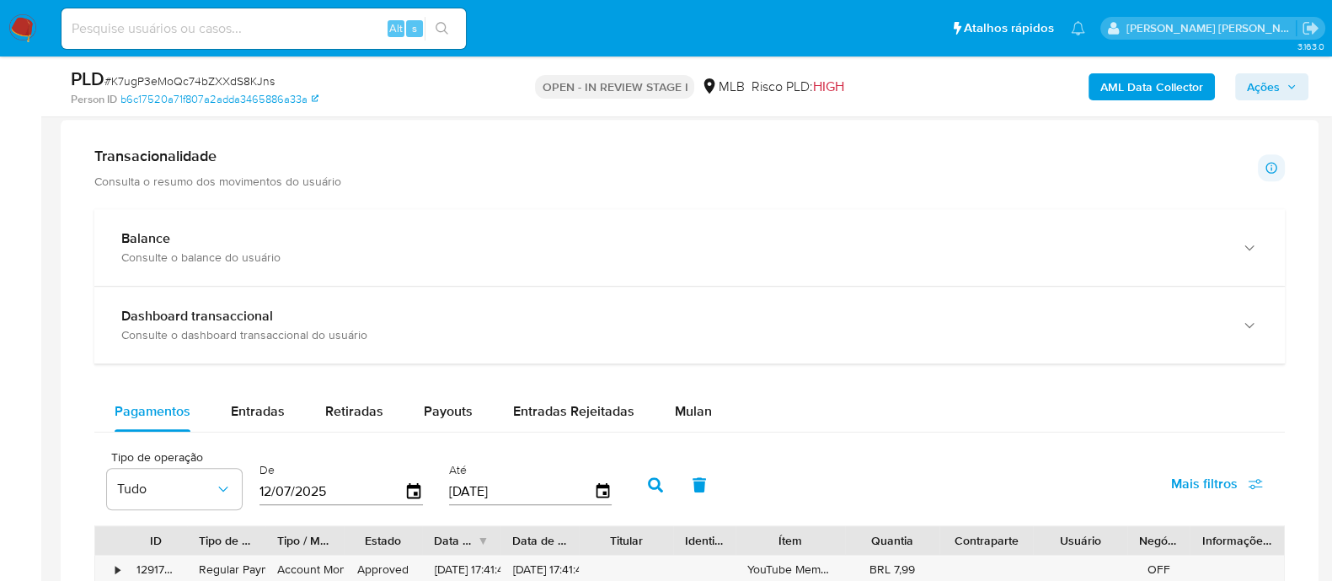
scroll to position [1159, 0]
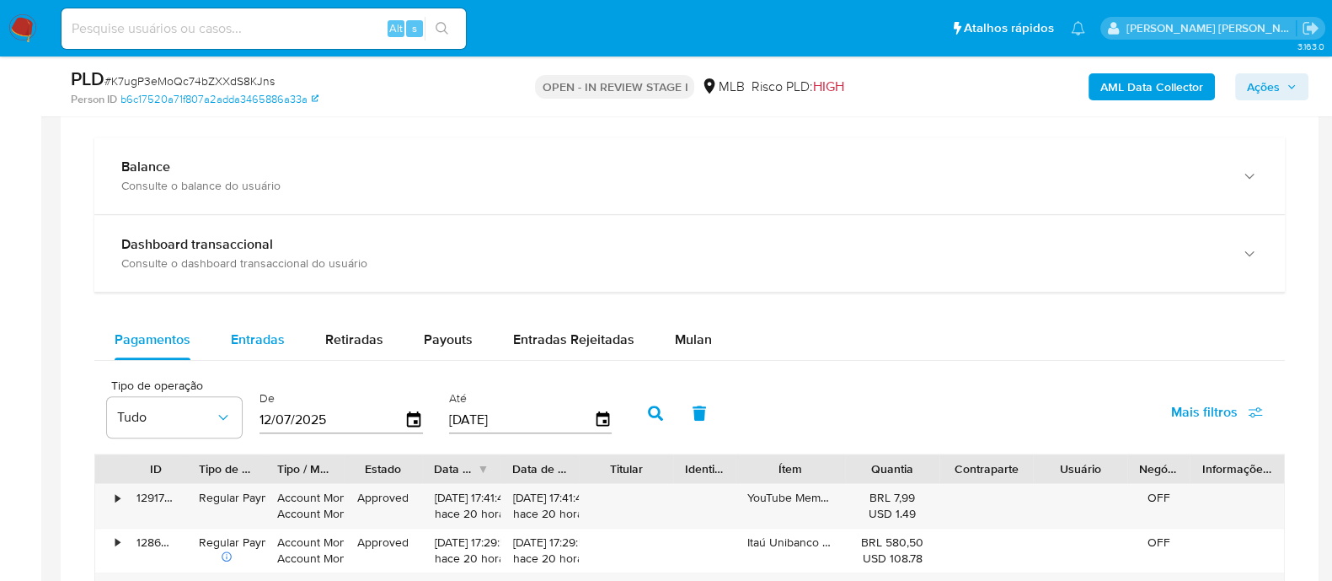
click at [253, 159] on span "Entradas" at bounding box center [258, 338] width 54 height 19
select select "10"
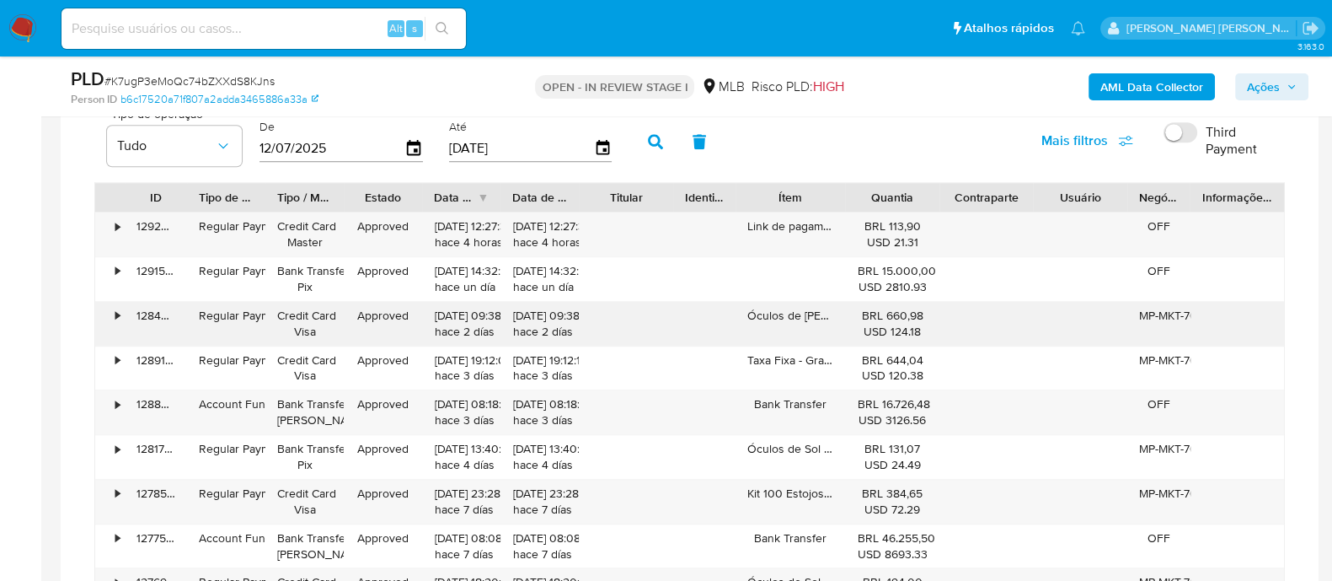
scroll to position [1474, 0]
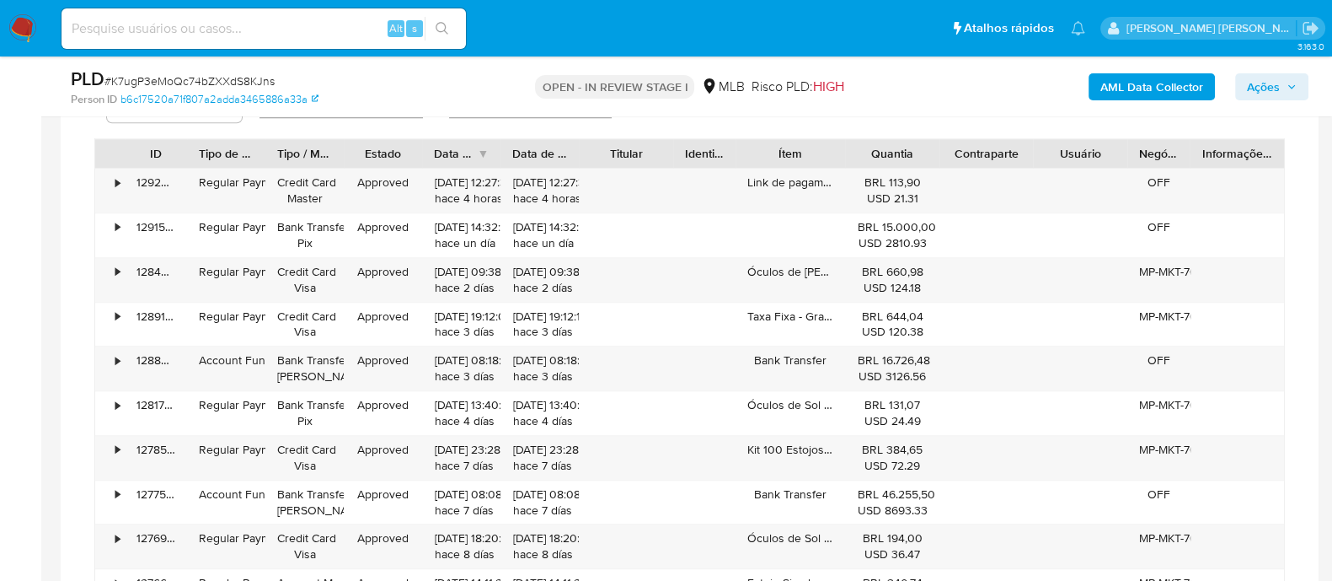
click at [1263, 79] on span "Ações" at bounding box center [1263, 86] width 33 height 27
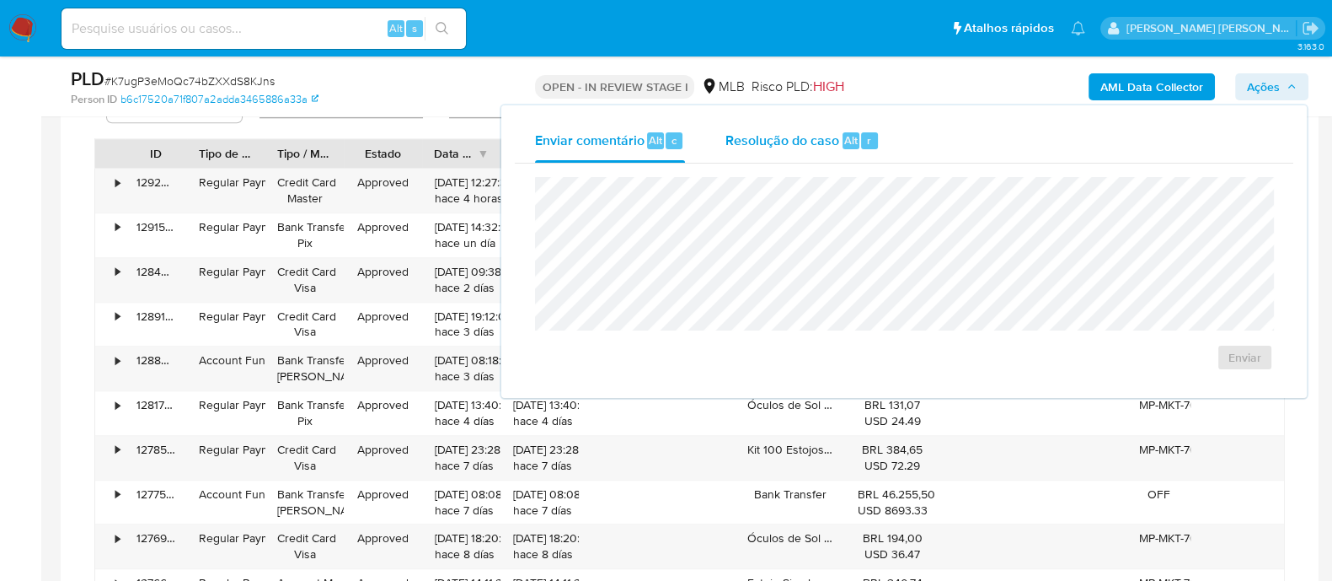
click at [779, 139] on span "Resolução do caso" at bounding box center [783, 139] width 114 height 19
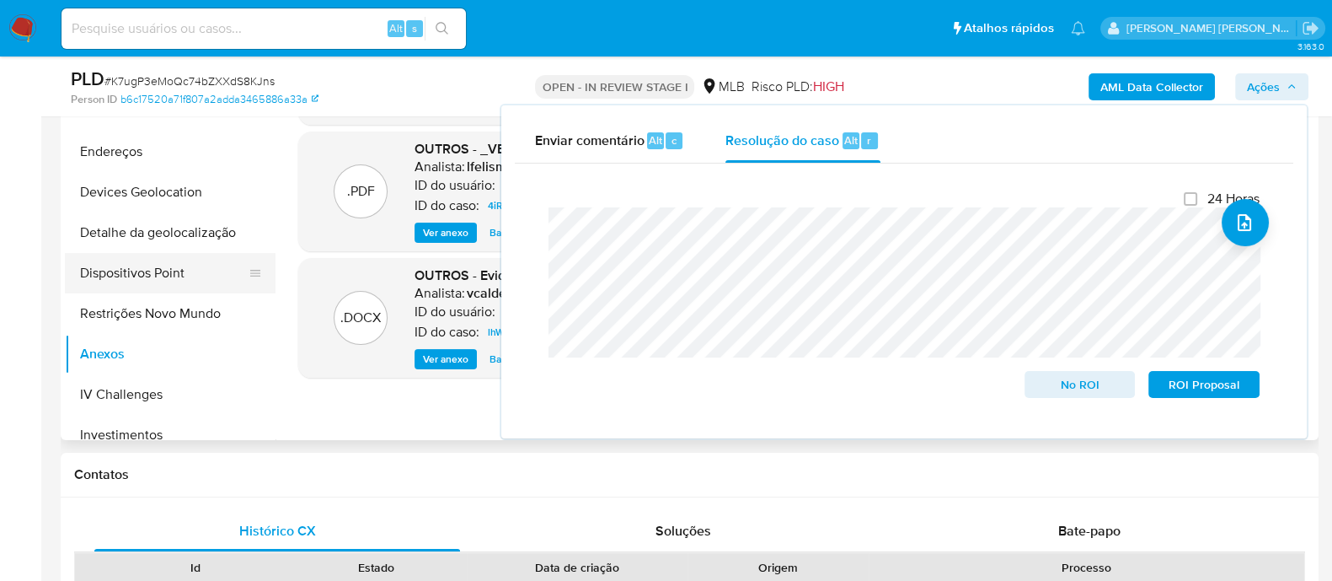
scroll to position [316, 0]
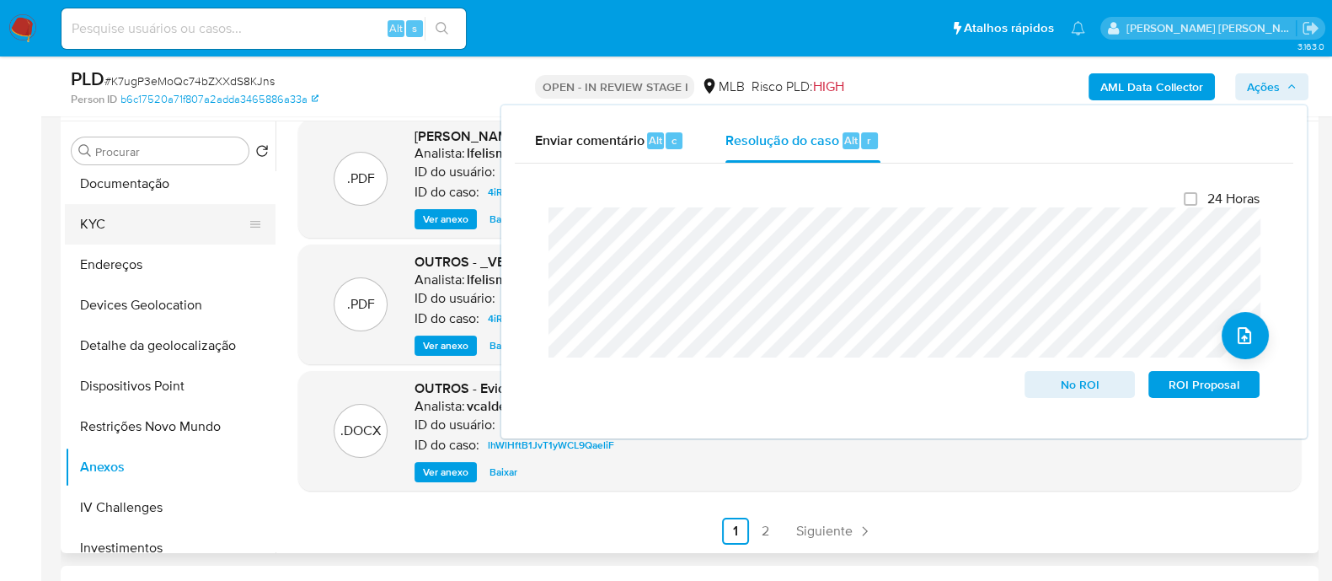
click at [142, 159] on button "KYC" at bounding box center [163, 224] width 197 height 40
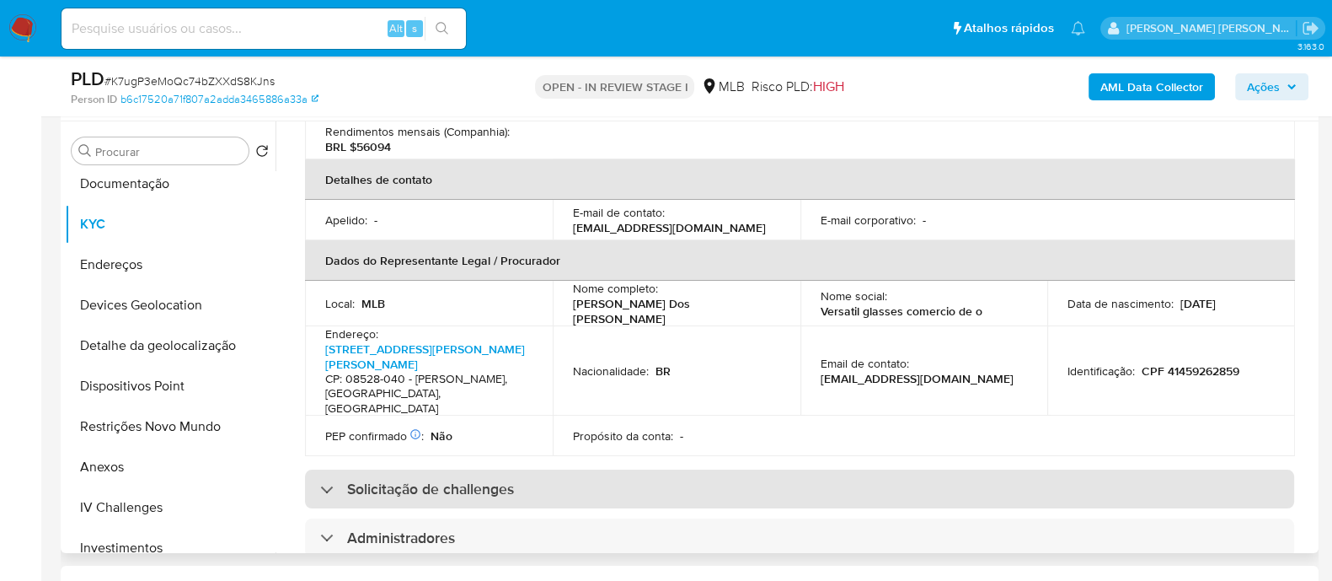
scroll to position [632, 0]
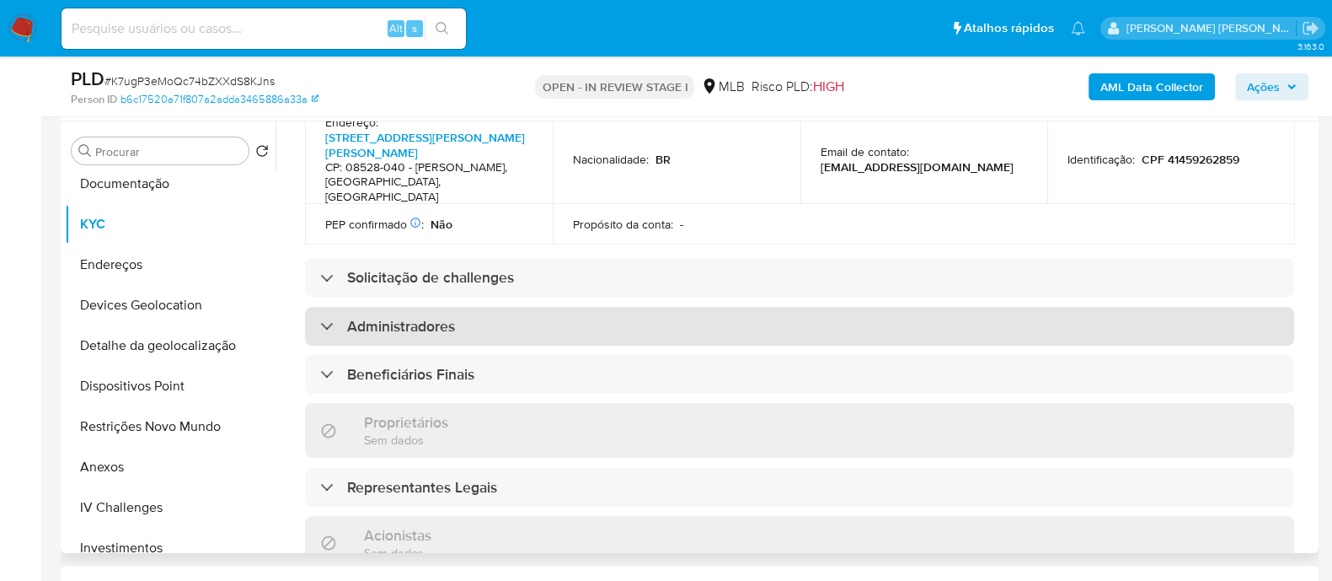
click at [424, 159] on h3 "Administradores" at bounding box center [401, 326] width 108 height 19
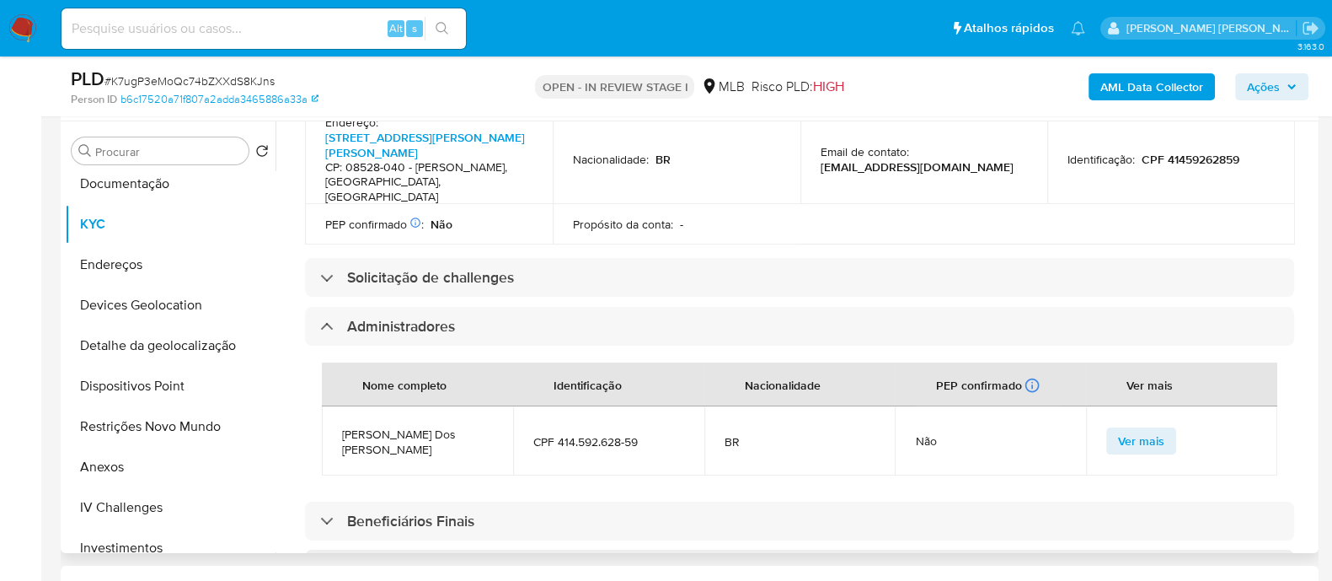
click at [430, 159] on span "Lucas Dos Santos Medeiros" at bounding box center [417, 441] width 151 height 30
copy span "Lucas Dos Santos Medeiros"
click at [154, 159] on button "Documentação" at bounding box center [163, 183] width 197 height 40
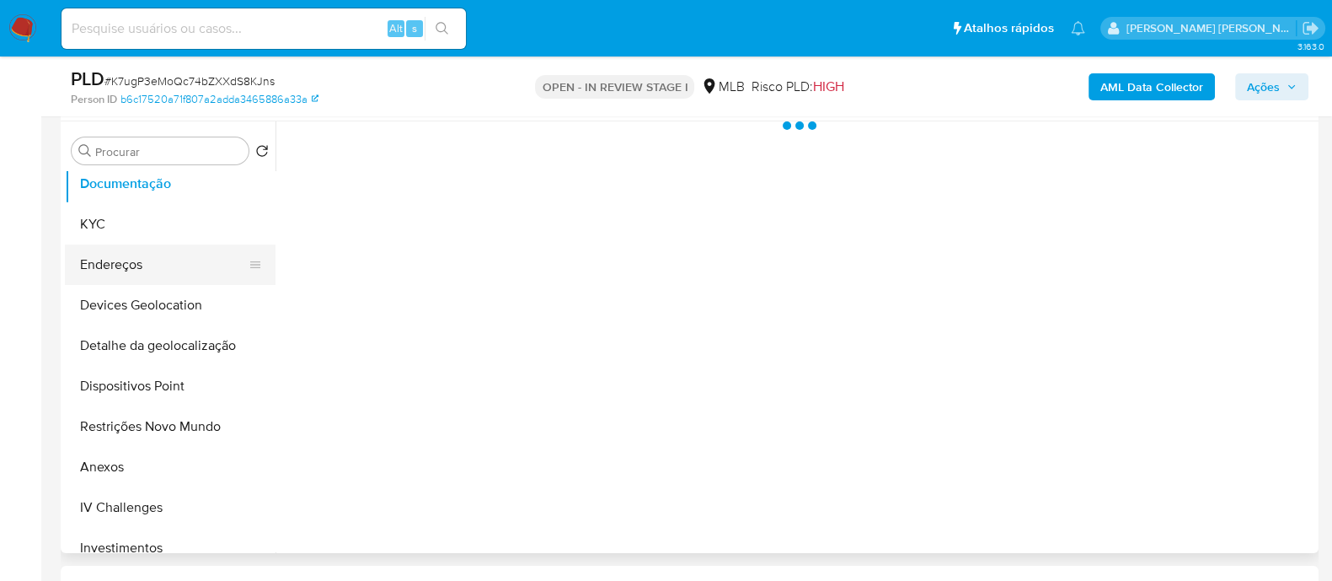
scroll to position [0, 0]
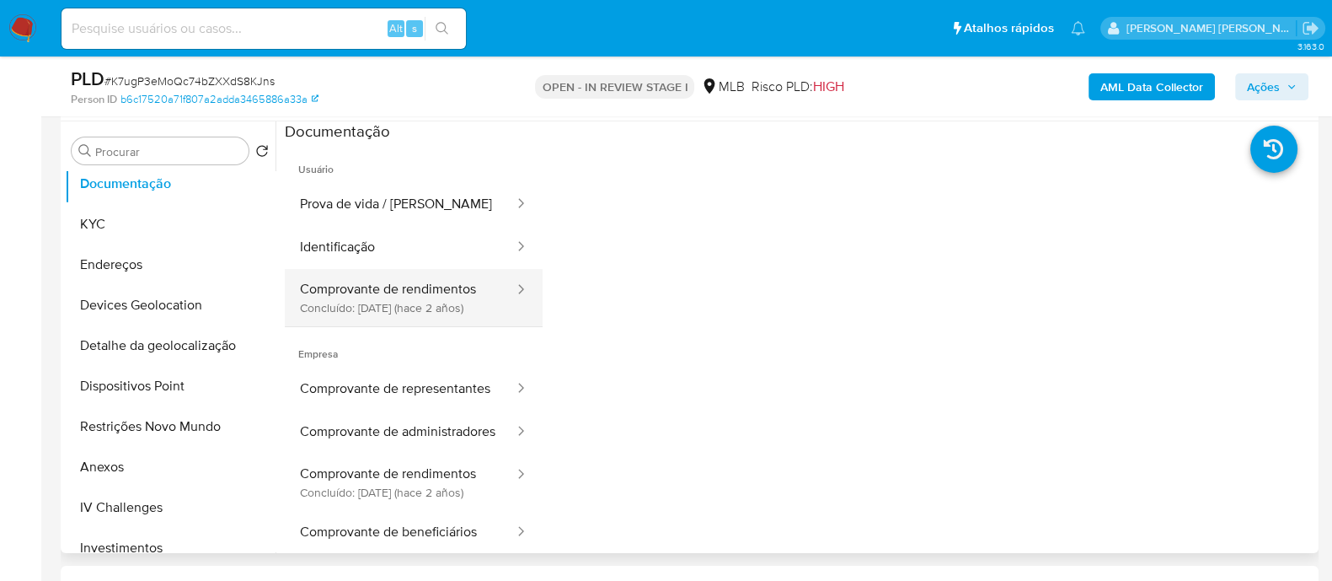
drag, startPoint x: 319, startPoint y: 313, endPoint x: 329, endPoint y: 311, distance: 9.4
click at [320, 159] on button "Comprovante de rendimentos Concluído: 17/06/2023 (hace 2 años)" at bounding box center [400, 297] width 231 height 57
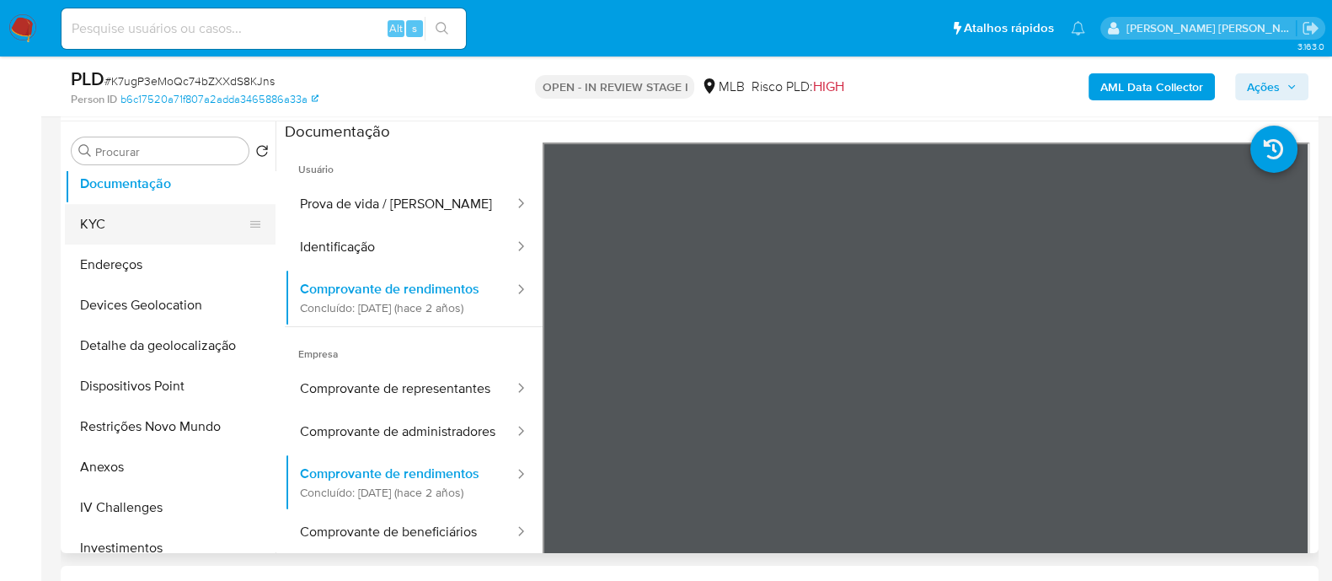
click at [142, 159] on button "KYC" at bounding box center [163, 224] width 197 height 40
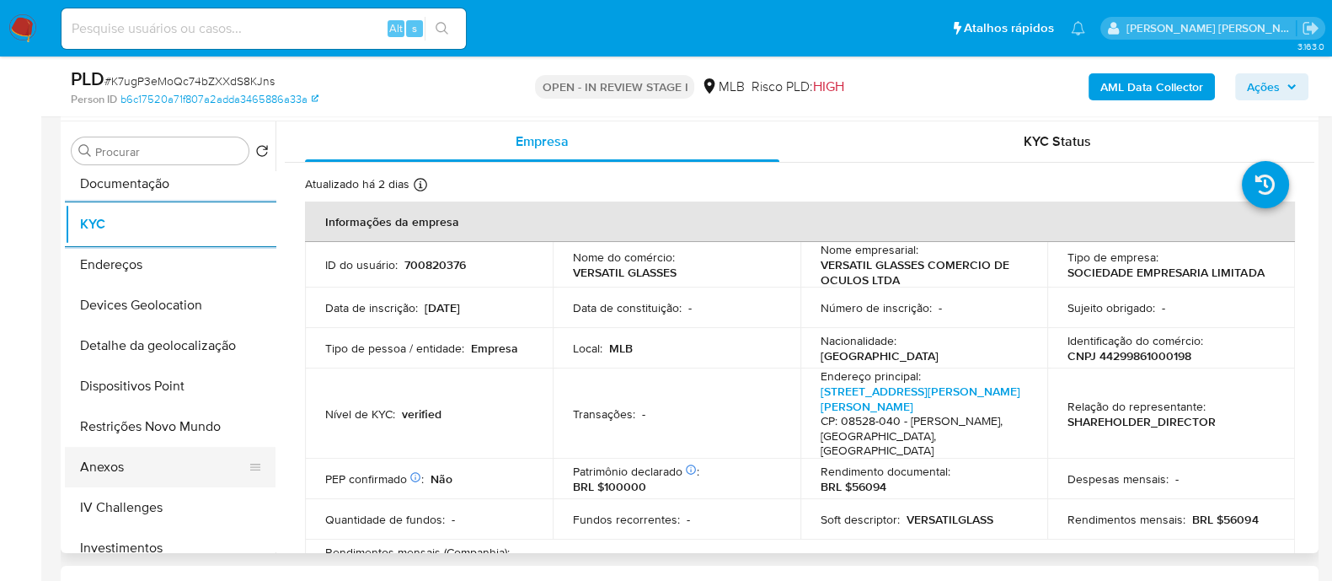
click at [126, 159] on button "Anexos" at bounding box center [163, 467] width 197 height 40
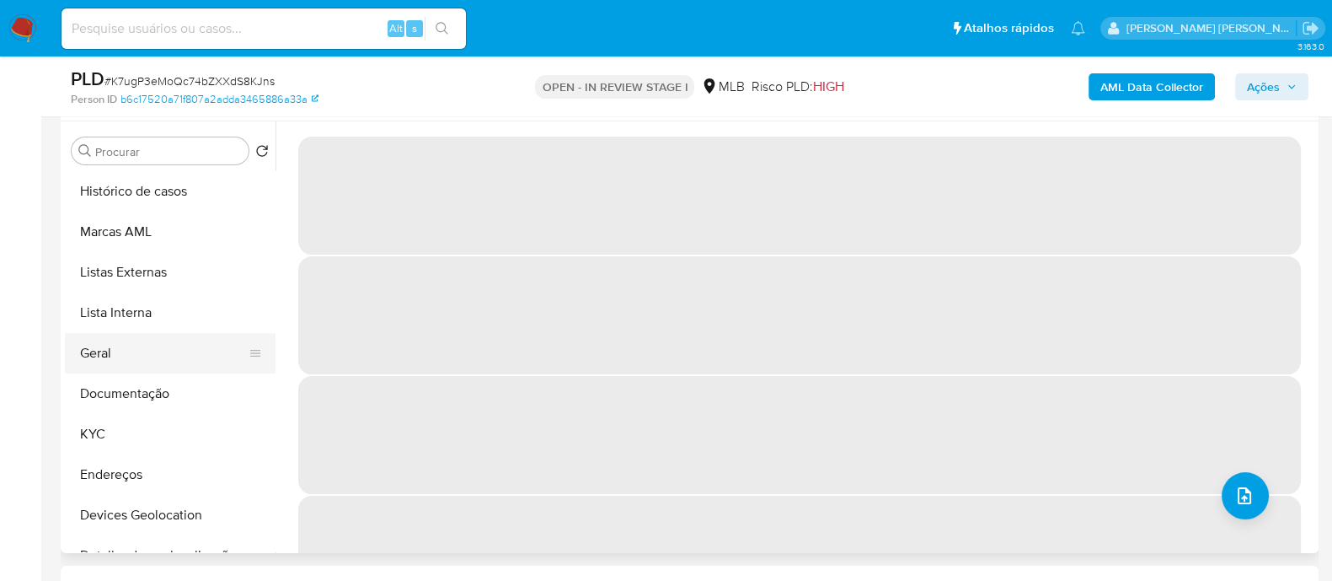
click at [117, 159] on button "Geral" at bounding box center [163, 353] width 197 height 40
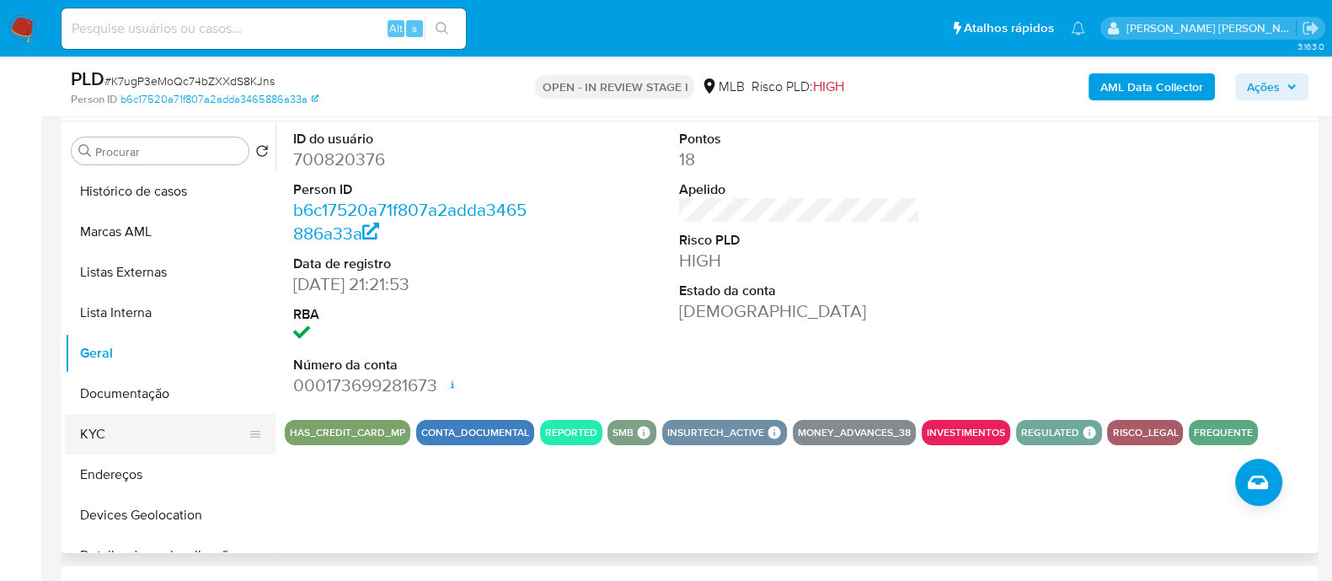
drag, startPoint x: 144, startPoint y: 428, endPoint x: 173, endPoint y: 429, distance: 28.7
click at [144, 159] on button "KYC" at bounding box center [163, 434] width 197 height 40
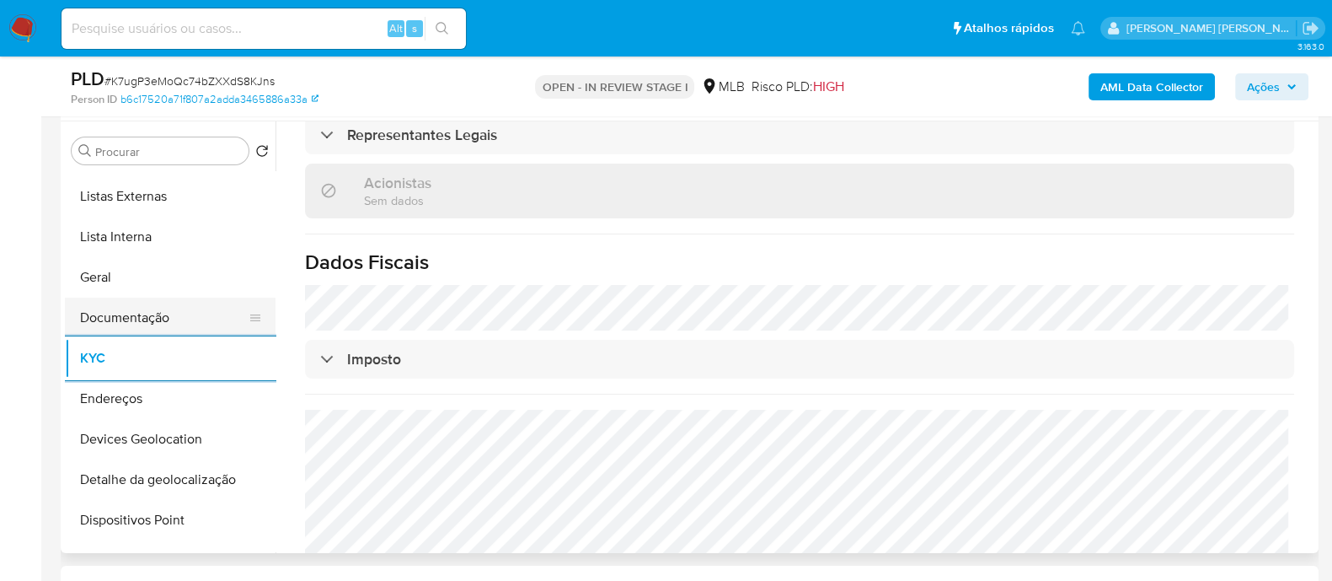
scroll to position [210, 0]
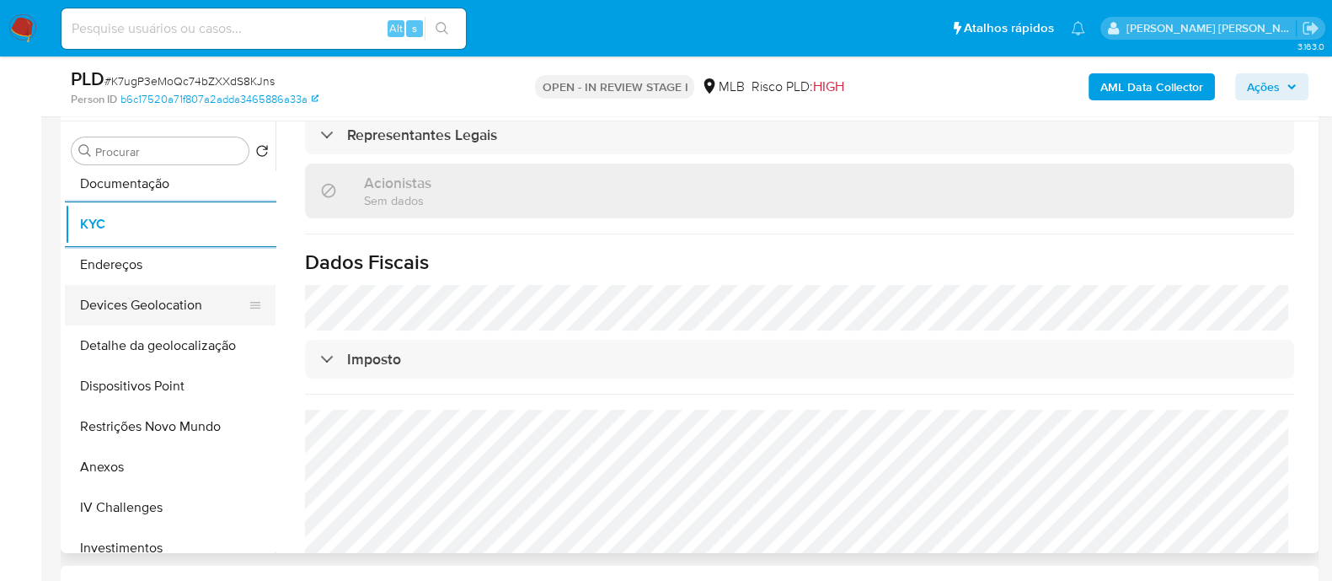
click at [190, 159] on button "Devices Geolocation" at bounding box center [163, 305] width 197 height 40
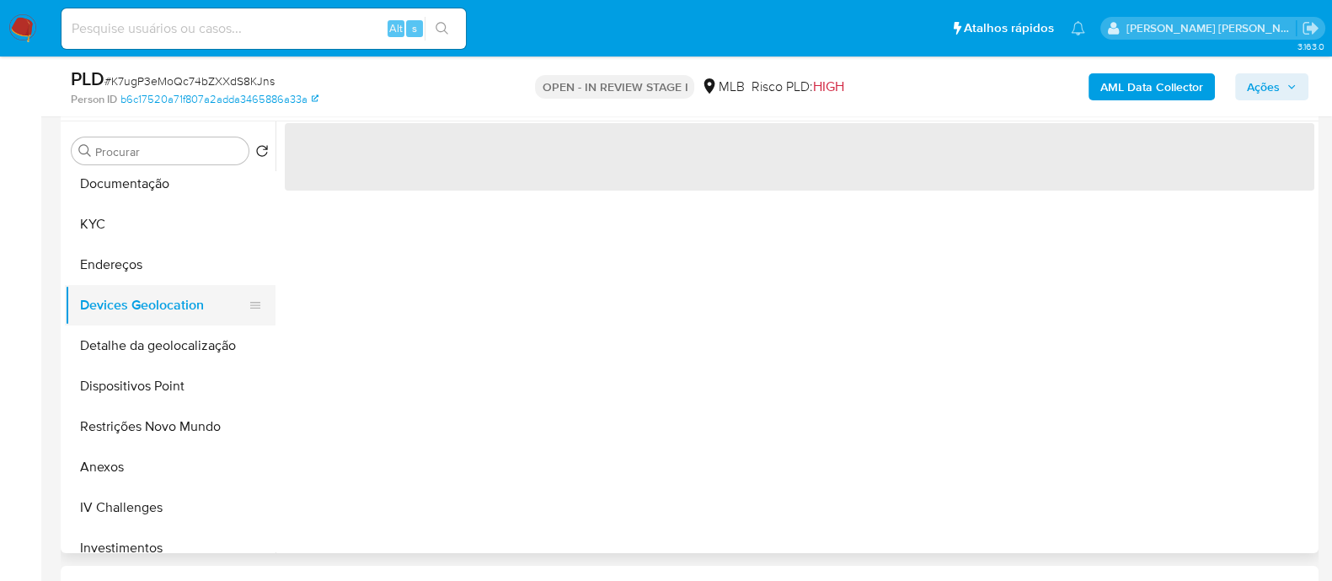
scroll to position [0, 0]
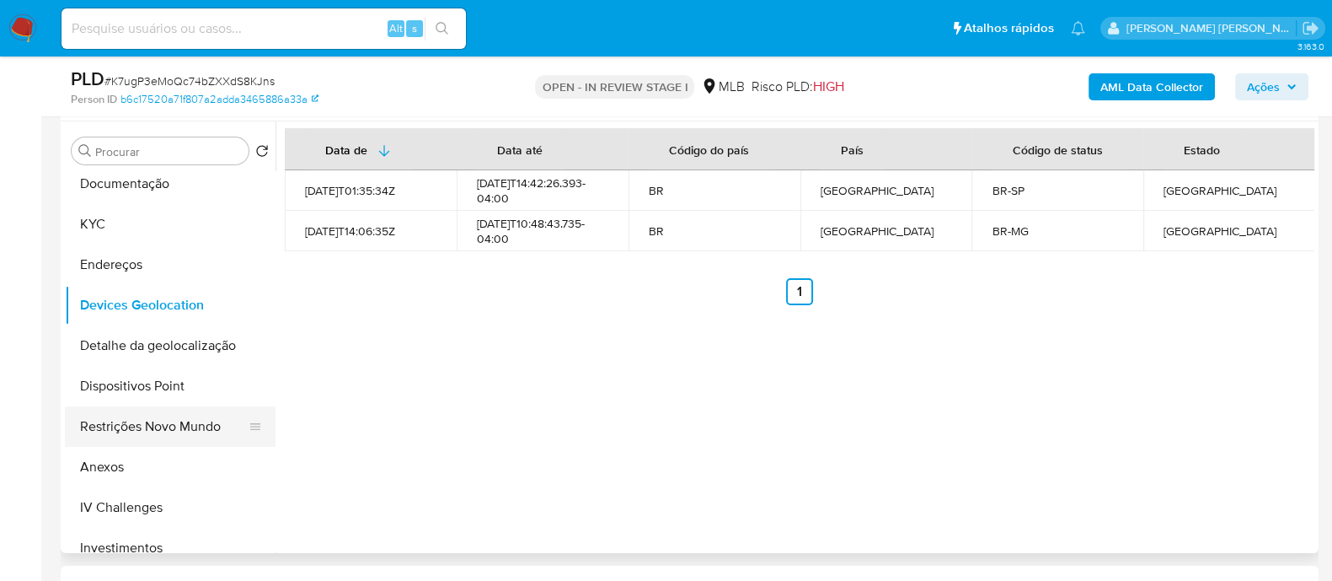
click at [158, 159] on button "Restrições Novo Mundo" at bounding box center [163, 426] width 197 height 40
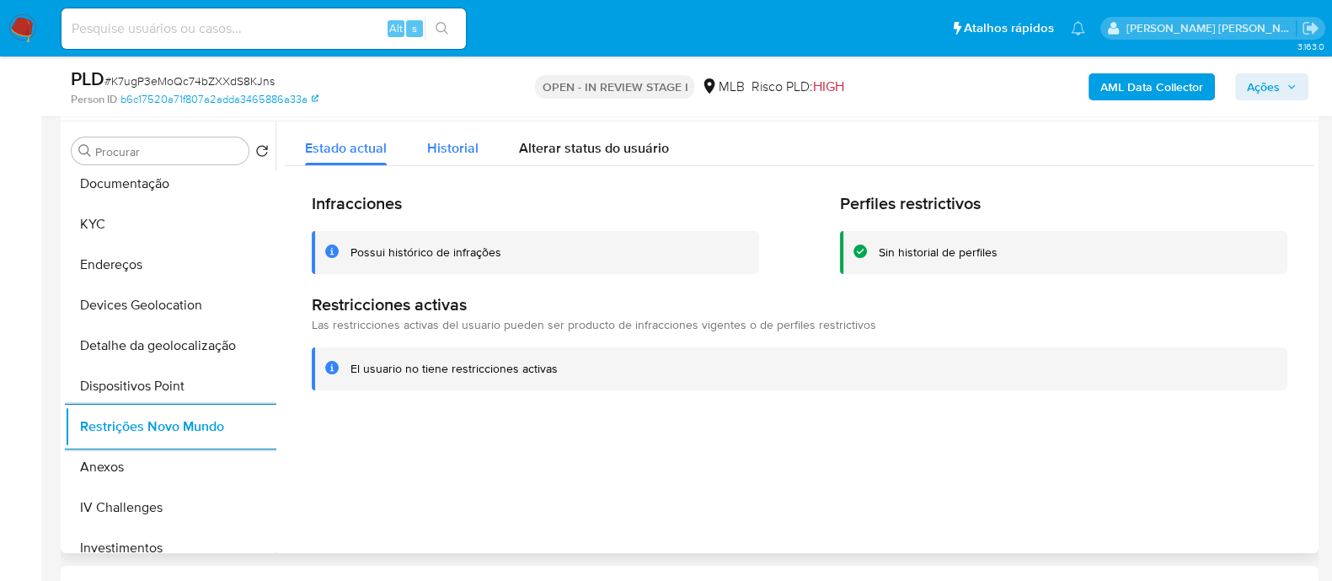
click at [468, 145] on span "Historial" at bounding box center [452, 147] width 51 height 19
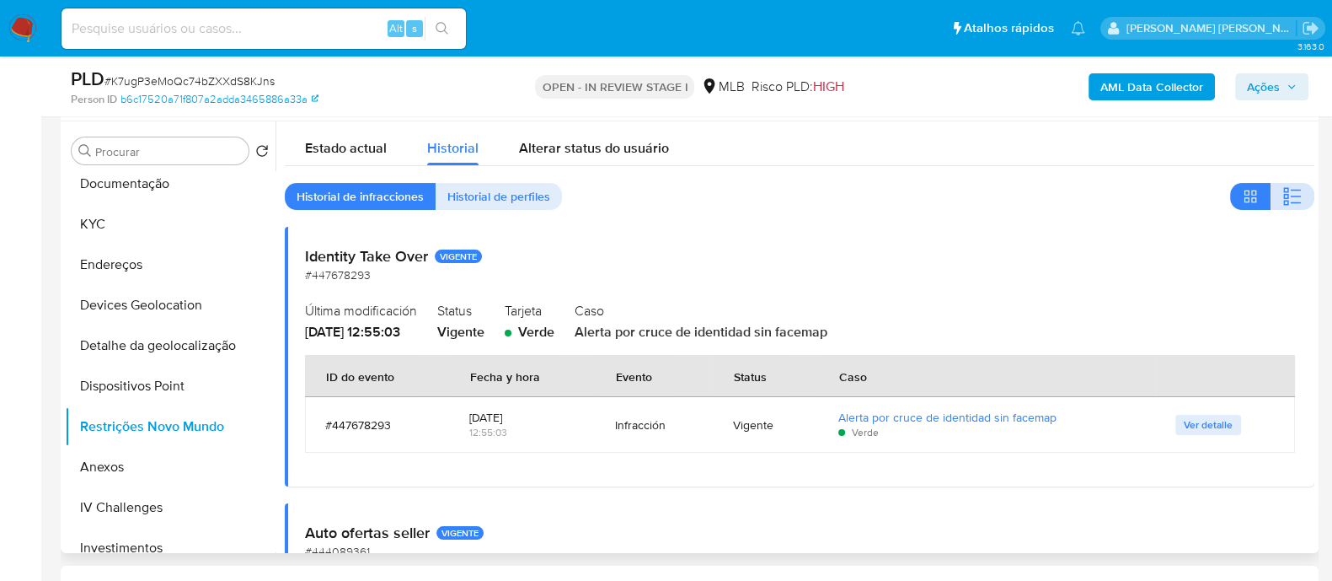
click at [1287, 159] on icon "button" at bounding box center [1293, 196] width 20 height 20
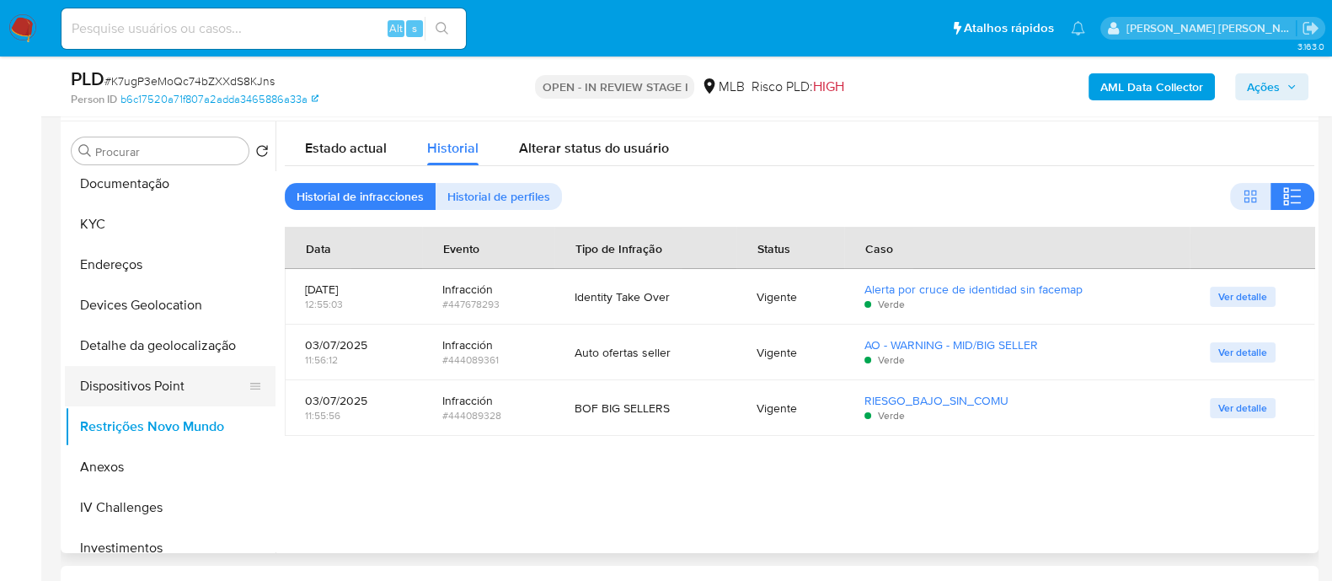
click at [179, 159] on button "Dispositivos Point" at bounding box center [163, 386] width 197 height 40
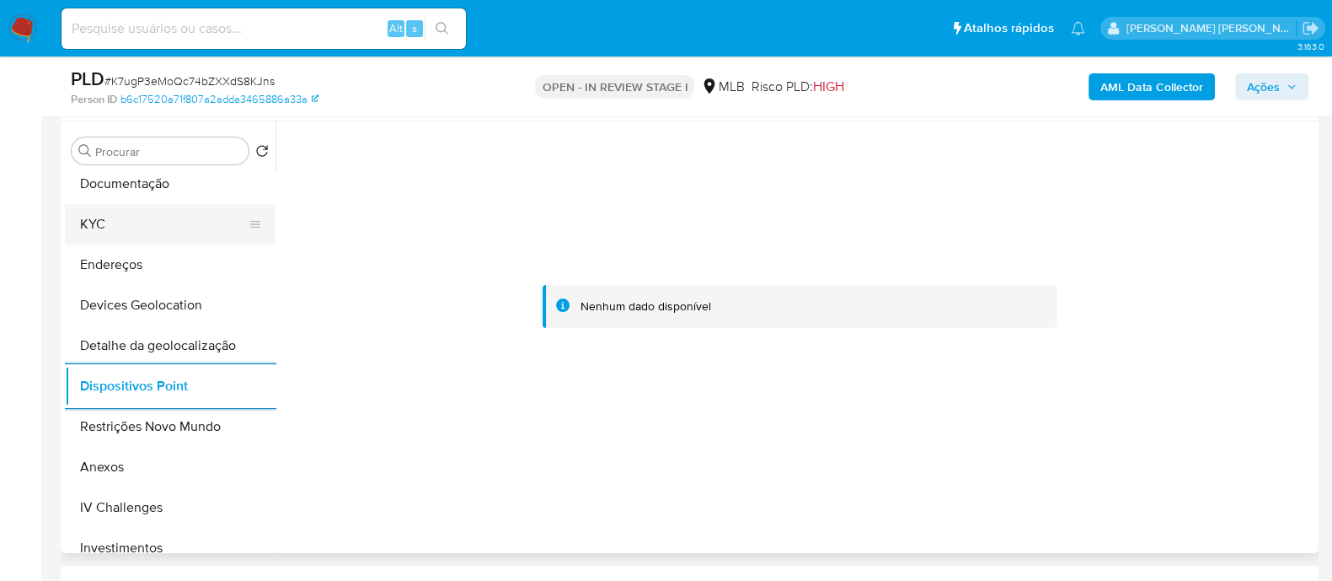
click at [89, 159] on button "KYC" at bounding box center [163, 224] width 197 height 40
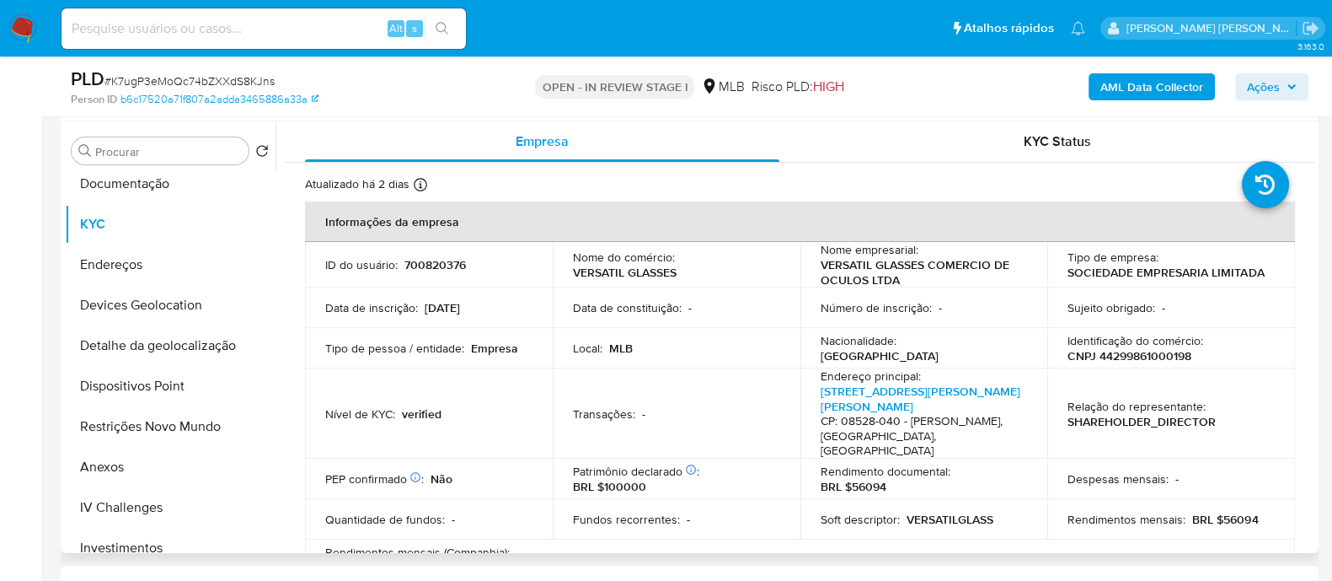
click at [1138, 159] on td "Identificação do comércio : CNPJ 44299861000198" at bounding box center [1171, 348] width 248 height 40
click at [1139, 159] on p "CNPJ 44299861000198" at bounding box center [1130, 355] width 124 height 15
copy p "44299861000198"
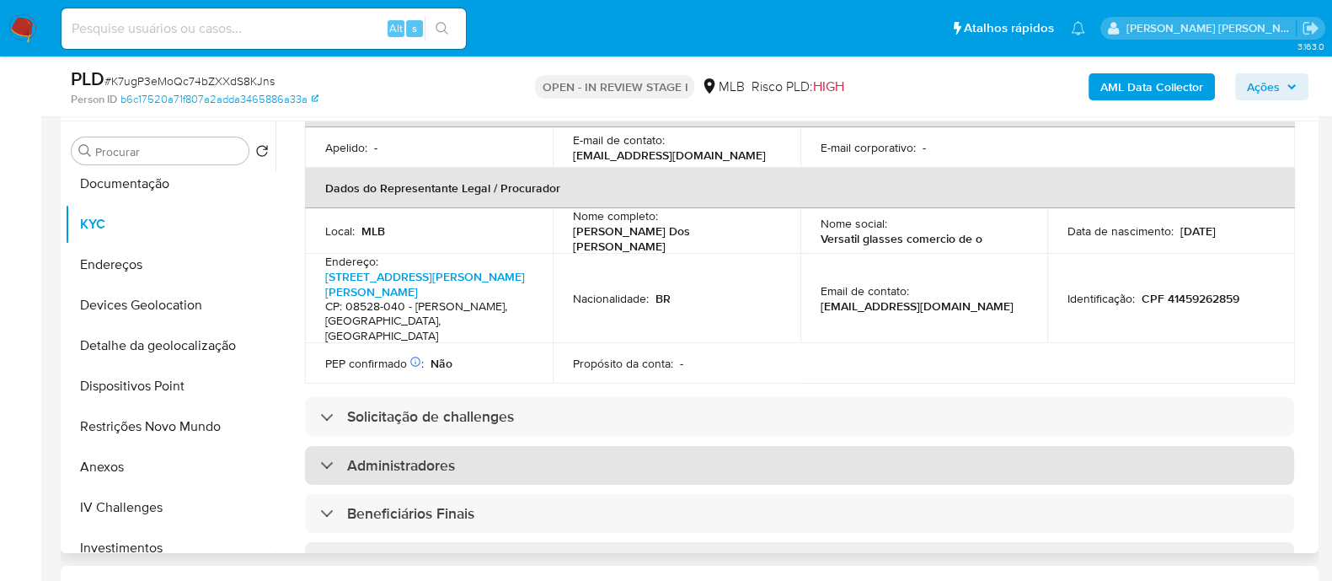
scroll to position [527, 0]
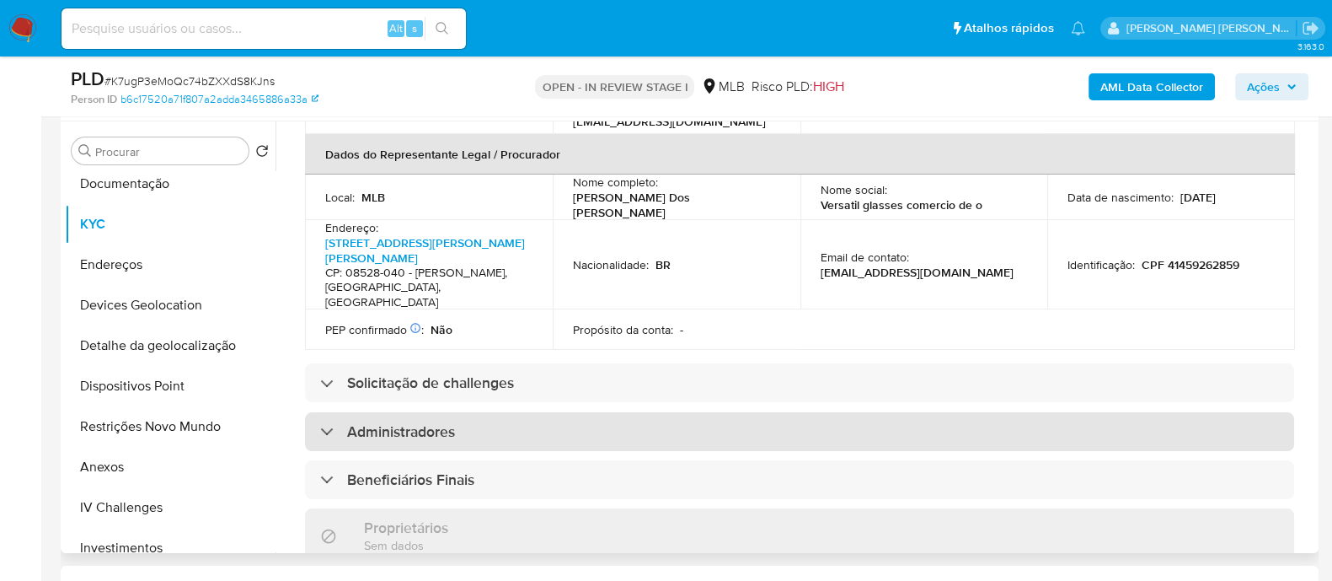
click at [465, 159] on div "Administradores" at bounding box center [799, 431] width 989 height 39
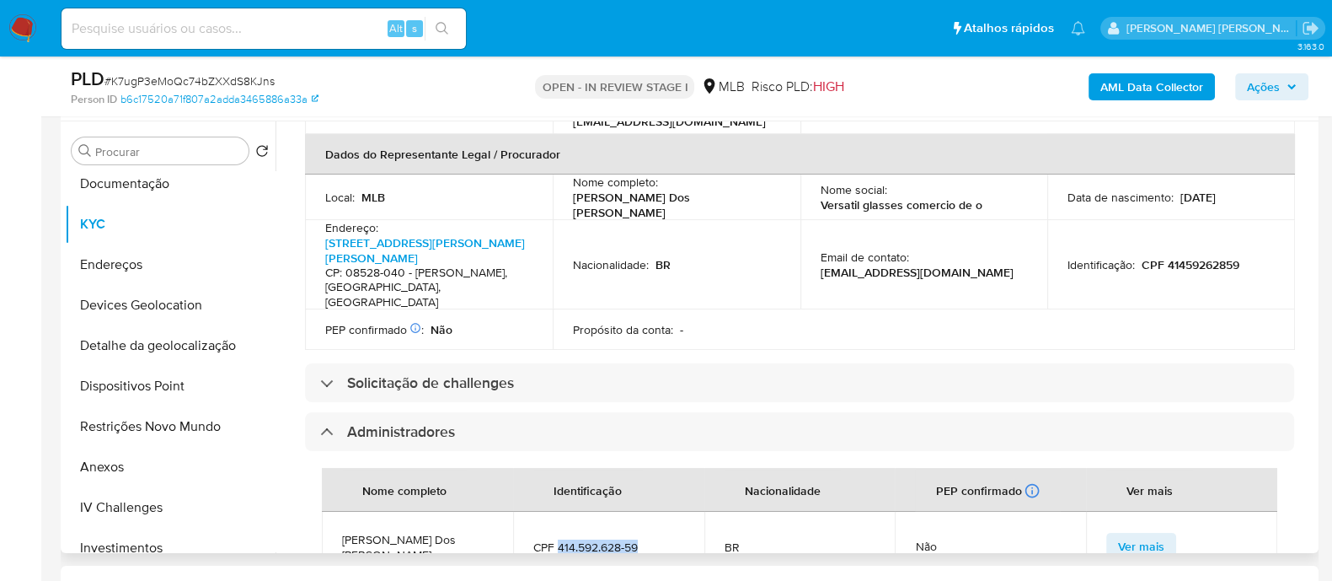
drag, startPoint x: 645, startPoint y: 501, endPoint x: 556, endPoint y: 503, distance: 88.5
click at [556, 159] on span "CPF 414.592.628-59" at bounding box center [608, 546] width 151 height 15
copy span "414.592.628-59"
drag, startPoint x: 111, startPoint y: 468, endPoint x: 131, endPoint y: 458, distance: 21.9
click at [111, 159] on button "Anexos" at bounding box center [163, 467] width 197 height 40
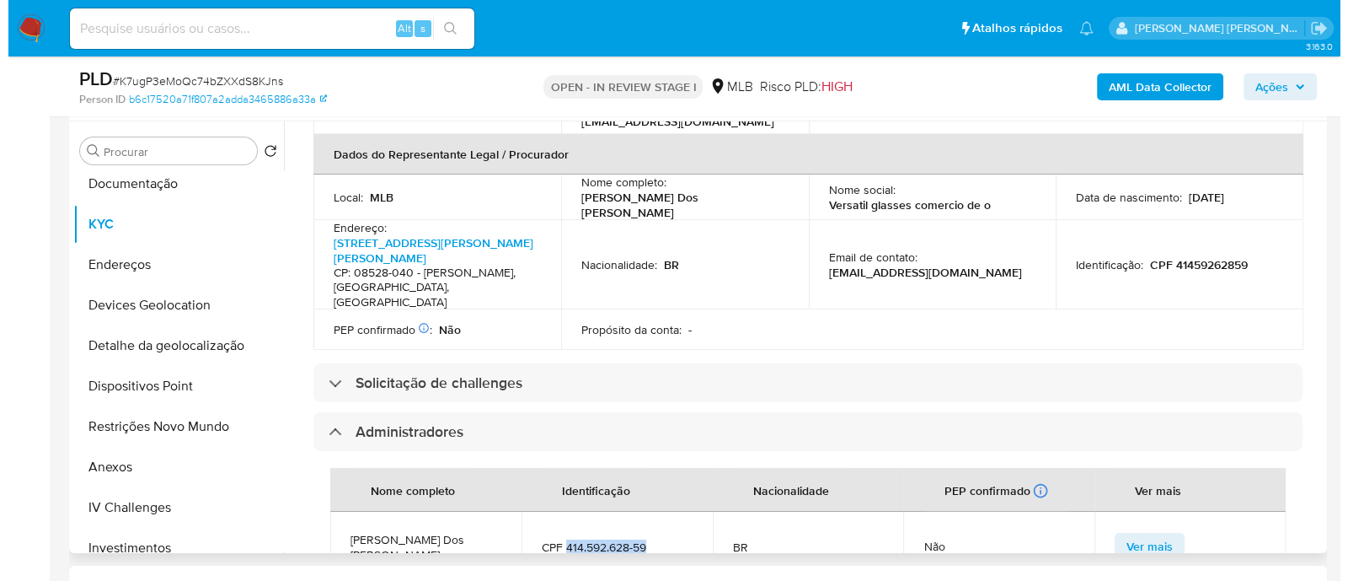
scroll to position [0, 0]
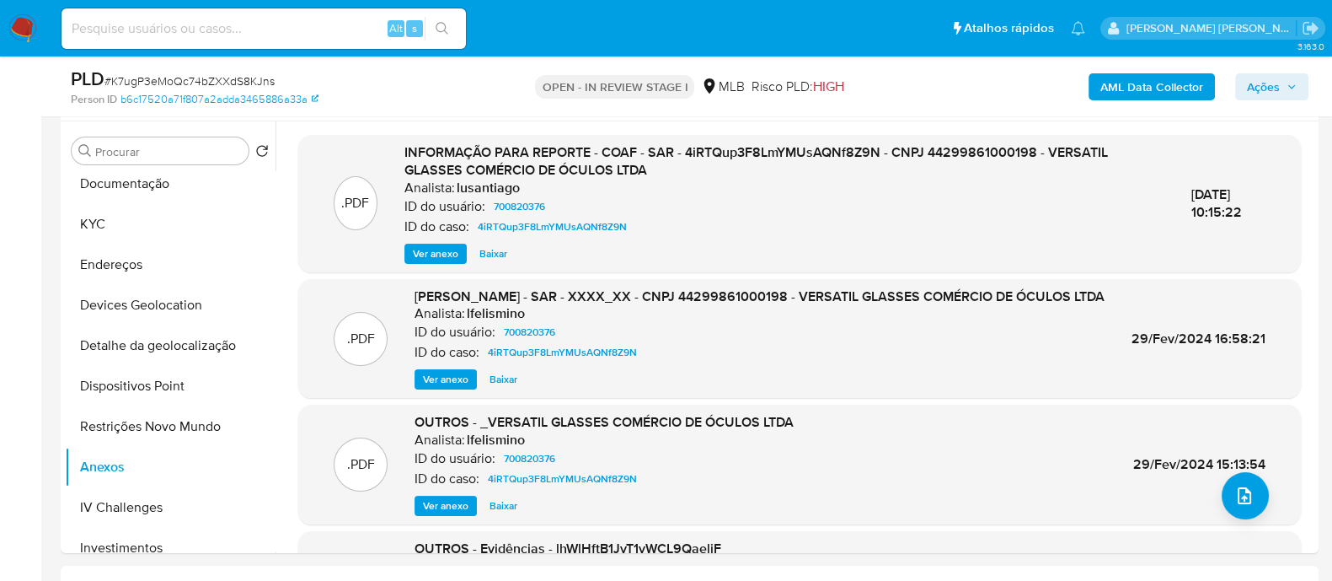
click at [876, 44] on ul "Pausado Ver notificaciones Alt s Atalhos rápidos Presiona las siguientes teclas…" at bounding box center [573, 28] width 1041 height 42
click at [1248, 159] on button "upload-file" at bounding box center [1245, 495] width 47 height 47
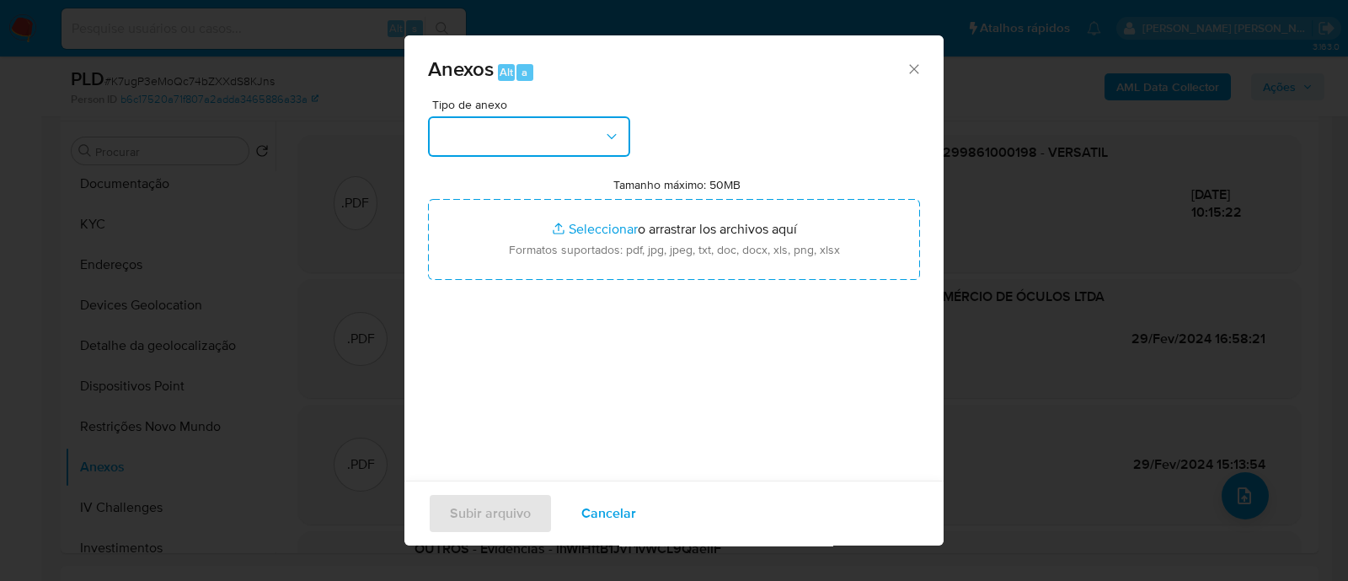
click at [575, 153] on button "button" at bounding box center [529, 136] width 202 height 40
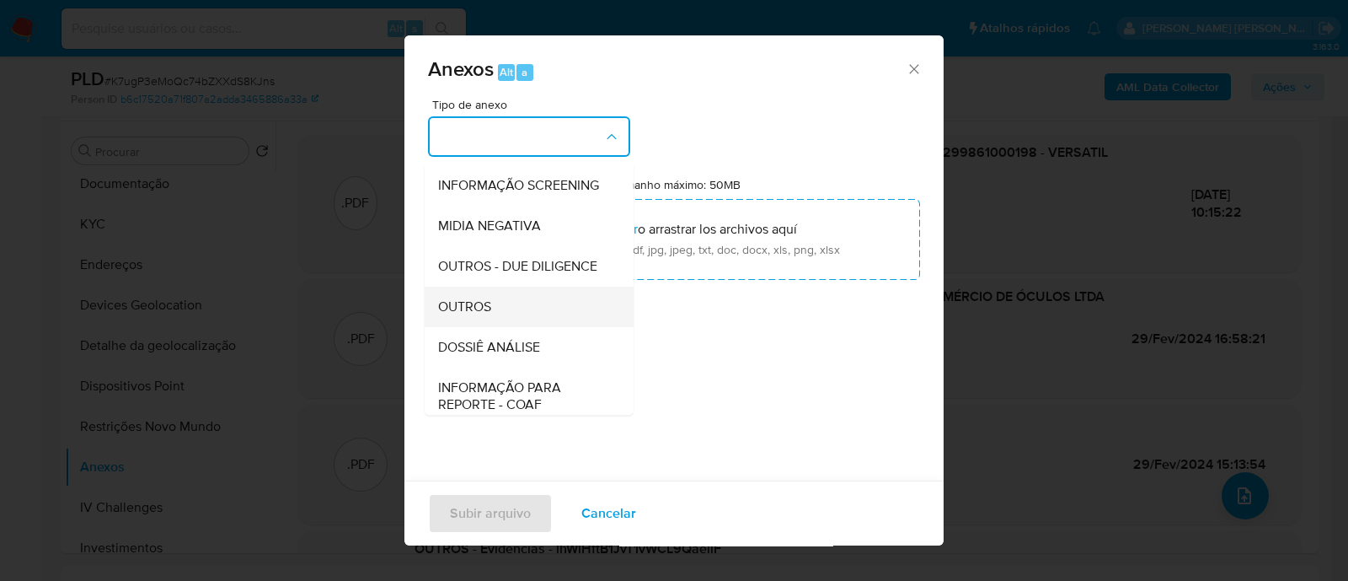
scroll to position [260, 0]
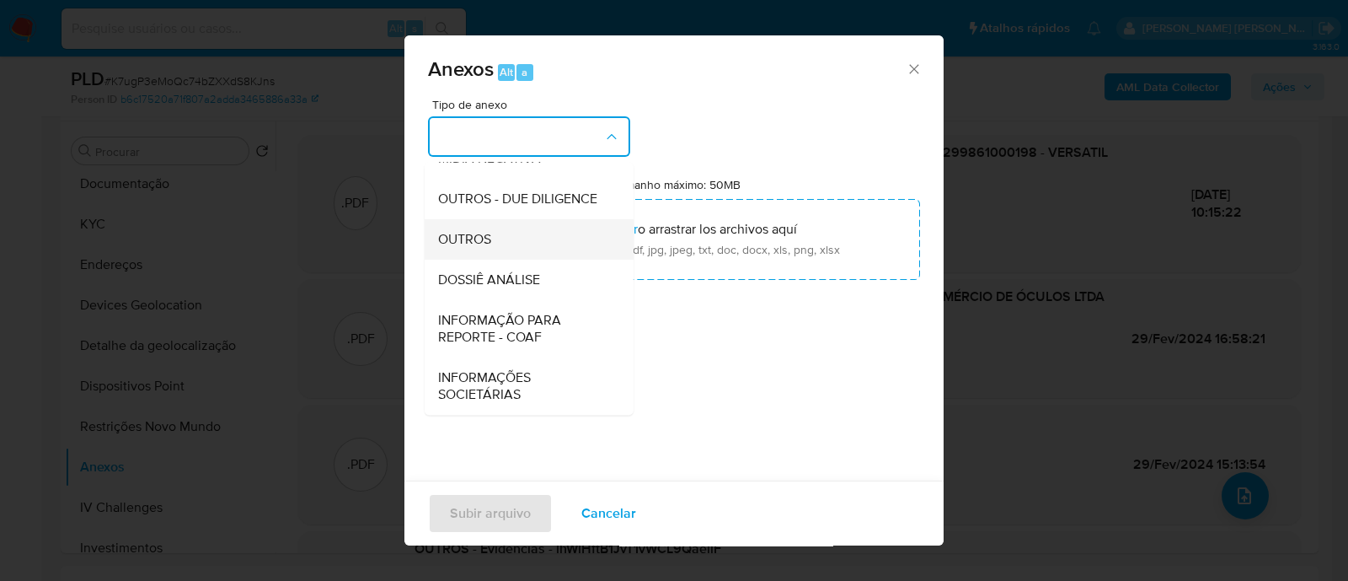
click at [455, 159] on span "OUTROS" at bounding box center [464, 239] width 53 height 17
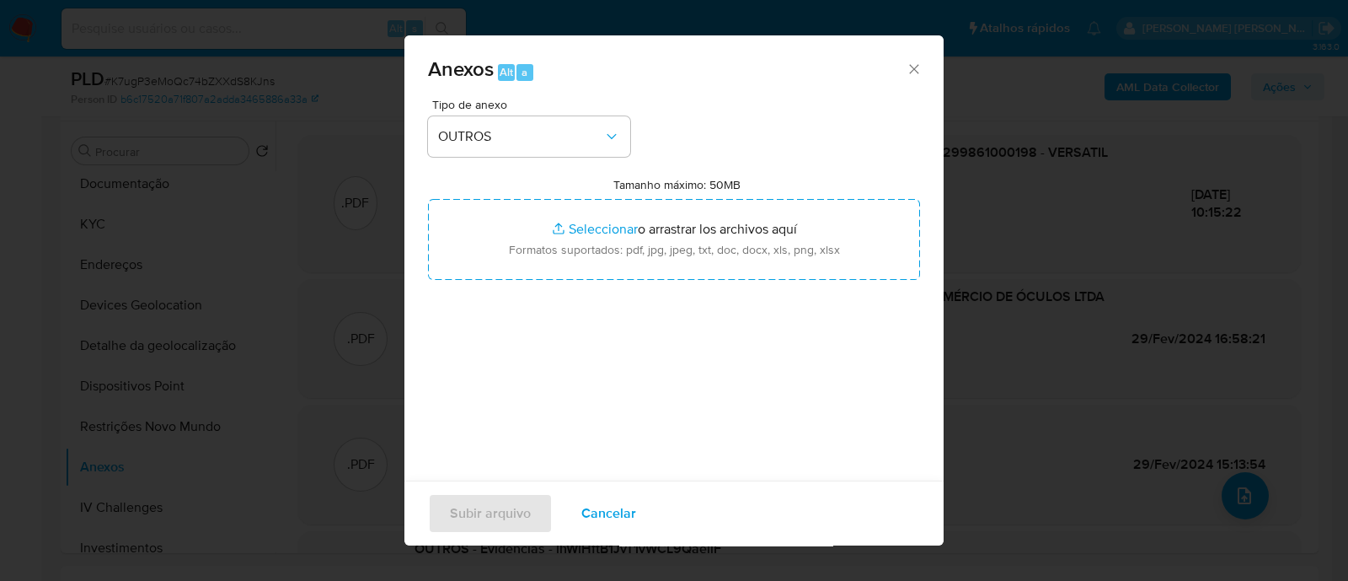
click at [909, 69] on icon "Cerrar" at bounding box center [913, 68] width 9 height 9
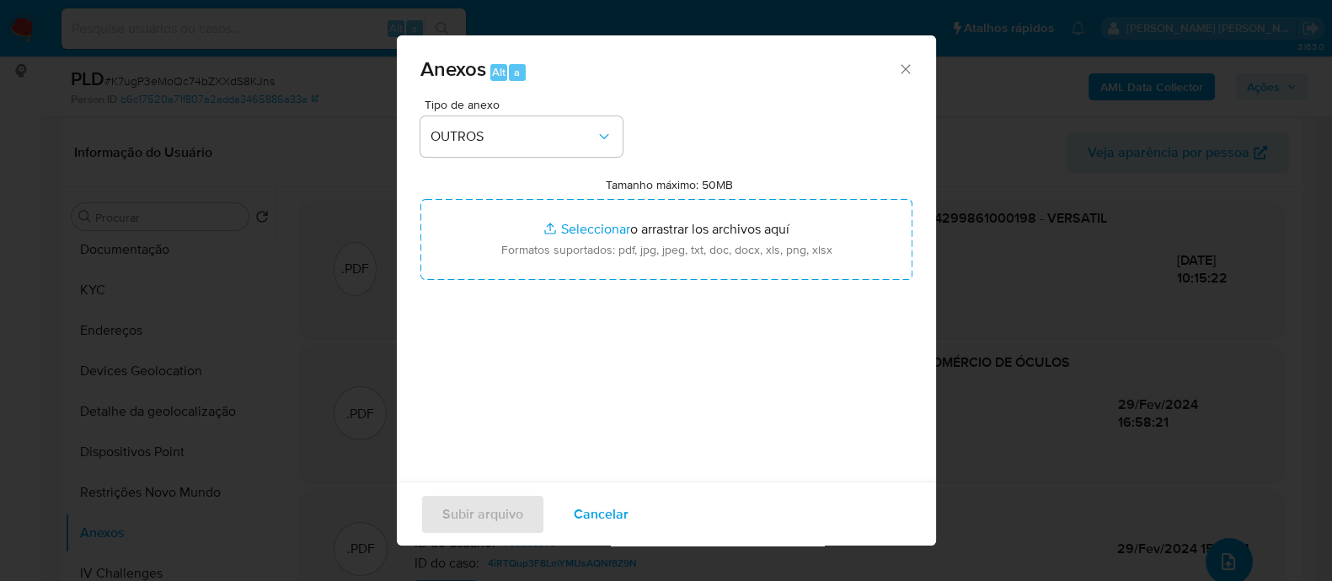
scroll to position [104, 0]
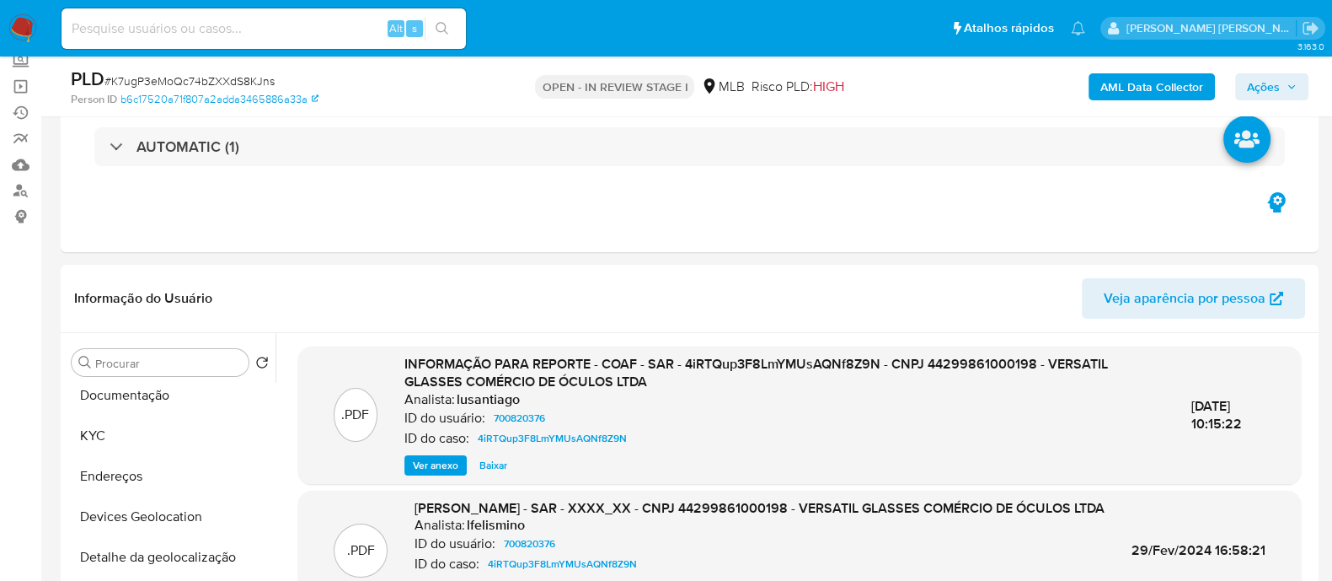
click at [1274, 83] on span "Ações" at bounding box center [1263, 86] width 33 height 27
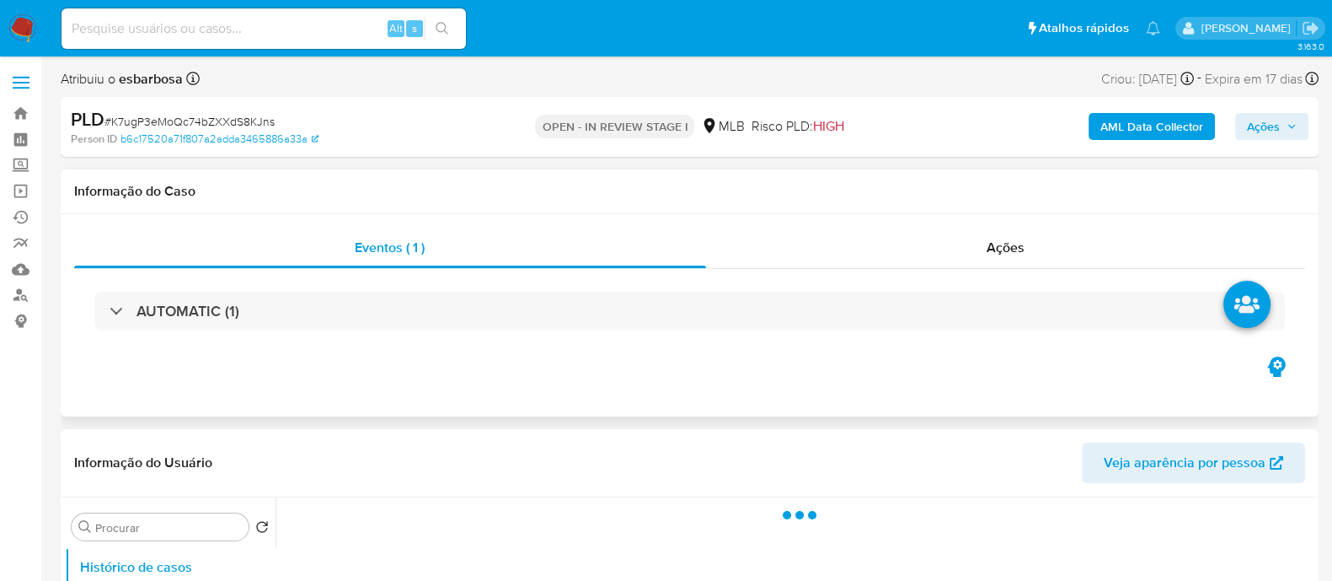
select select "10"
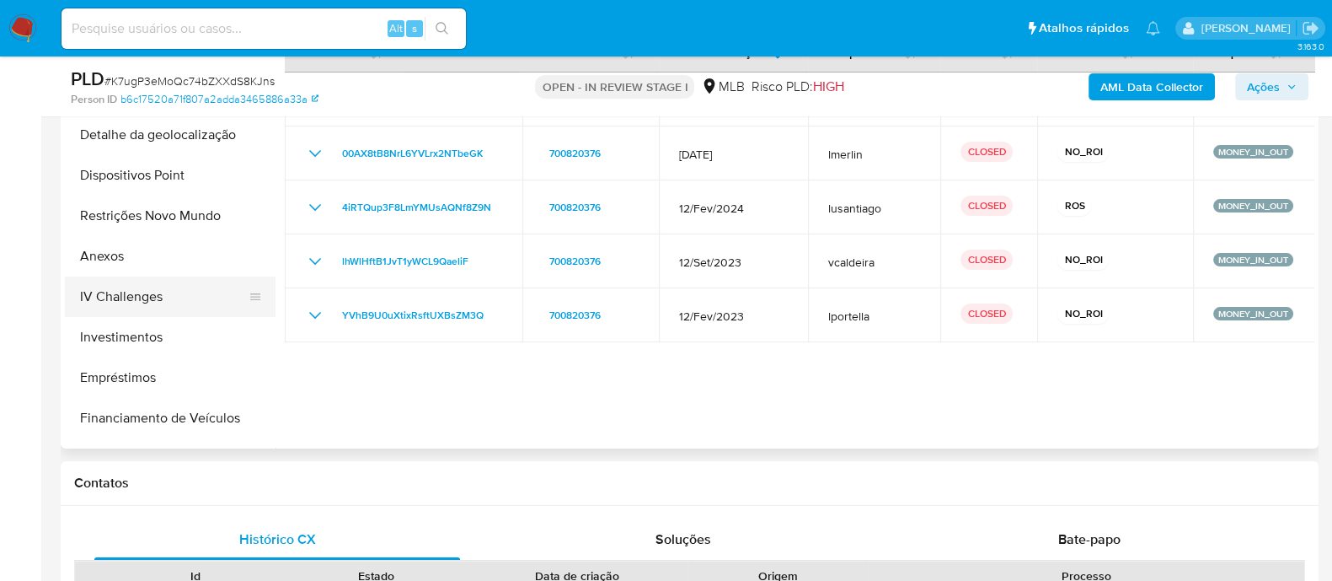
scroll to position [315, 0]
click at [110, 264] on button "Anexos" at bounding box center [163, 257] width 197 height 40
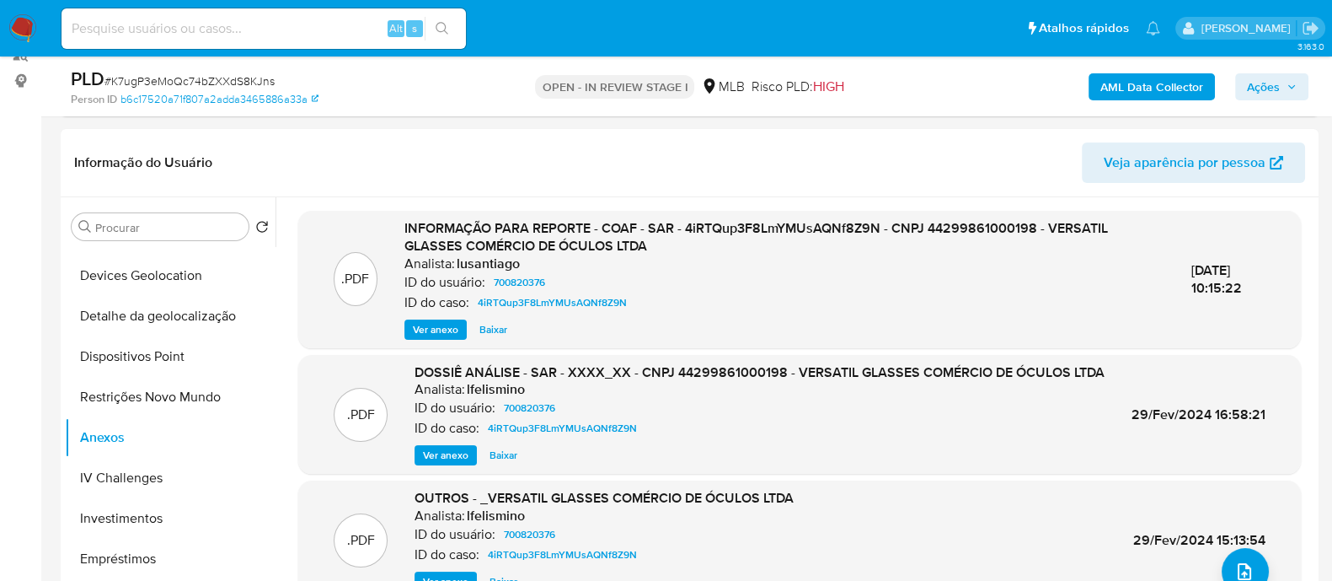
scroll to position [210, 0]
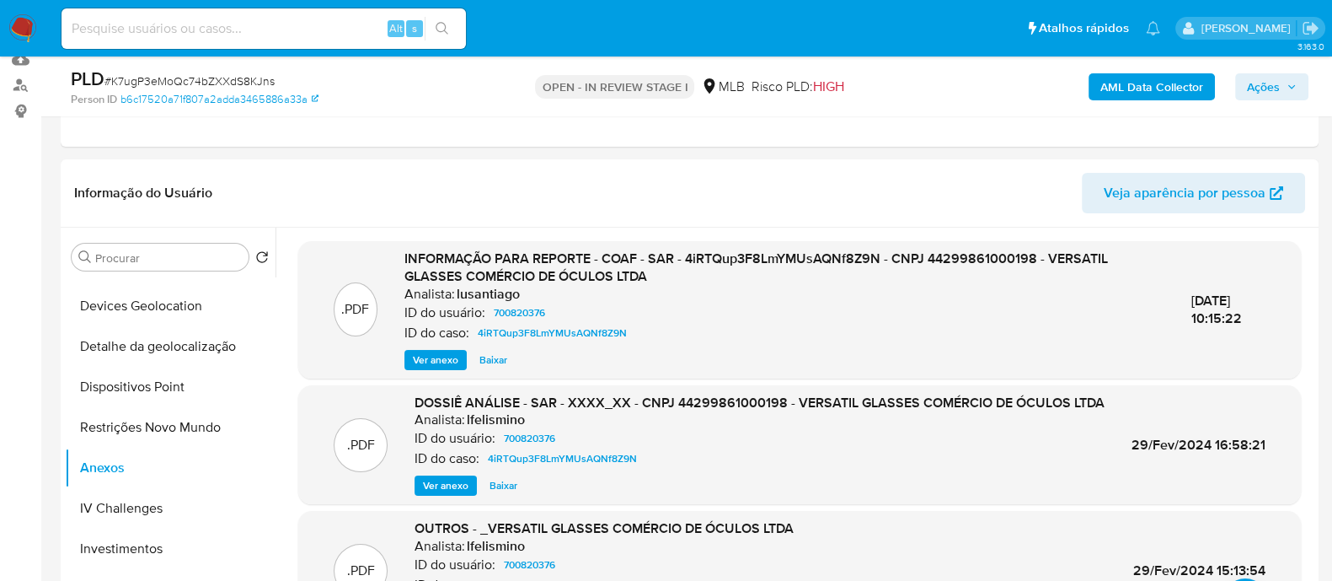
click at [1154, 82] on b "AML Data Collector" at bounding box center [1152, 86] width 103 height 27
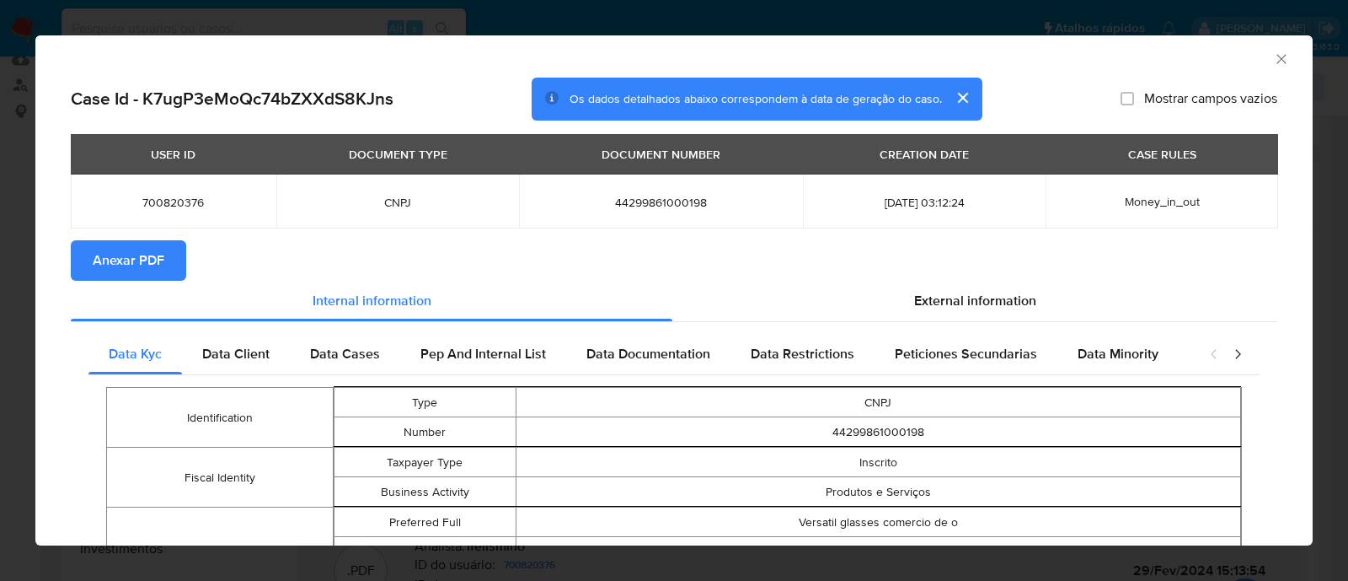
click at [129, 260] on span "Anexar PDF" at bounding box center [129, 260] width 72 height 37
click at [1273, 59] on icon "Fechar a janela" at bounding box center [1281, 59] width 17 height 17
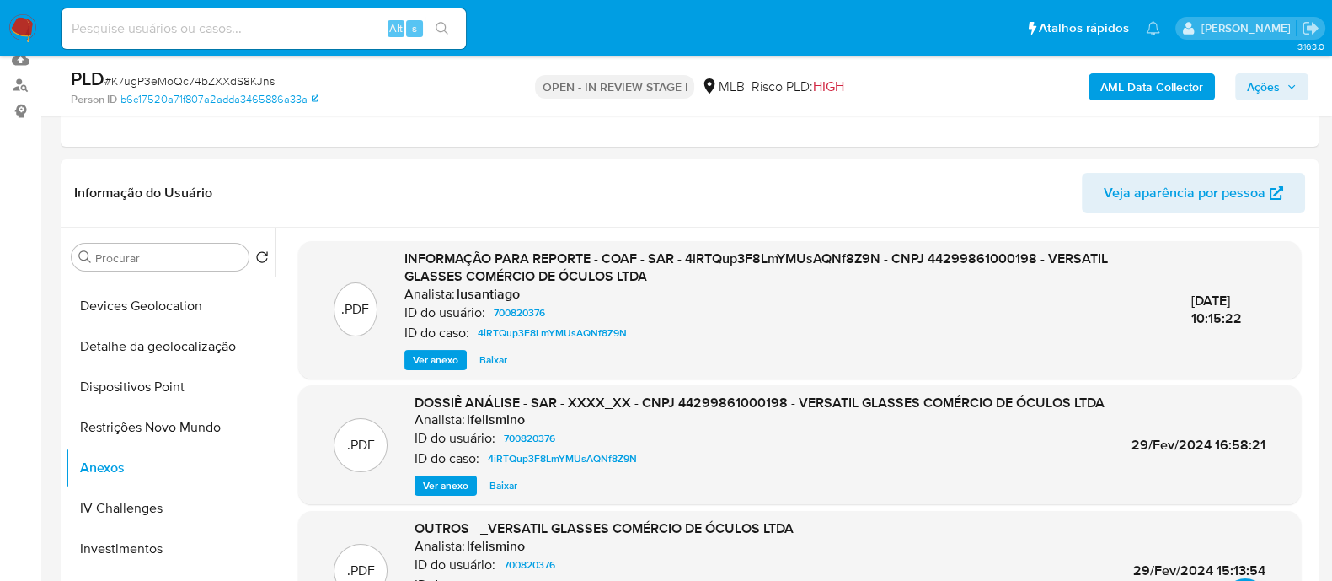
click at [1260, 92] on span "Ações" at bounding box center [1263, 86] width 33 height 27
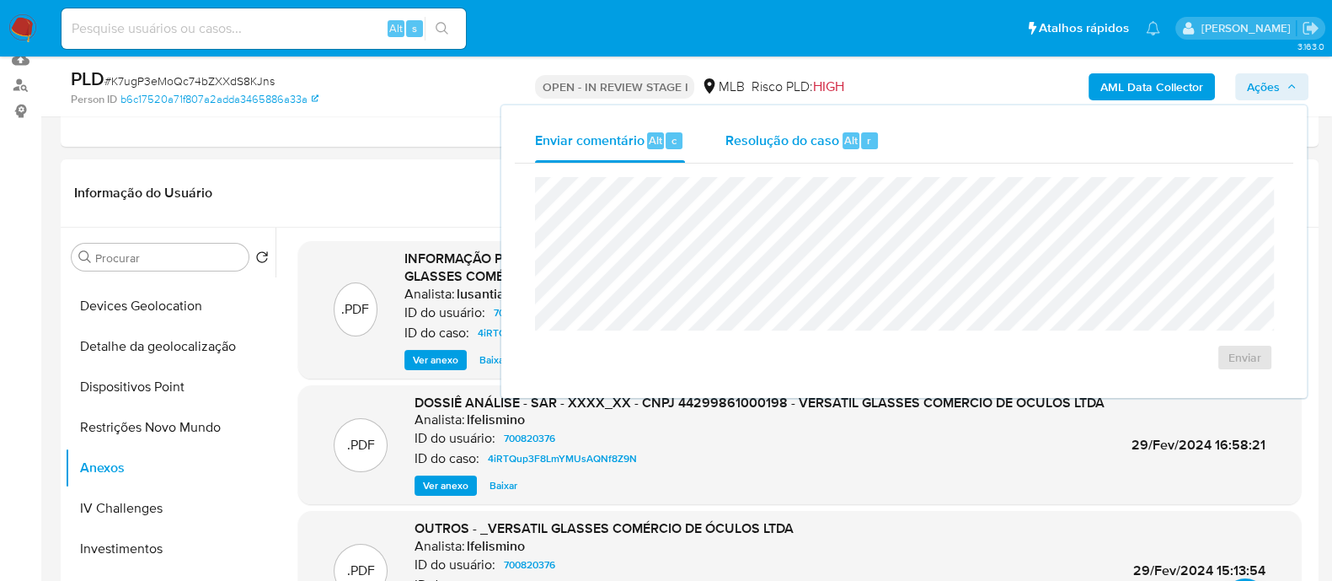
click at [759, 147] on span "Resolução do caso" at bounding box center [783, 139] width 114 height 19
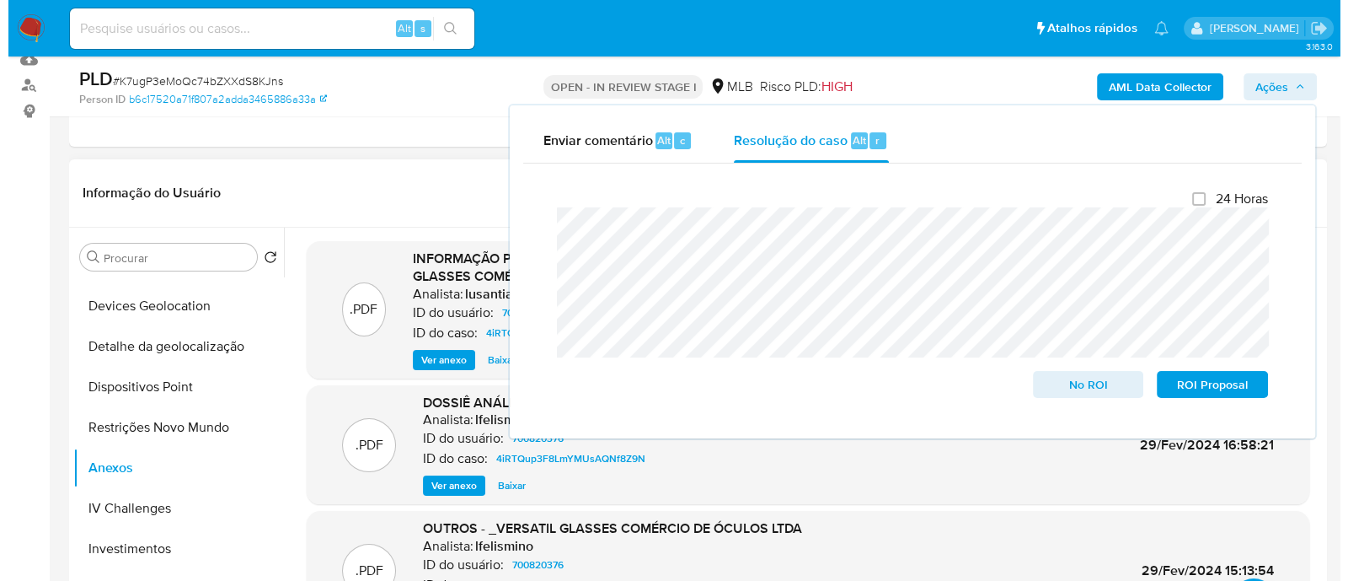
scroll to position [104, 0]
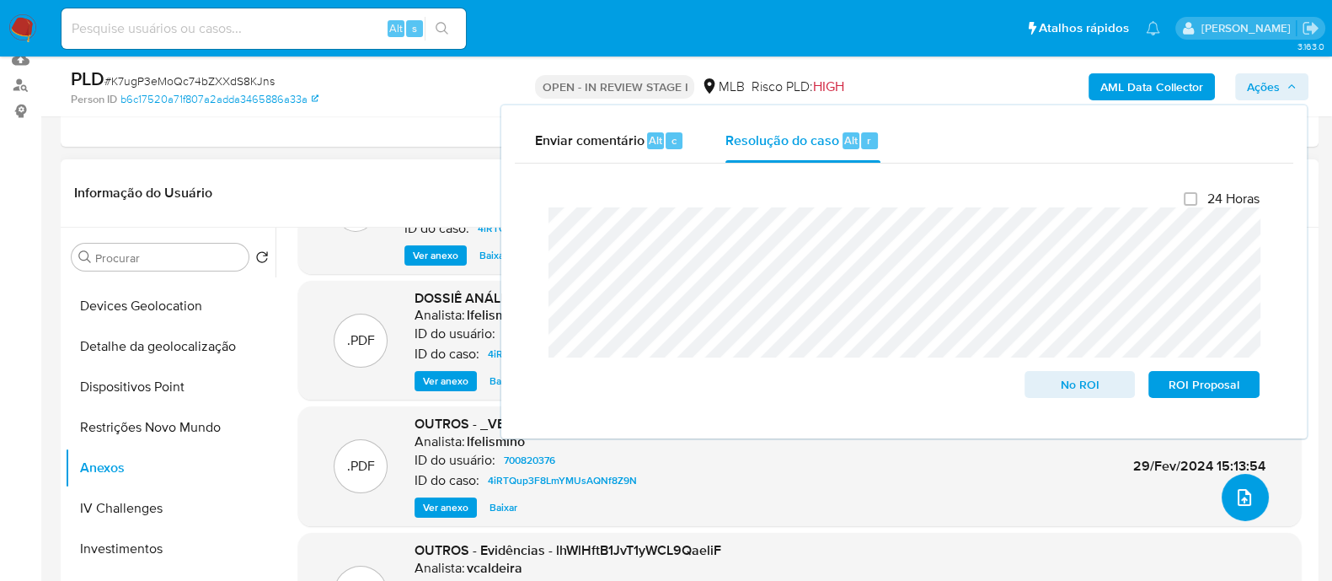
click at [1241, 496] on icon "upload-file" at bounding box center [1244, 497] width 20 height 20
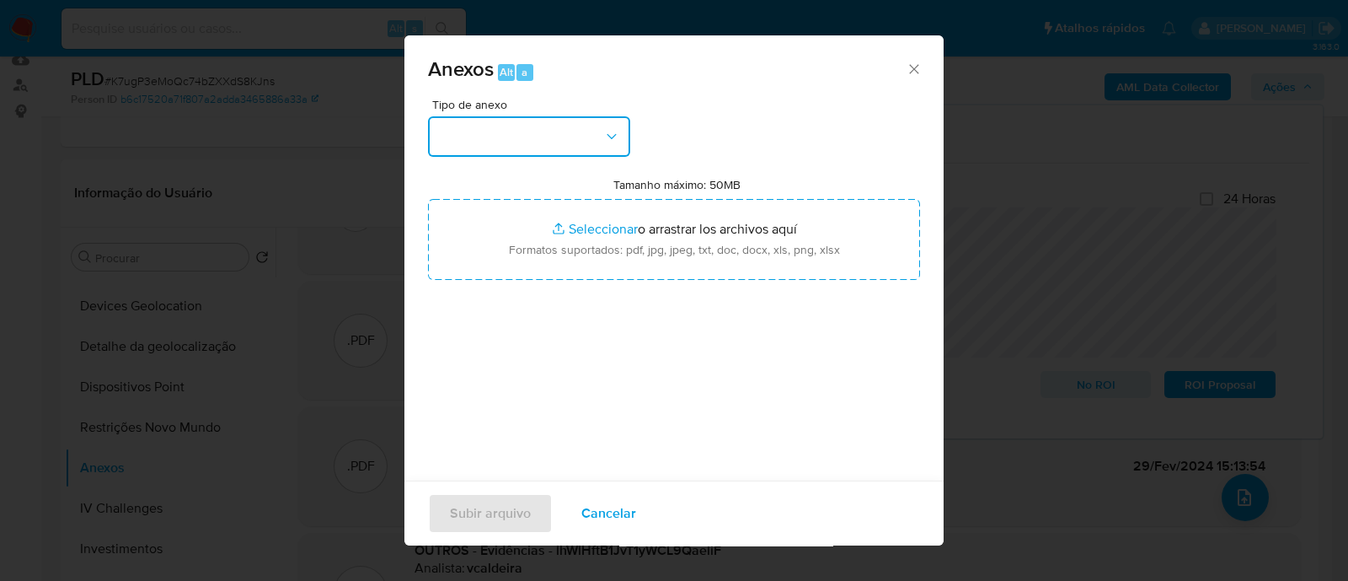
click at [550, 129] on button "button" at bounding box center [529, 136] width 202 height 40
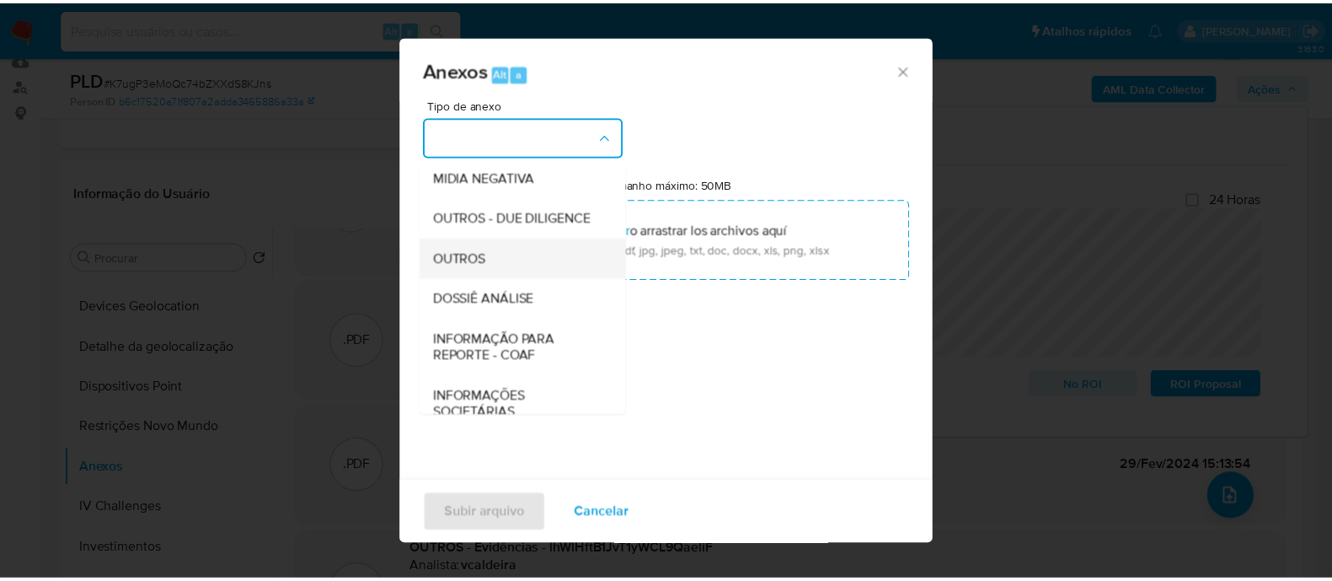
scroll to position [210, 0]
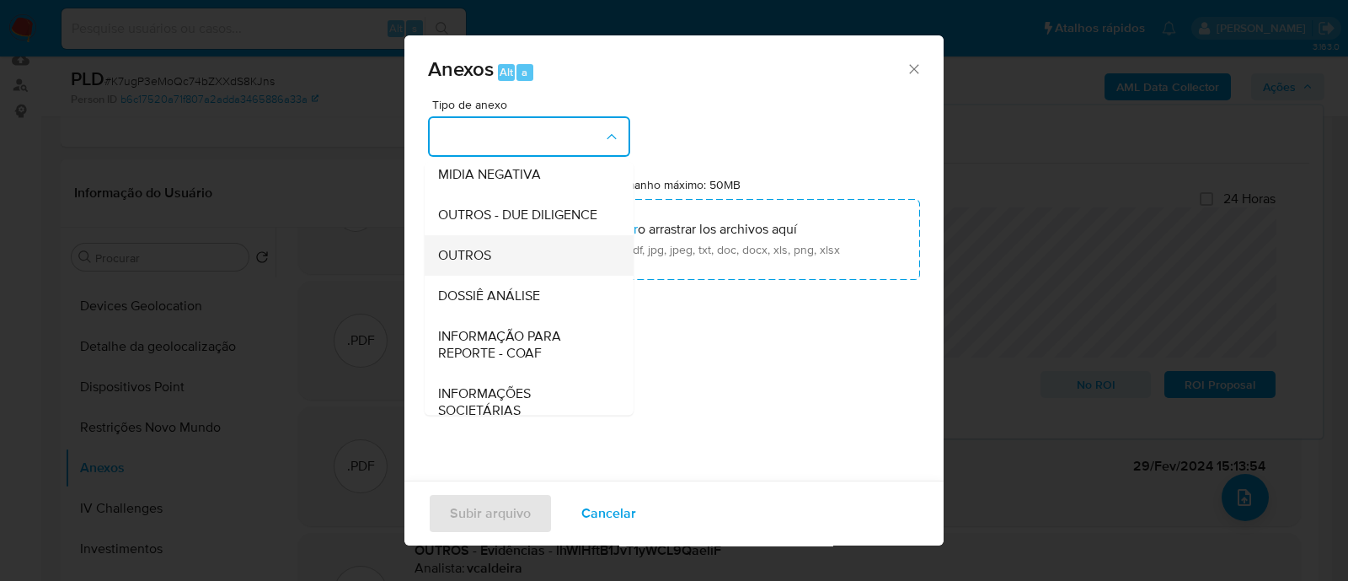
click at [473, 264] on span "OUTROS" at bounding box center [464, 255] width 53 height 17
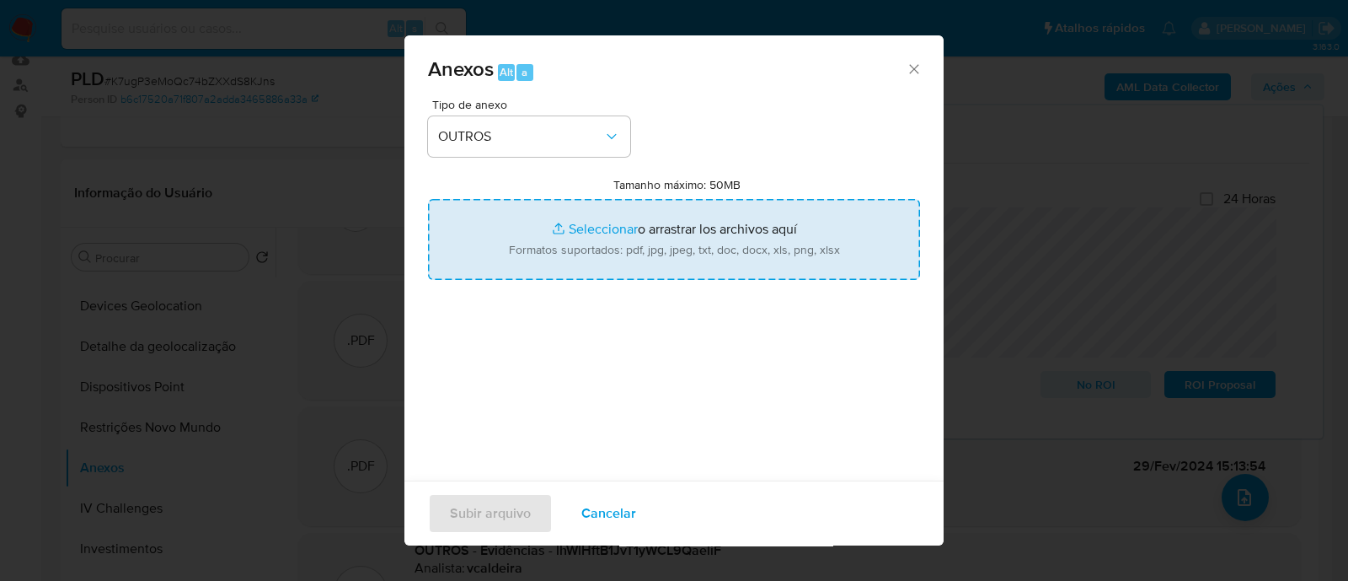
click at [605, 225] on input "Tamanho máximo: 50MB Seleccionar archivos" at bounding box center [674, 239] width 492 height 81
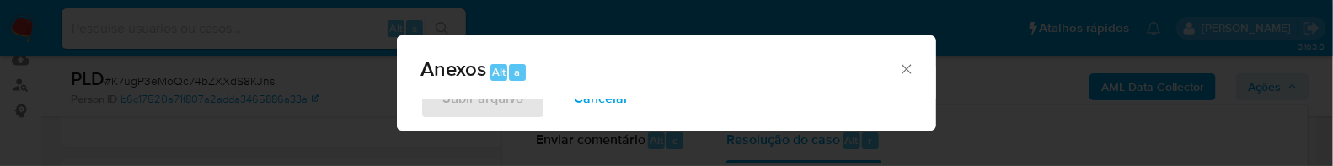
type input "C:\fakepath\Mulan 700820376_2025_10_09_07_30_25.xlsx"
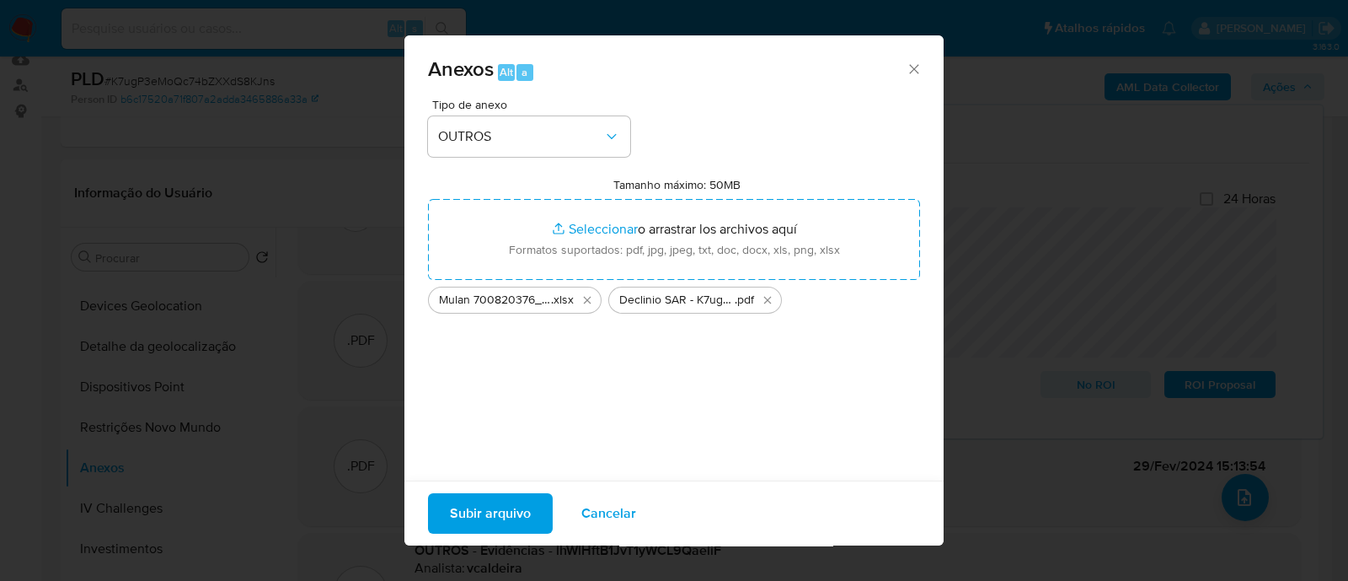
click at [527, 504] on span "Subir arquivo" at bounding box center [490, 513] width 81 height 37
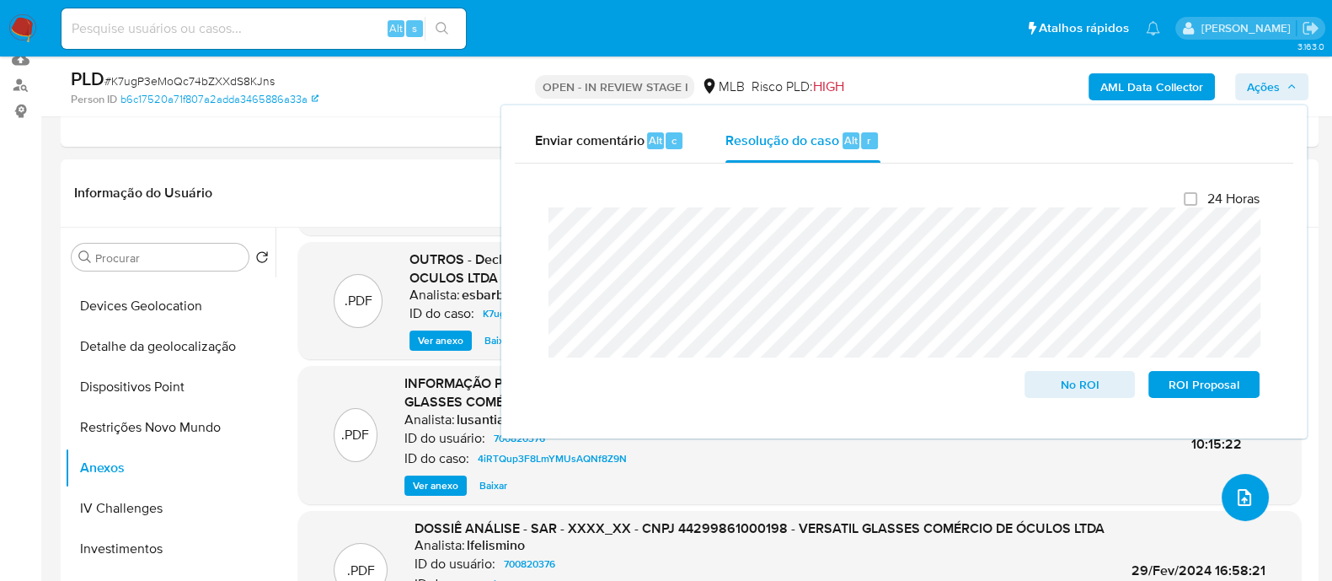
scroll to position [138, 0]
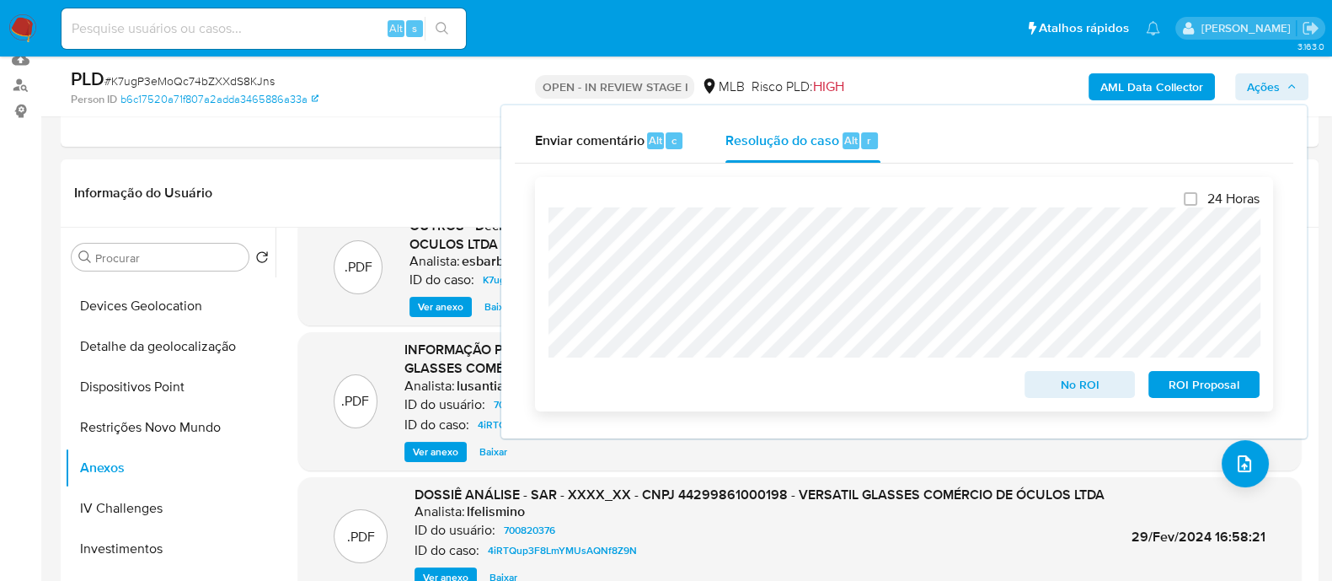
click at [1100, 383] on span "No ROI" at bounding box center [1080, 384] width 88 height 24
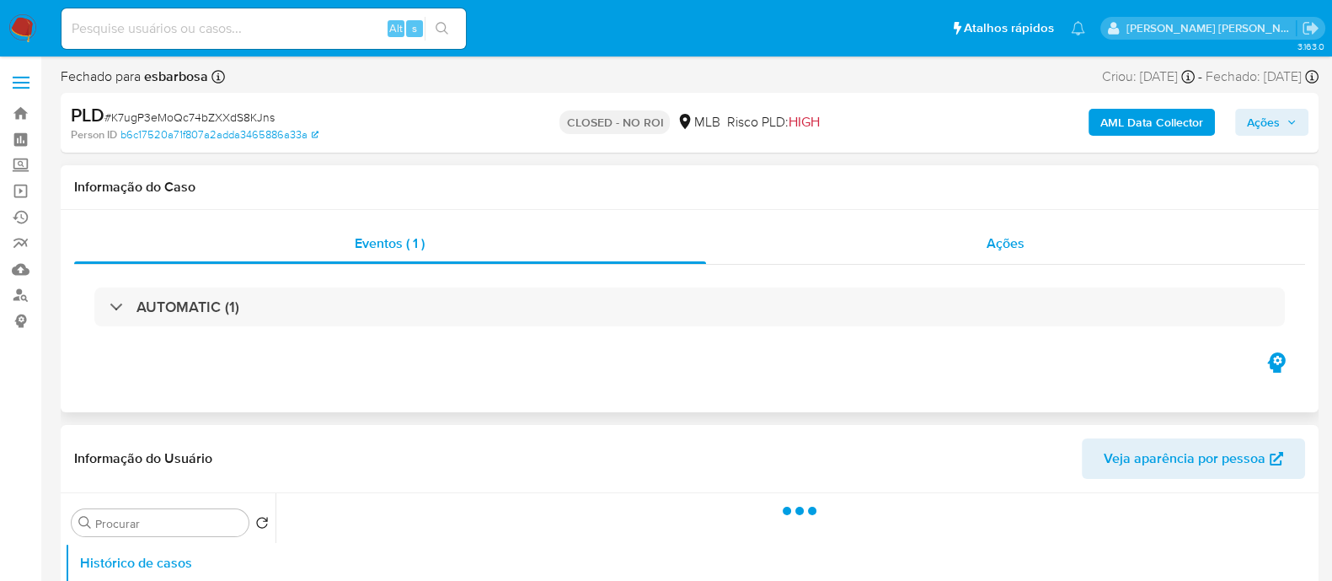
click at [845, 246] on div "Ações" at bounding box center [1006, 243] width 600 height 40
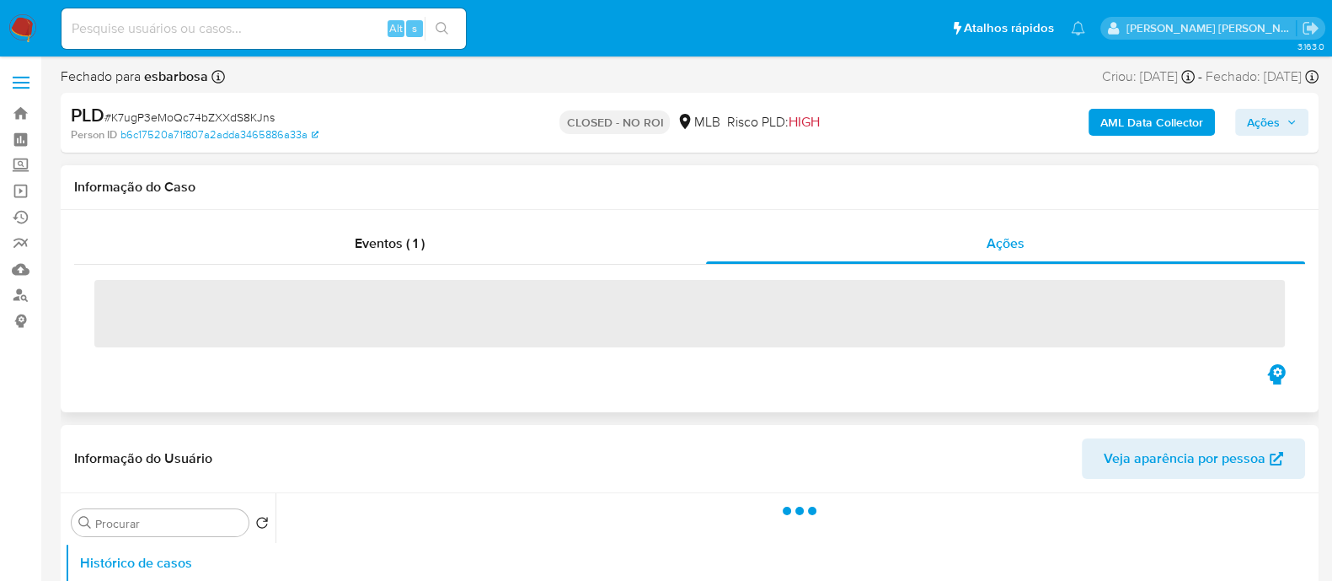
select select "10"
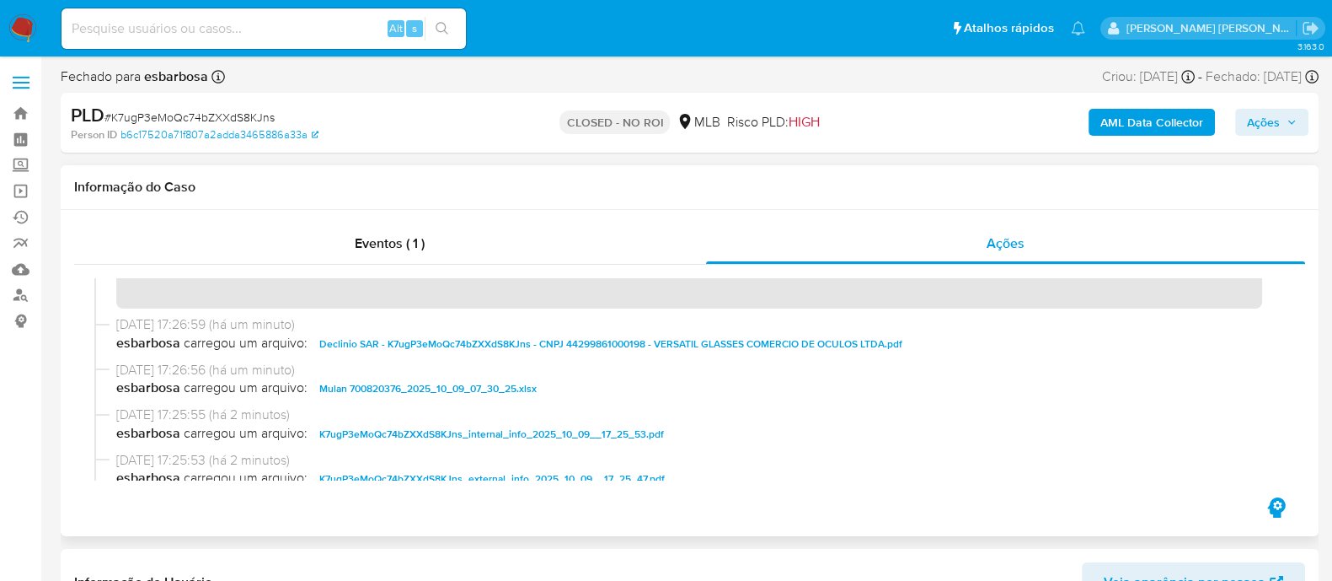
scroll to position [210, 0]
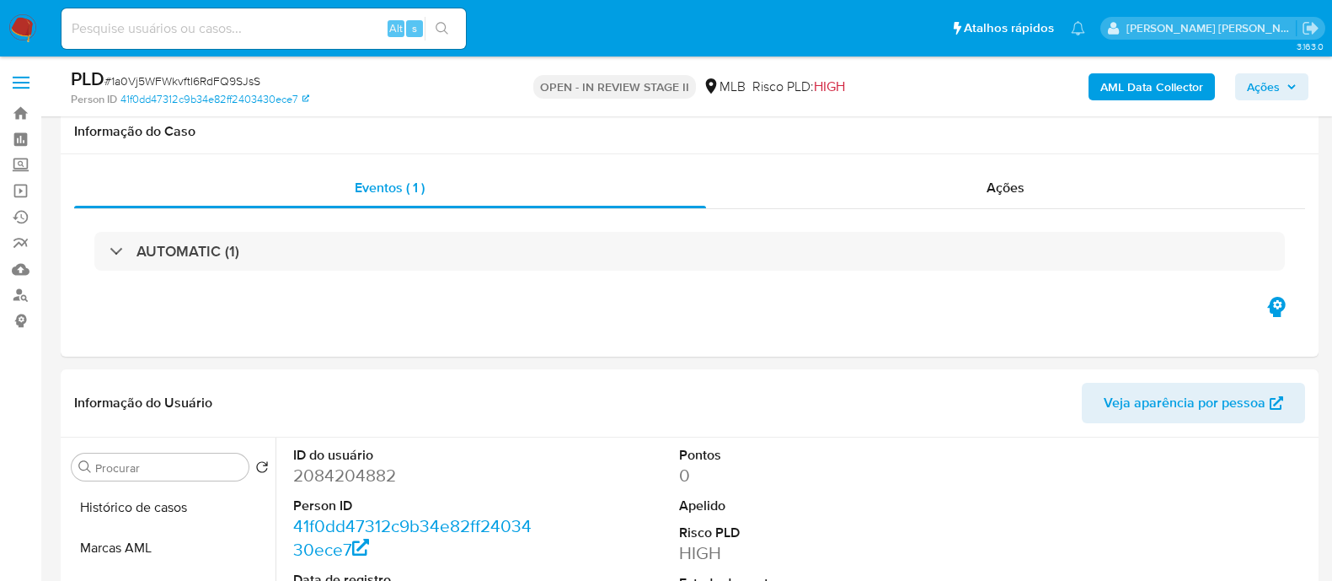
select select "10"
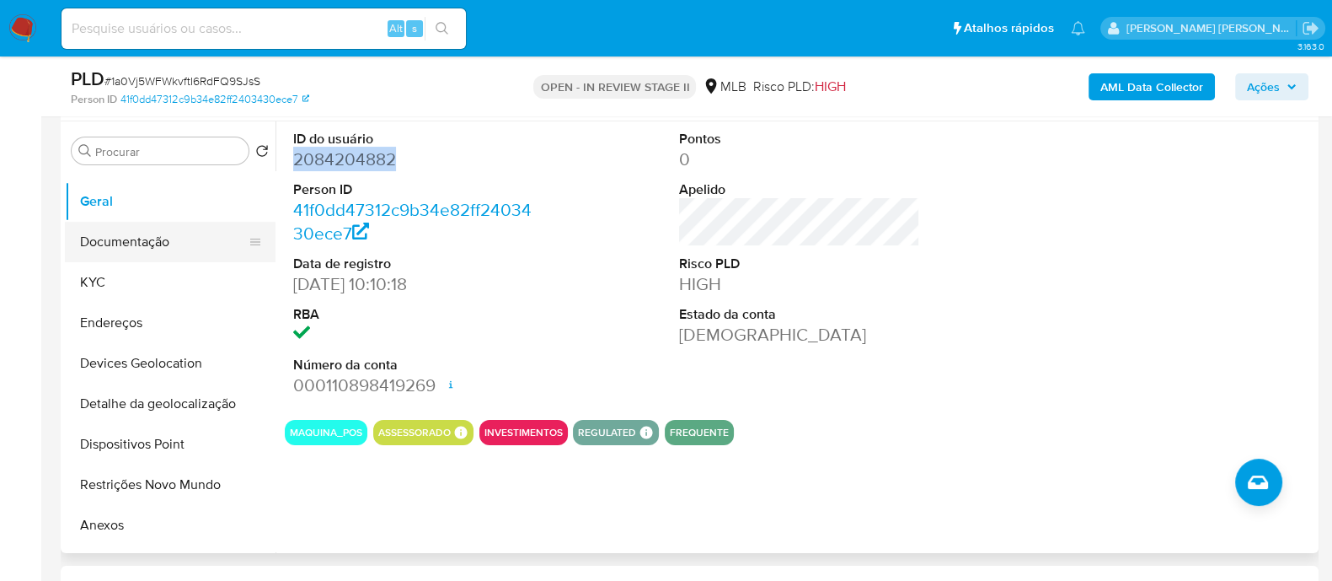
scroll to position [210, 0]
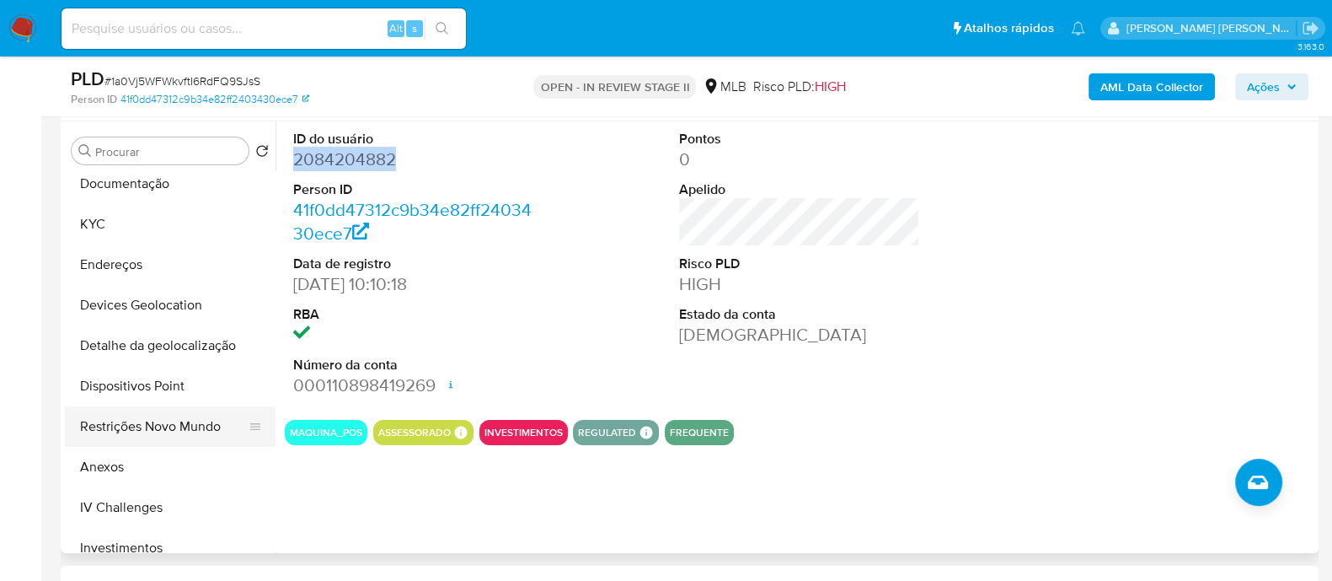
click at [142, 423] on button "Restrições Novo Mundo" at bounding box center [163, 426] width 197 height 40
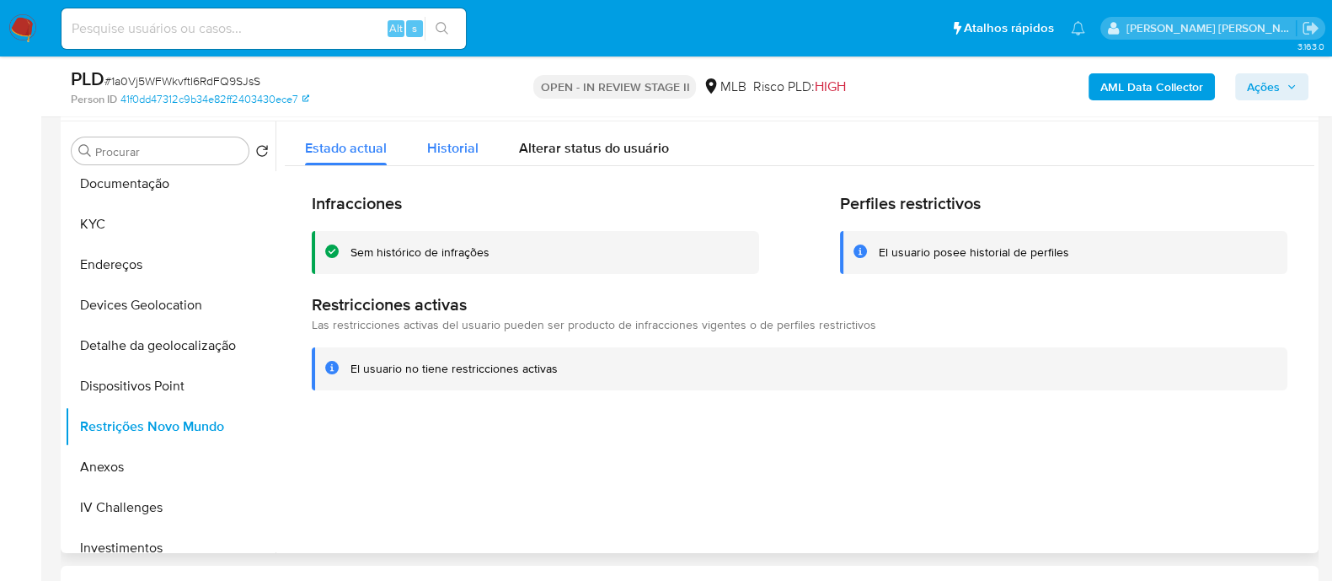
click at [459, 151] on span "Historial" at bounding box center [452, 147] width 51 height 19
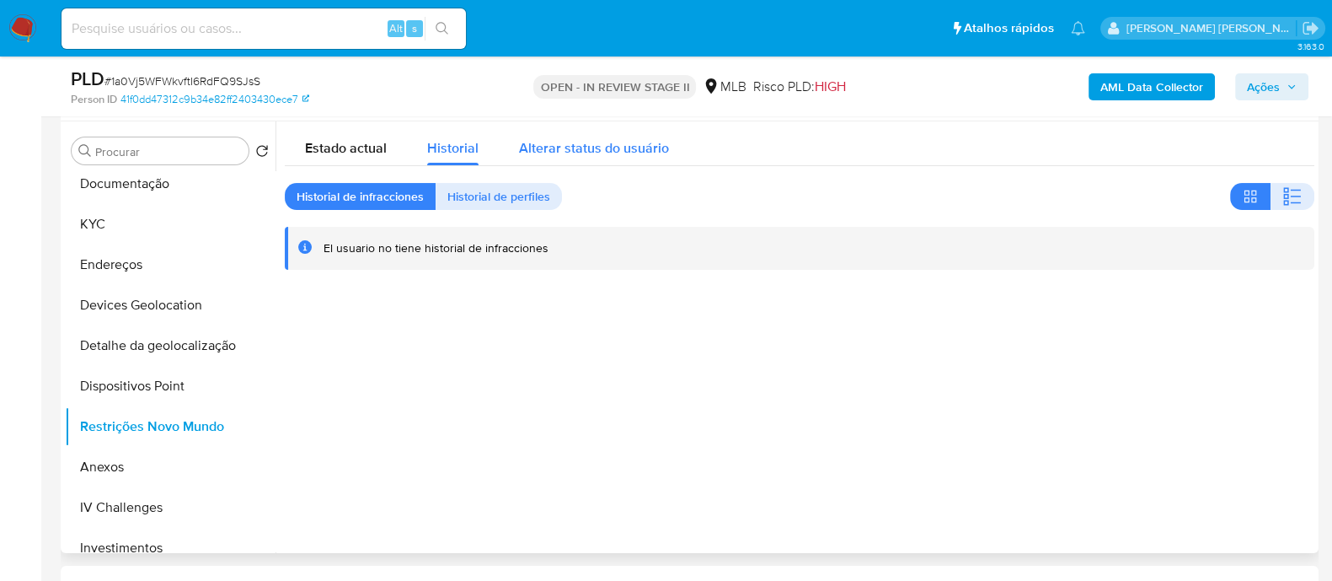
click at [577, 149] on span "Alterar status do usuário" at bounding box center [594, 147] width 150 height 19
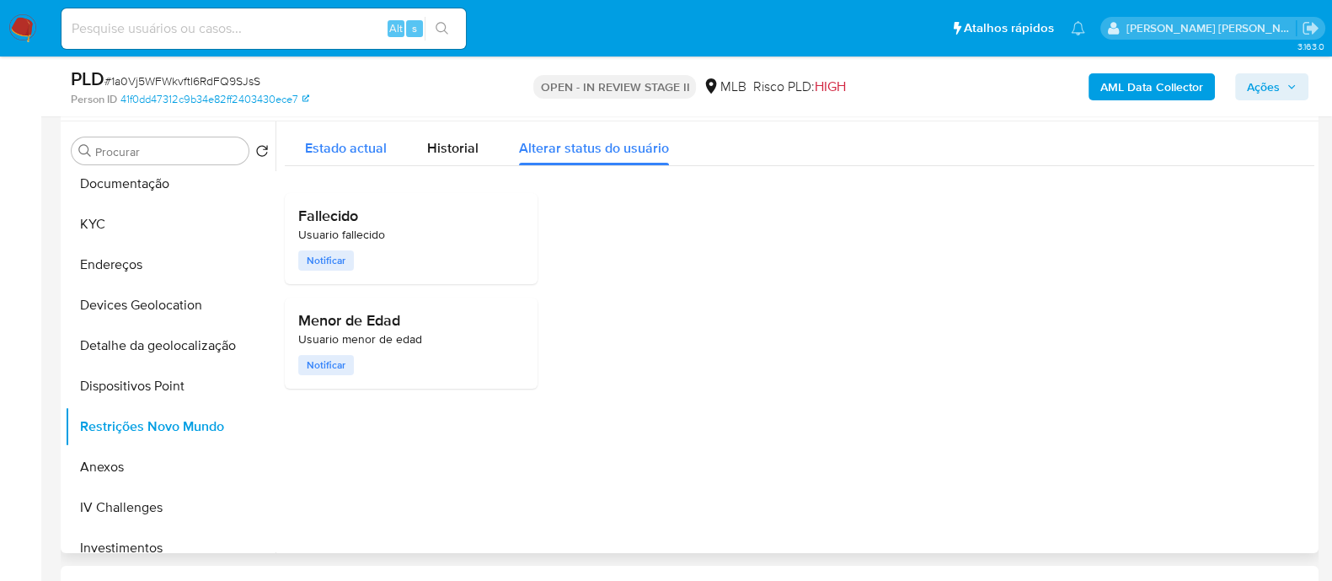
click at [345, 149] on span "Estado actual" at bounding box center [346, 147] width 82 height 19
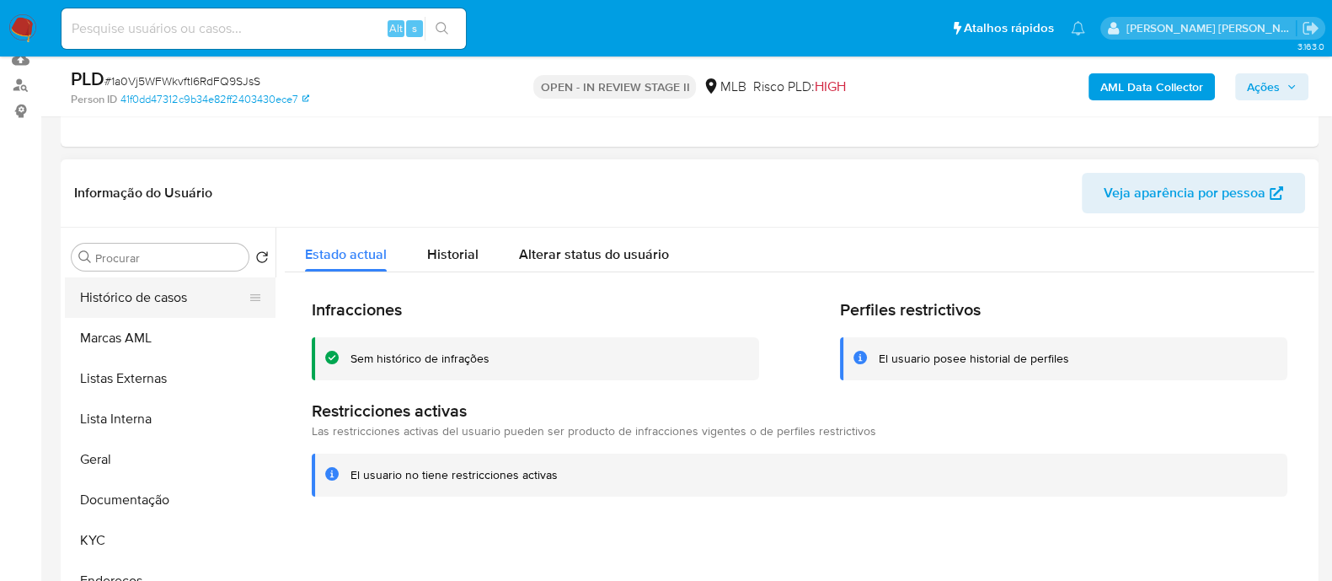
click at [150, 300] on button "Histórico de casos" at bounding box center [163, 297] width 197 height 40
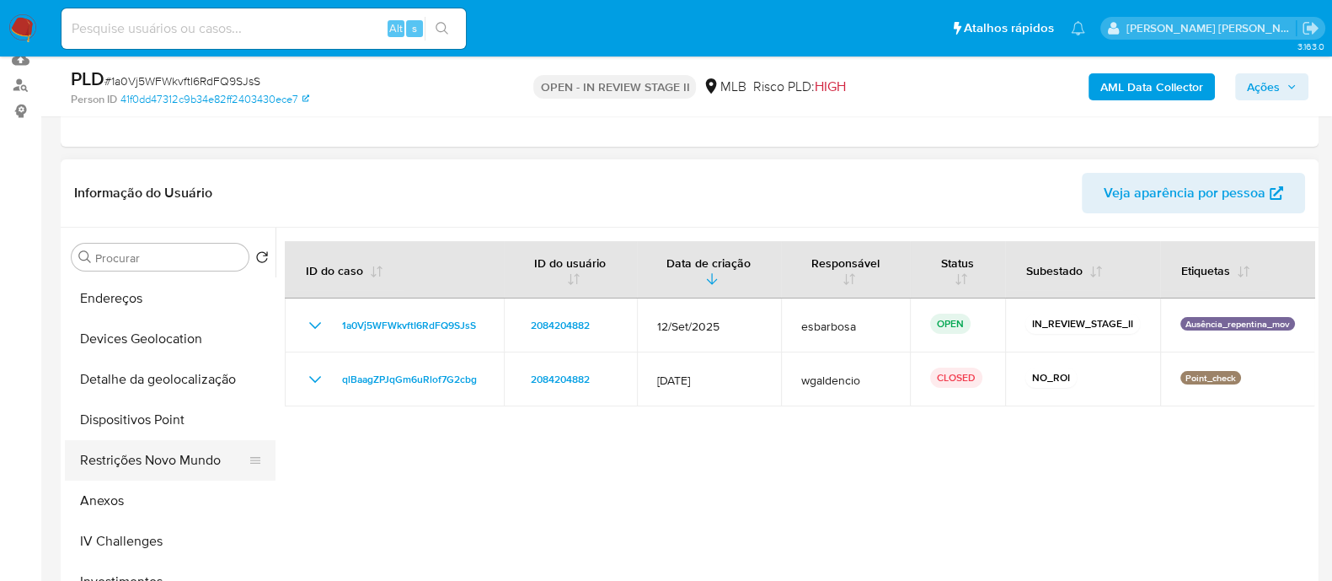
scroll to position [316, 0]
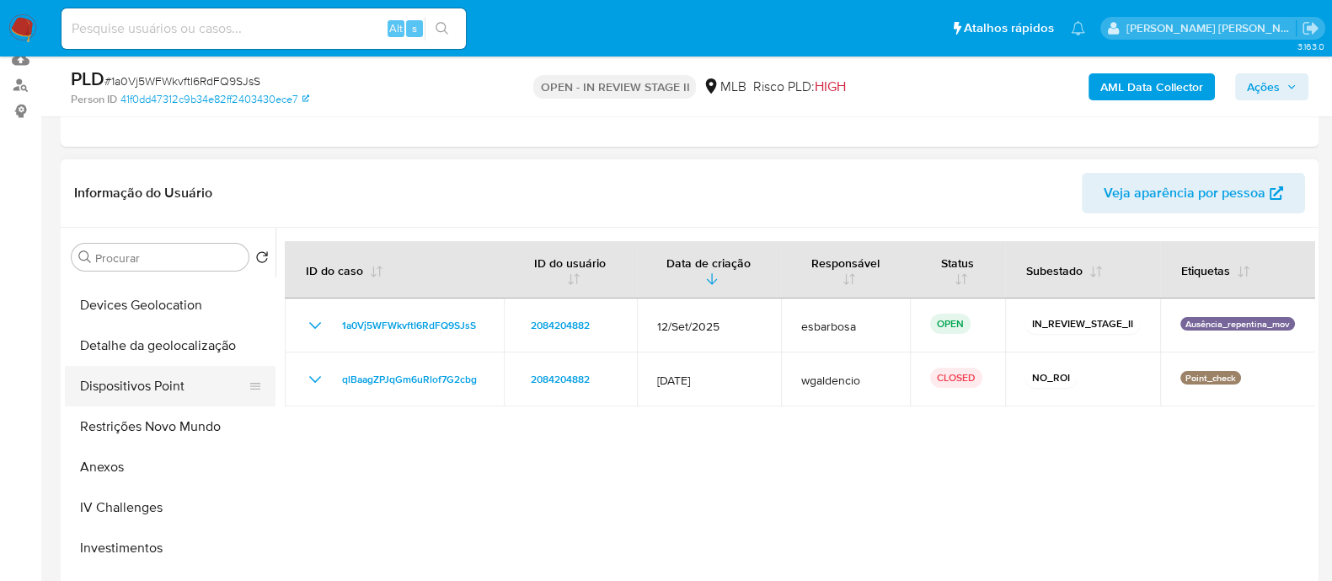
click at [169, 389] on button "Dispositivos Point" at bounding box center [163, 386] width 197 height 40
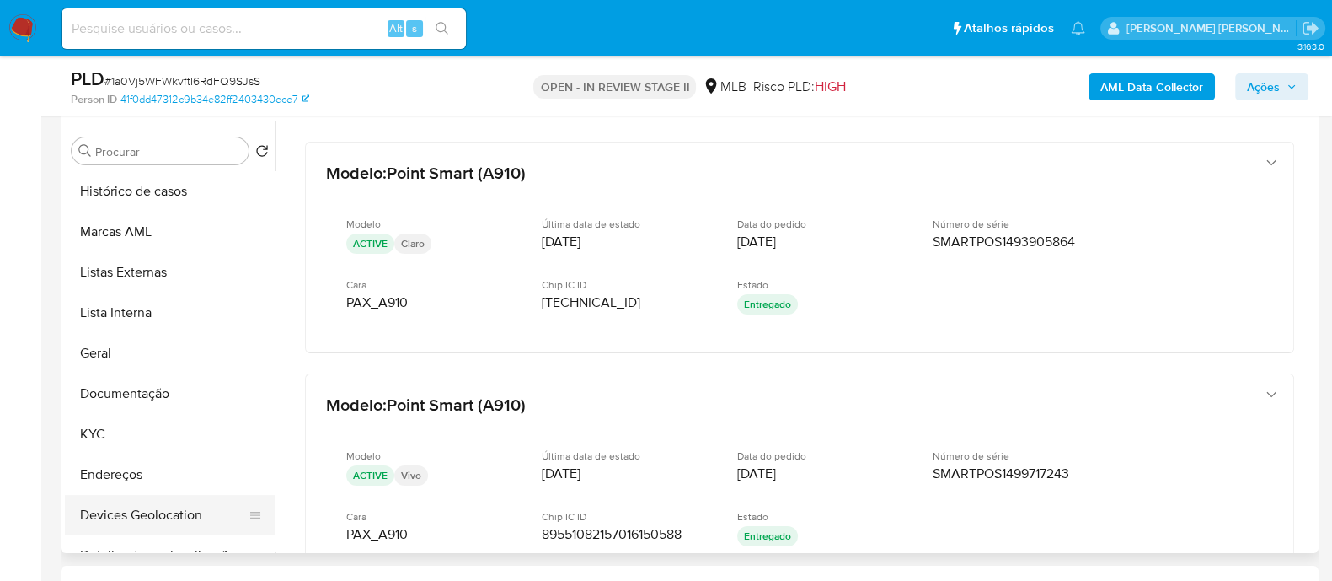
scroll to position [0, 0]
click at [99, 357] on button "Geral" at bounding box center [163, 353] width 197 height 40
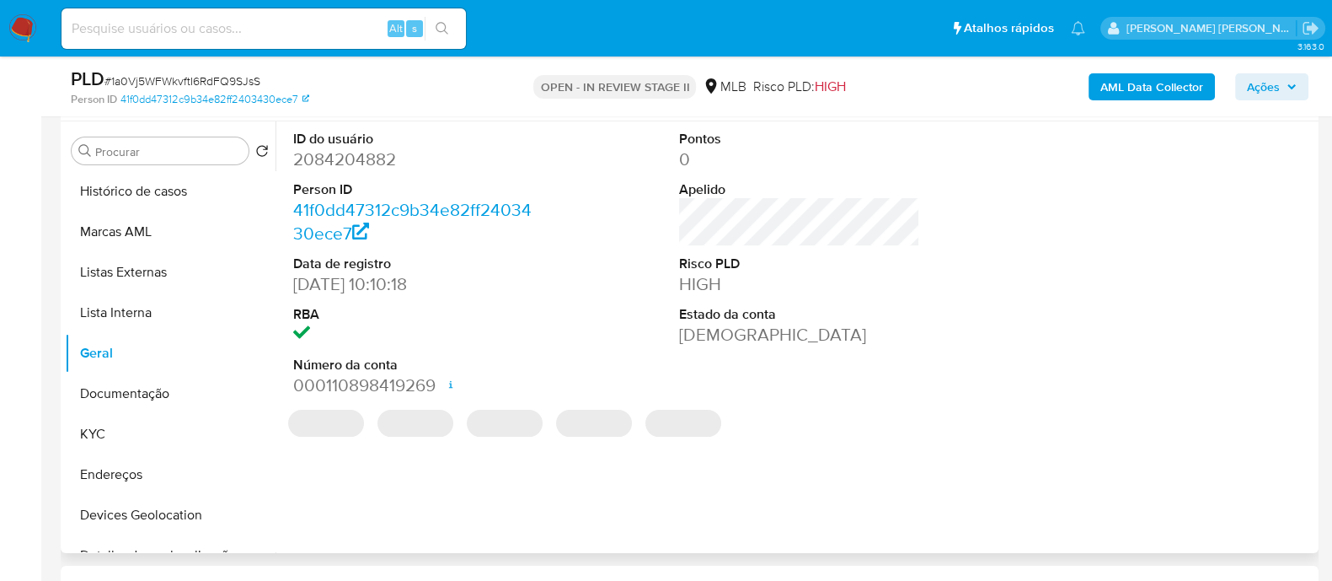
click at [385, 158] on dd "2084204882" at bounding box center [413, 159] width 241 height 24
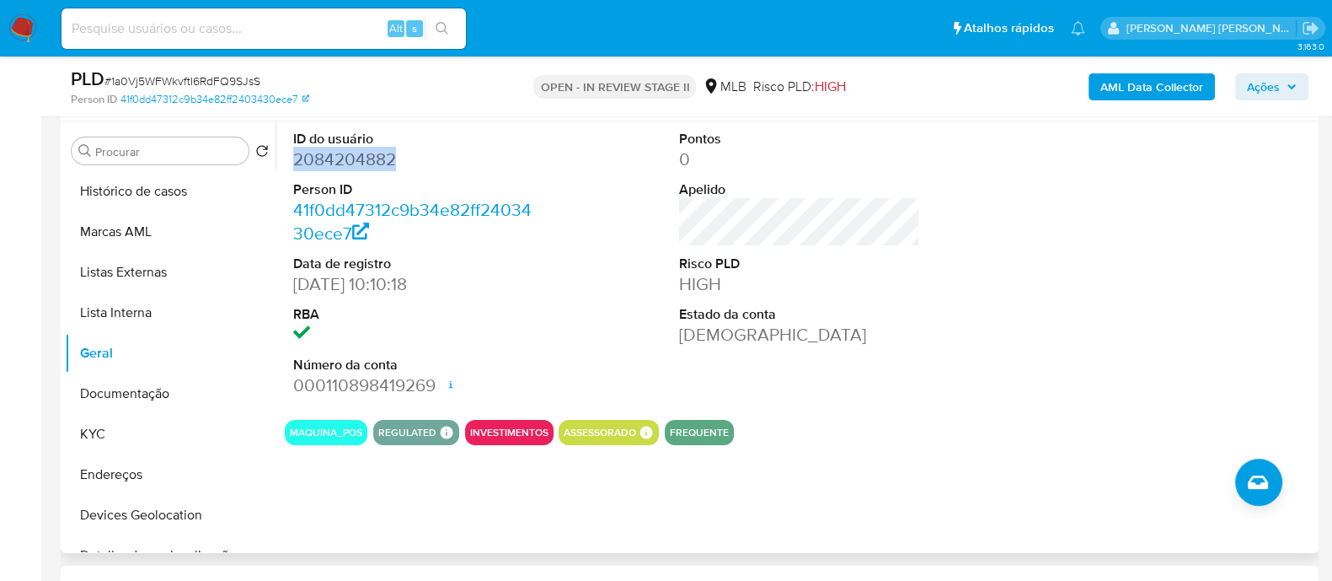
copy dd "2084204882"
drag, startPoint x: 118, startPoint y: 430, endPoint x: 126, endPoint y: 423, distance: 10.8
click at [120, 429] on button "KYC" at bounding box center [163, 434] width 197 height 40
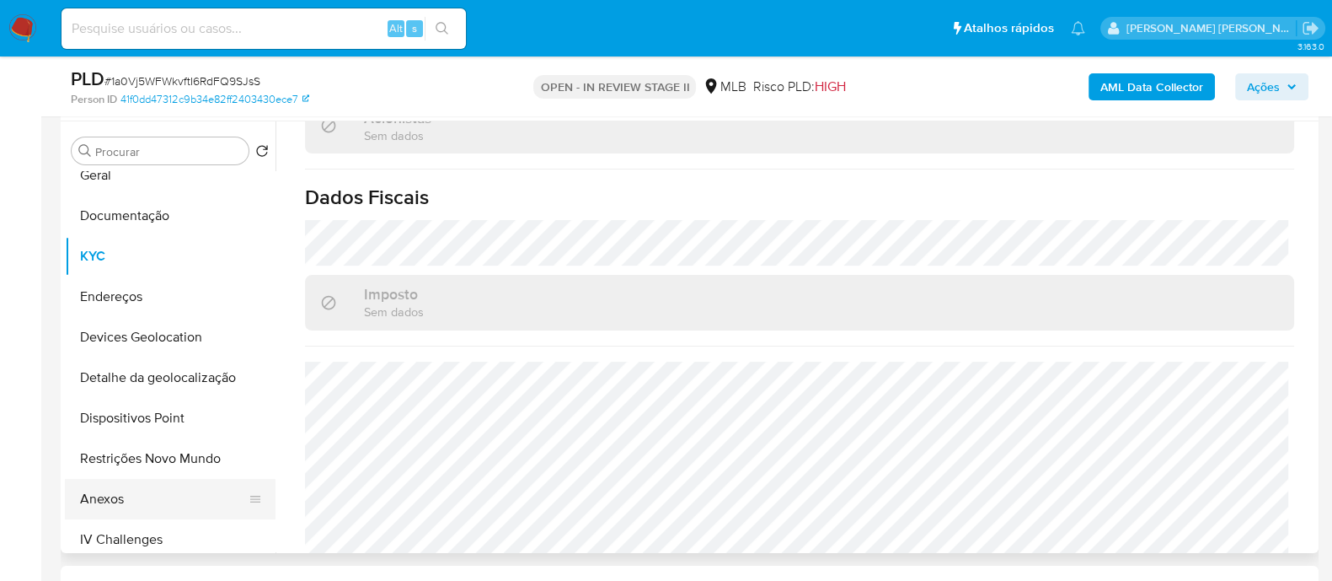
scroll to position [210, 0]
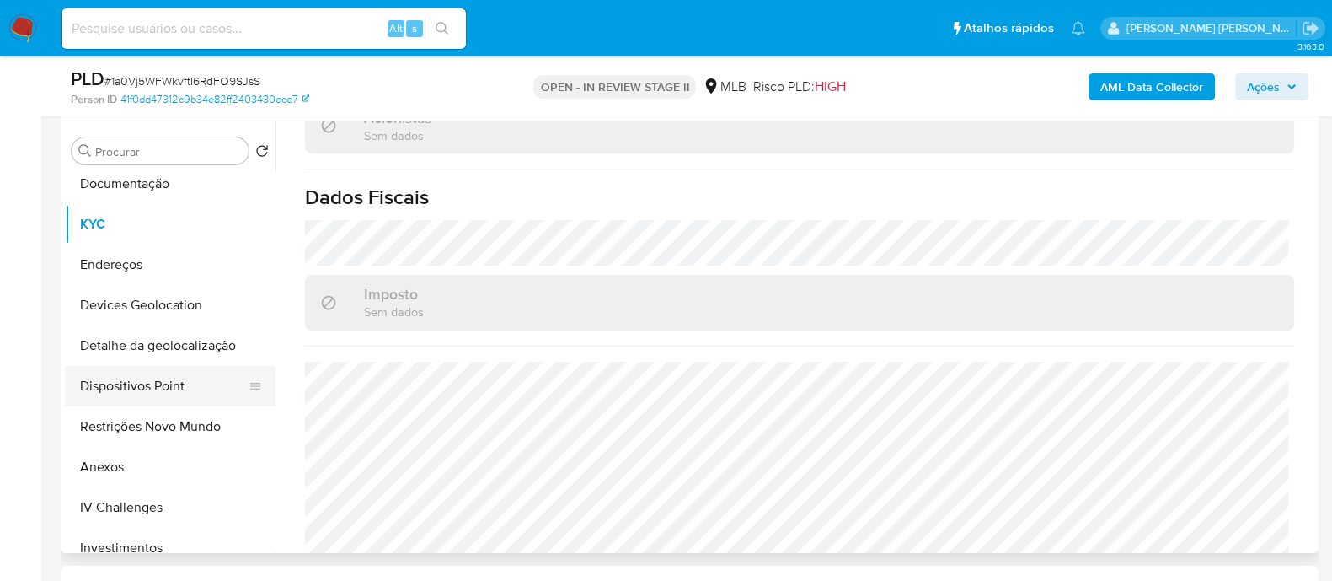
click at [152, 387] on button "Dispositivos Point" at bounding box center [163, 386] width 197 height 40
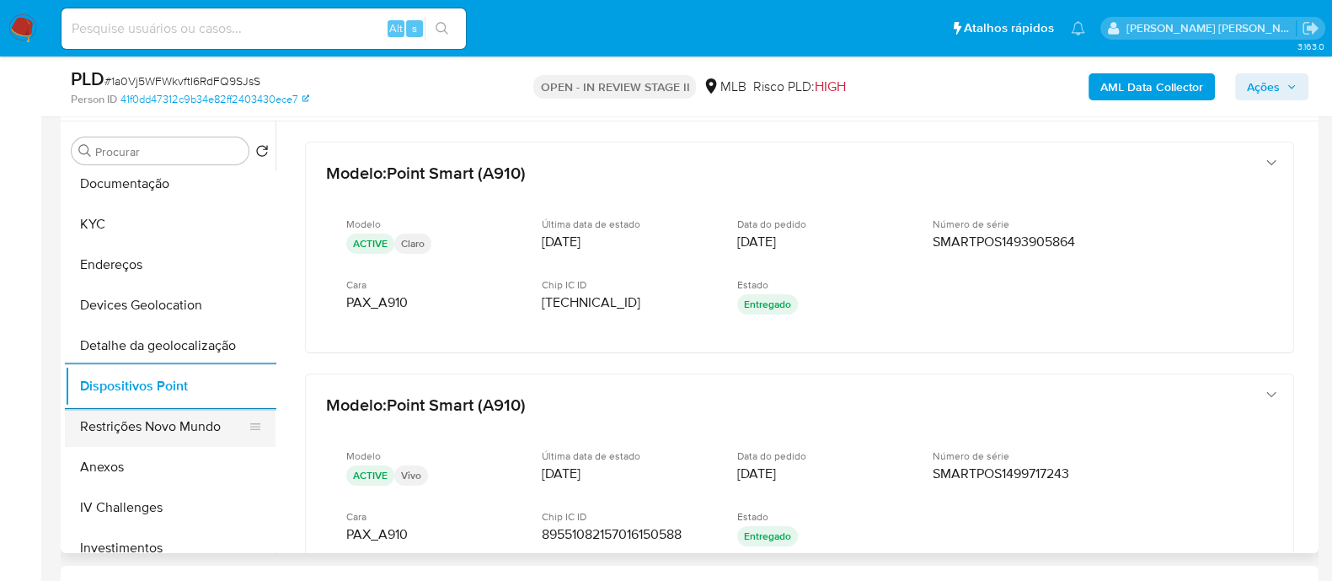
scroll to position [316, 0]
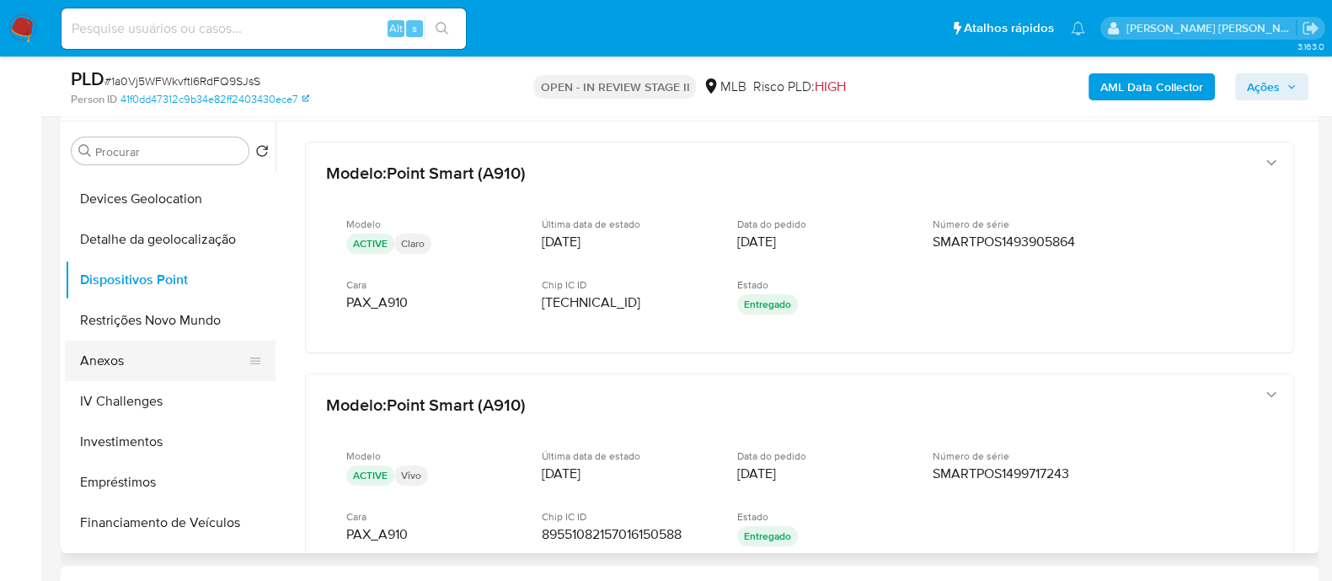
click at [127, 356] on button "Anexos" at bounding box center [163, 360] width 197 height 40
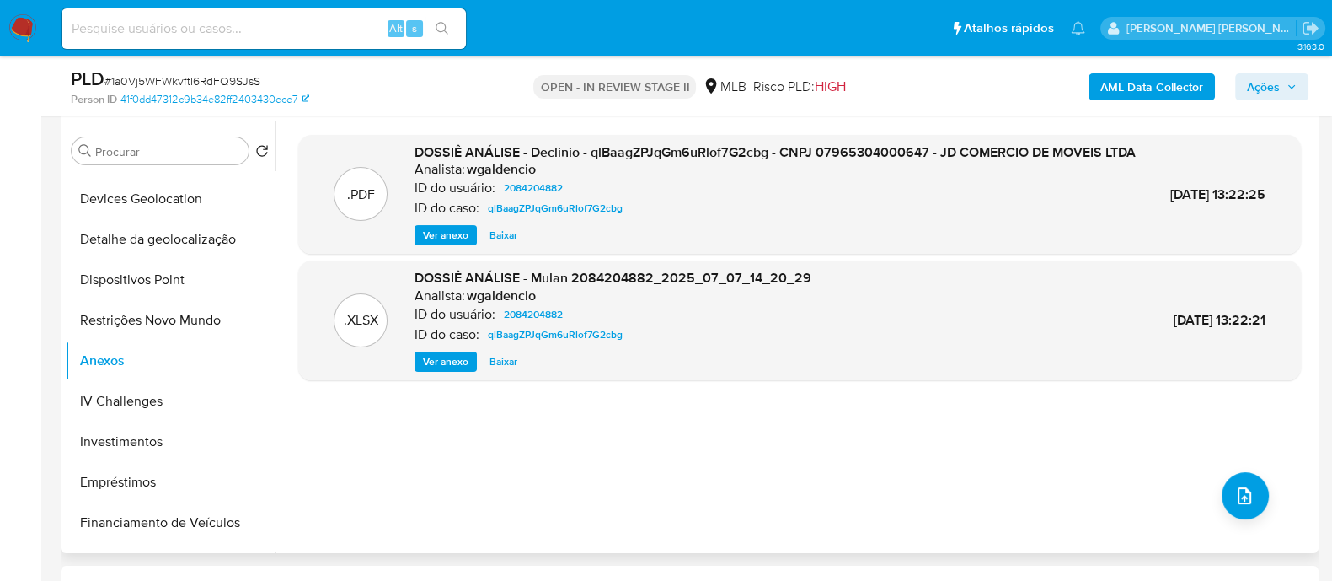
click at [444, 244] on span "Ver anexo" at bounding box center [446, 235] width 46 height 17
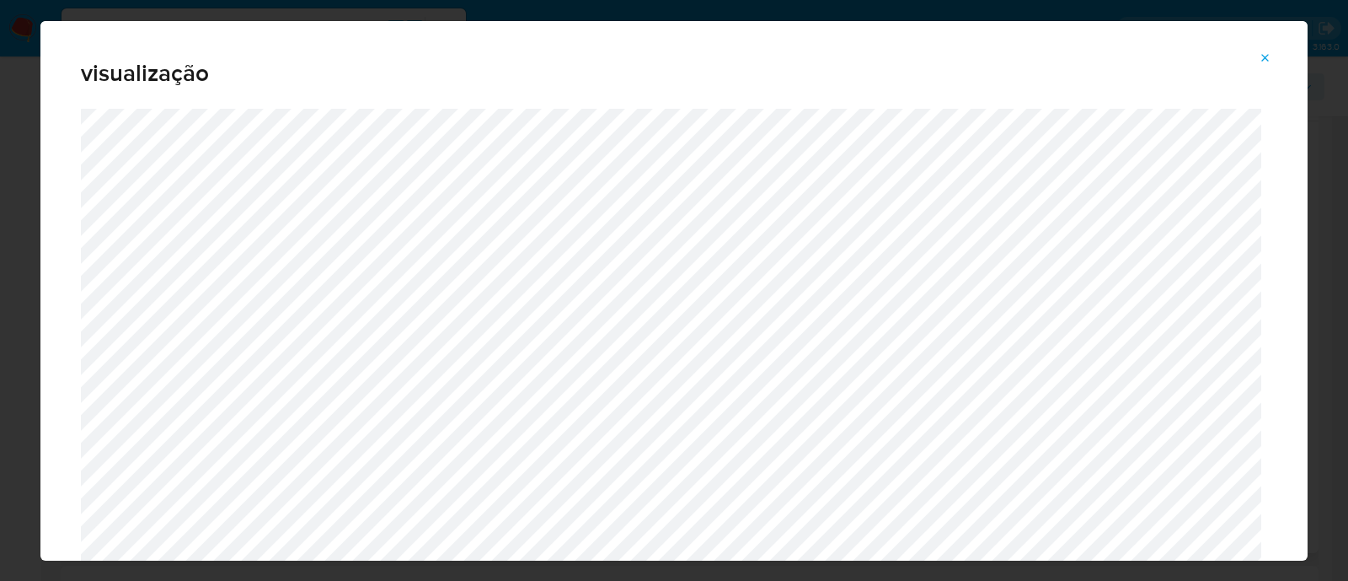
click at [1274, 57] on button "Attachment preview" at bounding box center [1265, 58] width 37 height 27
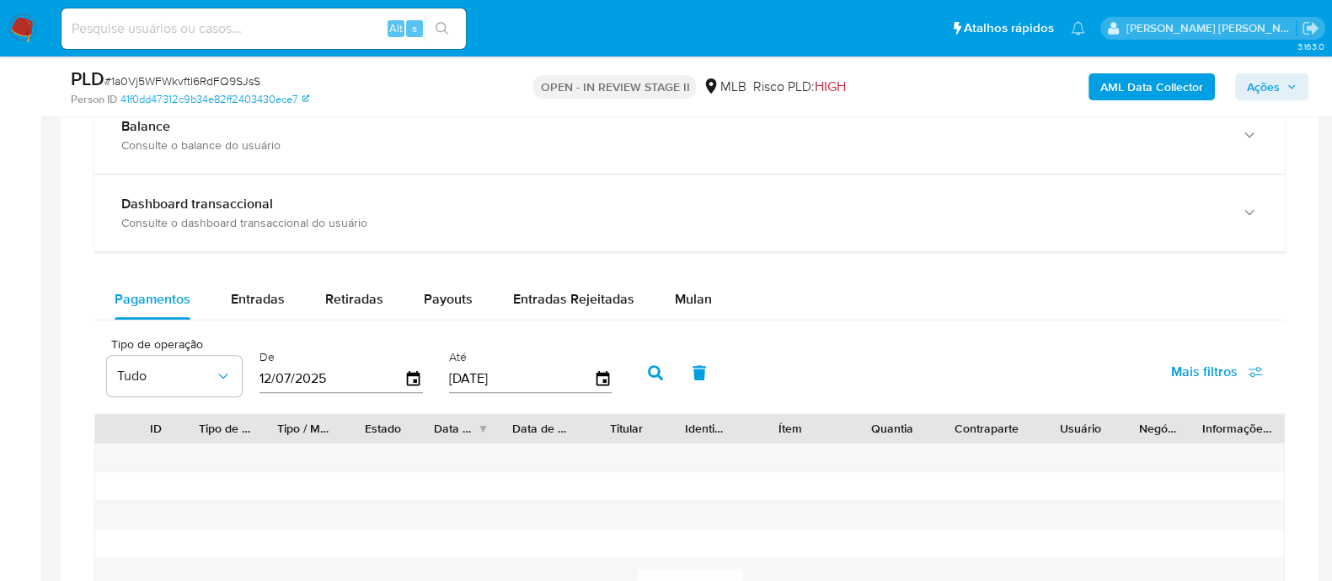
scroll to position [1368, 0]
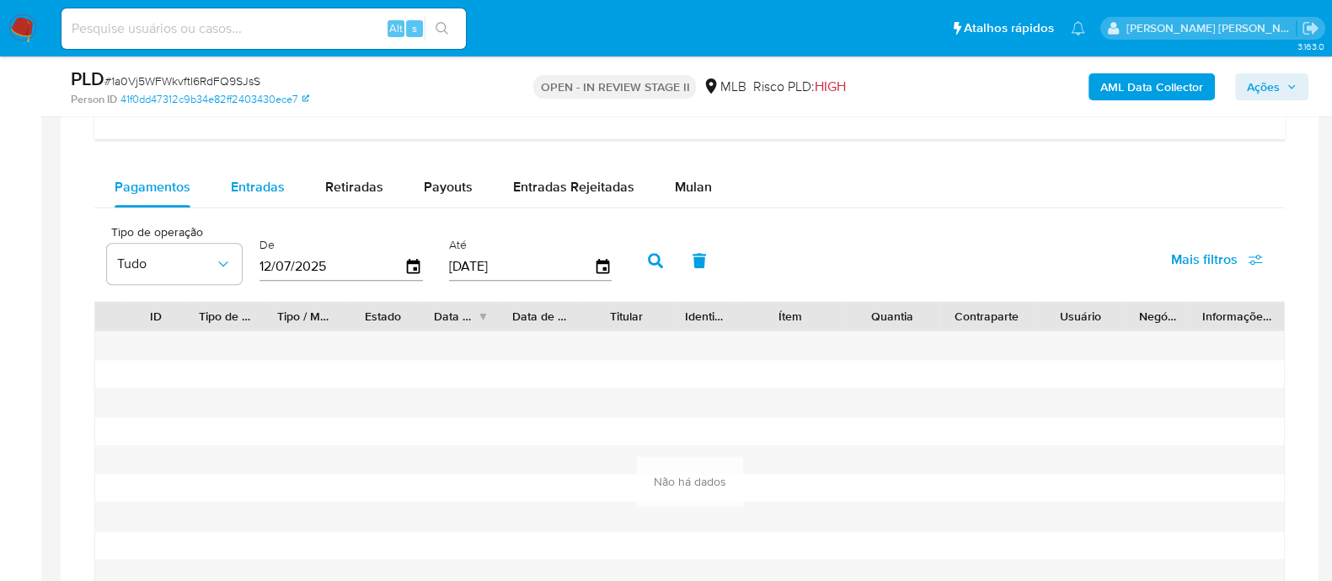
drag, startPoint x: 265, startPoint y: 181, endPoint x: 281, endPoint y: 181, distance: 15.2
click at [265, 181] on span "Entradas" at bounding box center [258, 186] width 54 height 19
select select "10"
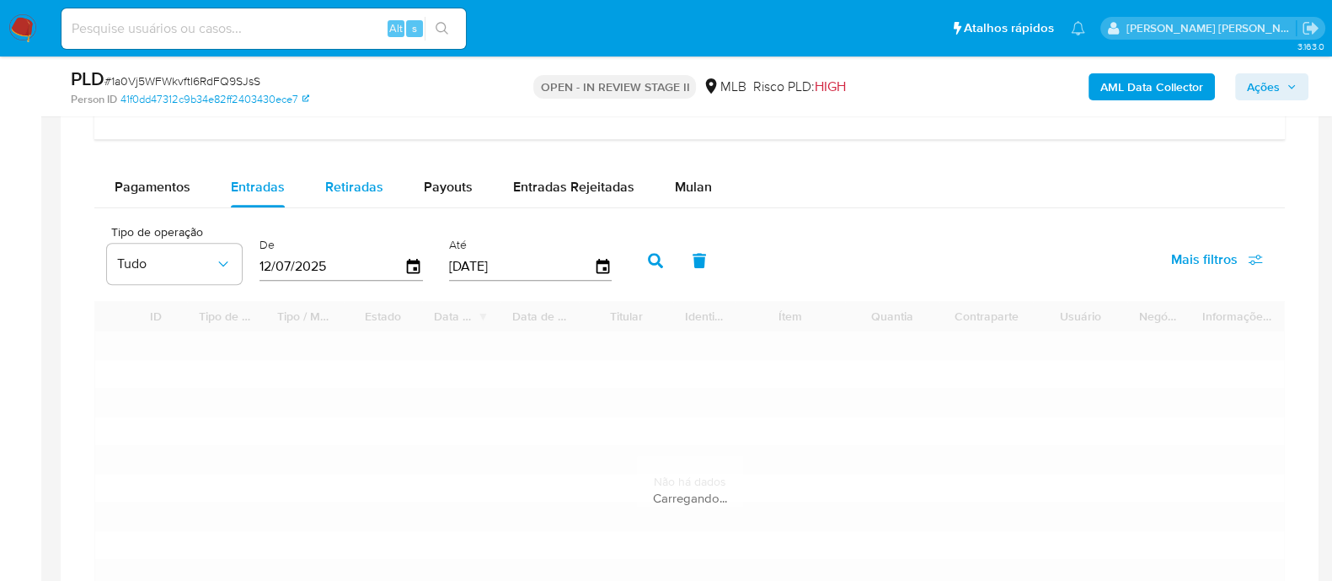
click at [362, 186] on span "Retiradas" at bounding box center [354, 186] width 58 height 19
select select "10"
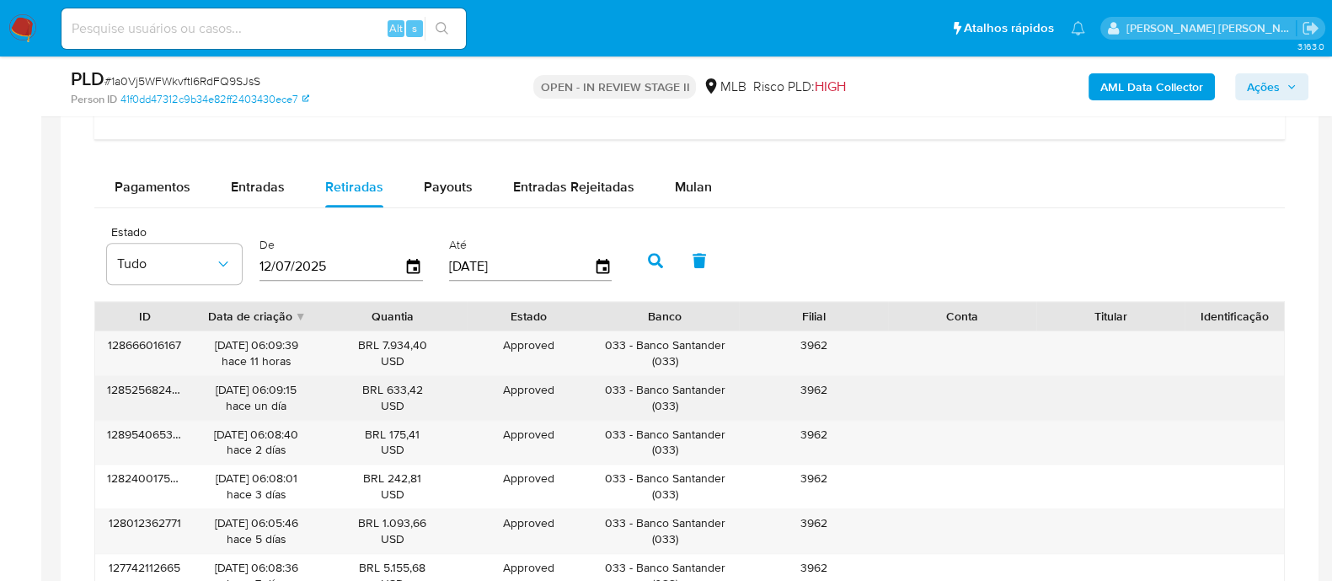
click at [153, 389] on div "128525682461" at bounding box center [144, 398] width 99 height 44
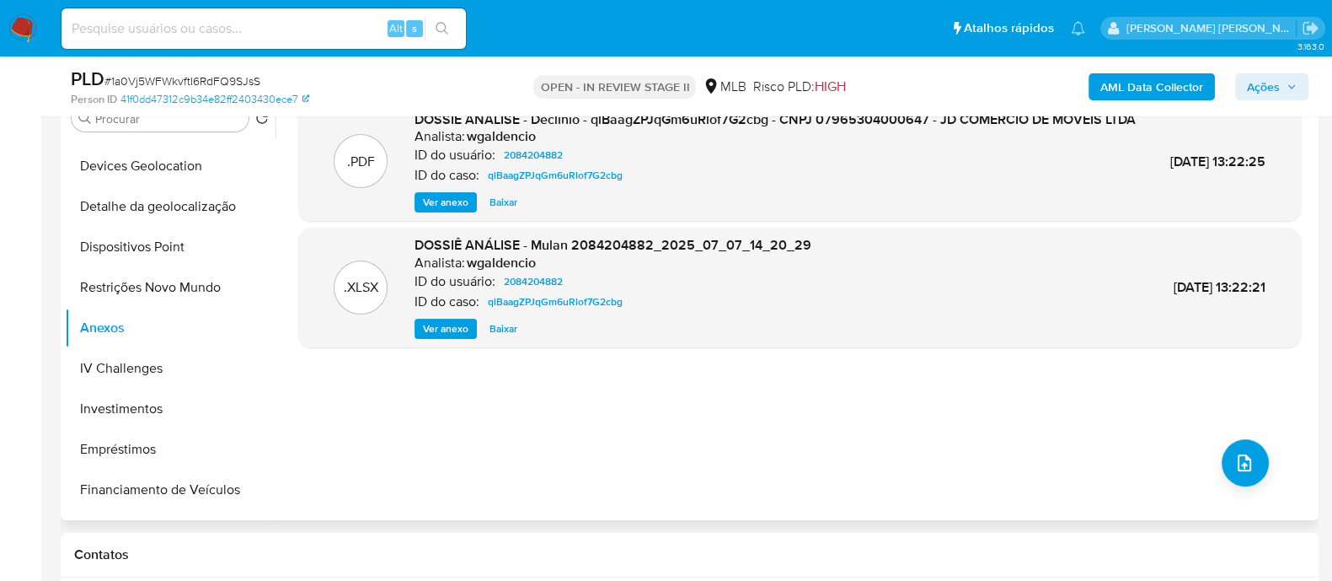
scroll to position [316, 0]
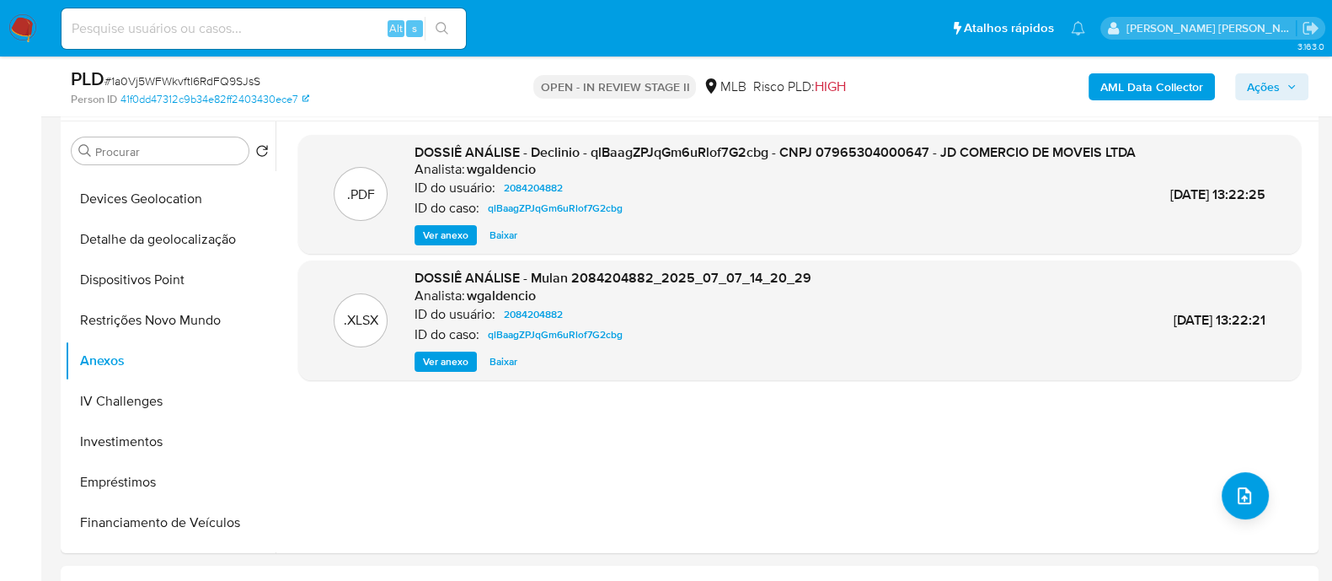
click at [442, 244] on span "Ver anexo" at bounding box center [446, 235] width 46 height 17
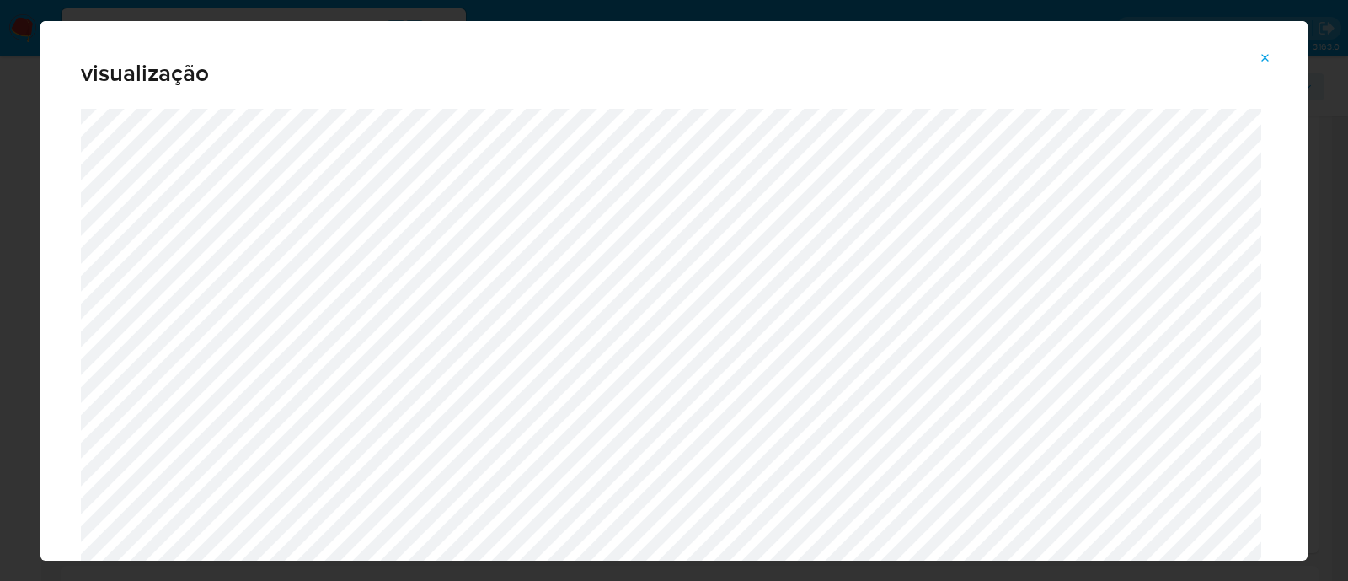
click at [1267, 64] on icon "Attachment preview" at bounding box center [1265, 57] width 13 height 13
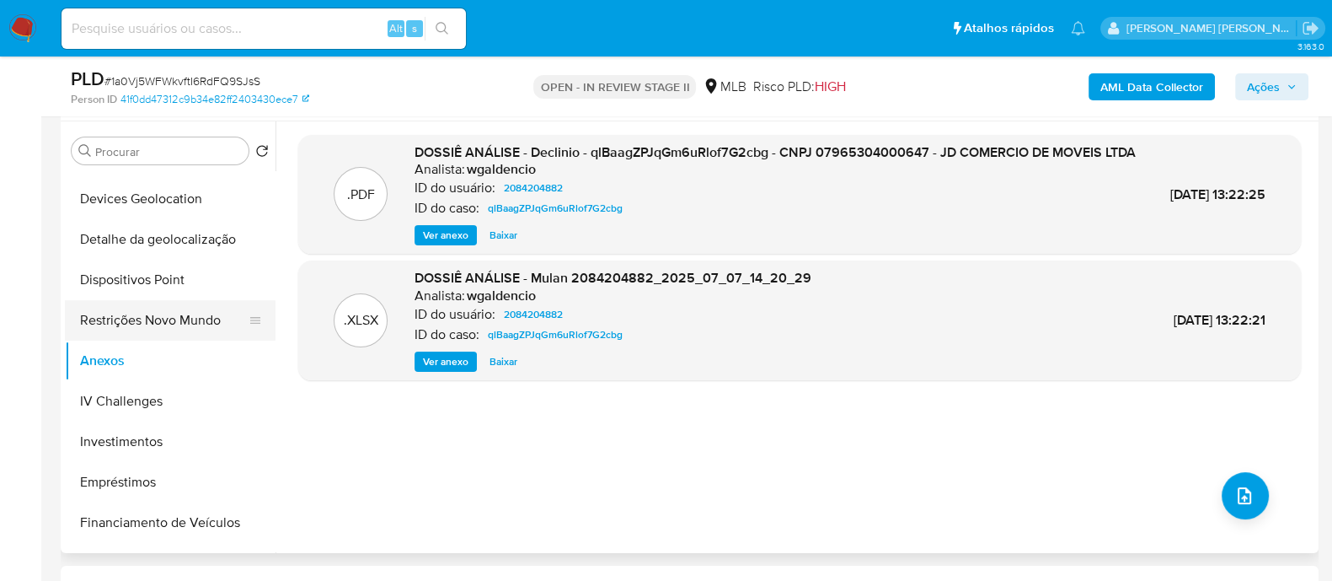
click at [131, 324] on button "Restrições Novo Mundo" at bounding box center [163, 320] width 197 height 40
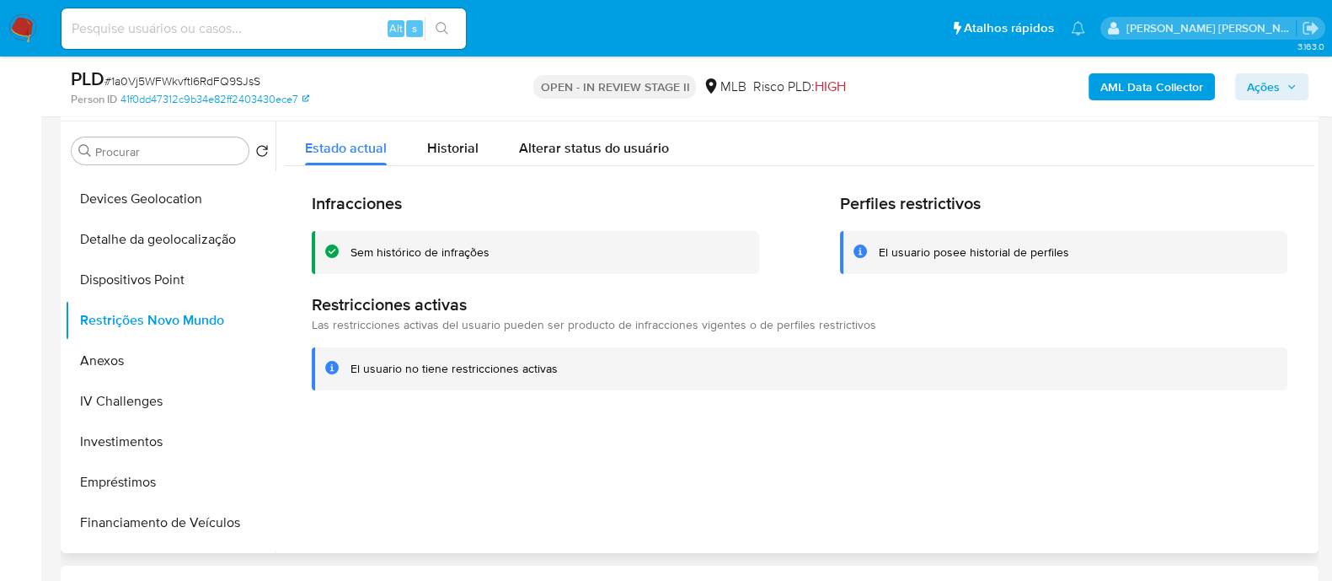
click at [441, 250] on div "Sem histórico de infrações" at bounding box center [420, 252] width 139 height 16
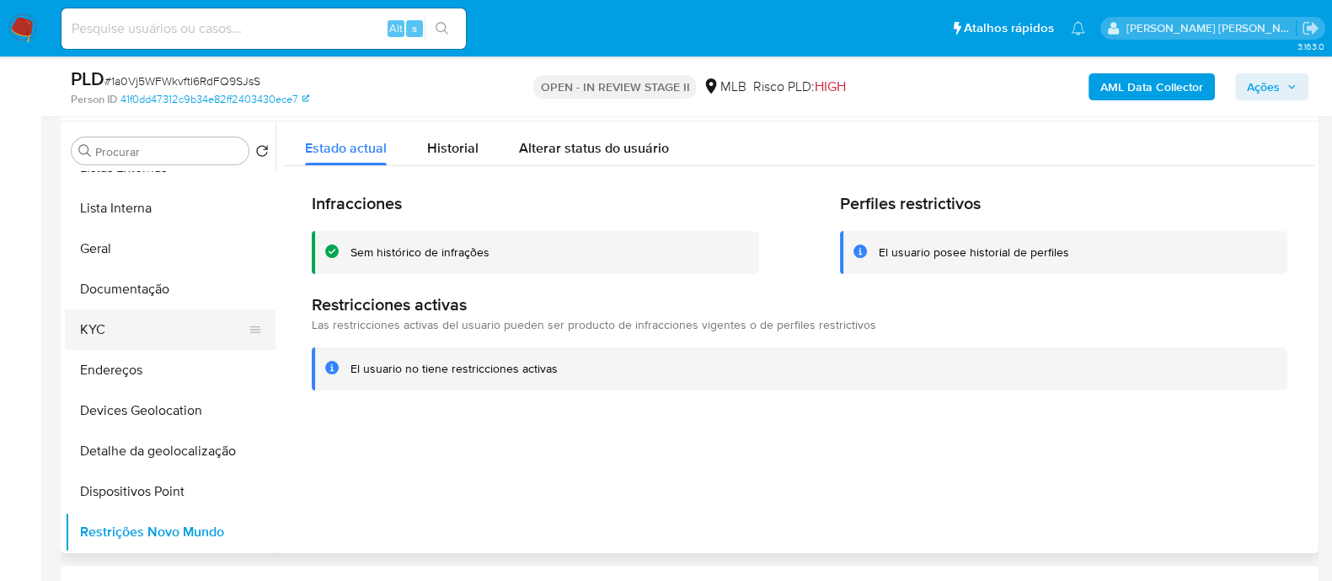
scroll to position [0, 0]
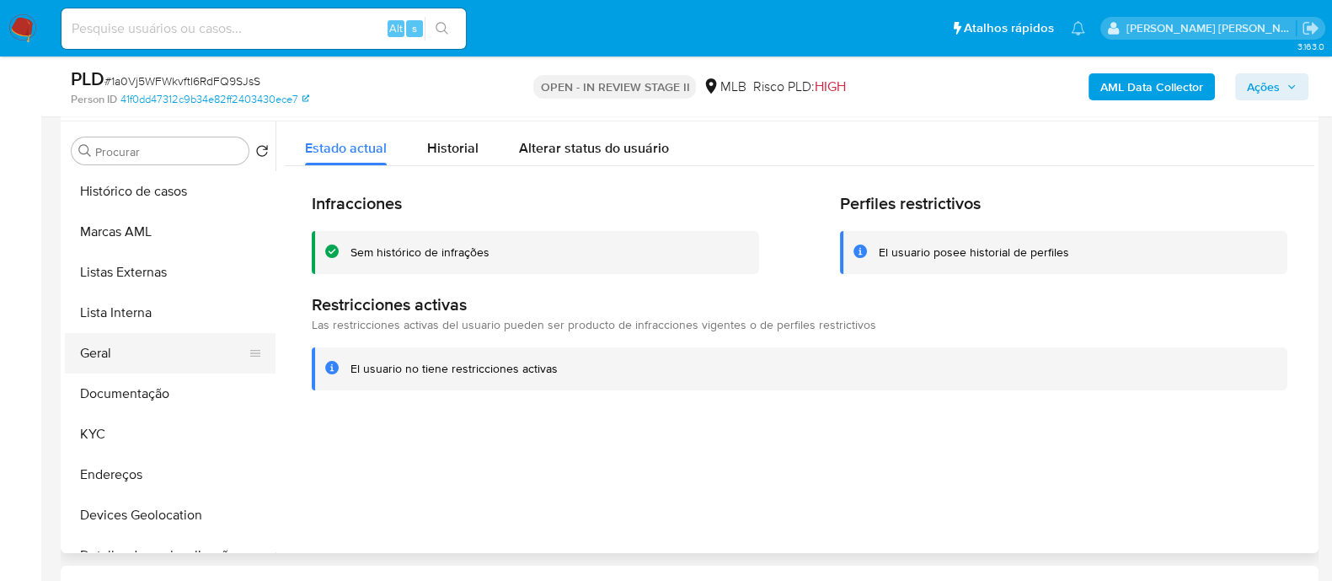
click at [129, 351] on button "Geral" at bounding box center [163, 353] width 197 height 40
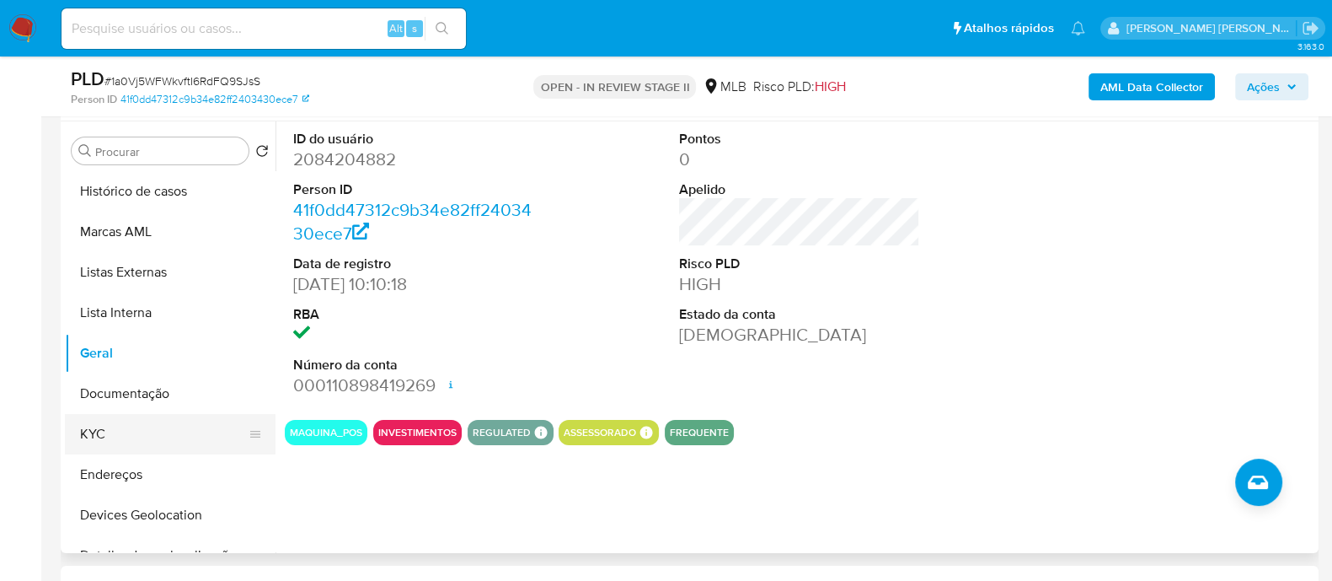
drag, startPoint x: 120, startPoint y: 431, endPoint x: 132, endPoint y: 427, distance: 12.3
click at [122, 431] on button "KYC" at bounding box center [163, 434] width 197 height 40
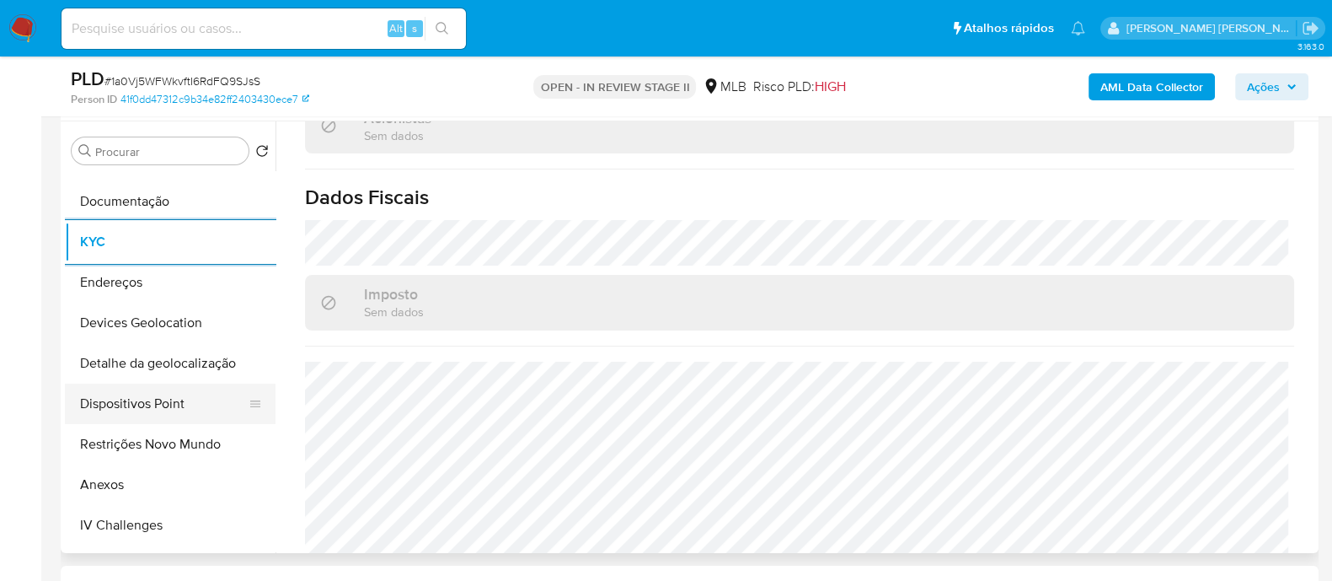
scroll to position [210, 0]
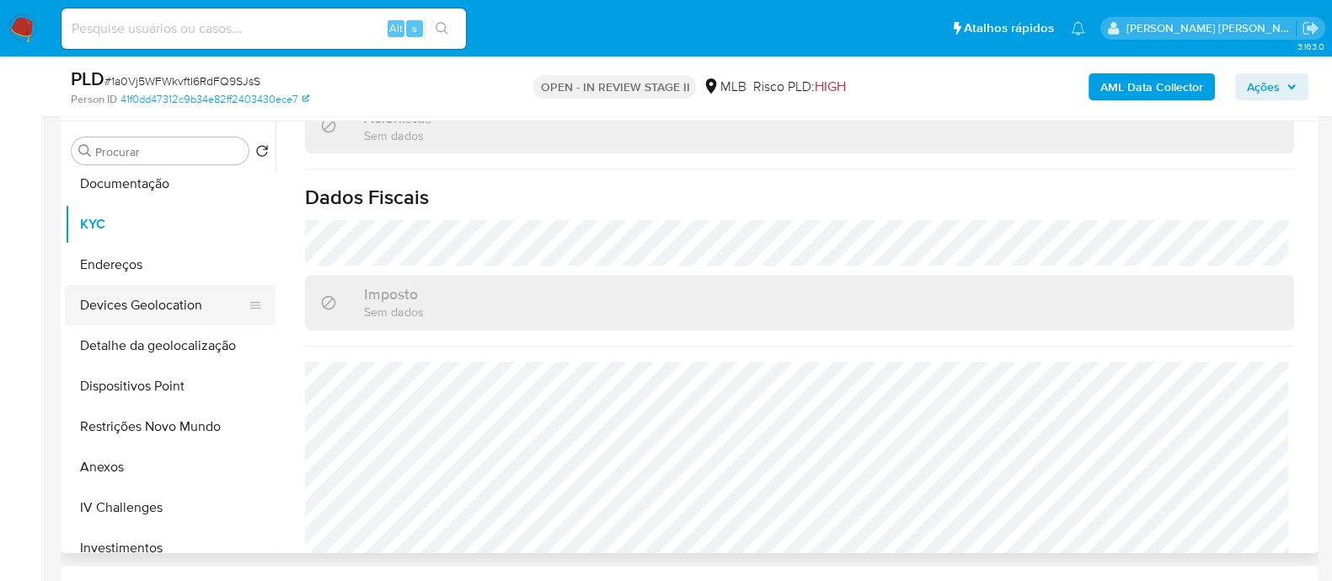
click at [179, 308] on button "Devices Geolocation" at bounding box center [163, 305] width 197 height 40
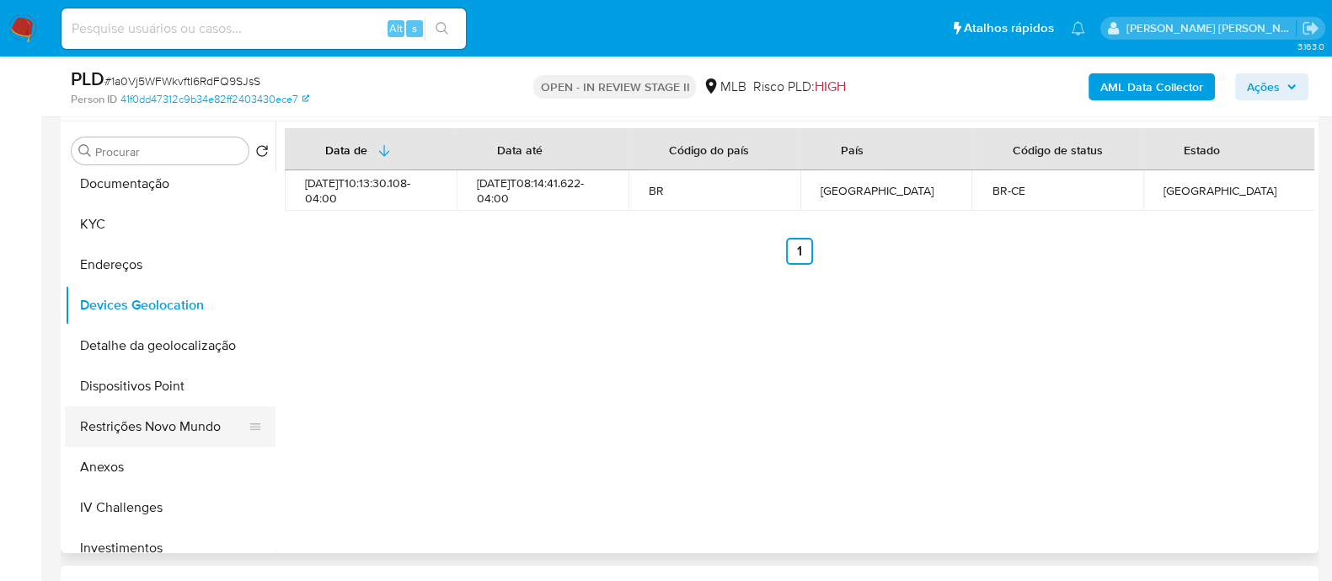
click at [153, 434] on button "Restrições Novo Mundo" at bounding box center [163, 426] width 197 height 40
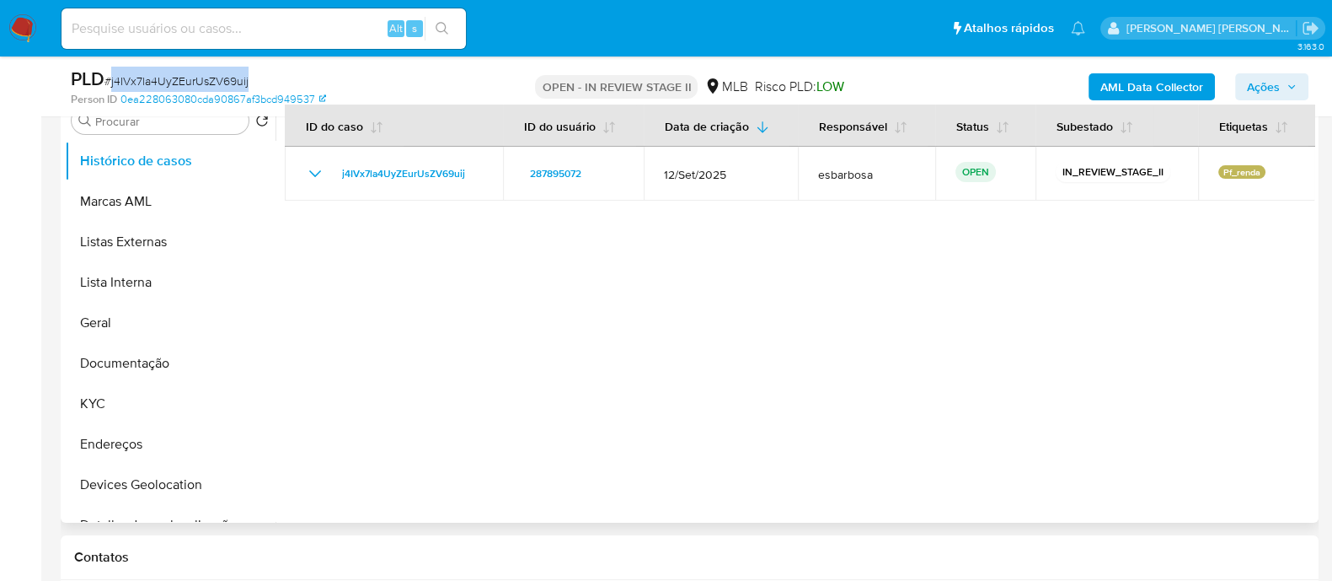
scroll to position [316, 0]
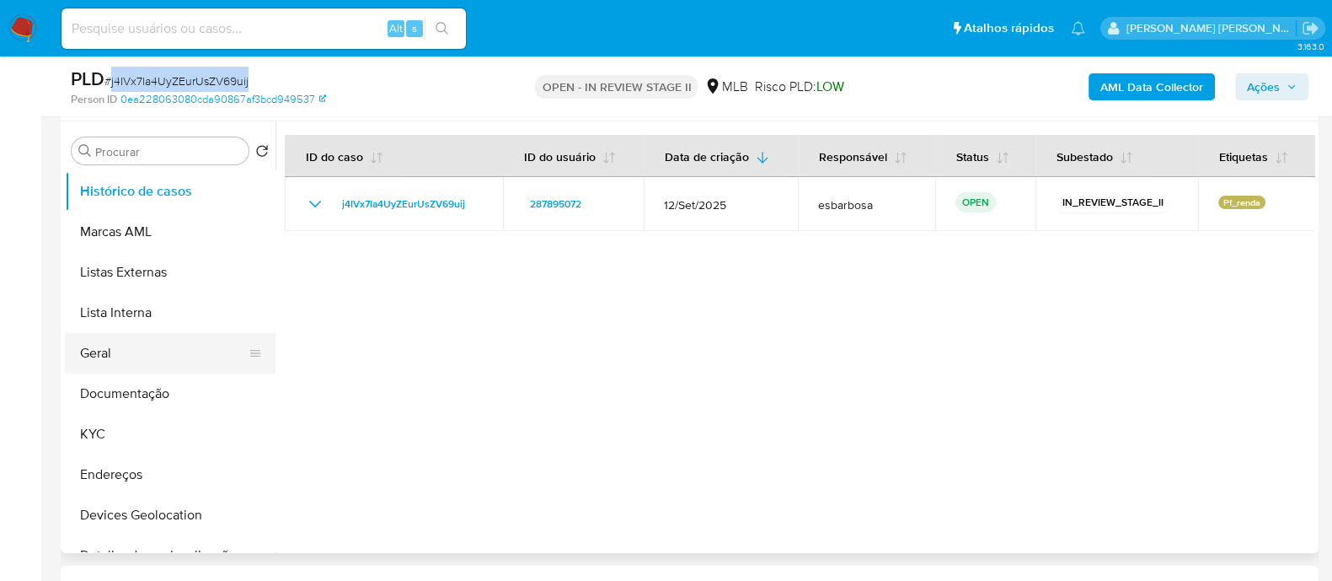
click at [163, 359] on button "Geral" at bounding box center [163, 353] width 197 height 40
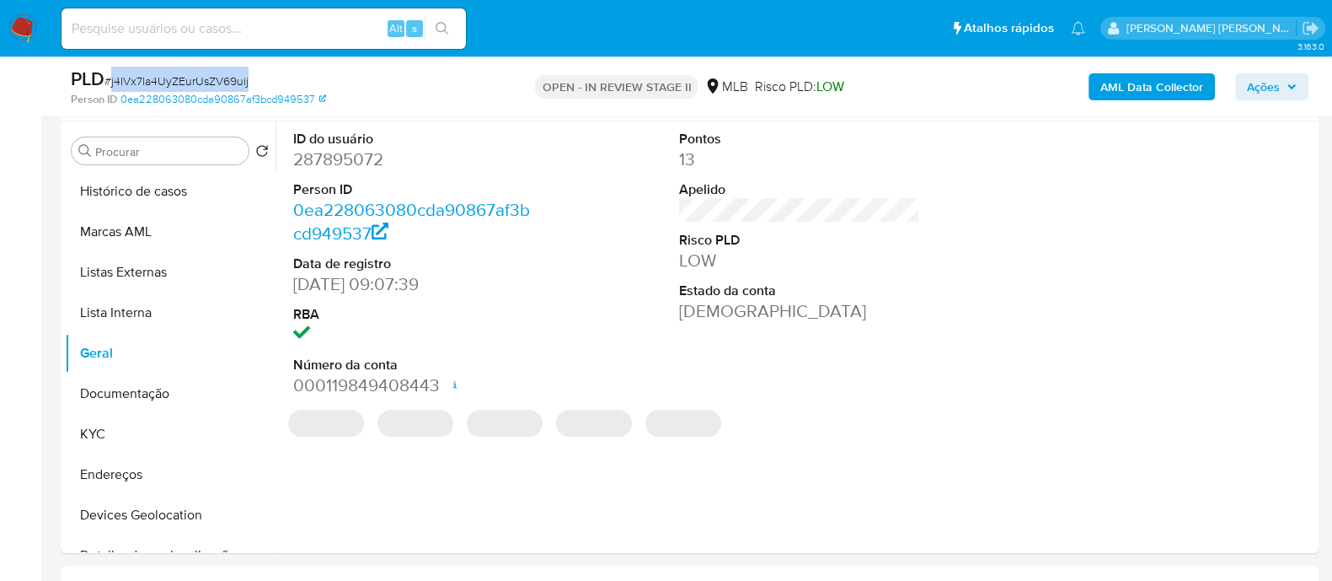
scroll to position [210, 0]
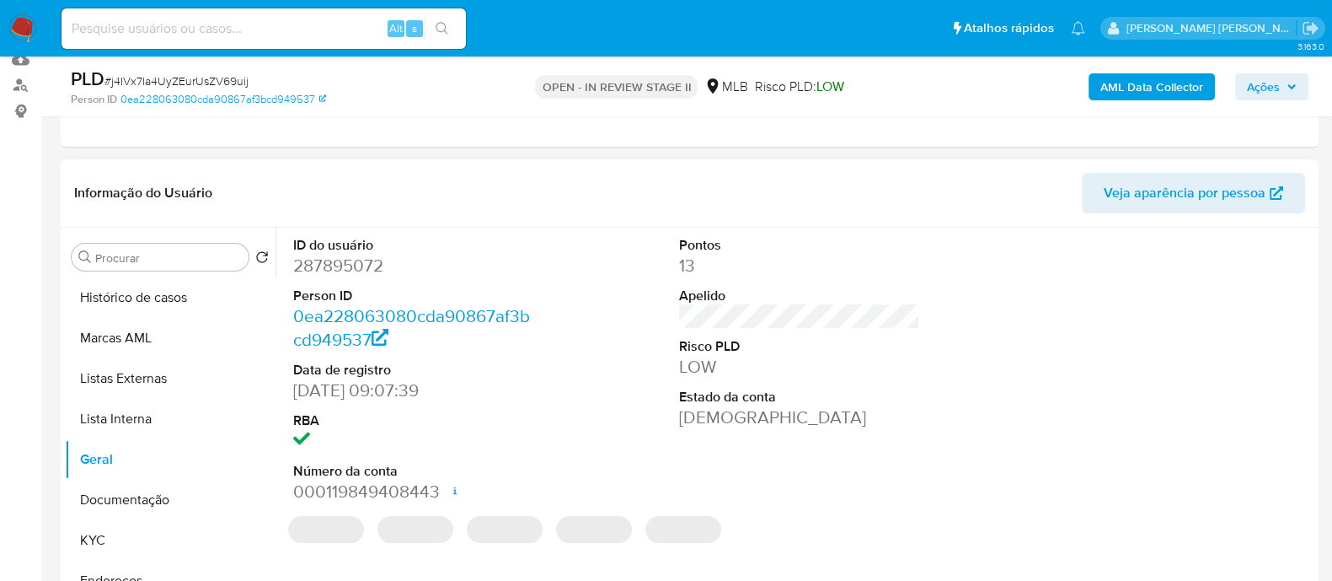
click at [354, 265] on dd "287895072" at bounding box center [413, 266] width 241 height 24
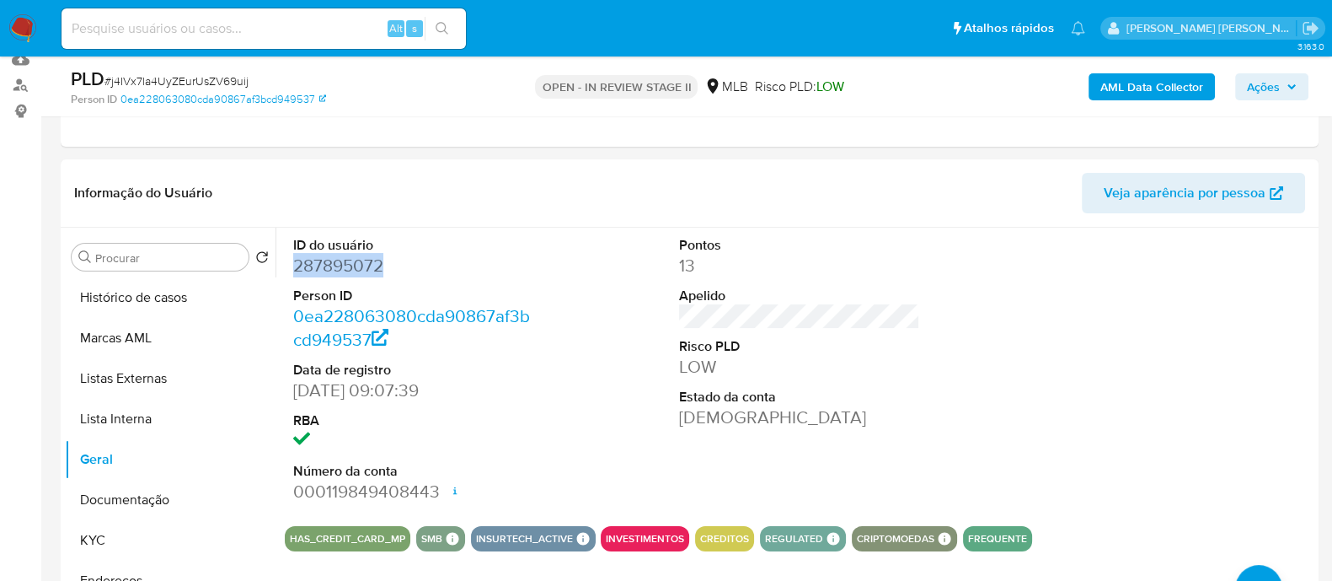
copy dd "287895072"
click at [156, 299] on button "Histórico de casos" at bounding box center [163, 297] width 197 height 40
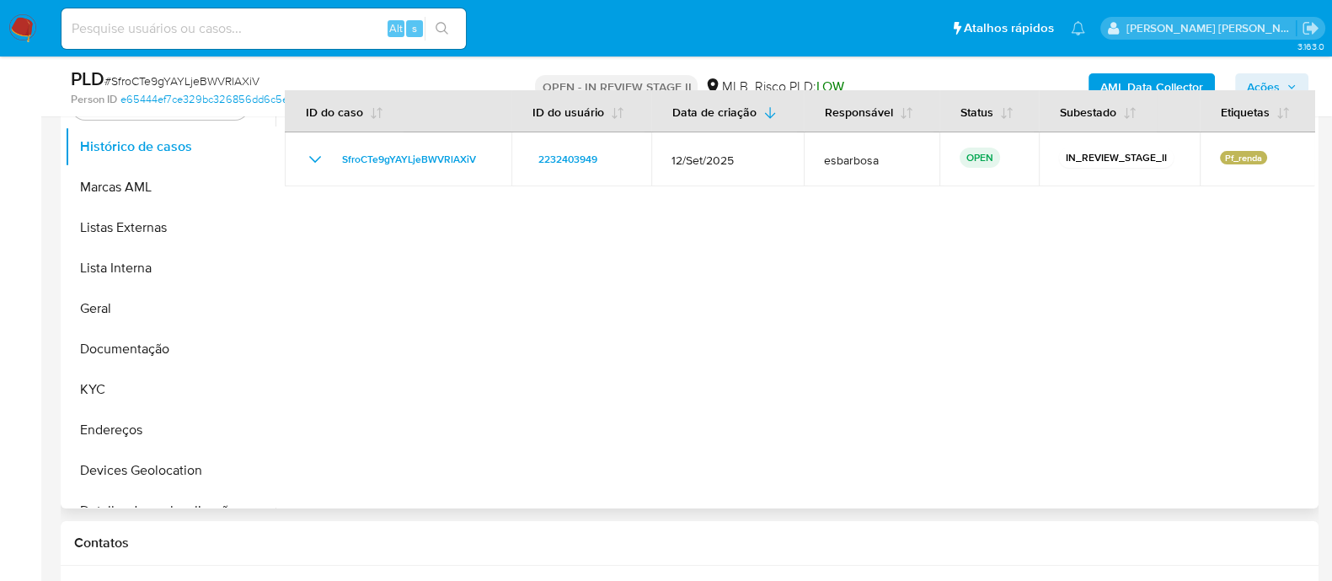
scroll to position [210, 0]
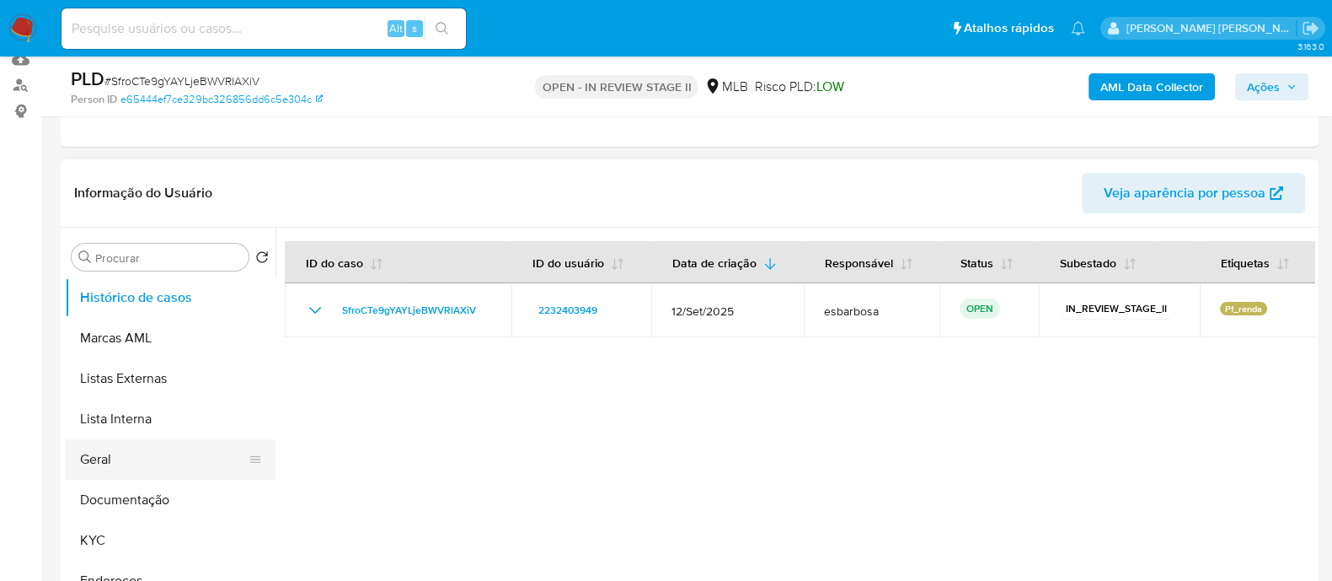
click at [121, 464] on button "Geral" at bounding box center [163, 459] width 197 height 40
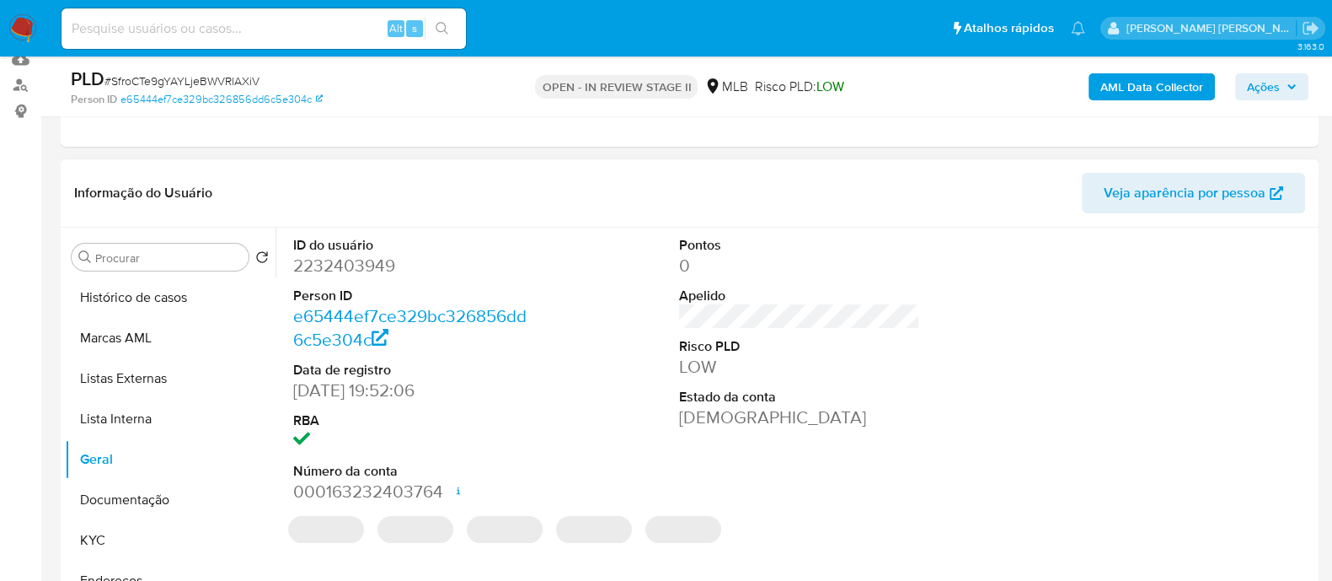
click at [379, 265] on dd "2232403949" at bounding box center [413, 266] width 241 height 24
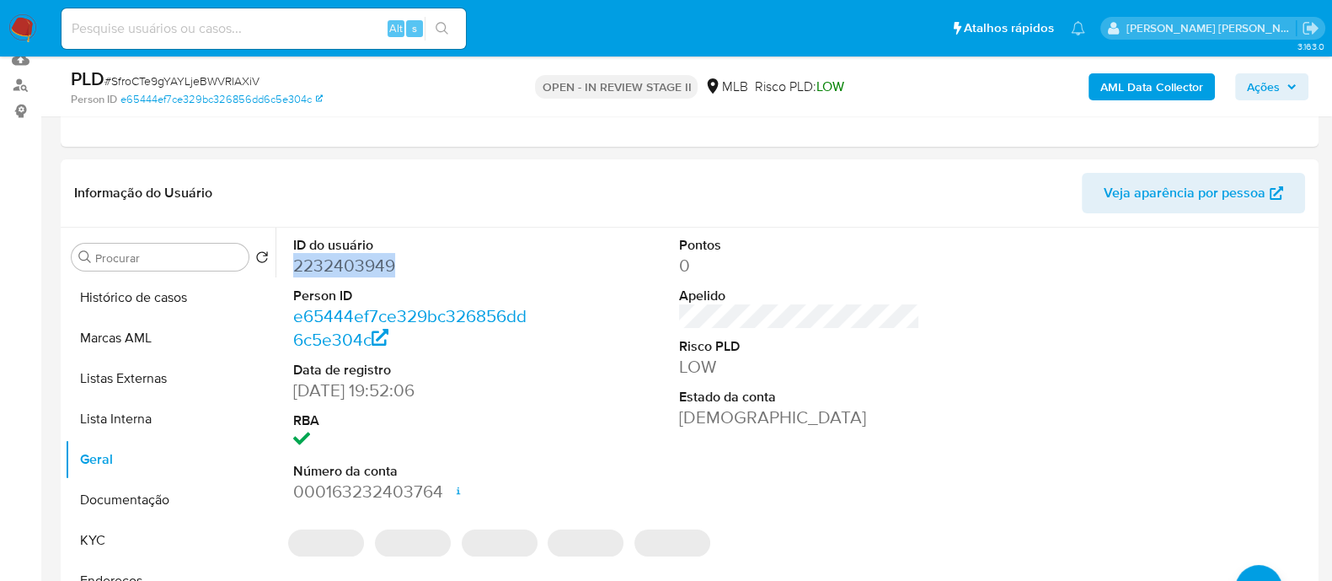
copy dd "2232403949"
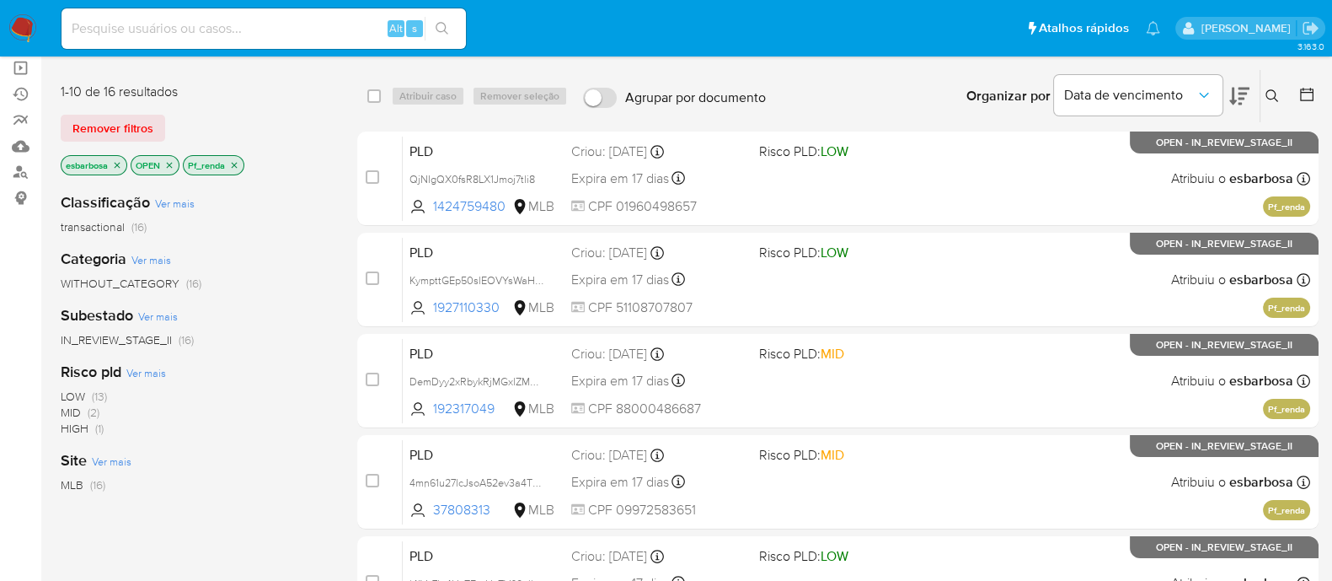
scroll to position [104, 0]
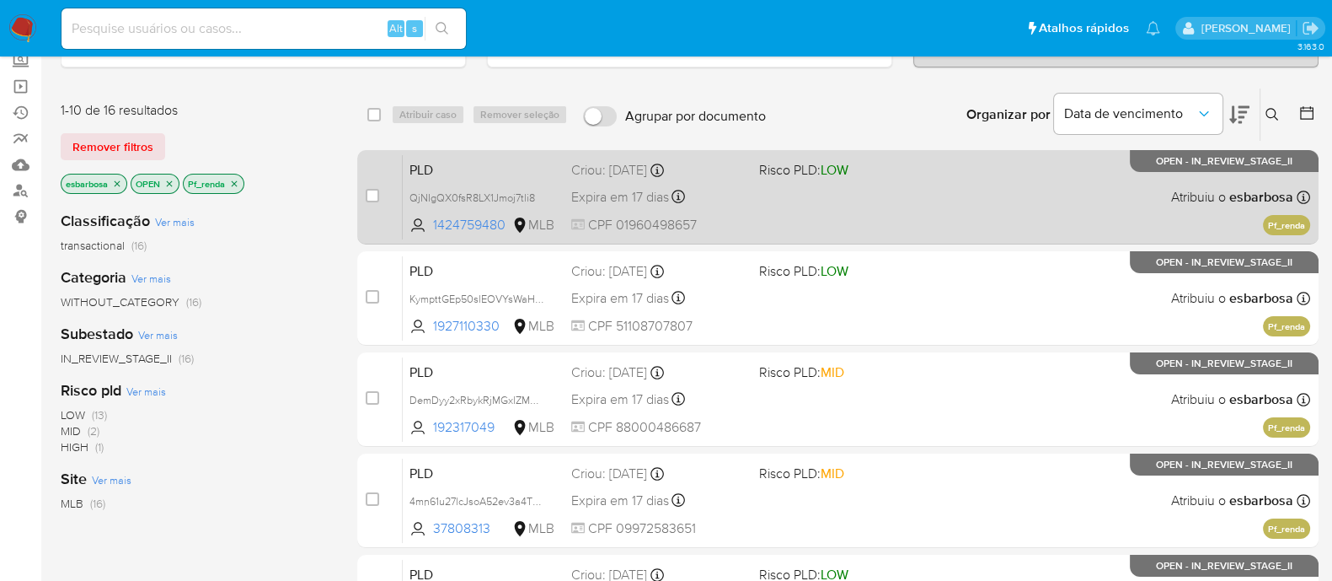
click at [952, 195] on div "PLD QjNIgQX0fsR8LX1Jmoj7tli8 1424759480 MLB Risco PLD: LOW Criou: [DATE] Criou:…" at bounding box center [857, 196] width 908 height 85
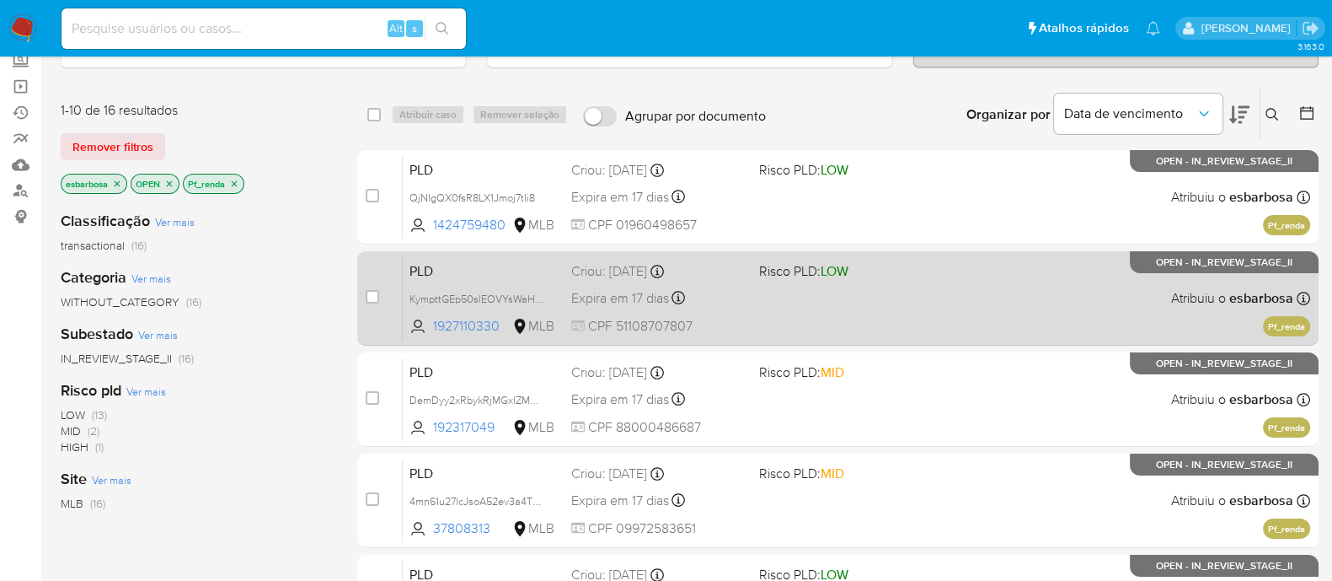
click at [897, 283] on div "PLD KympttGEp50slEOVYsWaHL9y 1927110330 MLB Risco PLD: LOW Criou: [DATE] Criou:…" at bounding box center [857, 297] width 908 height 85
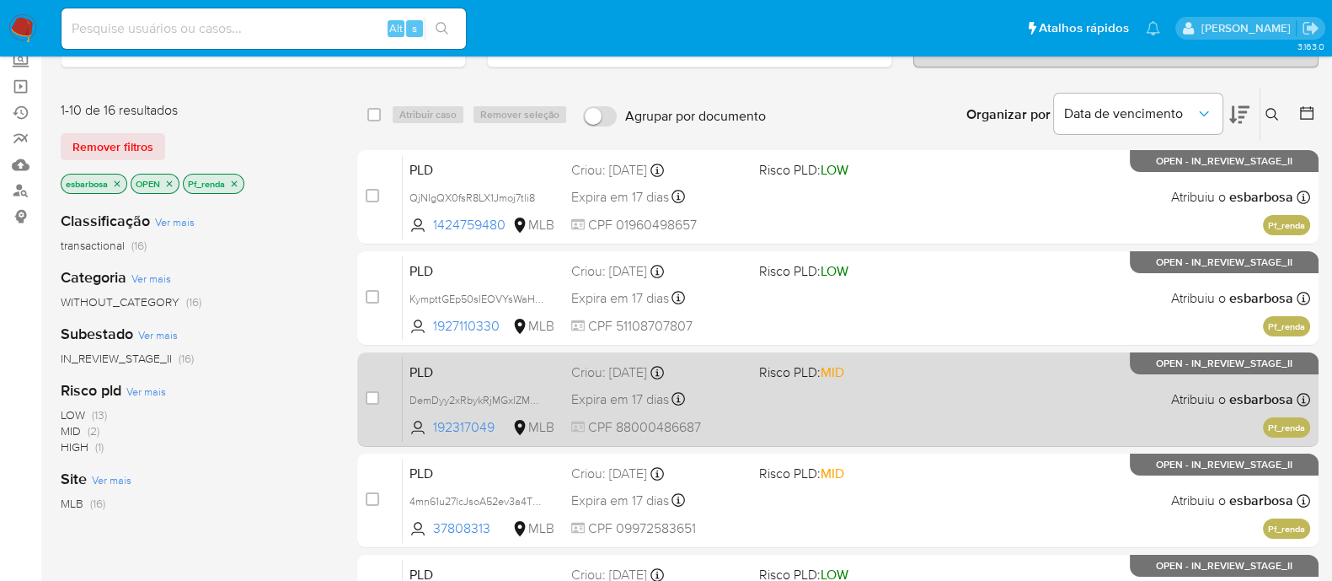
click at [790, 399] on div "PLD DemDyy2xRbykRjMGxlZMow1X 192317049 MLB Risco PLD: MID Criou: [DATE] Criou: …" at bounding box center [857, 398] width 908 height 85
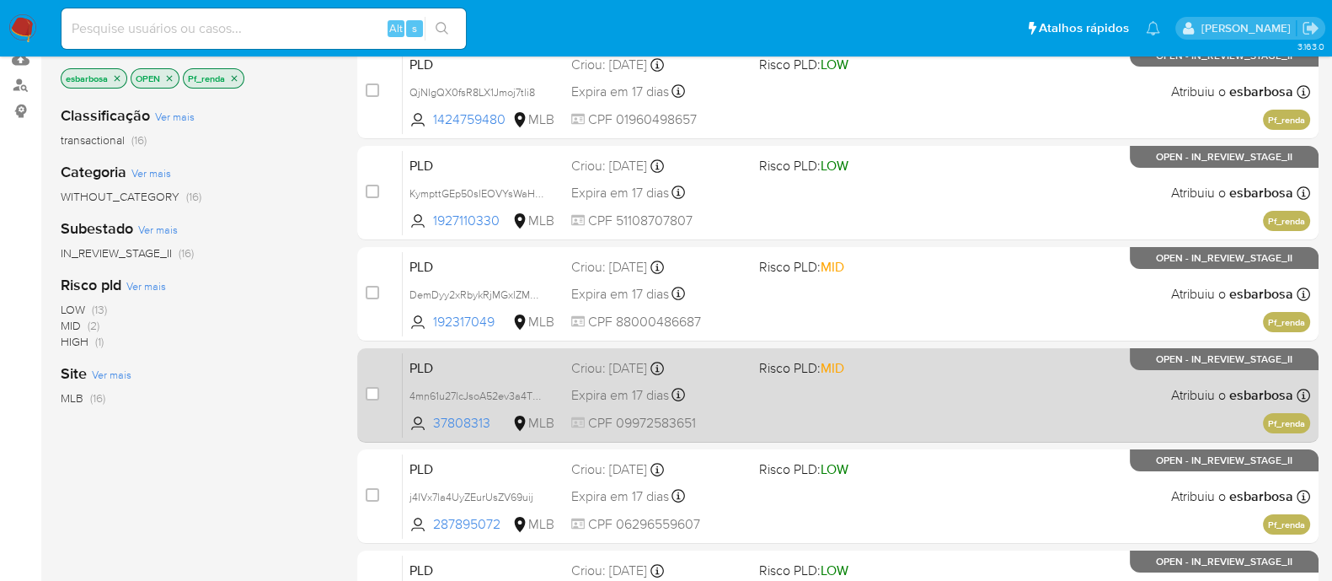
click at [932, 393] on span at bounding box center [846, 394] width 174 height 3
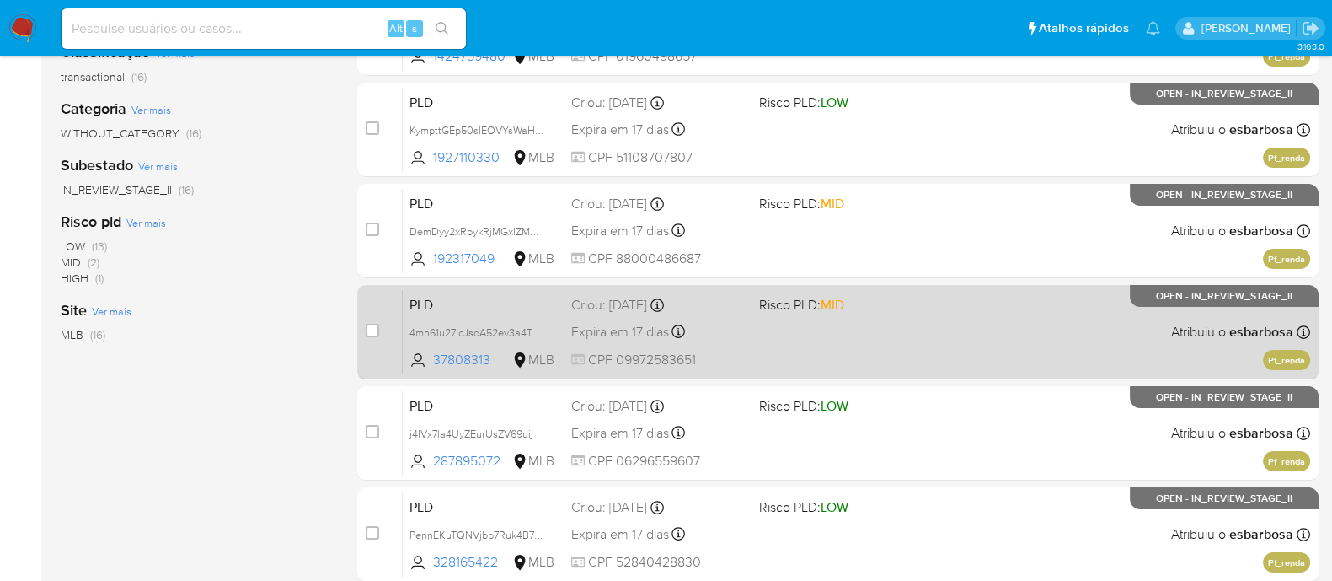
scroll to position [316, 0]
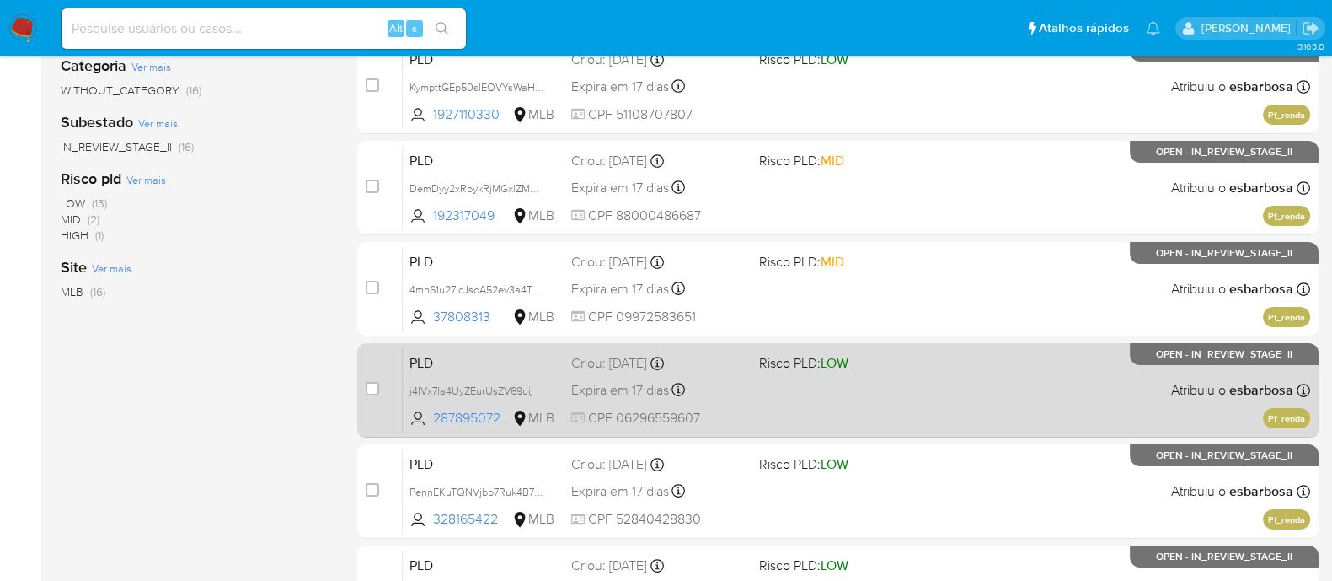
click at [931, 410] on div "PLD j4IVx7la4UyZEurUsZV69uij 287895072 MLB Risco PLD: LOW Criou: [DATE] Criou: …" at bounding box center [857, 389] width 908 height 85
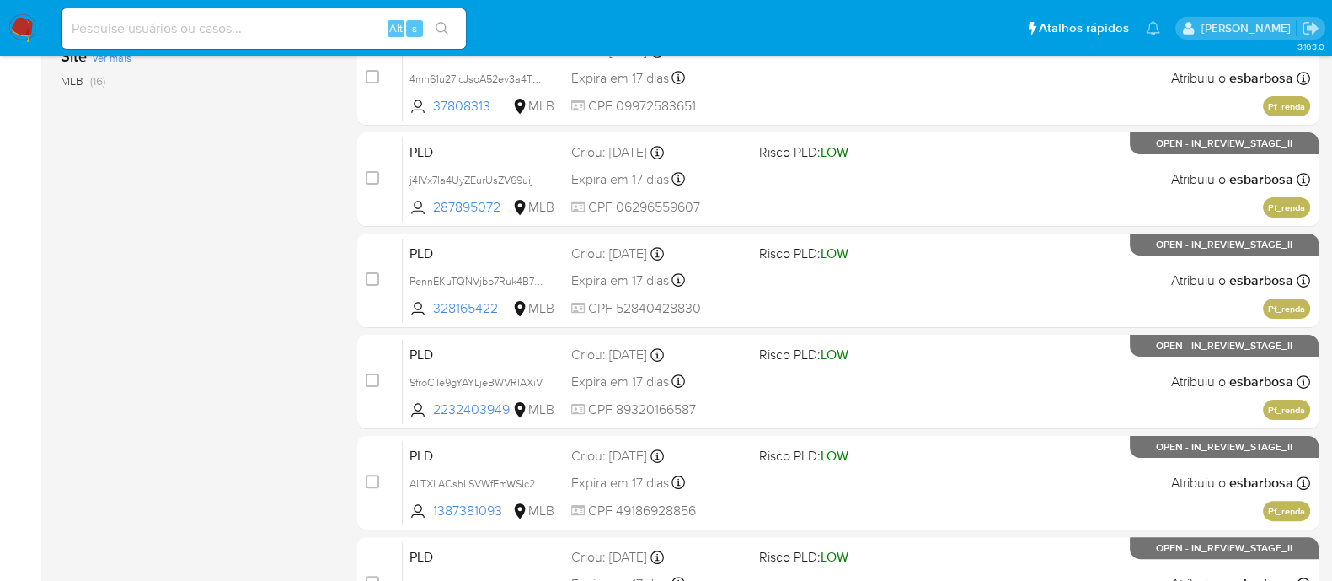
scroll to position [632, 0]
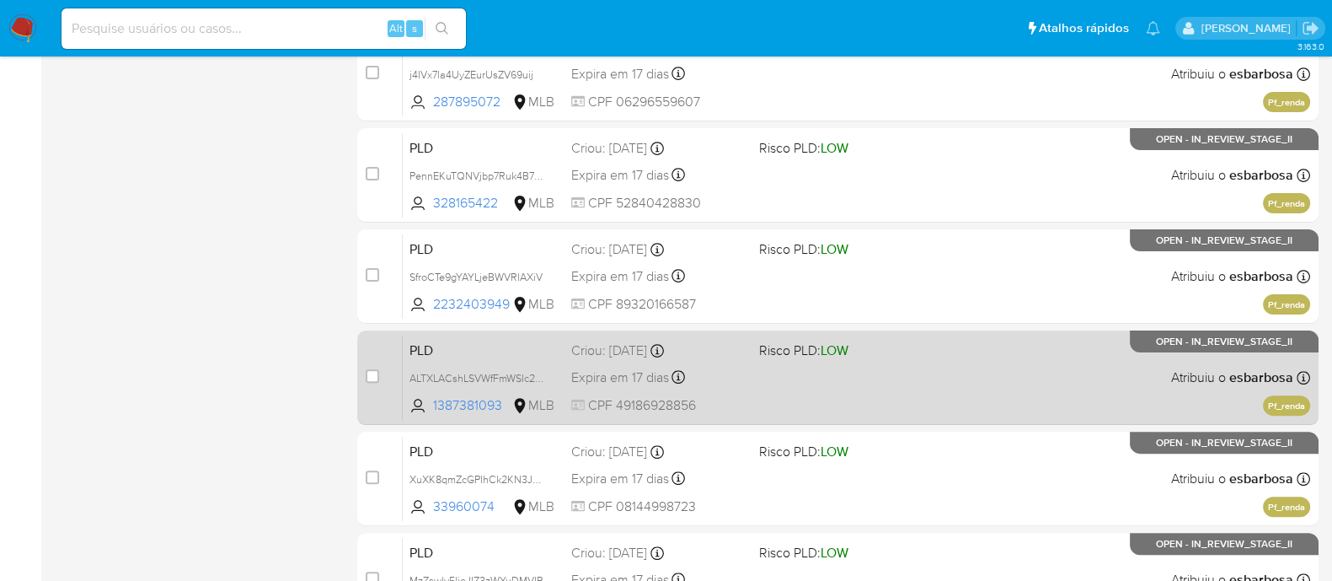
click at [902, 356] on span "Risco PLD: LOW" at bounding box center [846, 349] width 174 height 22
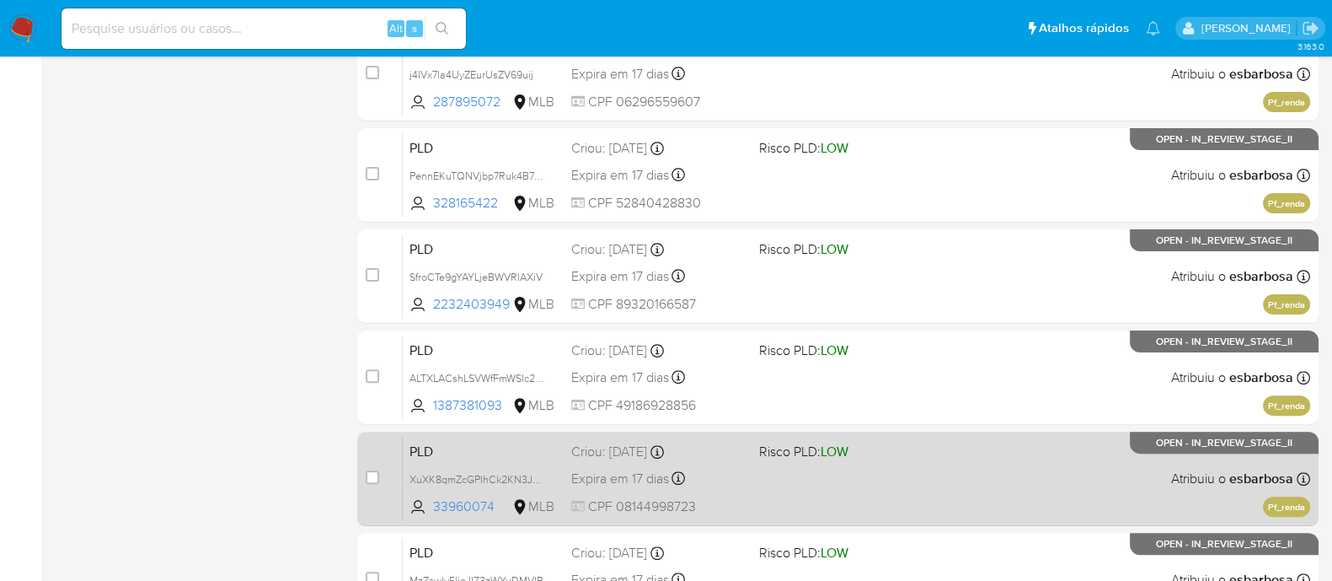
scroll to position [736, 0]
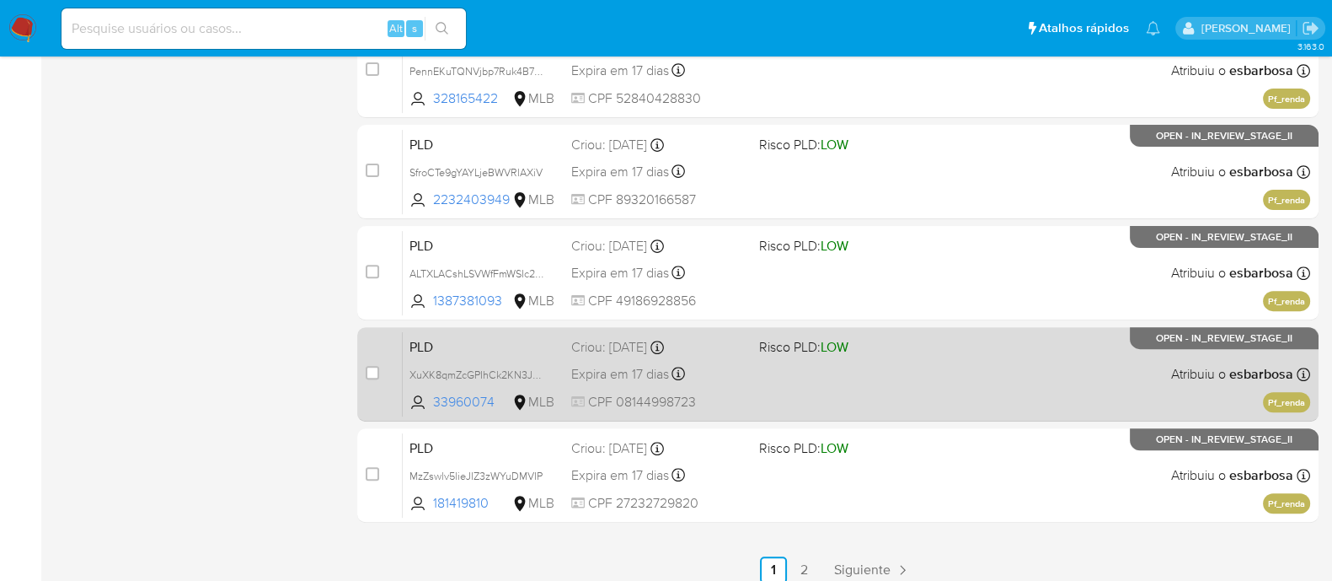
click at [880, 359] on div "PLD XuXK8qmZcGPIhCk2KN3JY51o 33960074 MLB Risco PLD: LOW Criou: [DATE] Criou: […" at bounding box center [857, 373] width 908 height 85
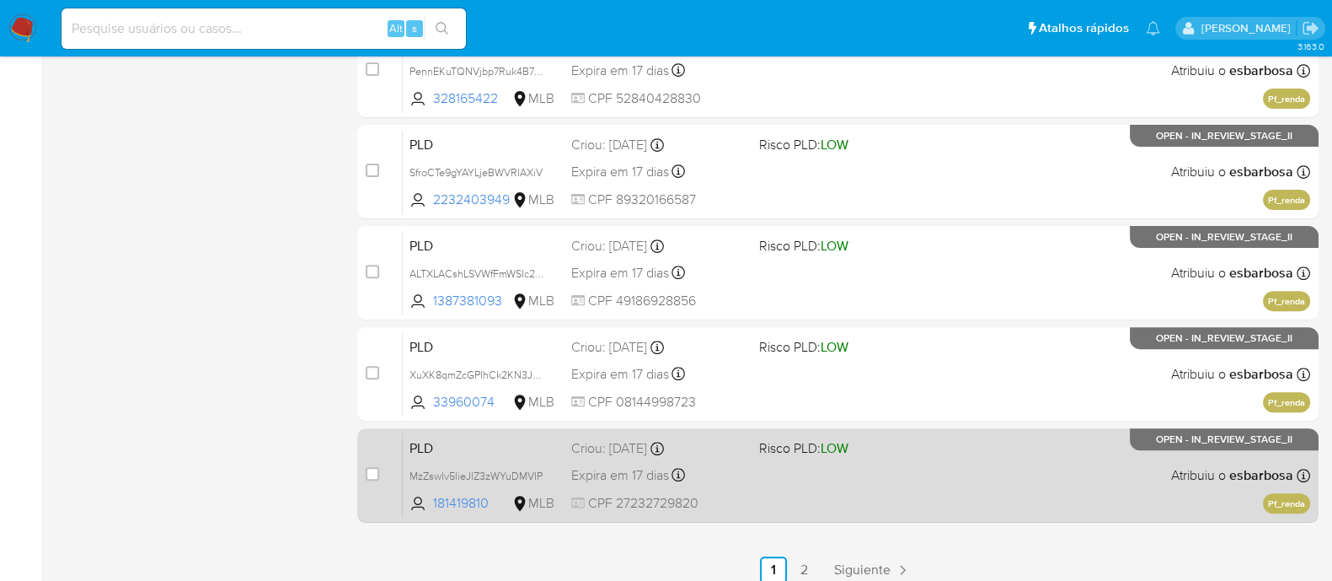
scroll to position [808, 0]
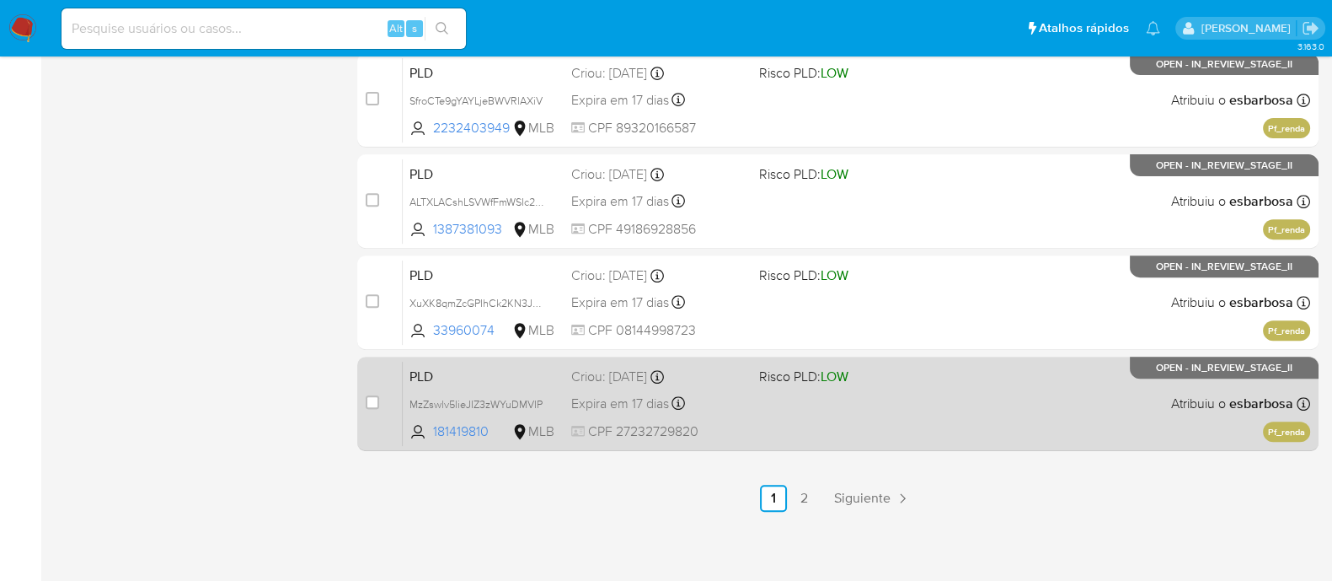
click at [925, 383] on span "Risco PLD: LOW" at bounding box center [846, 375] width 174 height 22
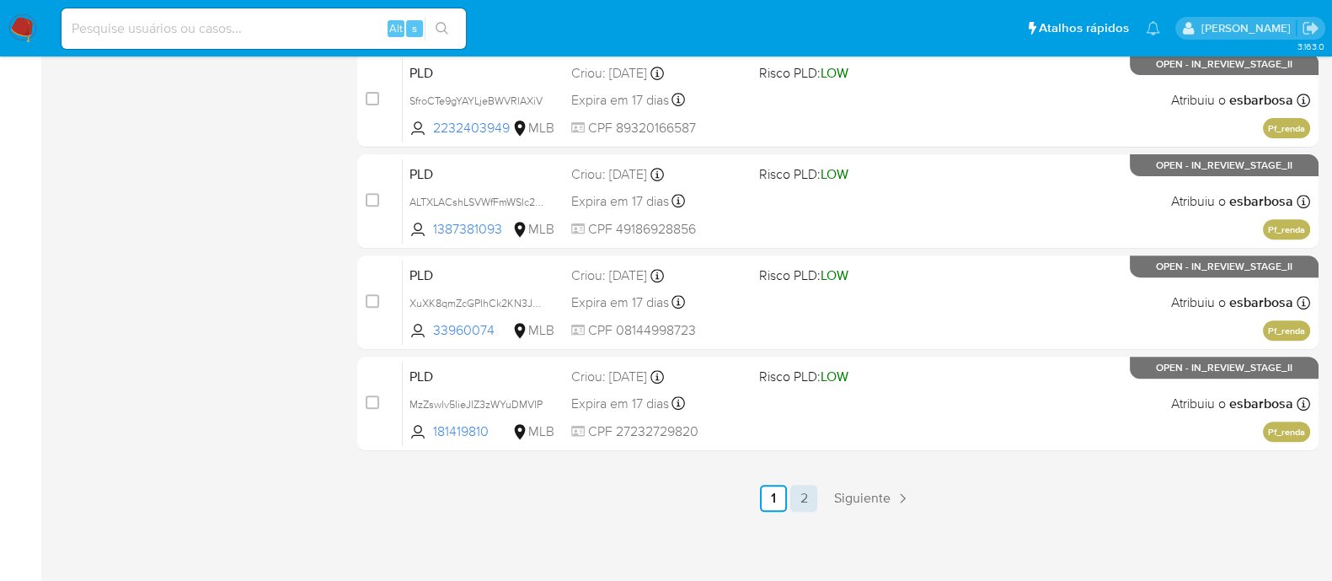
click at [811, 498] on link "2" at bounding box center [803, 498] width 27 height 27
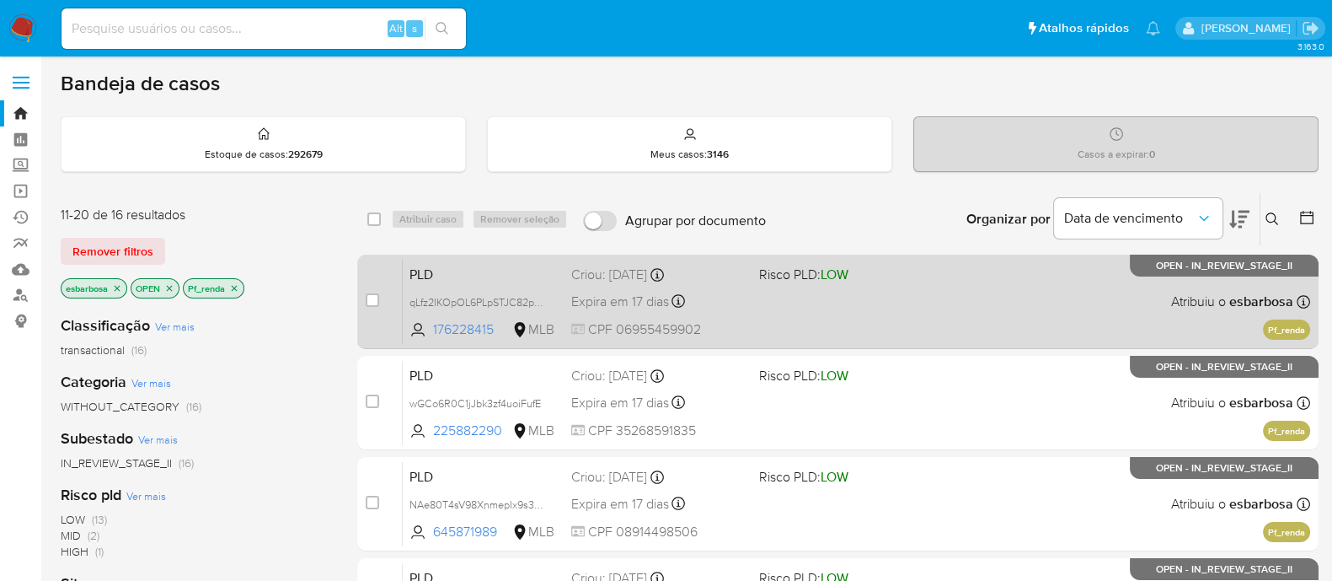
click at [940, 294] on div "PLD qLfz2IKOpOL6PLpSTJC82pH8 176228415 MLB Risco PLD: LOW Criou: [DATE] Criou: …" at bounding box center [857, 301] width 908 height 85
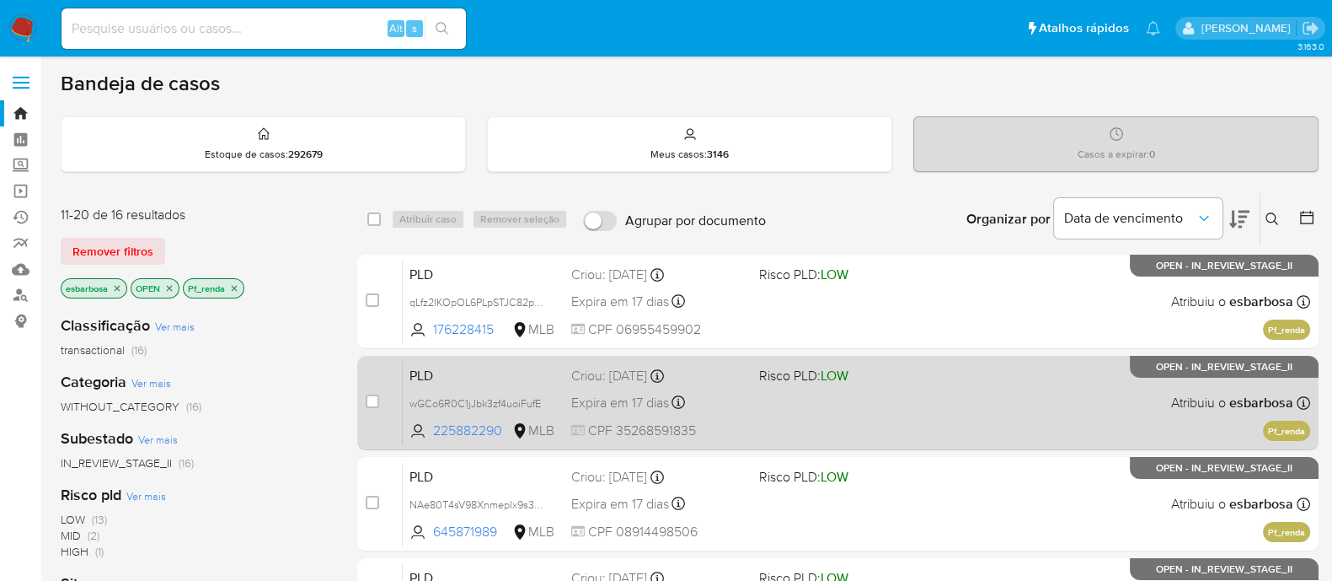
click at [960, 394] on div "PLD wGCo6R0C1jJbk3zf4uoiFufE 225882290 MLB Risco PLD: LOW Criou: [DATE] Criou: …" at bounding box center [857, 402] width 908 height 85
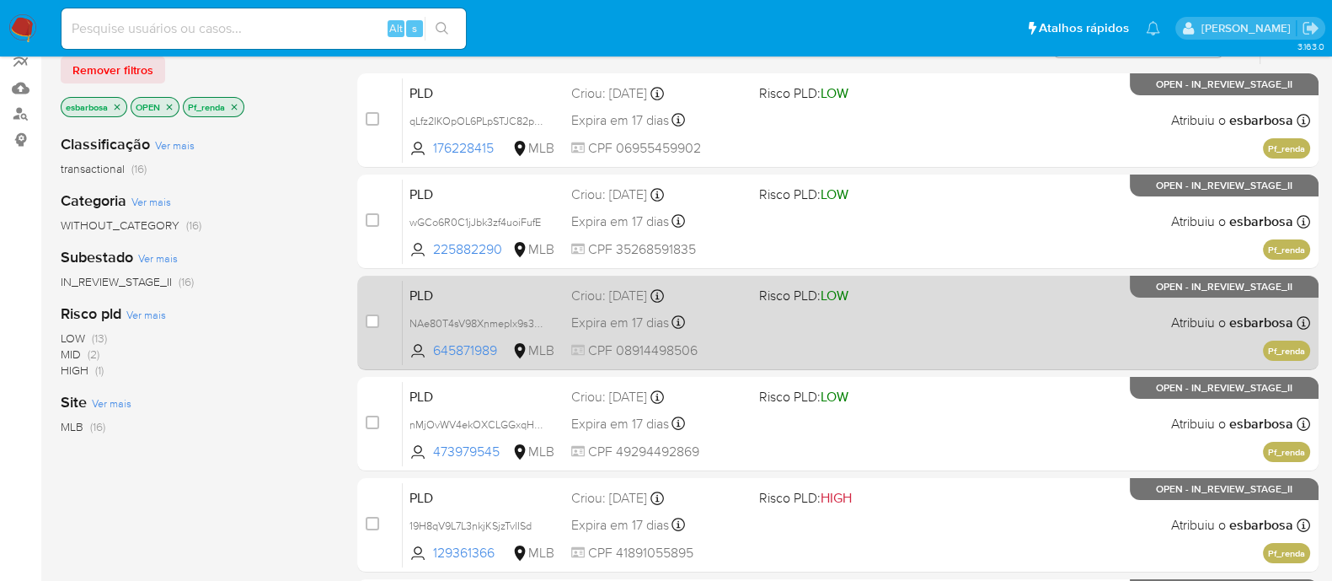
scroll to position [210, 0]
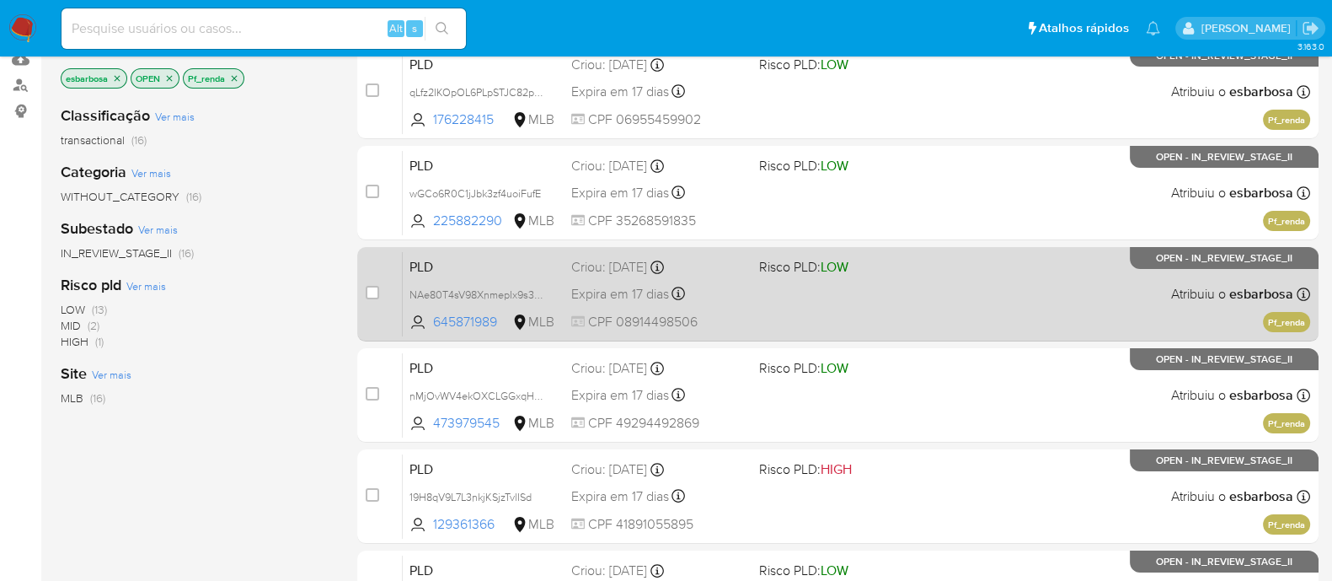
click at [931, 288] on div "PLD NAe80T4sV98XnmepIx9s3SPI 645871989 MLB Risco PLD: LOW Criou: [DATE] Criou: …" at bounding box center [857, 293] width 908 height 85
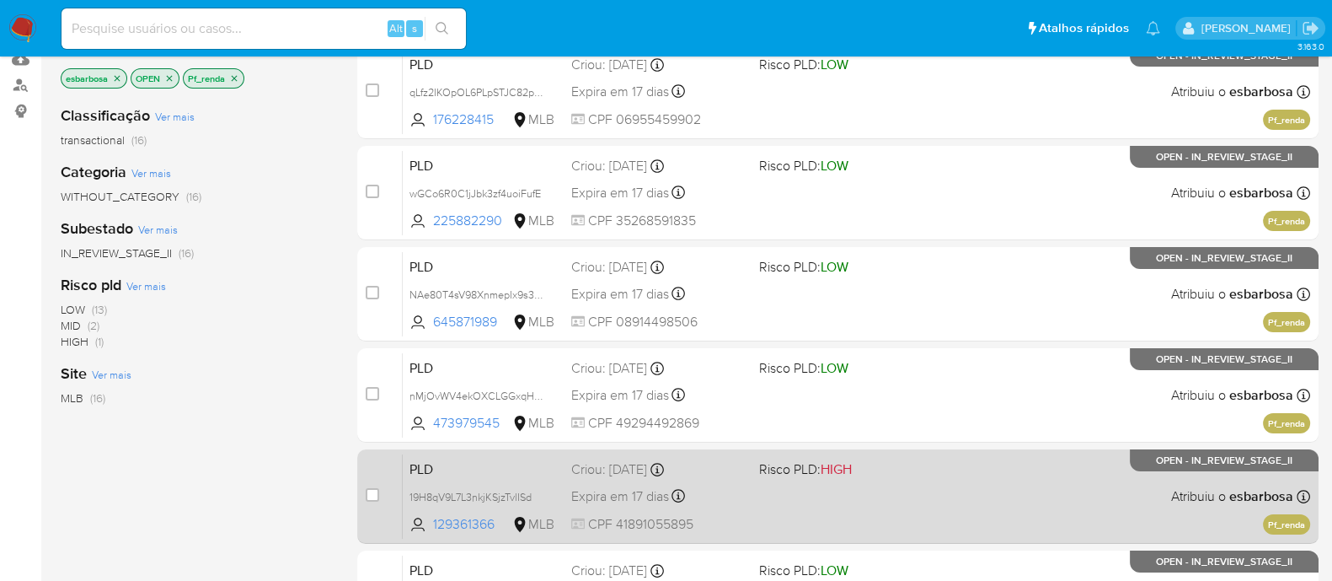
click at [941, 512] on div "PLD 19H8qV9L7L3nkjKSjzTvlISd 129361366 MLB Risco PLD: HIGH Criou: [DATE] Criou:…" at bounding box center [857, 495] width 908 height 85
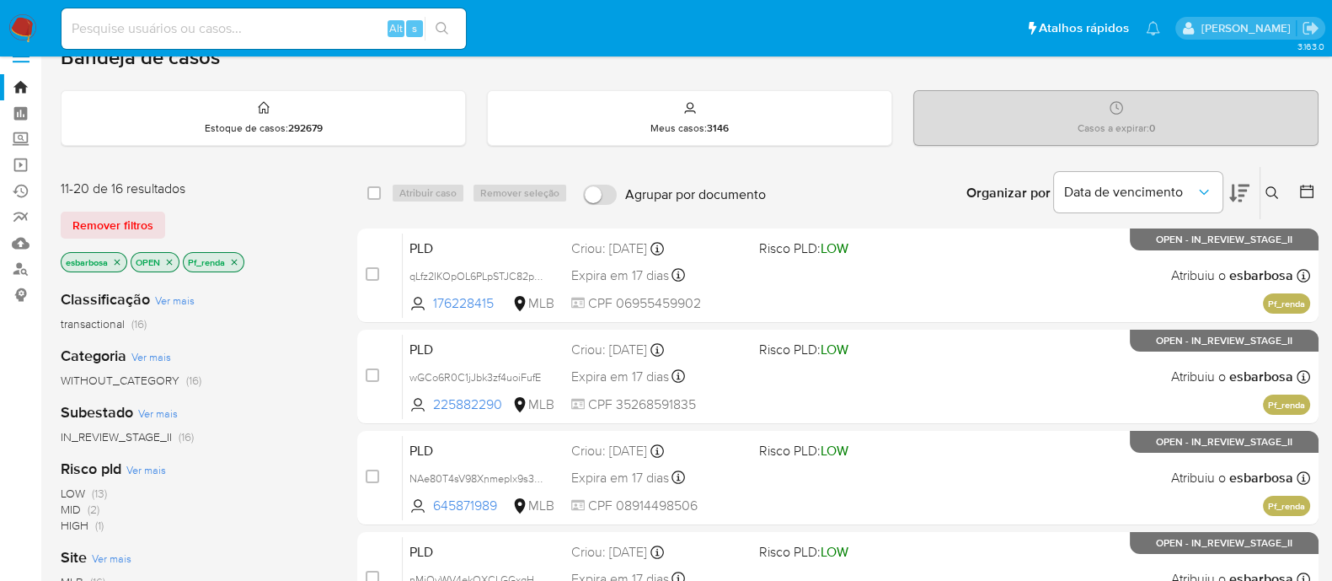
scroll to position [23, 0]
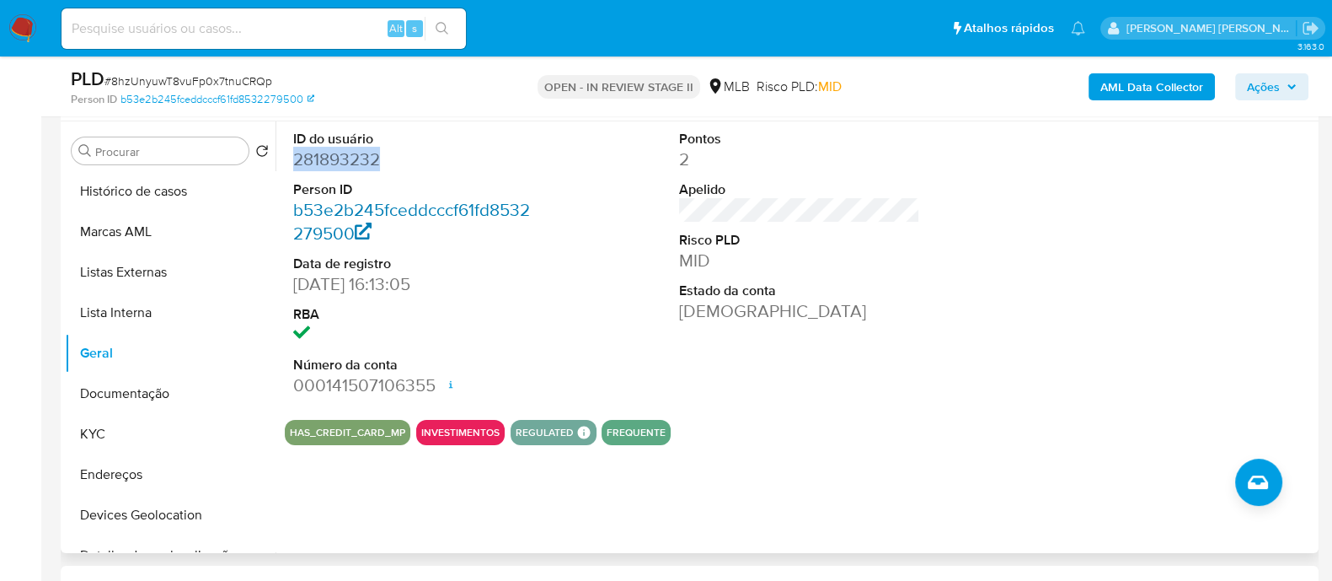
scroll to position [316, 0]
click at [360, 154] on dd "281893232" at bounding box center [413, 159] width 241 height 24
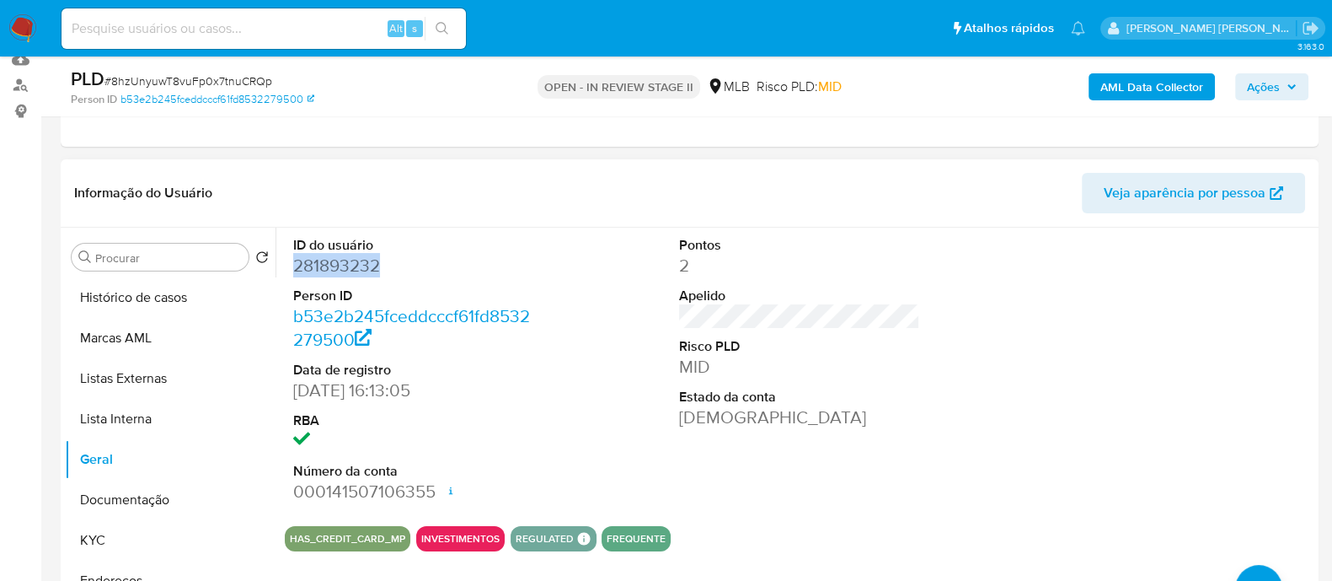
scroll to position [0, 0]
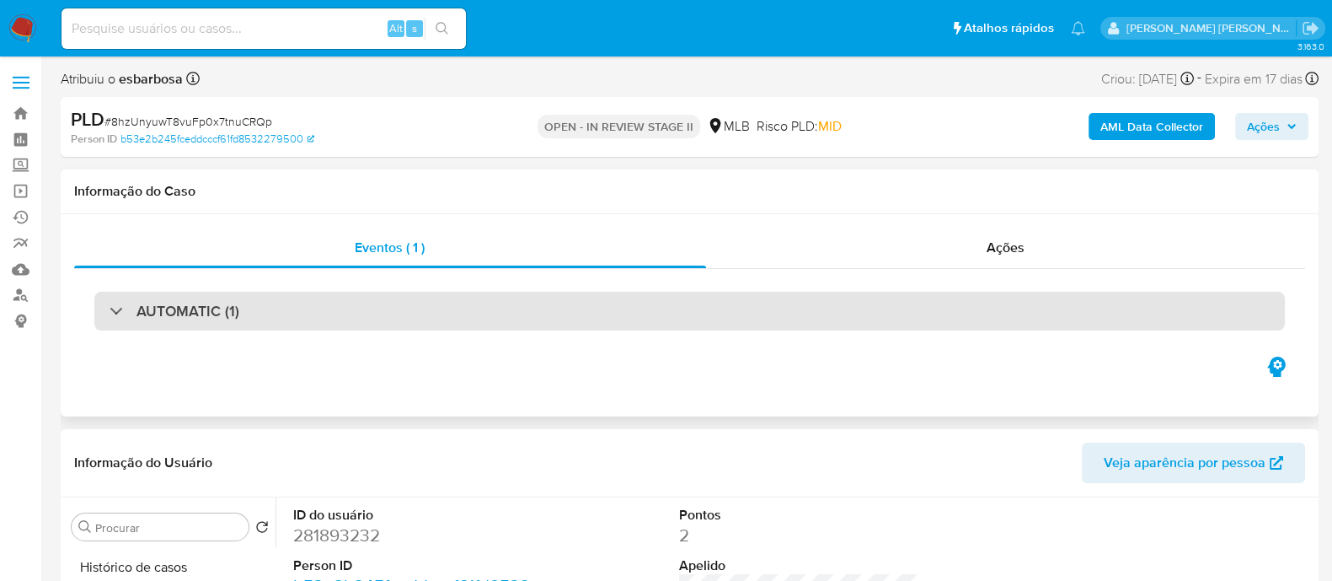
click at [570, 313] on div "AUTOMATIC (1)" at bounding box center [689, 311] width 1191 height 39
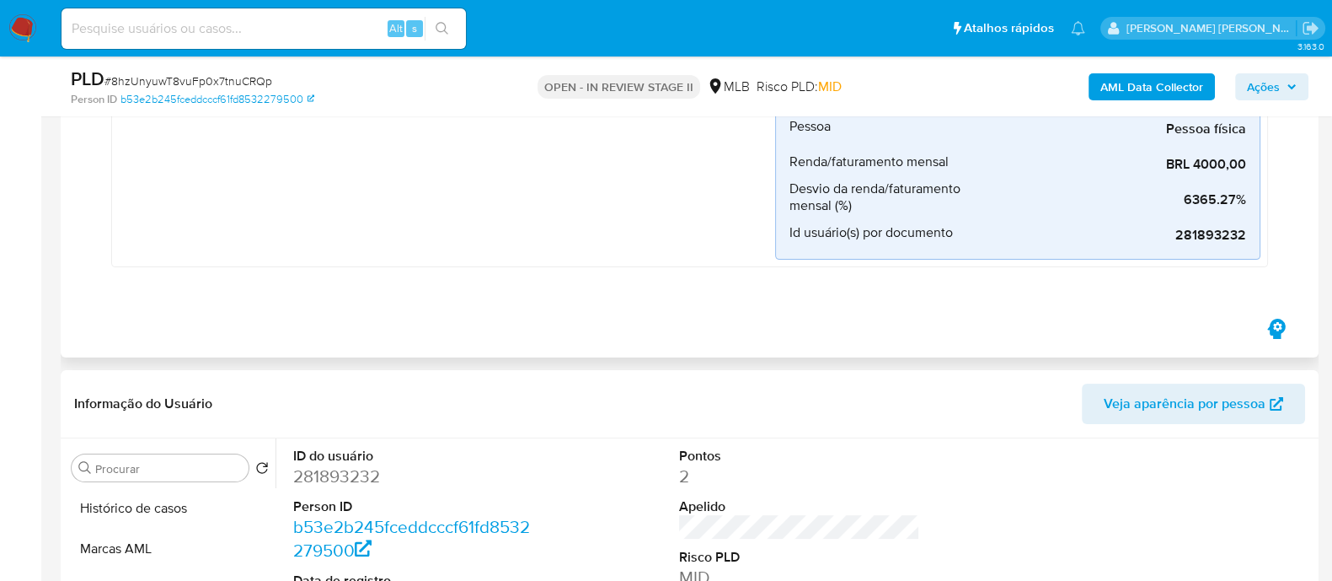
scroll to position [527, 0]
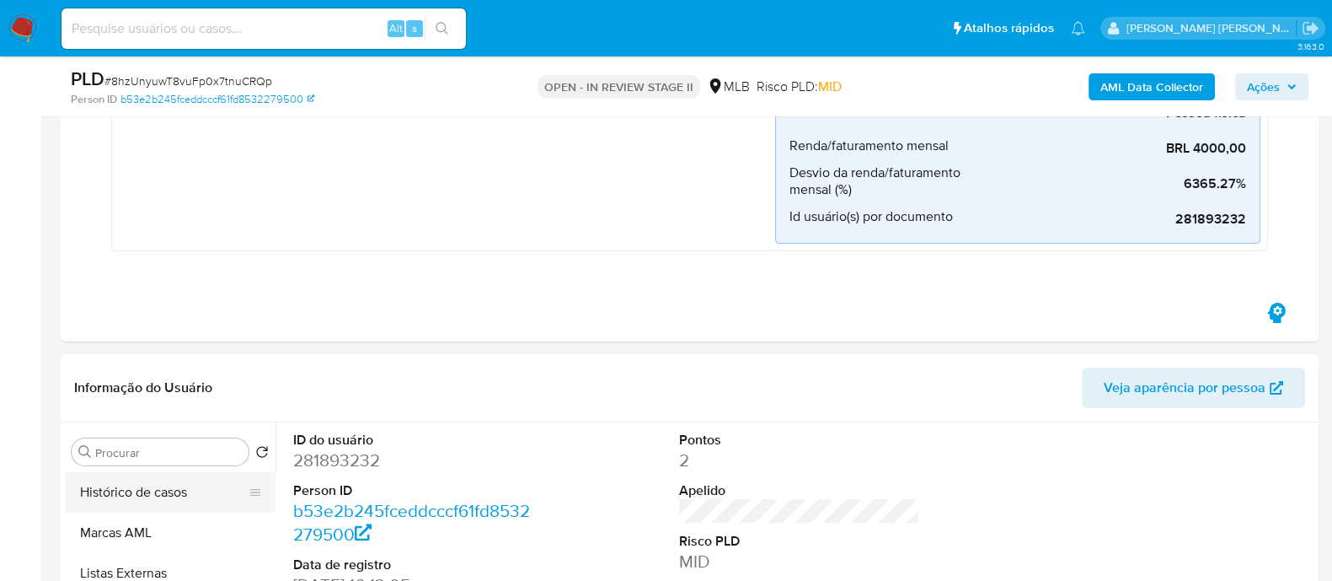
click at [170, 501] on button "Histórico de casos" at bounding box center [163, 492] width 197 height 40
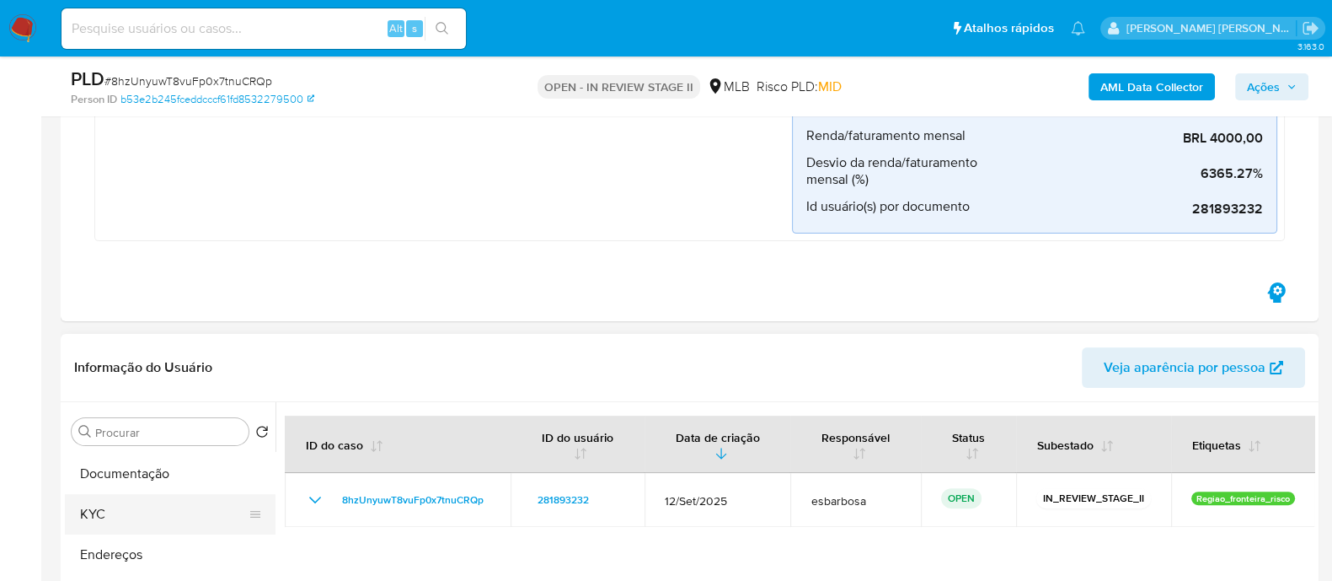
scroll to position [210, 0]
click at [182, 503] on button "KYC" at bounding box center [163, 505] width 197 height 40
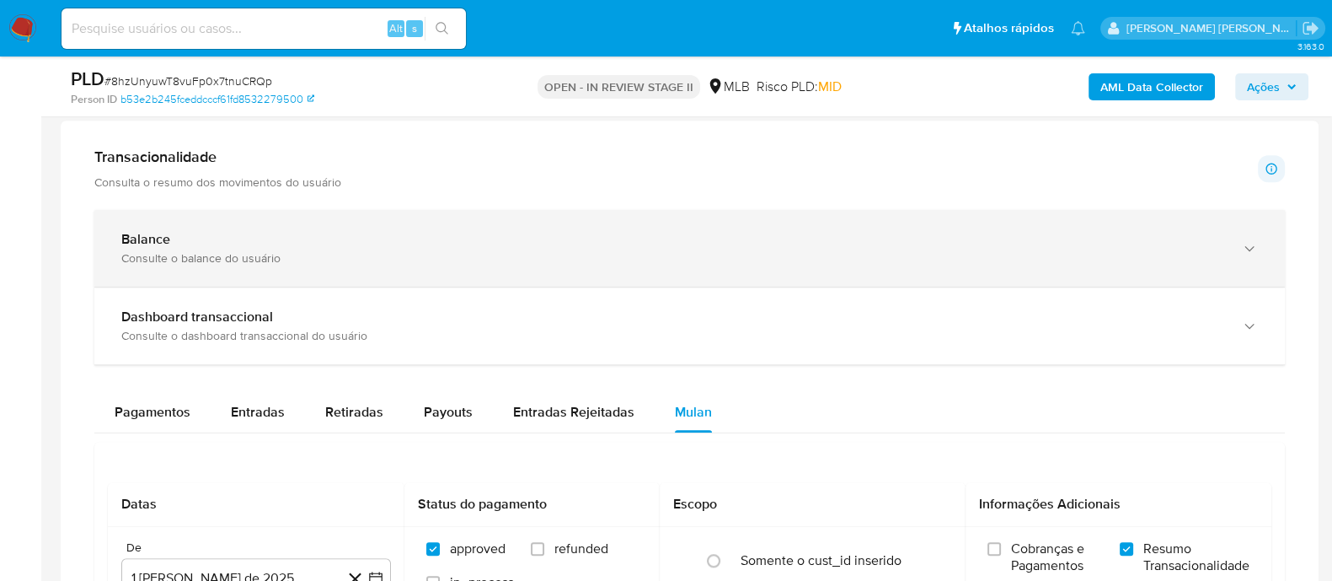
scroll to position [1684, 0]
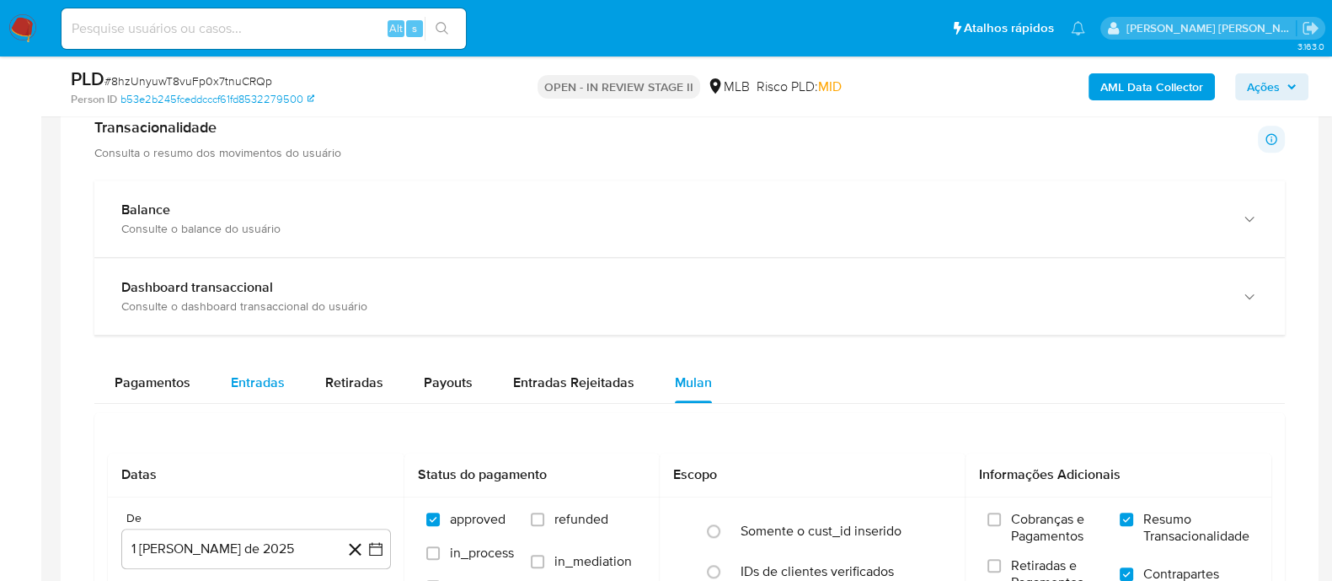
click at [254, 382] on span "Entradas" at bounding box center [258, 381] width 54 height 19
select select "10"
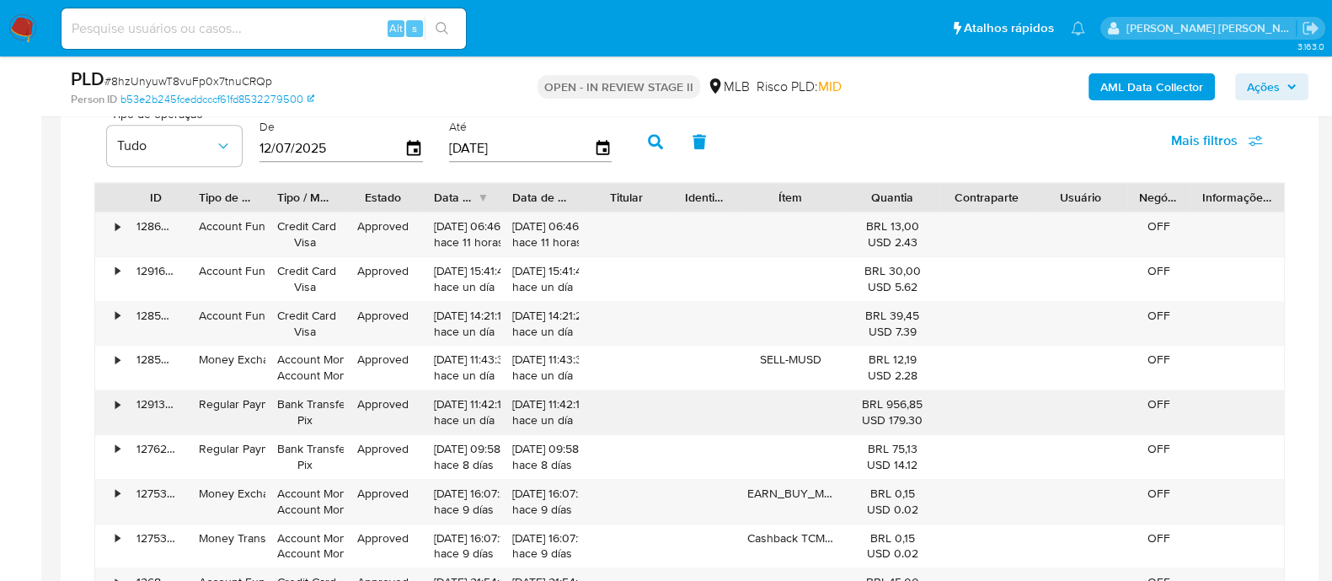
scroll to position [2001, 0]
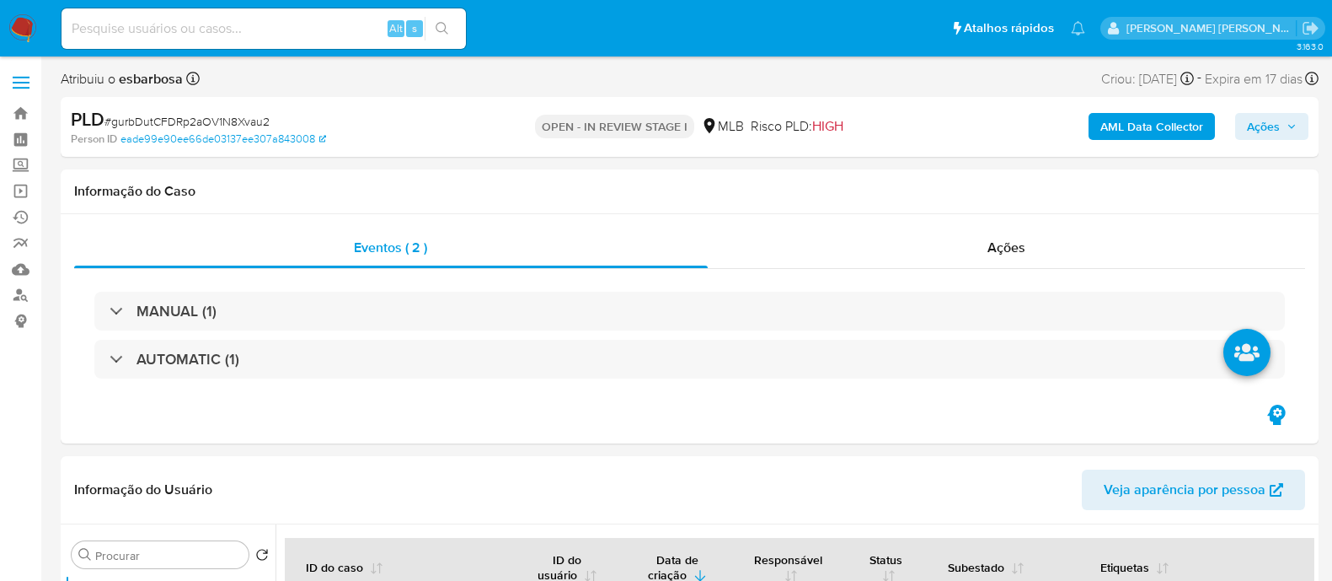
select select "10"
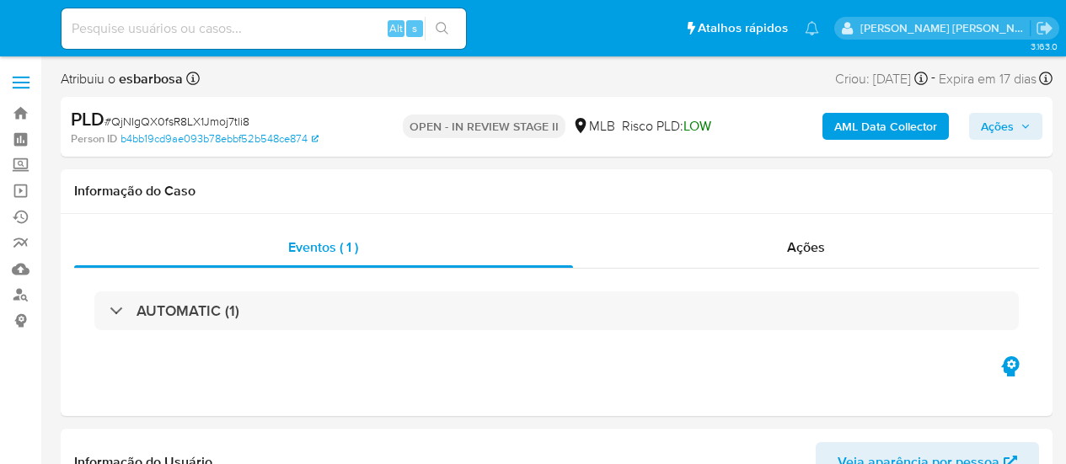
select select "10"
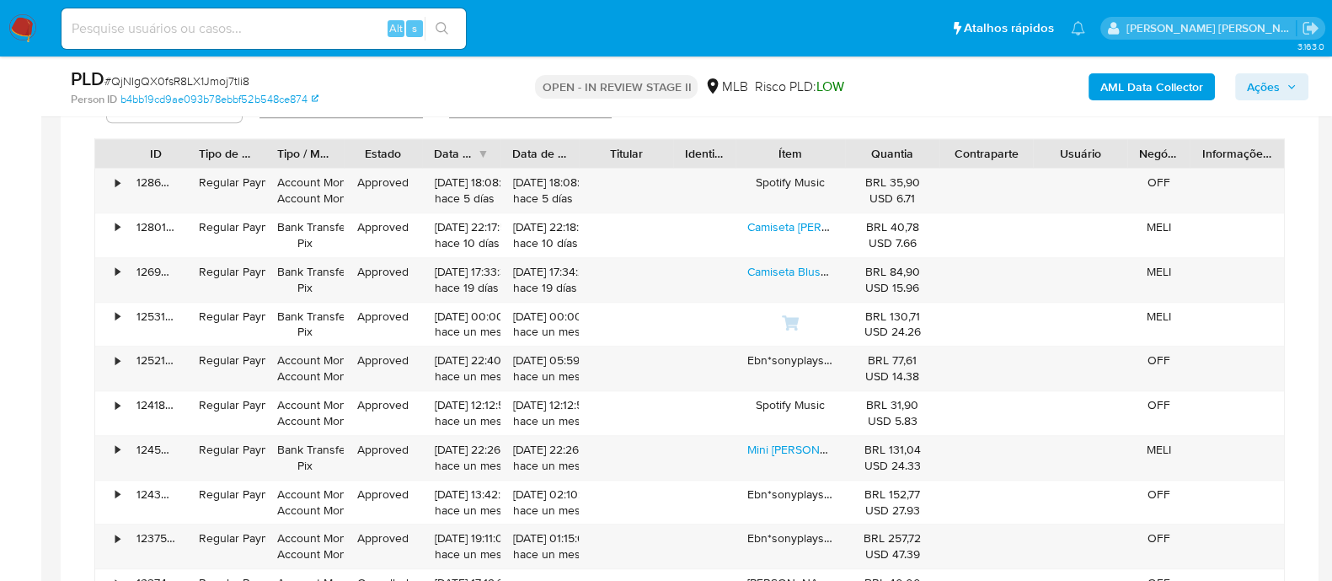
scroll to position [1264, 0]
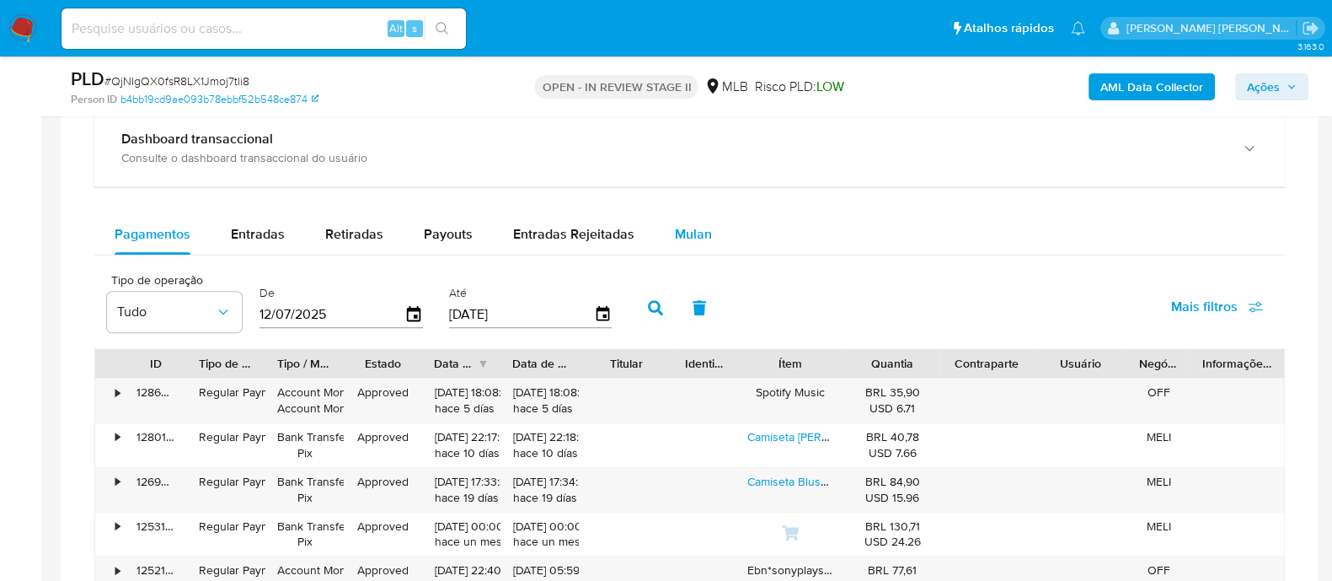
drag, startPoint x: 698, startPoint y: 229, endPoint x: 668, endPoint y: 234, distance: 29.9
click at [698, 229] on span "Mulan" at bounding box center [693, 233] width 37 height 19
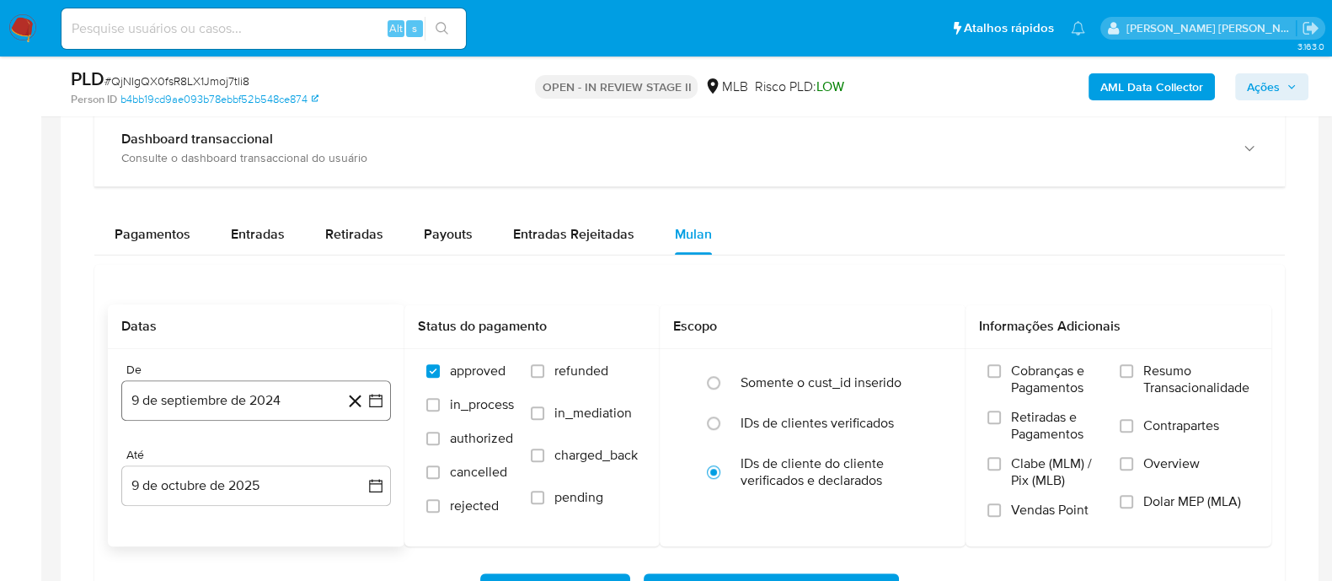
click at [238, 402] on button "9 de septiembre de 2024" at bounding box center [256, 400] width 270 height 40
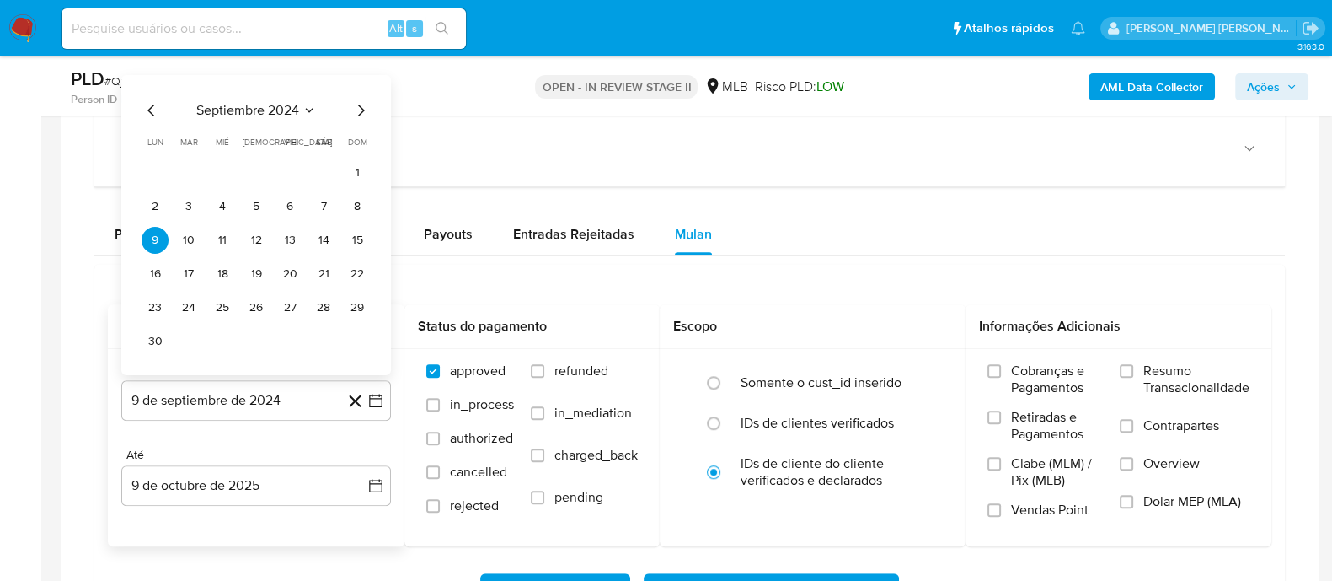
click at [283, 110] on span "septiembre 2024" at bounding box center [247, 110] width 103 height 17
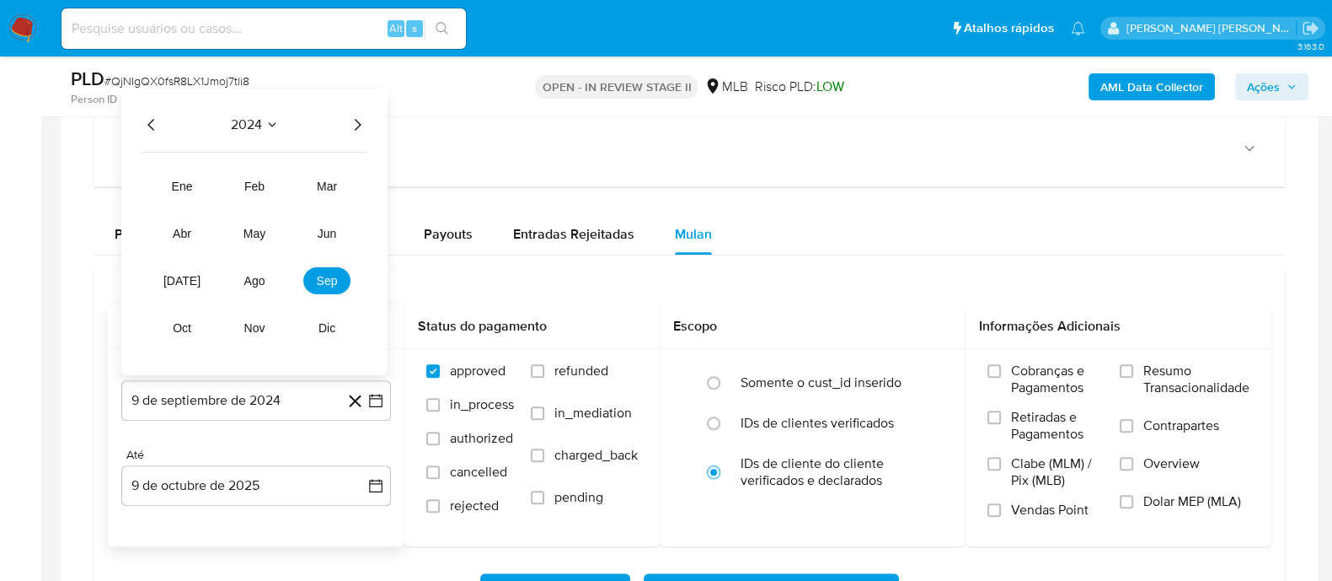
click at [352, 118] on icon "Año siguiente" at bounding box center [357, 125] width 20 height 20
click at [256, 280] on span "ago" at bounding box center [254, 280] width 21 height 13
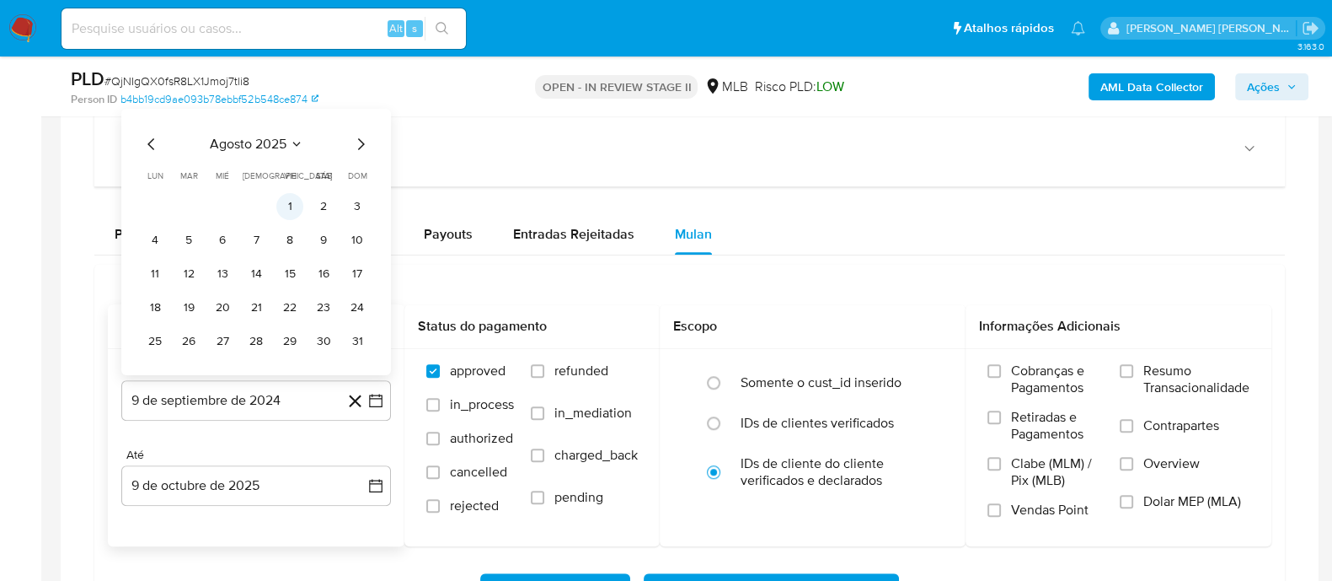
click at [296, 195] on button "1" at bounding box center [289, 206] width 27 height 27
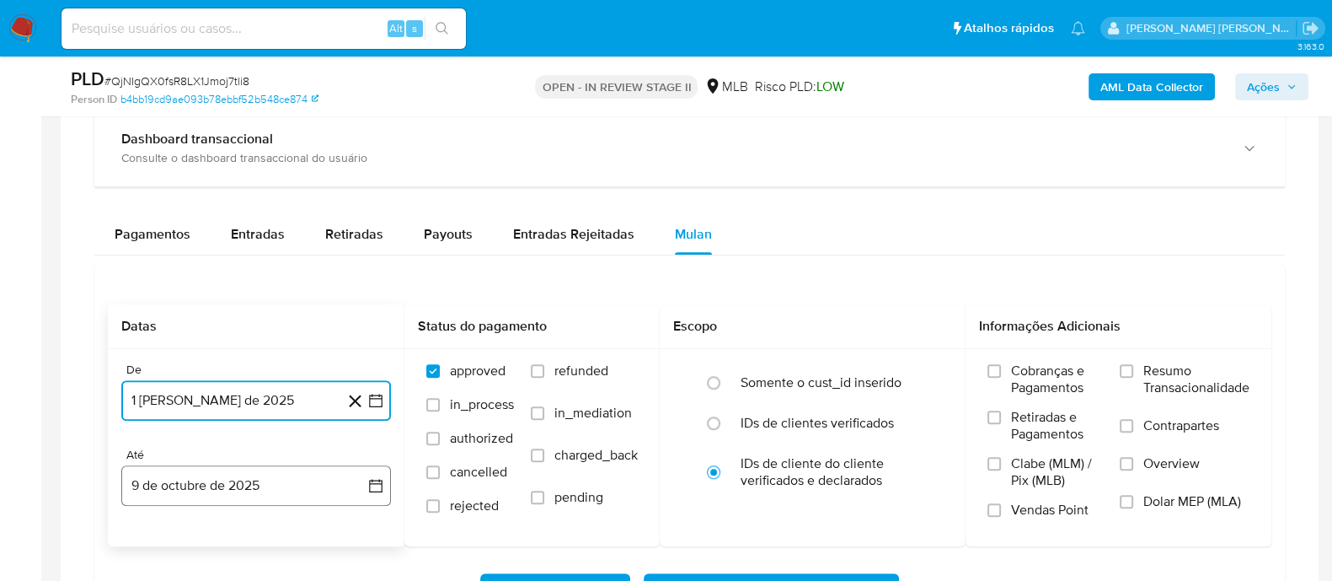
click at [281, 463] on button "9 de octubre de 2025" at bounding box center [256, 485] width 270 height 40
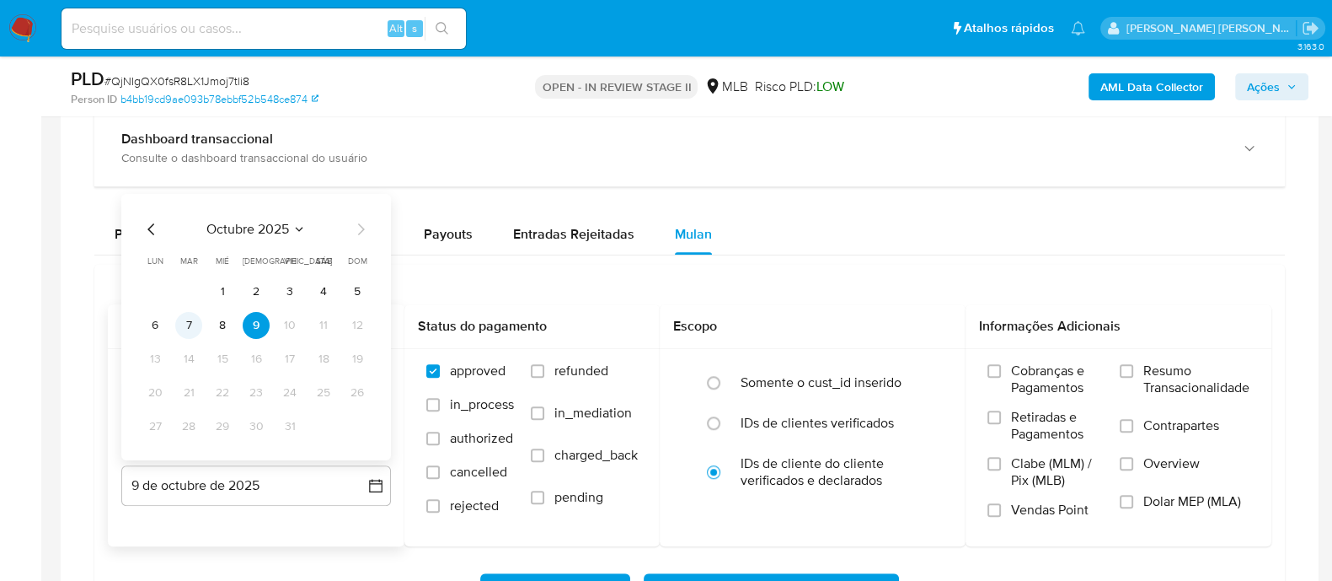
click at [190, 321] on button "7" at bounding box center [188, 325] width 27 height 27
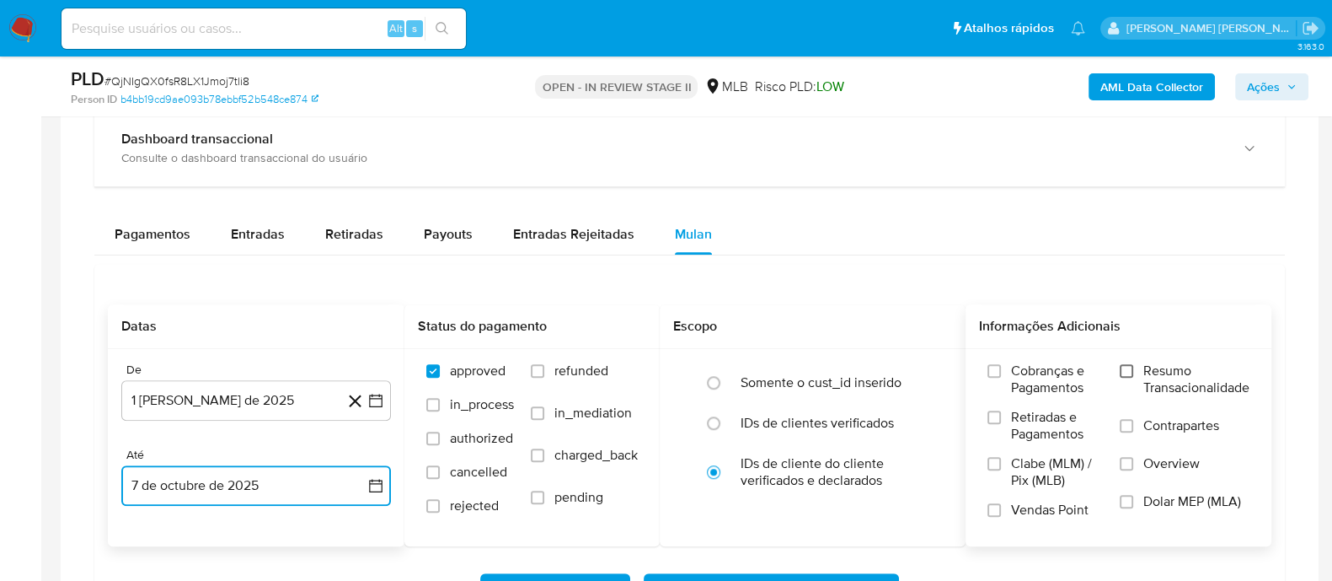
click at [1065, 368] on input "Resumo Transacionalidade" at bounding box center [1126, 370] width 13 height 13
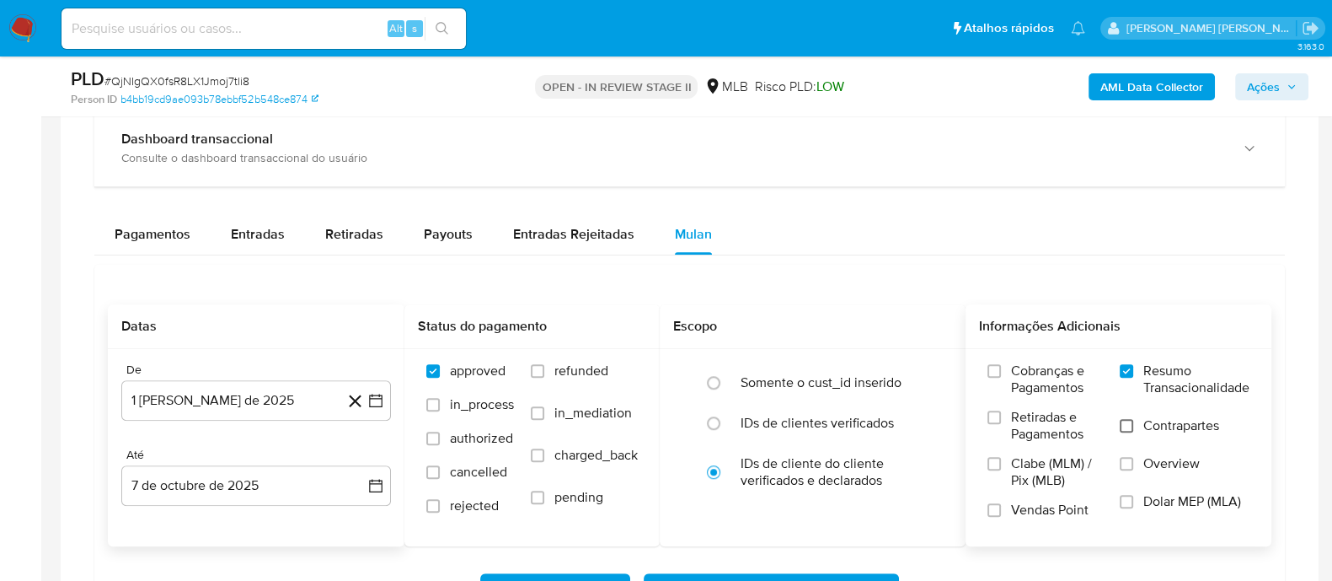
click at [1065, 428] on input "Contrapartes" at bounding box center [1126, 425] width 13 height 13
click at [999, 463] on input "Vendas Point" at bounding box center [994, 509] width 13 height 13
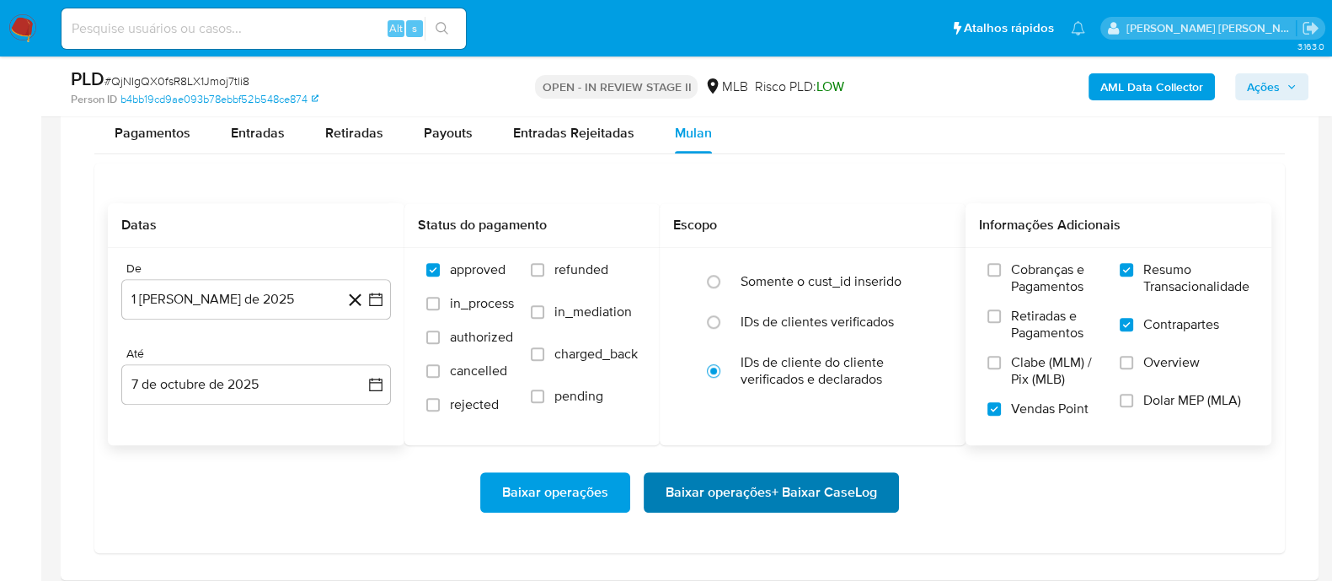
scroll to position [1368, 0]
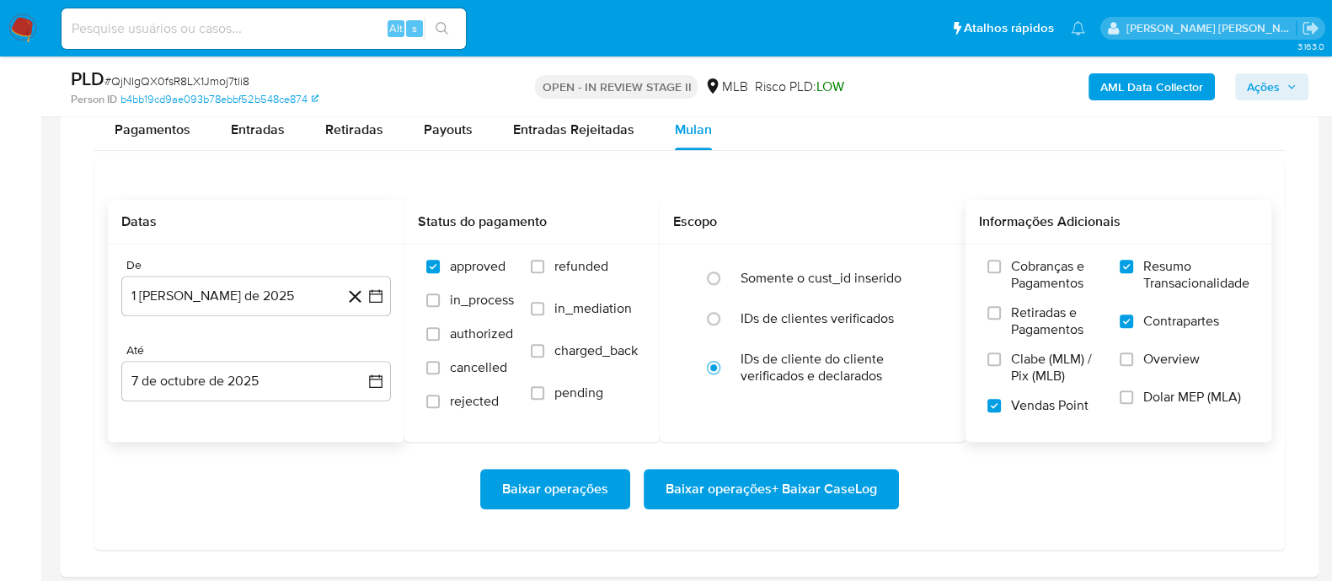
click at [849, 463] on span "Baixar operações + Baixar CaseLog" at bounding box center [772, 488] width 212 height 37
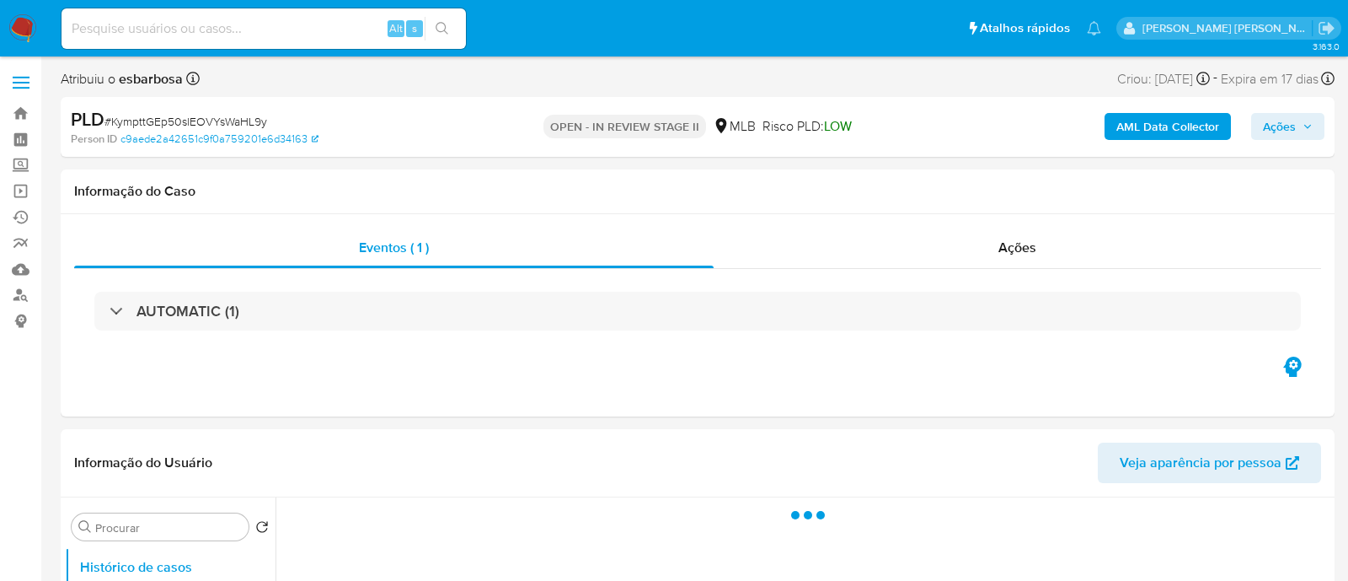
select select "10"
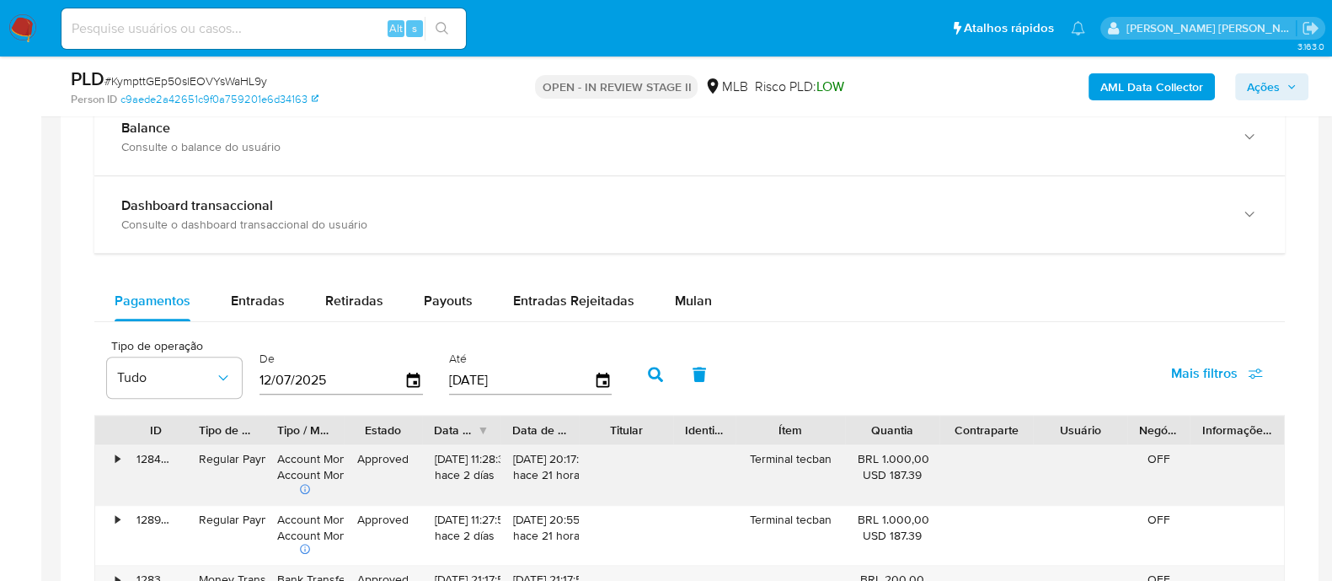
scroll to position [1368, 0]
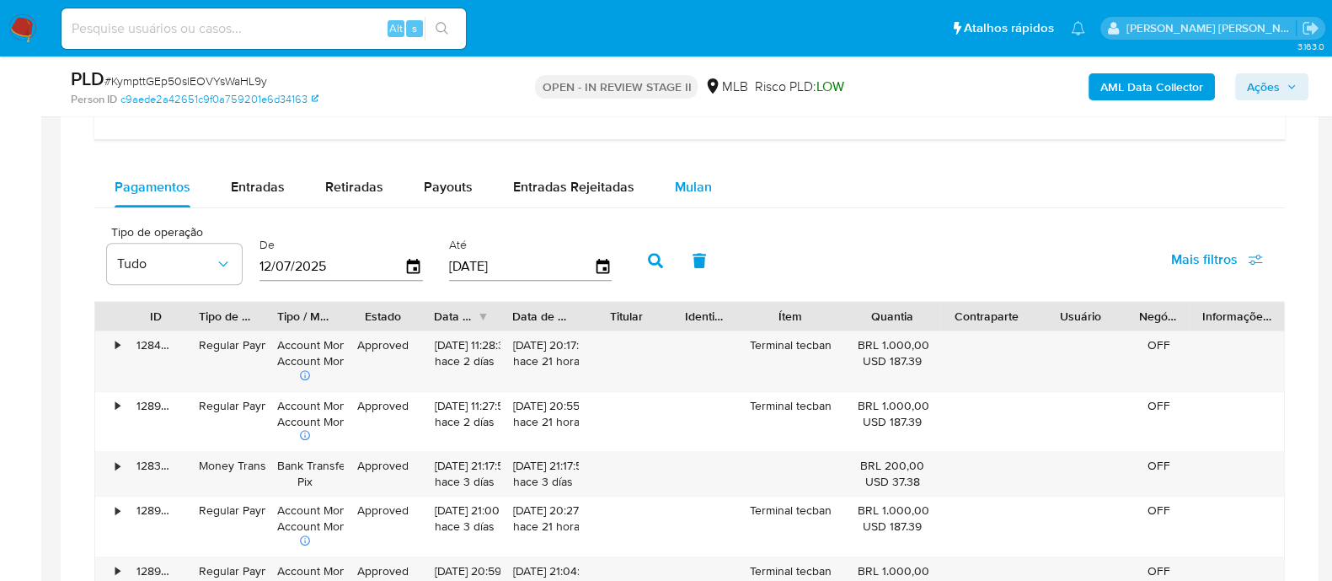
click at [694, 185] on span "Mulan" at bounding box center [693, 186] width 37 height 19
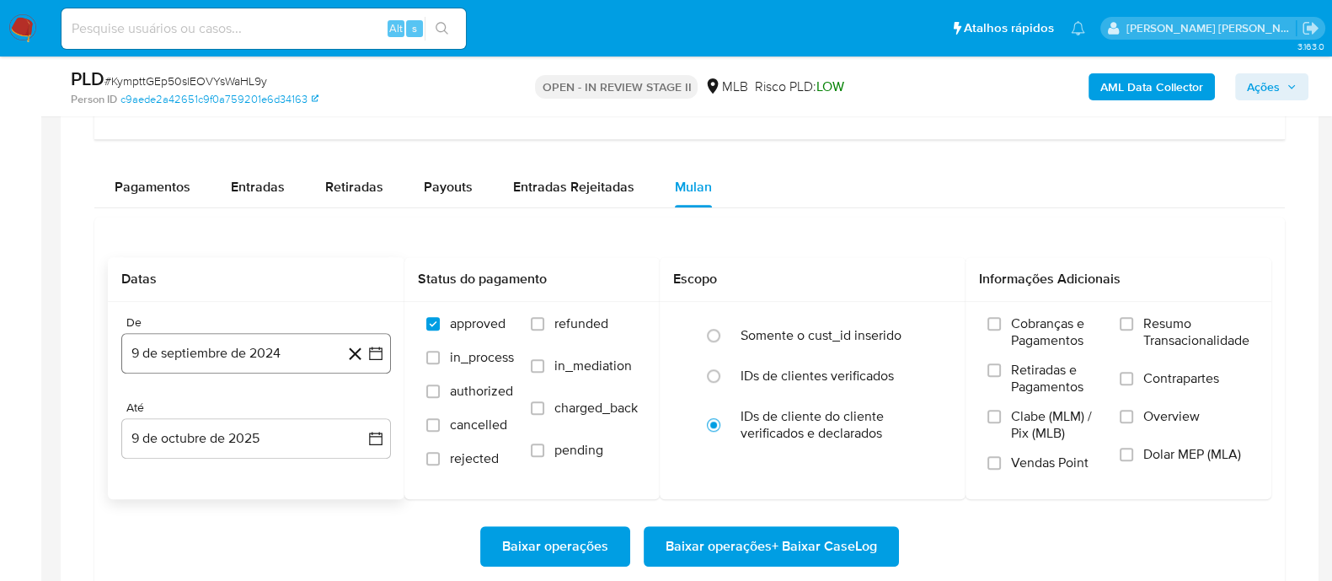
click at [257, 344] on button "9 de septiembre de 2024" at bounding box center [256, 353] width 270 height 40
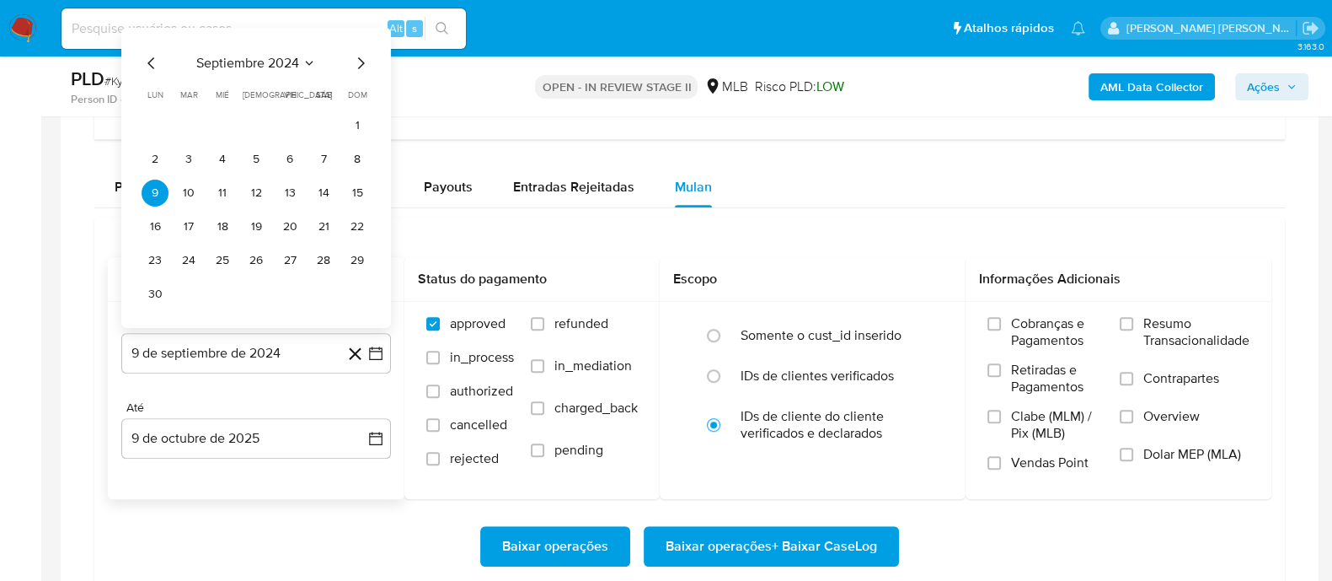
click at [272, 65] on span "septiembre 2024" at bounding box center [247, 63] width 103 height 17
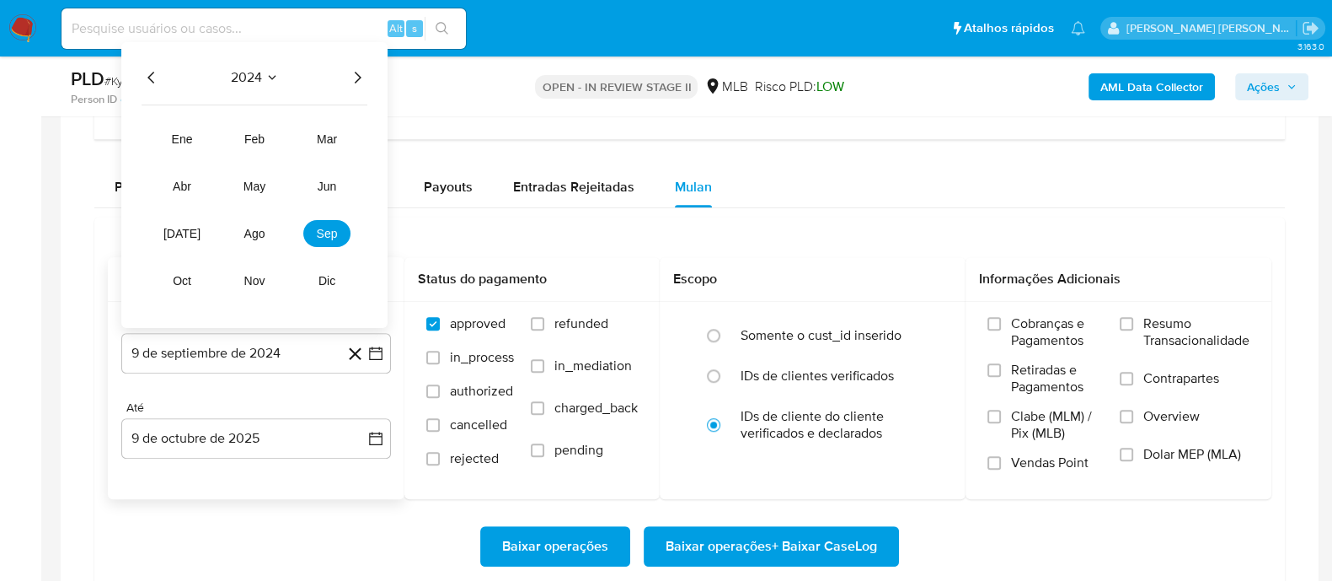
click at [355, 70] on icon "Año siguiente" at bounding box center [357, 77] width 20 height 20
click at [252, 222] on button "ago" at bounding box center [254, 233] width 47 height 27
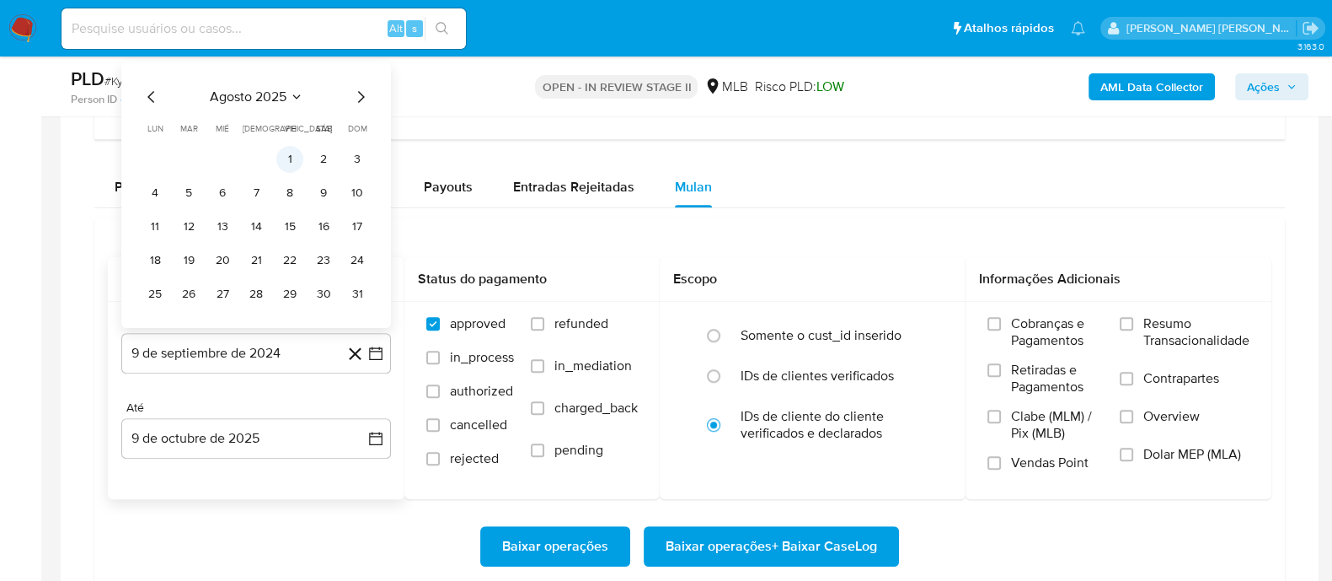
click at [289, 148] on button "1" at bounding box center [289, 159] width 27 height 27
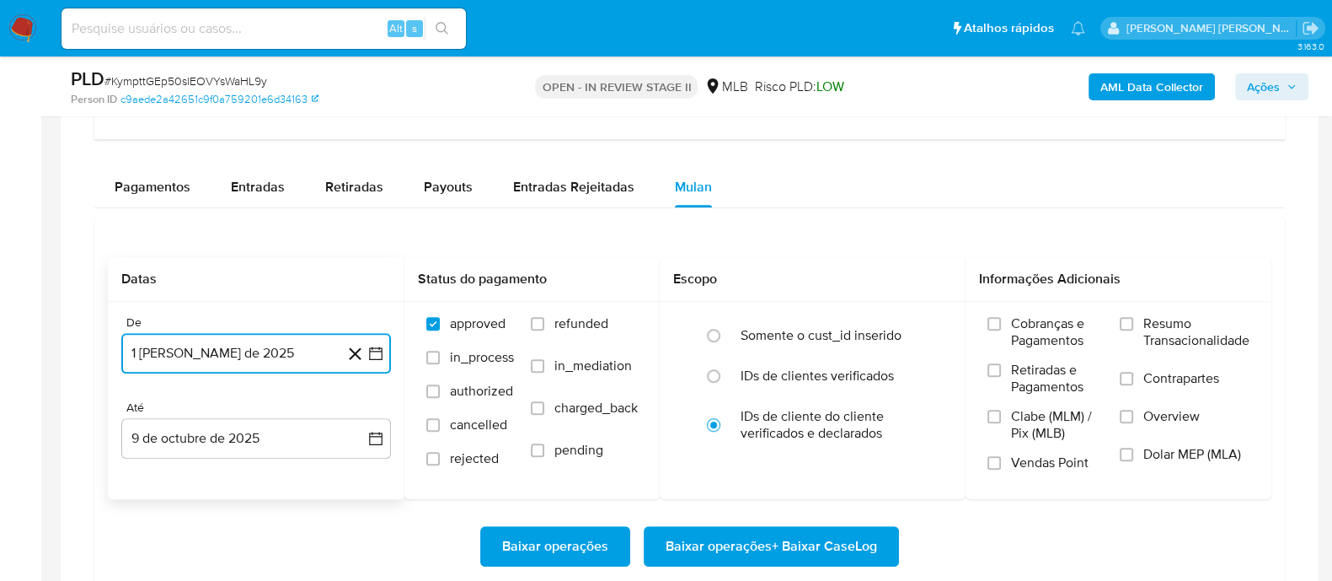
drag, startPoint x: 283, startPoint y: 431, endPoint x: 282, endPoint y: 413, distance: 18.6
click at [283, 432] on button "9 de octubre de 2025" at bounding box center [256, 438] width 270 height 40
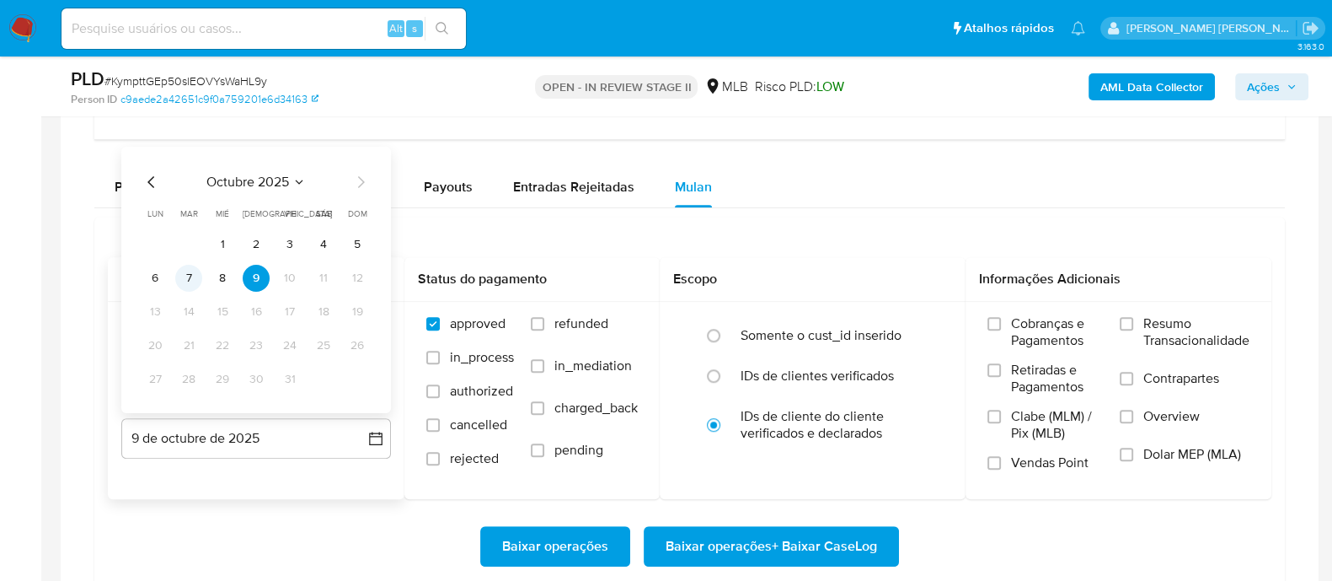
click at [190, 276] on button "7" at bounding box center [188, 278] width 27 height 27
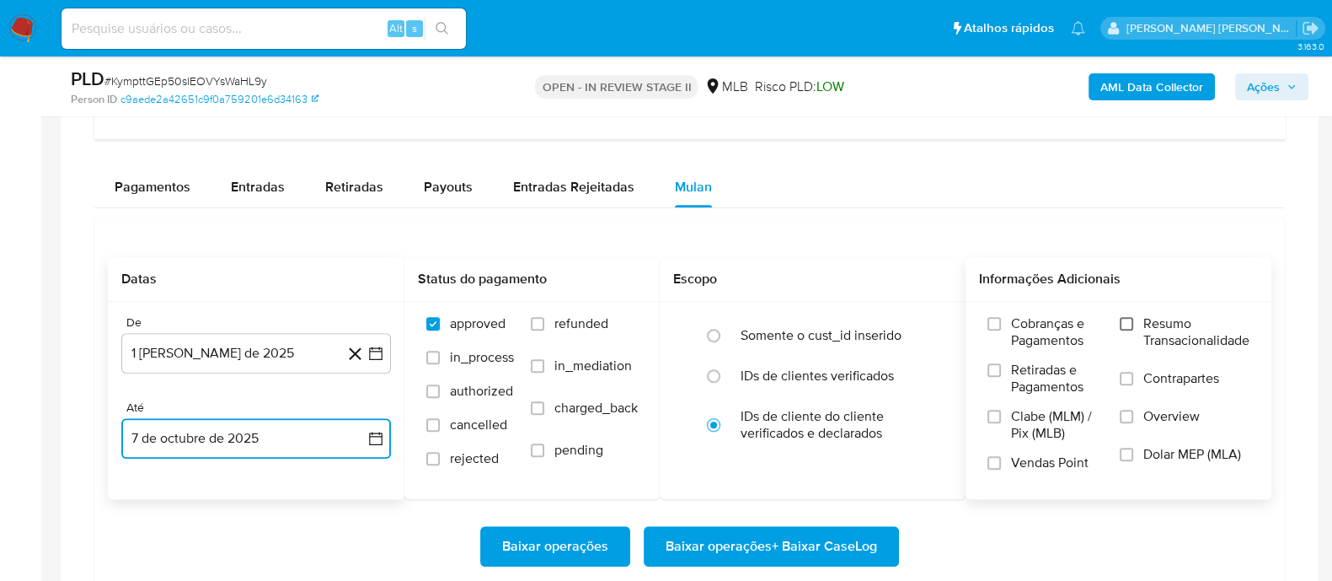
click at [1128, 323] on input "Resumo Transacionalidade" at bounding box center [1126, 323] width 13 height 13
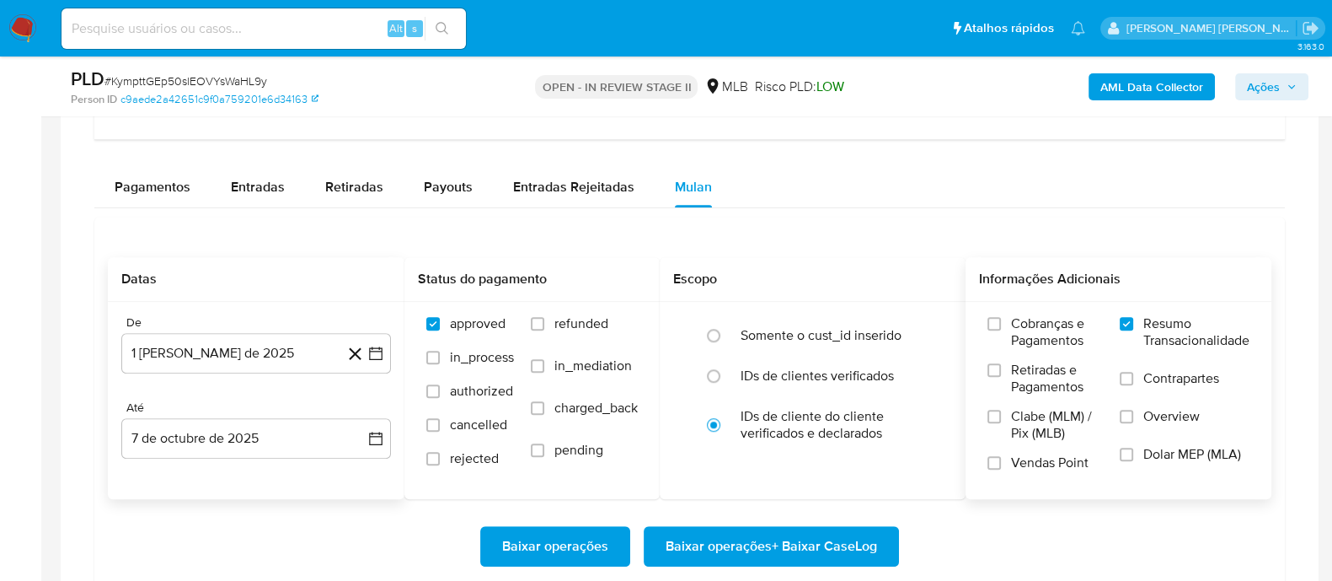
drag, startPoint x: 1133, startPoint y: 377, endPoint x: 1111, endPoint y: 382, distance: 23.3
click at [1131, 378] on label "Contrapartes" at bounding box center [1185, 389] width 130 height 38
click at [1131, 378] on input "Contrapartes" at bounding box center [1126, 378] width 13 height 13
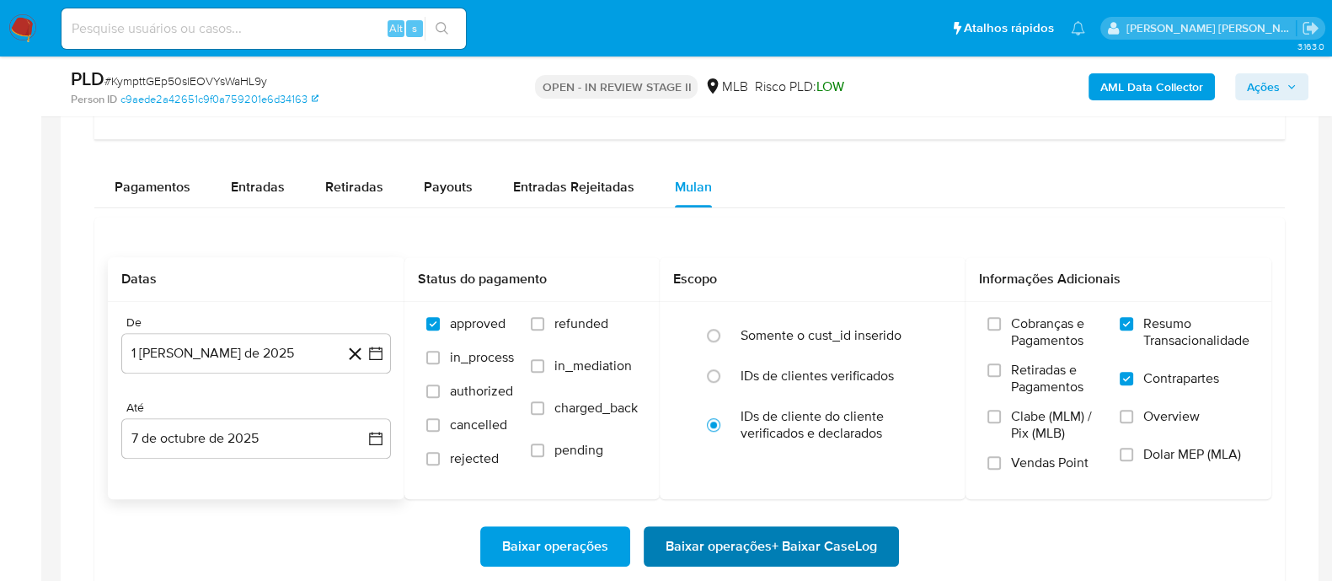
drag, startPoint x: 999, startPoint y: 460, endPoint x: 833, endPoint y: 539, distance: 183.2
click at [997, 461] on input "Vendas Point" at bounding box center [994, 462] width 13 height 13
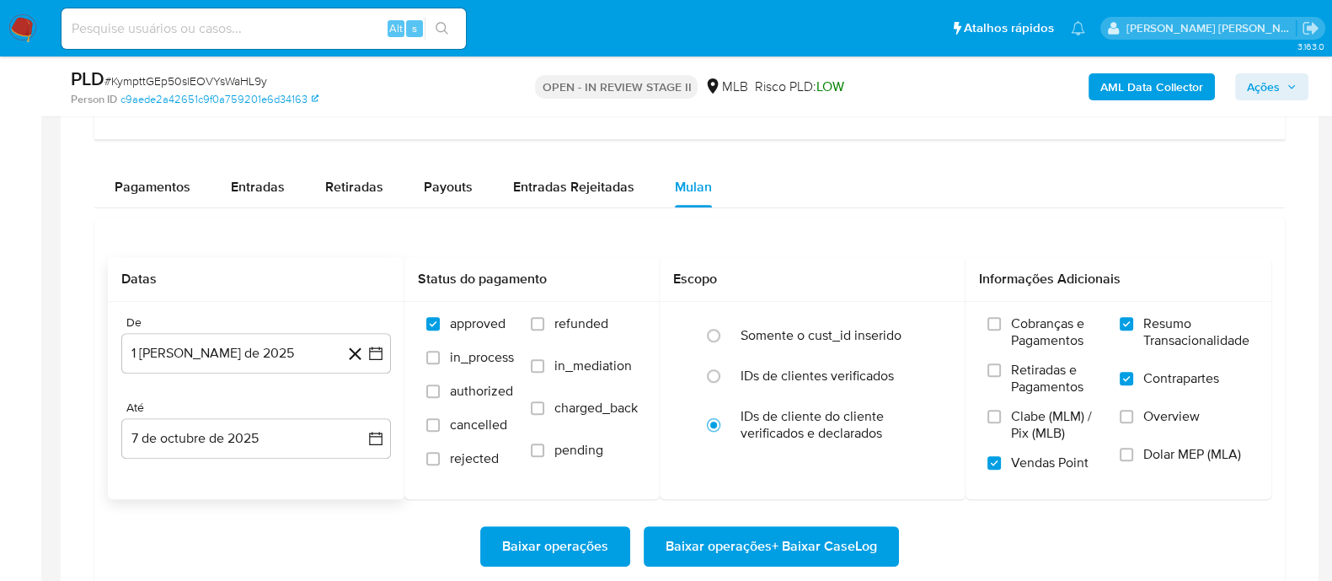
click at [793, 542] on span "Baixar operações + Baixar CaseLog" at bounding box center [772, 546] width 212 height 37
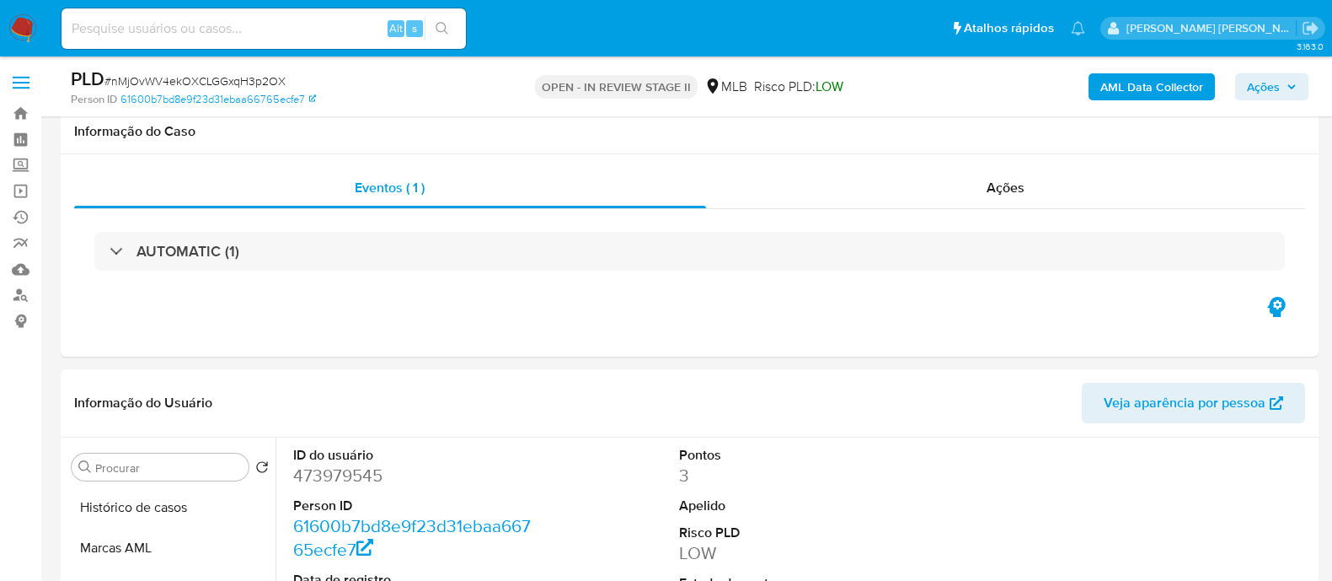
select select "10"
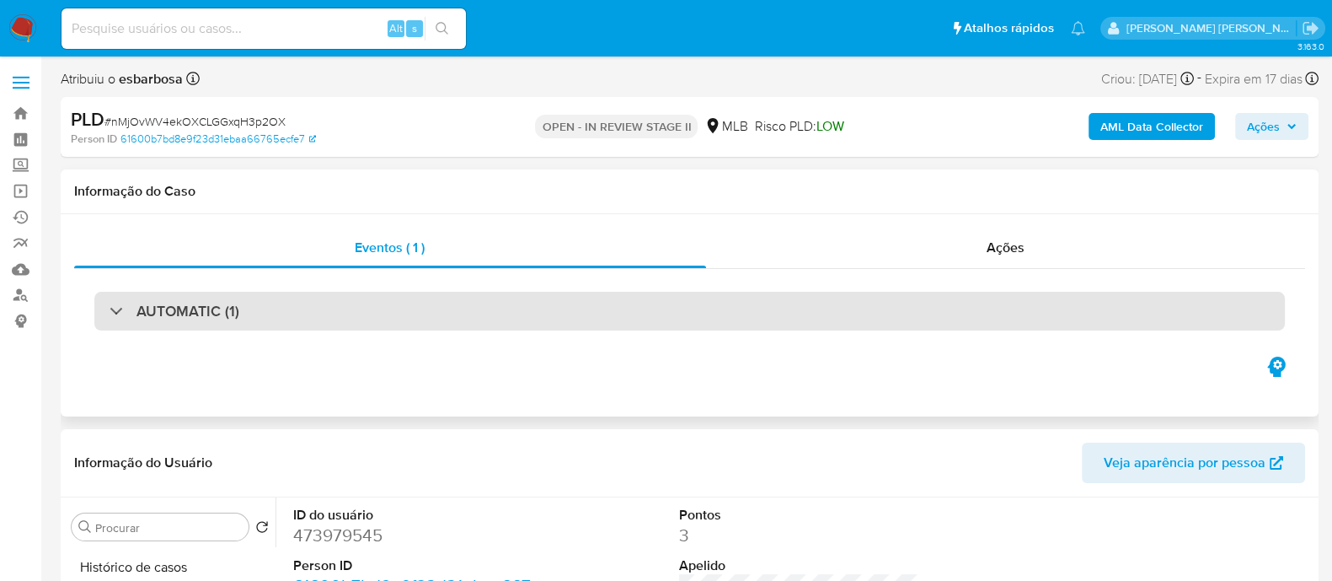
click at [337, 308] on div "AUTOMATIC (1)" at bounding box center [689, 311] width 1191 height 39
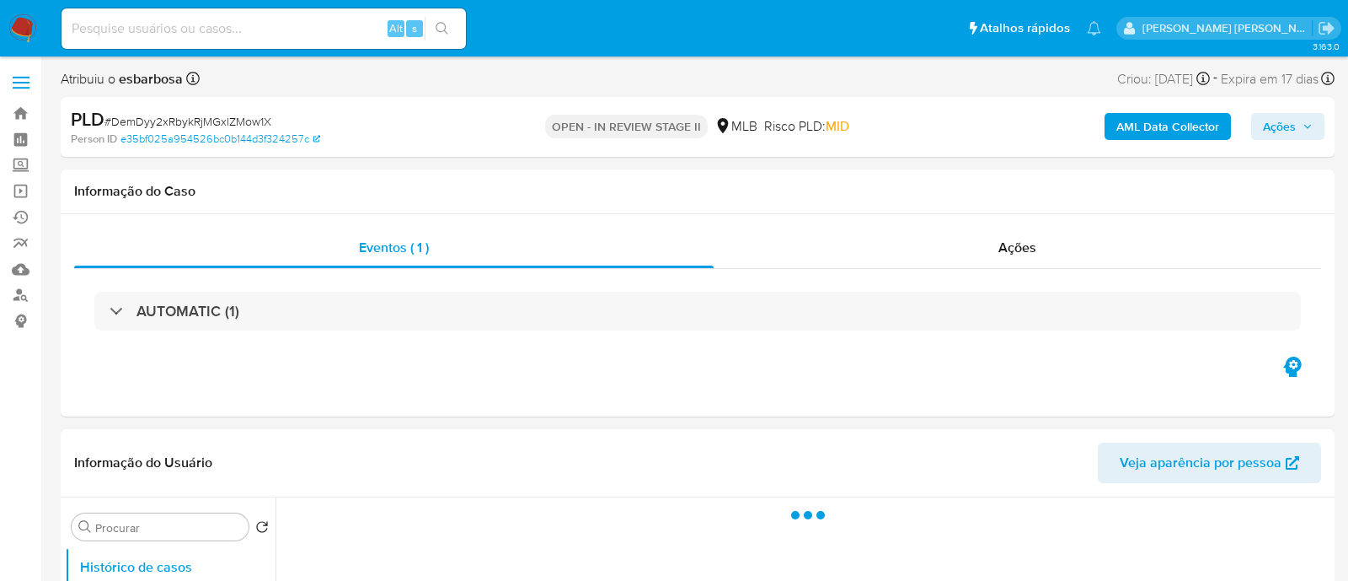
select select "10"
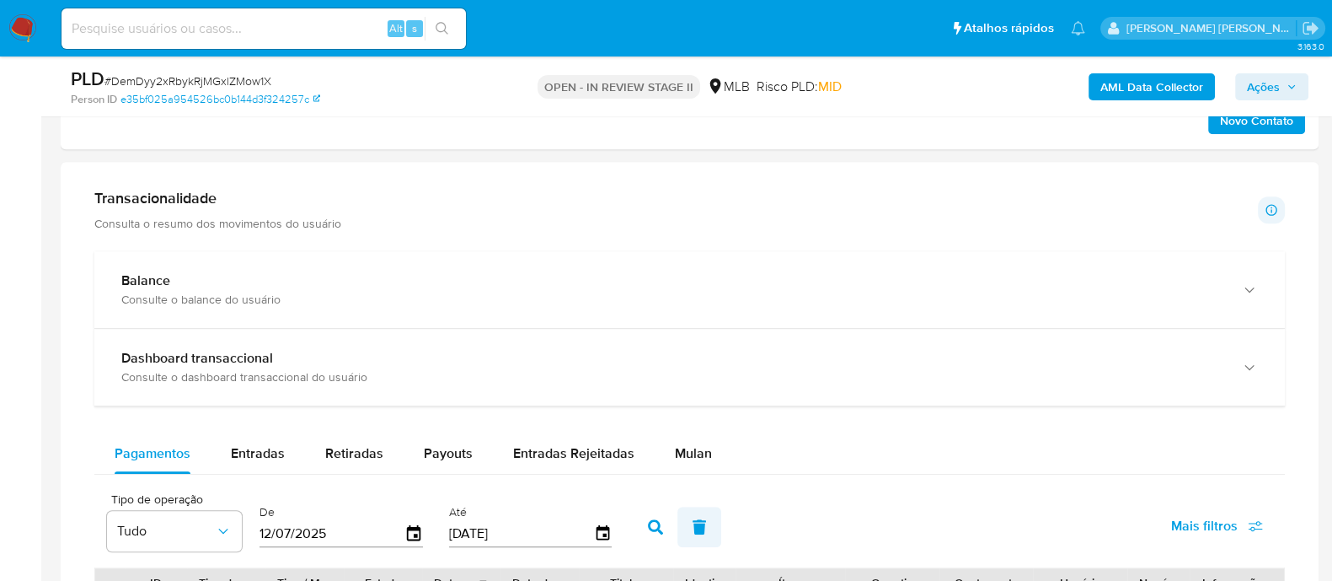
scroll to position [1159, 0]
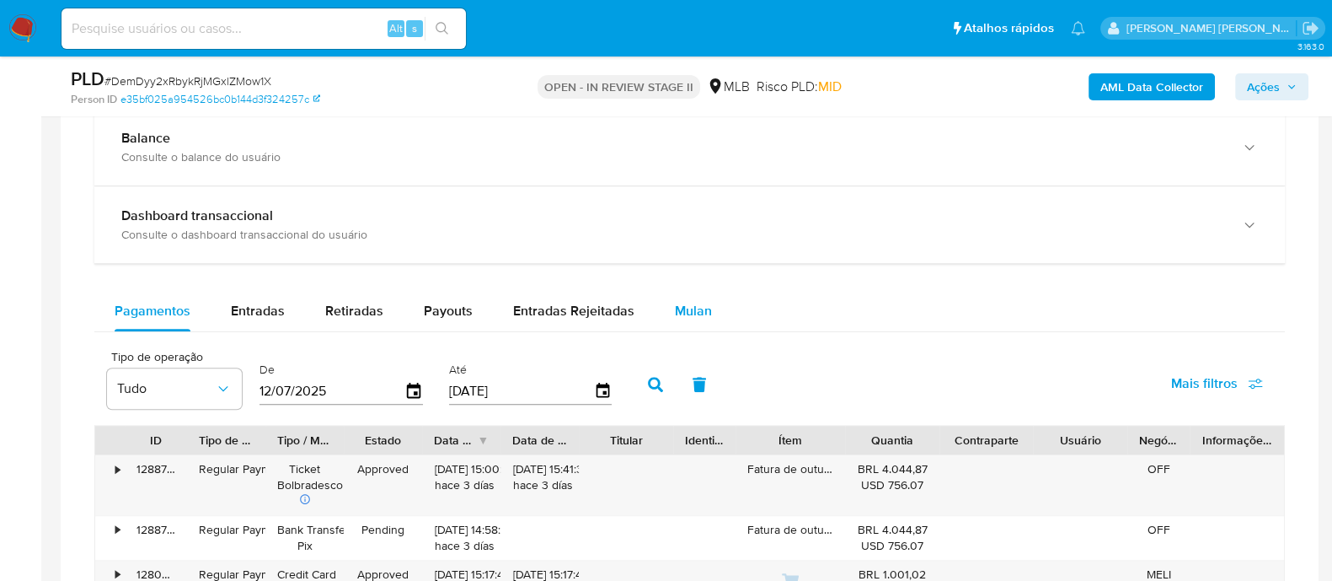
click at [688, 308] on span "Mulan" at bounding box center [693, 310] width 37 height 19
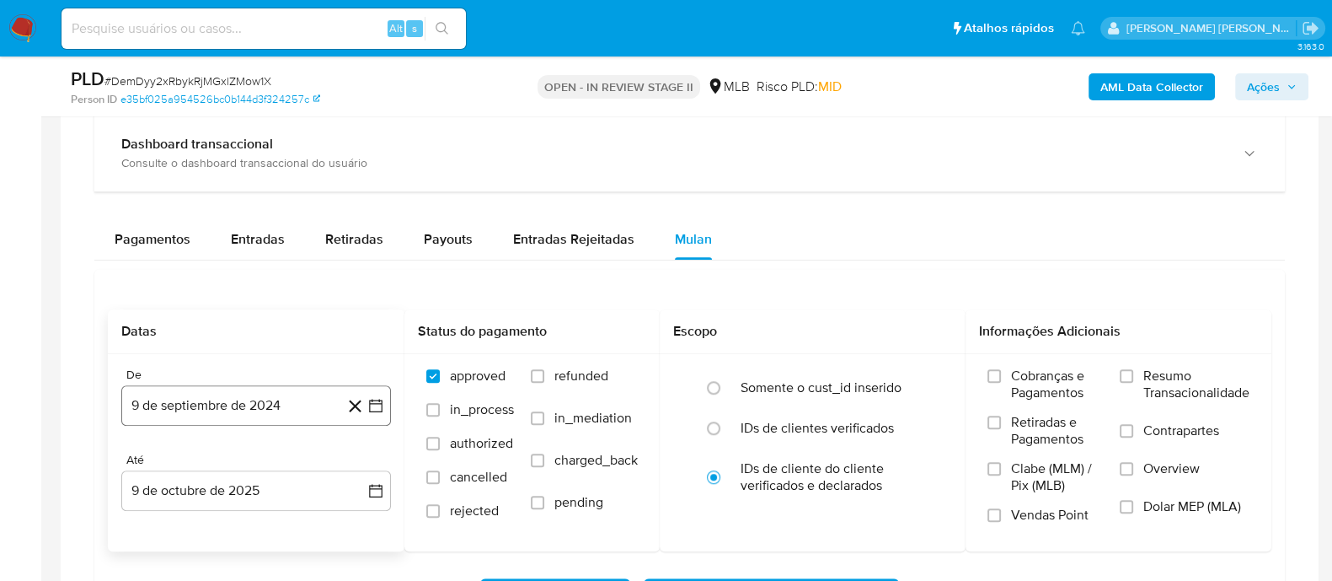
scroll to position [1264, 0]
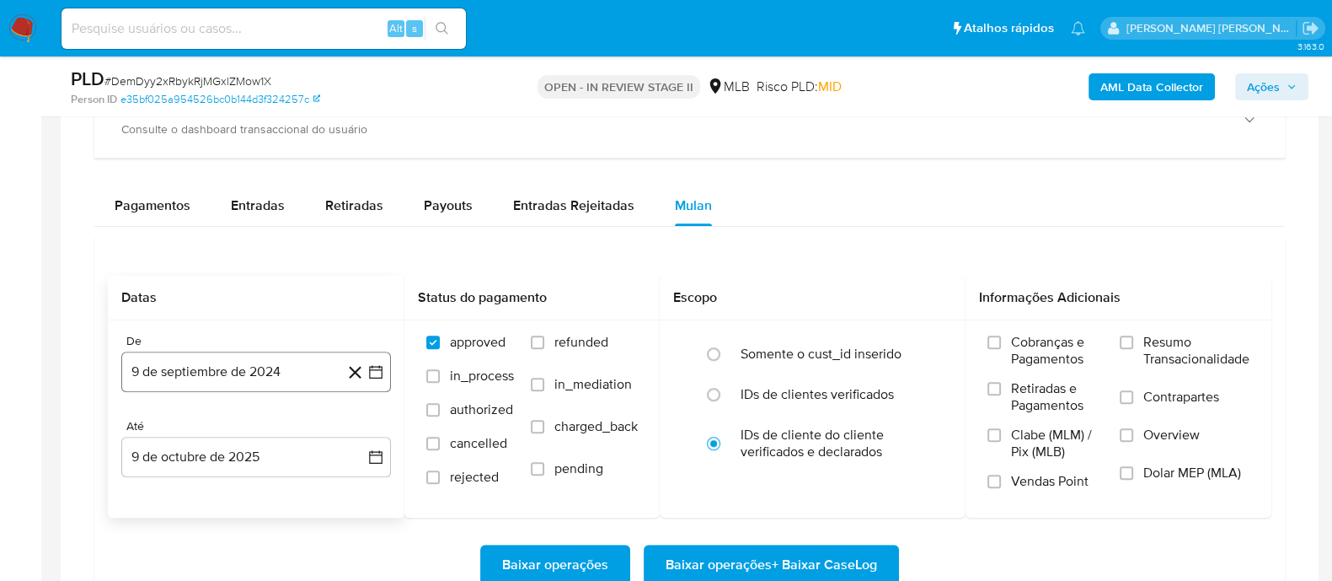
click at [249, 372] on button "9 de septiembre de 2024" at bounding box center [256, 371] width 270 height 40
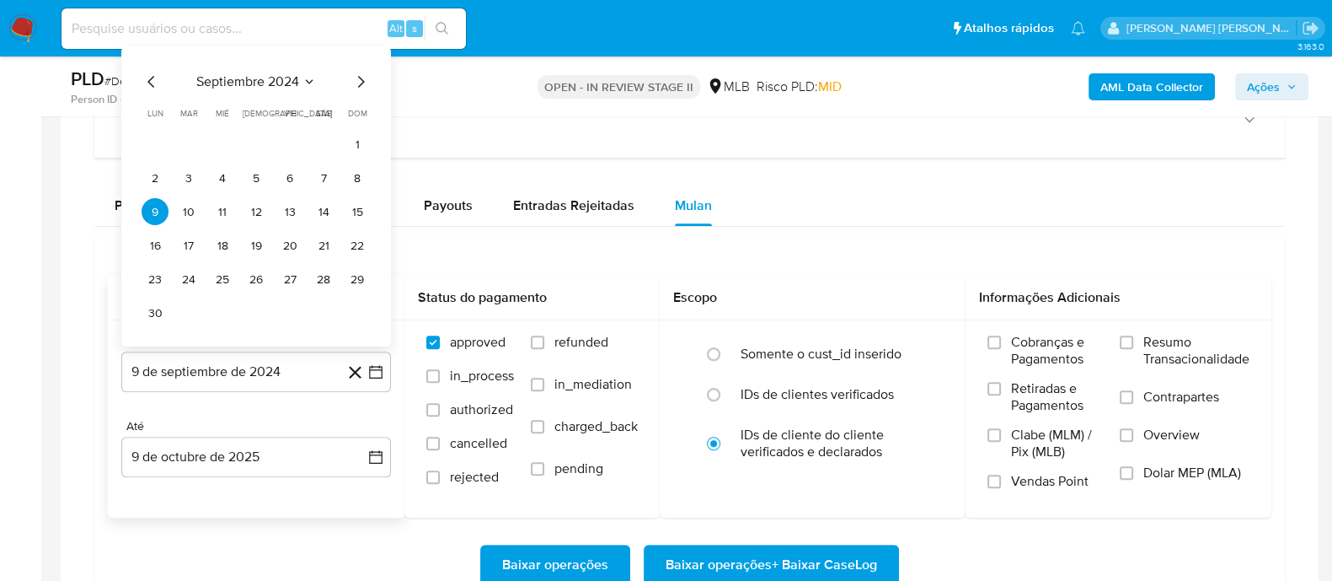
click at [267, 82] on span "septiembre 2024" at bounding box center [247, 81] width 103 height 17
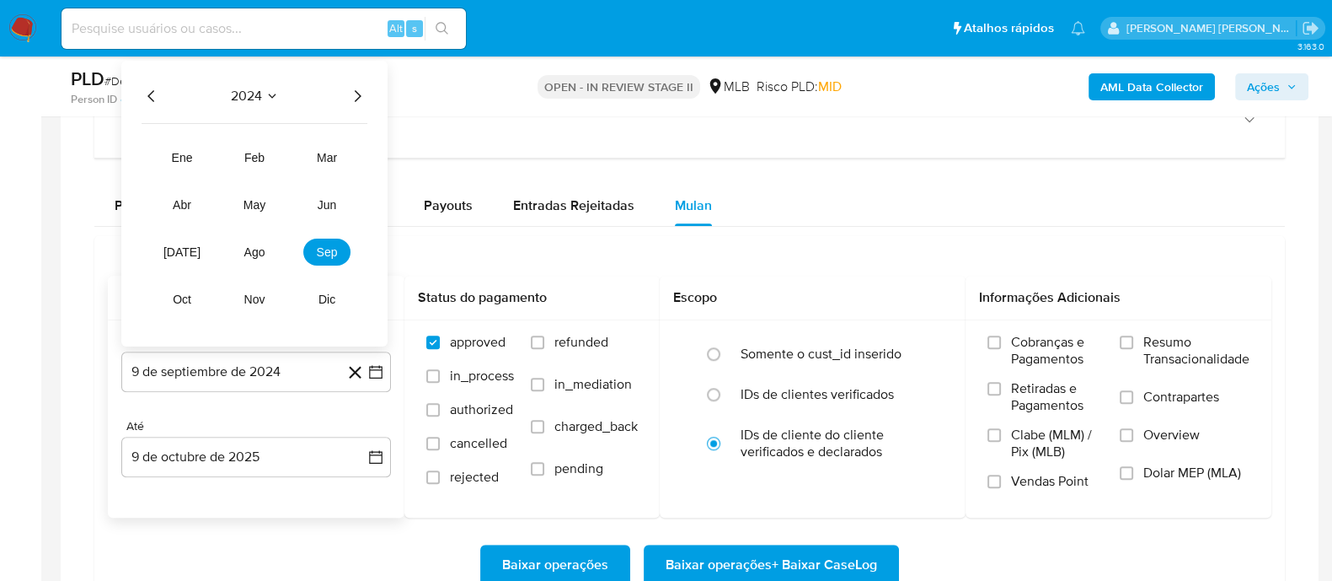
click at [357, 88] on icon "Año siguiente" at bounding box center [357, 96] width 20 height 20
click at [260, 247] on span "ago" at bounding box center [254, 251] width 21 height 13
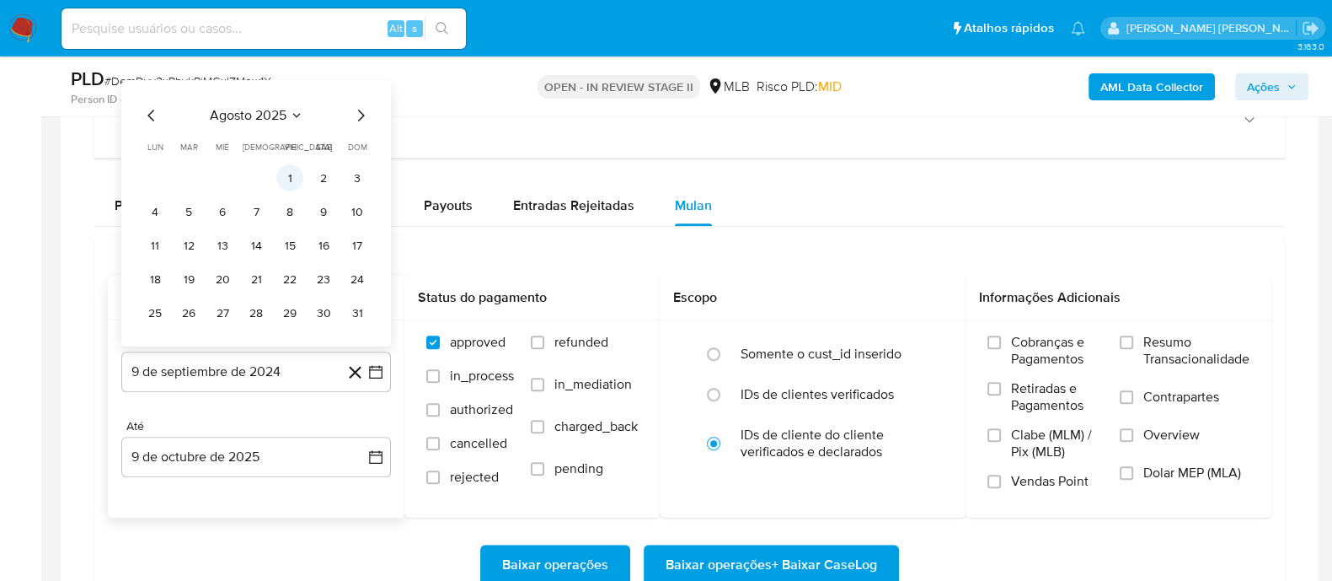
click at [285, 167] on button "1" at bounding box center [289, 177] width 27 height 27
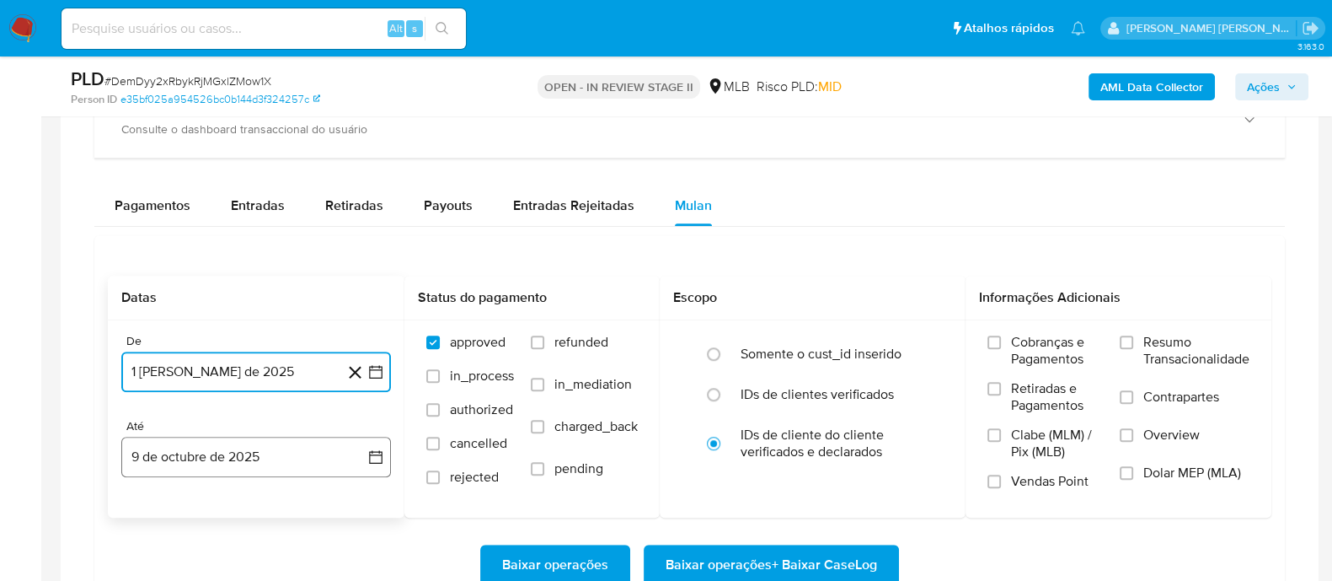
click at [268, 454] on button "9 de octubre de 2025" at bounding box center [256, 456] width 270 height 40
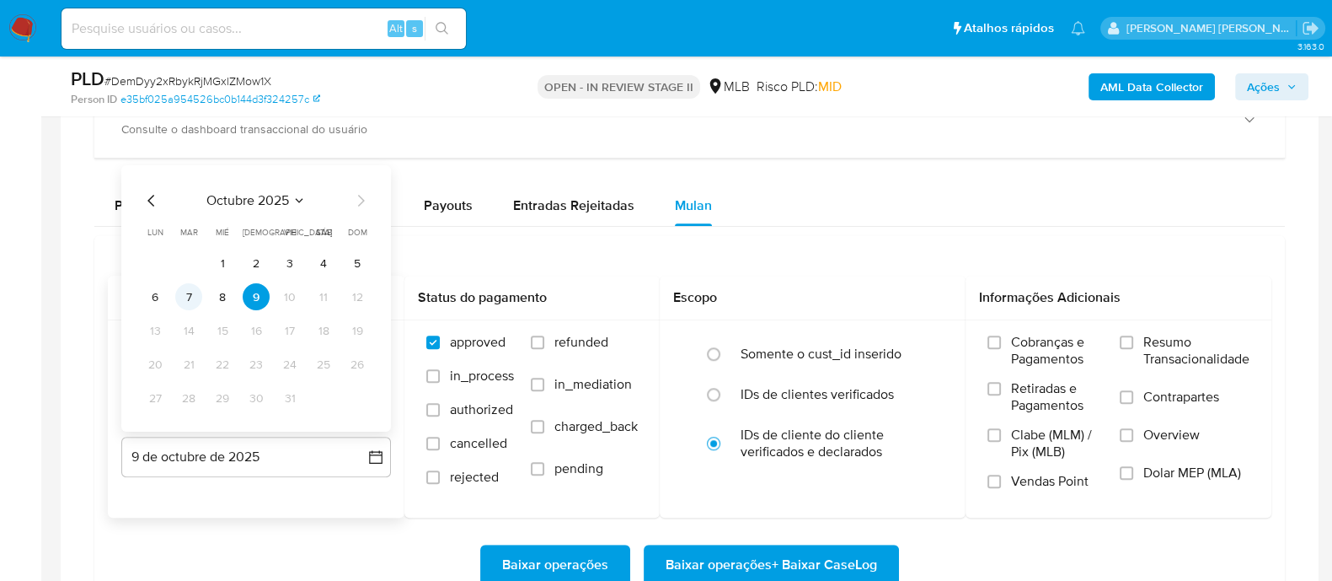
click at [194, 293] on button "7" at bounding box center [188, 296] width 27 height 27
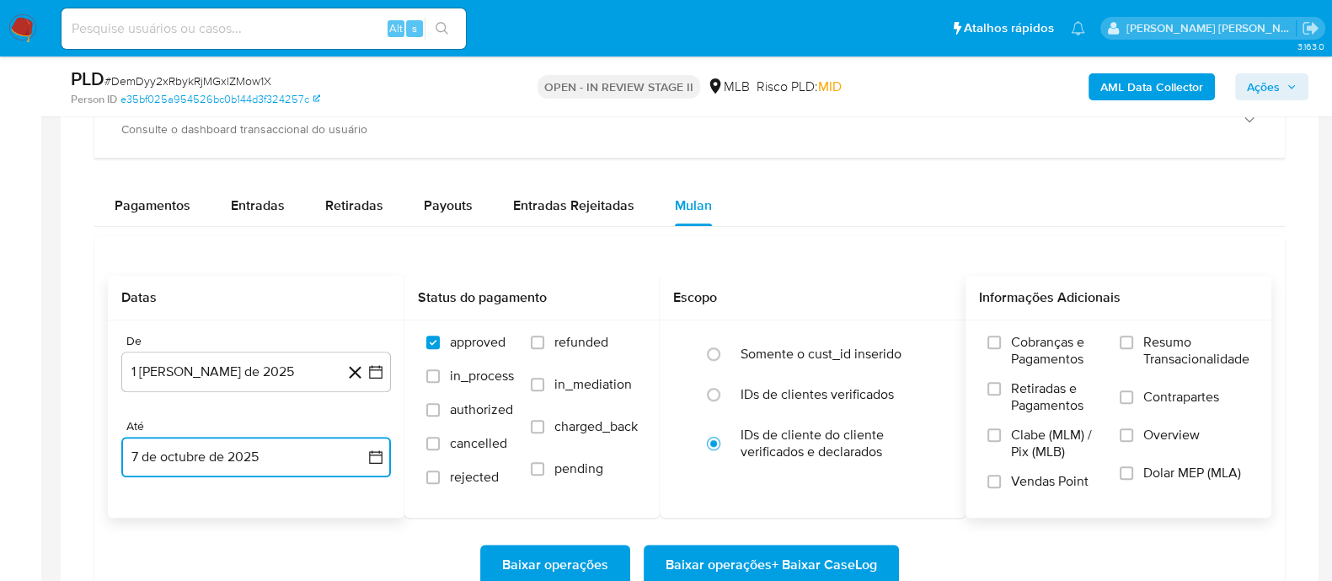
click at [1128, 347] on label "Resumo Transacionalidade" at bounding box center [1185, 361] width 130 height 55
click at [1128, 347] on input "Resumo Transacionalidade" at bounding box center [1126, 341] width 13 height 13
click at [1127, 398] on input "Contrapartes" at bounding box center [1126, 396] width 13 height 13
click at [995, 482] on input "Vendas Point" at bounding box center [994, 480] width 13 height 13
click at [816, 558] on span "Baixar operações + Baixar CaseLog" at bounding box center [772, 564] width 212 height 37
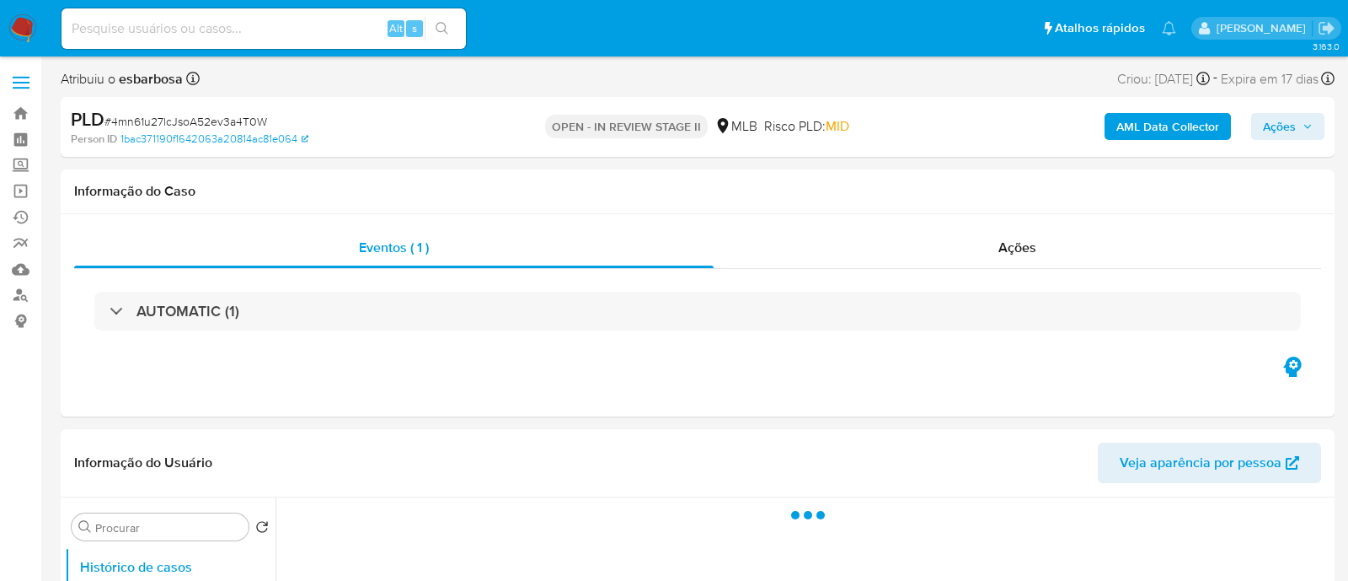
select select "10"
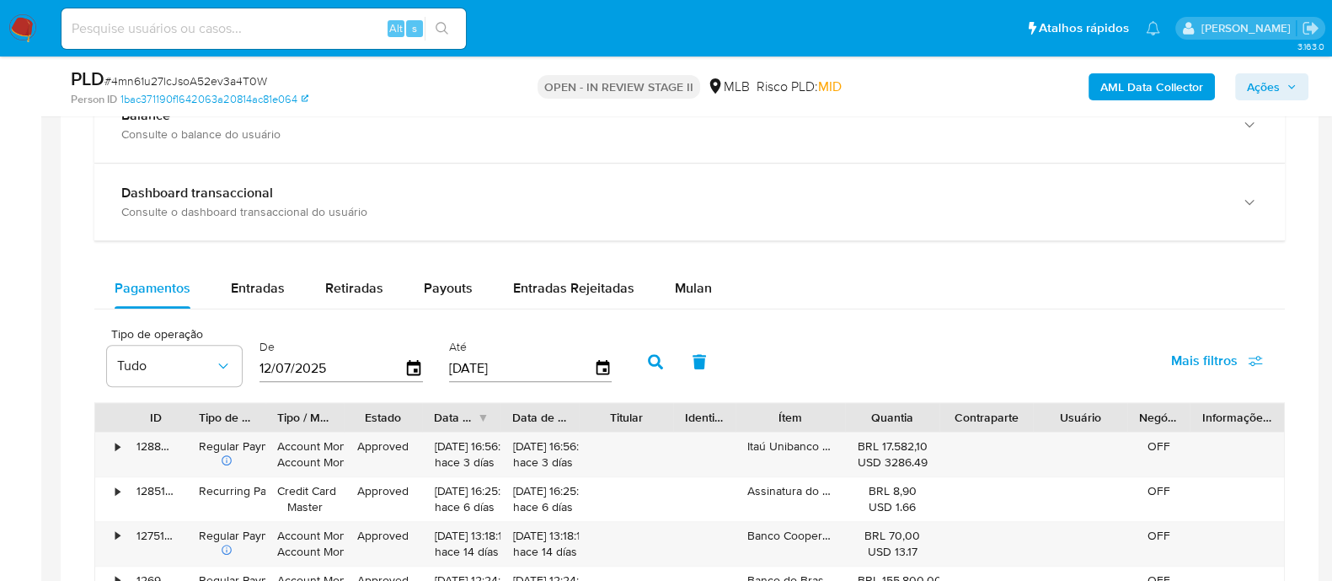
scroll to position [1159, 0]
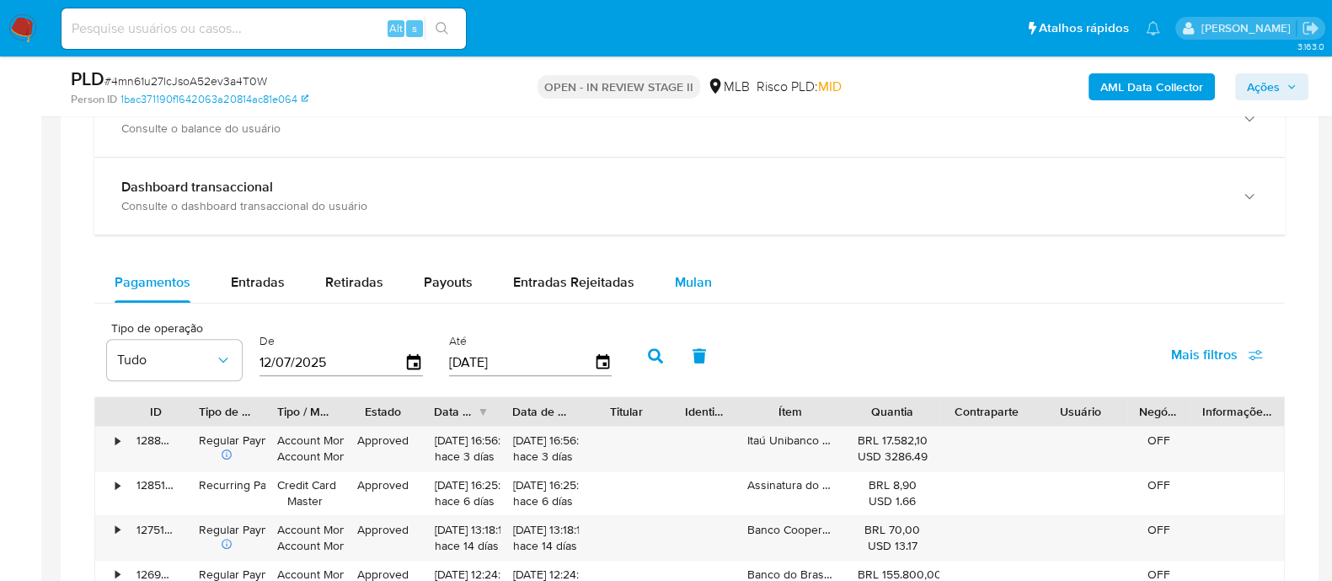
click at [687, 283] on span "Mulan" at bounding box center [693, 281] width 37 height 19
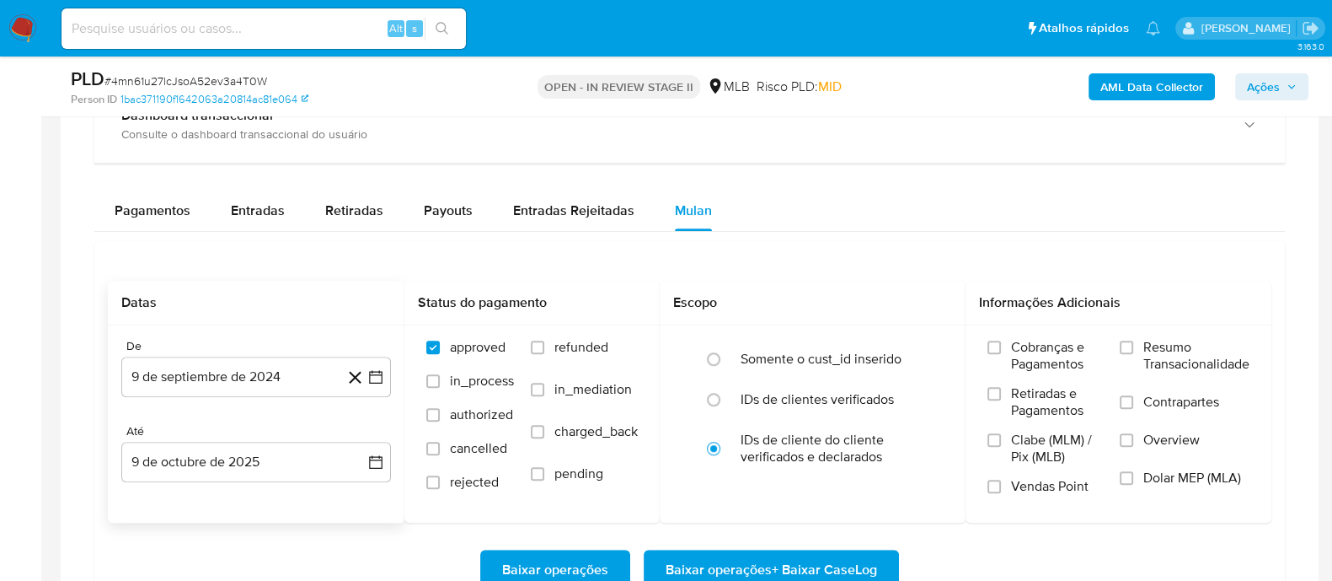
scroll to position [1264, 0]
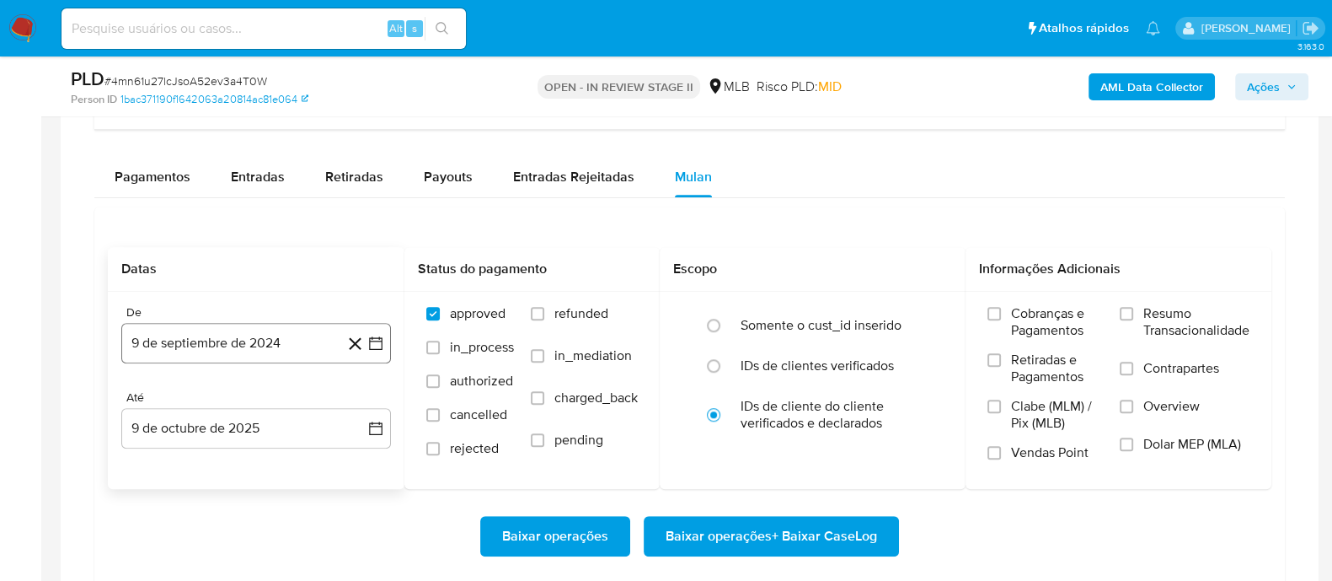
click at [184, 335] on button "9 de septiembre de 2024" at bounding box center [256, 343] width 270 height 40
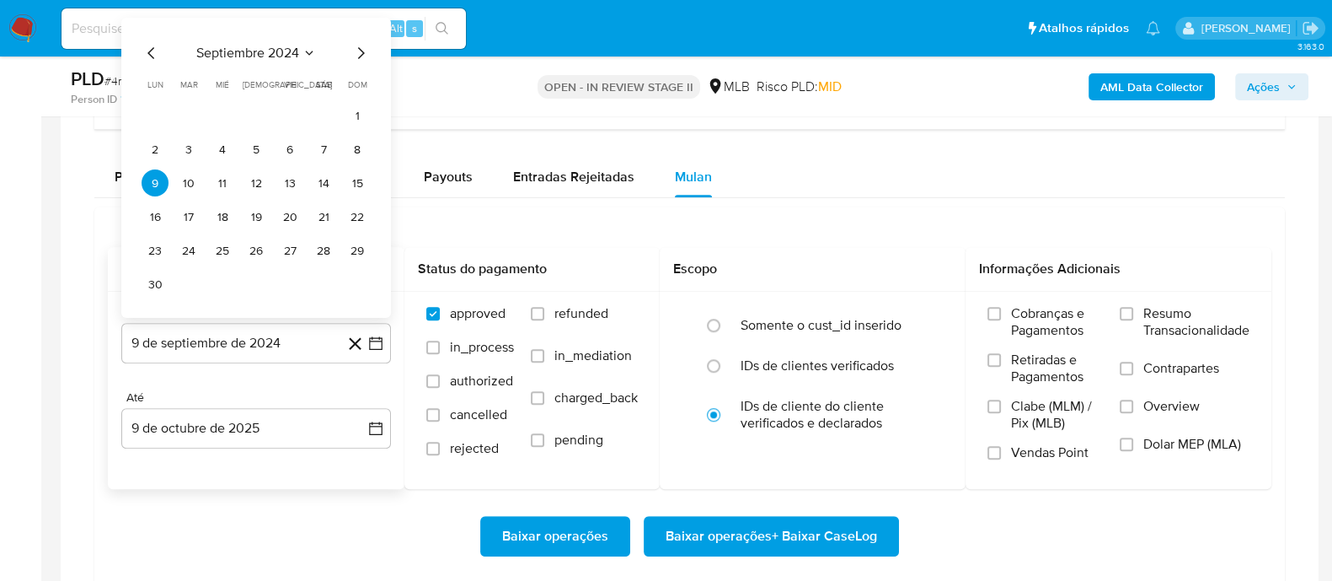
click at [267, 38] on div "septiembre 2024 septiembre 2024 lun lunes mar martes mié miércoles jue jueves v…" at bounding box center [256, 168] width 270 height 300
click at [270, 52] on span "septiembre 2024" at bounding box center [247, 53] width 103 height 17
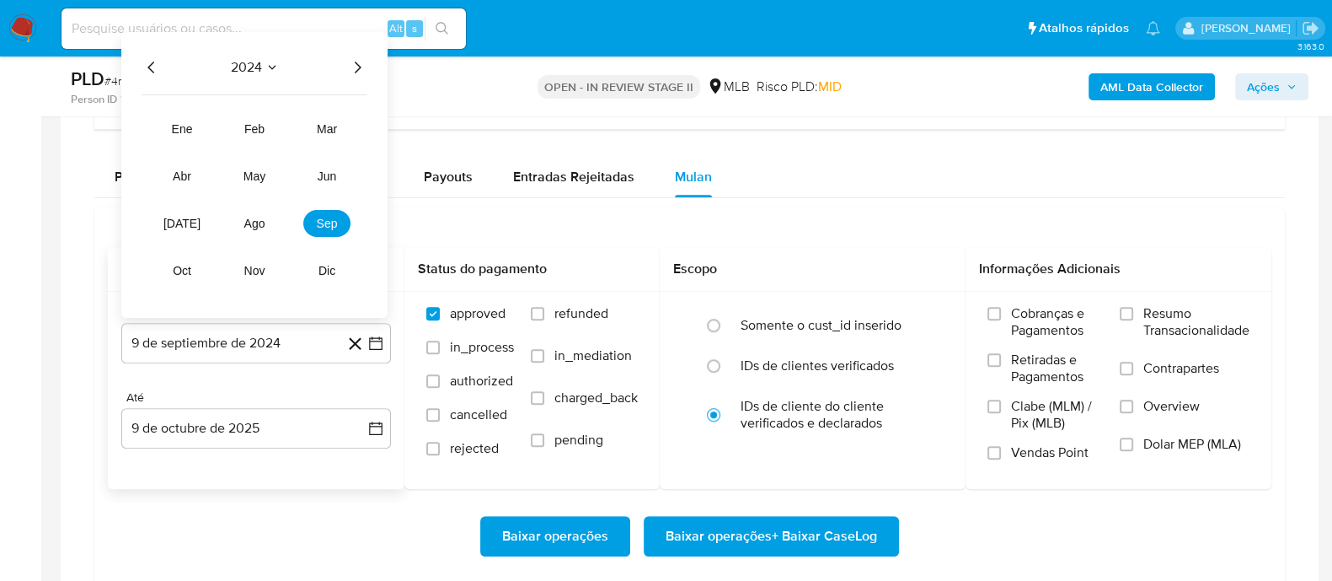
click at [358, 65] on icon "Año siguiente" at bounding box center [358, 68] width 7 height 12
click at [257, 225] on span "ago" at bounding box center [254, 223] width 21 height 13
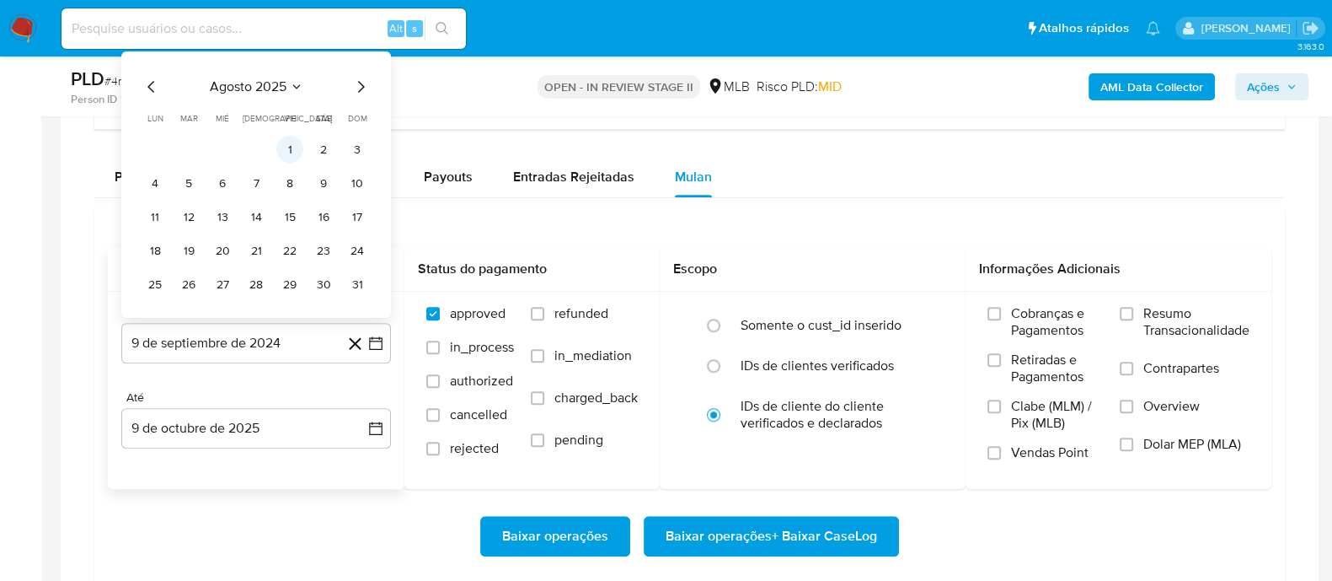
click at [294, 153] on button "1" at bounding box center [289, 149] width 27 height 27
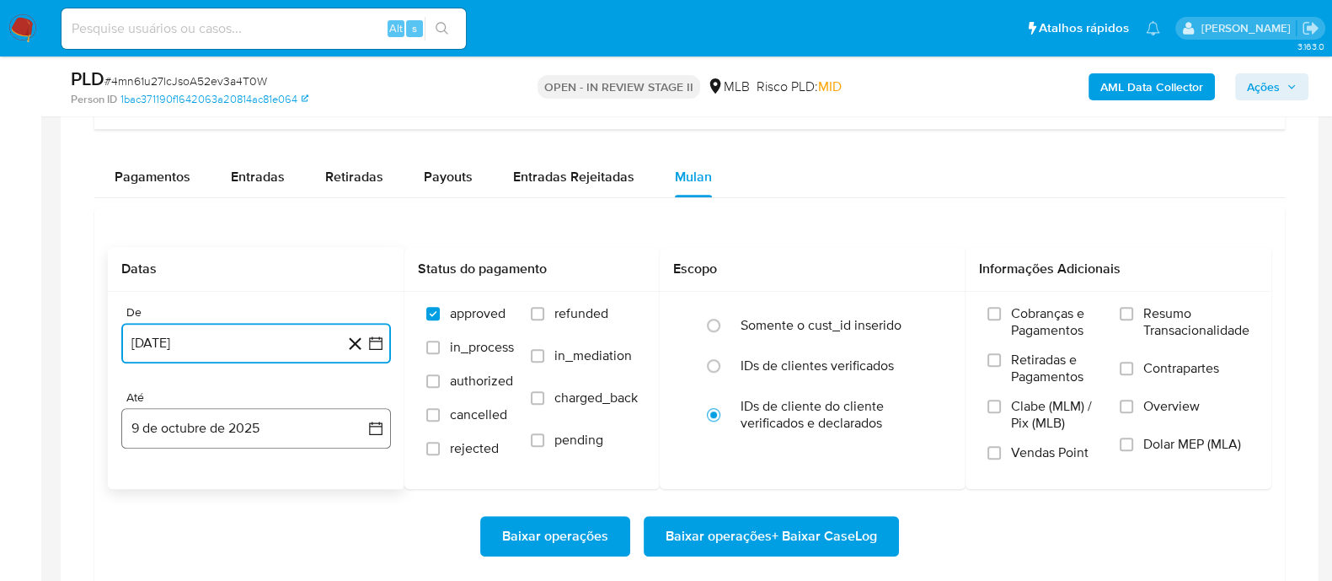
click at [258, 437] on button "9 de octubre de 2025" at bounding box center [256, 428] width 270 height 40
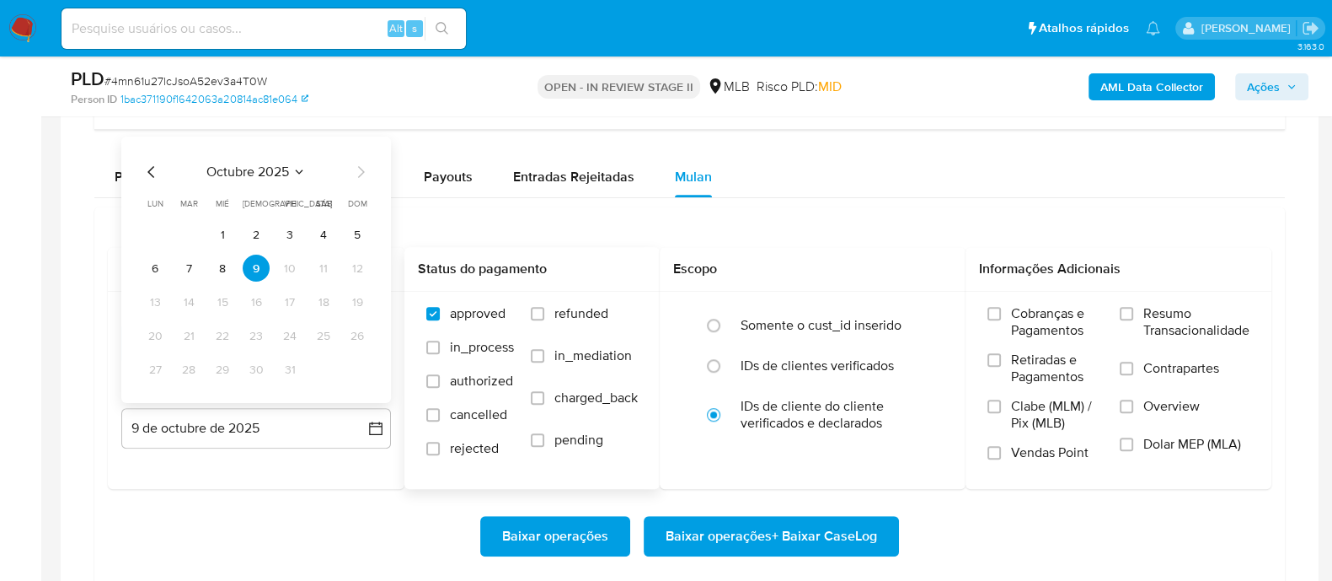
drag, startPoint x: 193, startPoint y: 276, endPoint x: 542, endPoint y: 301, distance: 349.8
click at [193, 275] on button "7" at bounding box center [188, 267] width 27 height 27
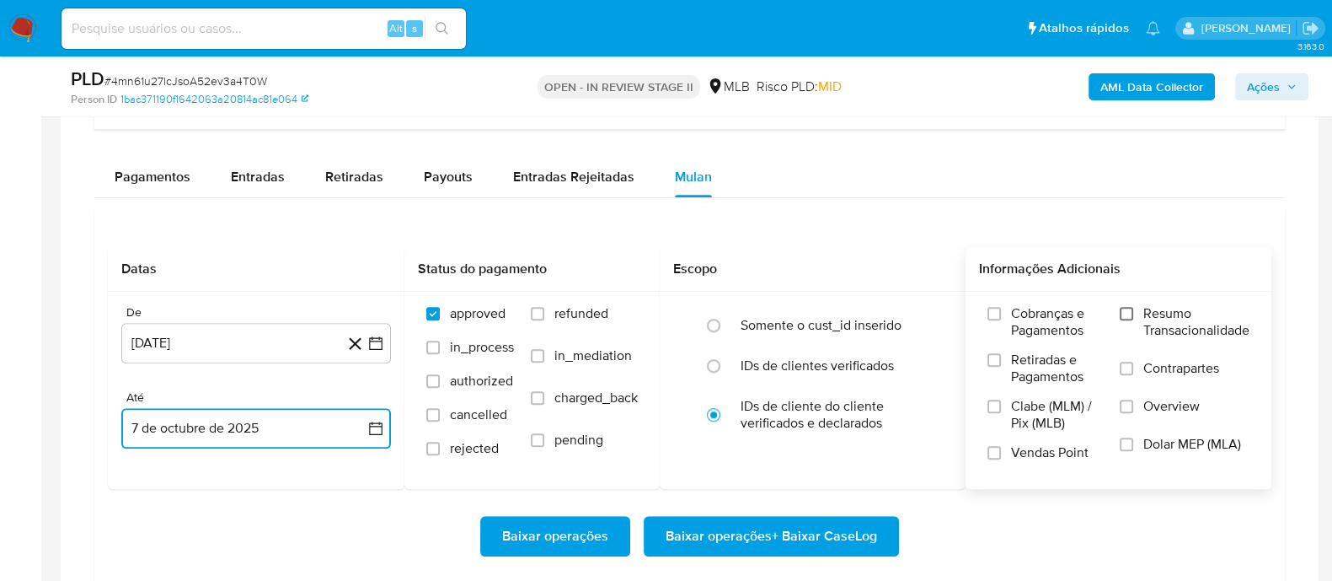
click at [1130, 313] on input "Resumo Transacionalidade" at bounding box center [1126, 313] width 13 height 13
click at [1125, 370] on input "Contrapartes" at bounding box center [1126, 367] width 13 height 13
click at [993, 457] on input "Vendas Point" at bounding box center [994, 452] width 13 height 13
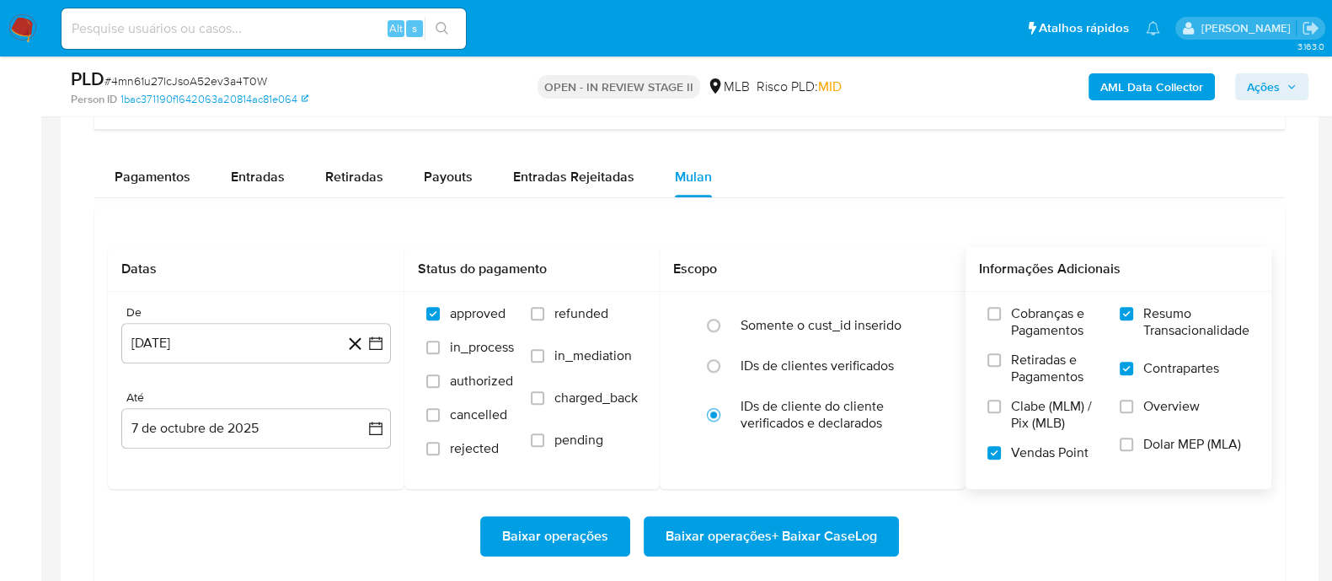
click at [799, 528] on span "Baixar operações + Baixar CaseLog" at bounding box center [772, 535] width 212 height 37
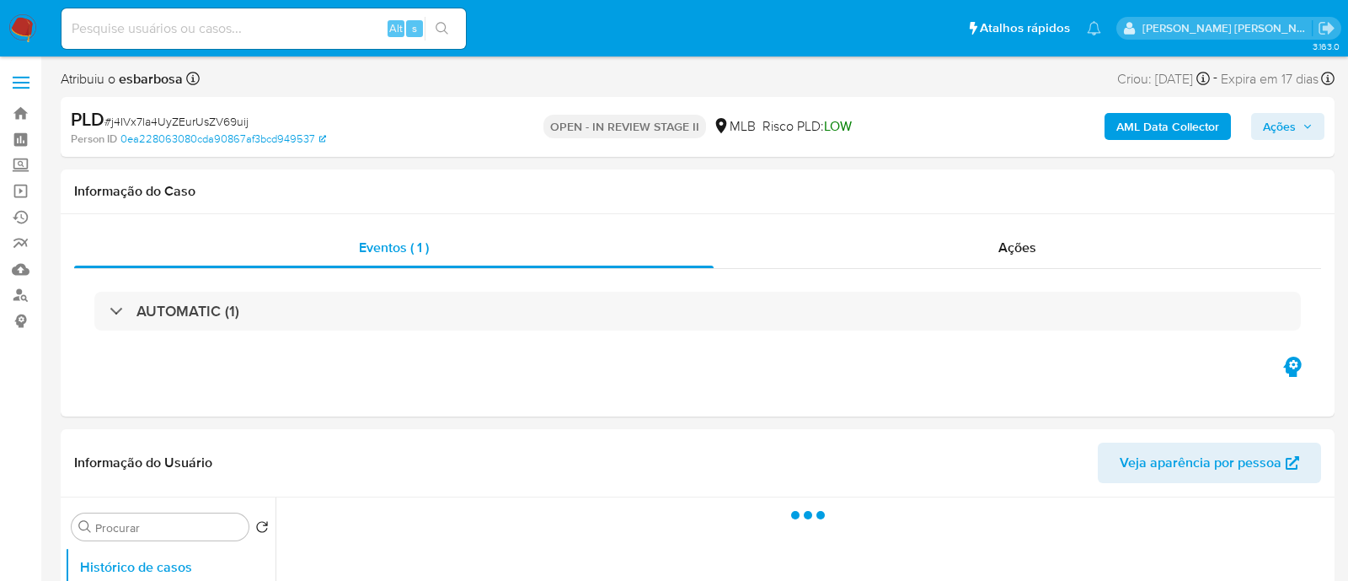
select select "10"
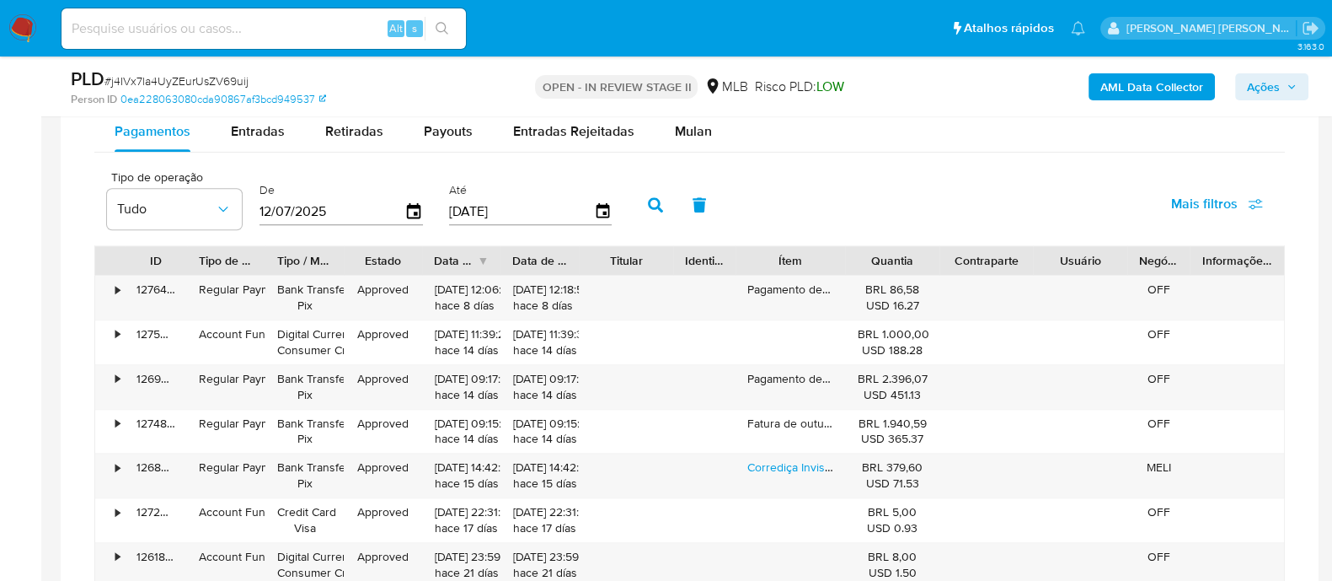
scroll to position [1368, 0]
click at [688, 129] on span "Mulan" at bounding box center [693, 129] width 37 height 19
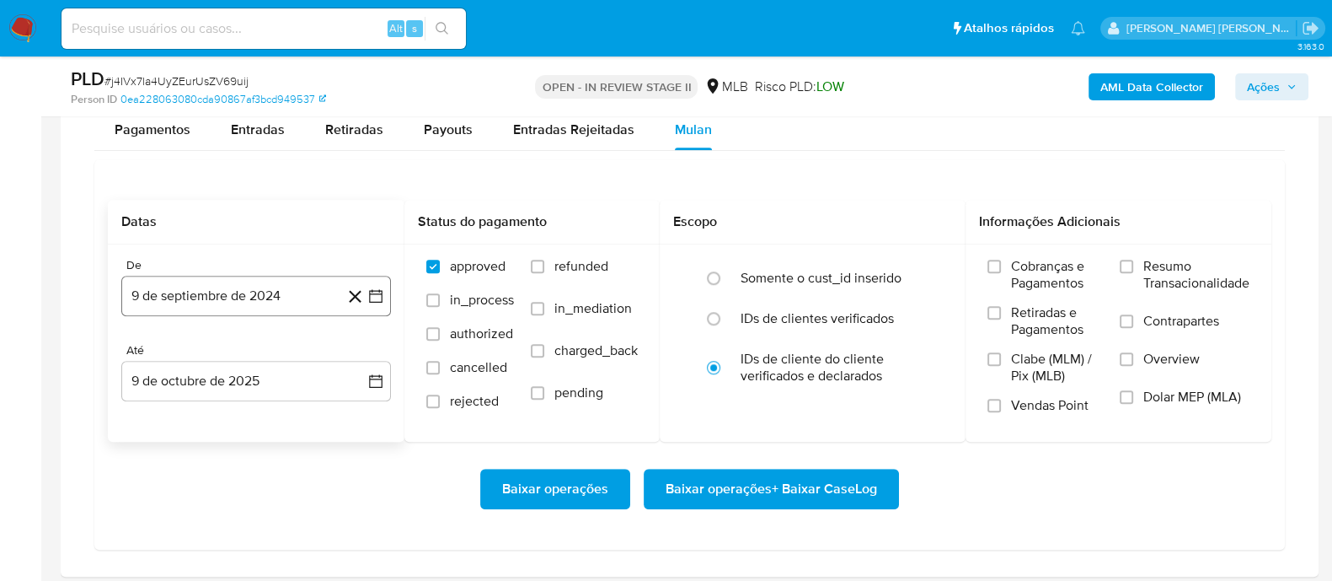
click at [252, 282] on button "9 de septiembre de 2024" at bounding box center [256, 296] width 270 height 40
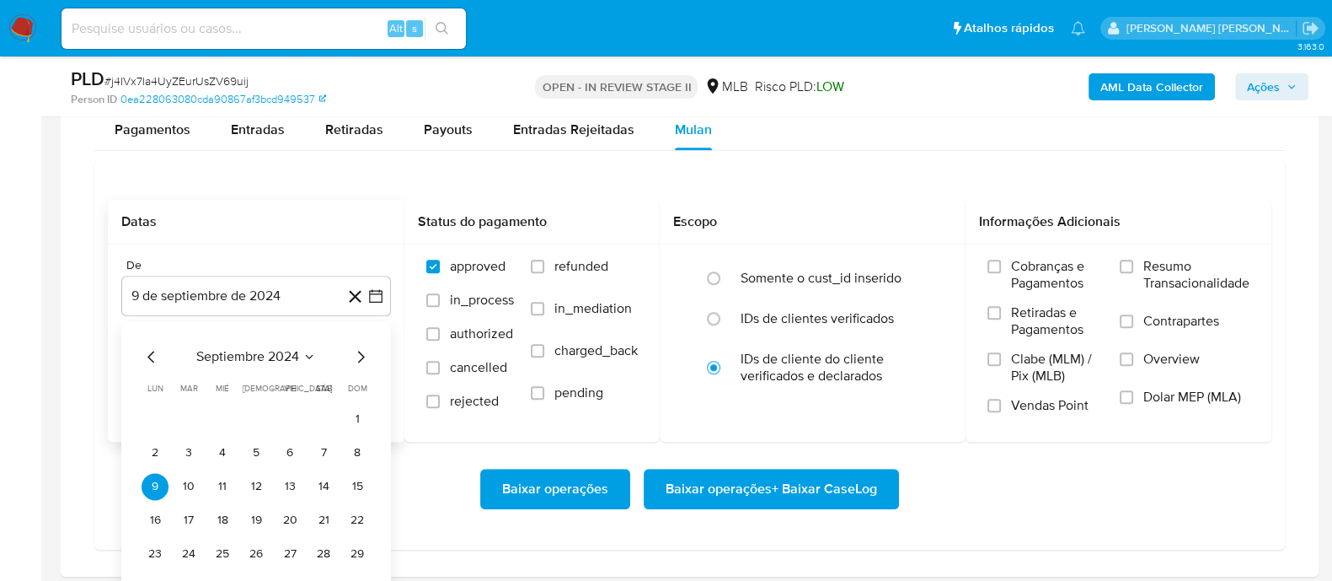
click at [279, 349] on span "septiembre 2024" at bounding box center [247, 356] width 103 height 17
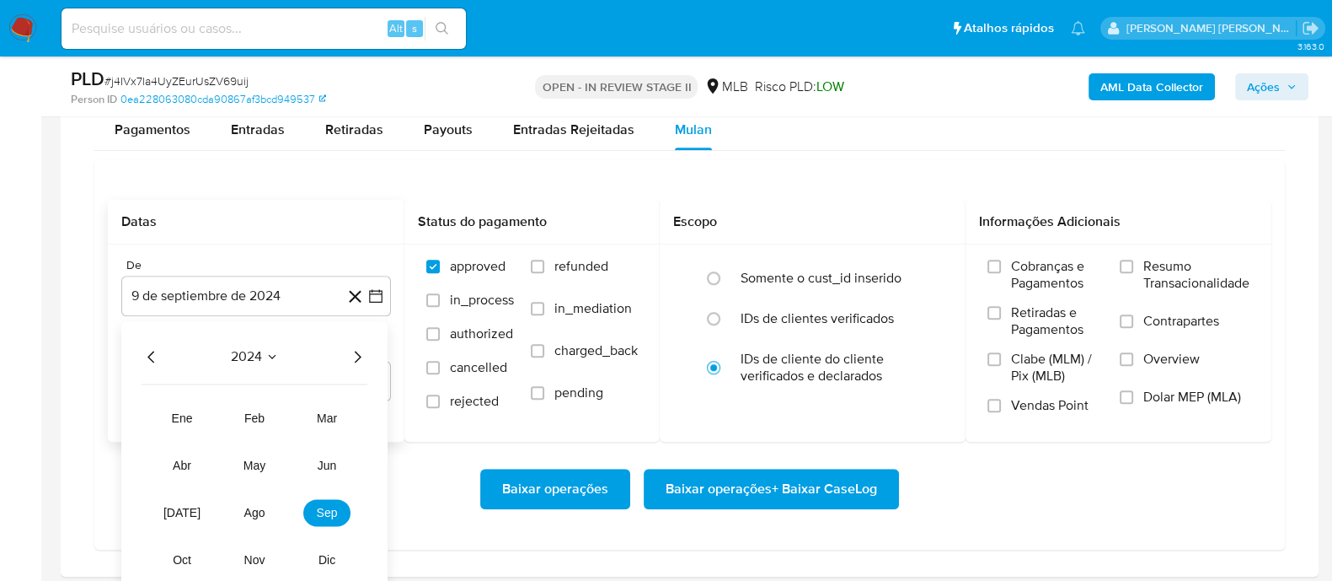
click at [358, 357] on icon "Año siguiente" at bounding box center [357, 356] width 20 height 20
click at [260, 506] on span "ago" at bounding box center [254, 512] width 21 height 13
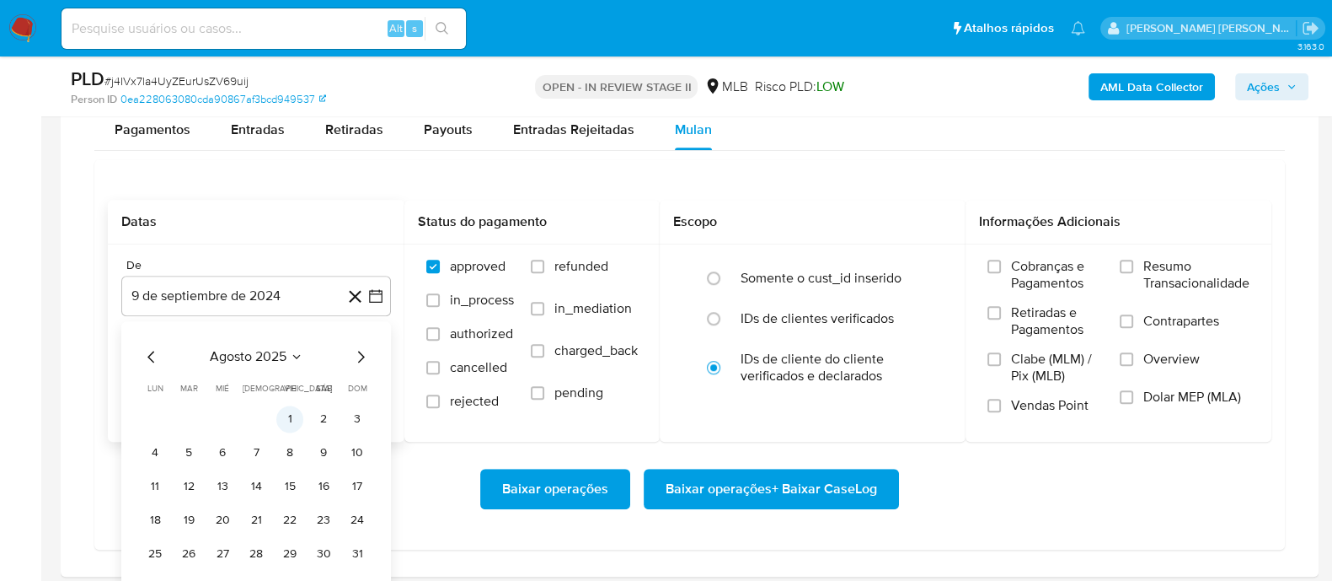
drag, startPoint x: 293, startPoint y: 436, endPoint x: 290, endPoint y: 427, distance: 9.1
click at [293, 436] on tbody "1 2 3 4 5 6 7 8 9 10 11 12 13 14 15 16 17 18 19 20 21 22 23 24 25 26 27 28 29 3…" at bounding box center [256, 486] width 229 height 162
click at [289, 423] on button "1" at bounding box center [289, 418] width 27 height 27
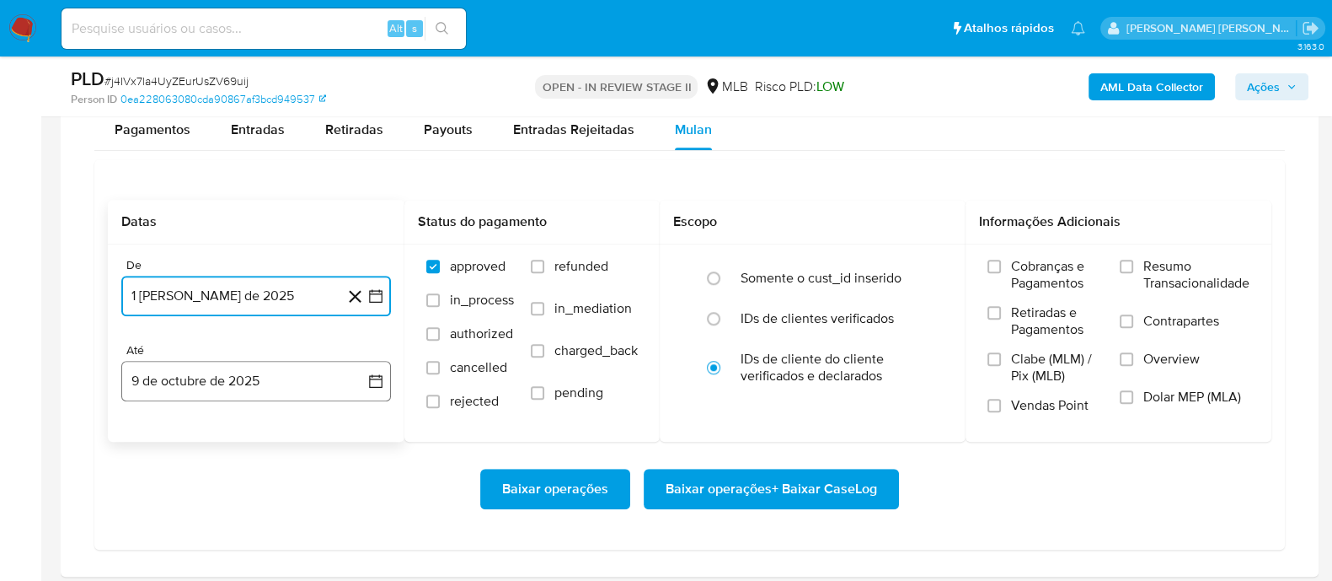
click at [283, 382] on button "9 de octubre de 2025" at bounding box center [256, 381] width 270 height 40
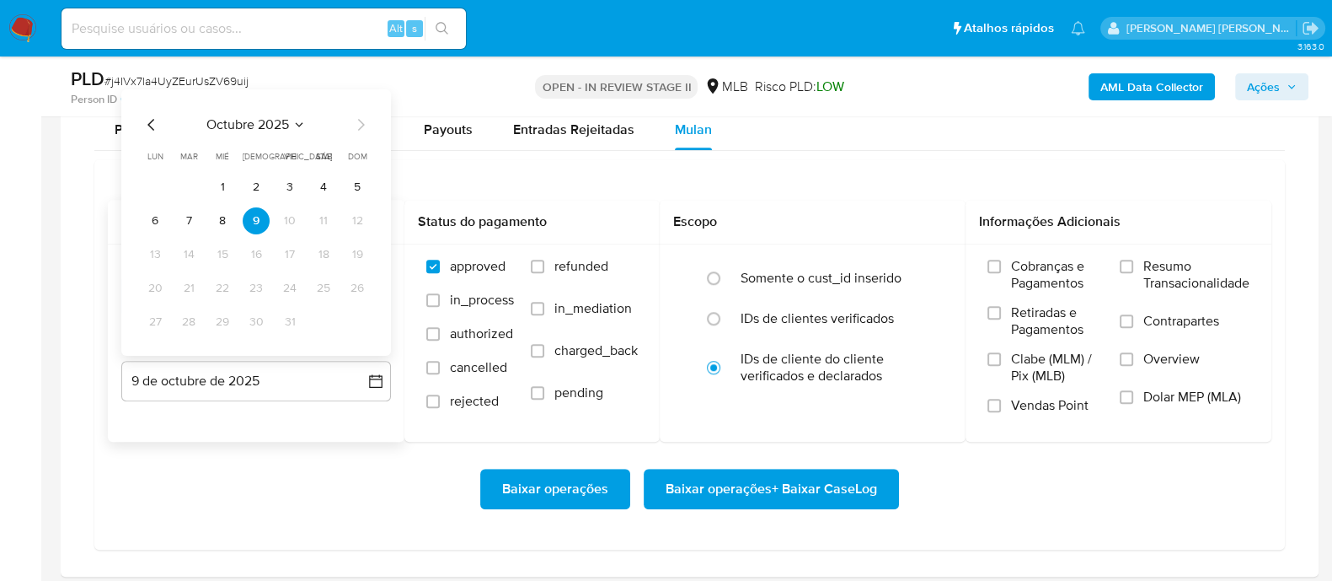
drag, startPoint x: 190, startPoint y: 221, endPoint x: 255, endPoint y: 221, distance: 64.9
click at [192, 221] on button "7" at bounding box center [188, 220] width 27 height 27
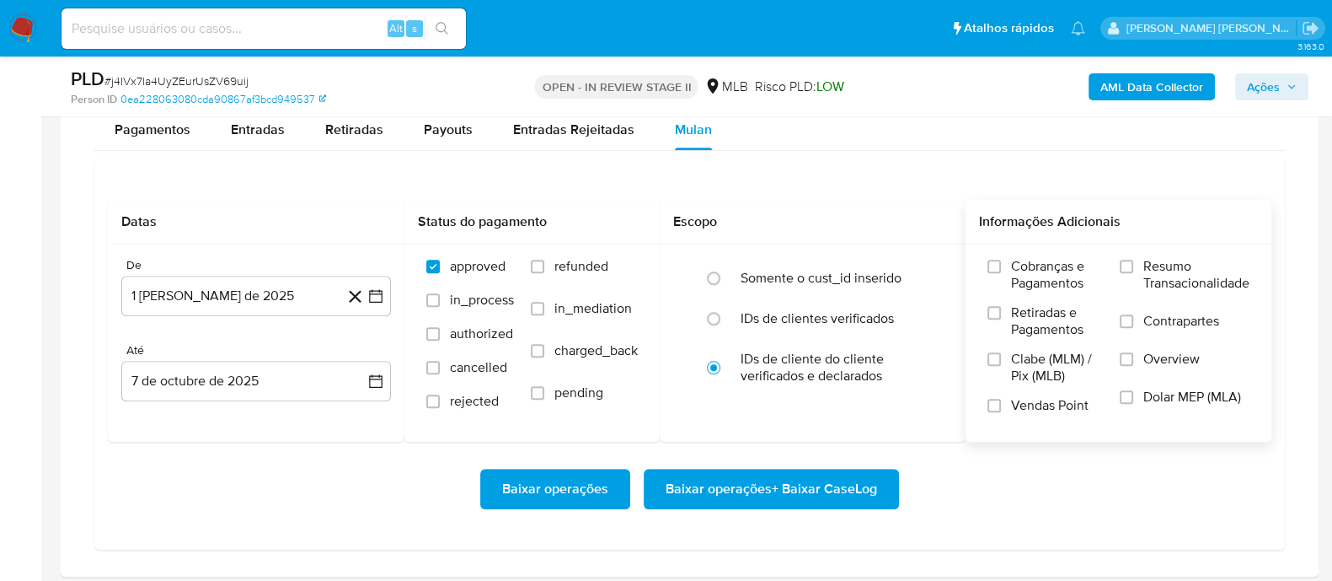
click at [1116, 260] on div "Cobranças e Pagamentos Retiradas e Pagamentos Clabe (MLM) / Pix (MLB) Vendas Po…" at bounding box center [1118, 342] width 279 height 169
click at [1129, 271] on label "Resumo Transacionalidade" at bounding box center [1185, 285] width 130 height 55
click at [1129, 271] on input "Resumo Transacionalidade" at bounding box center [1126, 266] width 13 height 13
click at [1132, 324] on span at bounding box center [1126, 320] width 13 height 13
click at [1132, 324] on input "Contrapartes" at bounding box center [1126, 320] width 13 height 13
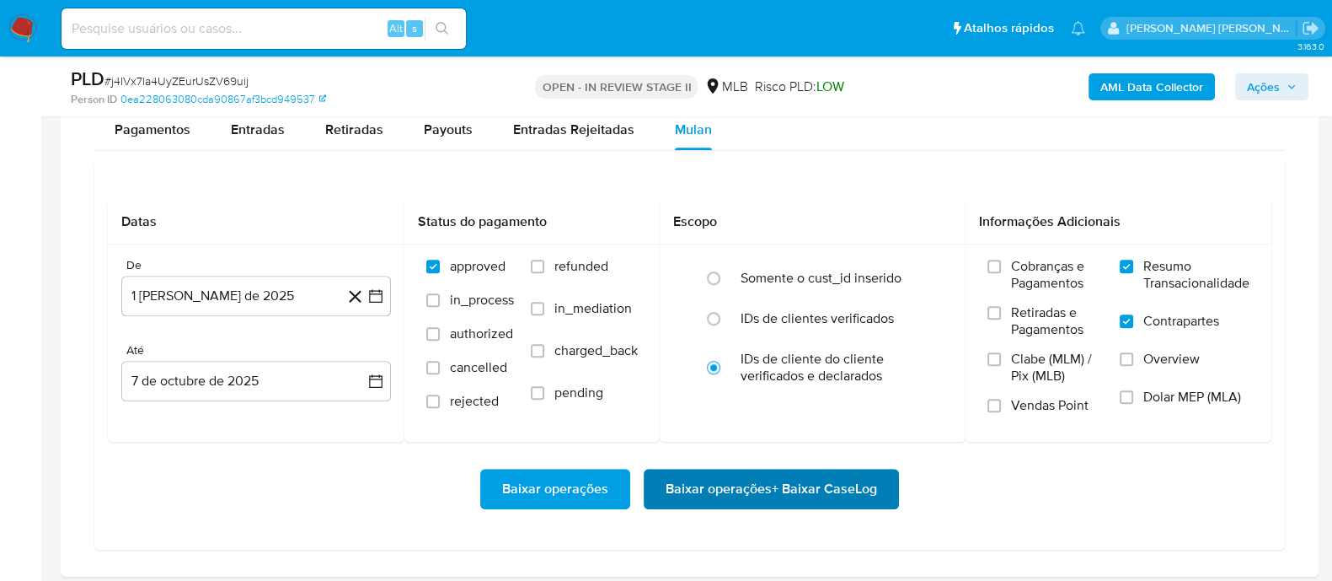
drag, startPoint x: 997, startPoint y: 401, endPoint x: 857, endPoint y: 474, distance: 157.9
click at [994, 401] on input "Vendas Point" at bounding box center [994, 405] width 13 height 13
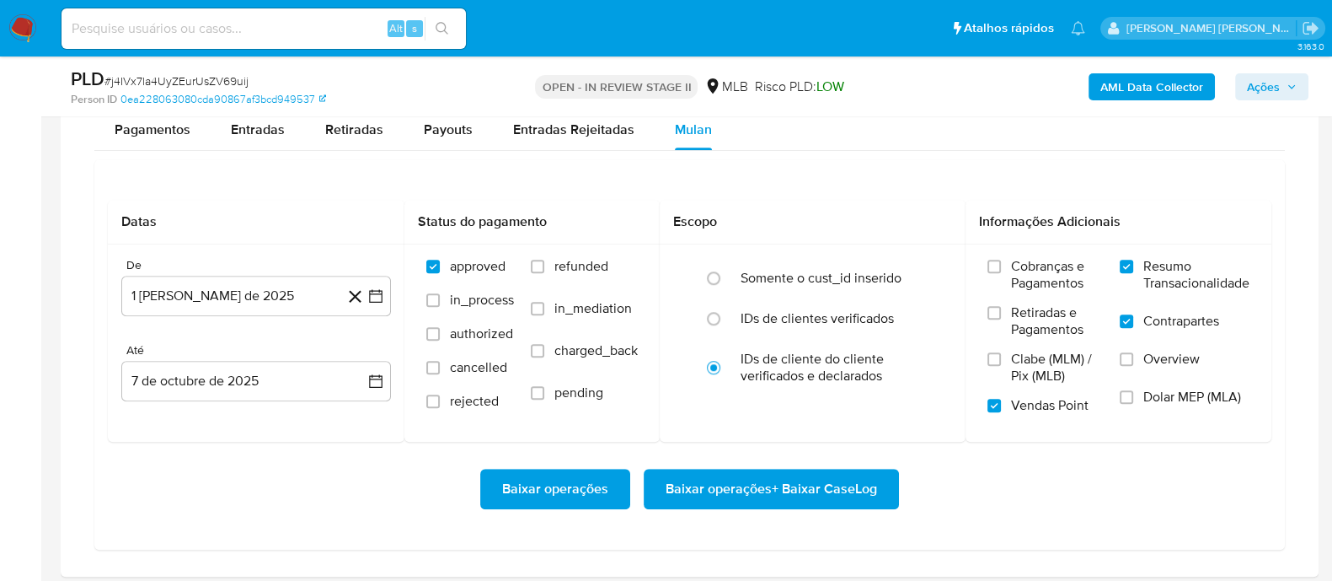
click at [815, 485] on span "Baixar operações + Baixar CaseLog" at bounding box center [772, 488] width 212 height 37
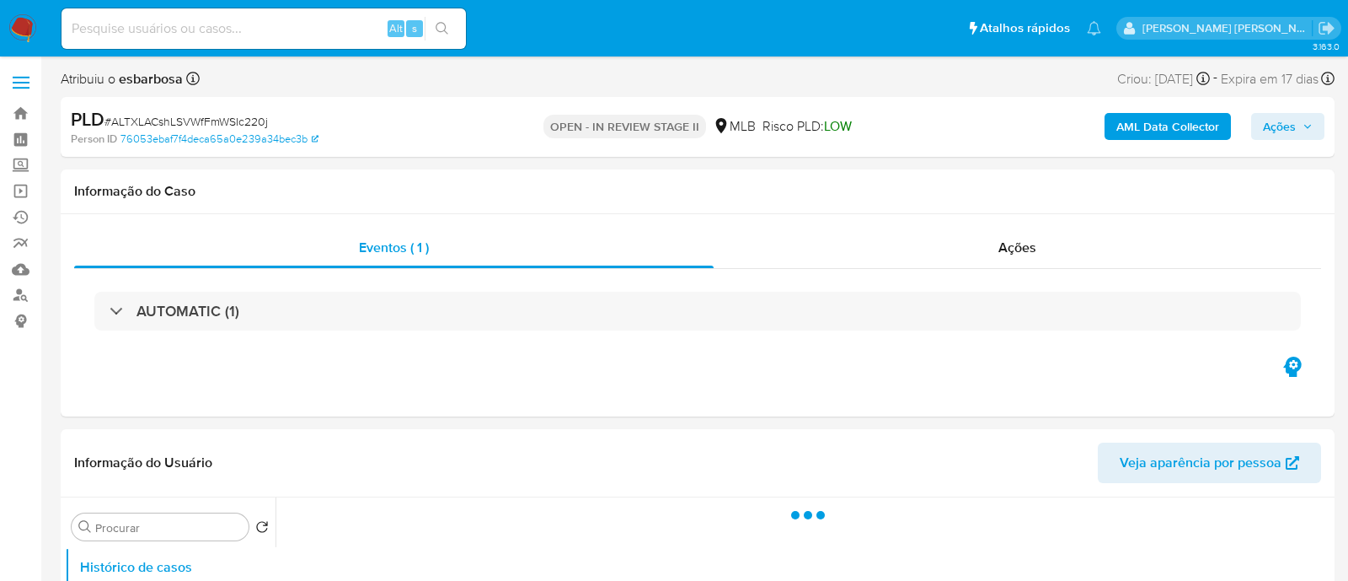
select select "10"
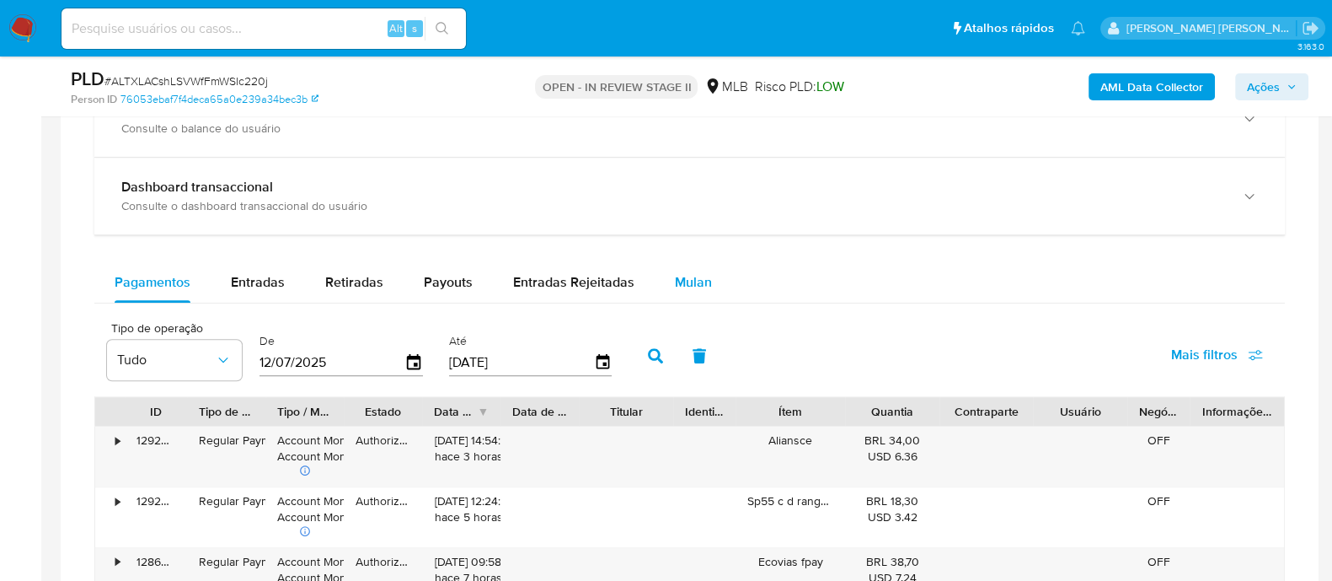
click at [702, 272] on span "Mulan" at bounding box center [693, 281] width 37 height 19
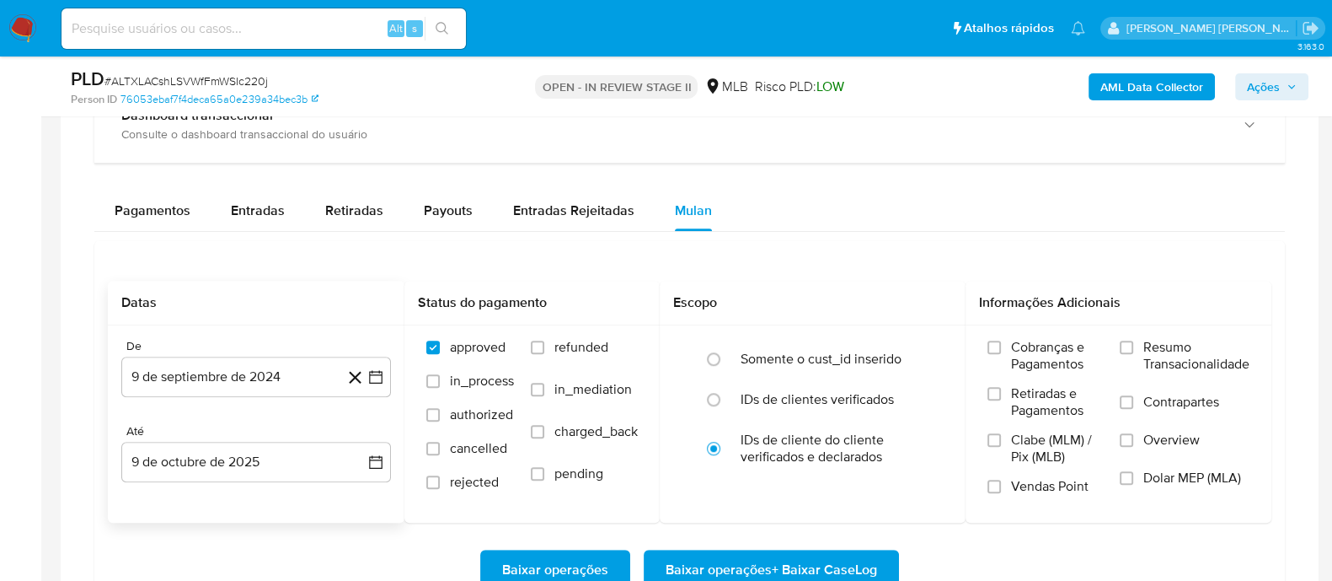
scroll to position [1264, 0]
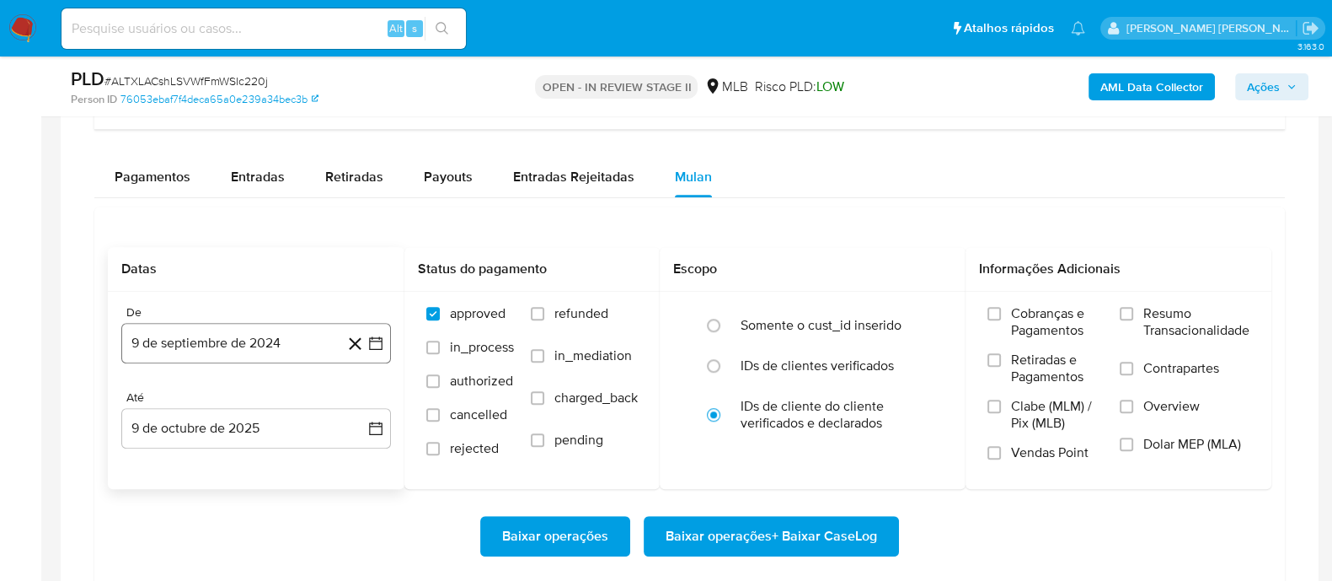
click at [272, 347] on button "9 de septiembre de 2024" at bounding box center [256, 343] width 270 height 40
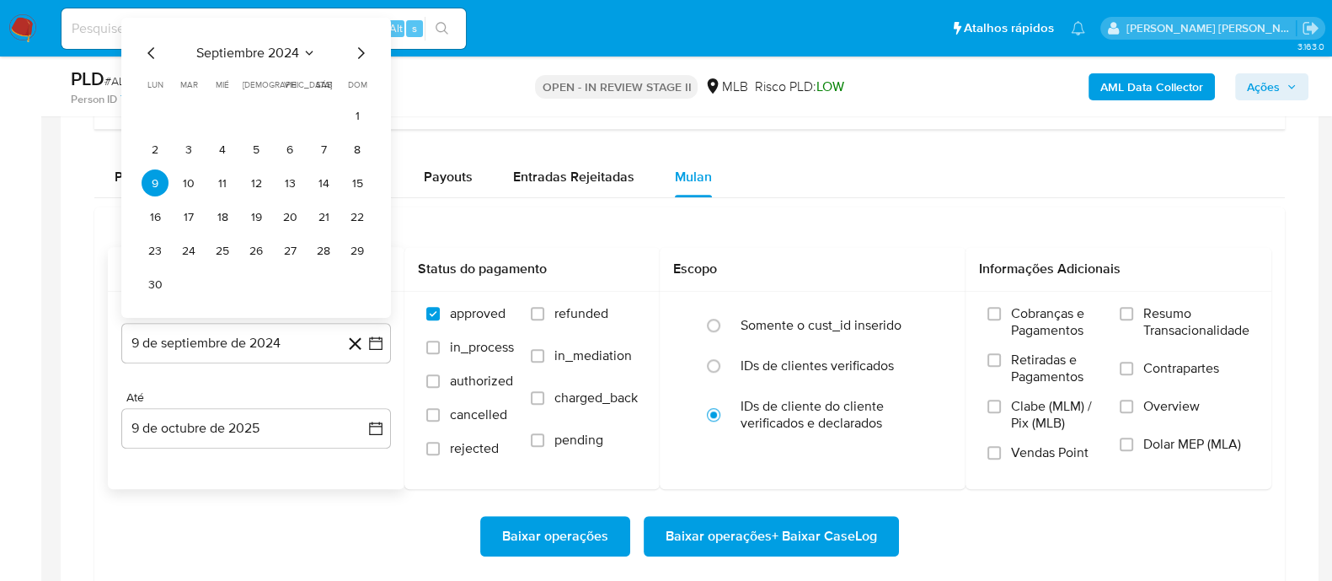
click at [270, 59] on span "septiembre 2024" at bounding box center [247, 53] width 103 height 17
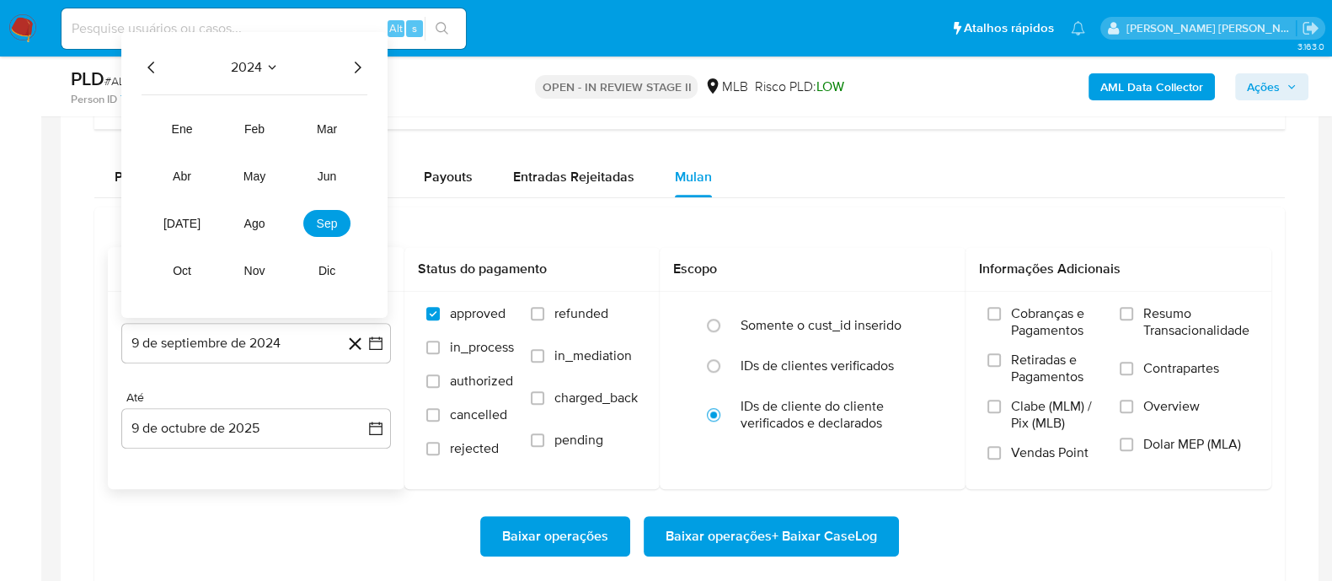
click at [351, 67] on icon "Año siguiente" at bounding box center [357, 67] width 20 height 20
click at [247, 228] on span "ago" at bounding box center [254, 223] width 21 height 13
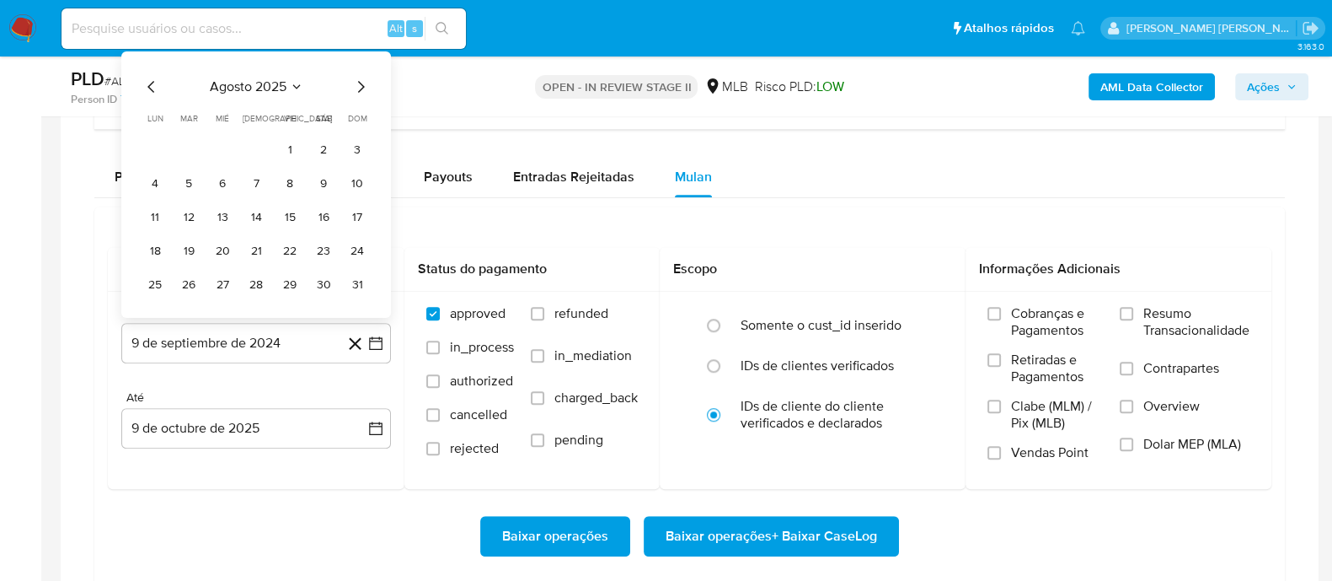
drag, startPoint x: 285, startPoint y: 145, endPoint x: 287, endPoint y: 160, distance: 15.3
click at [287, 145] on button "1" at bounding box center [289, 149] width 27 height 27
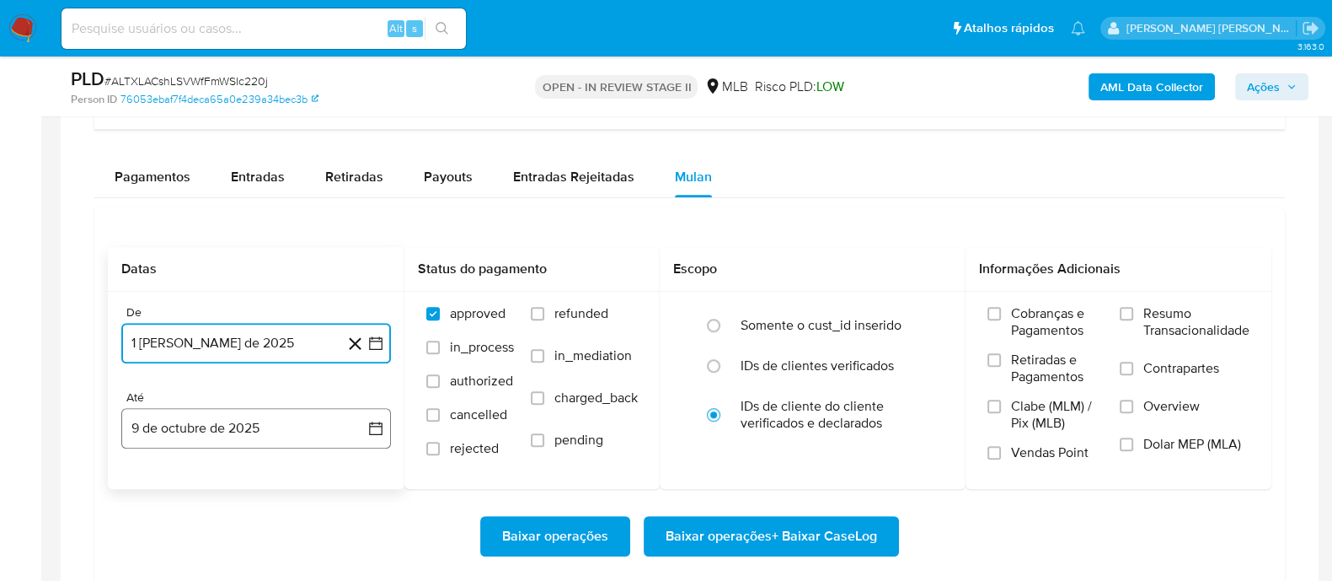
click at [254, 433] on button "9 de octubre de 2025" at bounding box center [256, 428] width 270 height 40
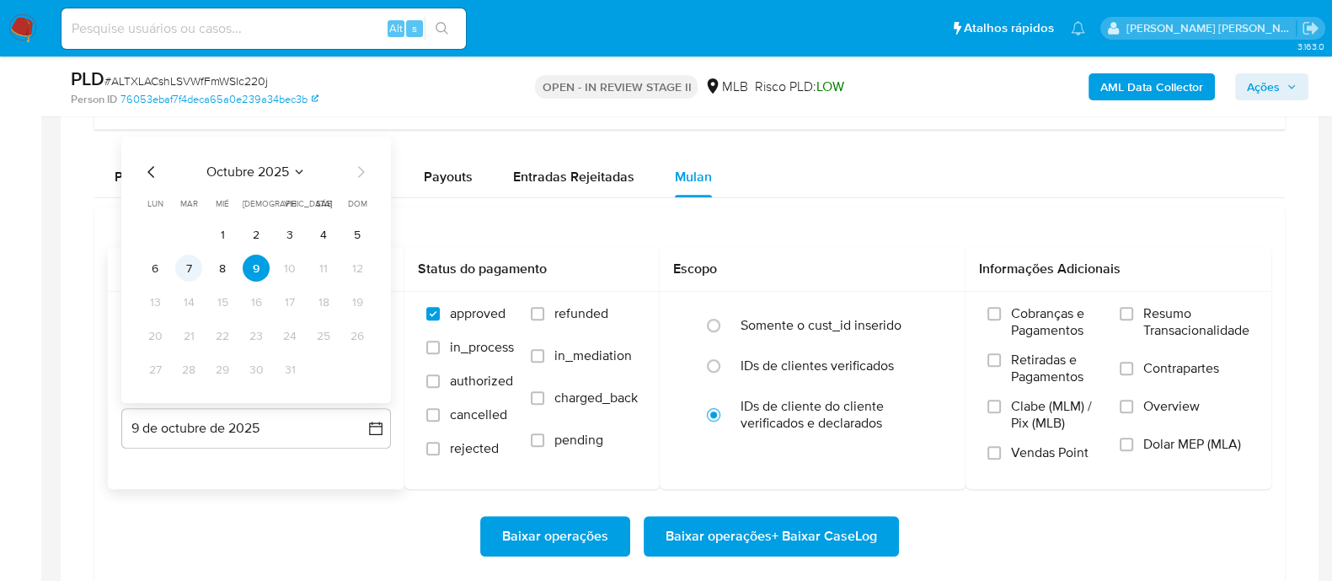
click at [190, 270] on button "7" at bounding box center [188, 267] width 27 height 27
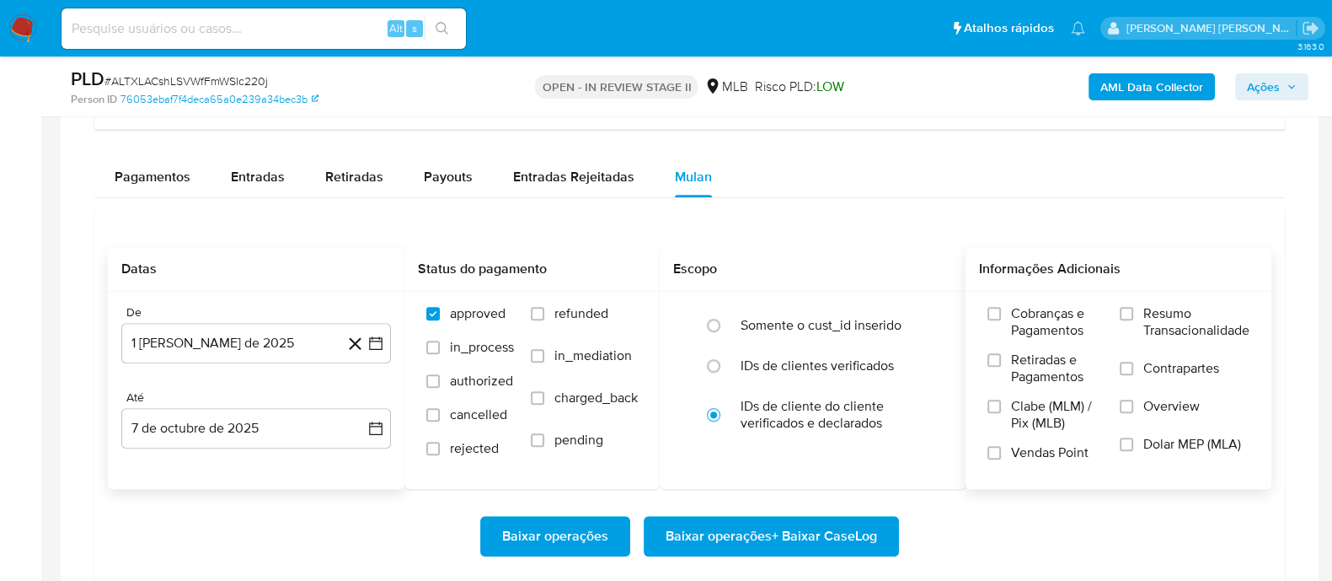
click at [1134, 310] on label "Resumo Transacionalidade" at bounding box center [1185, 332] width 130 height 55
click at [1133, 310] on input "Resumo Transacionalidade" at bounding box center [1126, 313] width 13 height 13
drag, startPoint x: 1129, startPoint y: 367, endPoint x: 1113, endPoint y: 382, distance: 22.1
click at [1129, 370] on input "Contrapartes" at bounding box center [1126, 367] width 13 height 13
click at [993, 456] on input "Vendas Point" at bounding box center [994, 452] width 13 height 13
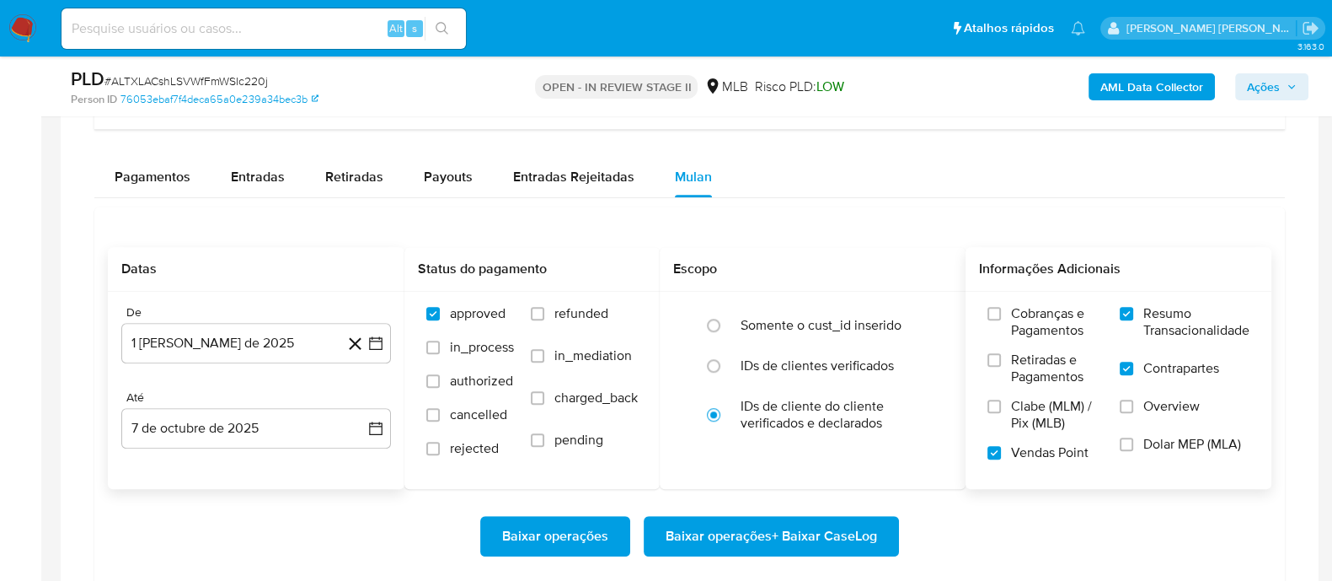
click at [755, 533] on span "Baixar operações + Baixar CaseLog" at bounding box center [772, 535] width 212 height 37
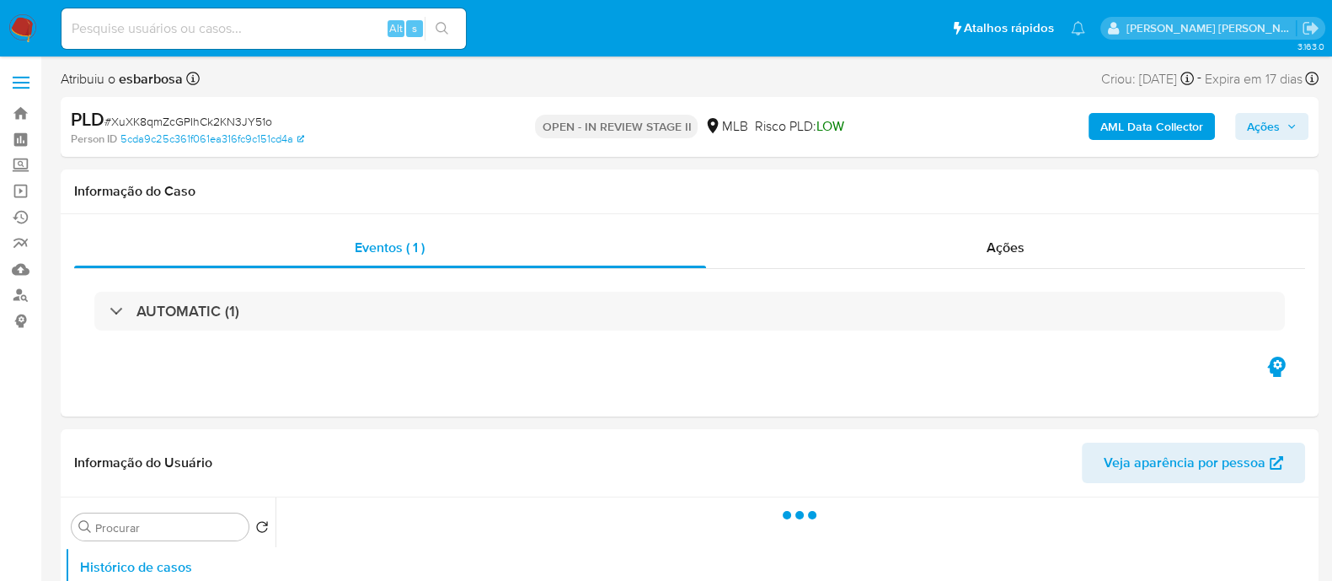
select select "10"
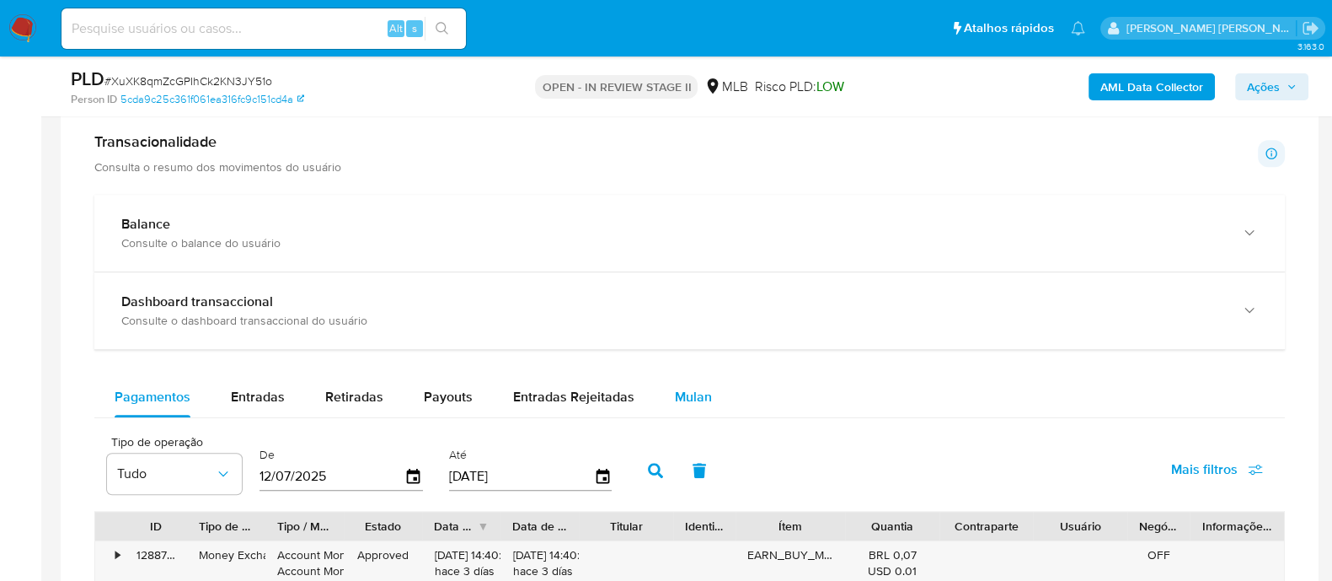
click at [688, 401] on span "Mulan" at bounding box center [693, 396] width 37 height 19
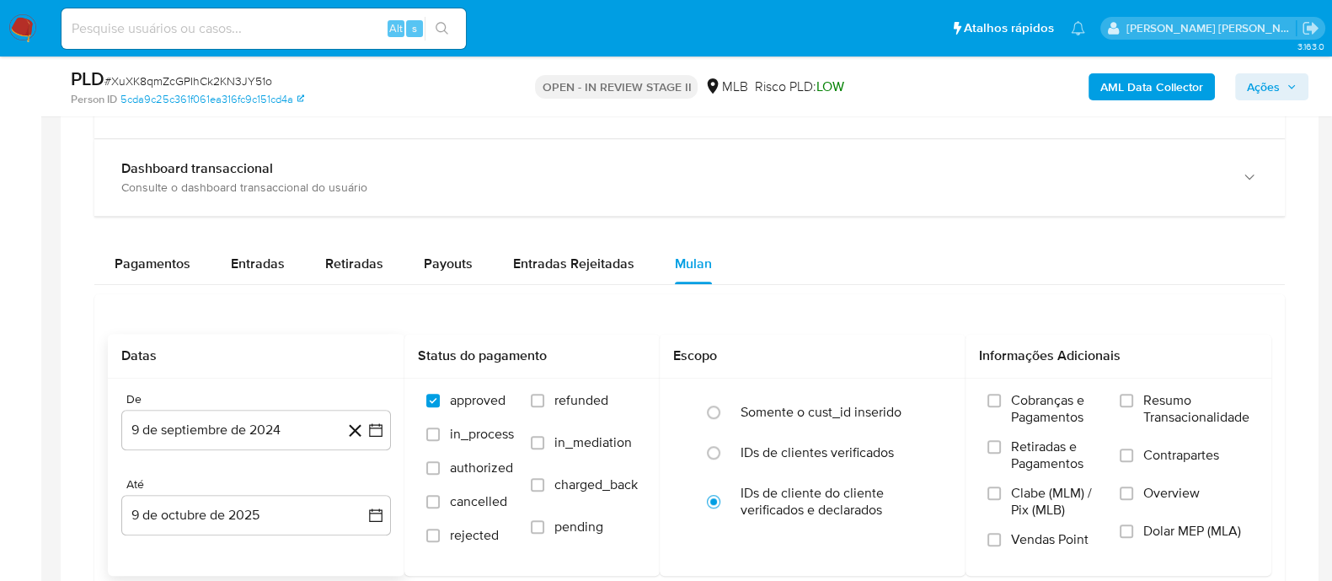
scroll to position [1368, 0]
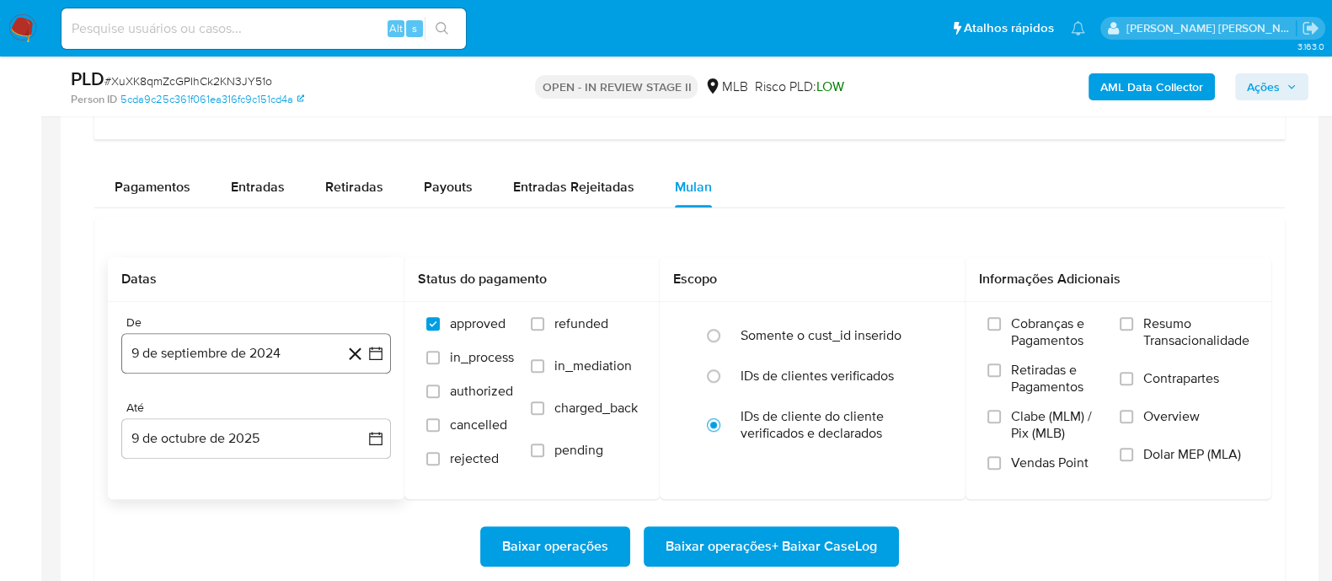
click at [296, 344] on button "9 de septiembre de 2024" at bounding box center [256, 353] width 270 height 40
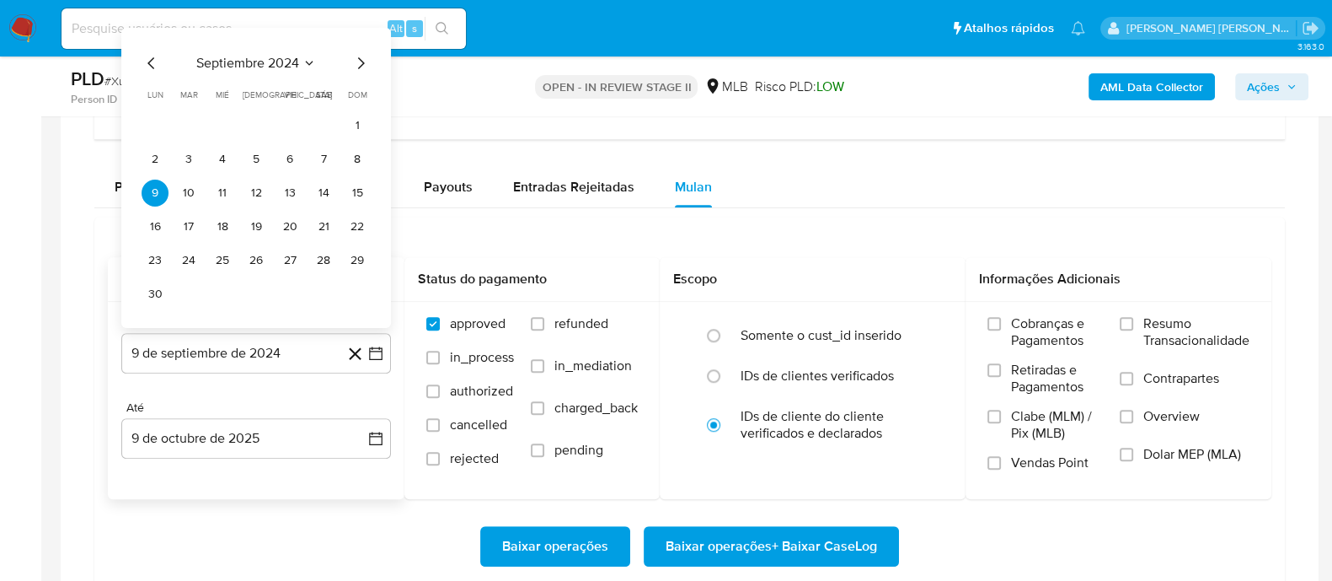
click at [273, 62] on span "septiembre 2024" at bounding box center [247, 63] width 103 height 17
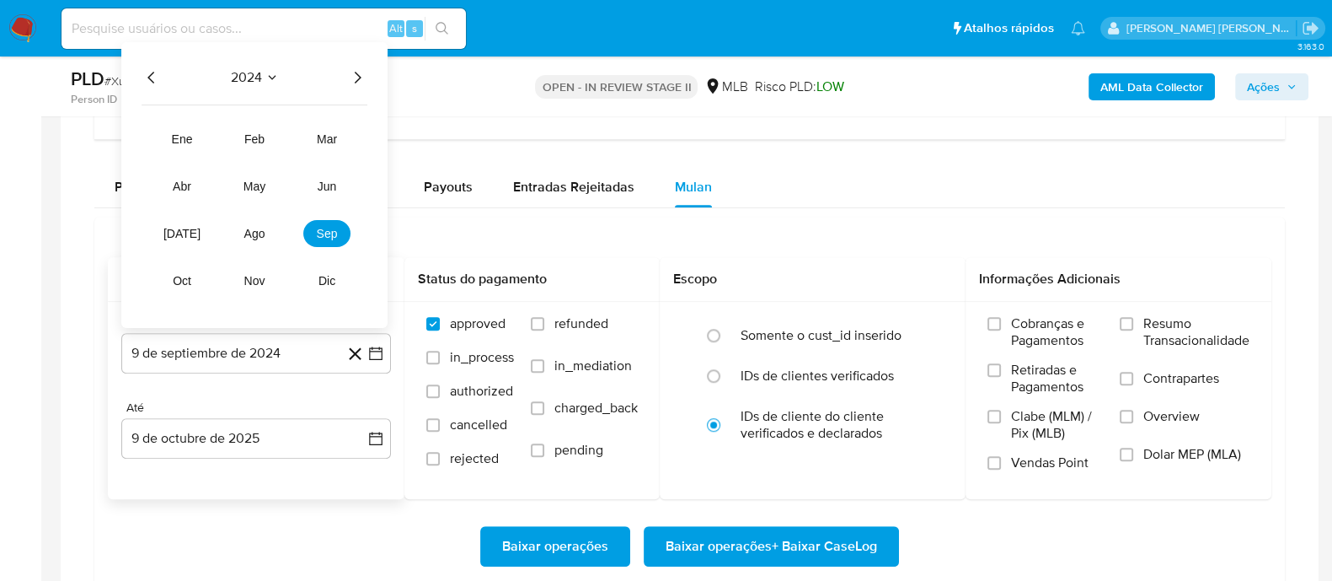
click at [356, 73] on icon "Año siguiente" at bounding box center [357, 77] width 20 height 20
click at [256, 239] on button "ago" at bounding box center [254, 233] width 47 height 27
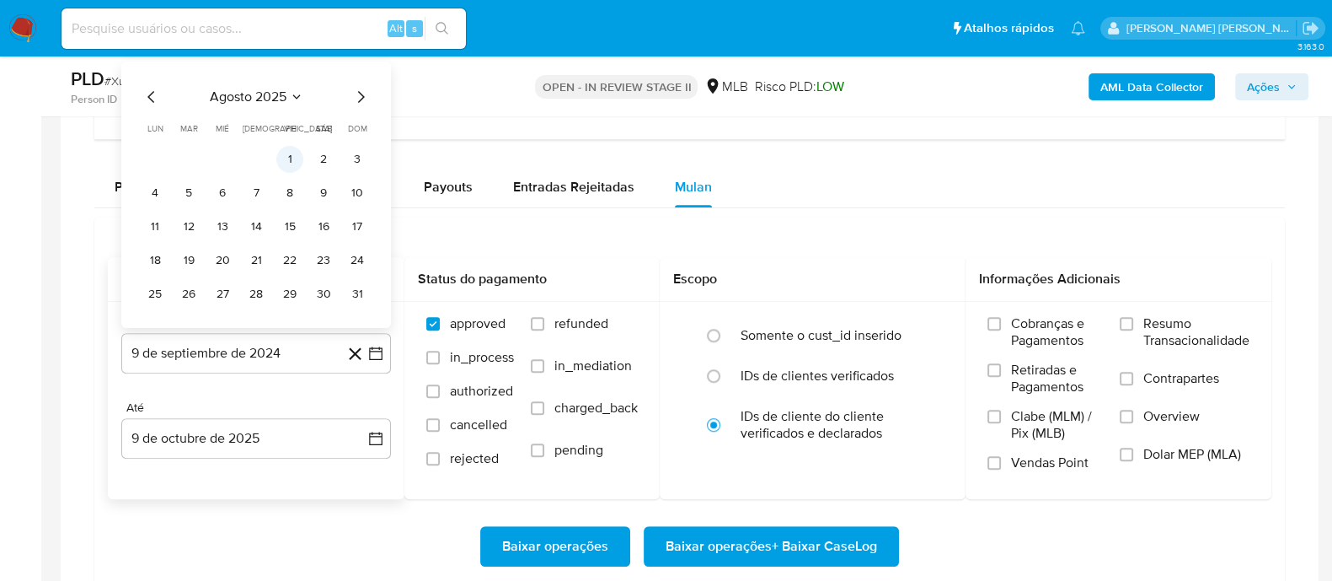
click at [287, 161] on button "1" at bounding box center [289, 159] width 27 height 27
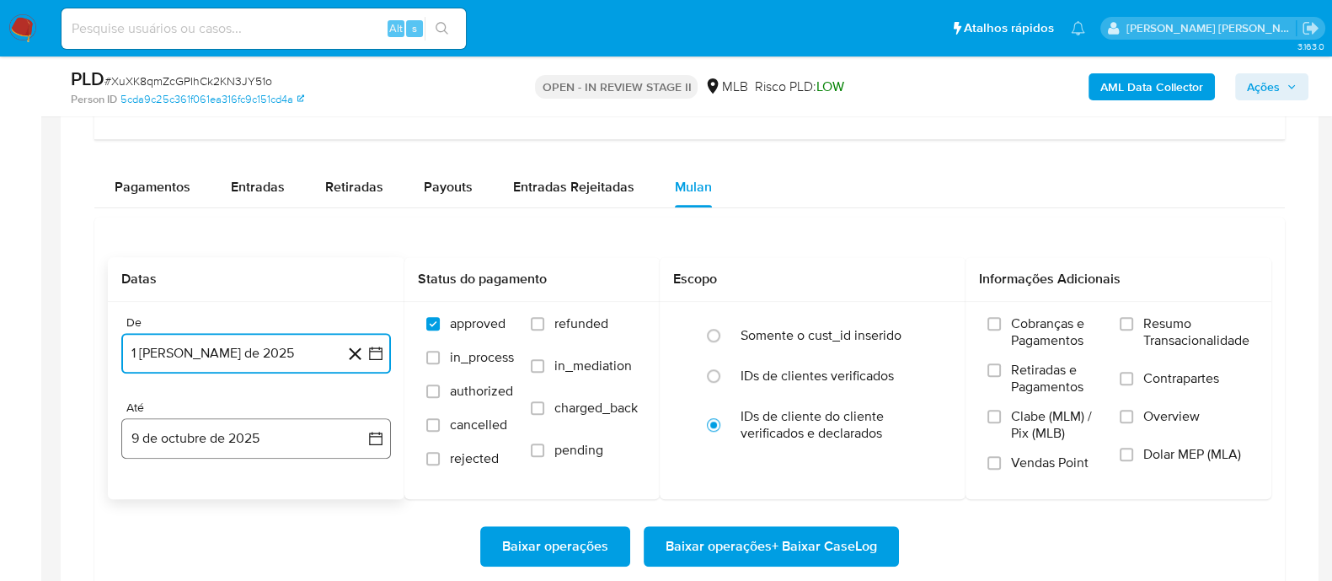
click at [217, 448] on button "9 de octubre de 2025" at bounding box center [256, 438] width 270 height 40
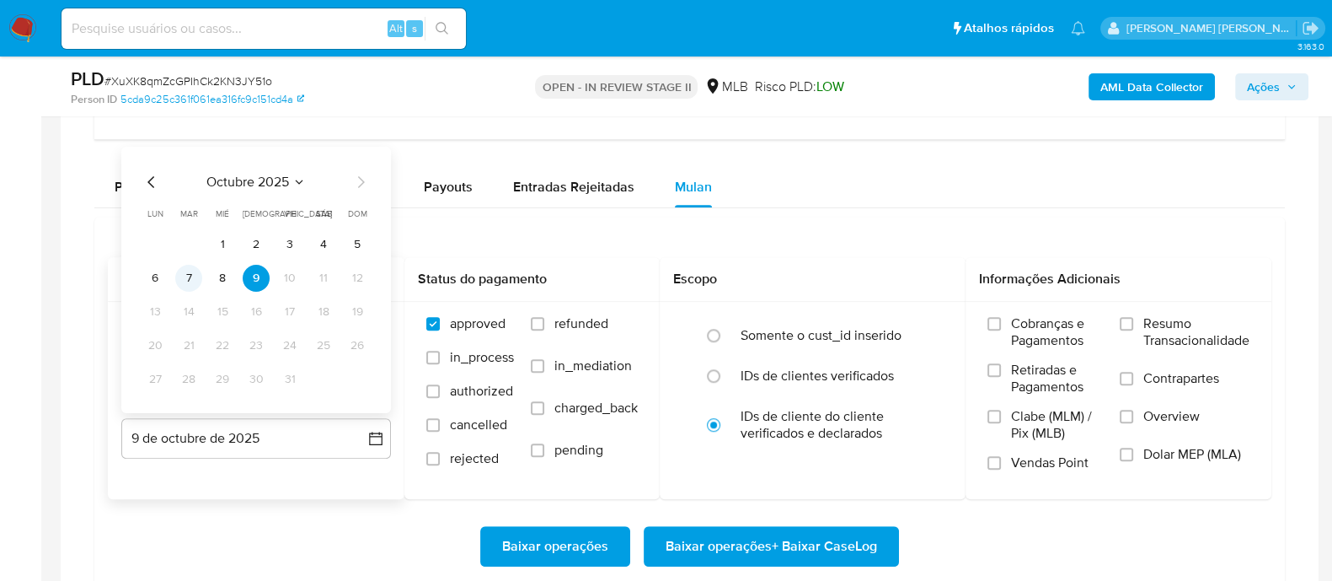
click at [190, 268] on button "7" at bounding box center [188, 278] width 27 height 27
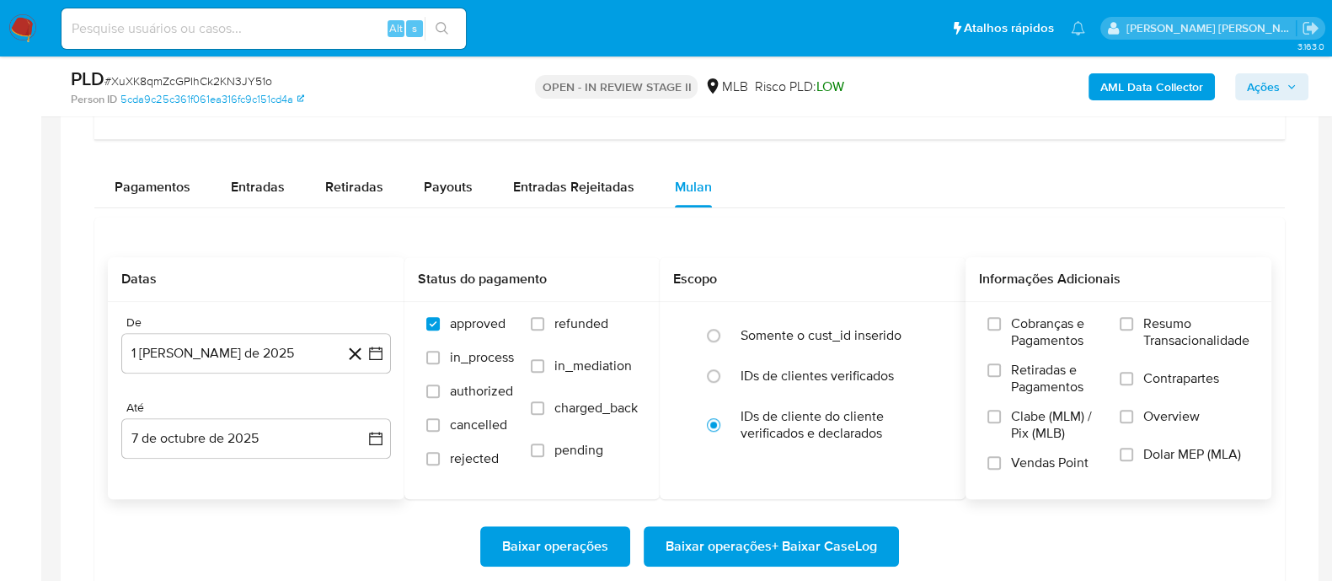
click at [1133, 322] on label "Resumo Transacionalidade" at bounding box center [1185, 342] width 130 height 55
click at [1133, 322] on input "Resumo Transacionalidade" at bounding box center [1126, 323] width 13 height 13
click at [1135, 374] on label "Contrapartes" at bounding box center [1185, 389] width 130 height 38
click at [1133, 374] on input "Contrapartes" at bounding box center [1126, 378] width 13 height 13
drag, startPoint x: 988, startPoint y: 454, endPoint x: 887, endPoint y: 495, distance: 109.2
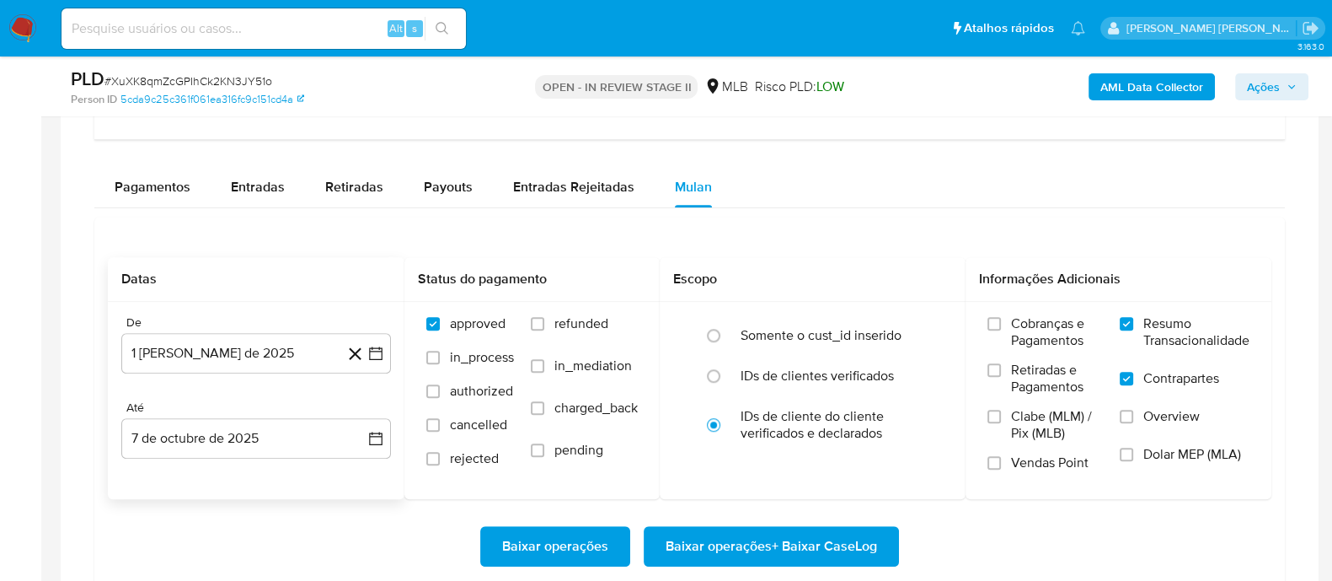
click at [988, 456] on input "Vendas Point" at bounding box center [994, 462] width 13 height 13
click at [775, 541] on span "Baixar operações + Baixar CaseLog" at bounding box center [772, 546] width 212 height 37
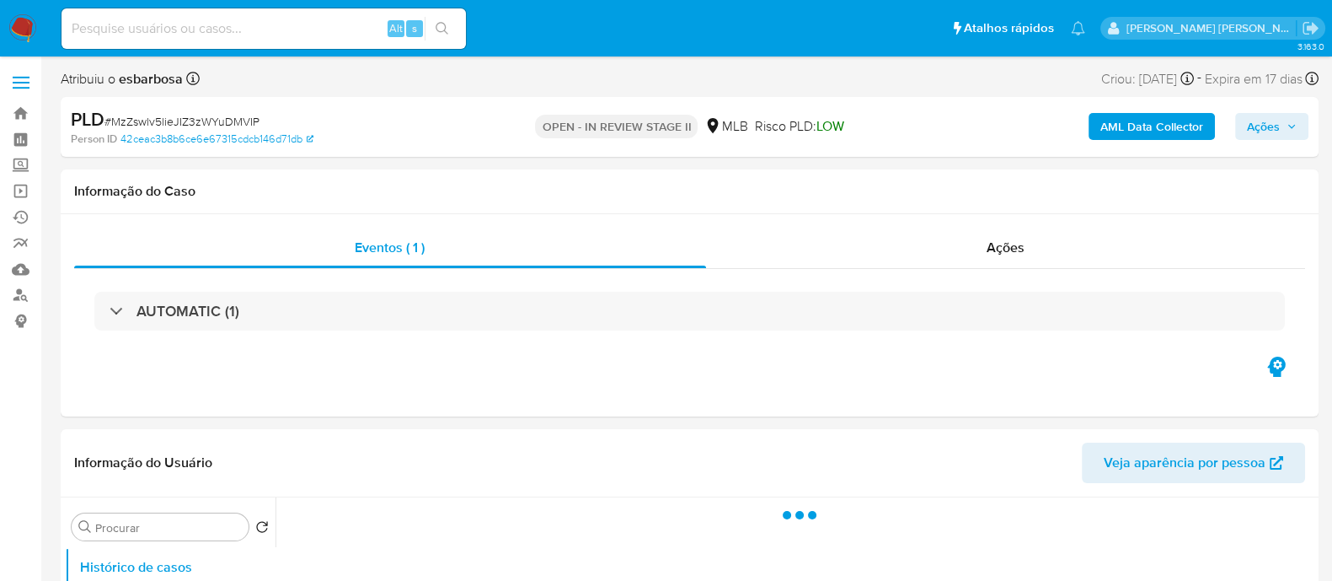
select select "10"
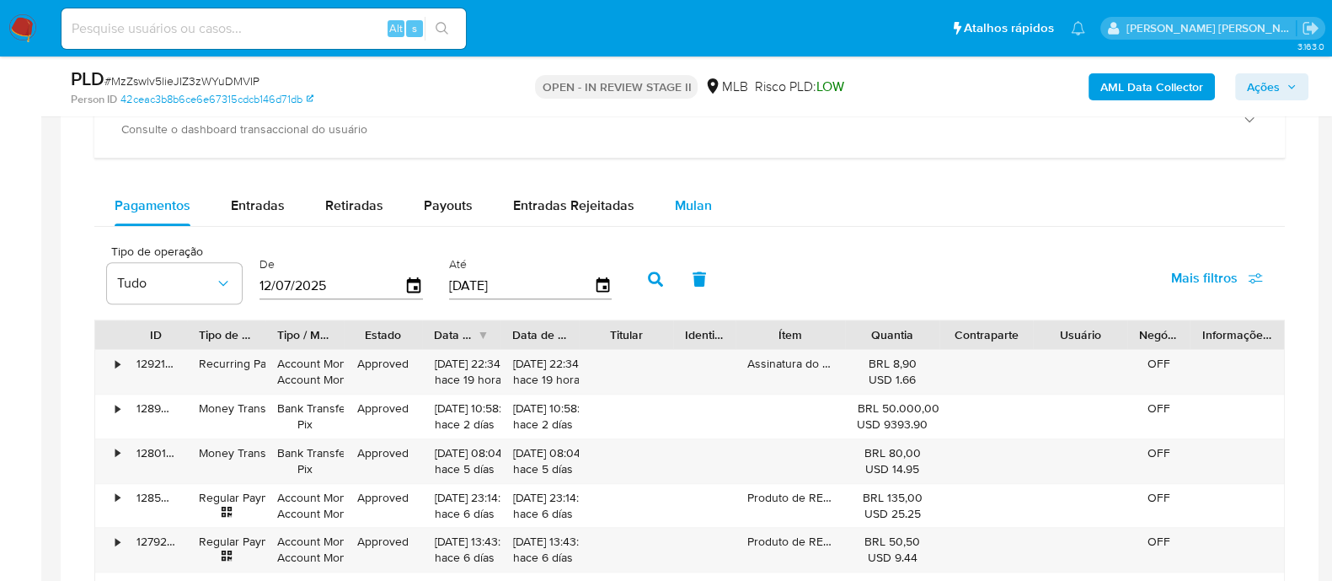
click at [690, 195] on span "Mulan" at bounding box center [693, 204] width 37 height 19
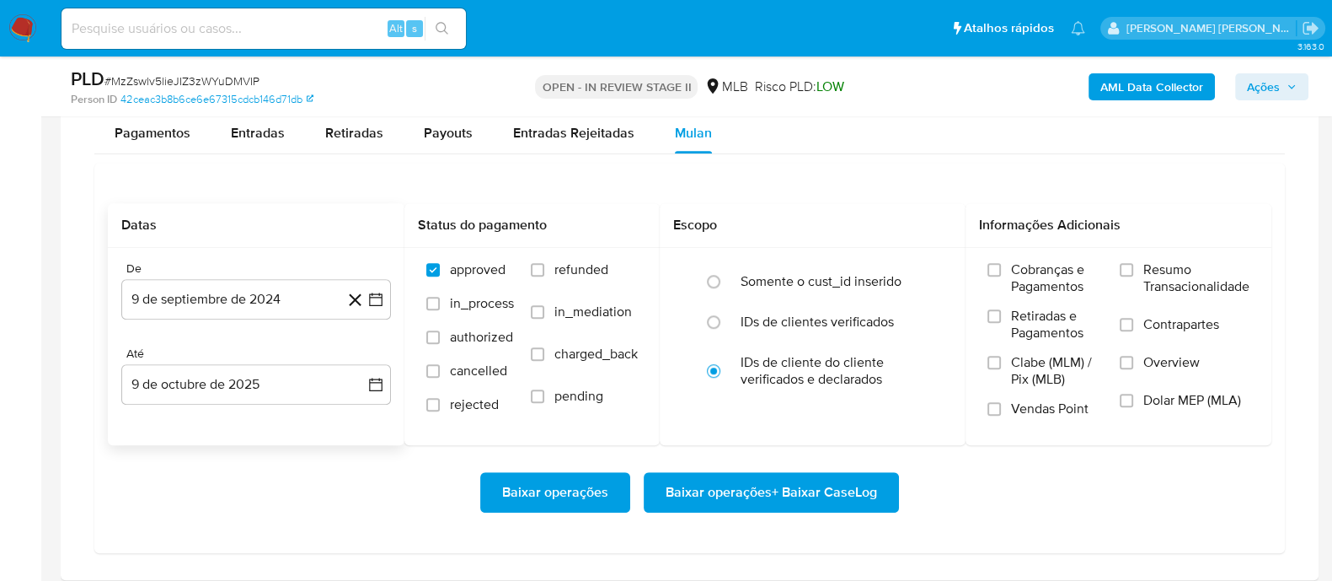
scroll to position [1368, 0]
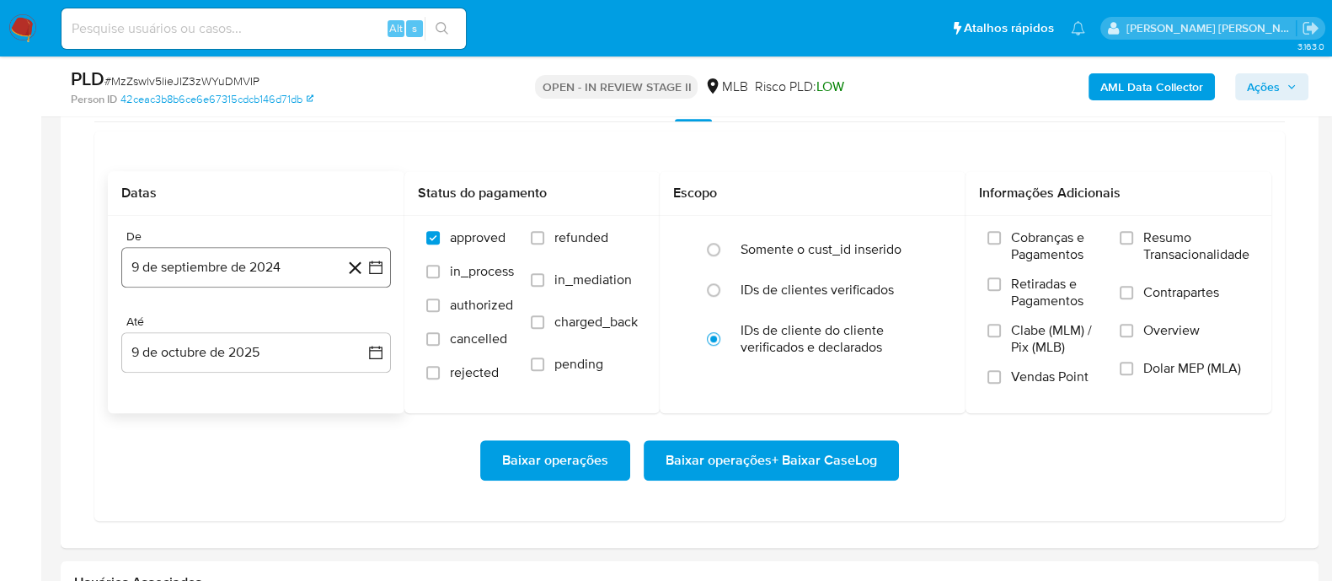
drag, startPoint x: 207, startPoint y: 275, endPoint x: 218, endPoint y: 266, distance: 13.8
click at [208, 274] on button "9 de septiembre de 2024" at bounding box center [256, 267] width 270 height 40
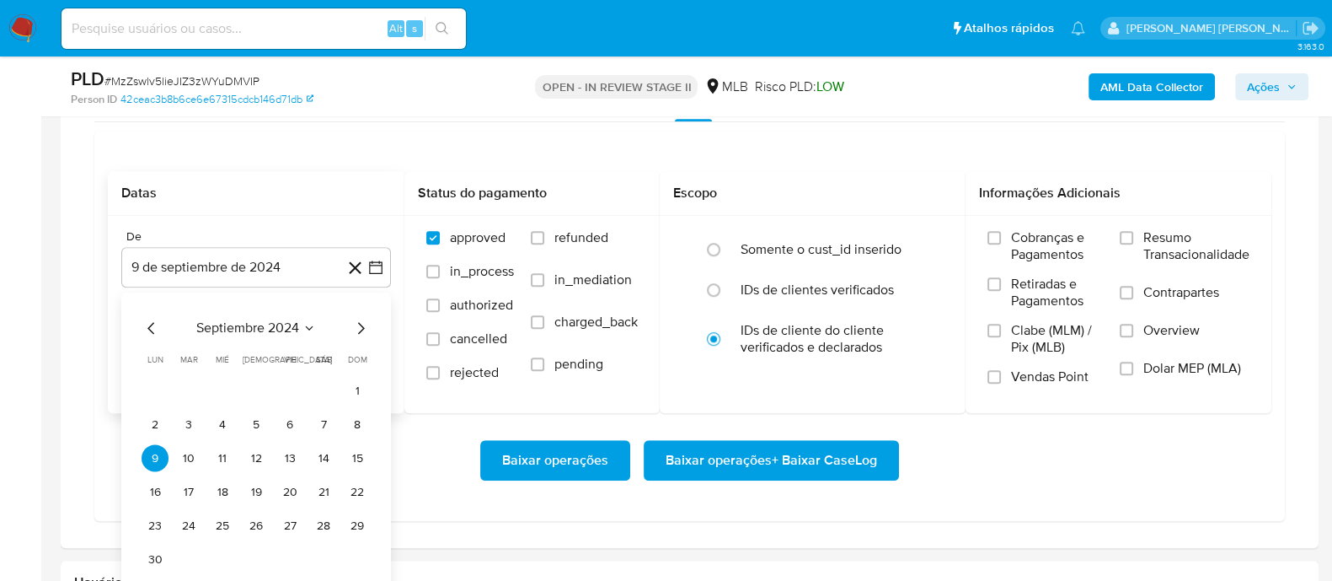
click at [247, 322] on span "septiembre 2024" at bounding box center [247, 327] width 103 height 17
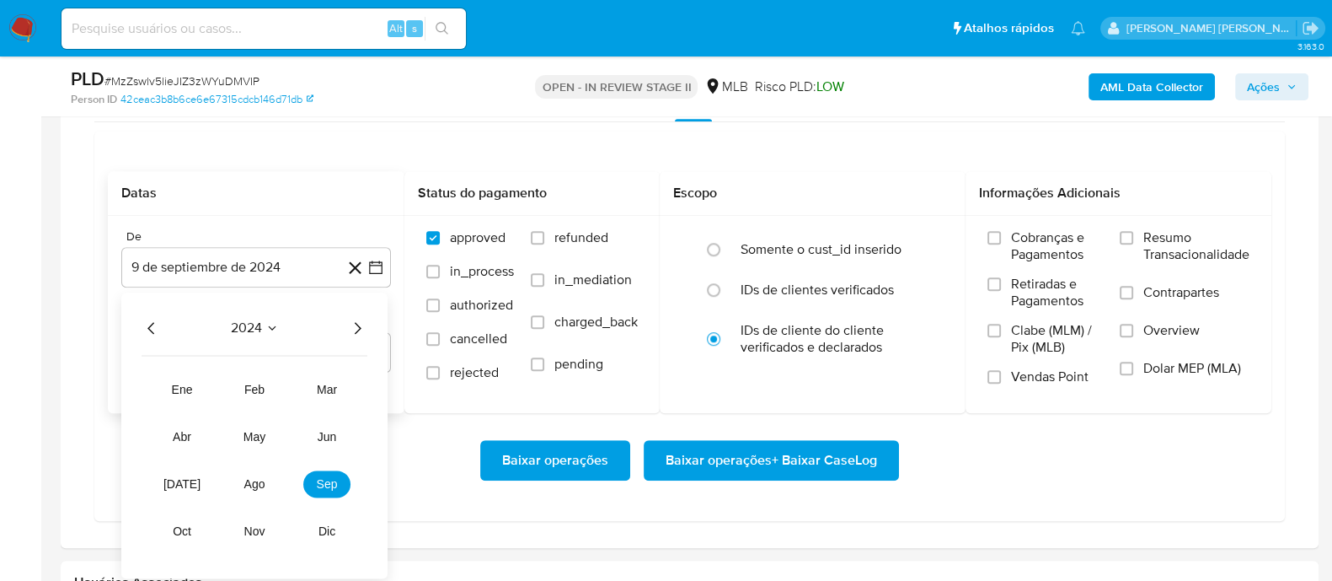
click at [352, 330] on icon "Año siguiente" at bounding box center [357, 328] width 20 height 20
click at [262, 479] on span "ago" at bounding box center [254, 483] width 21 height 13
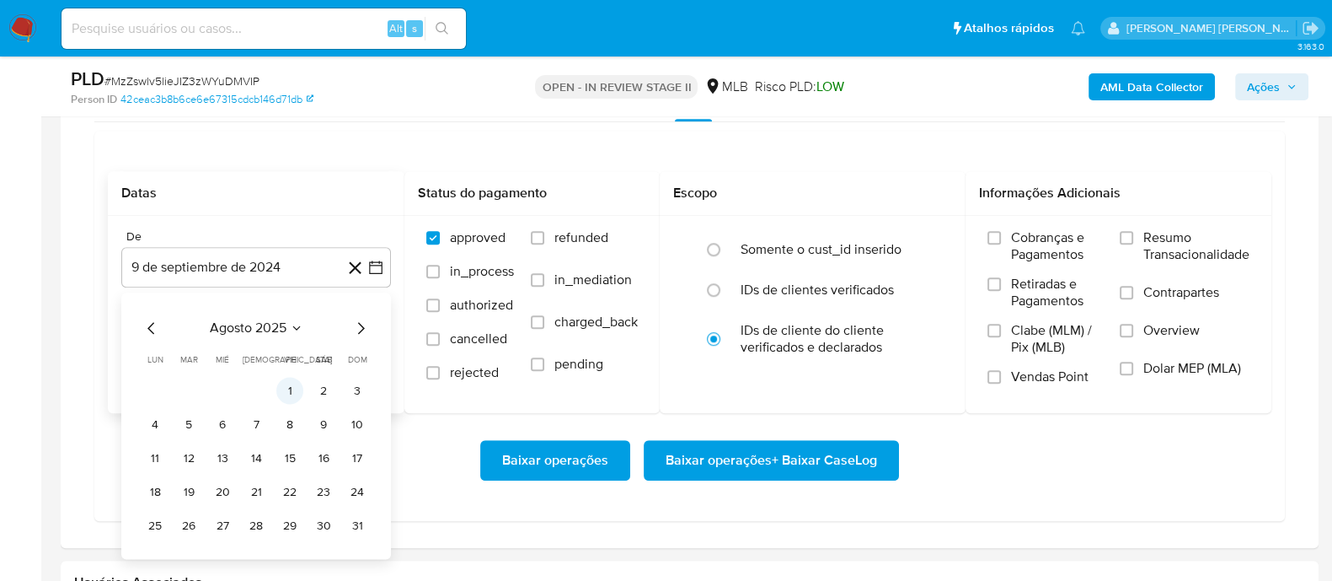
click at [288, 386] on button "1" at bounding box center [289, 390] width 27 height 27
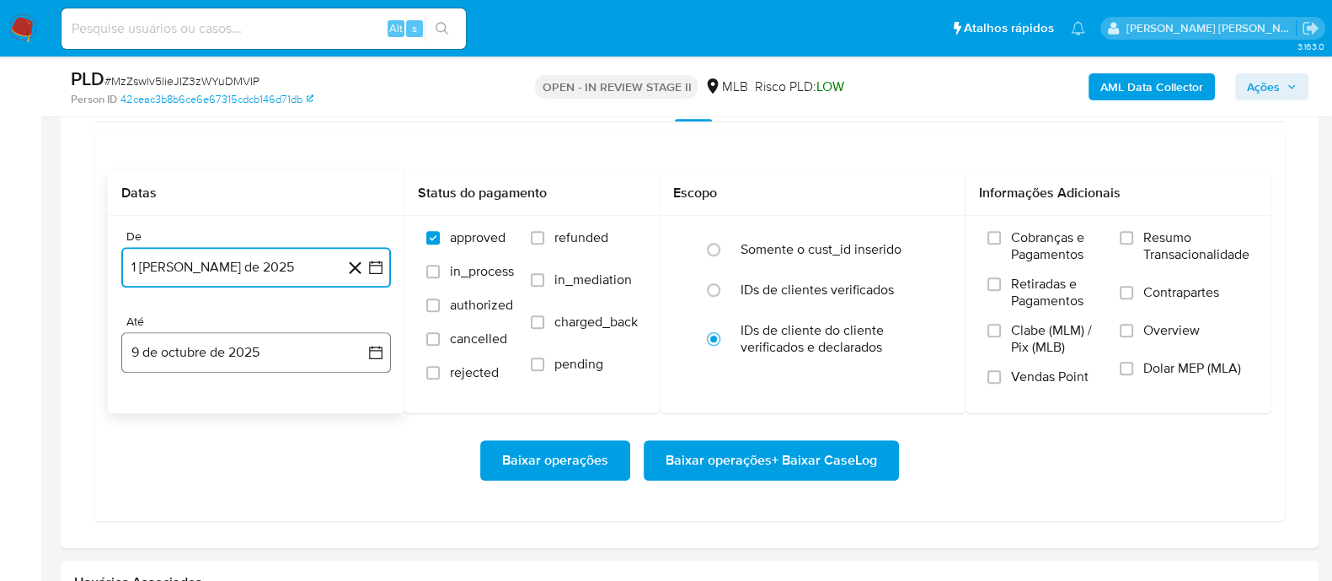
click at [263, 352] on button "9 de octubre de 2025" at bounding box center [256, 352] width 270 height 40
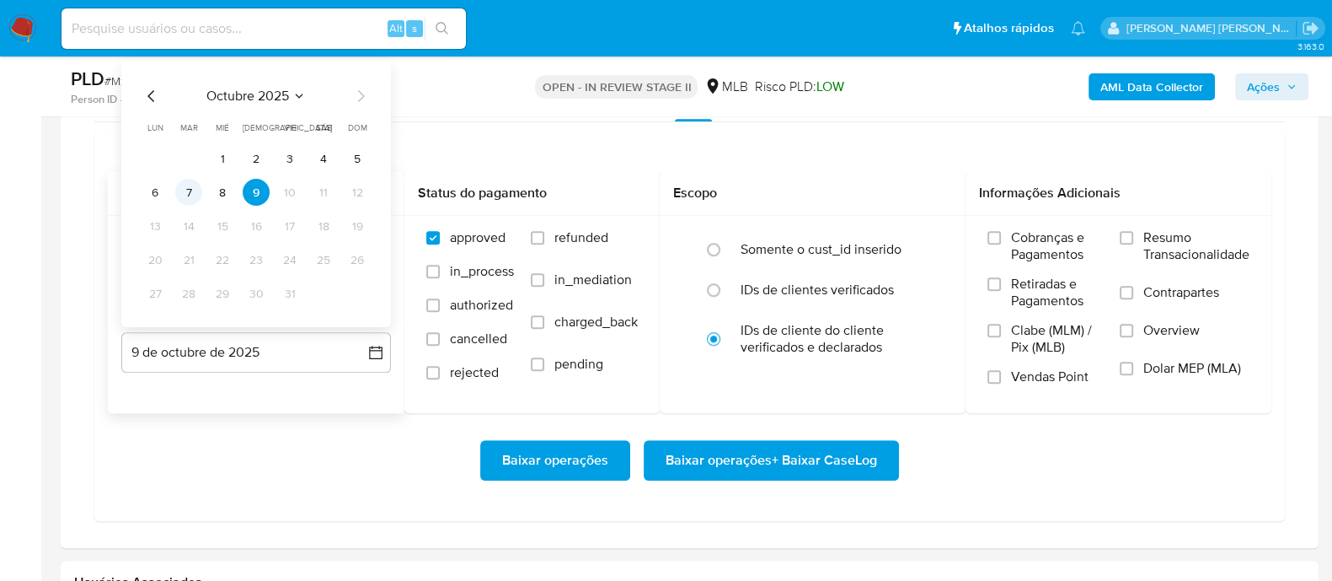
click at [184, 192] on button "7" at bounding box center [188, 192] width 27 height 27
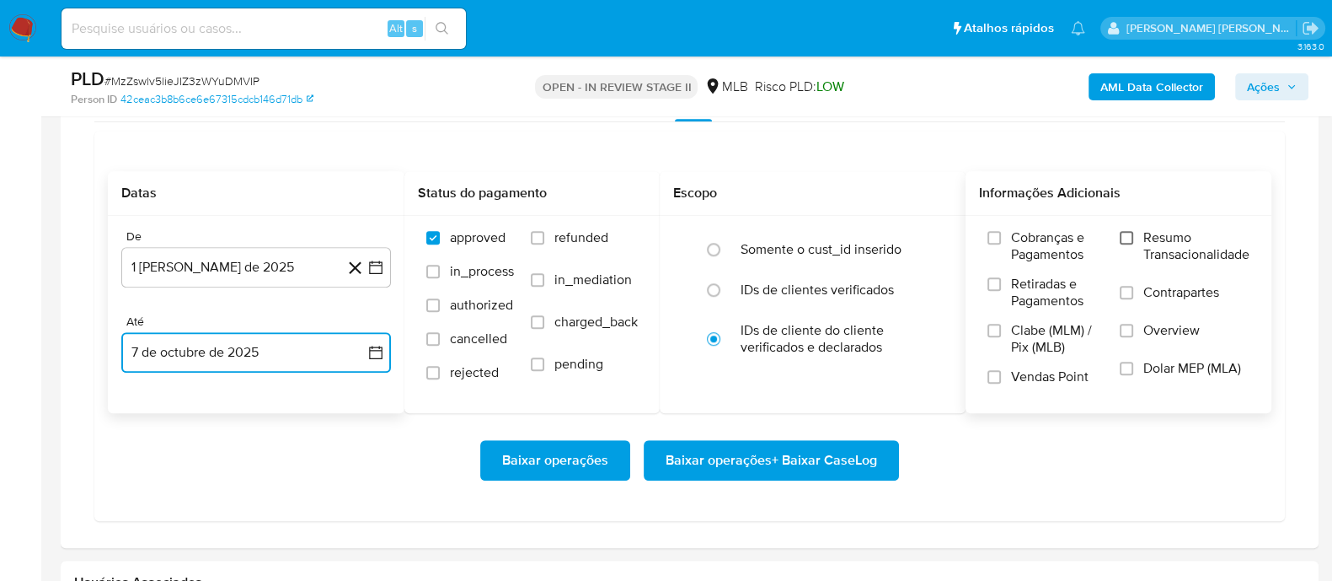
click at [1122, 242] on input "Resumo Transacionalidade" at bounding box center [1126, 237] width 13 height 13
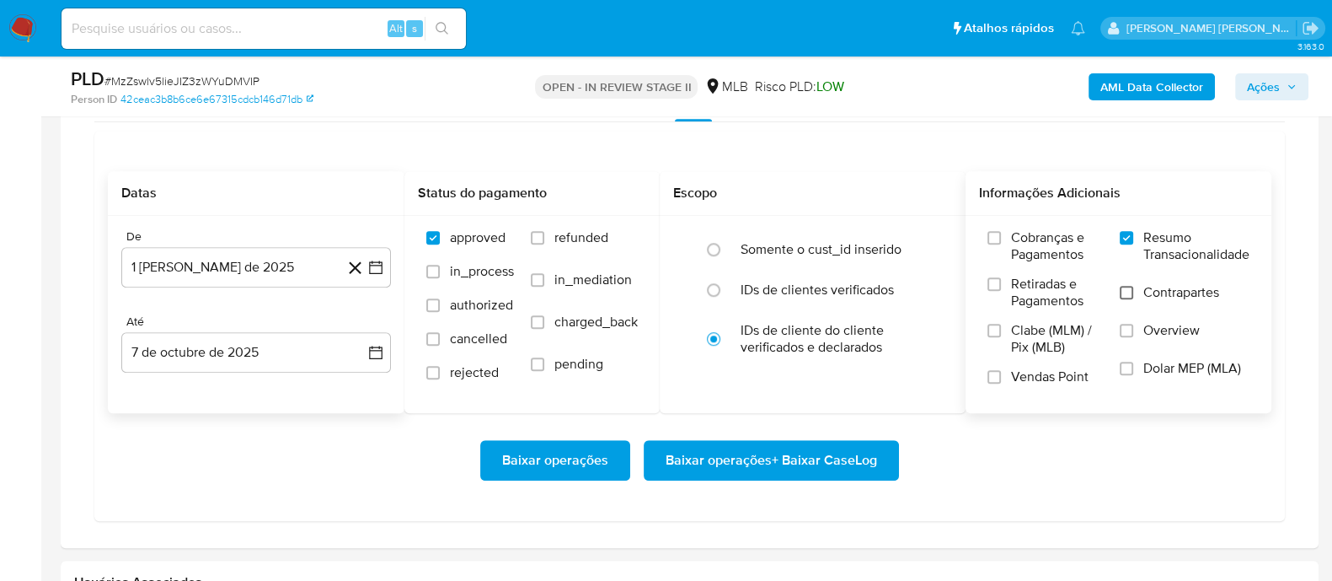
click at [1126, 294] on input "Contrapartes" at bounding box center [1126, 292] width 13 height 13
click at [999, 372] on input "Vendas Point" at bounding box center [994, 376] width 13 height 13
click at [771, 463] on span "Baixar operações + Baixar CaseLog" at bounding box center [772, 460] width 212 height 37
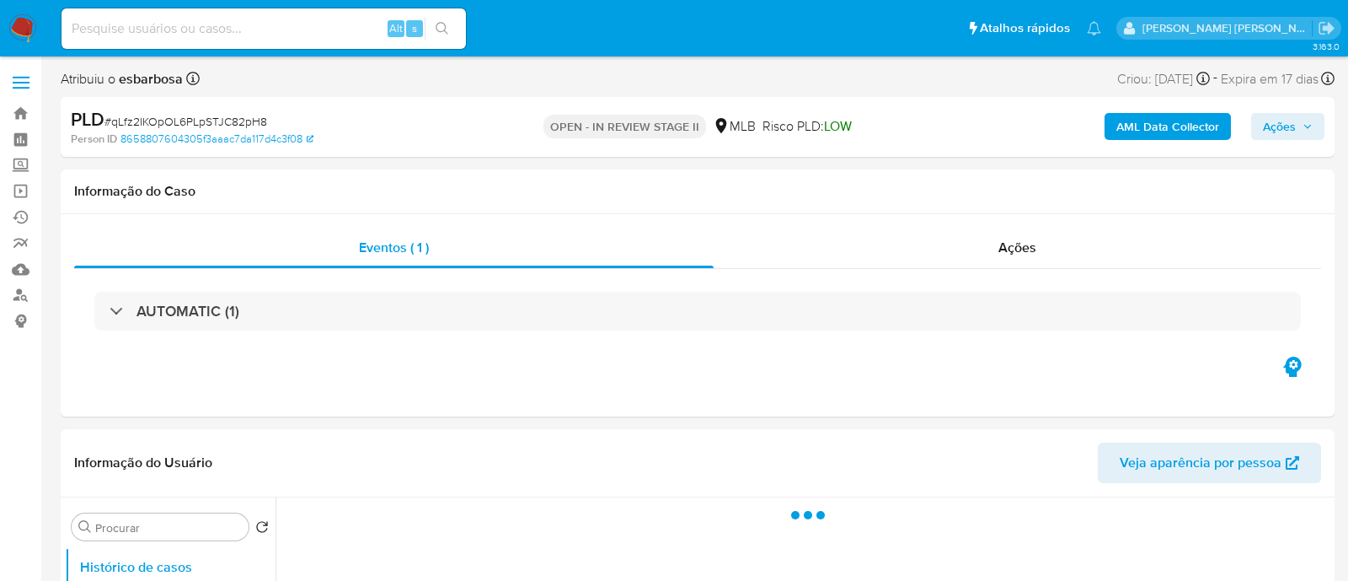
select select "10"
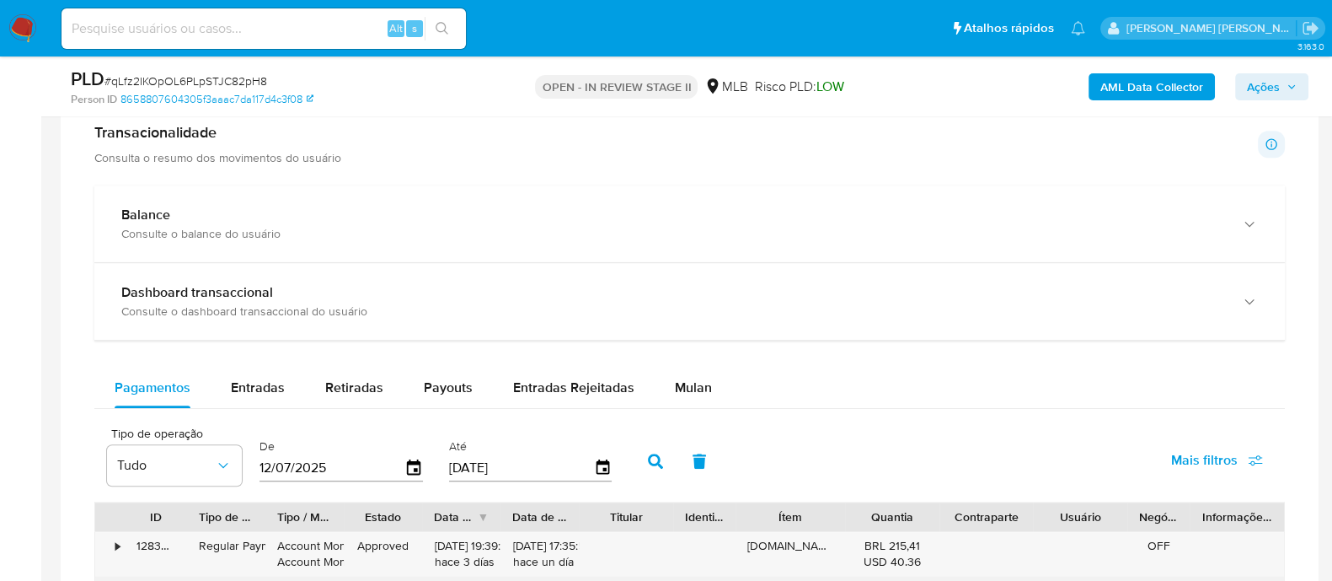
scroll to position [1264, 0]
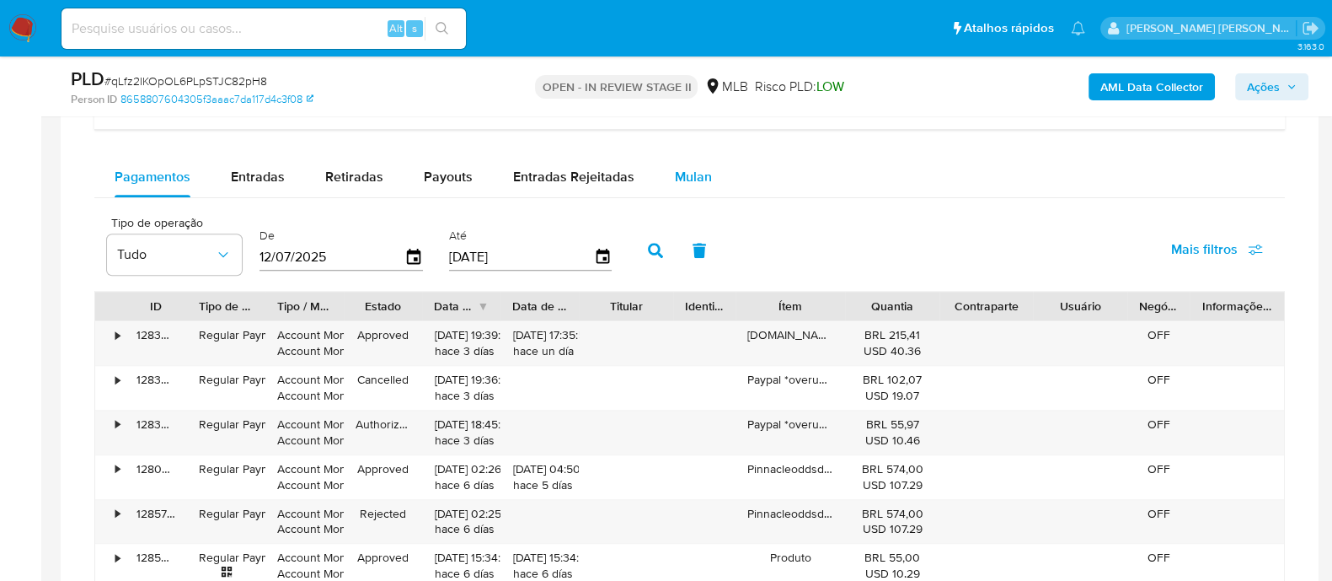
click at [703, 174] on span "Mulan" at bounding box center [693, 176] width 37 height 19
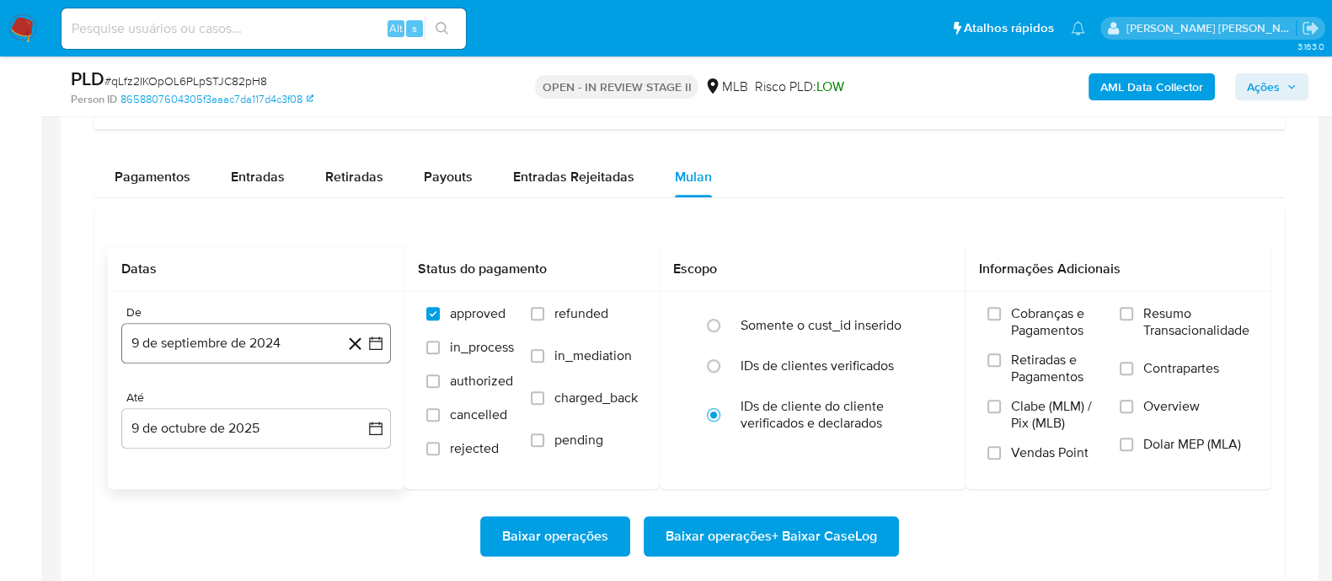
click at [242, 345] on button "9 de septiembre de 2024" at bounding box center [256, 343] width 270 height 40
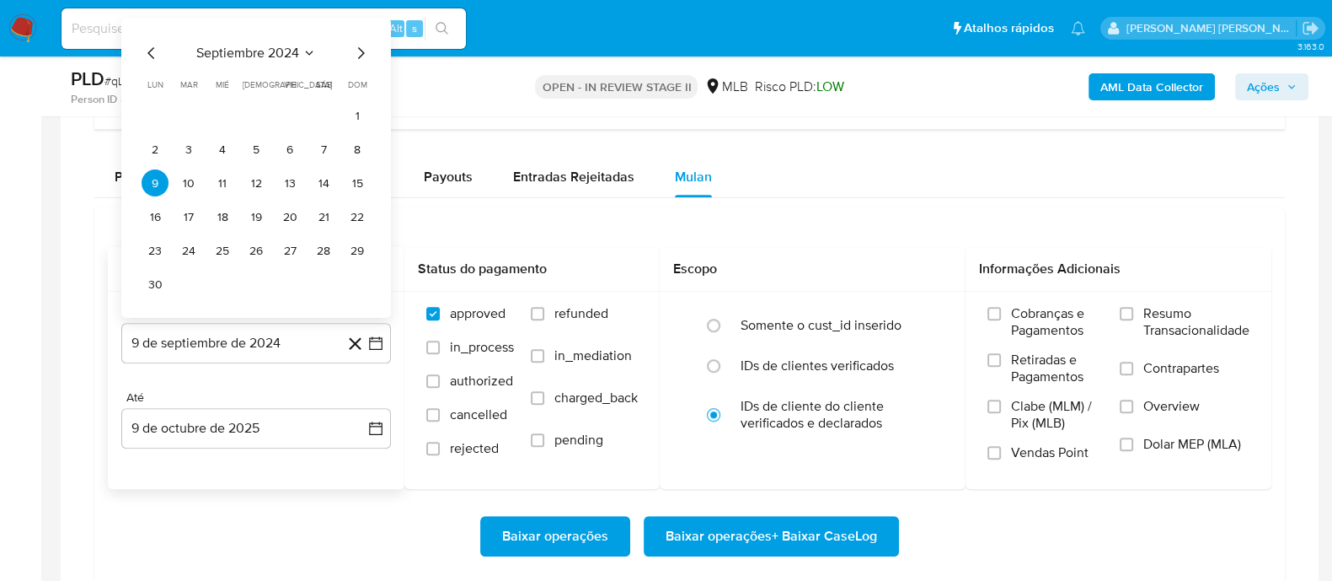
click at [279, 48] on span "septiembre 2024" at bounding box center [247, 53] width 103 height 17
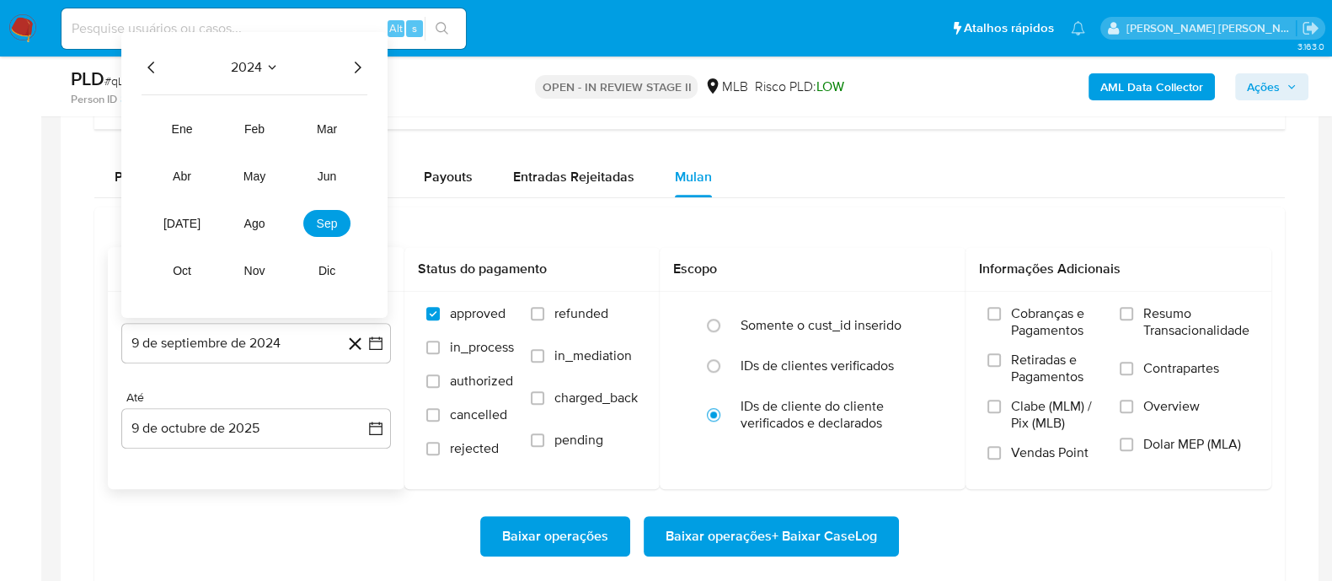
click at [353, 68] on icon "Año siguiente" at bounding box center [357, 67] width 20 height 20
click at [261, 225] on span "ago" at bounding box center [254, 223] width 21 height 13
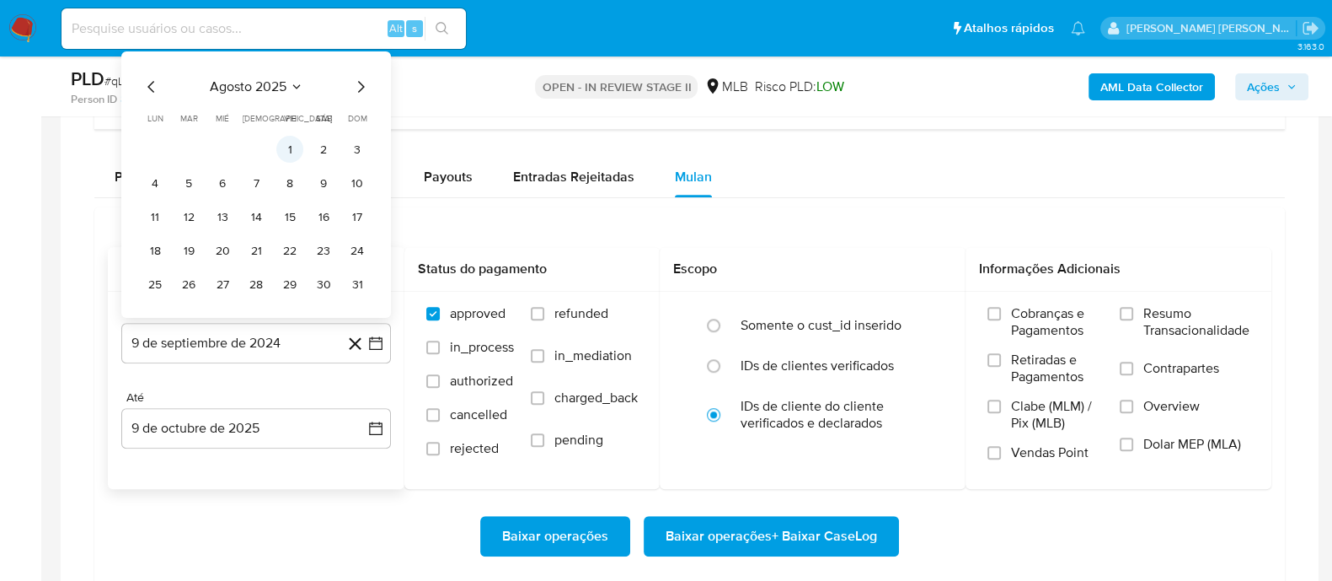
click at [287, 149] on button "1" at bounding box center [289, 149] width 27 height 27
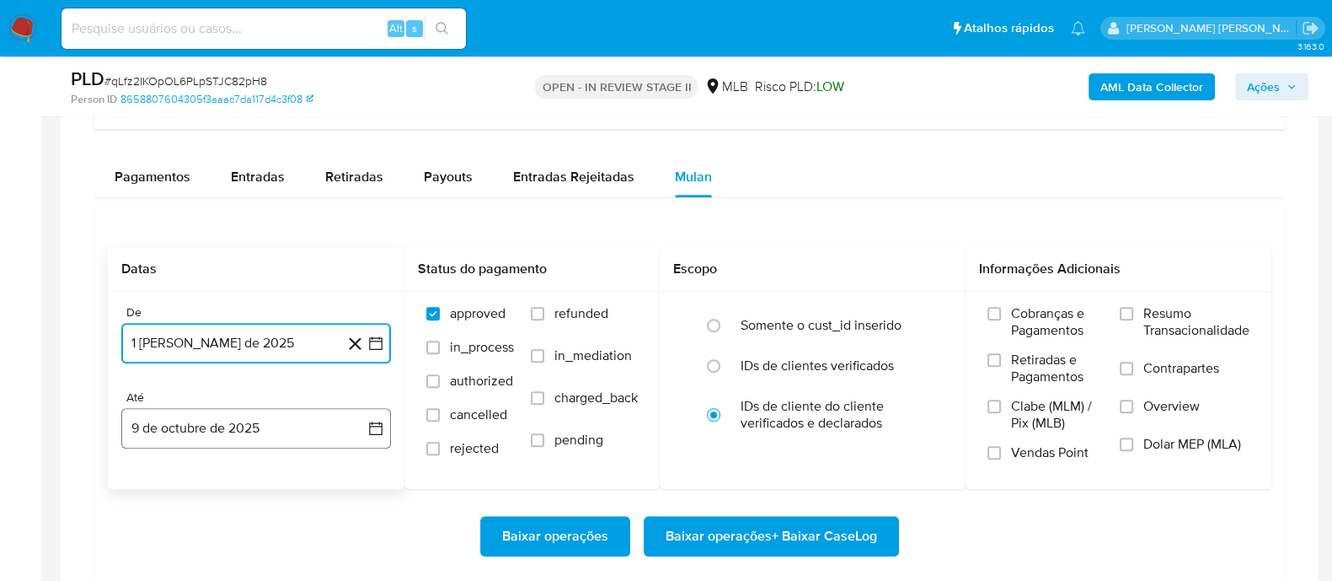
click at [252, 427] on button "9 de octubre de 2025" at bounding box center [256, 428] width 270 height 40
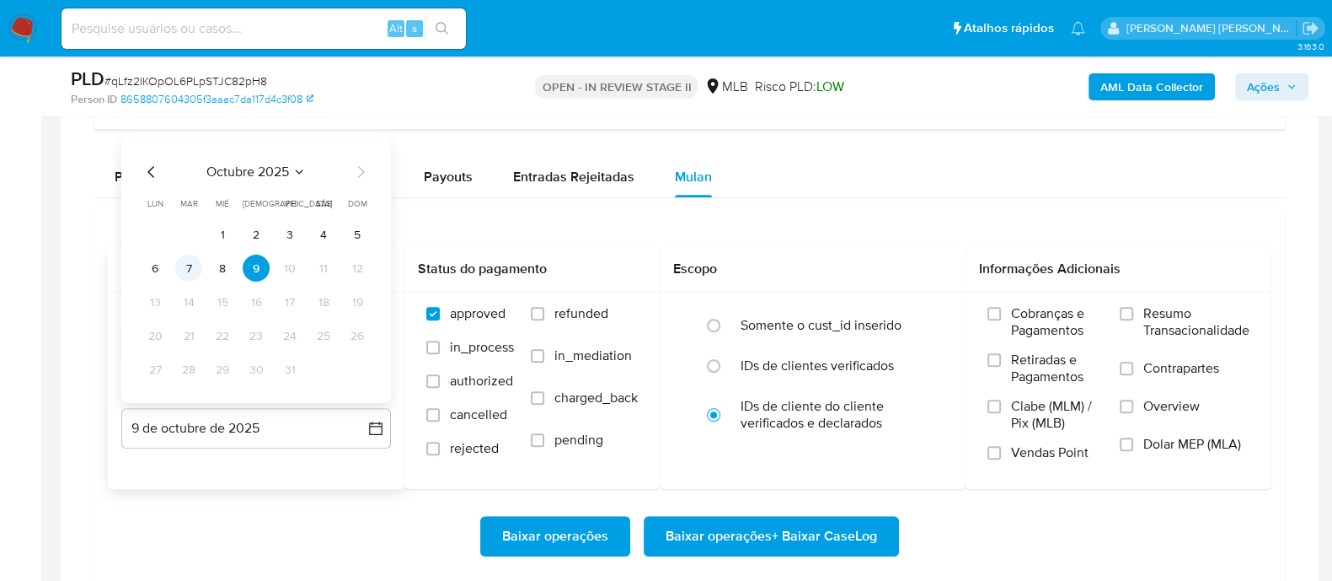
click at [192, 271] on button "7" at bounding box center [188, 267] width 27 height 27
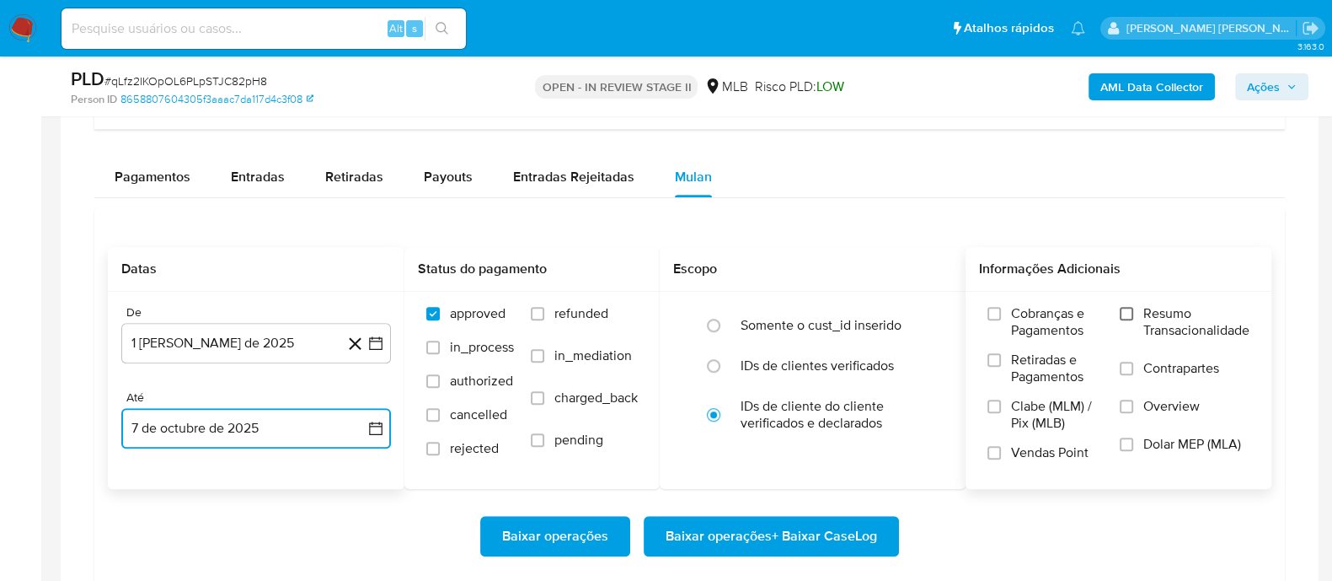
click at [1127, 318] on input "Resumo Transacionalidade" at bounding box center [1126, 313] width 13 height 13
drag, startPoint x: 1127, startPoint y: 318, endPoint x: 1124, endPoint y: 368, distance: 50.6
click at [1124, 368] on input "Contrapartes" at bounding box center [1126, 367] width 13 height 13
click at [988, 453] on input "Vendas Point" at bounding box center [994, 452] width 13 height 13
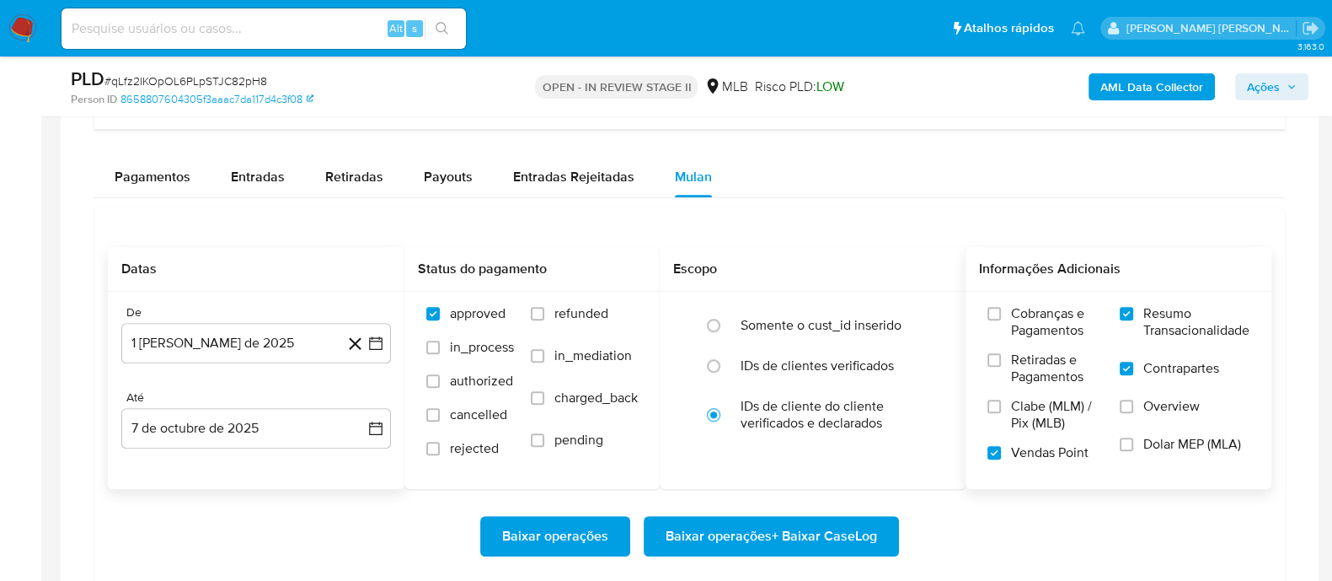
drag, startPoint x: 782, startPoint y: 537, endPoint x: 778, endPoint y: 527, distance: 11.0
click at [778, 527] on span "Baixar operações + Baixar CaseLog" at bounding box center [772, 535] width 212 height 37
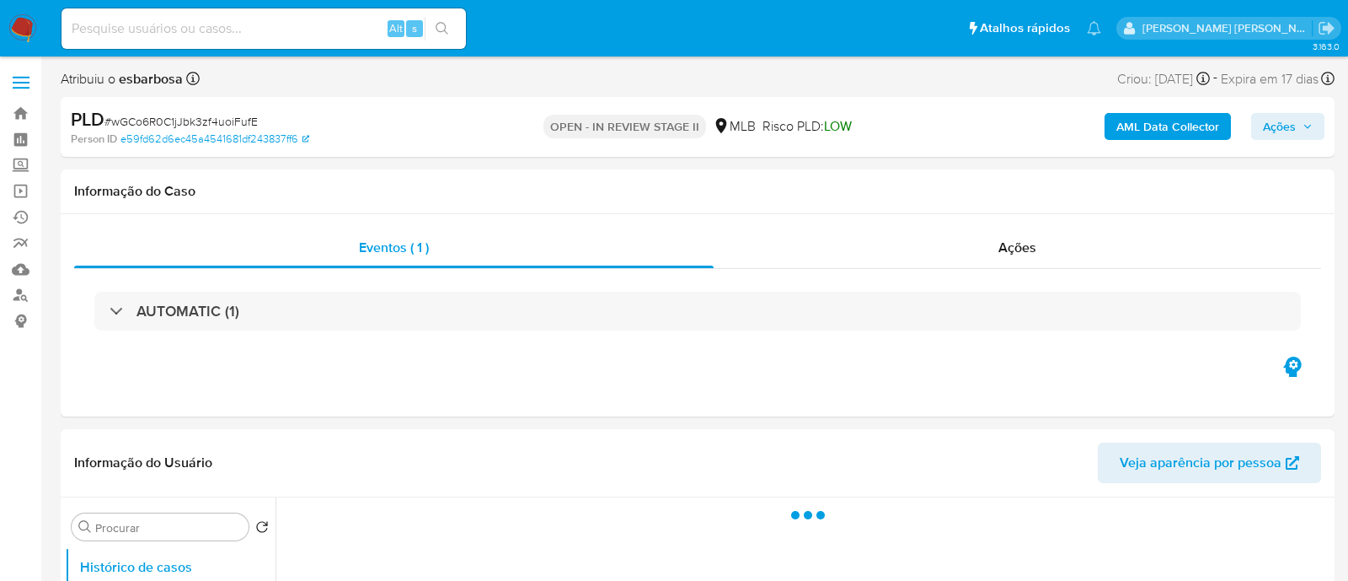
select select "10"
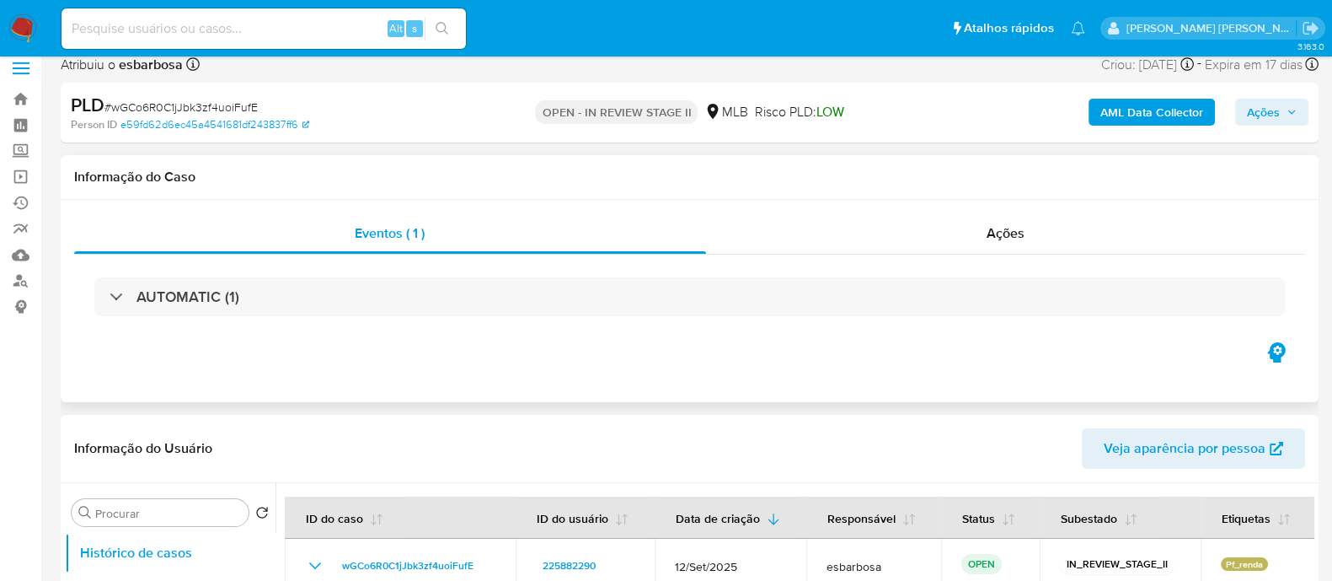
scroll to position [316, 0]
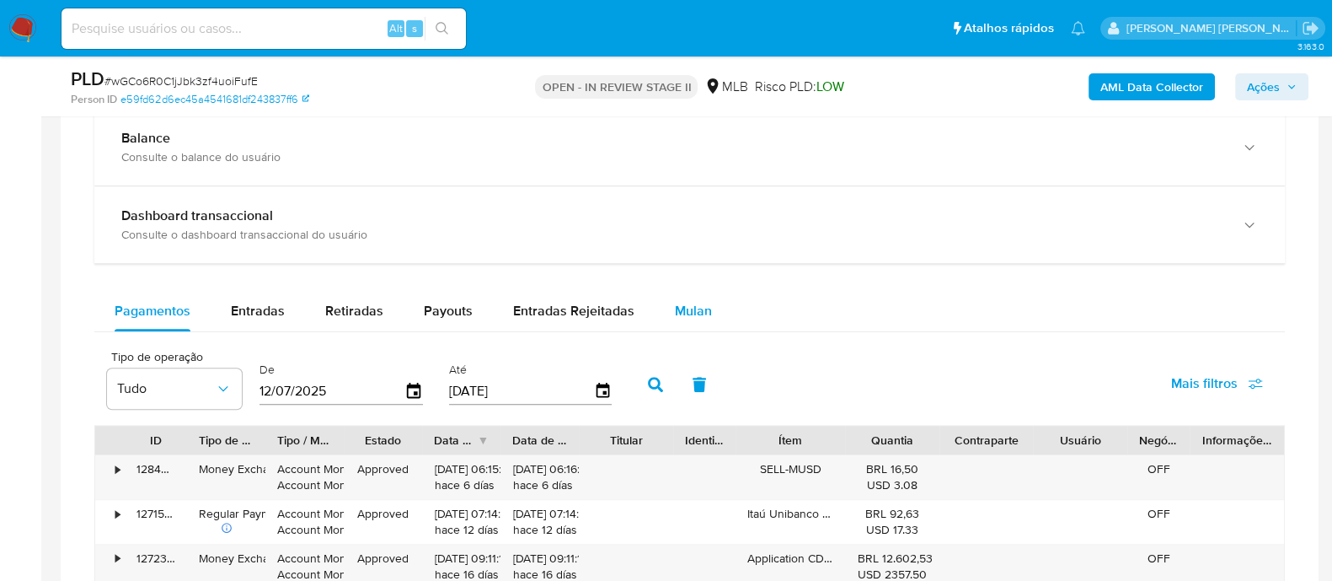
click at [695, 309] on span "Mulan" at bounding box center [693, 310] width 37 height 19
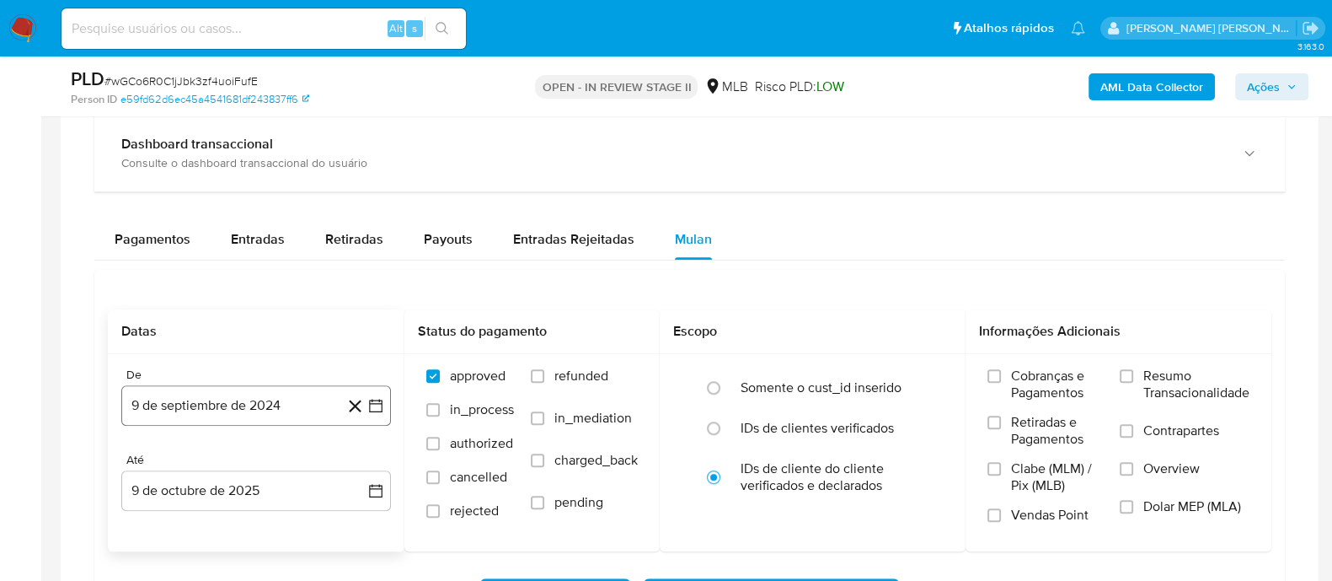
scroll to position [1264, 0]
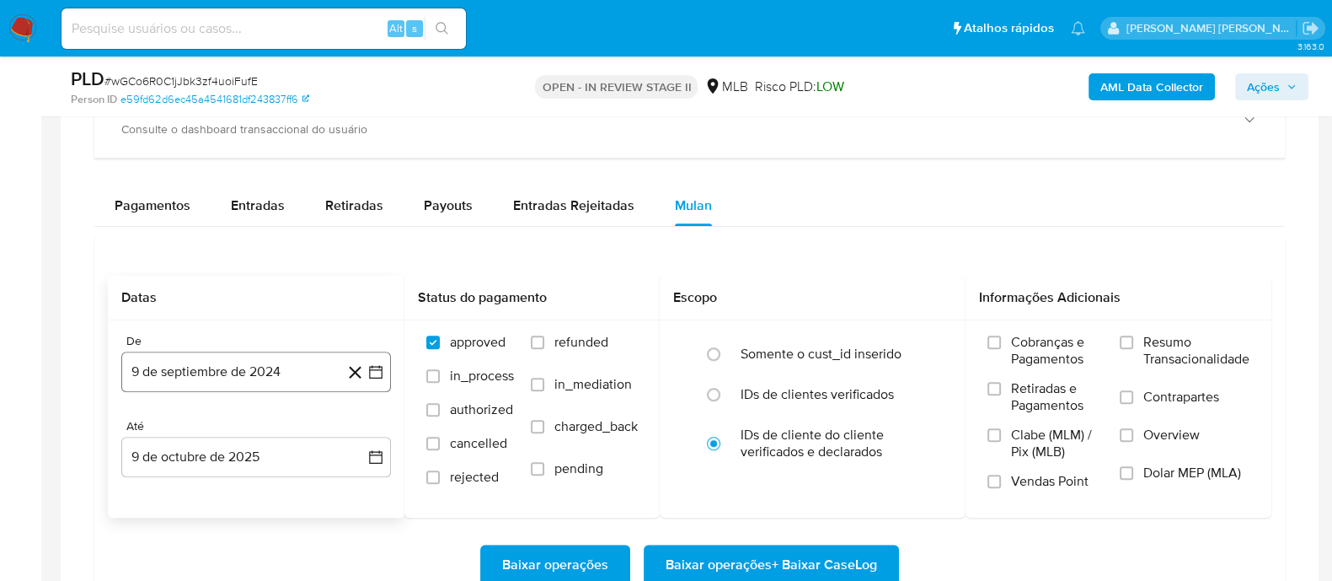
click at [246, 360] on button "9 de septiembre de 2024" at bounding box center [256, 371] width 270 height 40
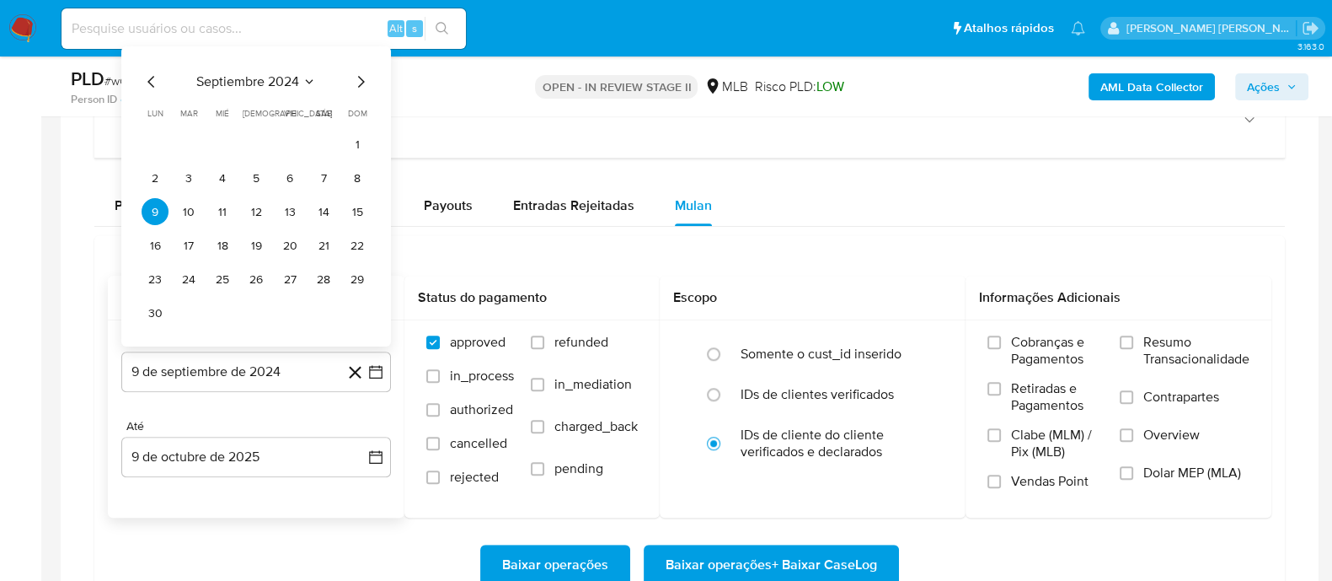
click at [260, 82] on span "septiembre 2024" at bounding box center [247, 81] width 103 height 17
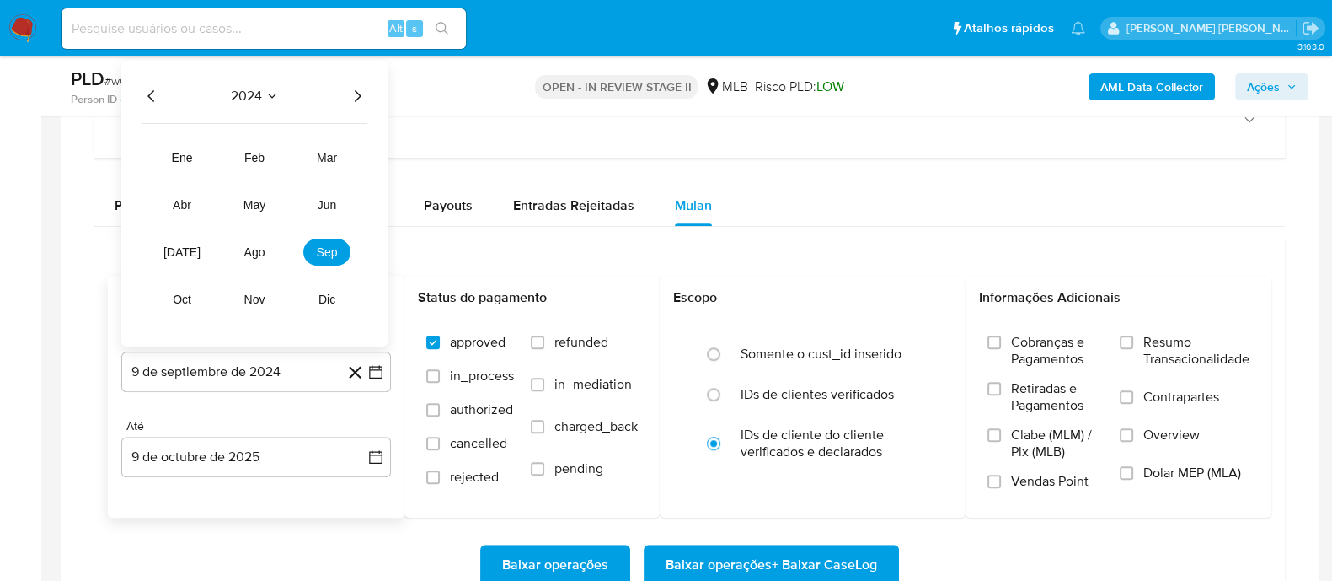
drag, startPoint x: 359, startPoint y: 90, endPoint x: 300, endPoint y: 151, distance: 84.6
click at [359, 92] on icon "Año siguiente" at bounding box center [357, 96] width 20 height 20
click at [257, 254] on button "ago" at bounding box center [254, 251] width 47 height 27
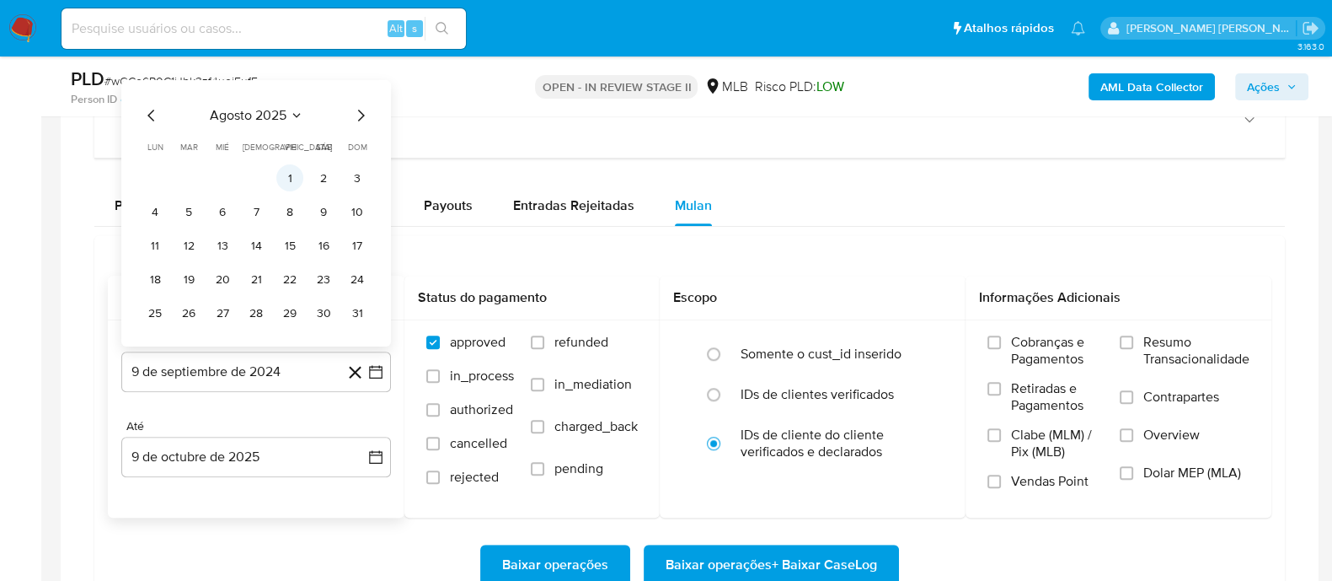
click at [296, 169] on button "1" at bounding box center [289, 177] width 27 height 27
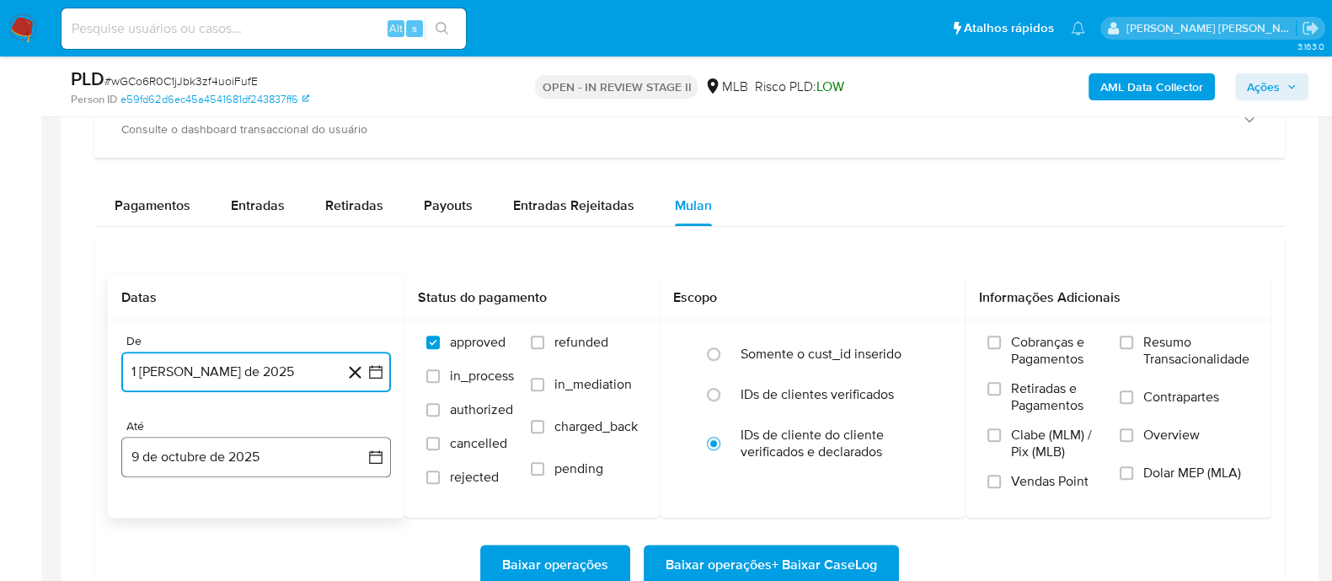
drag, startPoint x: 284, startPoint y: 444, endPoint x: 282, endPoint y: 436, distance: 8.6
click at [284, 445] on button "9 de octubre de 2025" at bounding box center [256, 456] width 270 height 40
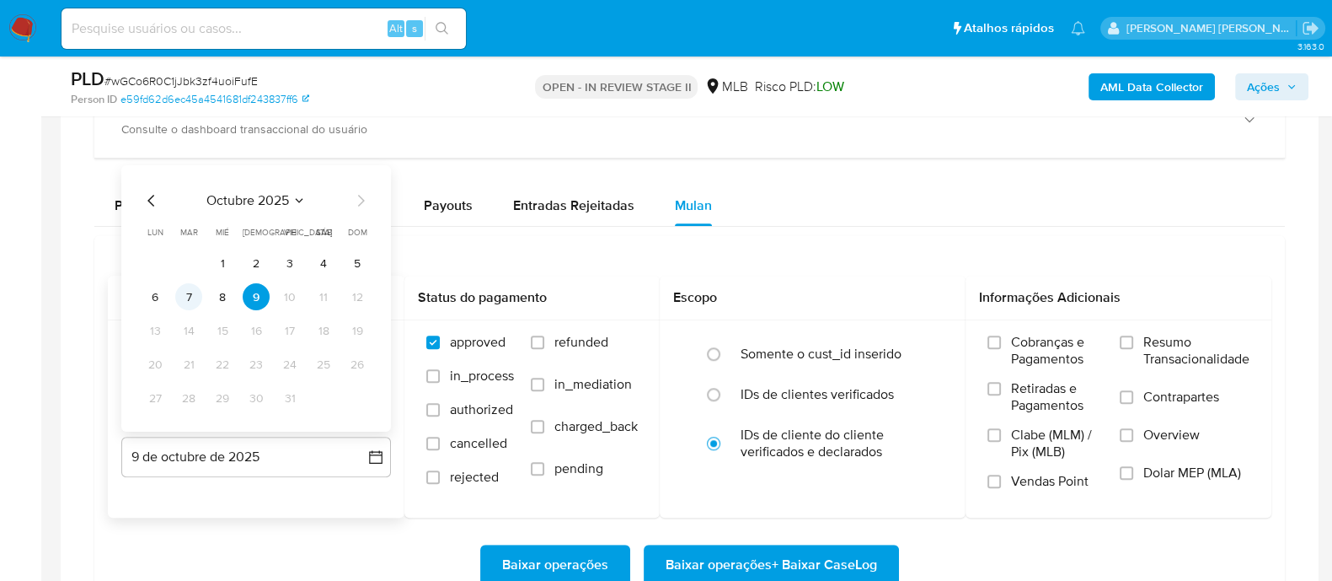
click at [192, 292] on button "7" at bounding box center [188, 296] width 27 height 27
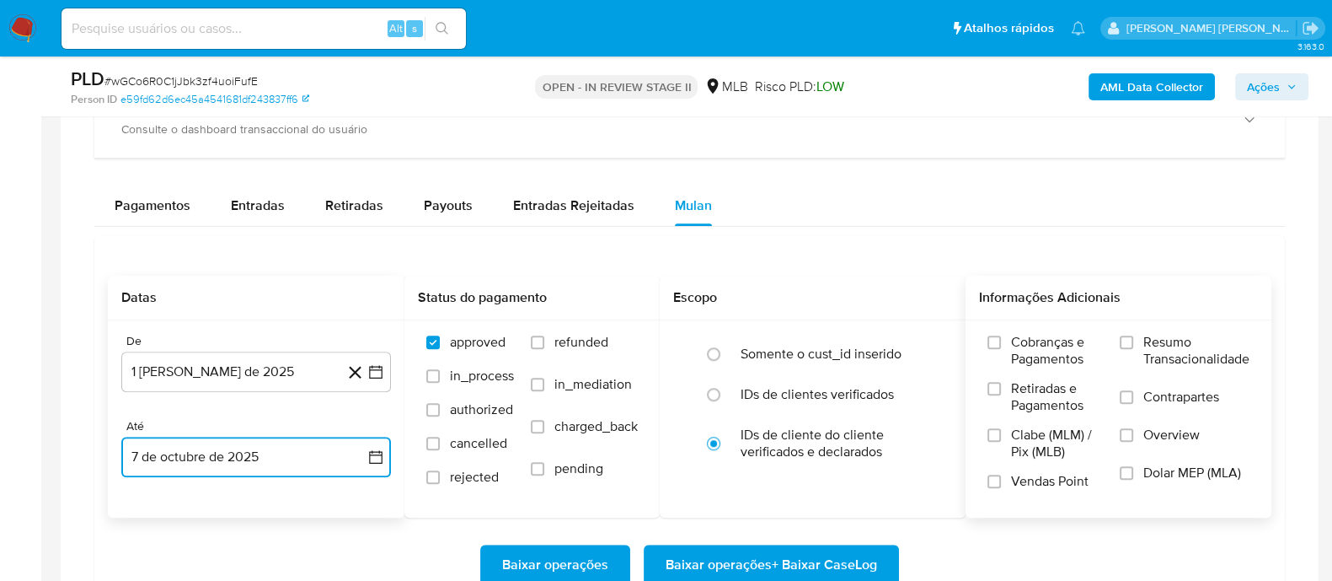
drag, startPoint x: 1132, startPoint y: 339, endPoint x: 1133, endPoint y: 356, distance: 17.8
click at [1133, 356] on label "Resumo Transacionalidade" at bounding box center [1185, 361] width 130 height 55
click at [1133, 349] on input "Resumo Transacionalidade" at bounding box center [1126, 341] width 13 height 13
drag, startPoint x: 1133, startPoint y: 356, endPoint x: 1133, endPoint y: 395, distance: 38.8
click at [1133, 395] on label "Contrapartes" at bounding box center [1185, 407] width 130 height 38
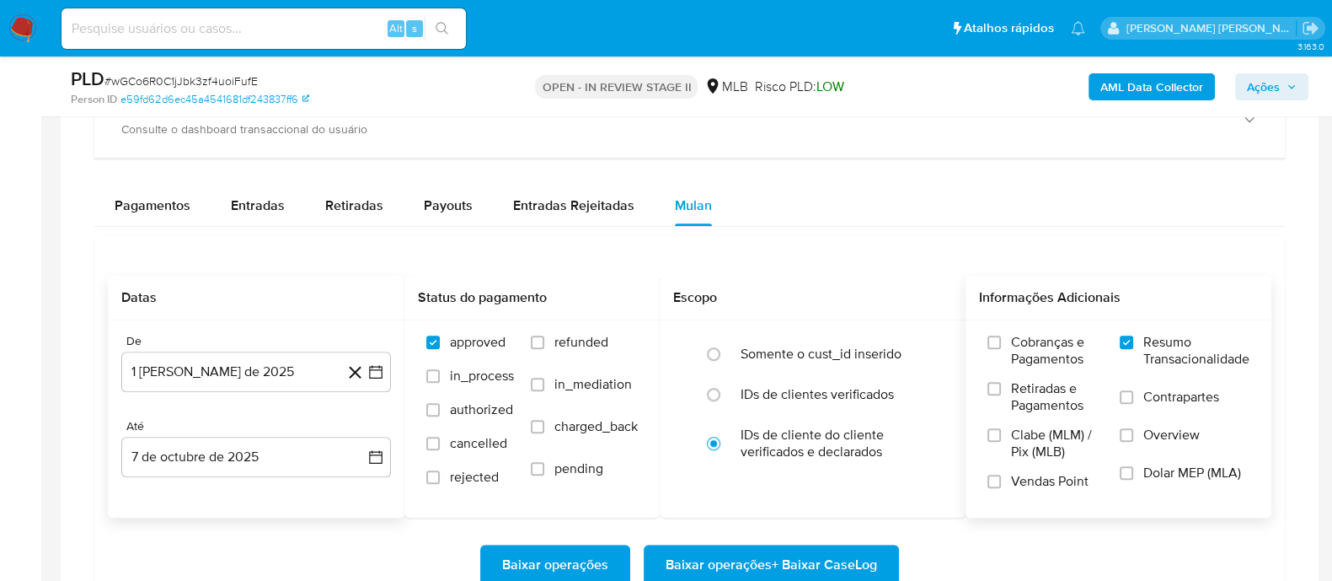
click at [1133, 395] on input "Contrapartes" at bounding box center [1126, 396] width 13 height 13
click at [997, 478] on input "Vendas Point" at bounding box center [994, 480] width 13 height 13
click at [790, 557] on span "Baixar operações + Baixar CaseLog" at bounding box center [772, 564] width 212 height 37
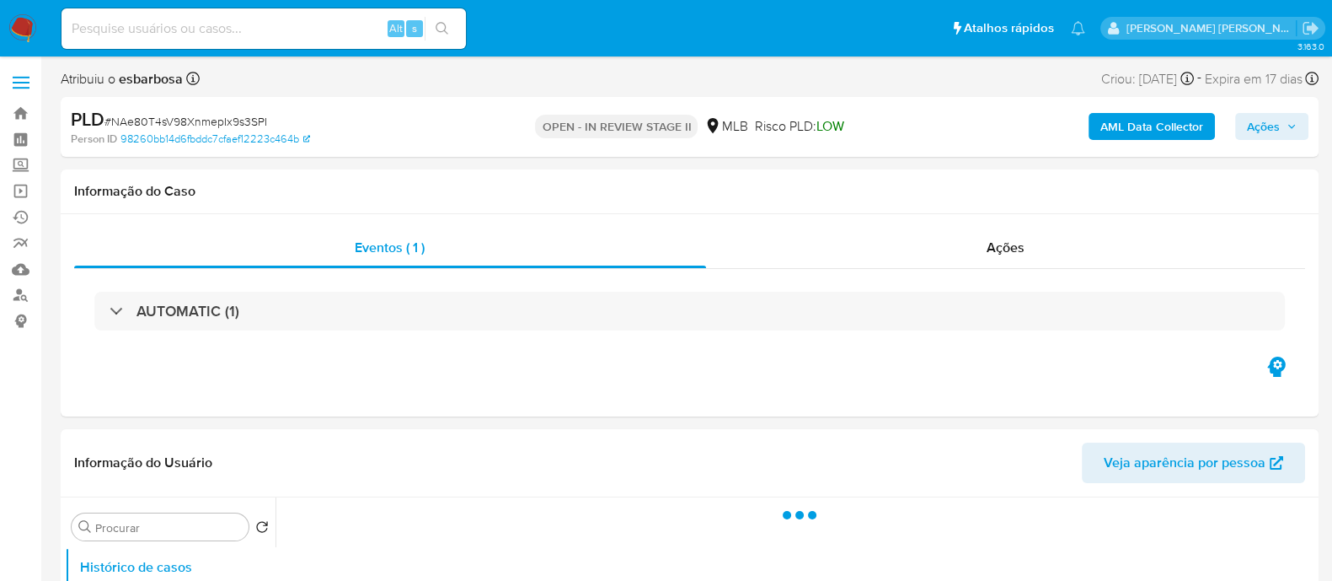
select select "10"
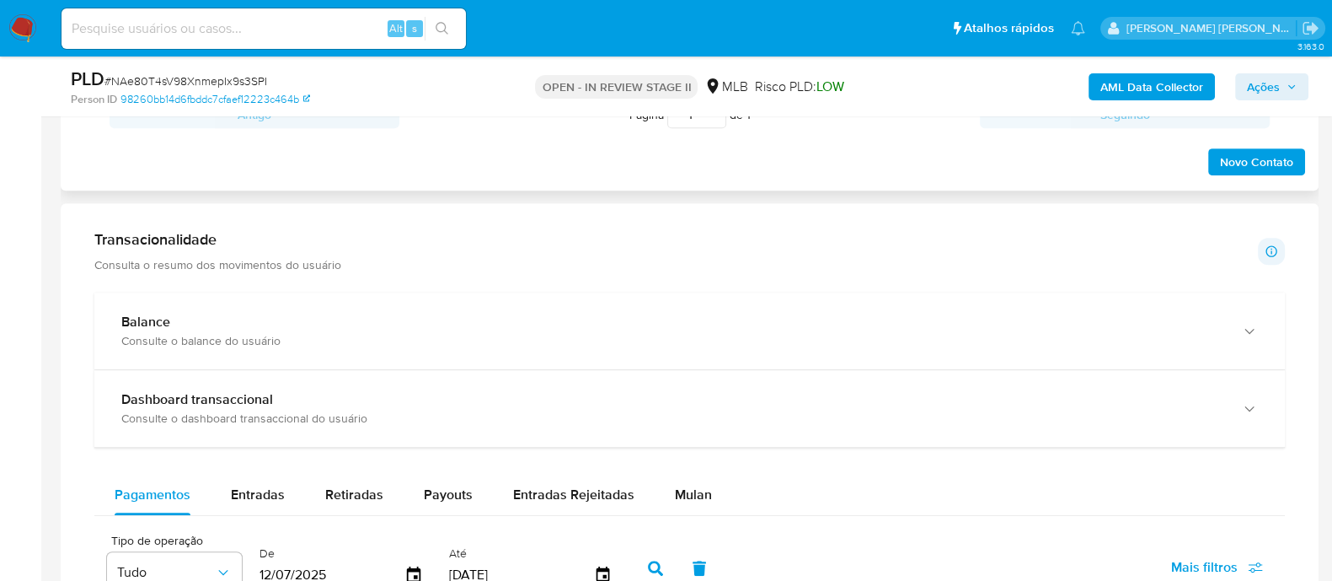
scroll to position [1159, 0]
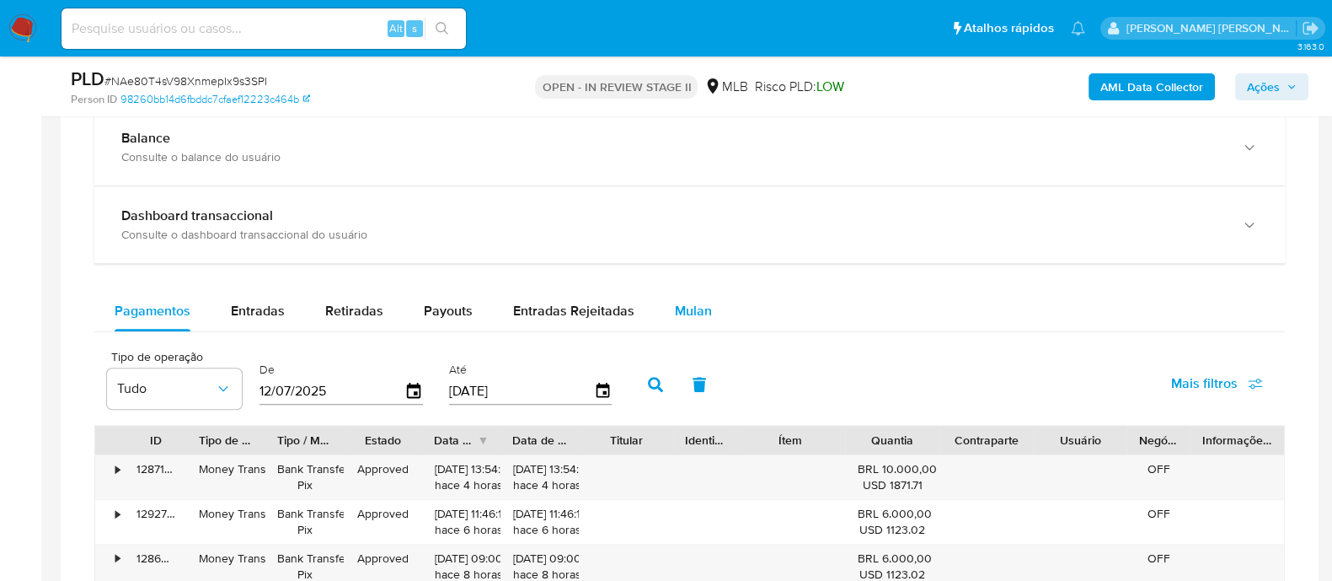
click at [683, 315] on span "Mulan" at bounding box center [693, 310] width 37 height 19
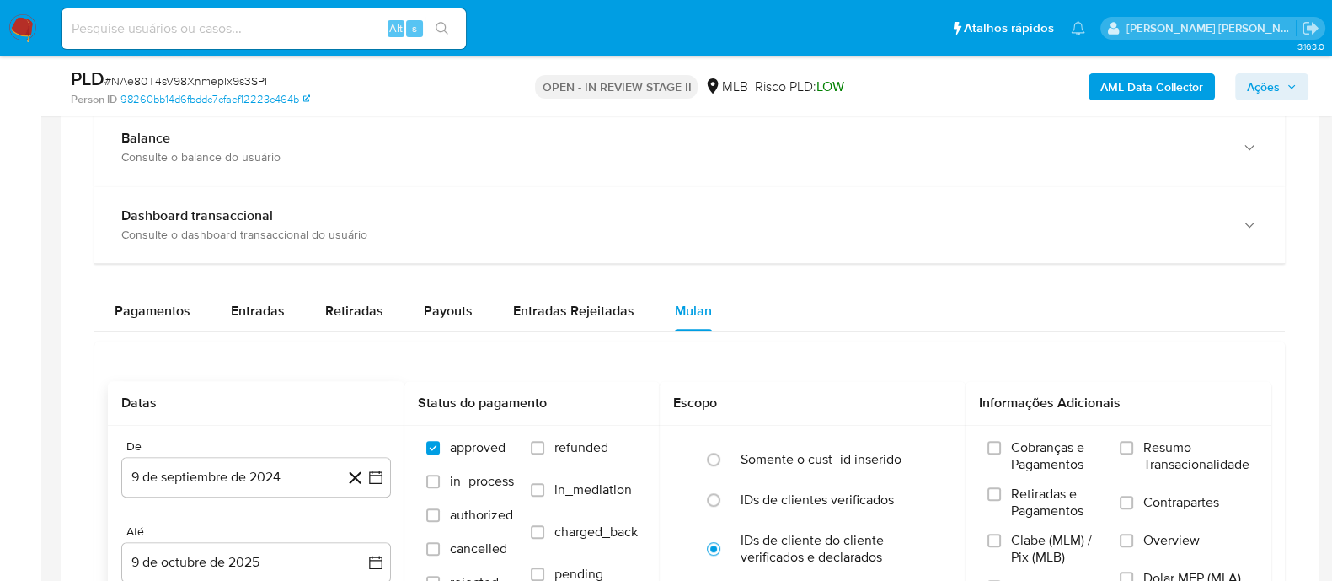
scroll to position [1264, 0]
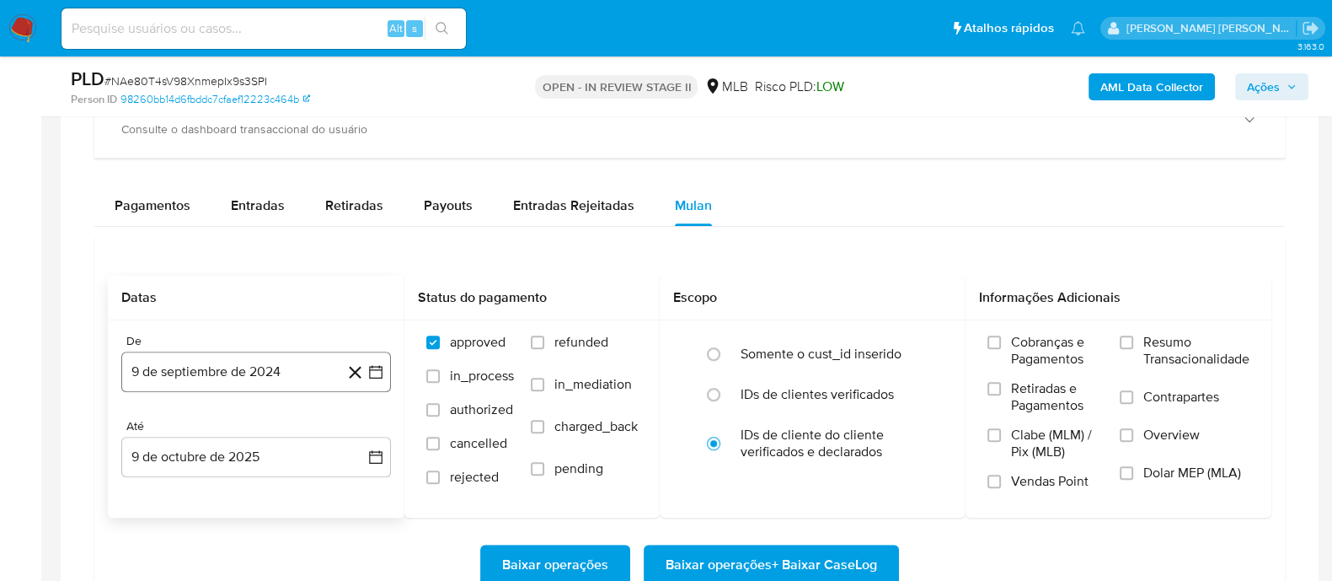
click at [259, 364] on button "9 de septiembre de 2024" at bounding box center [256, 371] width 270 height 40
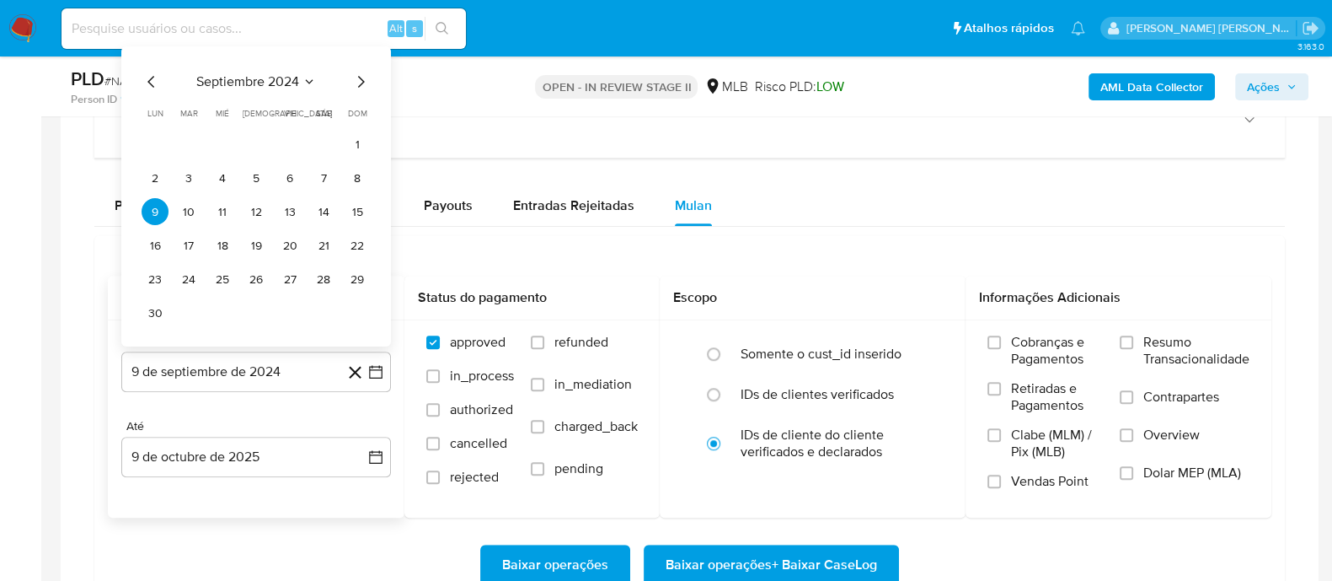
click at [252, 79] on span "septiembre 2024" at bounding box center [247, 81] width 103 height 17
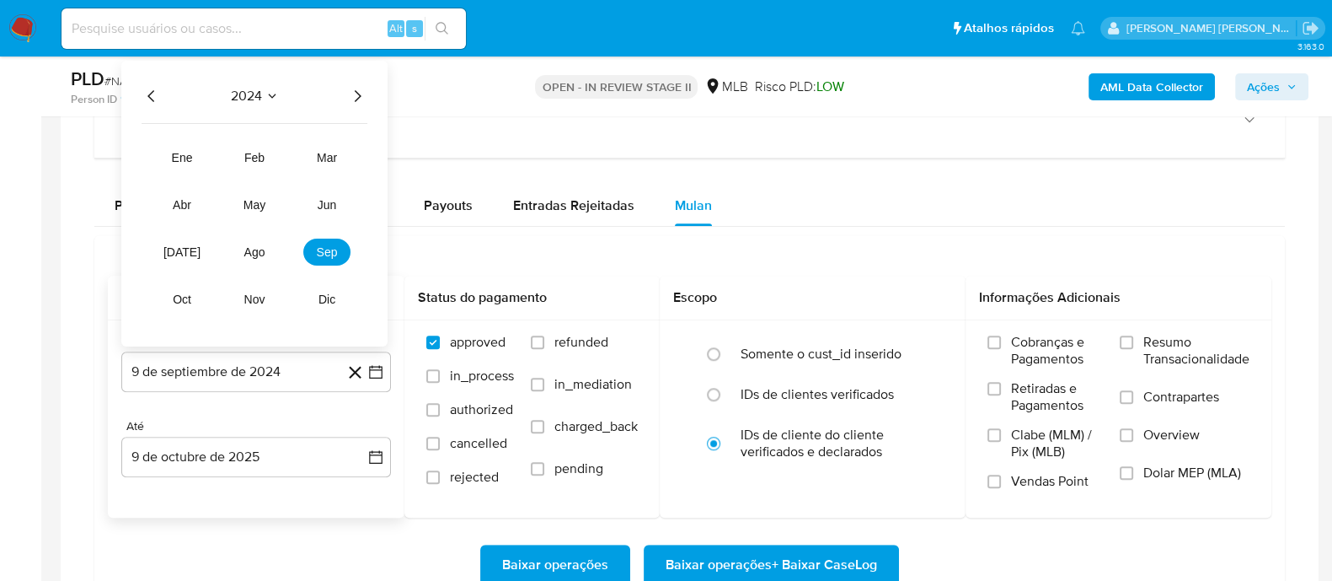
click at [356, 92] on icon "Año siguiente" at bounding box center [357, 96] width 20 height 20
click at [251, 249] on span "ago" at bounding box center [254, 251] width 21 height 13
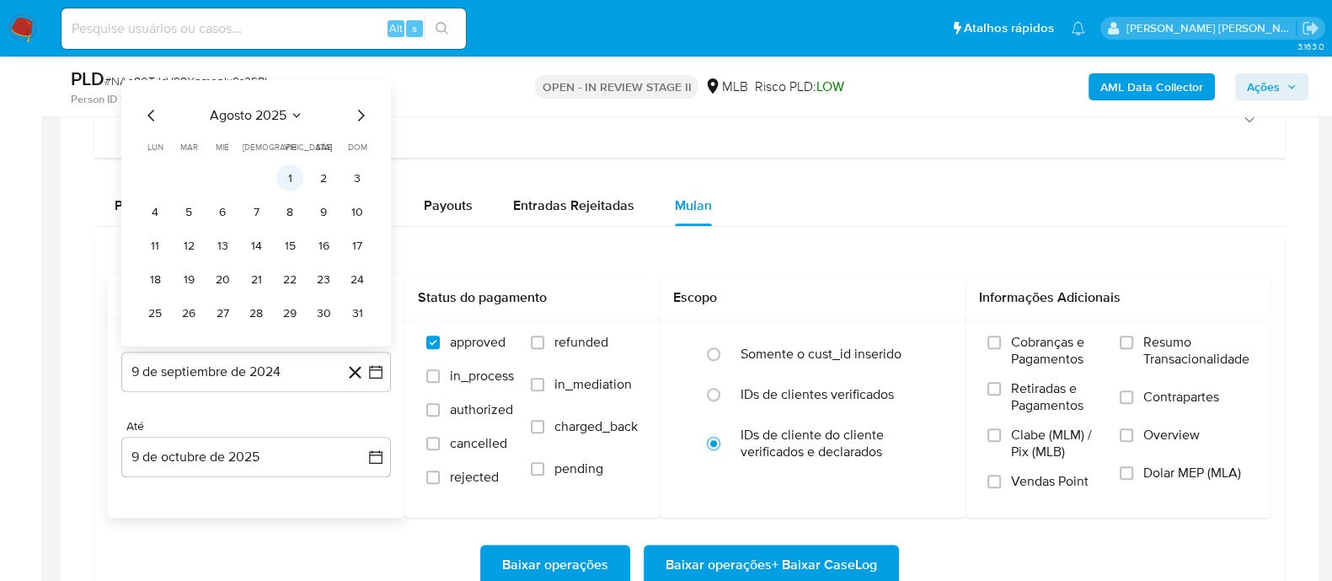
click at [298, 175] on button "1" at bounding box center [289, 177] width 27 height 27
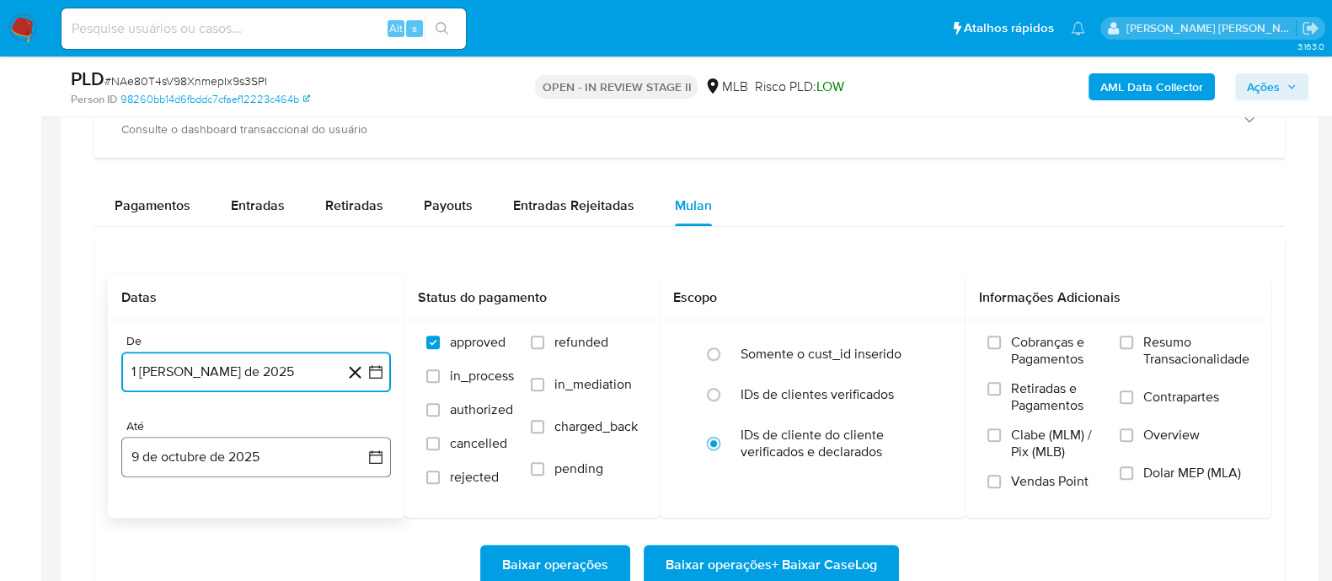
click at [276, 453] on button "9 de octubre de 2025" at bounding box center [256, 456] width 270 height 40
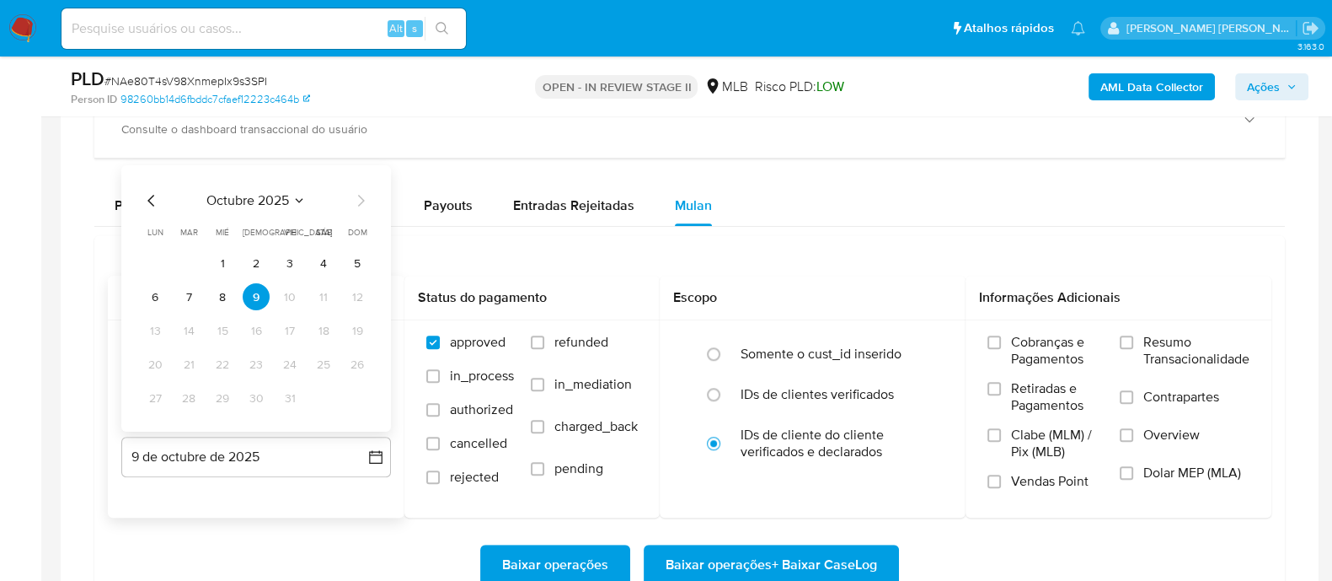
click at [190, 292] on button "7" at bounding box center [188, 296] width 27 height 27
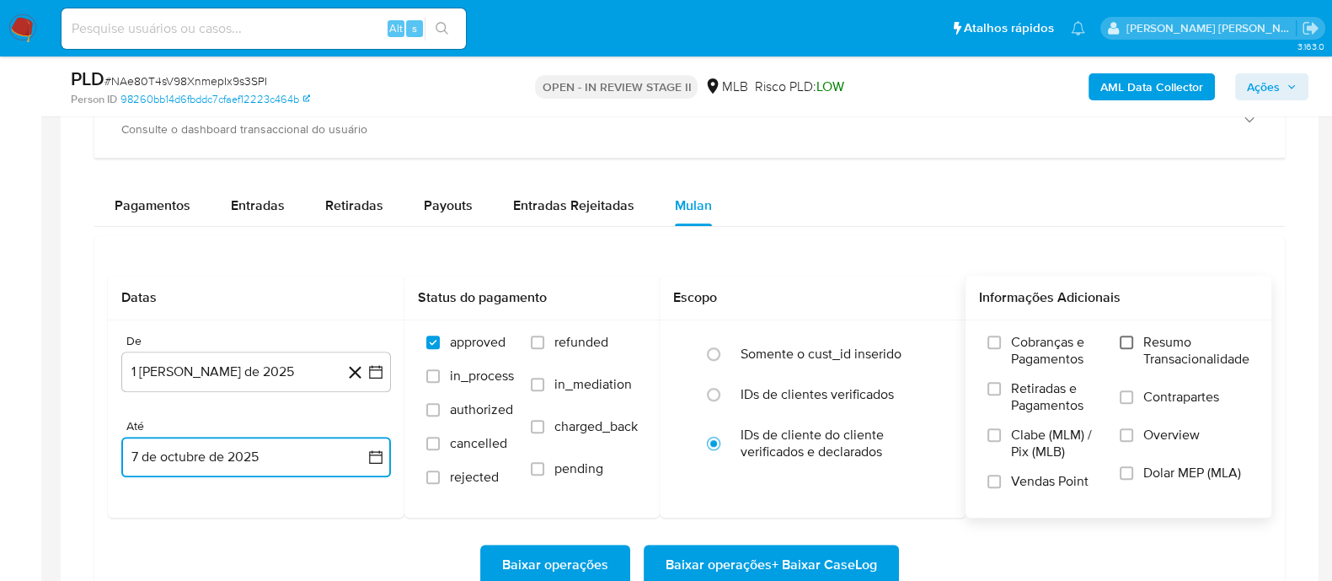
click at [1132, 343] on input "Resumo Transacionalidade" at bounding box center [1126, 341] width 13 height 13
click at [1122, 397] on input "Contrapartes" at bounding box center [1126, 396] width 13 height 13
click at [999, 482] on input "Vendas Point" at bounding box center [994, 480] width 13 height 13
click at [811, 557] on span "Baixar operações + Baixar CaseLog" at bounding box center [772, 564] width 212 height 37
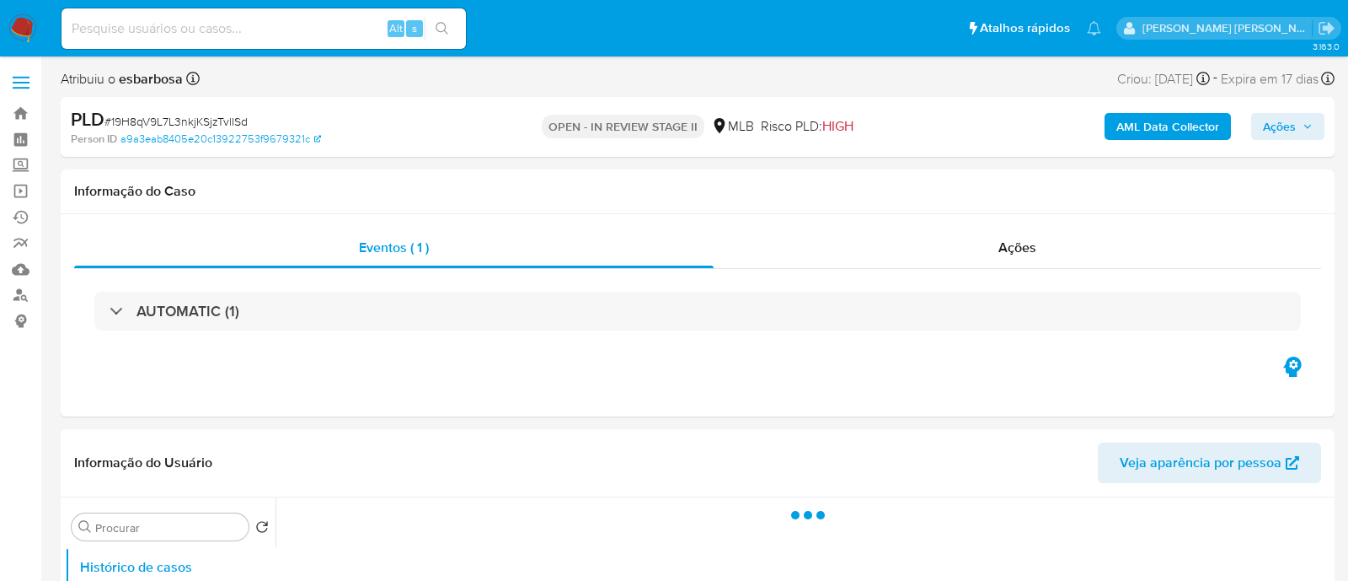
select select "10"
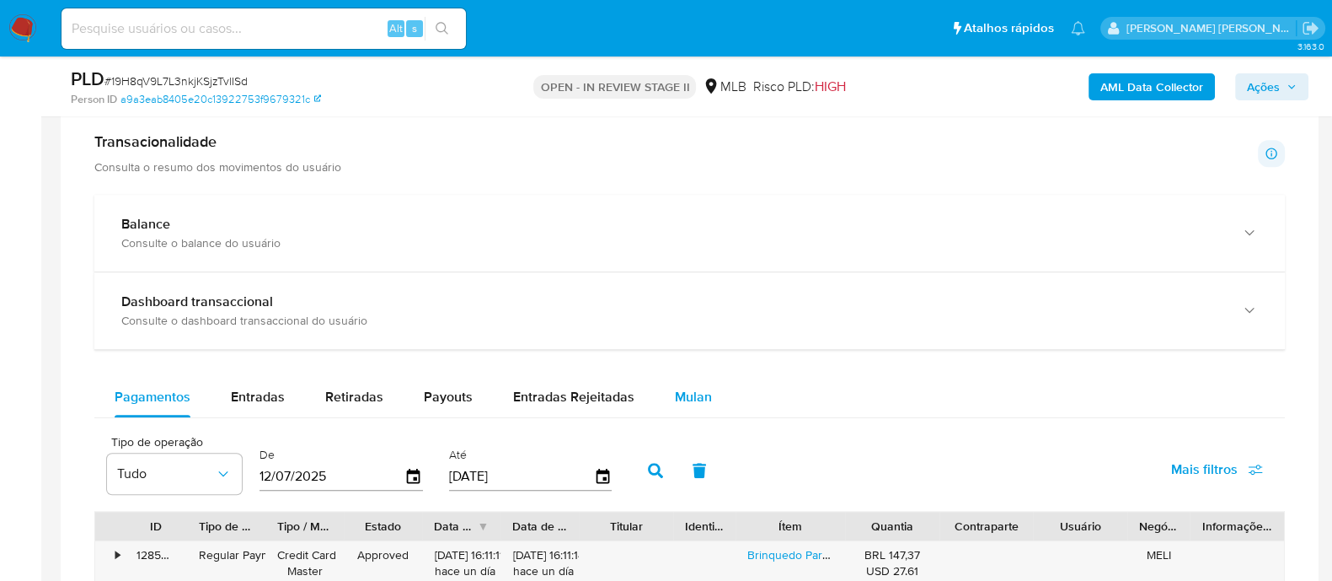
scroll to position [1368, 0]
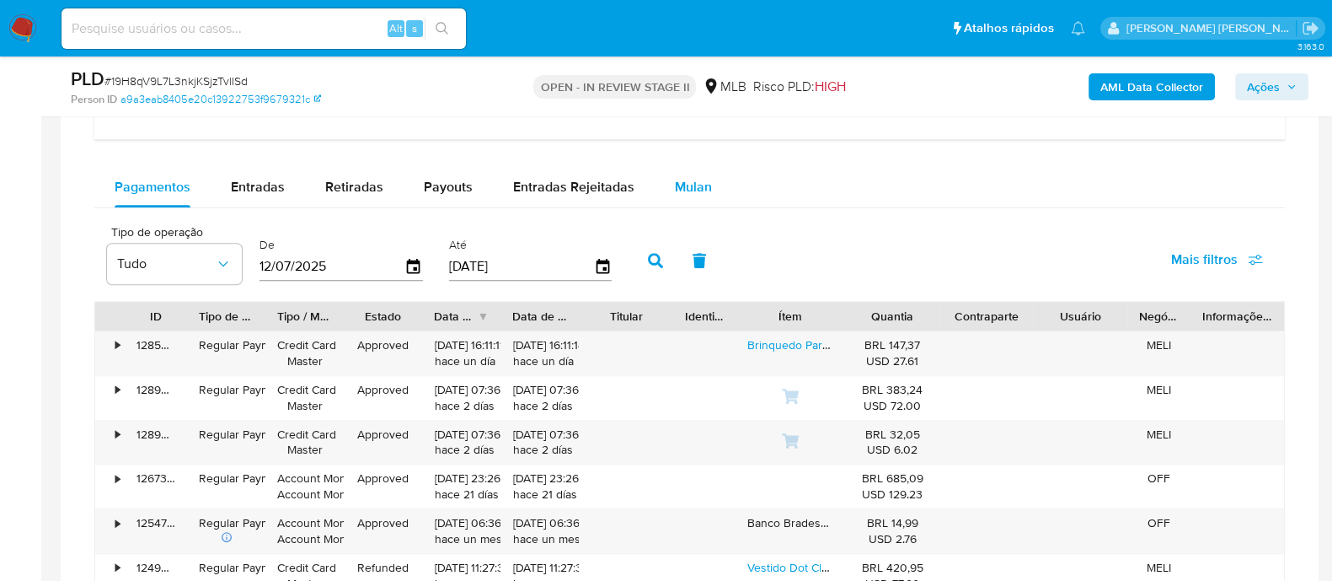
click at [694, 184] on span "Mulan" at bounding box center [693, 186] width 37 height 19
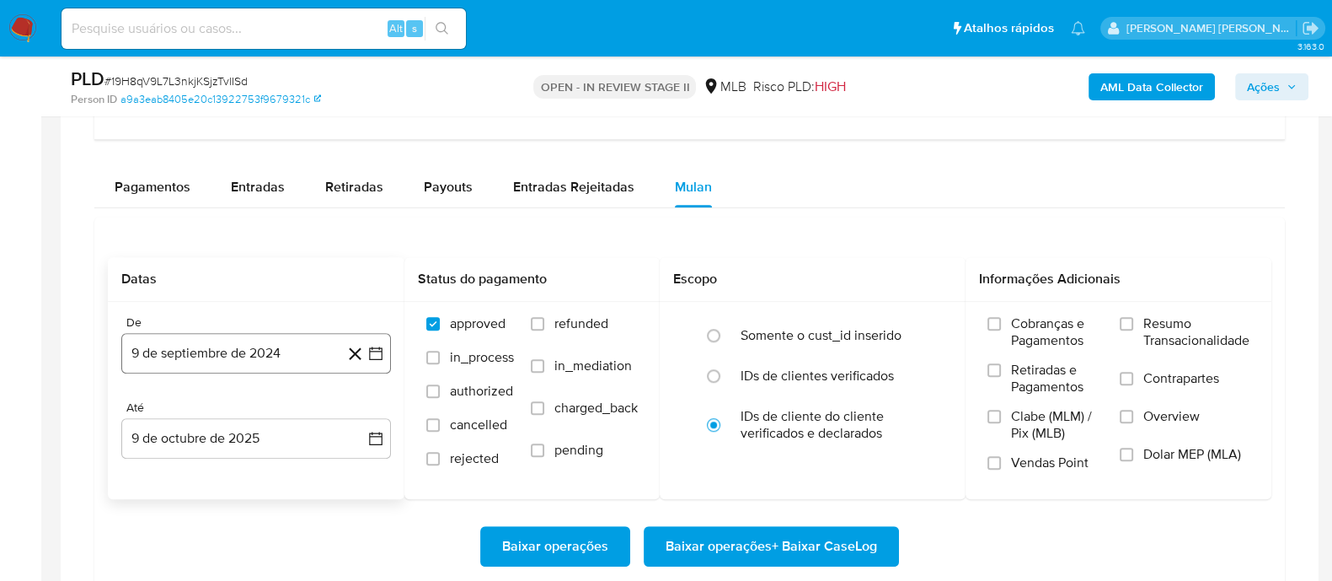
click at [265, 344] on button "9 de septiembre de 2024" at bounding box center [256, 353] width 270 height 40
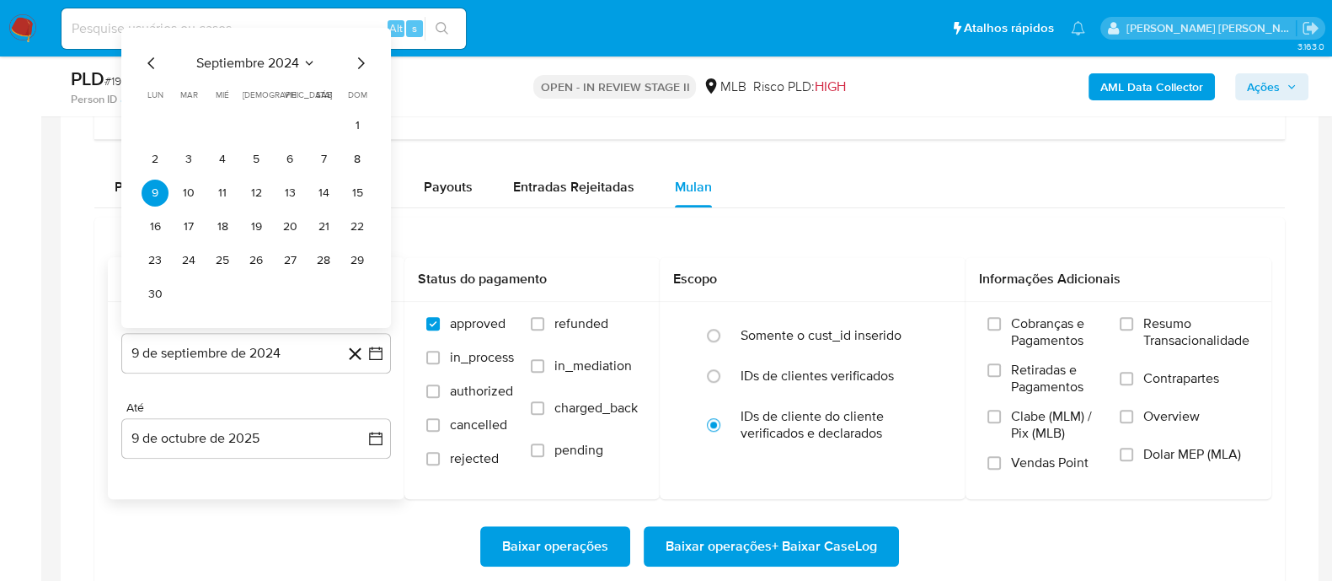
click at [270, 56] on span "septiembre 2024" at bounding box center [247, 63] width 103 height 17
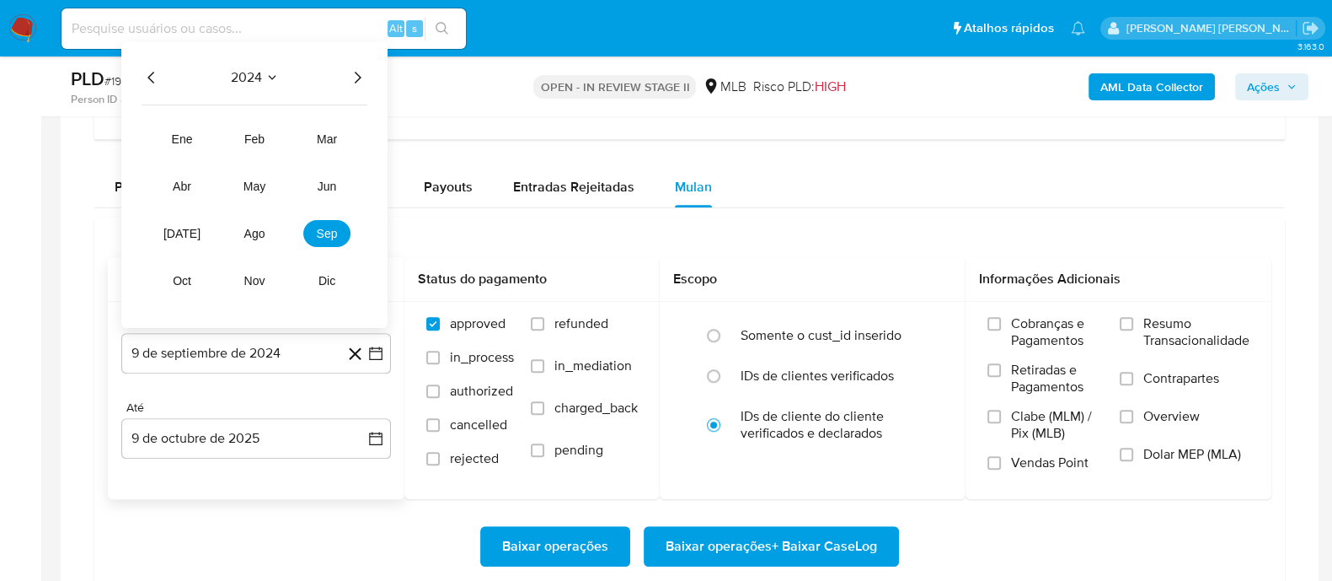
click at [356, 72] on icon "Año siguiente" at bounding box center [357, 77] width 20 height 20
click at [262, 227] on span "ago" at bounding box center [254, 233] width 21 height 13
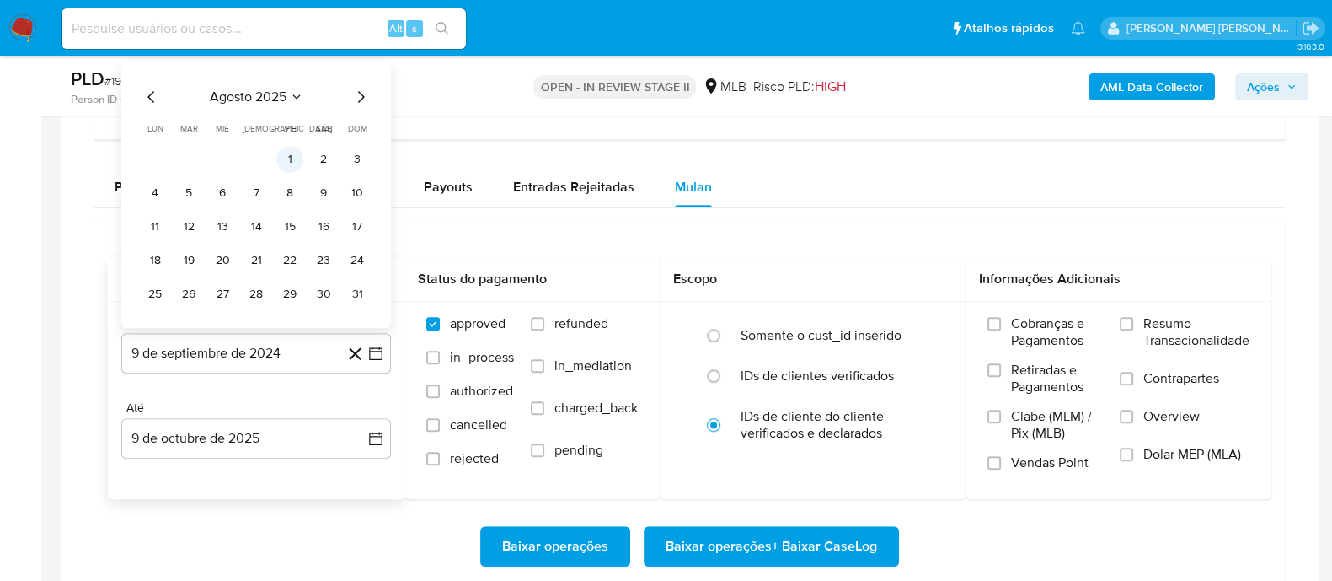
click at [296, 152] on button "1" at bounding box center [289, 159] width 27 height 27
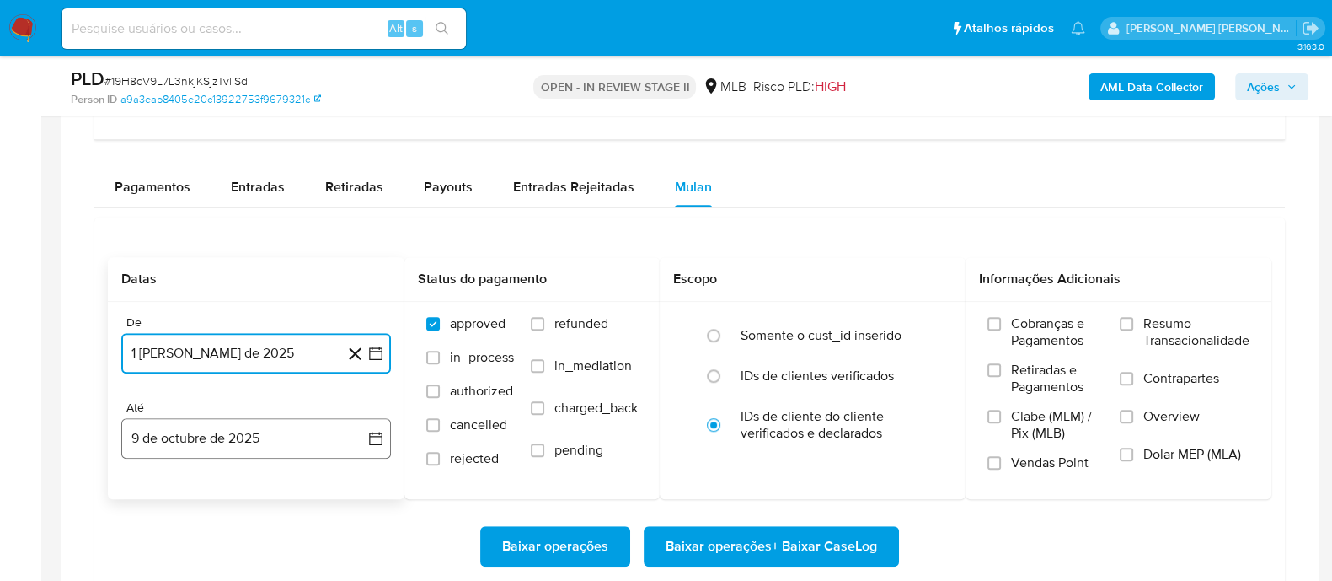
click at [260, 444] on button "9 de octubre de 2025" at bounding box center [256, 438] width 270 height 40
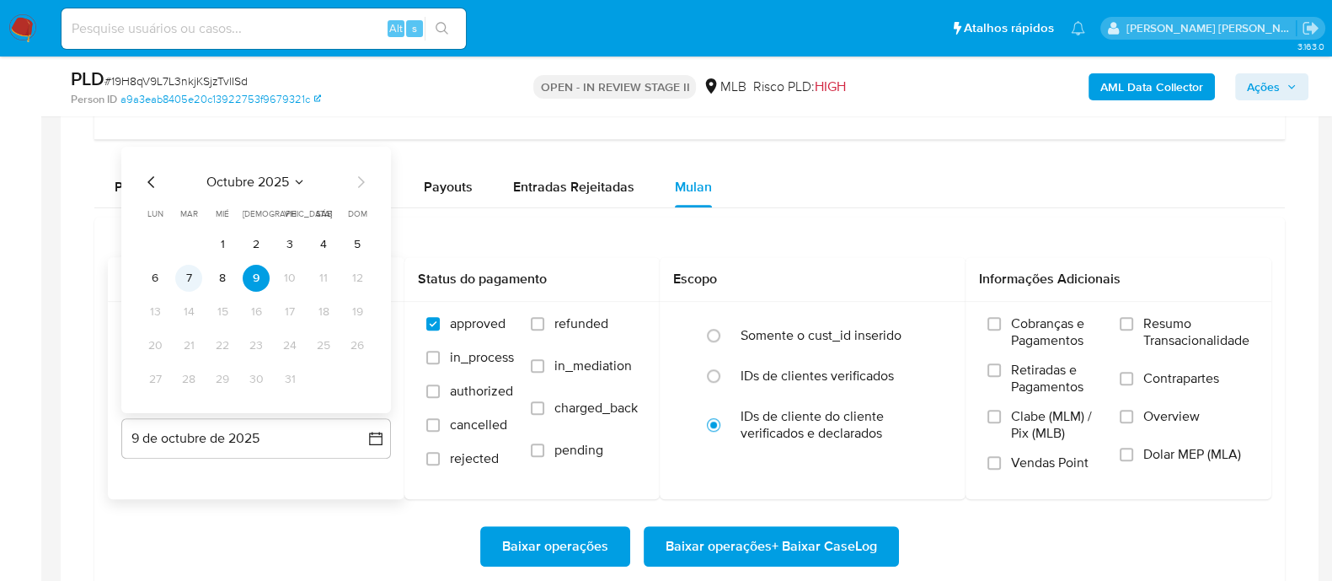
click at [189, 270] on button "7" at bounding box center [188, 278] width 27 height 27
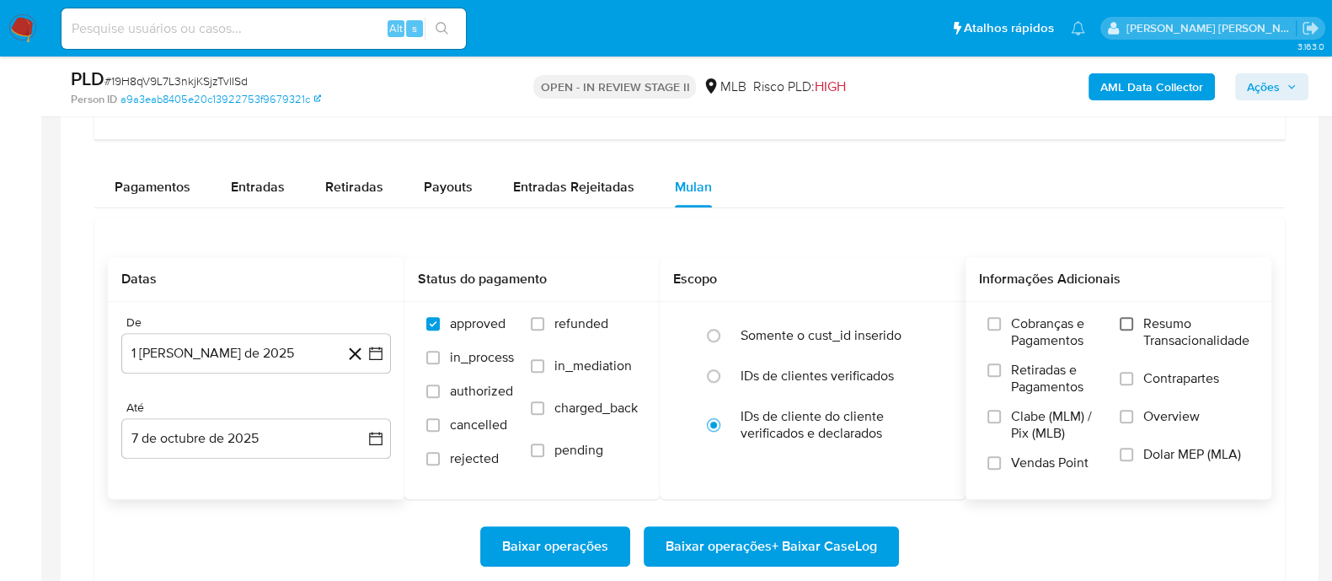
click at [1132, 325] on label "Resumo Transacionalidade" at bounding box center [1185, 342] width 130 height 55
click at [1132, 325] on input "Resumo Transacionalidade" at bounding box center [1126, 323] width 13 height 13
click at [1134, 381] on label "Contrapartes" at bounding box center [1185, 389] width 130 height 38
click at [1133, 381] on input "Contrapartes" at bounding box center [1126, 378] width 13 height 13
click at [1002, 454] on label "Vendas Point" at bounding box center [1045, 468] width 115 height 29
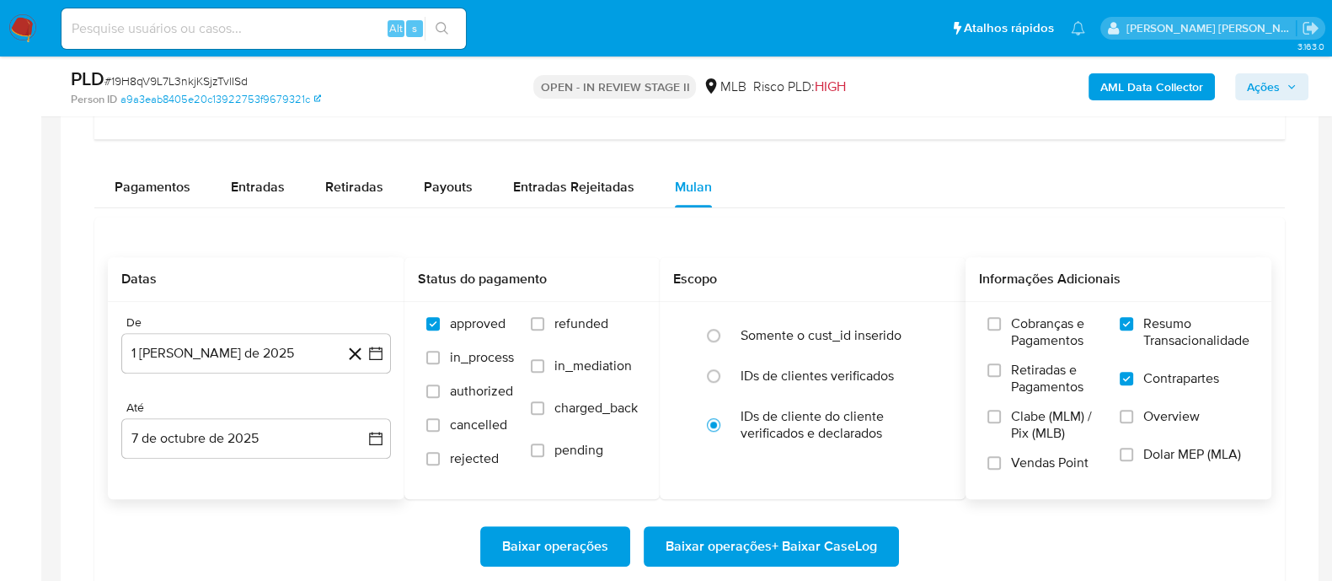
click at [1001, 456] on input "Vendas Point" at bounding box center [994, 462] width 13 height 13
click at [833, 538] on span "Baixar operações + Baixar CaseLog" at bounding box center [772, 546] width 212 height 37
